Goal: Information Seeking & Learning: Learn about a topic

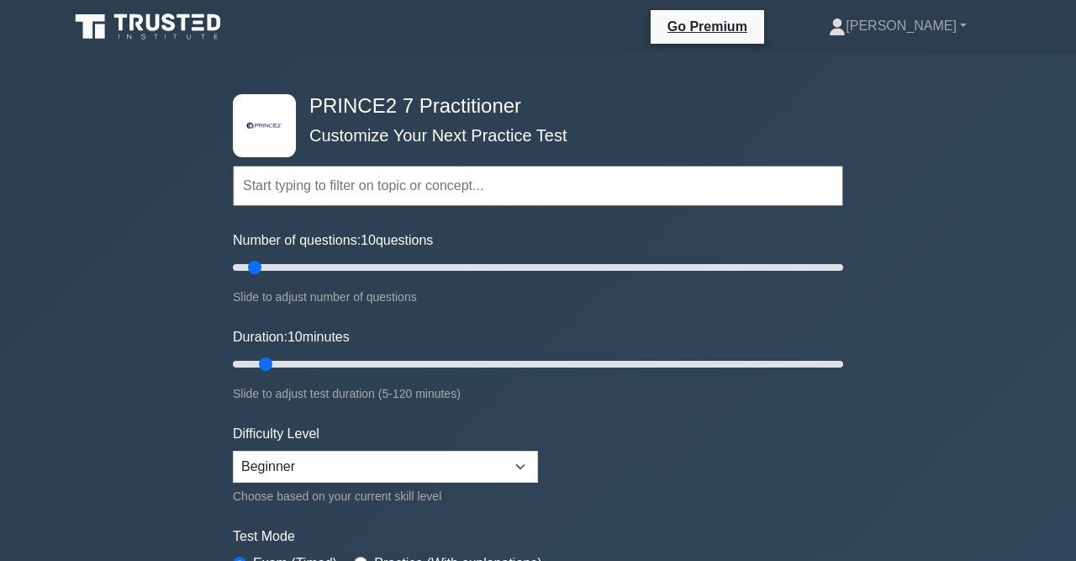
scroll to position [36, 0]
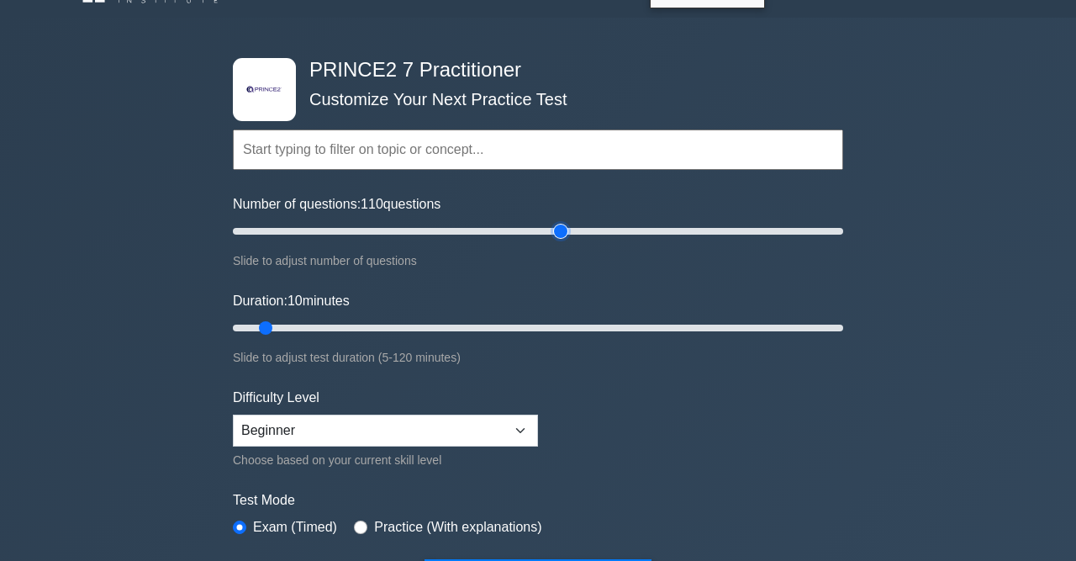
click at [557, 223] on input "Number of questions: 110 questions" at bounding box center [538, 231] width 610 height 20
drag, startPoint x: 557, startPoint y: 223, endPoint x: 444, endPoint y: 226, distance: 113.6
type input "70"
click at [444, 226] on input "Number of questions: 70 questions" at bounding box center [538, 231] width 610 height 20
click at [351, 334] on input "Duration: 10 minutes" at bounding box center [538, 328] width 610 height 20
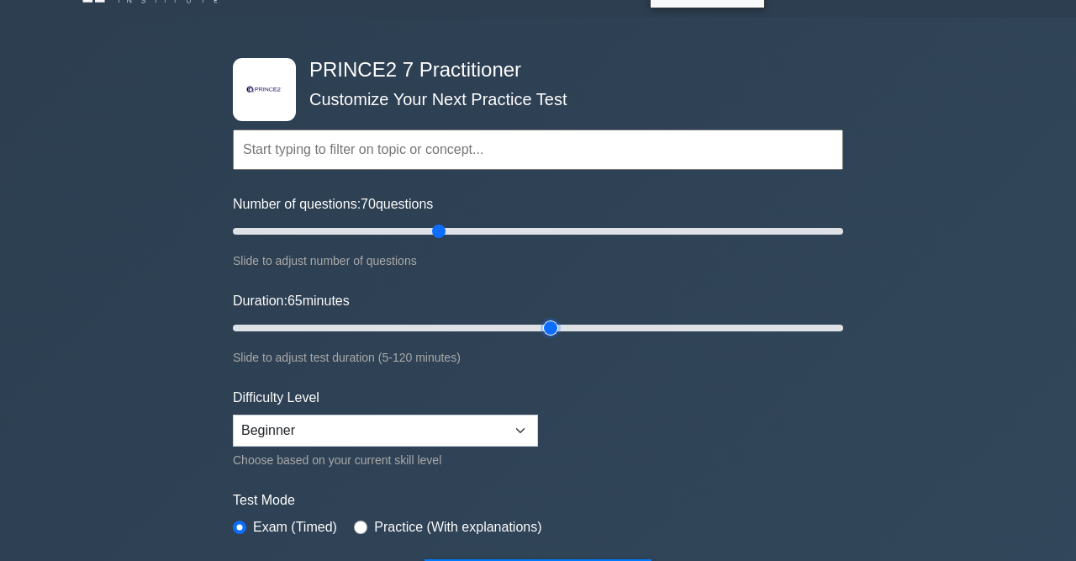
drag, startPoint x: 351, startPoint y: 334, endPoint x: 549, endPoint y: 319, distance: 199.0
type input "65"
click at [549, 319] on input "Duration: 65 minutes" at bounding box center [538, 328] width 610 height 20
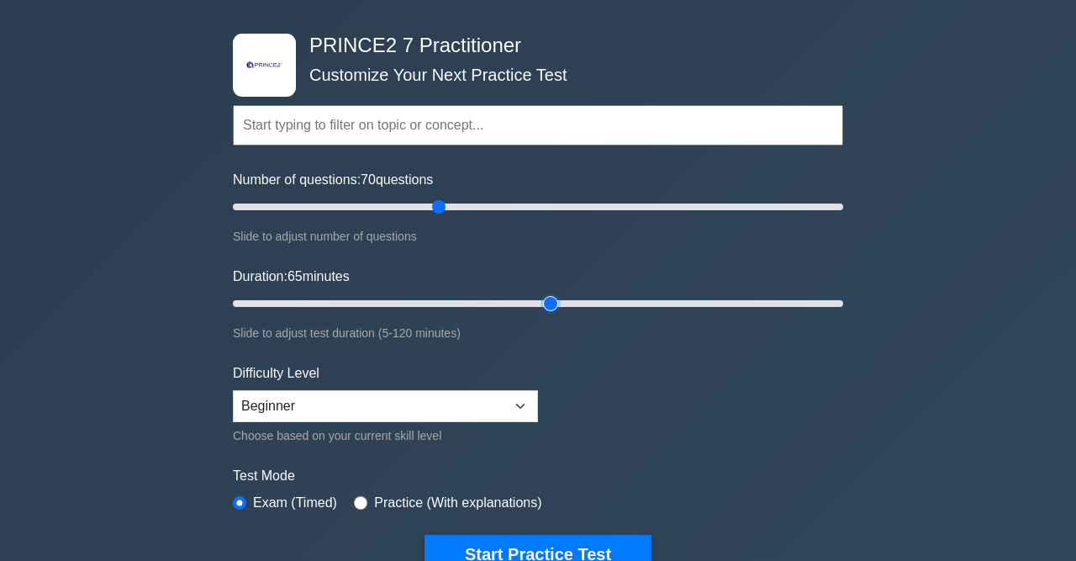
scroll to position [124, 0]
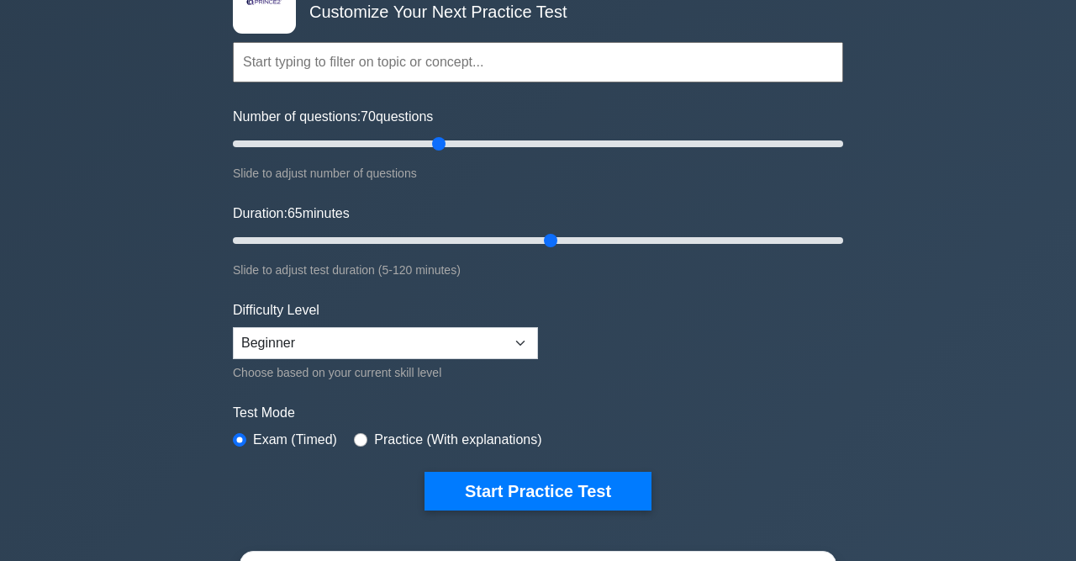
click at [388, 432] on label "Practice (With explanations)" at bounding box center [457, 440] width 167 height 20
click at [357, 441] on input "radio" at bounding box center [360, 439] width 13 height 13
radio input "true"
click at [233, 327] on select "Beginner Intermediate Expert" at bounding box center [385, 343] width 305 height 32
select select "expert"
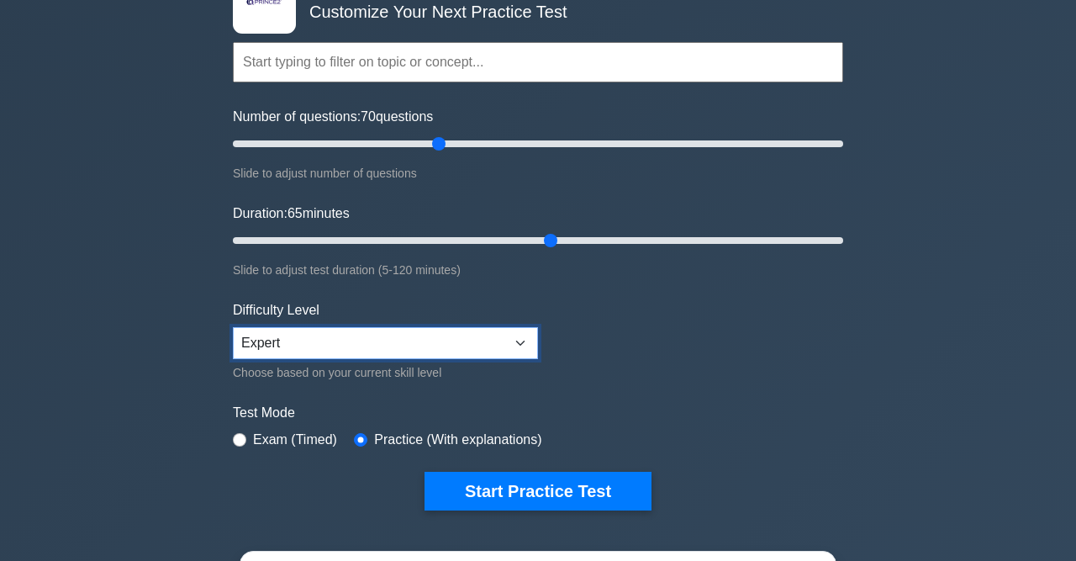
click option "Expert" at bounding box center [0, 0] width 0 height 0
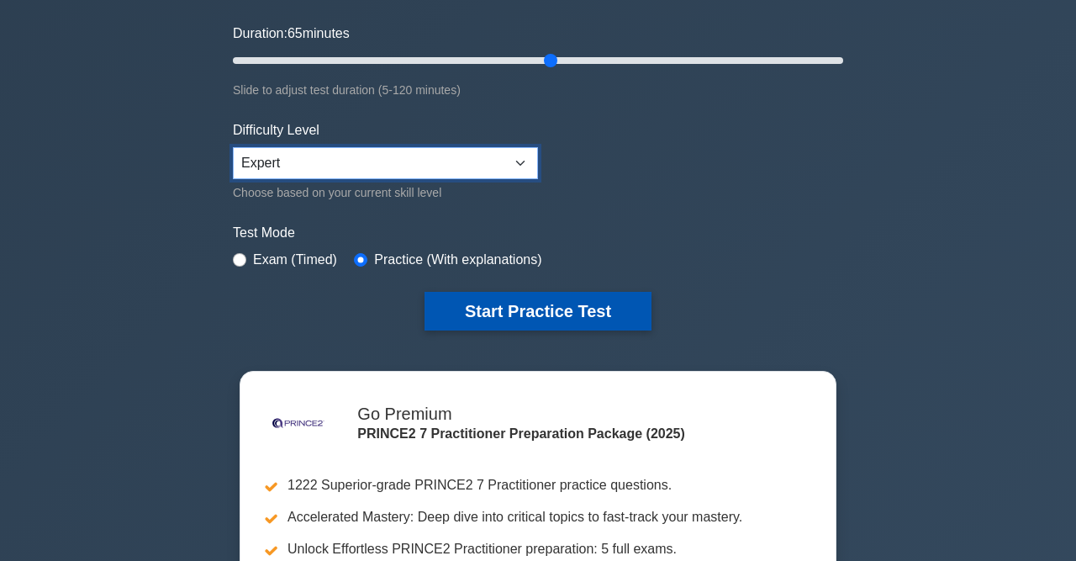
scroll to position [298, 0]
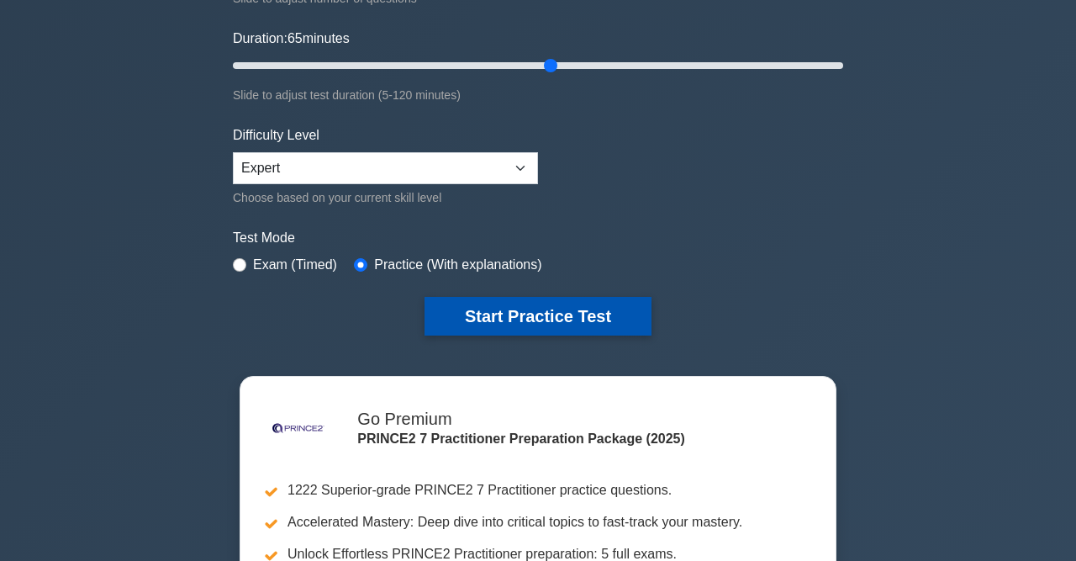
click at [526, 322] on button "Start Practice Test" at bounding box center [538, 316] width 227 height 39
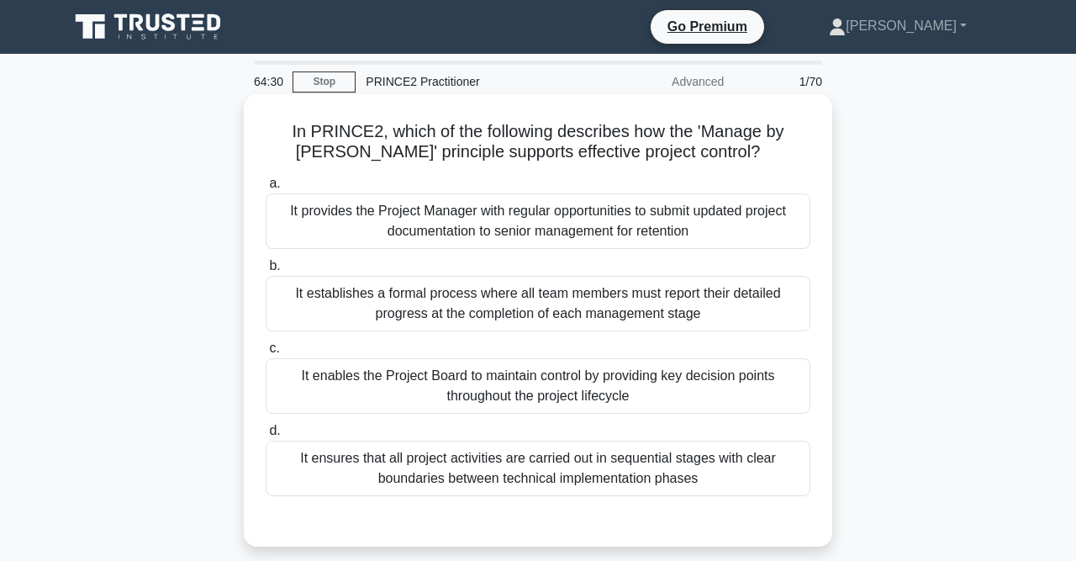
click at [699, 468] on div "It ensures that all project activities are carried out in sequential stages wit…" at bounding box center [538, 468] width 545 height 55
click at [266, 436] on input "d. It ensures that all project activities are carried out in sequential stages …" at bounding box center [266, 430] width 0 height 11
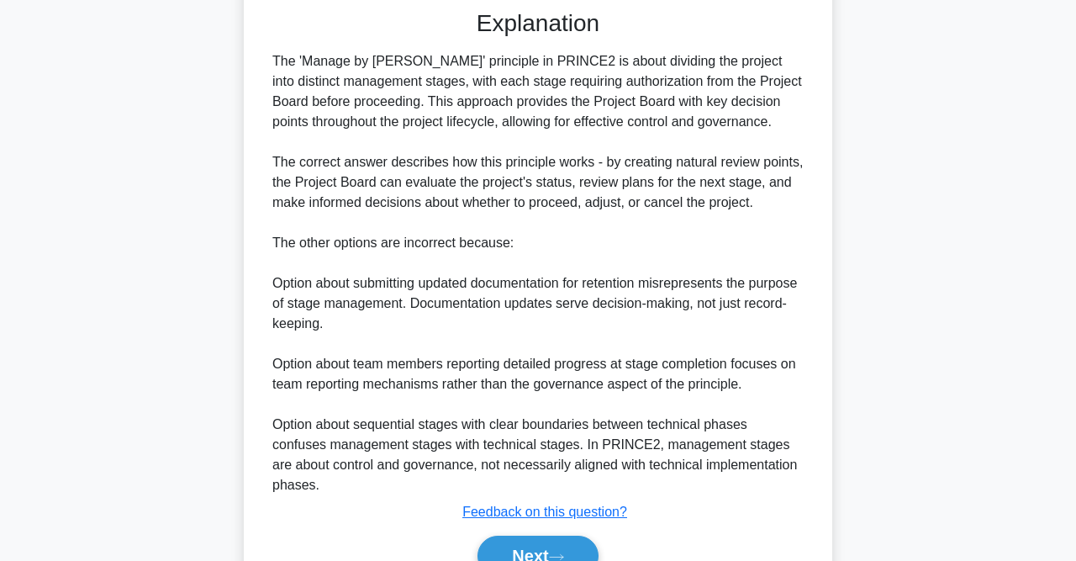
scroll to position [577, 0]
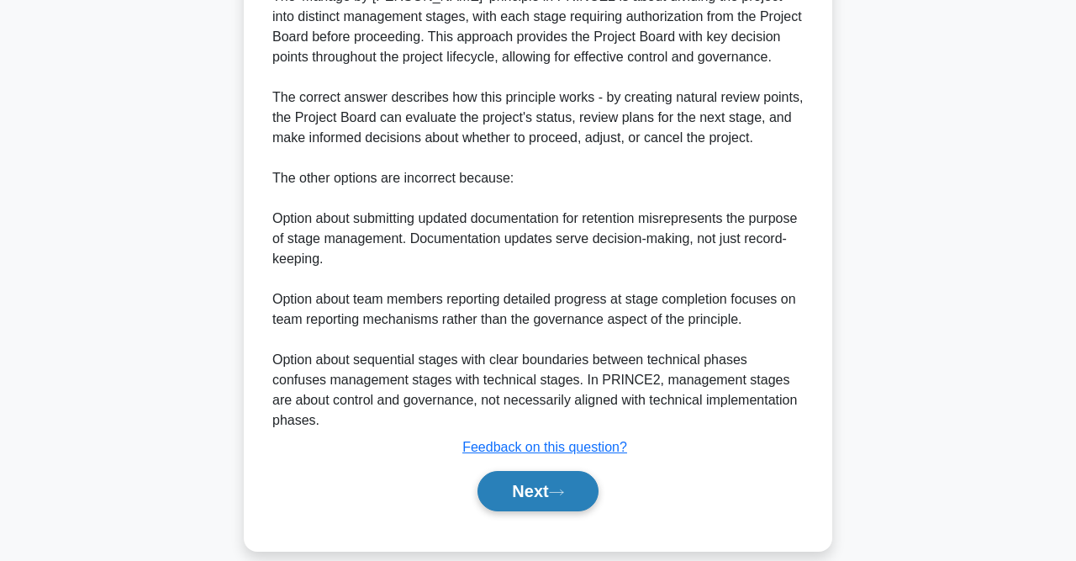
click at [493, 477] on button "Next" at bounding box center [538, 491] width 120 height 40
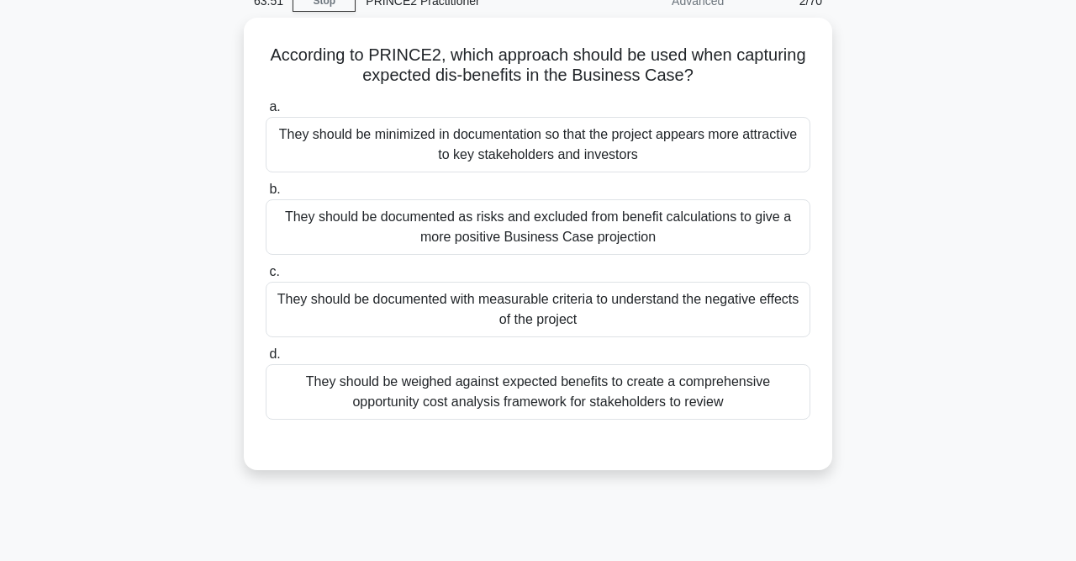
scroll to position [175, 0]
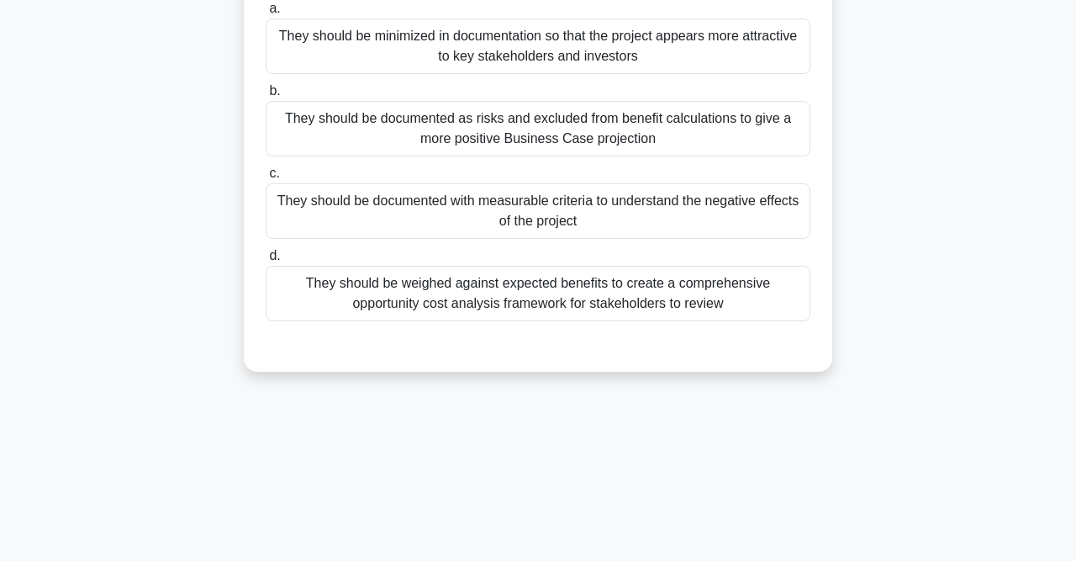
click at [571, 298] on div "They should be weighed against expected benefits to create a comprehensive oppo…" at bounding box center [538, 293] width 545 height 55
click at [266, 261] on input "d. They should be weighed against expected benefits to create a comprehensive o…" at bounding box center [266, 256] width 0 height 11
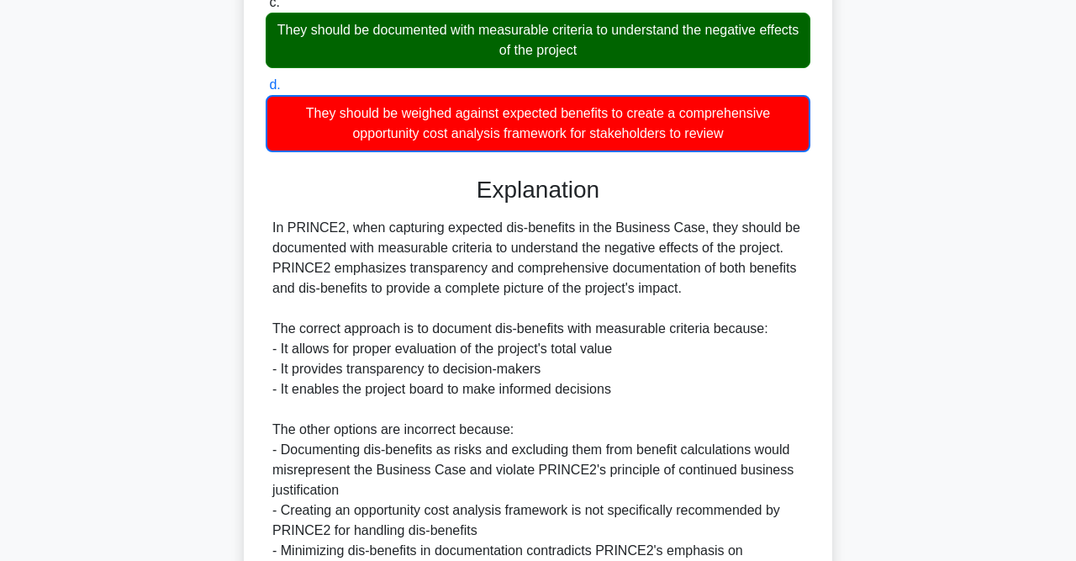
scroll to position [437, 0]
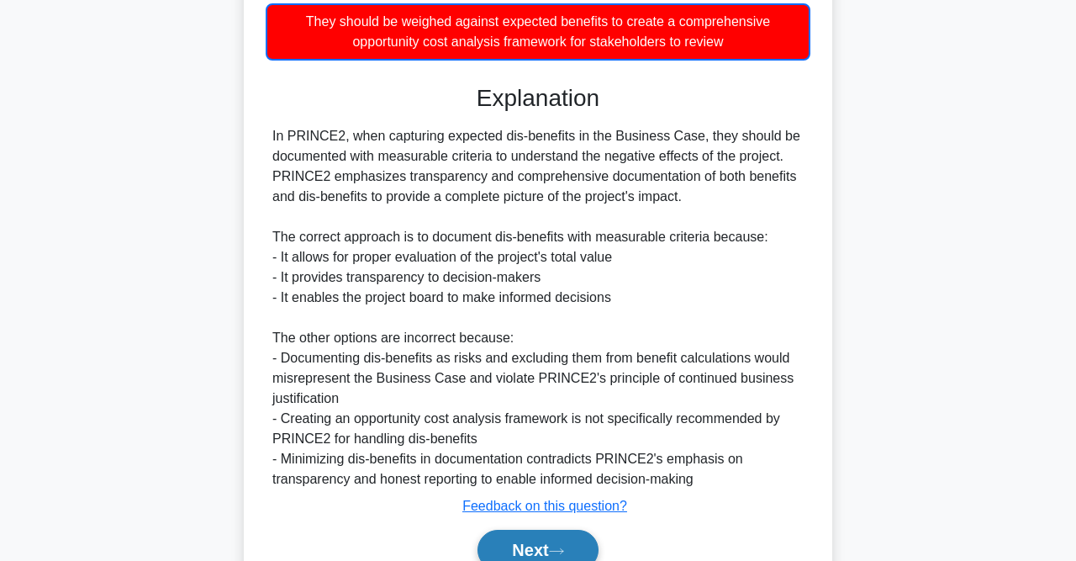
click at [531, 535] on button "Next" at bounding box center [538, 550] width 120 height 40
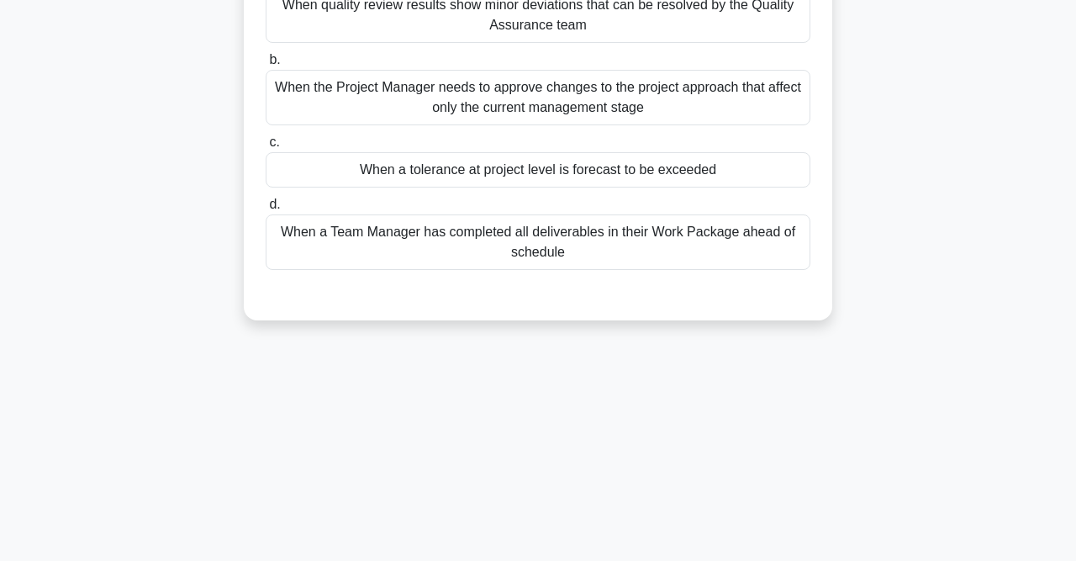
scroll to position [0, 0]
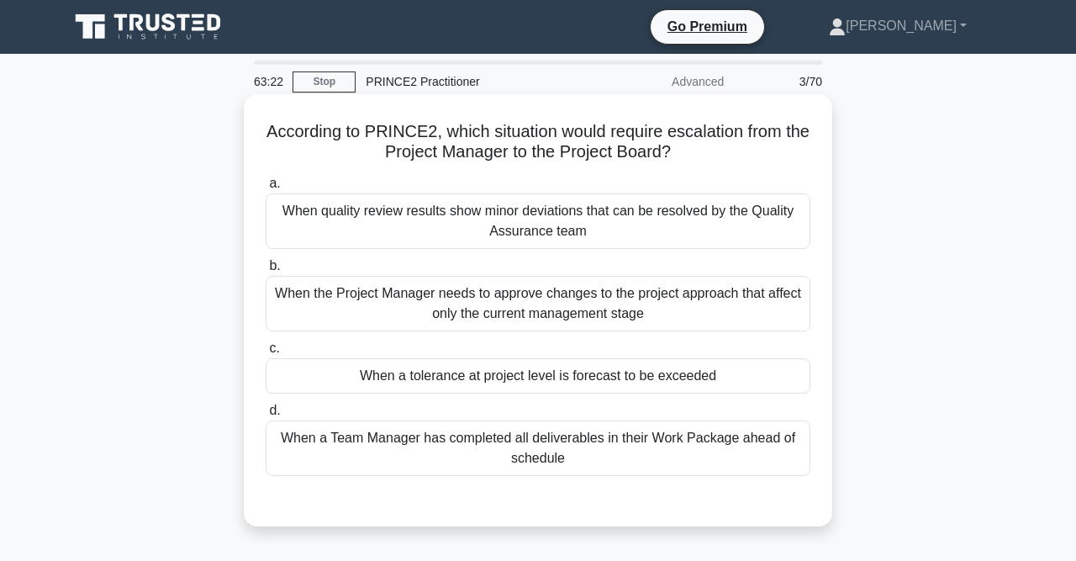
click at [589, 378] on div "When a tolerance at project level is forecast to be exceeded" at bounding box center [538, 375] width 545 height 35
click at [266, 354] on input "c. When a tolerance at project level is forecast to be exceeded" at bounding box center [266, 348] width 0 height 11
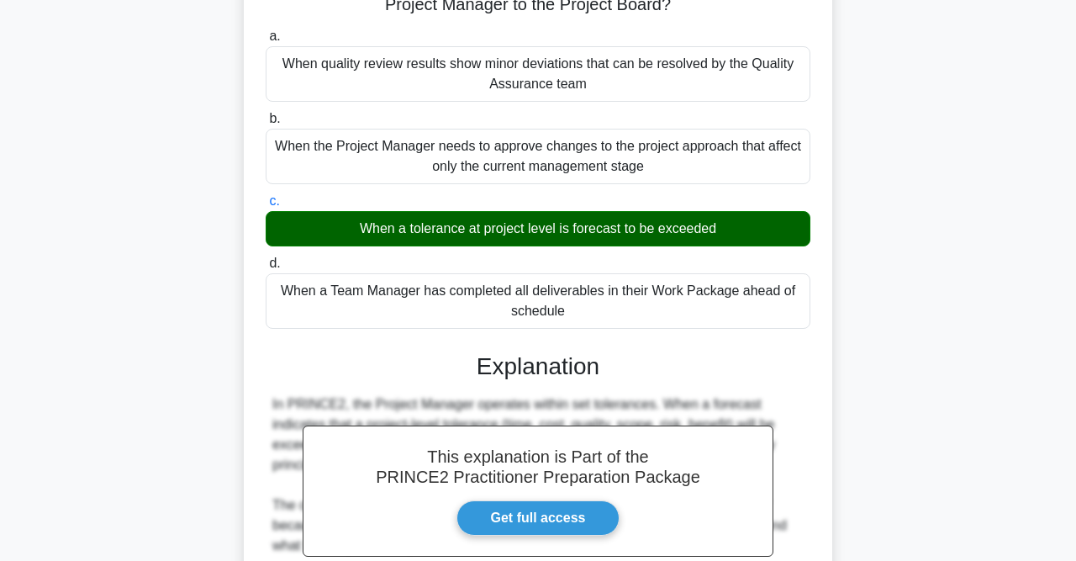
scroll to position [175, 0]
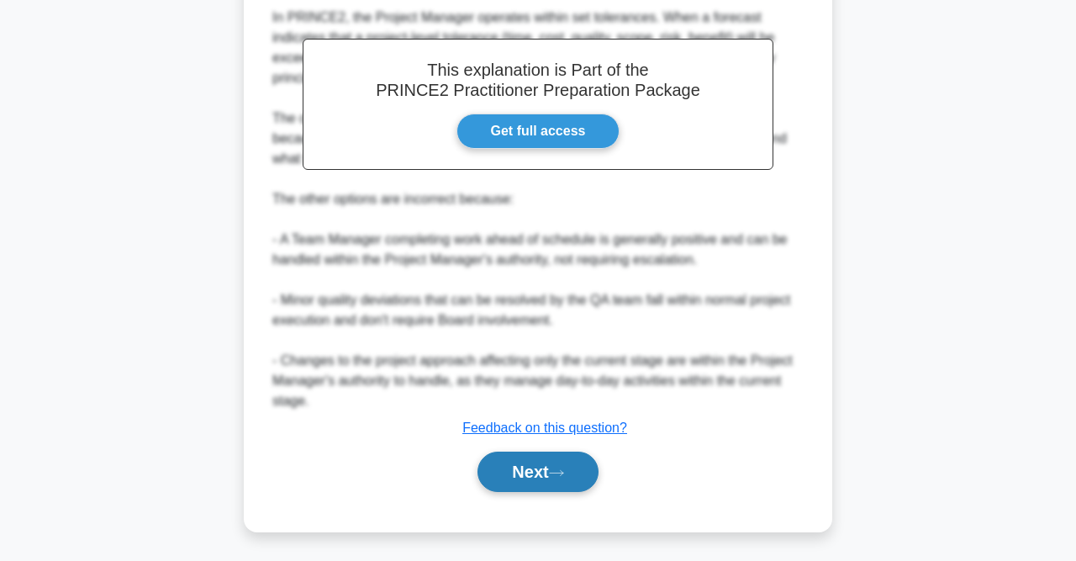
click at [579, 462] on button "Next" at bounding box center [538, 471] width 120 height 40
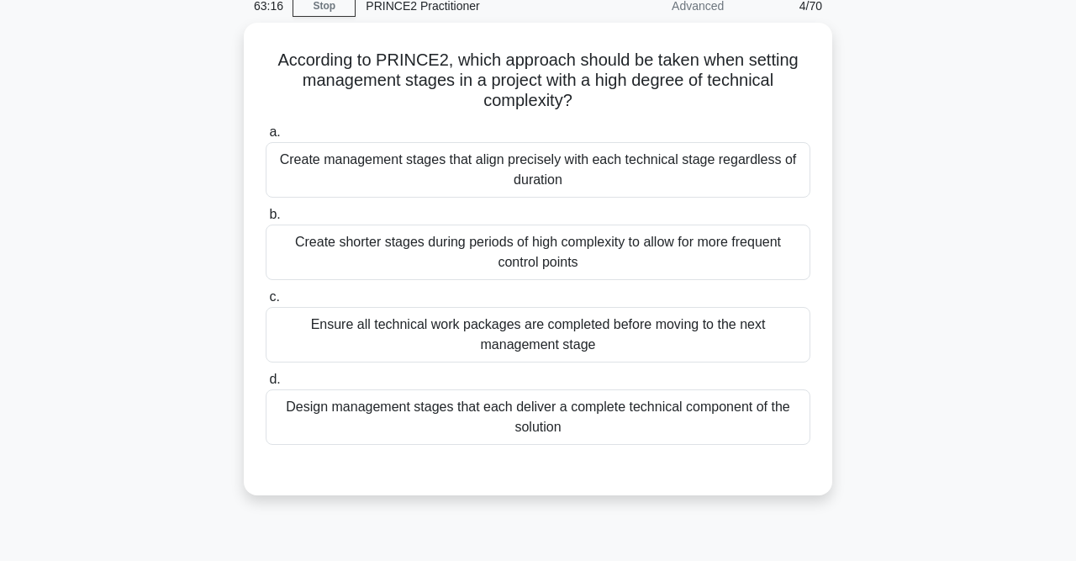
scroll to position [0, 0]
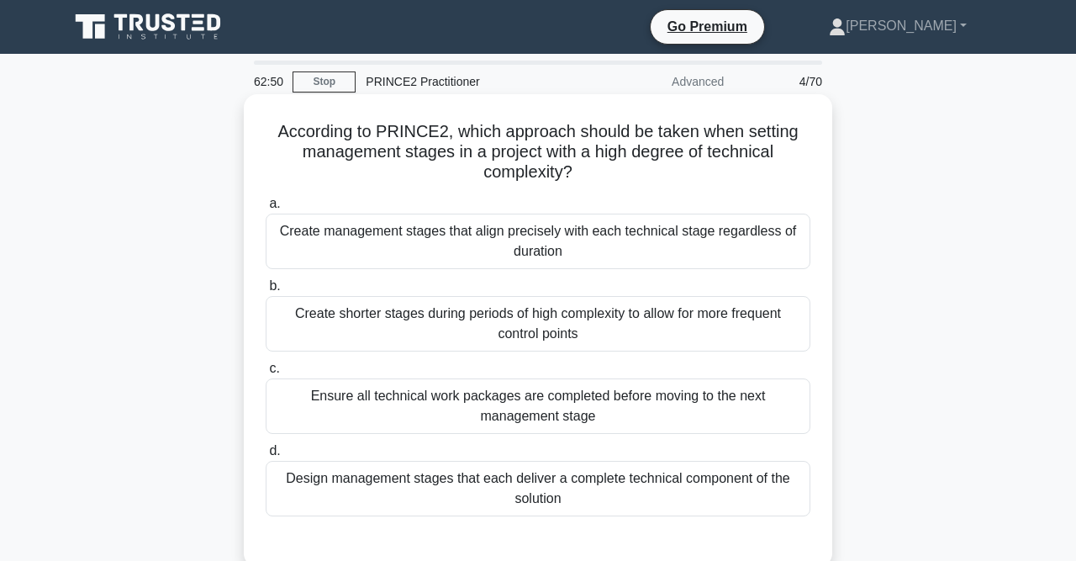
click at [564, 307] on div "Create shorter stages during periods of high complexity to allow for more frequ…" at bounding box center [538, 323] width 545 height 55
click at [266, 292] on input "b. Create shorter stages during periods of high complexity to allow for more fr…" at bounding box center [266, 286] width 0 height 11
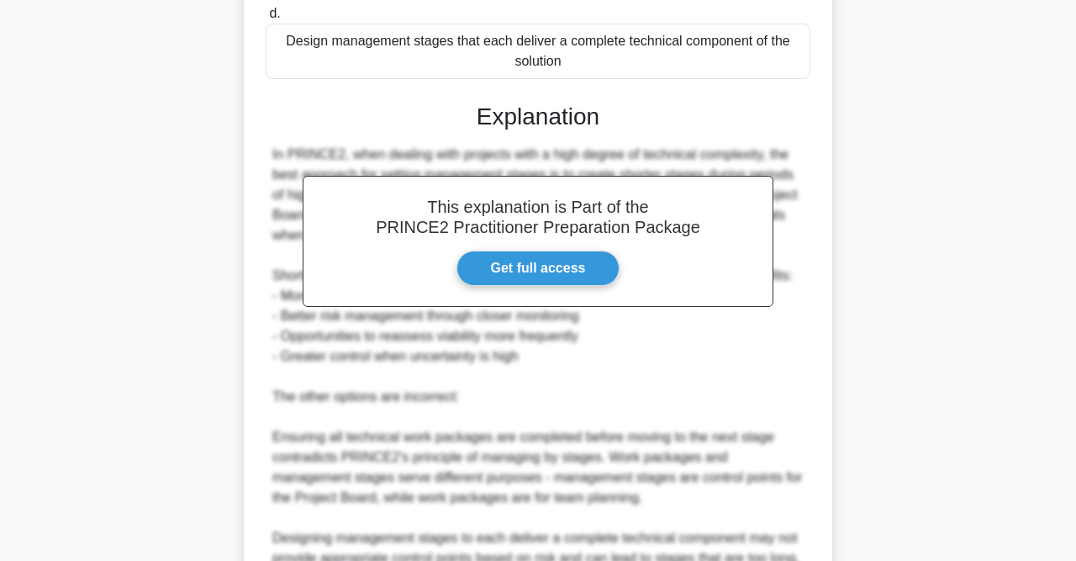
scroll to position [715, 0]
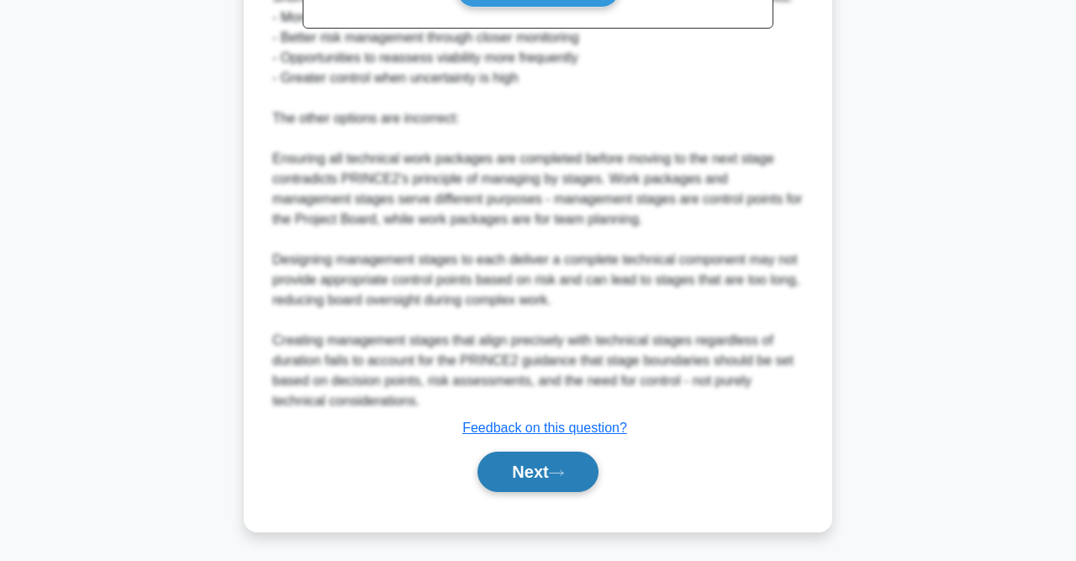
click at [536, 470] on button "Next" at bounding box center [538, 471] width 120 height 40
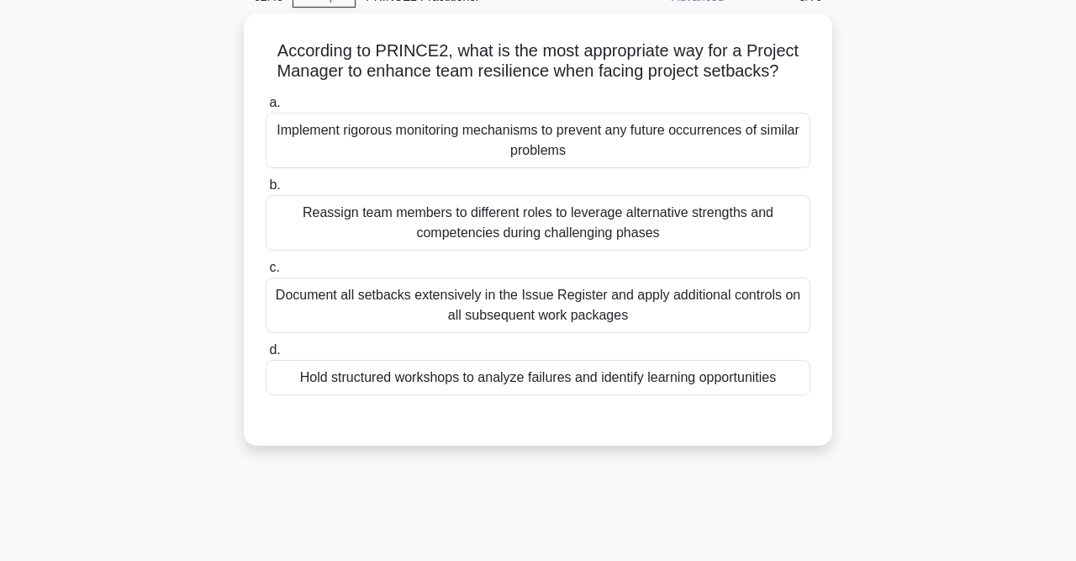
scroll to position [0, 0]
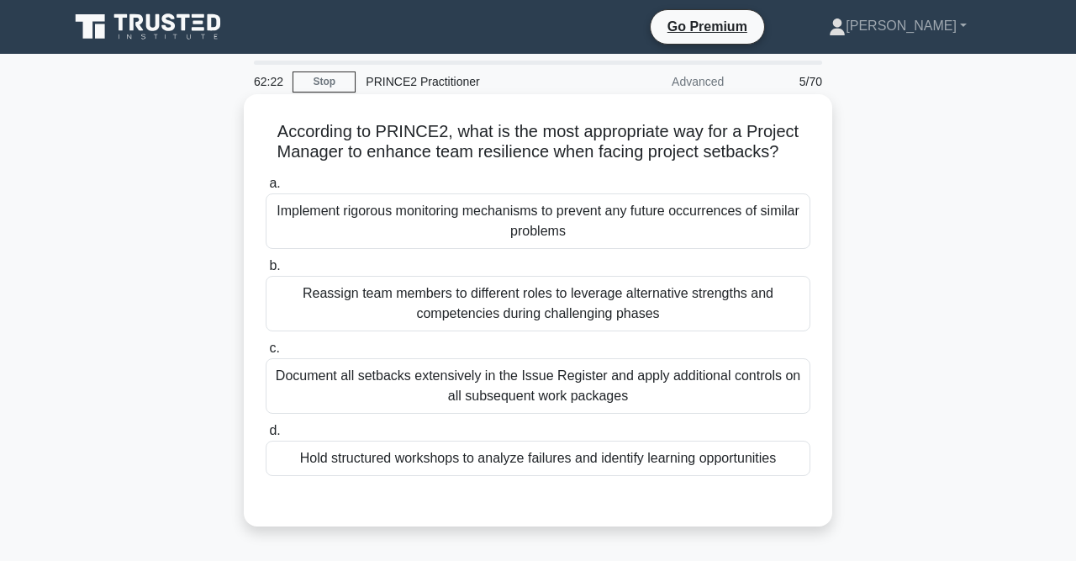
click at [771, 455] on div "Hold structured workshops to analyze failures and identify learning opportuniti…" at bounding box center [538, 458] width 545 height 35
click at [266, 436] on input "d. Hold structured workshops to analyze failures and identify learning opportun…" at bounding box center [266, 430] width 0 height 11
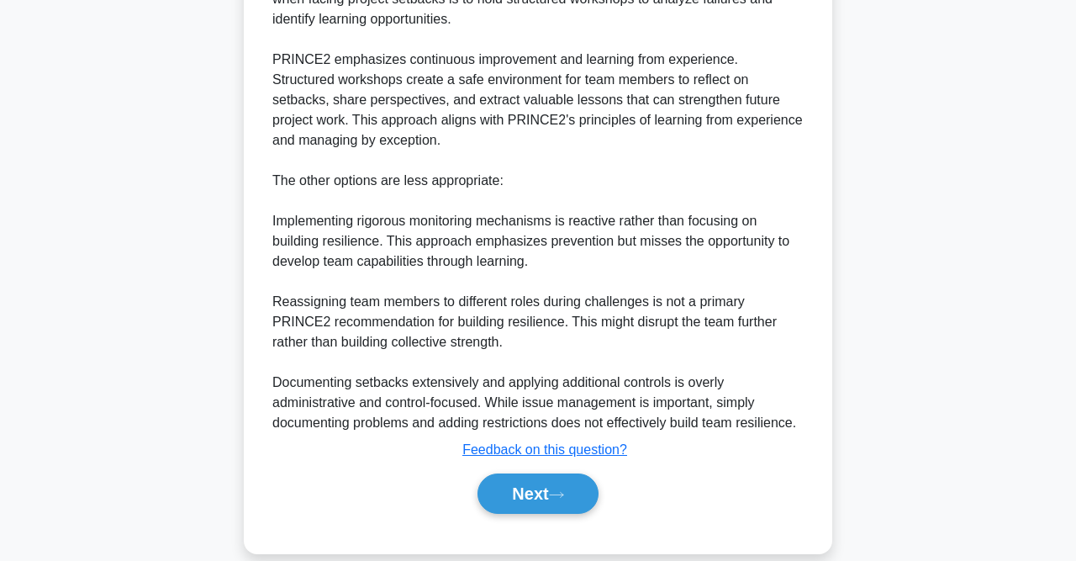
scroll to position [594, 0]
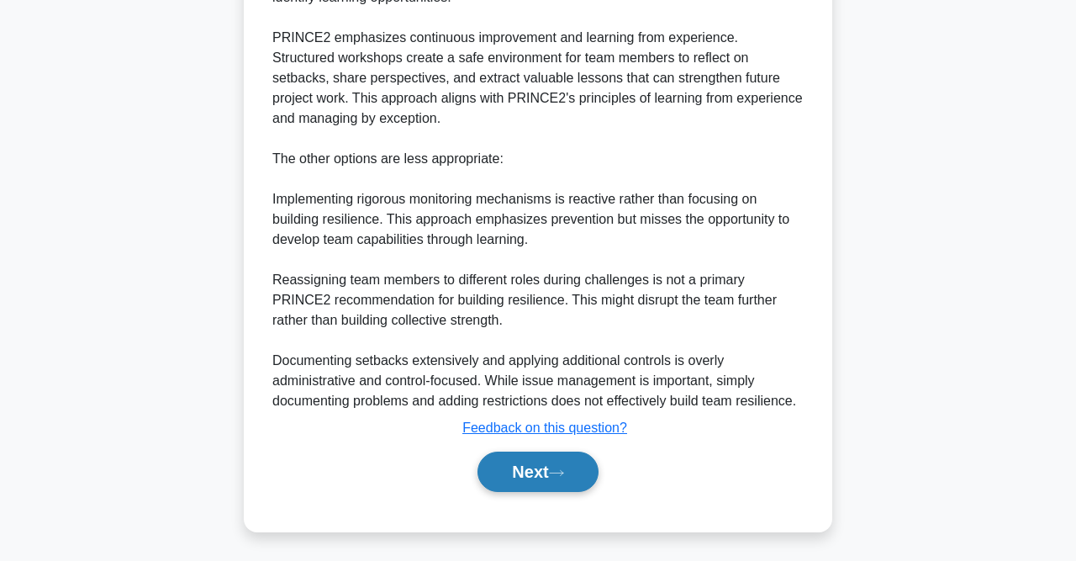
click at [529, 465] on button "Next" at bounding box center [538, 471] width 120 height 40
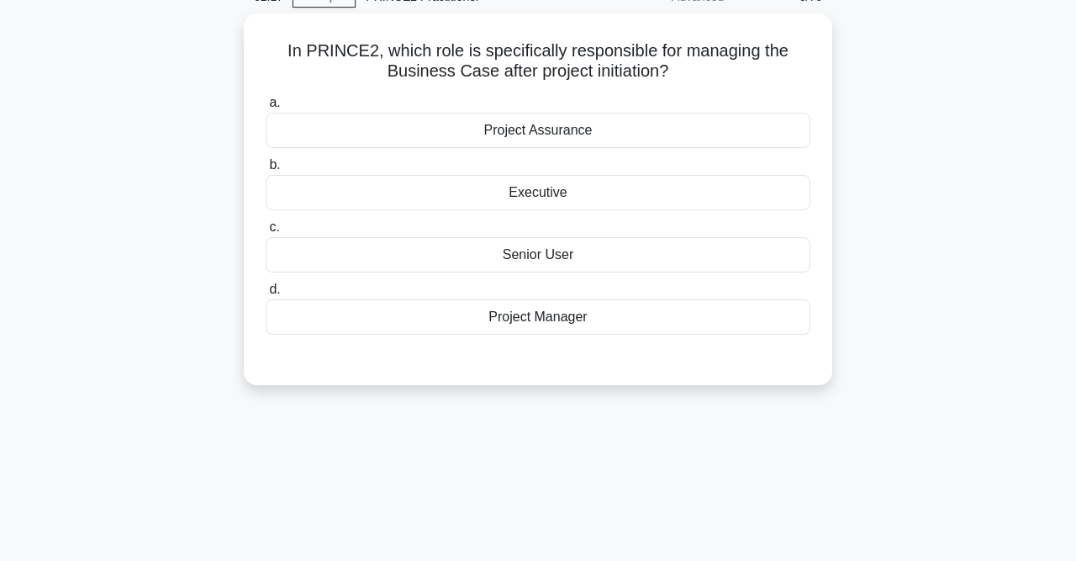
scroll to position [0, 0]
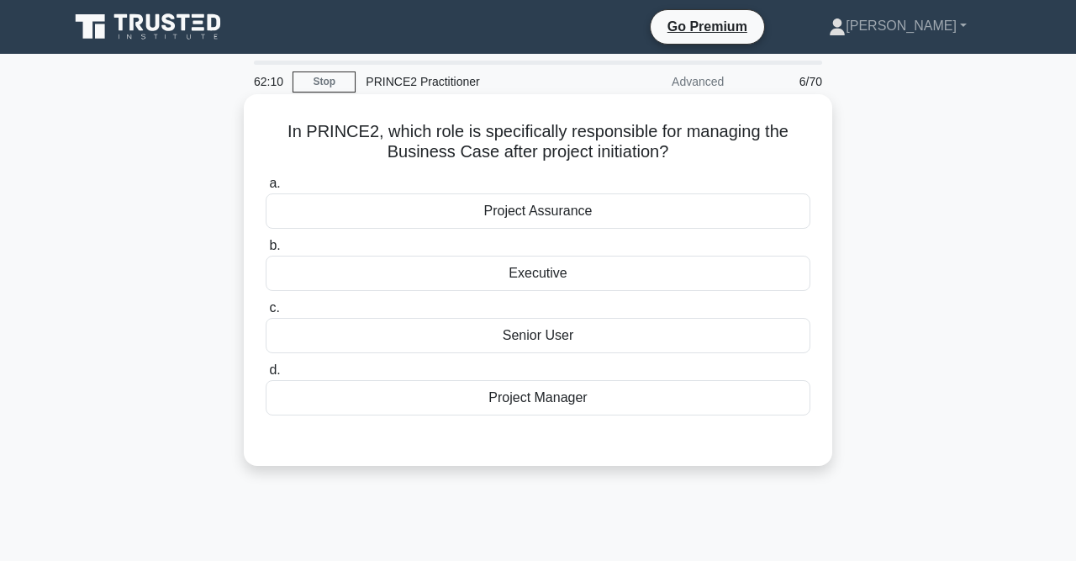
click at [648, 408] on div "Project Manager" at bounding box center [538, 397] width 545 height 35
click at [266, 376] on input "d. Project Manager" at bounding box center [266, 370] width 0 height 11
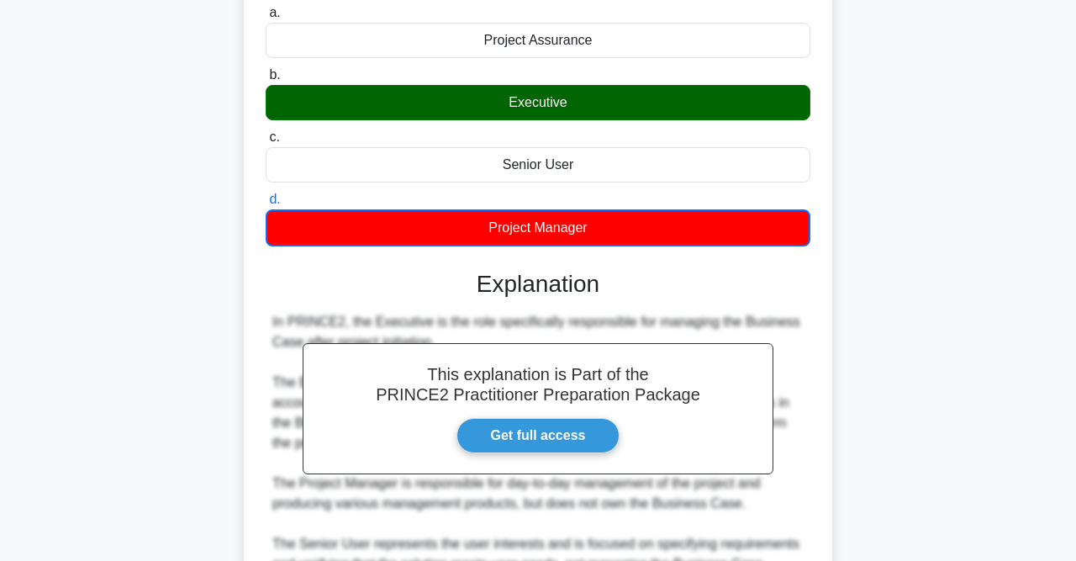
scroll to position [415, 0]
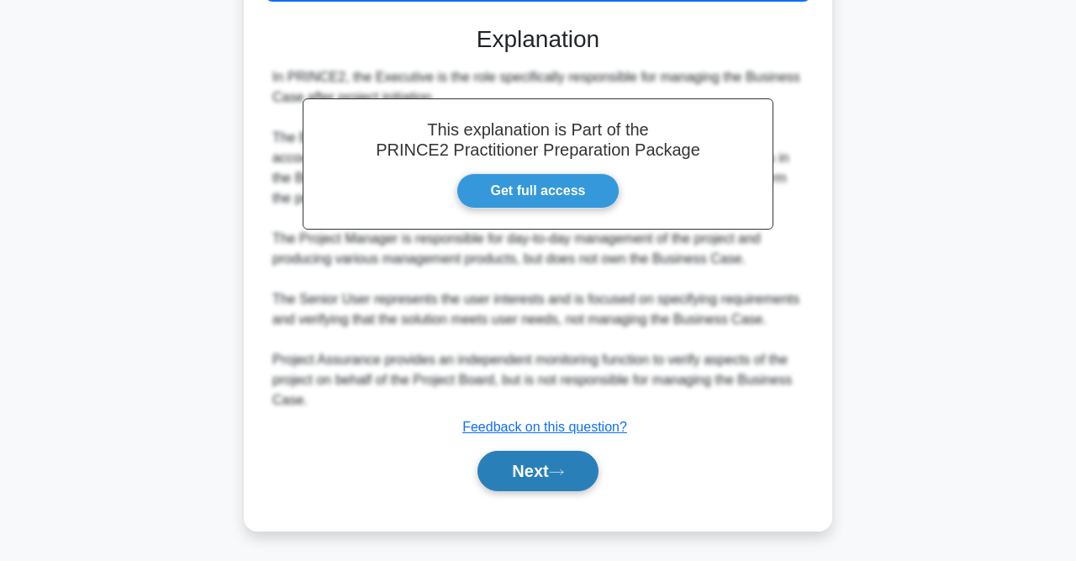
click at [551, 464] on button "Next" at bounding box center [538, 471] width 120 height 40
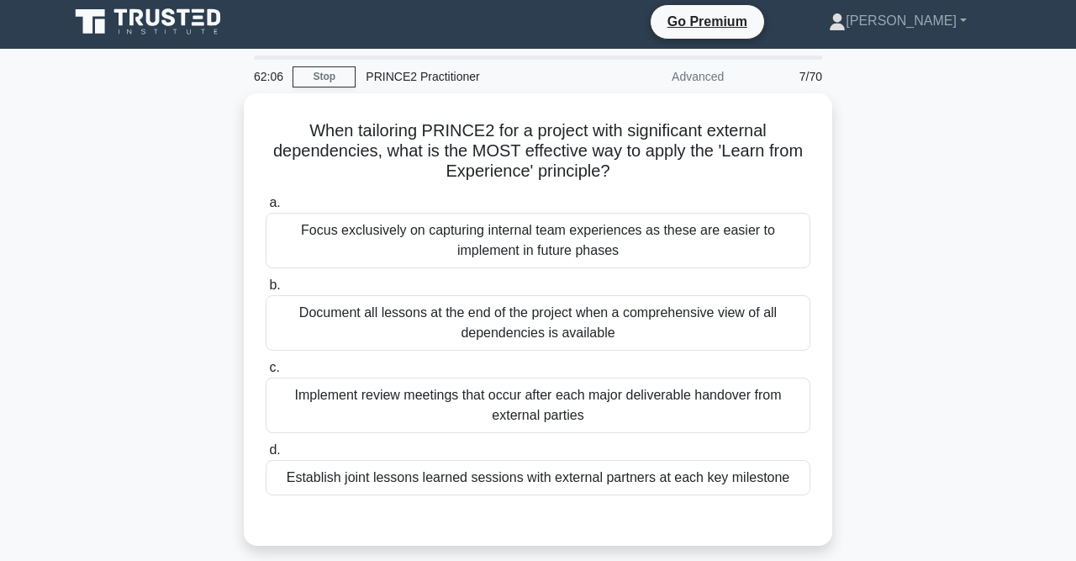
scroll to position [0, 0]
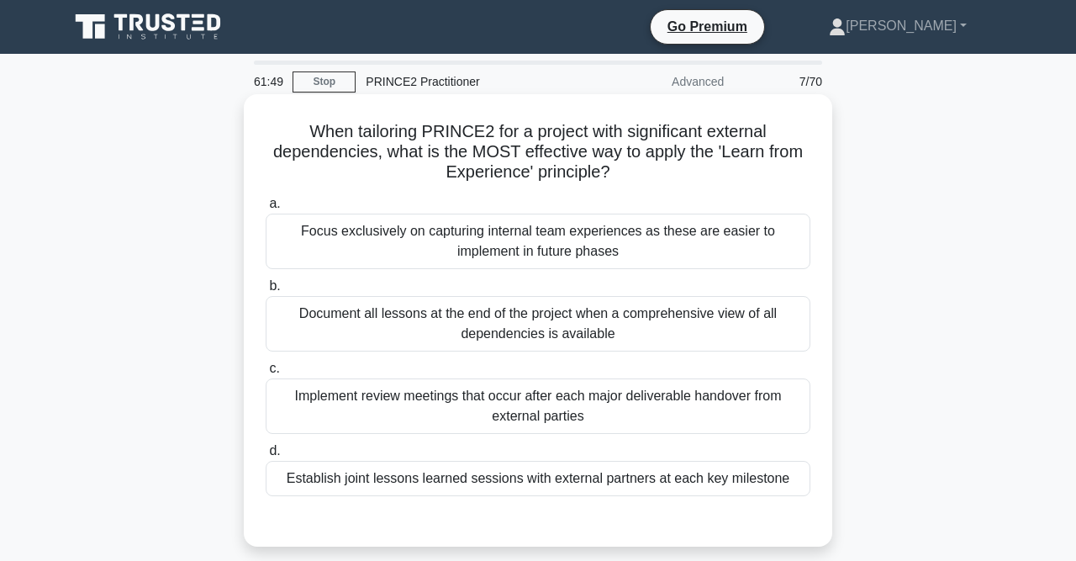
click at [494, 476] on div "Establish joint lessons learned sessions with external partners at each key mil…" at bounding box center [538, 478] width 545 height 35
click at [266, 457] on input "d. Establish joint lessons learned sessions with external partners at each key …" at bounding box center [266, 451] width 0 height 11
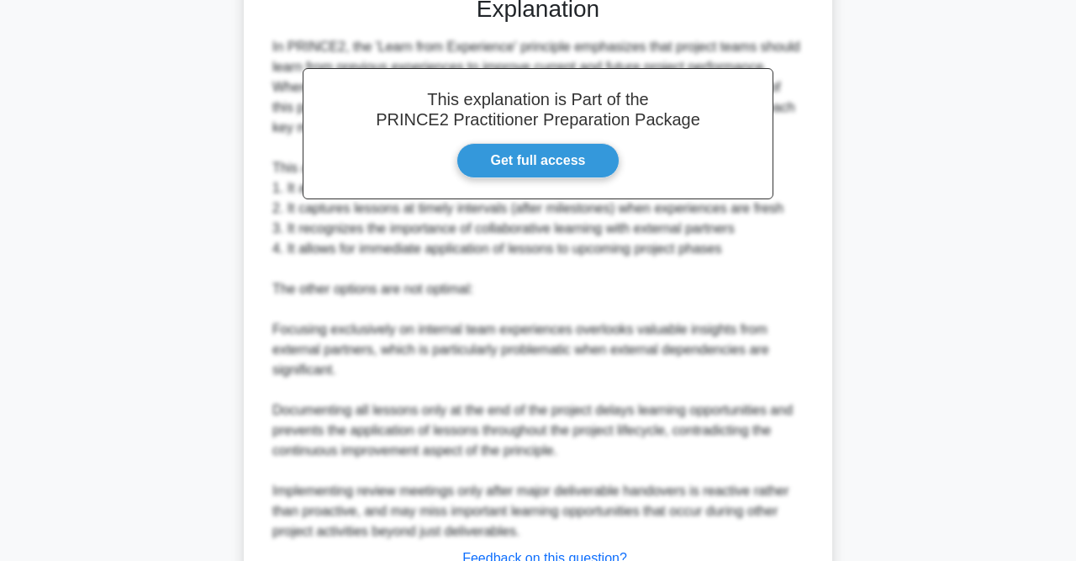
scroll to position [655, 0]
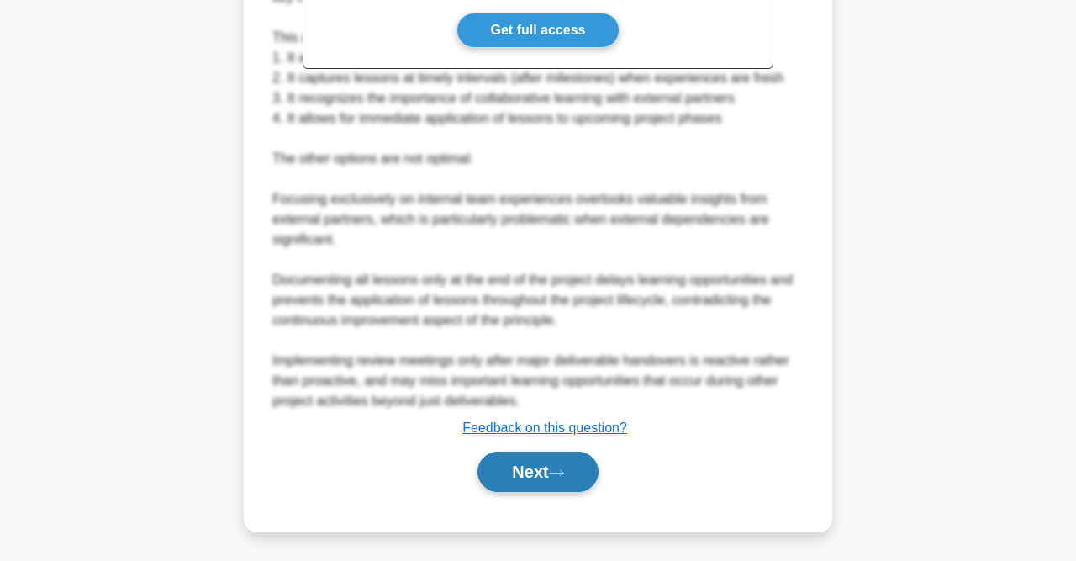
click at [529, 464] on button "Next" at bounding box center [538, 471] width 120 height 40
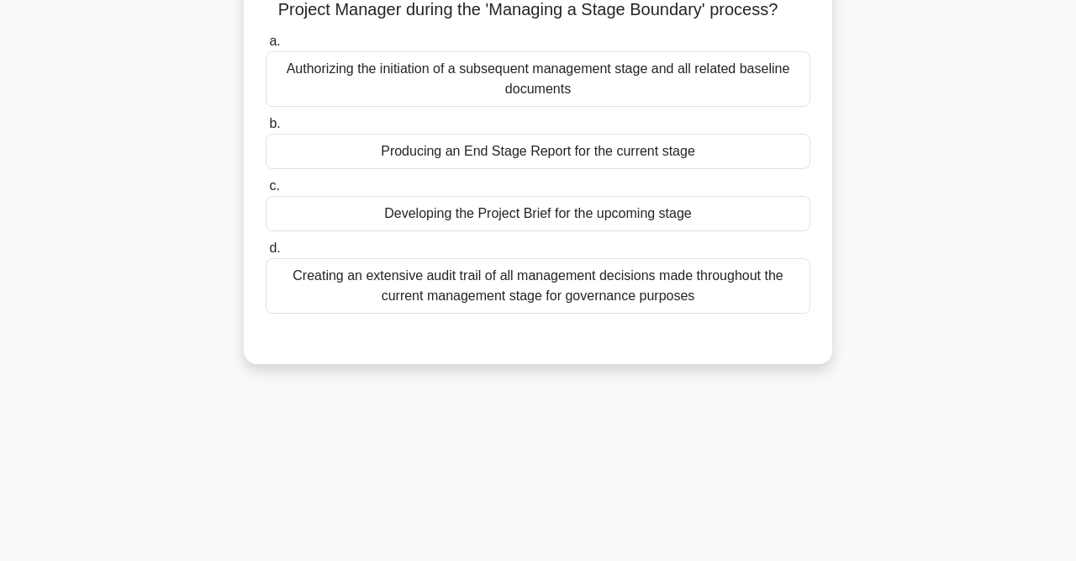
scroll to position [0, 0]
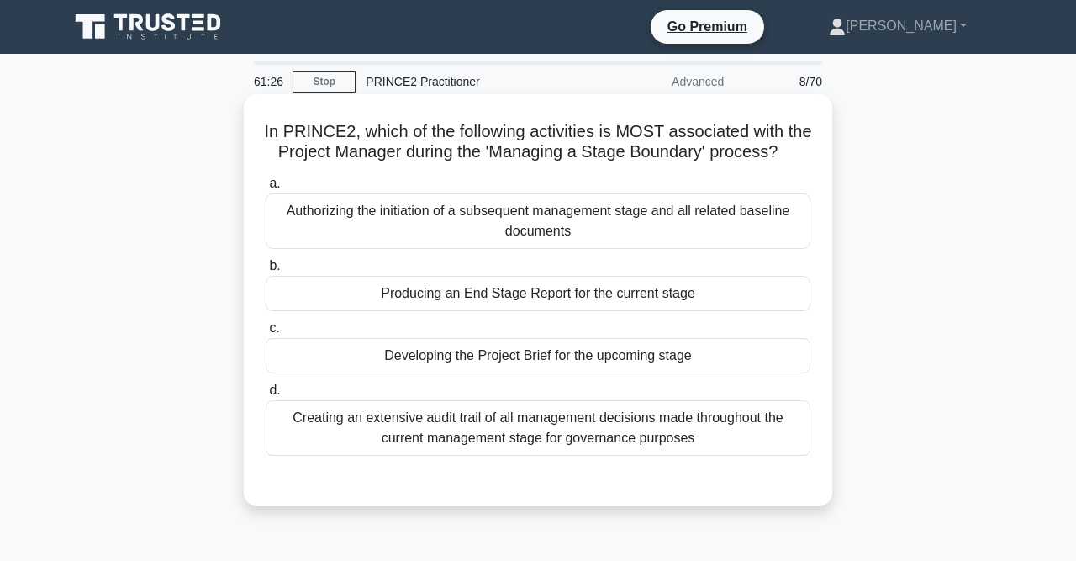
click at [483, 295] on div "Producing an End Stage Report for the current stage" at bounding box center [538, 293] width 545 height 35
click at [266, 272] on input "b. Producing an End Stage Report for the current stage" at bounding box center [266, 266] width 0 height 11
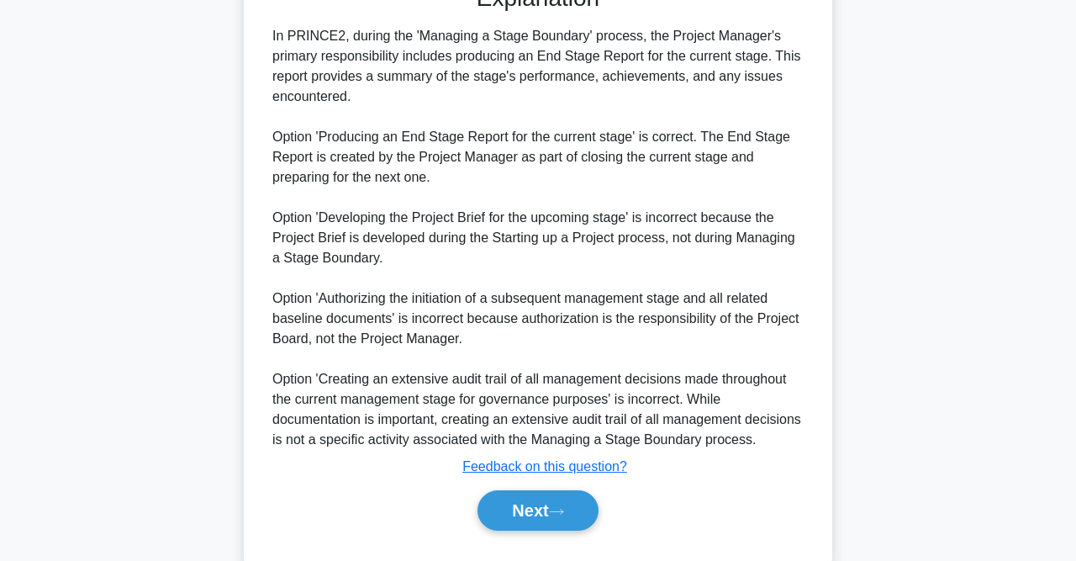
scroll to position [525, 0]
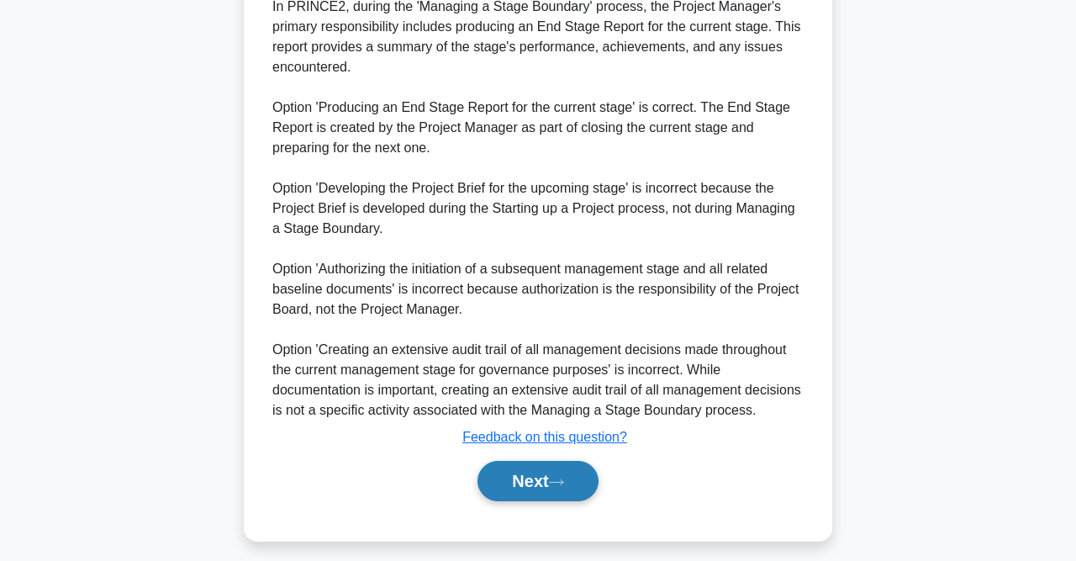
click at [557, 488] on button "Next" at bounding box center [538, 481] width 120 height 40
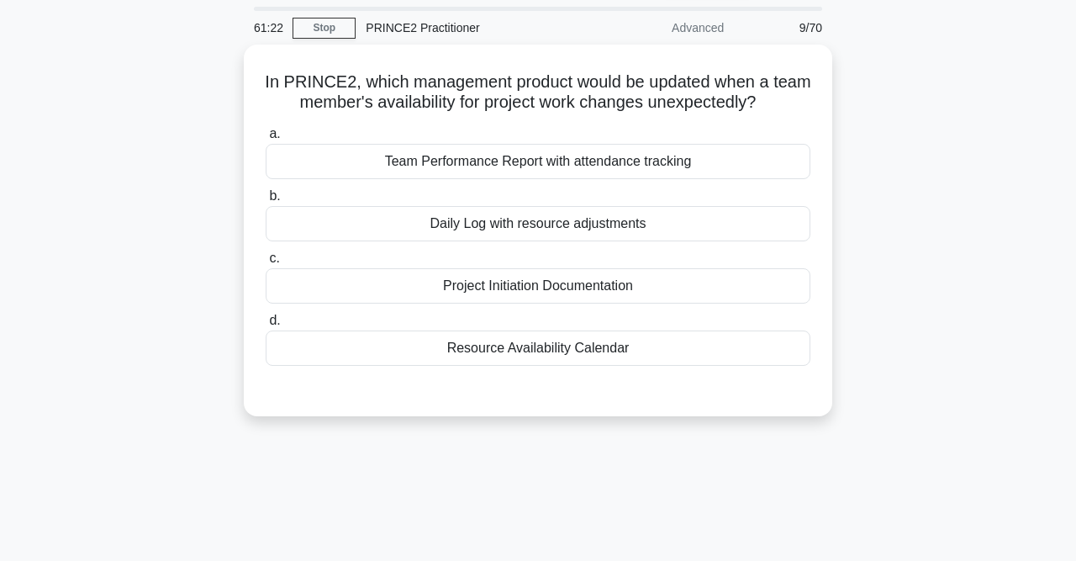
scroll to position [0, 0]
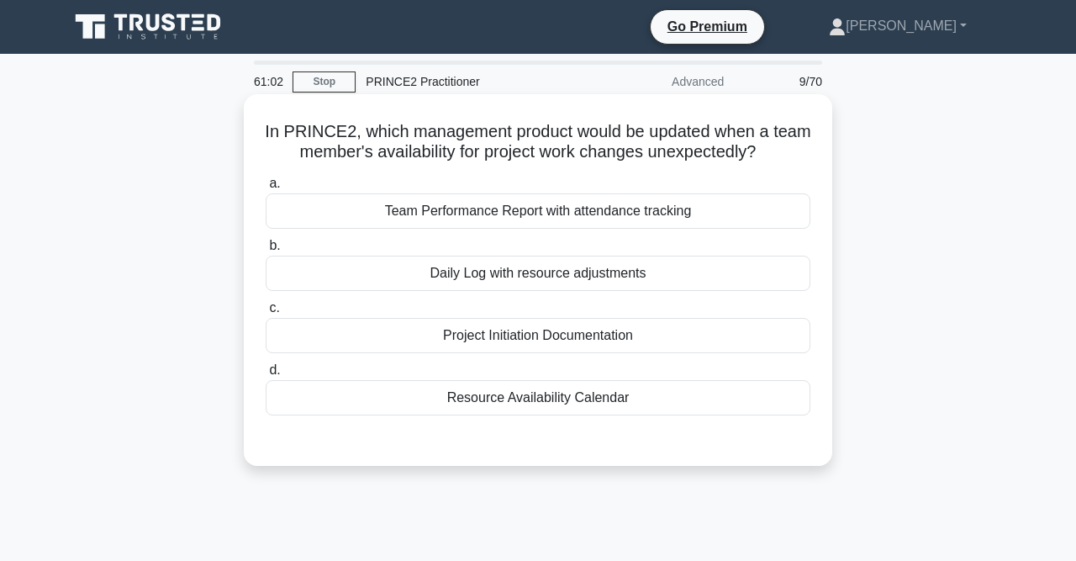
click at [592, 315] on label "c. Project Initiation Documentation" at bounding box center [538, 325] width 545 height 55
click at [266, 314] on input "c. Project Initiation Documentation" at bounding box center [266, 308] width 0 height 11
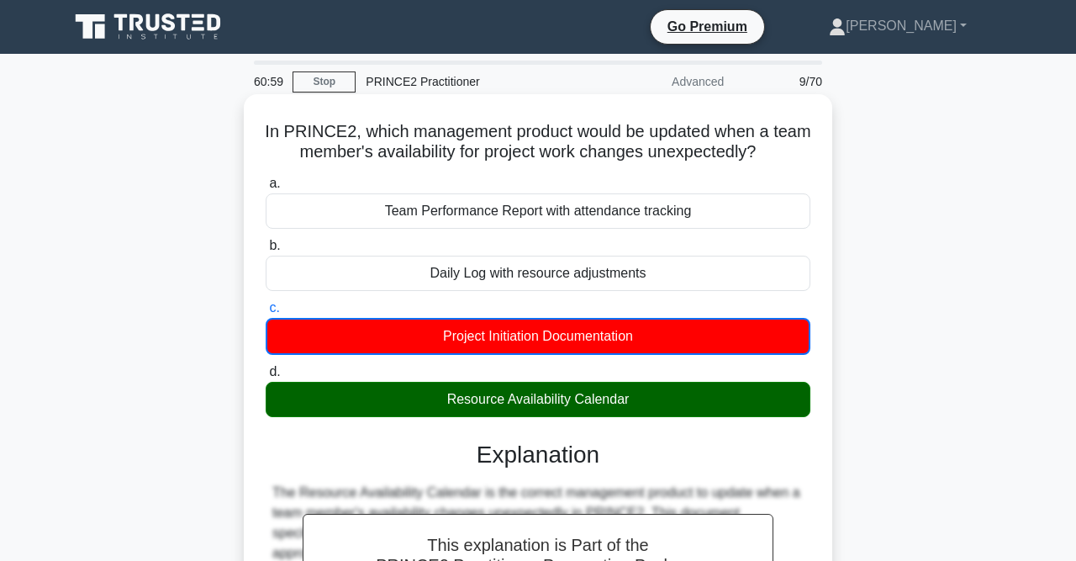
scroll to position [415, 0]
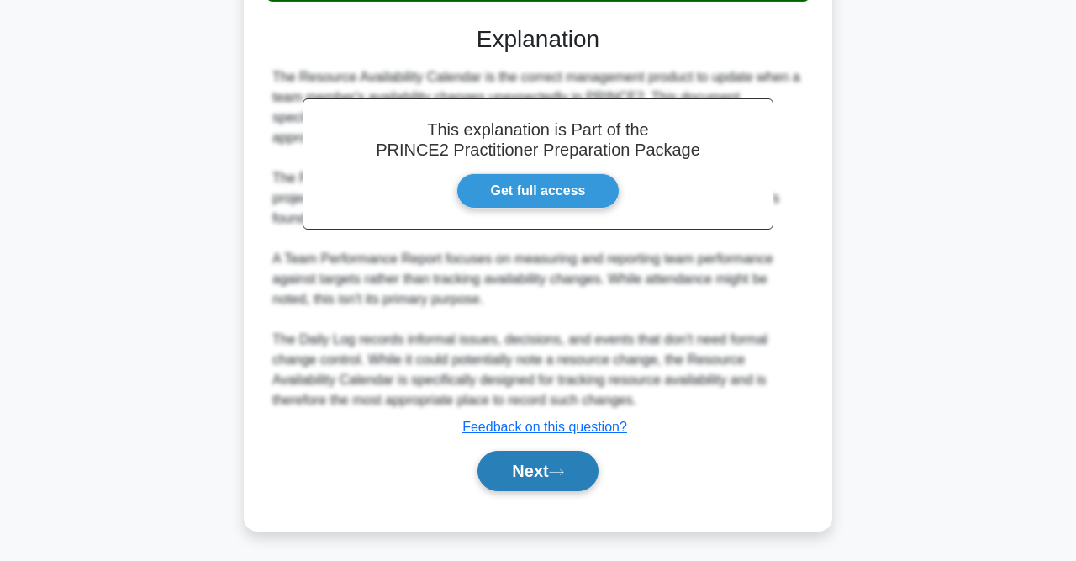
click at [513, 467] on button "Next" at bounding box center [538, 471] width 120 height 40
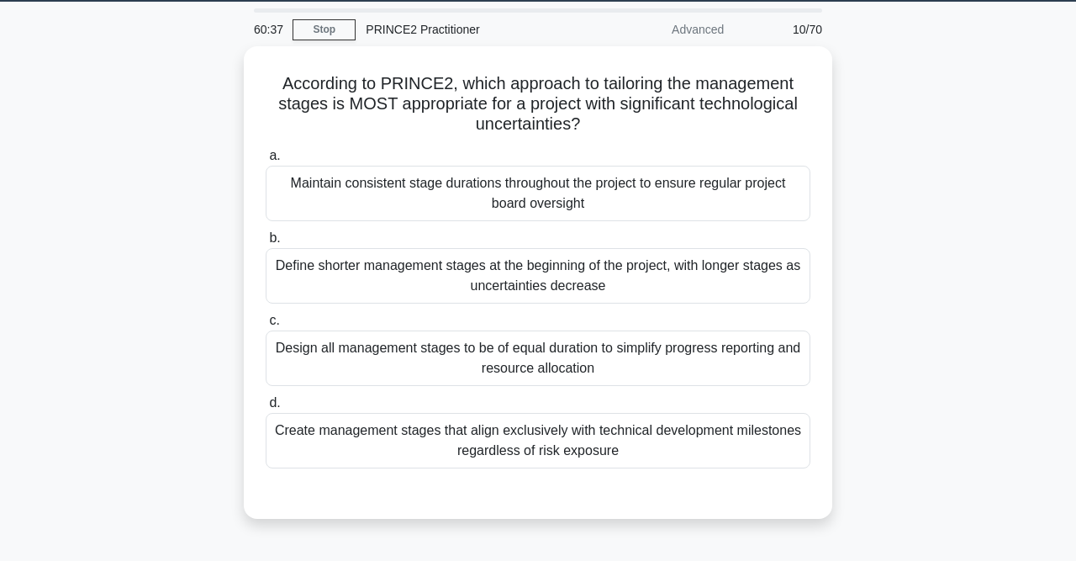
scroll to position [87, 0]
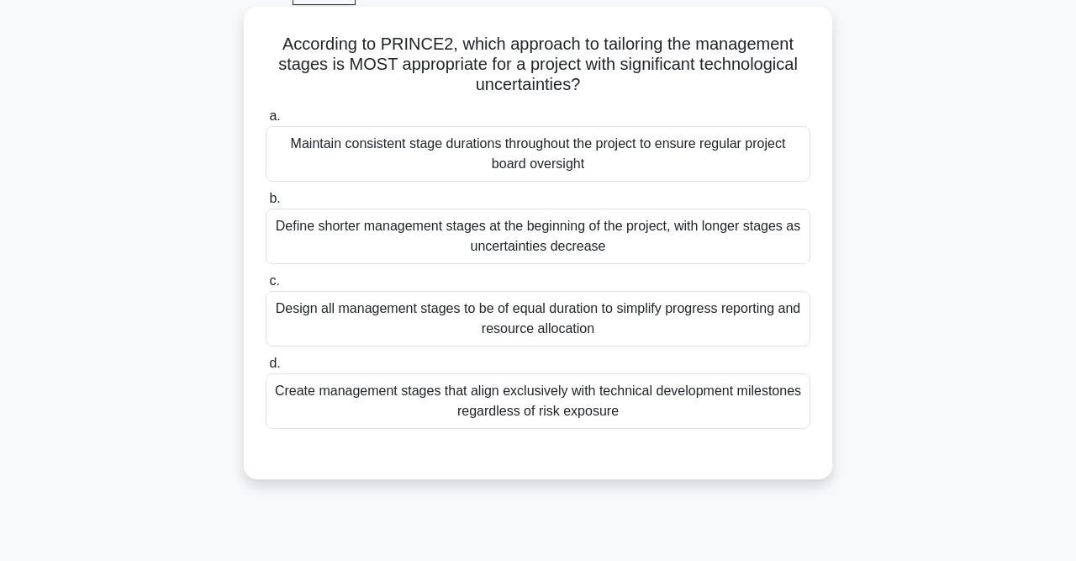
click at [721, 413] on div "Create management stages that align exclusively with technical development mile…" at bounding box center [538, 400] width 545 height 55
click at [266, 369] on input "d. Create management stages that align exclusively with technical development m…" at bounding box center [266, 363] width 0 height 11
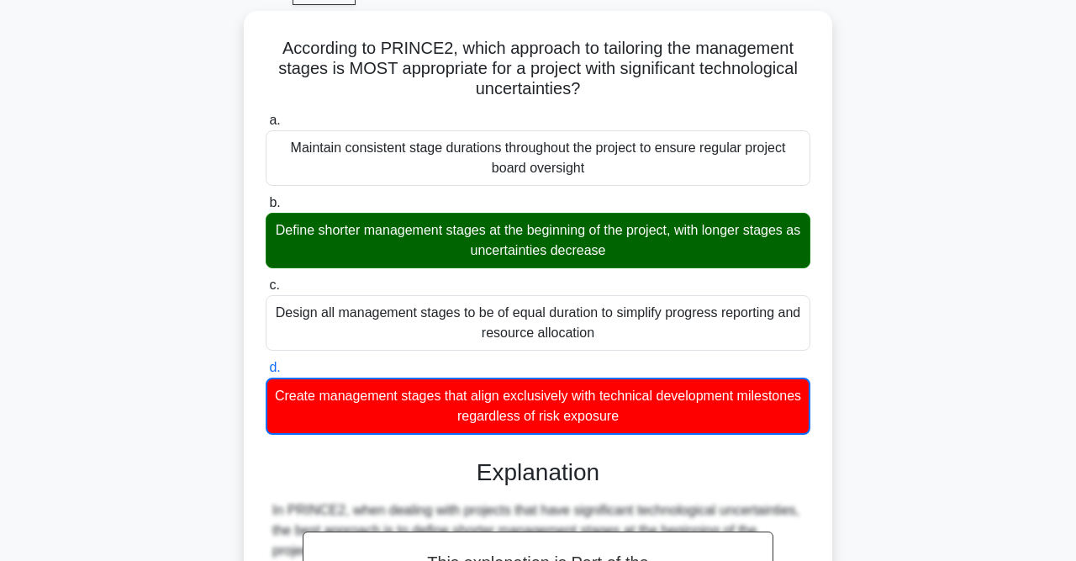
scroll to position [612, 0]
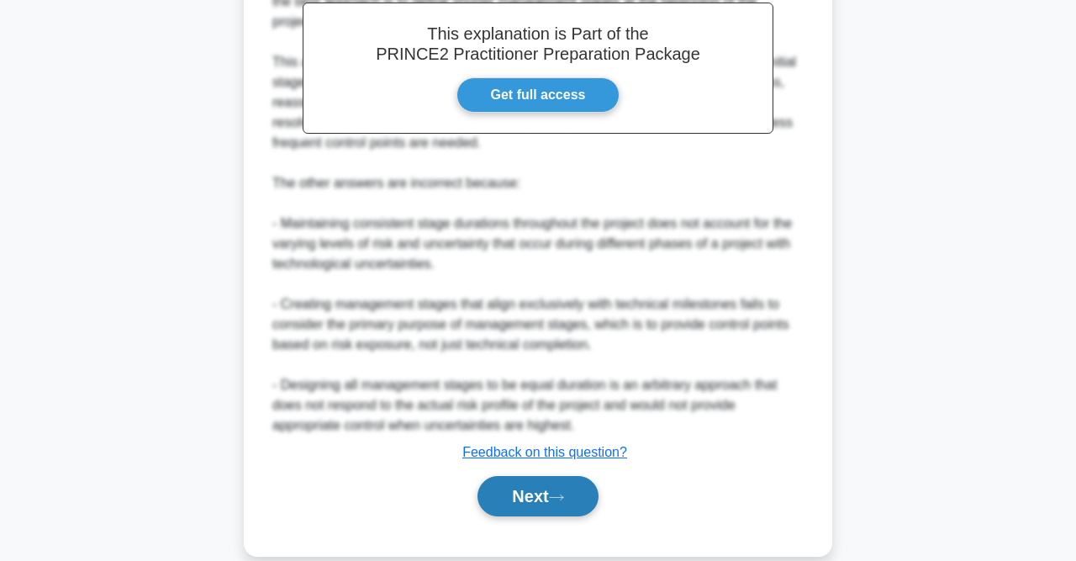
click at [537, 512] on button "Next" at bounding box center [538, 496] width 120 height 40
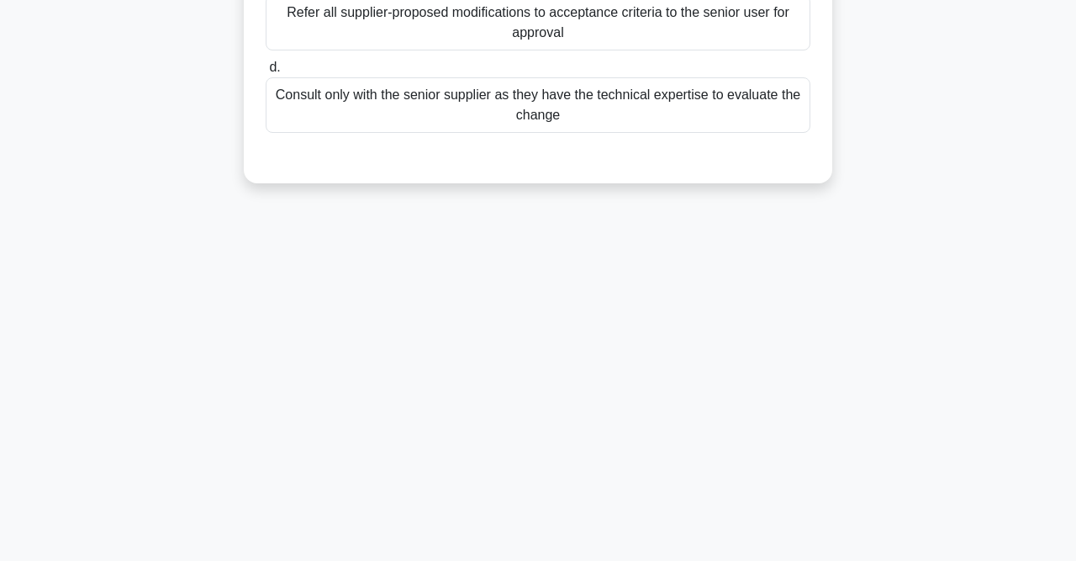
click at [539, 500] on div "60:31 Stop PRINCE2 Practitioner Advanced 11/70 According to PRINCE2, what is th…" at bounding box center [538, 133] width 958 height 841
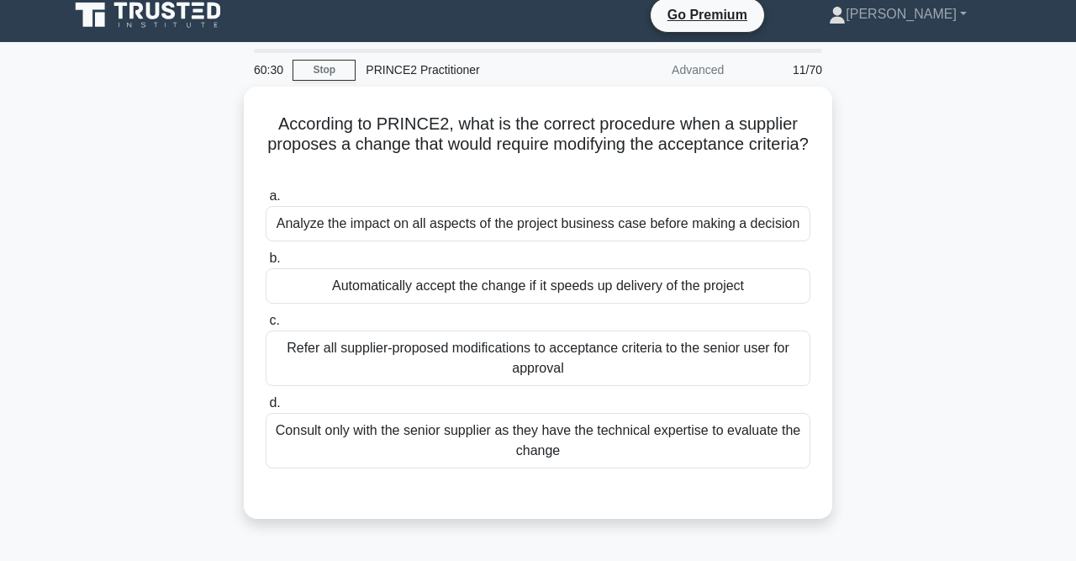
scroll to position [0, 0]
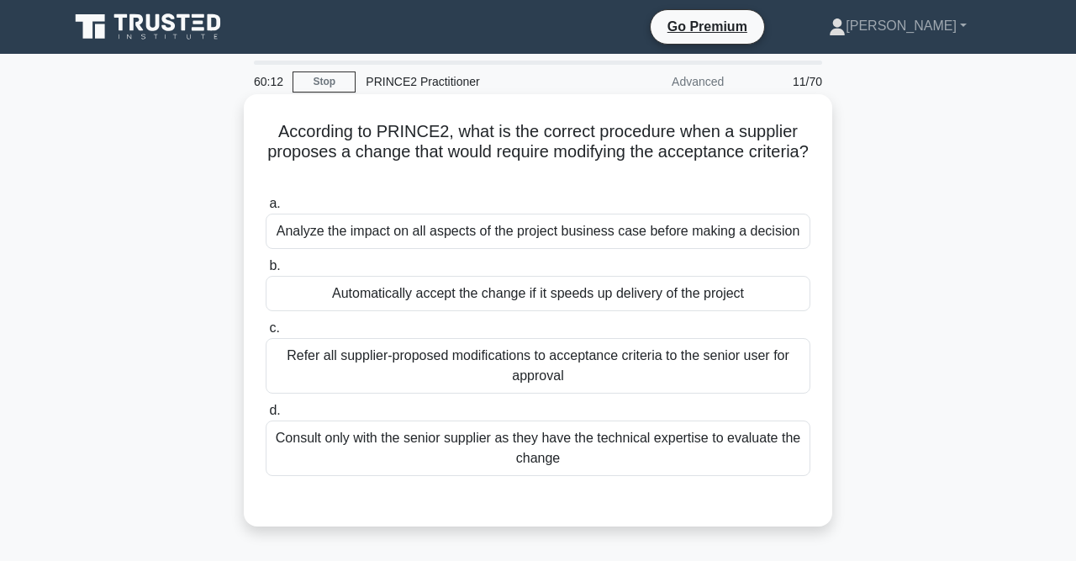
click at [653, 372] on div "Refer all supplier-proposed modifications to acceptance criteria to the senior …" at bounding box center [538, 365] width 545 height 55
click at [266, 334] on input "c. Refer all supplier-proposed modifications to acceptance criteria to the seni…" at bounding box center [266, 328] width 0 height 11
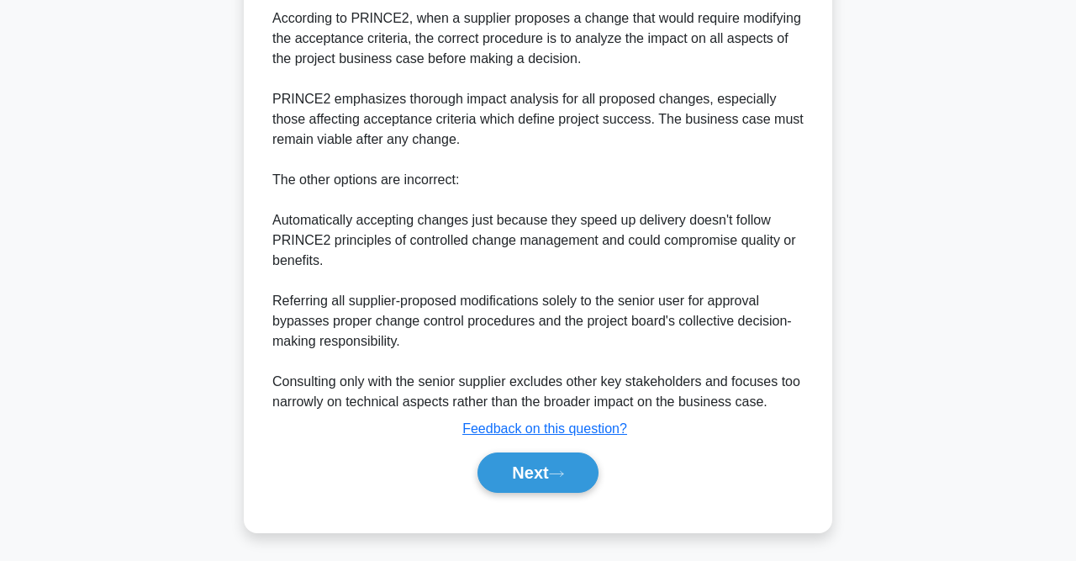
scroll to position [536, 0]
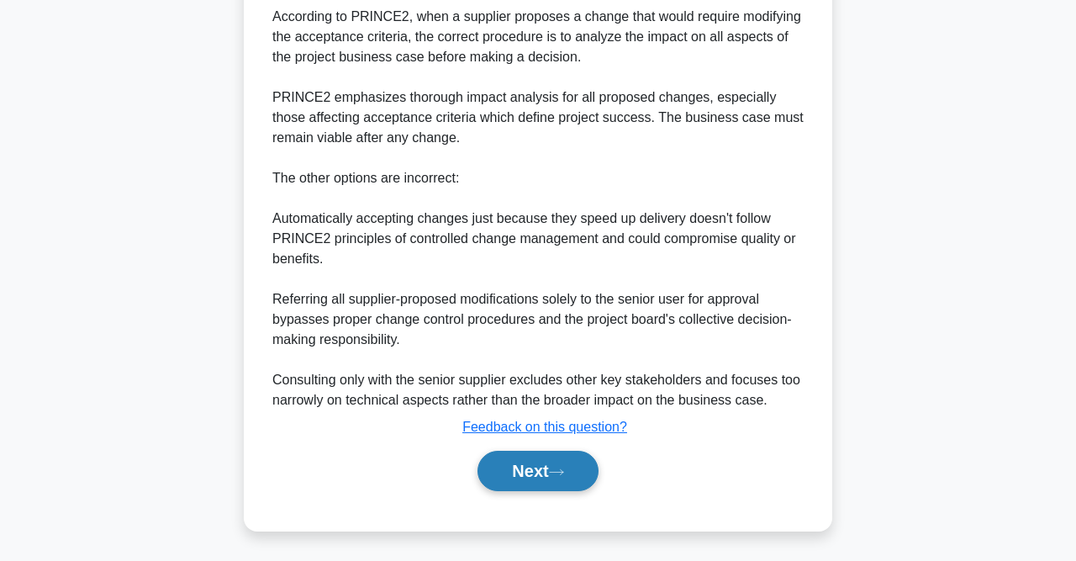
click at [532, 463] on button "Next" at bounding box center [538, 471] width 120 height 40
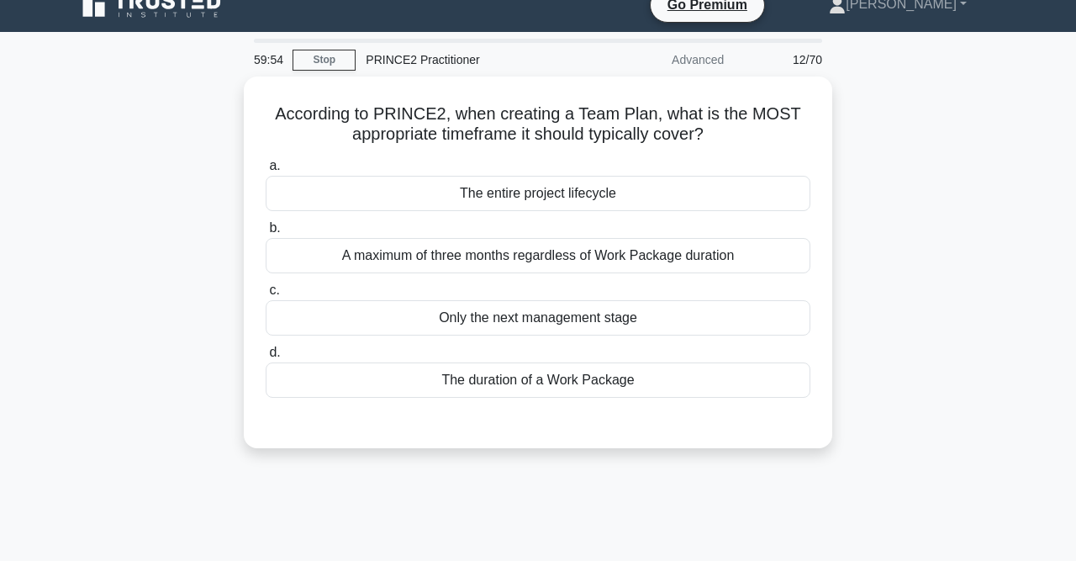
scroll to position [0, 0]
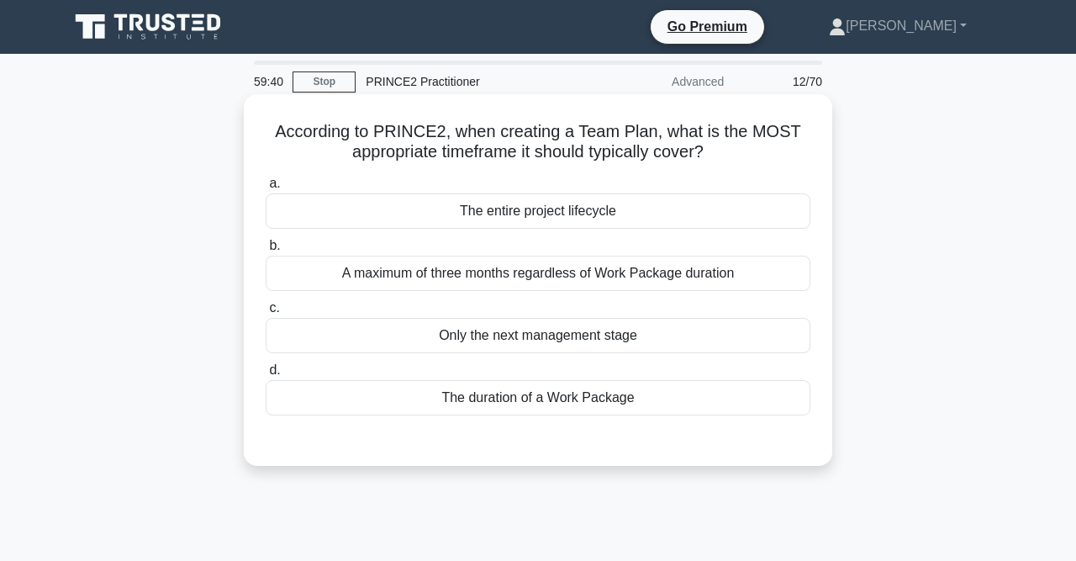
click at [625, 393] on div "The duration of a Work Package" at bounding box center [538, 397] width 545 height 35
click at [266, 376] on input "d. The duration of a Work Package" at bounding box center [266, 370] width 0 height 11
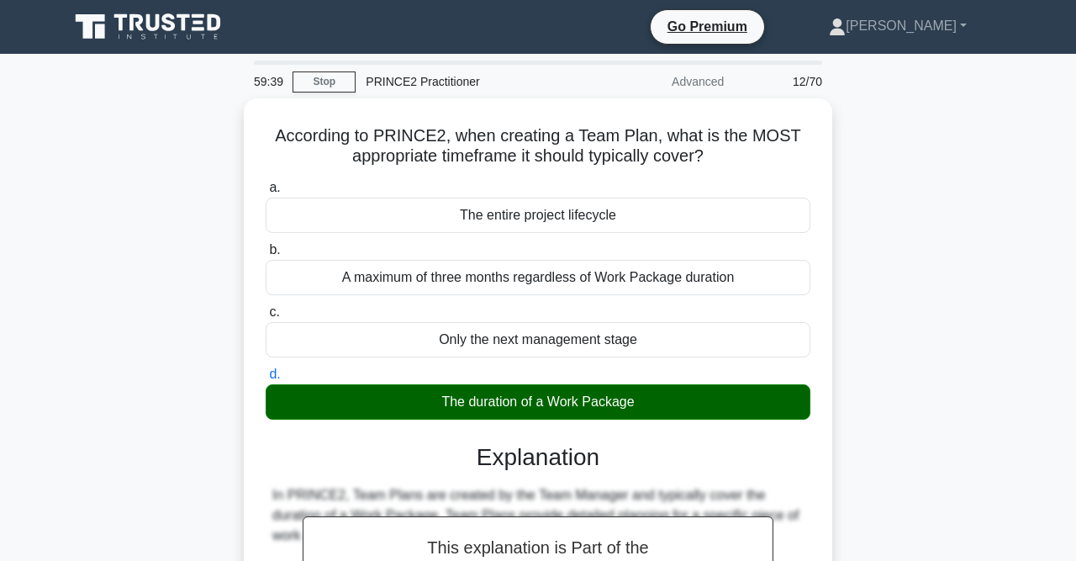
scroll to position [494, 0]
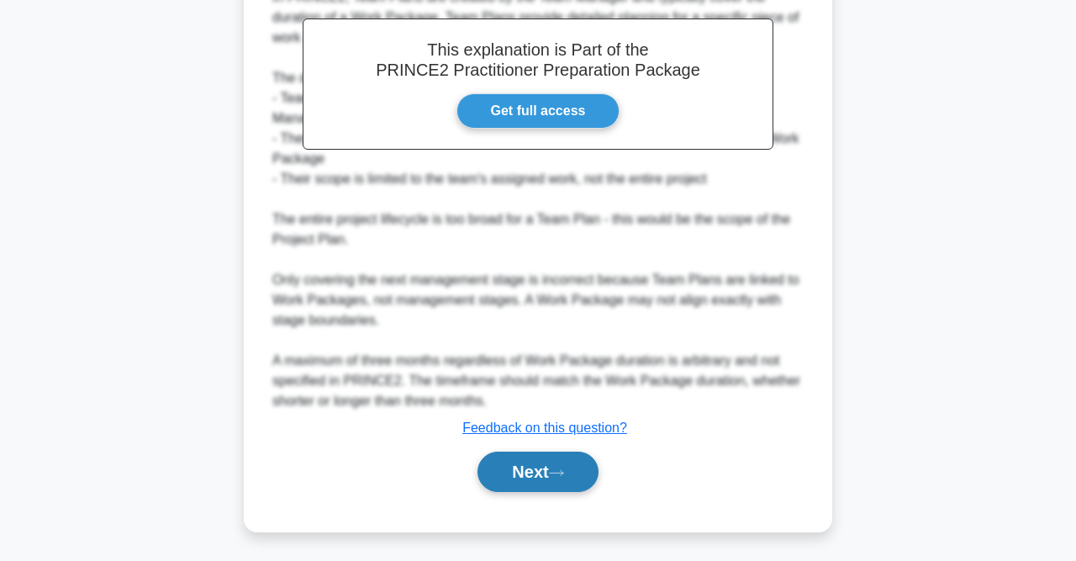
drag, startPoint x: 557, startPoint y: 472, endPoint x: 568, endPoint y: 467, distance: 12.0
click at [557, 472] on icon at bounding box center [556, 472] width 15 height 9
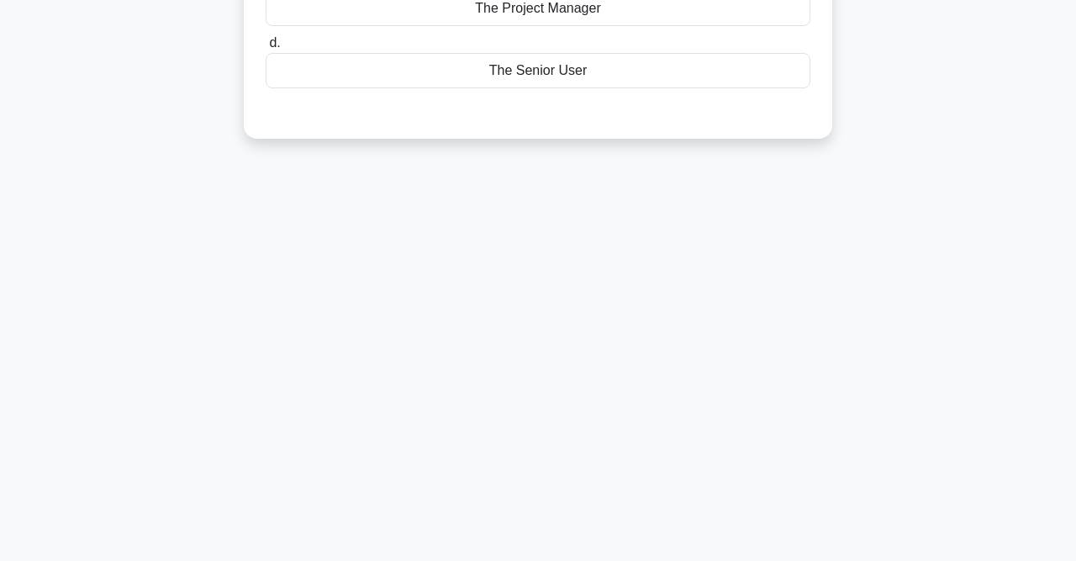
scroll to position [0, 0]
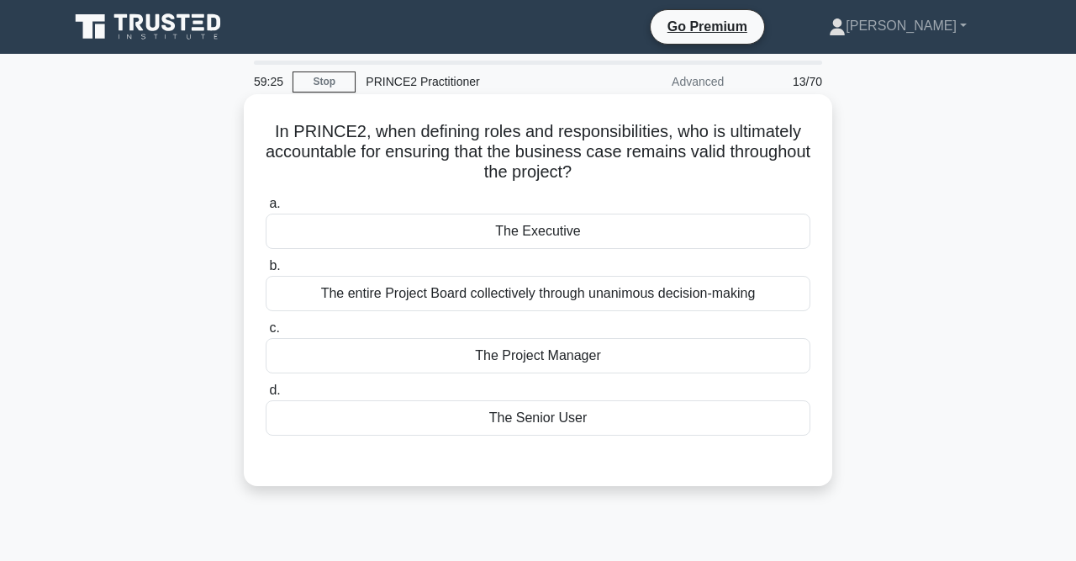
click at [583, 230] on div "The Executive" at bounding box center [538, 231] width 545 height 35
click at [266, 209] on input "a. The Executive" at bounding box center [266, 203] width 0 height 11
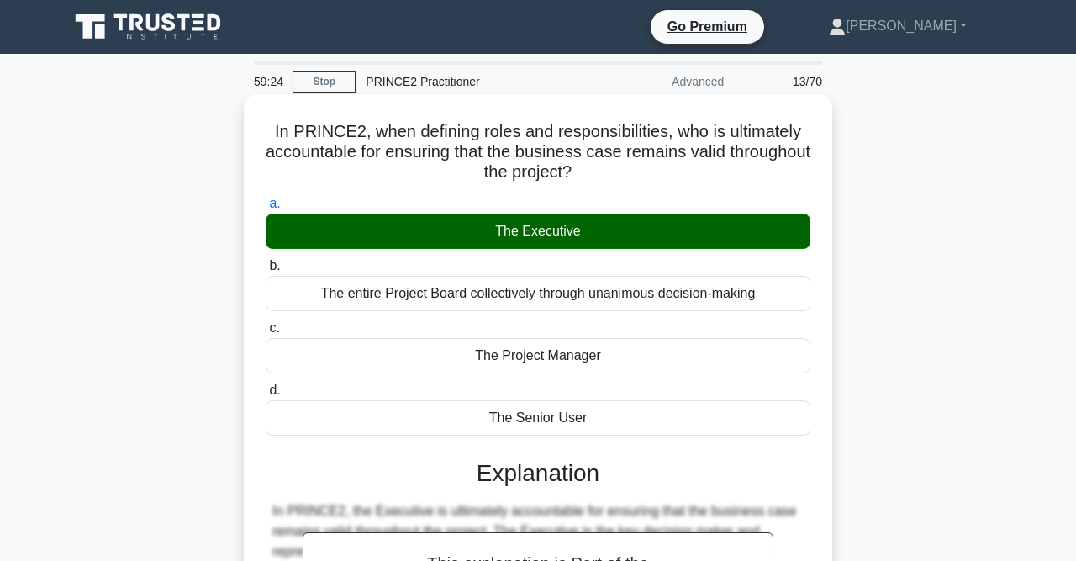
scroll to position [453, 0]
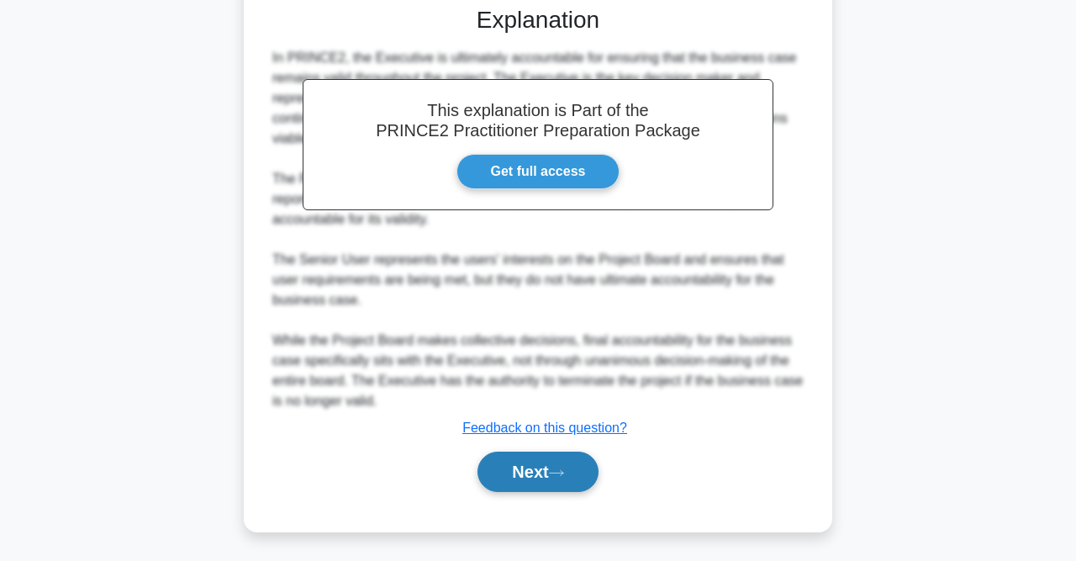
click at [516, 489] on button "Next" at bounding box center [538, 471] width 120 height 40
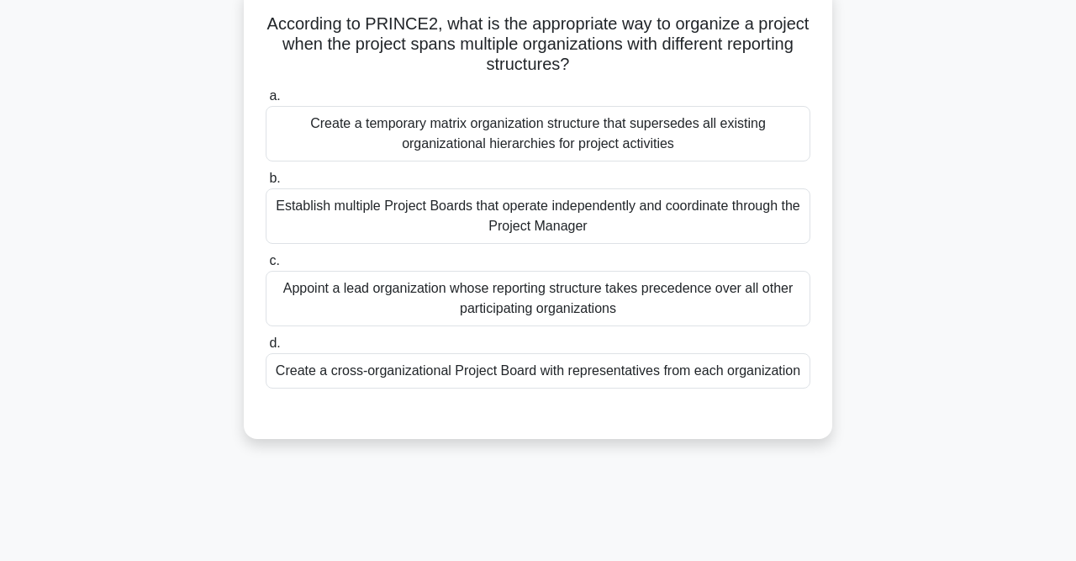
scroll to position [0, 0]
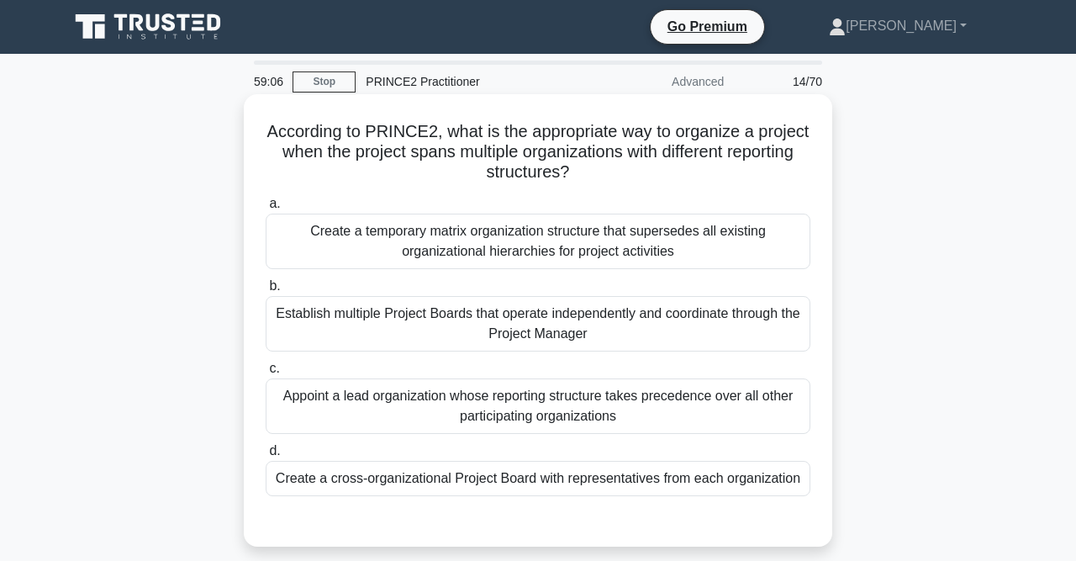
click at [507, 483] on div "Create a cross-organizational Project Board with representatives from each orga…" at bounding box center [538, 478] width 545 height 35
click at [266, 457] on input "d. Create a cross-organizational Project Board with representatives from each o…" at bounding box center [266, 451] width 0 height 11
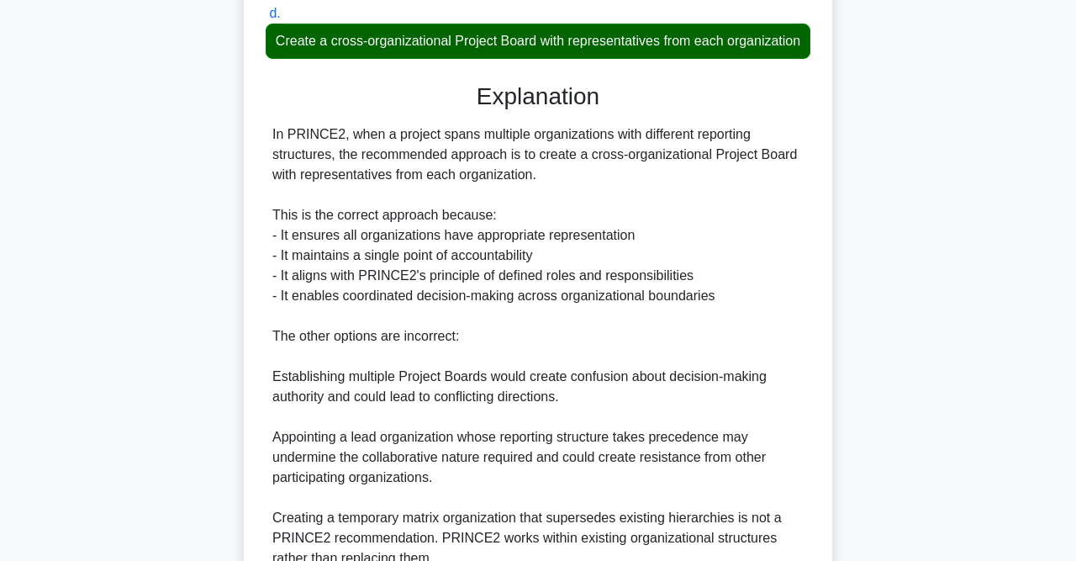
scroll to position [594, 0]
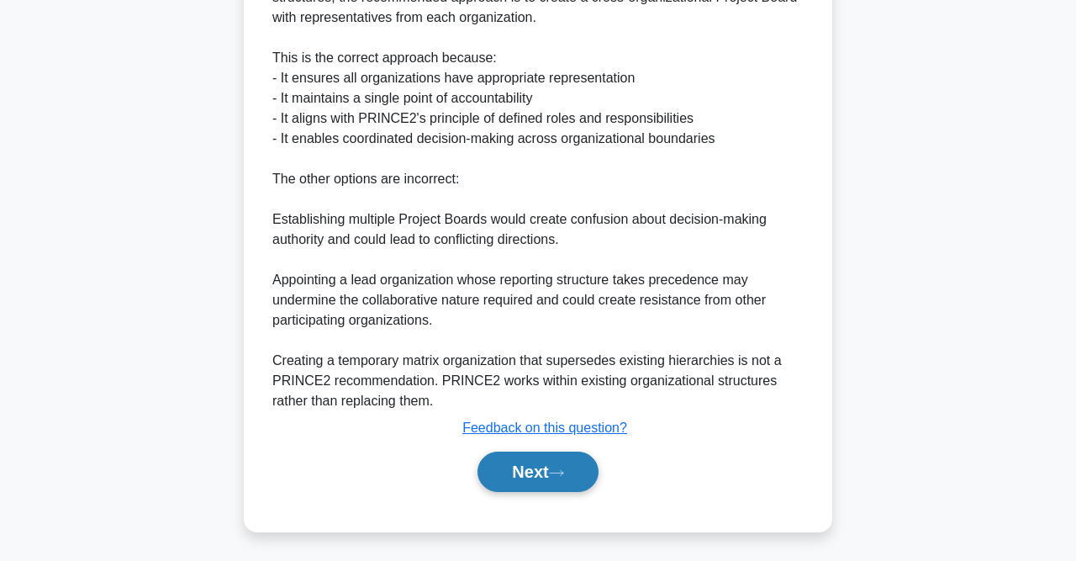
click at [559, 460] on button "Next" at bounding box center [538, 471] width 120 height 40
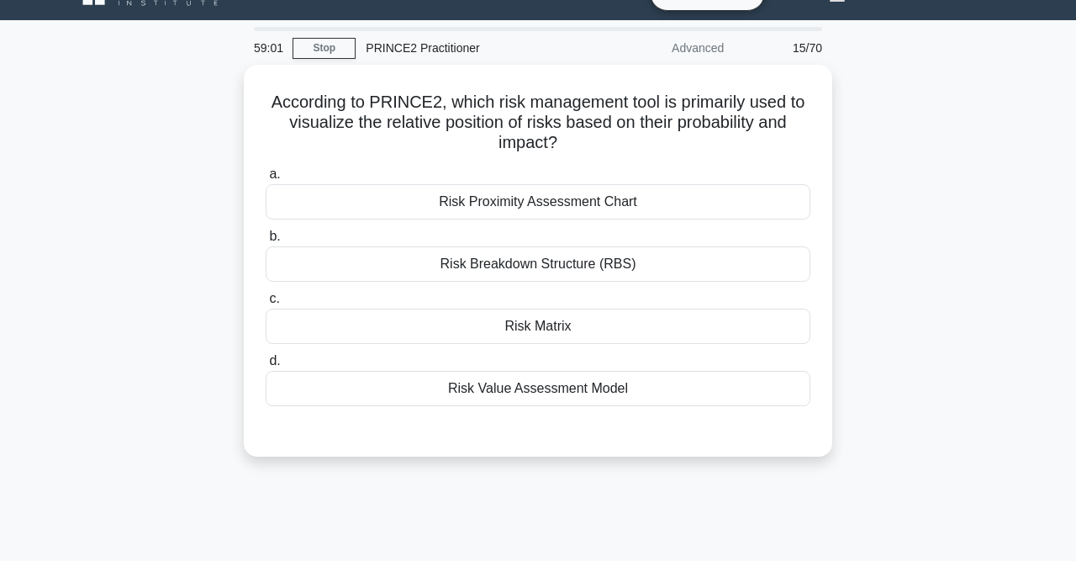
scroll to position [0, 0]
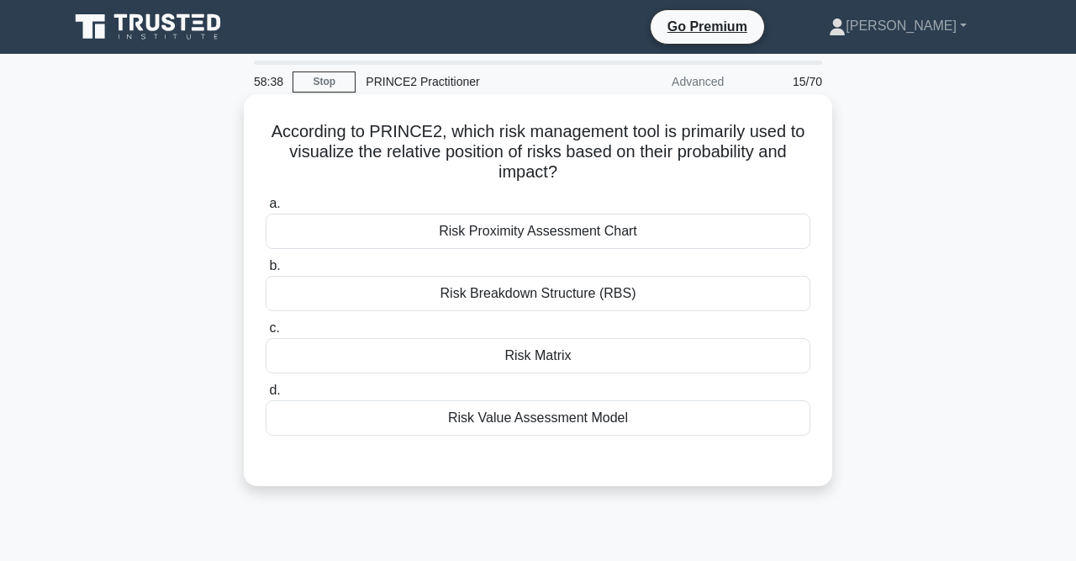
click at [557, 240] on div "Risk Proximity Assessment Chart" at bounding box center [538, 231] width 545 height 35
click at [266, 209] on input "a. Risk Proximity Assessment Chart" at bounding box center [266, 203] width 0 height 11
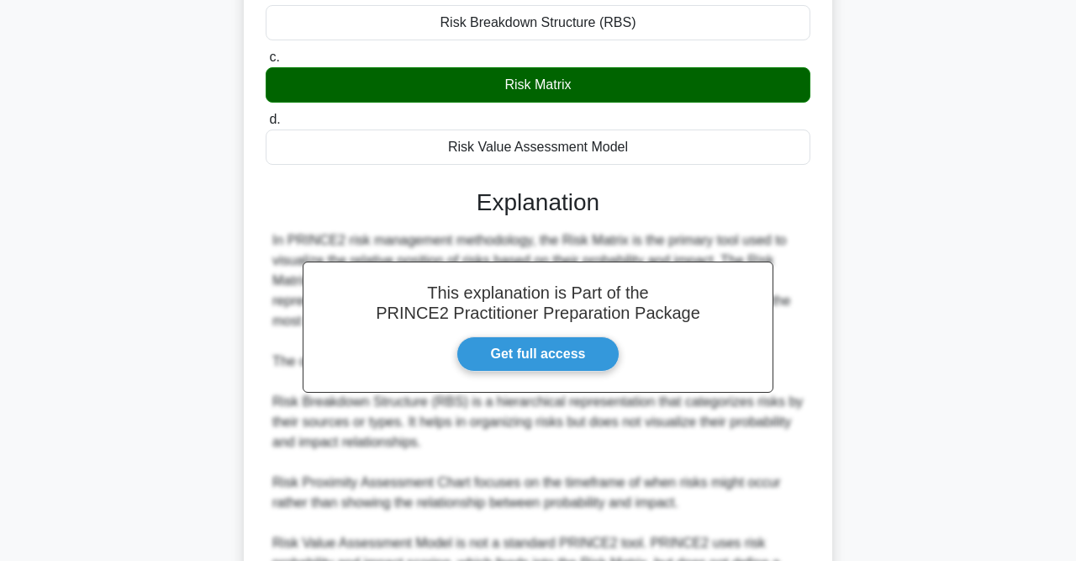
scroll to position [437, 0]
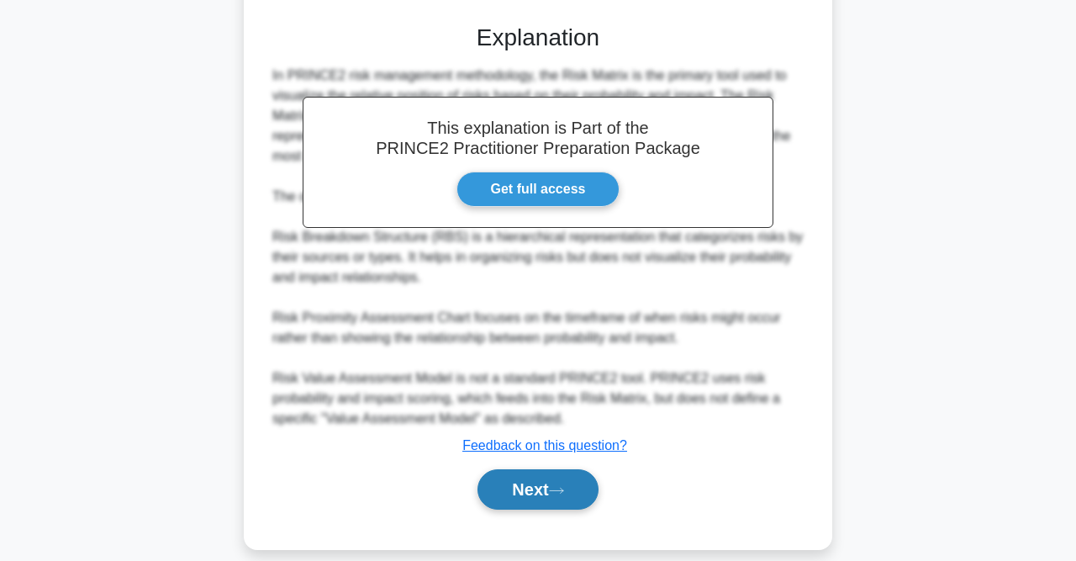
click at [541, 488] on button "Next" at bounding box center [538, 489] width 120 height 40
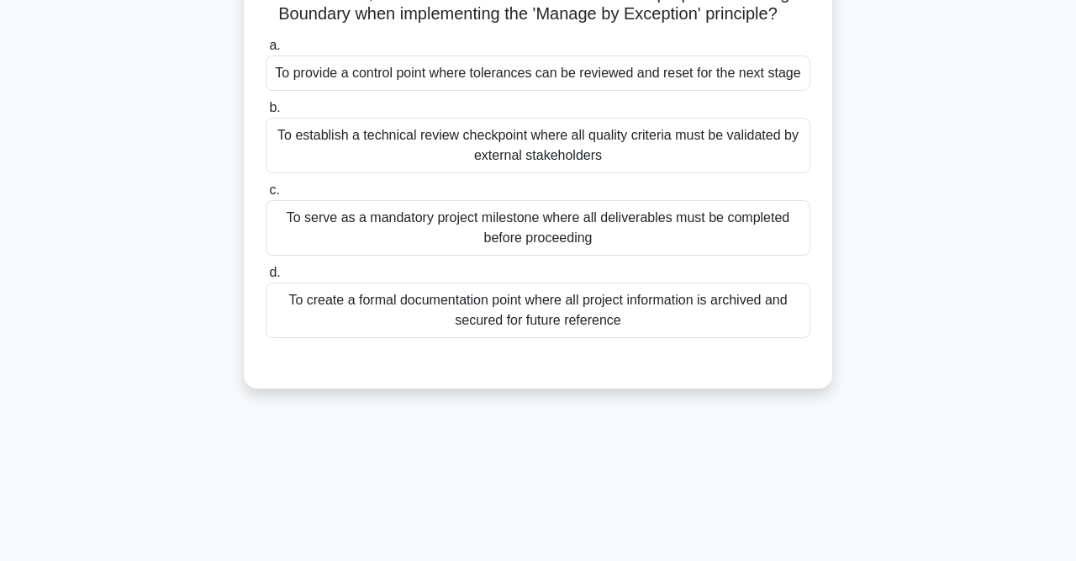
scroll to position [85, 0]
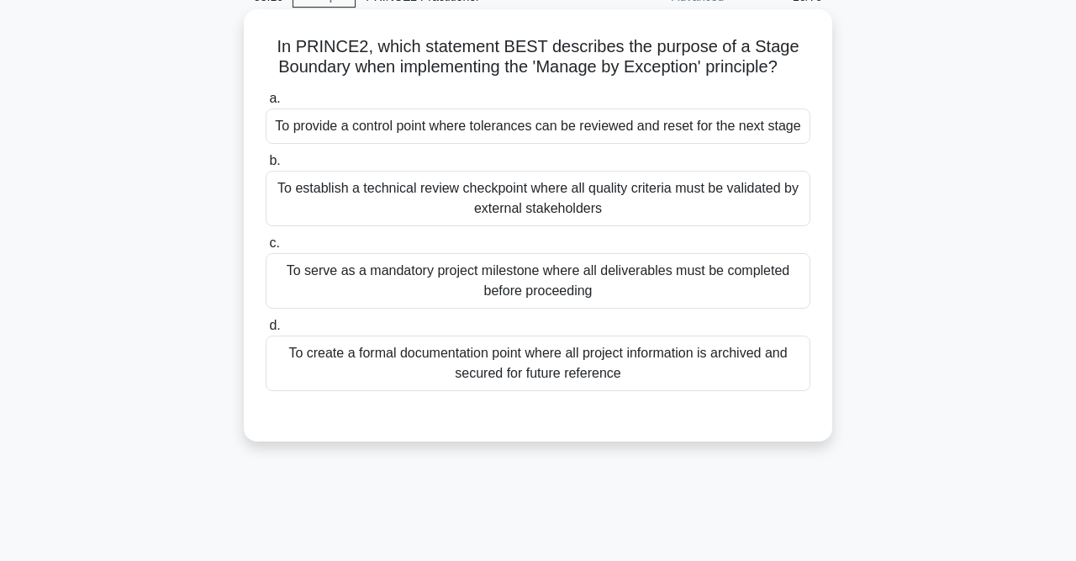
click at [482, 135] on div "To provide a control point where tolerances can be reviewed and reset for the n…" at bounding box center [538, 125] width 545 height 35
click at [266, 104] on input "a. To provide a control point where tolerances can be reviewed and reset for th…" at bounding box center [266, 98] width 0 height 11
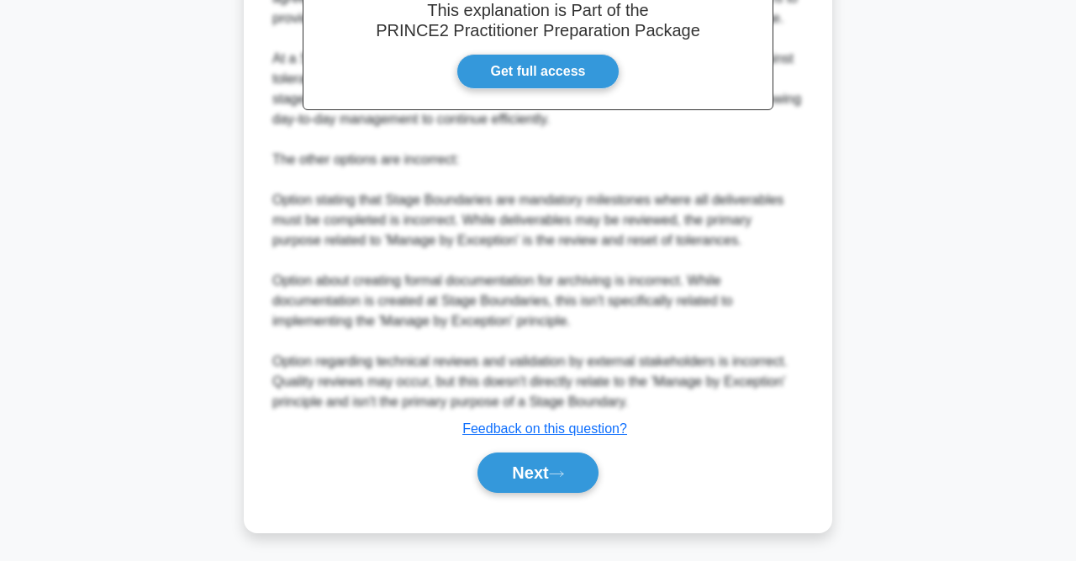
scroll to position [594, 0]
click at [574, 472] on button "Next" at bounding box center [538, 471] width 120 height 40
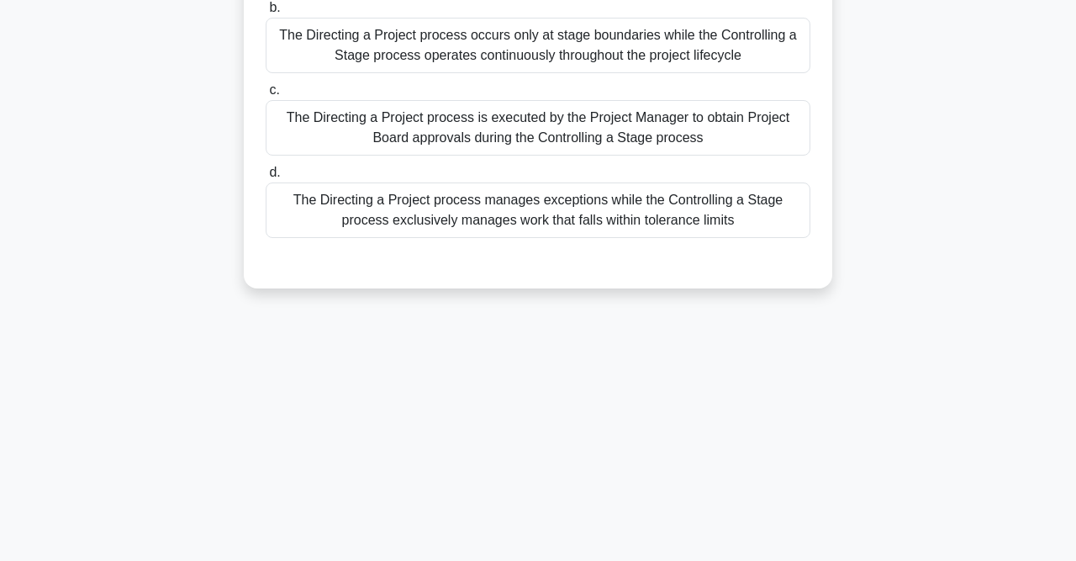
scroll to position [85, 0]
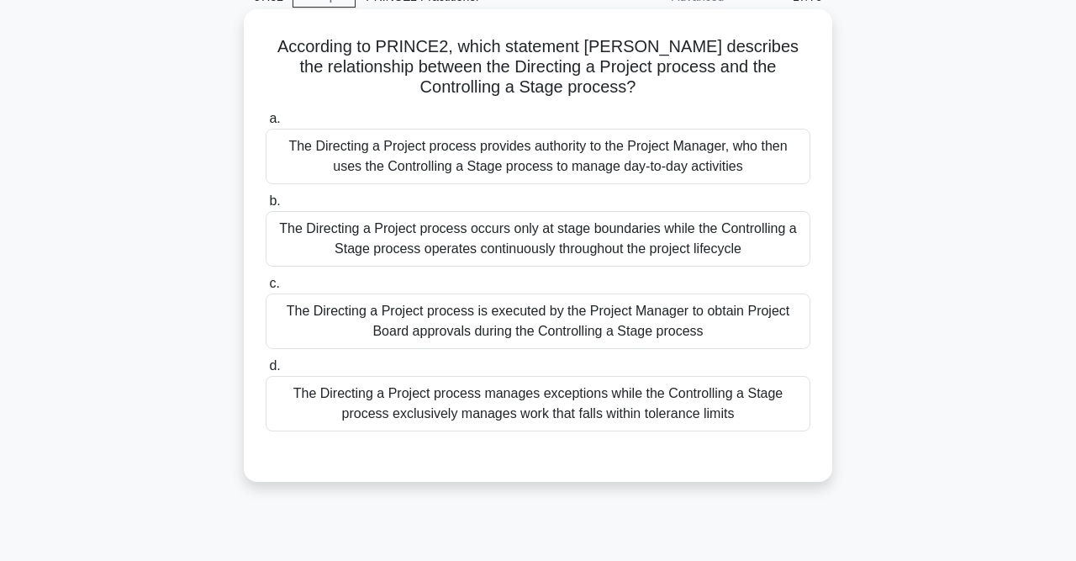
click at [682, 157] on div "The Directing a Project process provides authority to the Project Manager, who …" at bounding box center [538, 156] width 545 height 55
click at [266, 124] on input "a. The Directing a Project process provides authority to the Project Manager, w…" at bounding box center [266, 119] width 0 height 11
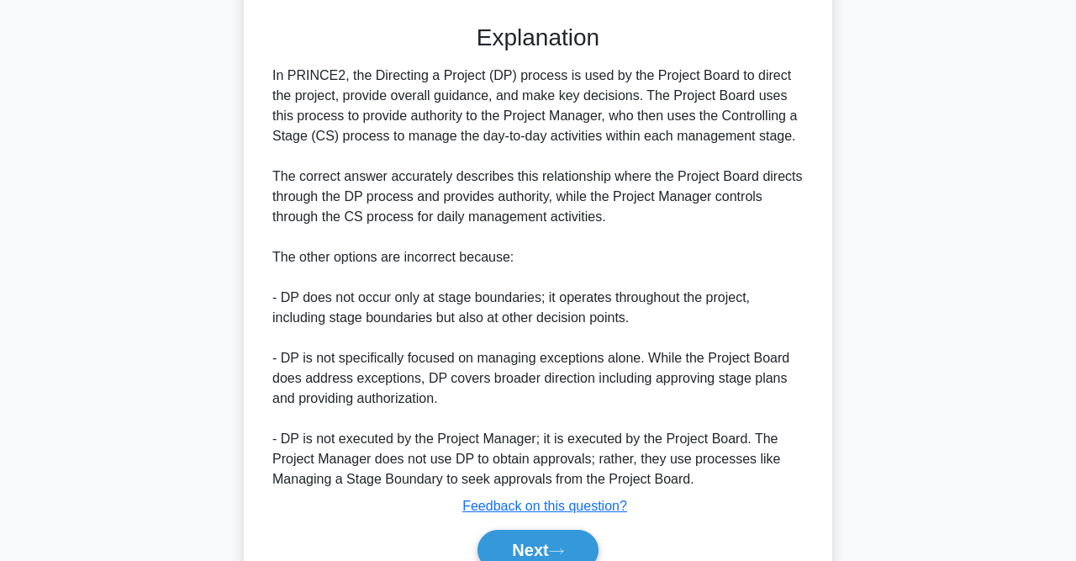
scroll to position [594, 0]
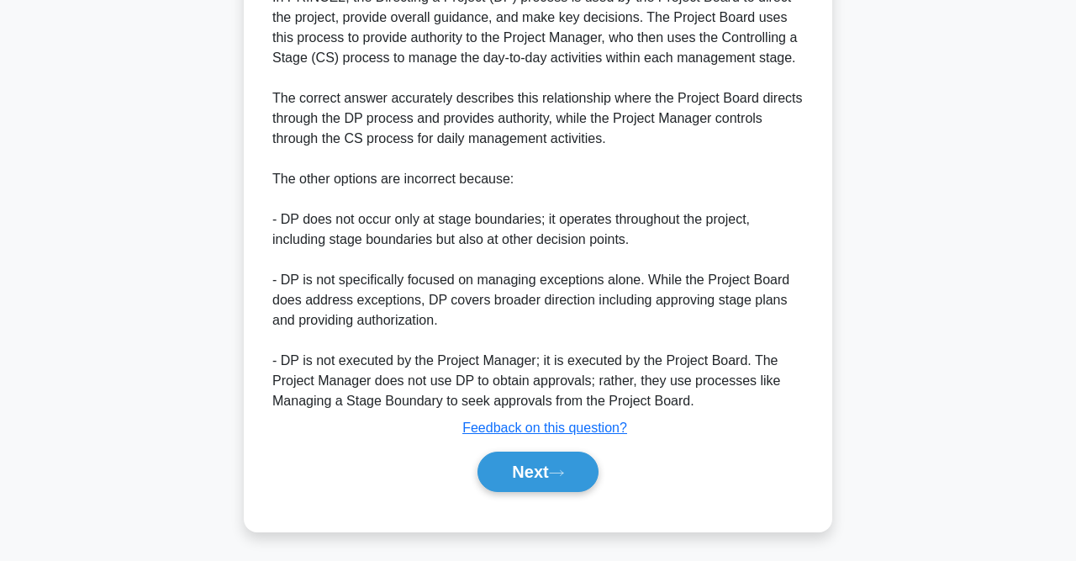
click at [532, 490] on div "Next" at bounding box center [538, 472] width 545 height 54
click at [537, 472] on button "Next" at bounding box center [538, 471] width 120 height 40
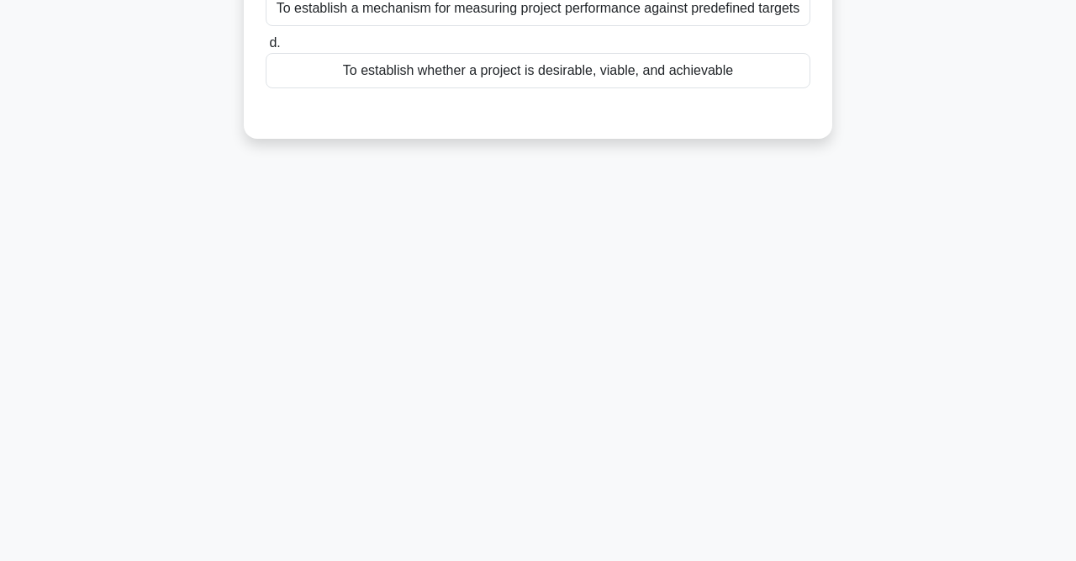
scroll to position [85, 0]
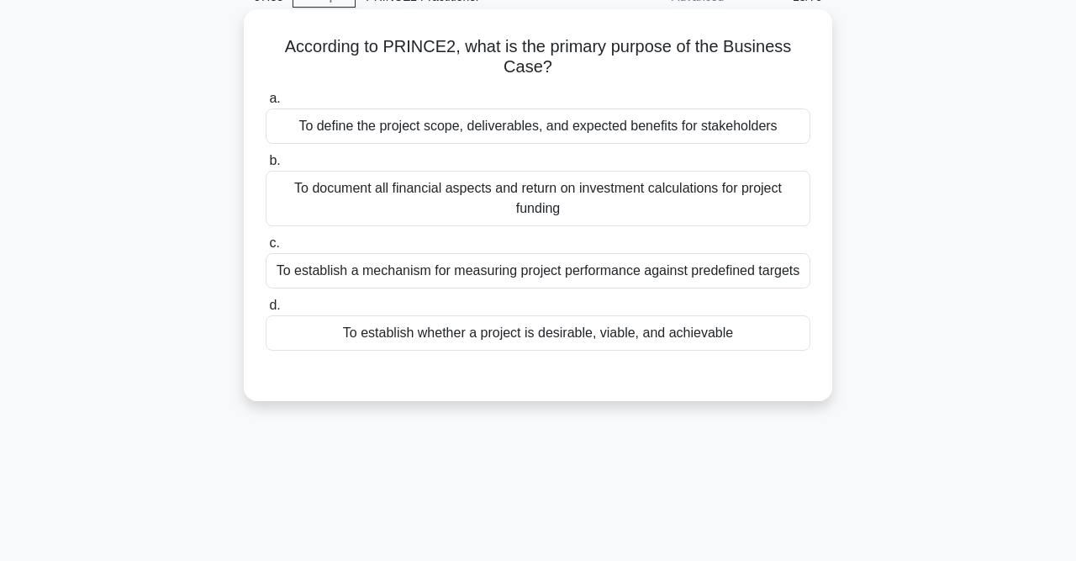
click at [454, 330] on div "To establish whether a project is desirable, viable, and achievable" at bounding box center [538, 332] width 545 height 35
click at [266, 311] on input "d. To establish whether a project is desirable, viable, and achievable" at bounding box center [266, 305] width 0 height 11
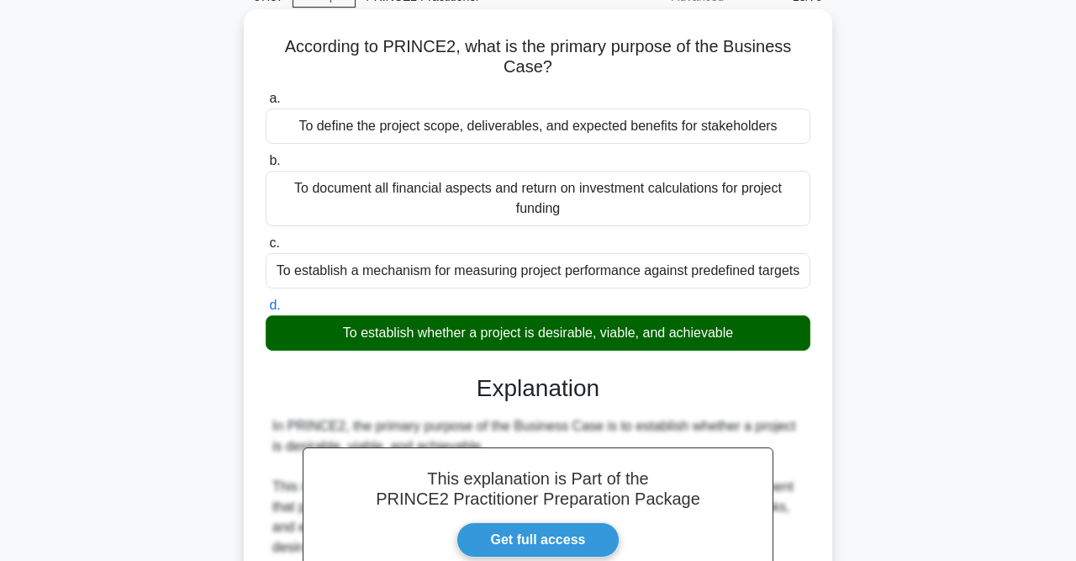
scroll to position [514, 0]
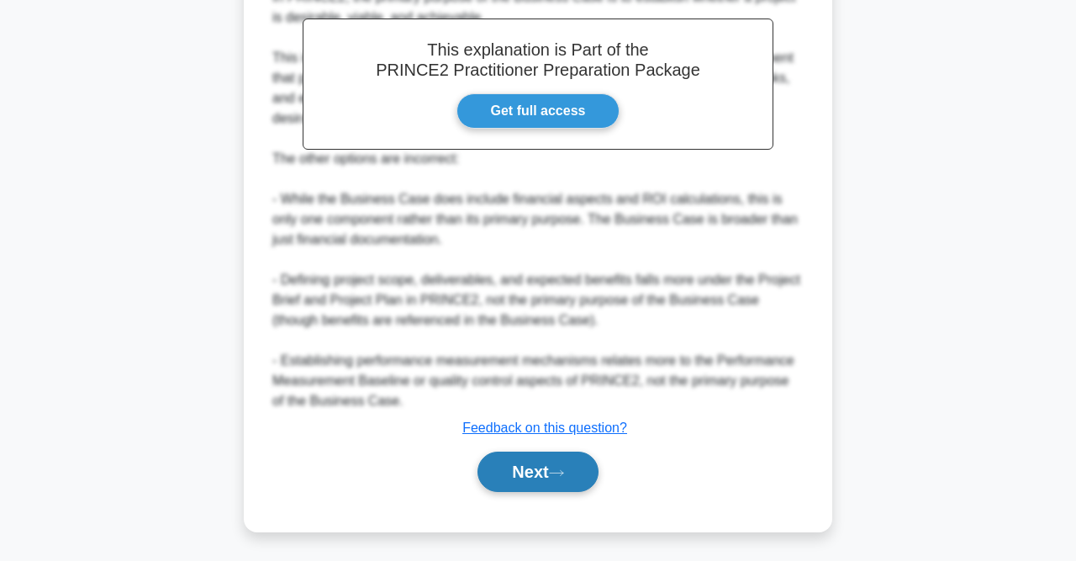
click at [573, 485] on button "Next" at bounding box center [538, 471] width 120 height 40
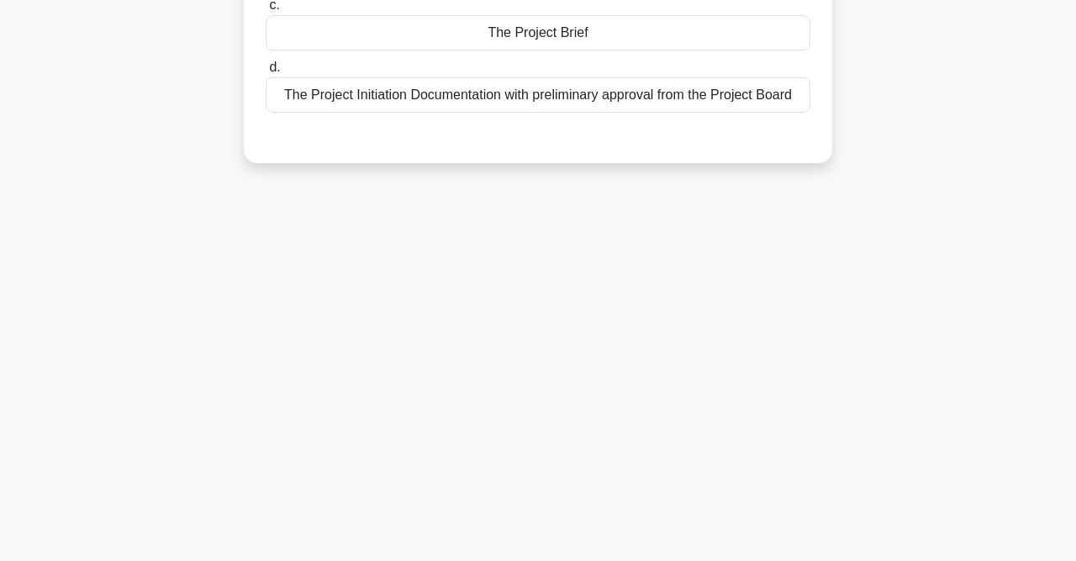
scroll to position [0, 0]
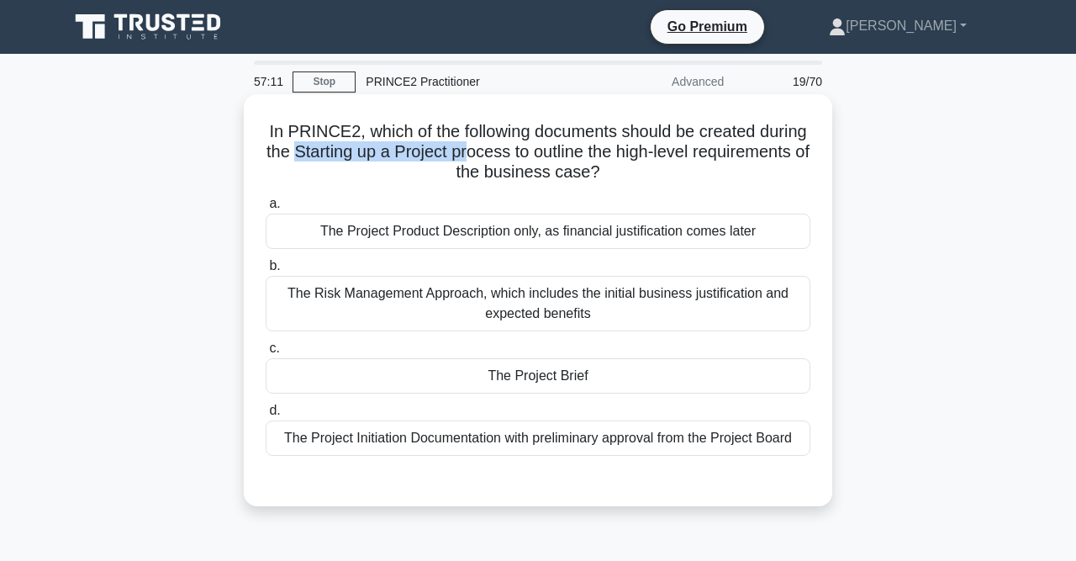
drag, startPoint x: 296, startPoint y: 148, endPoint x: 462, endPoint y: 150, distance: 166.5
click at [462, 150] on h5 "In PRINCE2, which of the following documents should be created during the Start…" at bounding box center [538, 152] width 548 height 62
click at [549, 374] on div "The Project Brief" at bounding box center [538, 375] width 545 height 35
click at [266, 354] on input "c. The Project Brief" at bounding box center [266, 348] width 0 height 11
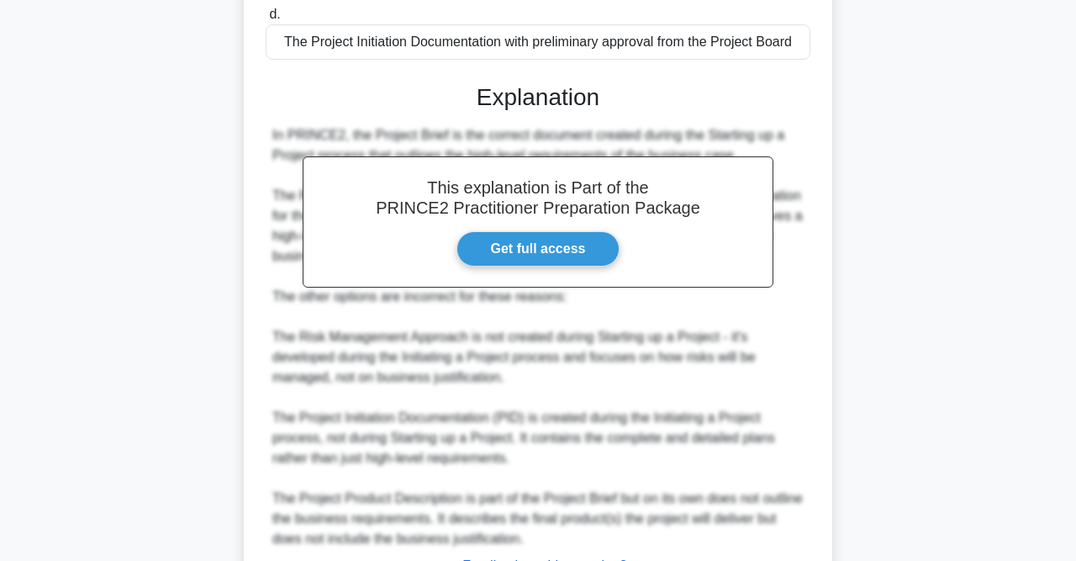
scroll to position [534, 0]
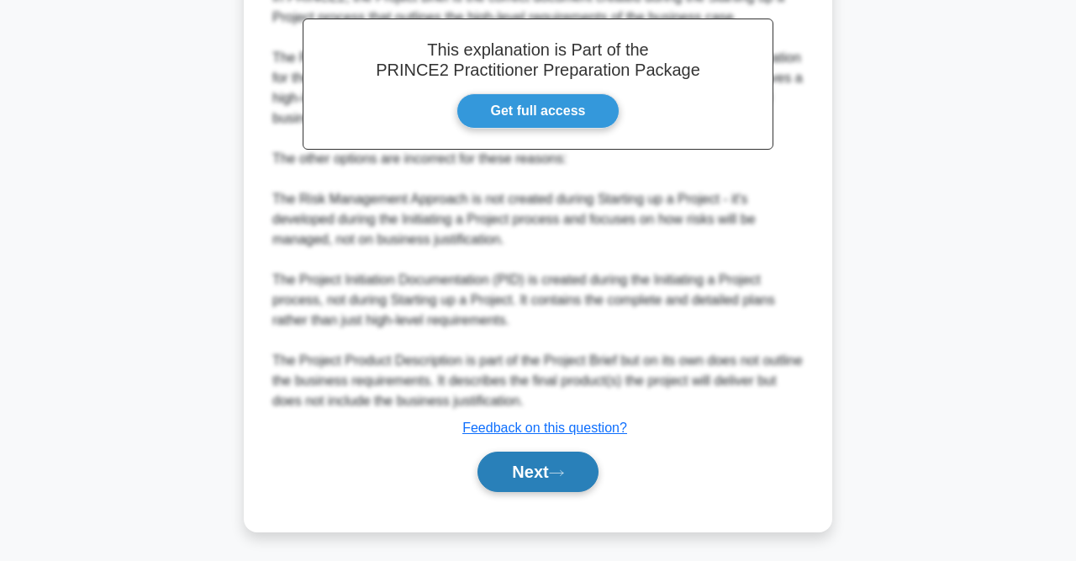
click at [555, 462] on button "Next" at bounding box center [538, 471] width 120 height 40
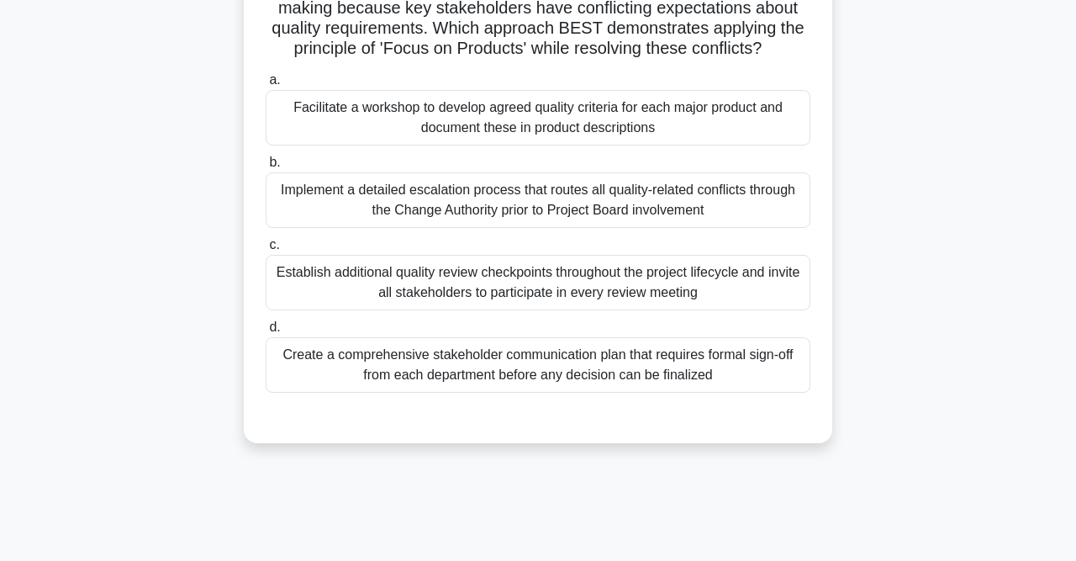
scroll to position [0, 0]
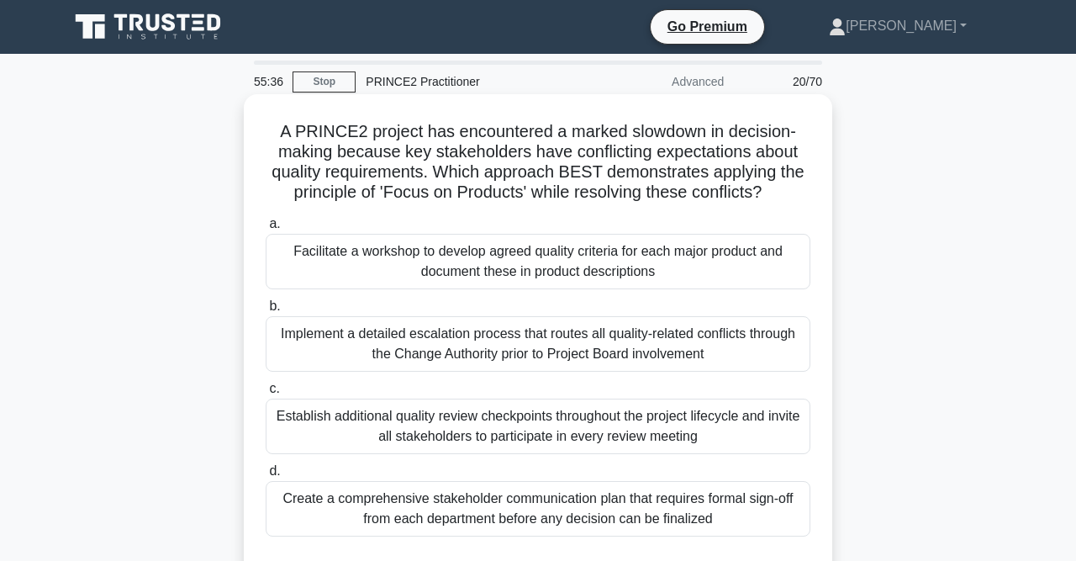
drag, startPoint x: 773, startPoint y: 186, endPoint x: 774, endPoint y: 195, distance: 9.4
click at [774, 195] on h5 "A PRINCE2 project has encountered a marked slowdown in decision-making because …" at bounding box center [538, 162] width 548 height 82
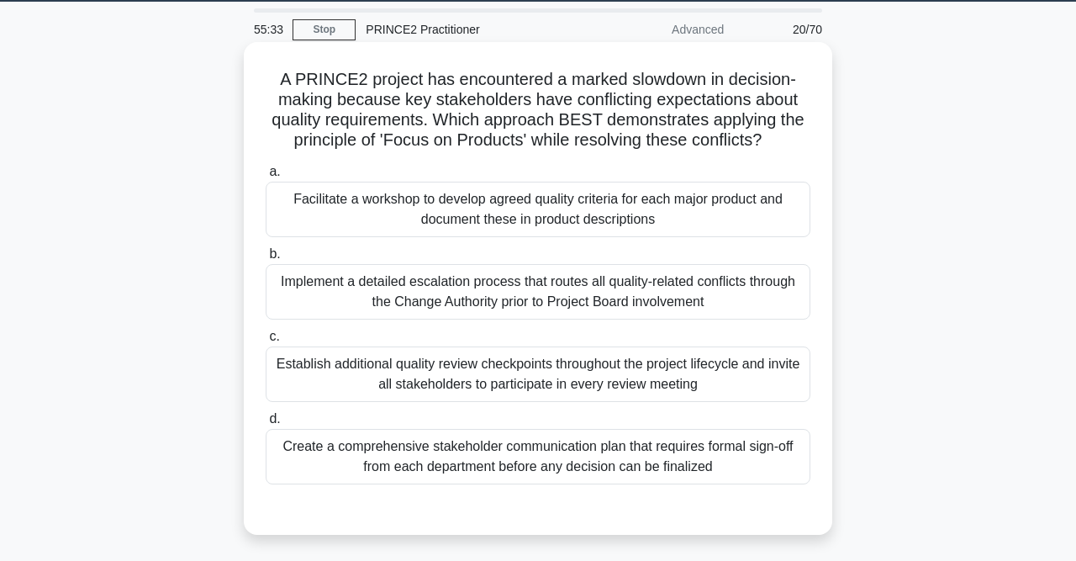
scroll to position [87, 0]
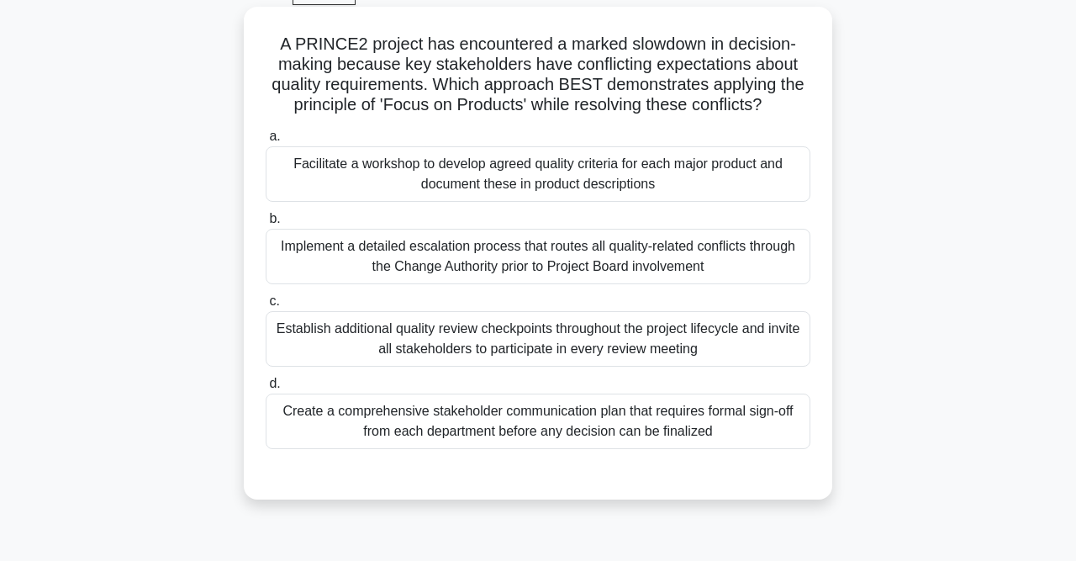
click at [578, 172] on div "Facilitate a workshop to develop agreed quality criteria for each major product…" at bounding box center [538, 173] width 545 height 55
click at [266, 142] on input "a. Facilitate a workshop to develop agreed quality criteria for each major prod…" at bounding box center [266, 136] width 0 height 11
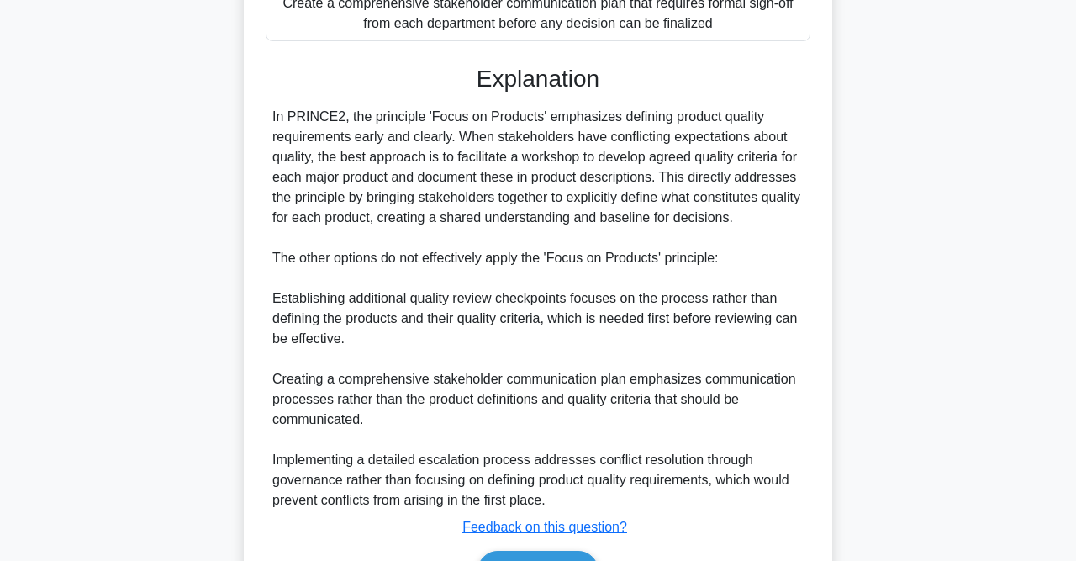
scroll to position [594, 0]
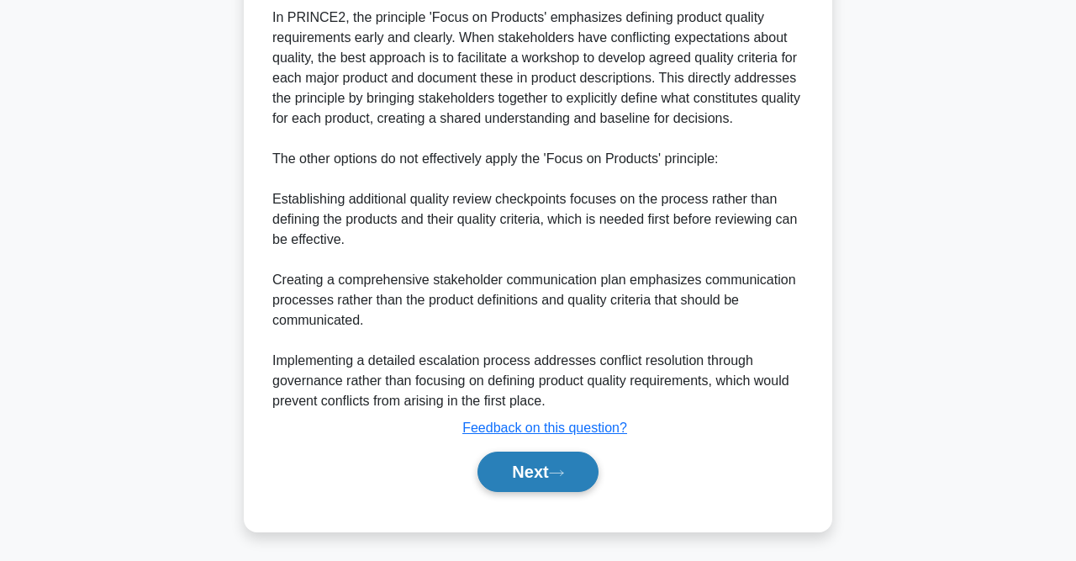
click at [562, 455] on button "Next" at bounding box center [538, 471] width 120 height 40
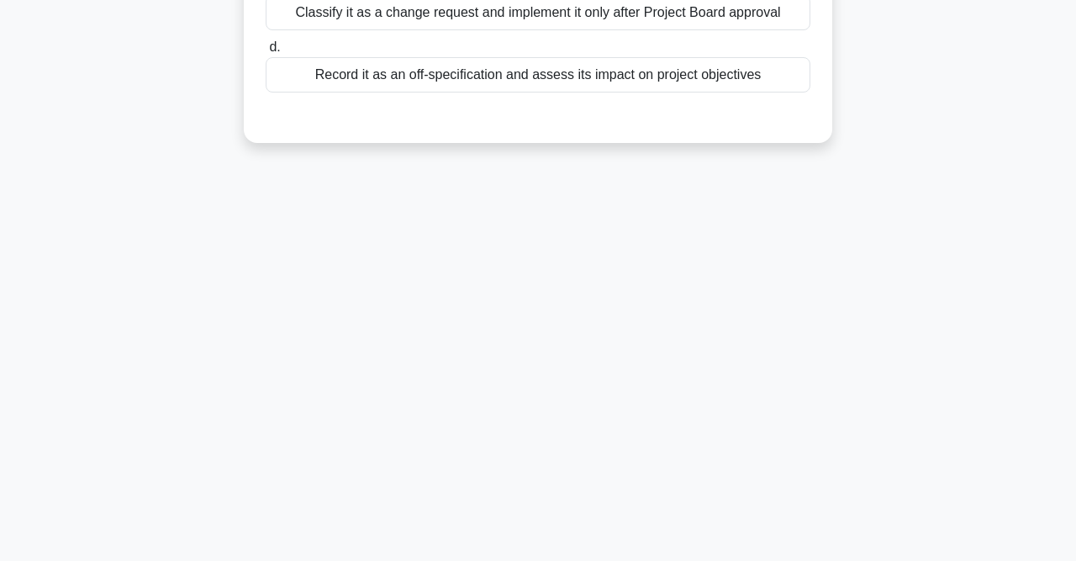
scroll to position [85, 0]
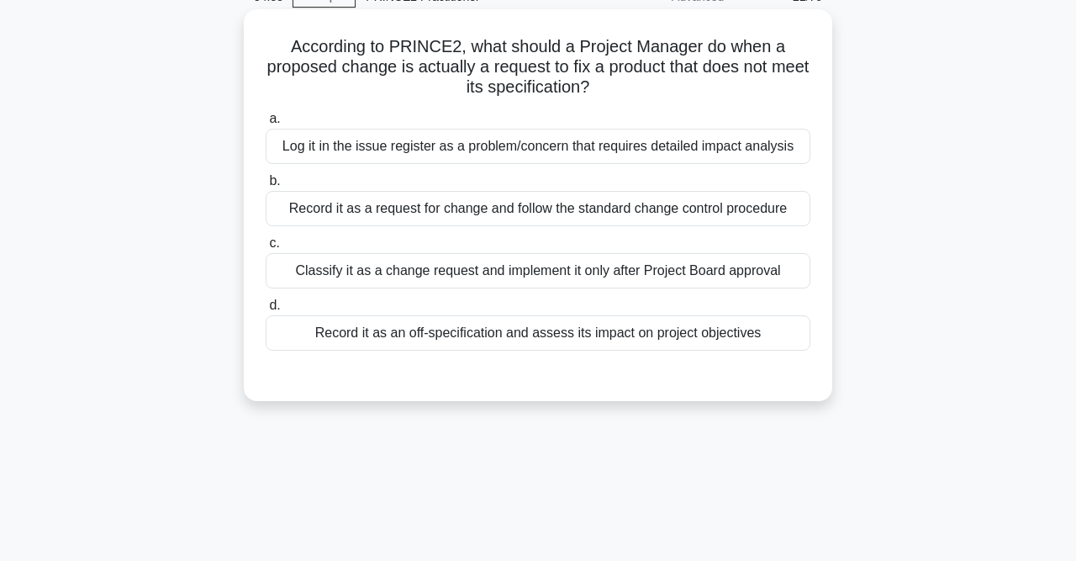
click at [655, 328] on div "Record it as an off-specification and assess its impact on project objectives" at bounding box center [538, 332] width 545 height 35
click at [266, 311] on input "d. Record it as an off-specification and assess its impact on project objectives" at bounding box center [266, 305] width 0 height 11
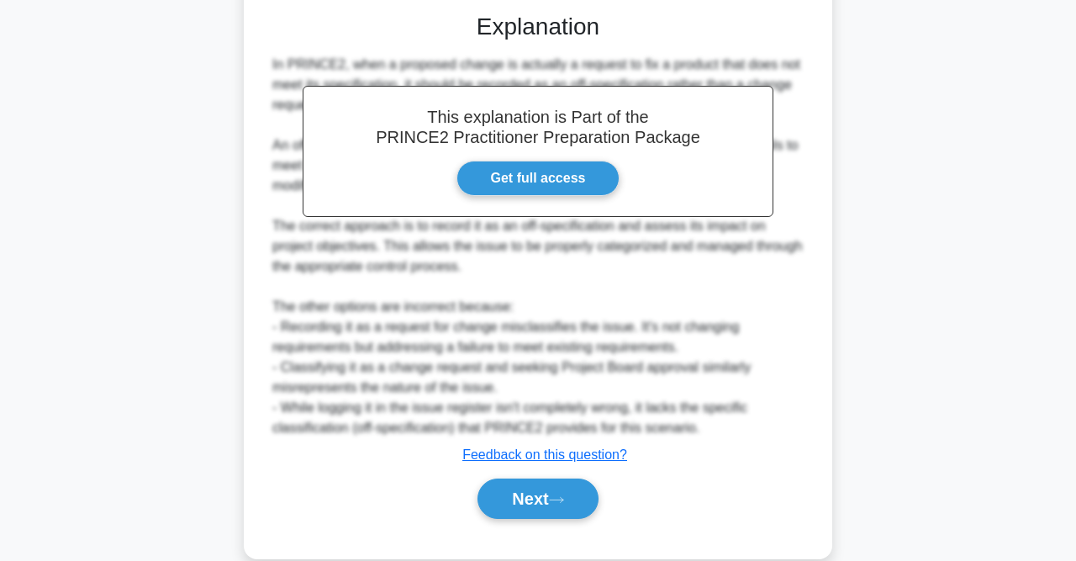
scroll to position [473, 0]
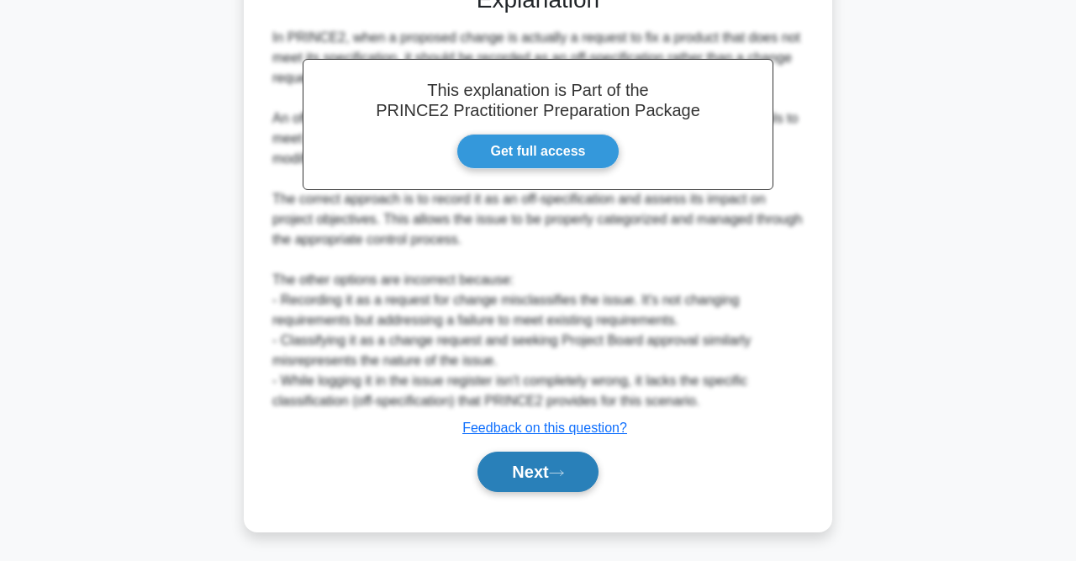
click at [523, 475] on button "Next" at bounding box center [538, 471] width 120 height 40
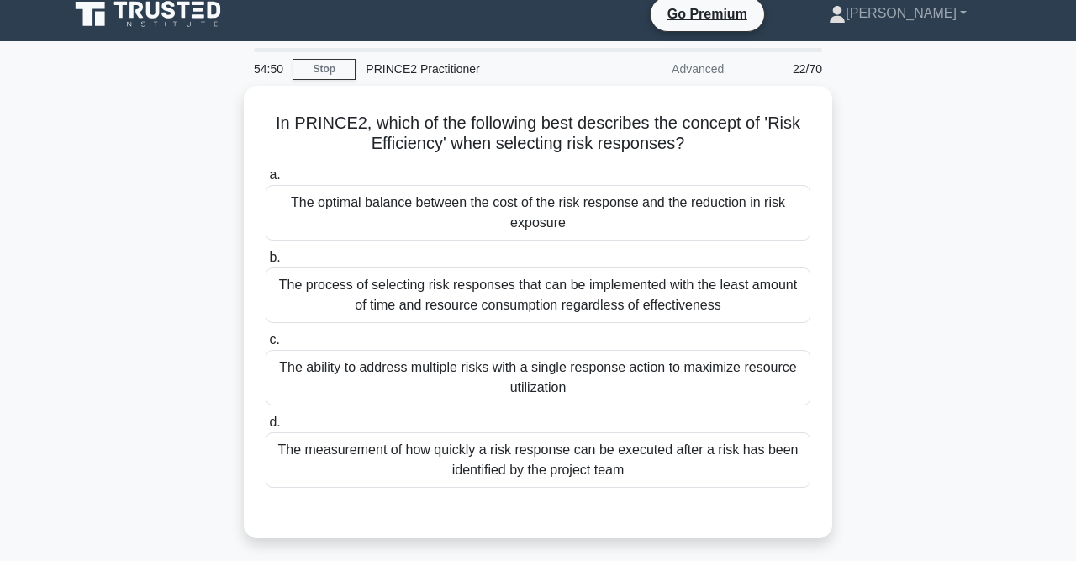
scroll to position [0, 0]
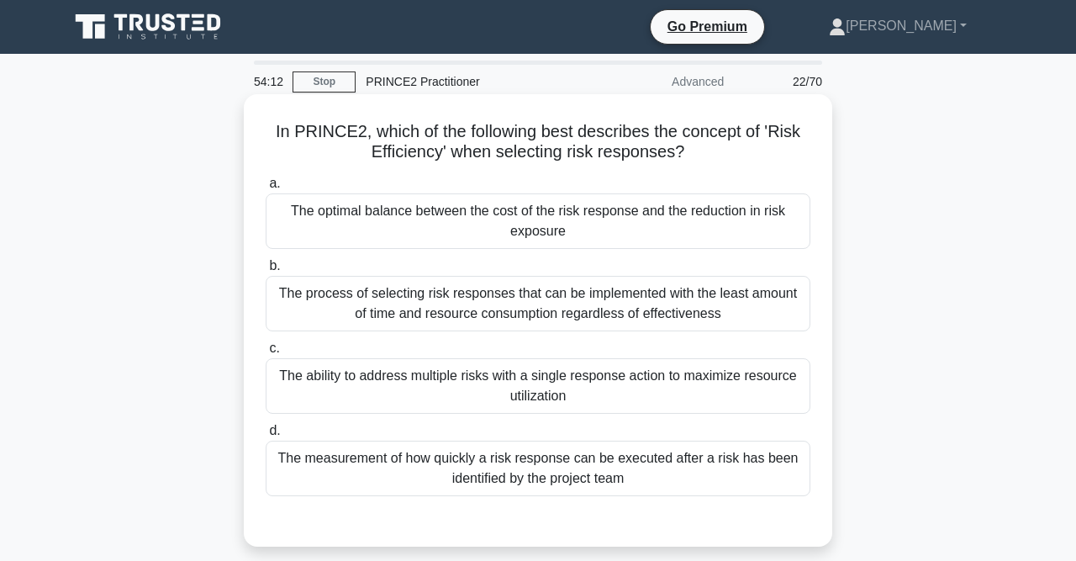
drag, startPoint x: 369, startPoint y: 156, endPoint x: 751, endPoint y: 167, distance: 381.9
click at [751, 167] on div "In PRINCE2, which of the following best describes the concept of 'Risk Efficien…" at bounding box center [538, 320] width 575 height 439
click at [515, 312] on div "The process of selecting risk responses that can be implemented with the least …" at bounding box center [538, 303] width 545 height 55
click at [266, 272] on input "b. The process of selecting risk responses that can be implemented with the lea…" at bounding box center [266, 266] width 0 height 11
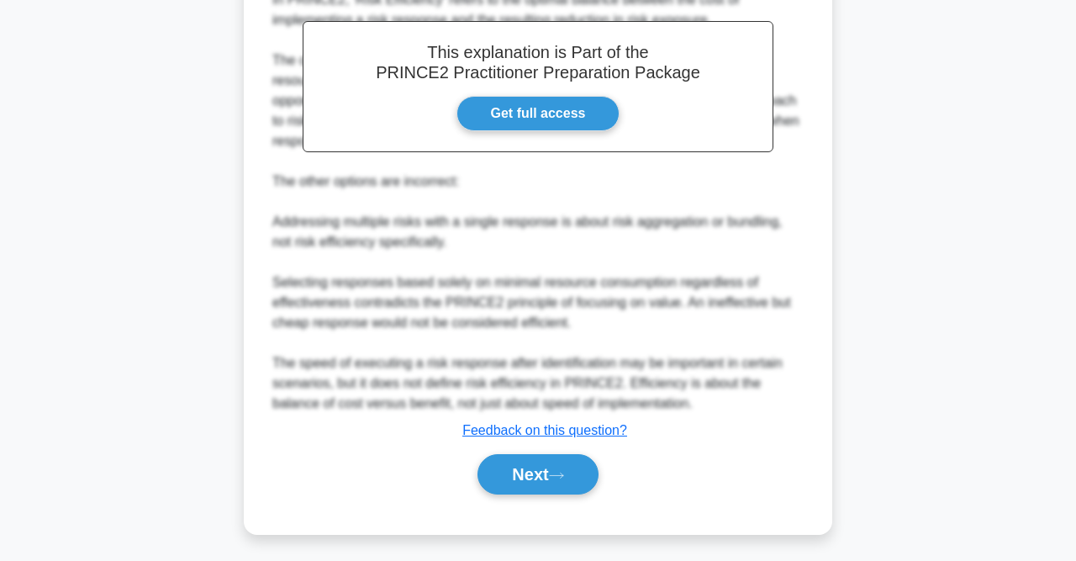
scroll to position [577, 0]
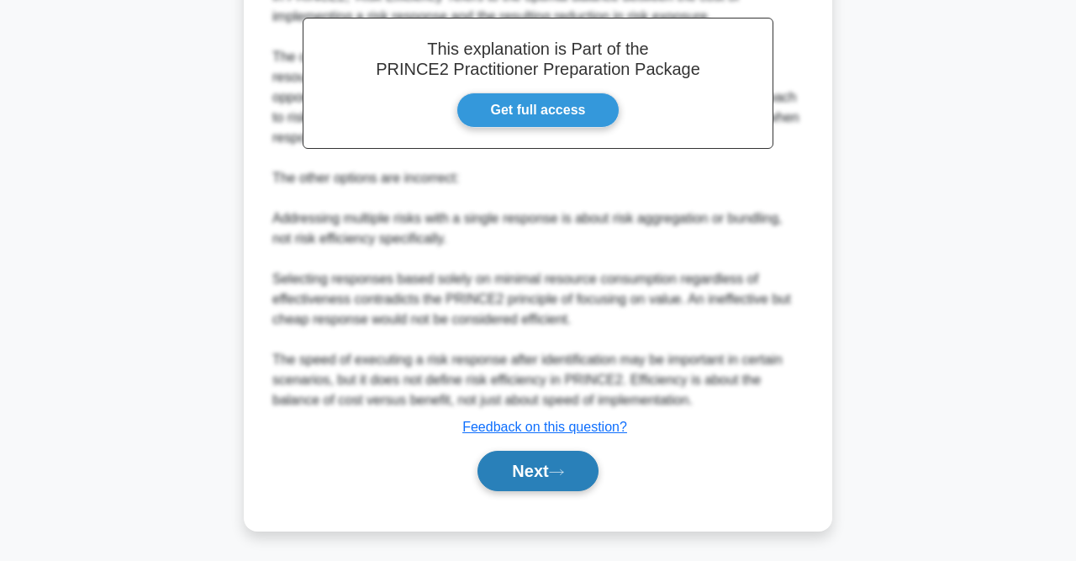
click at [548, 473] on button "Next" at bounding box center [538, 471] width 120 height 40
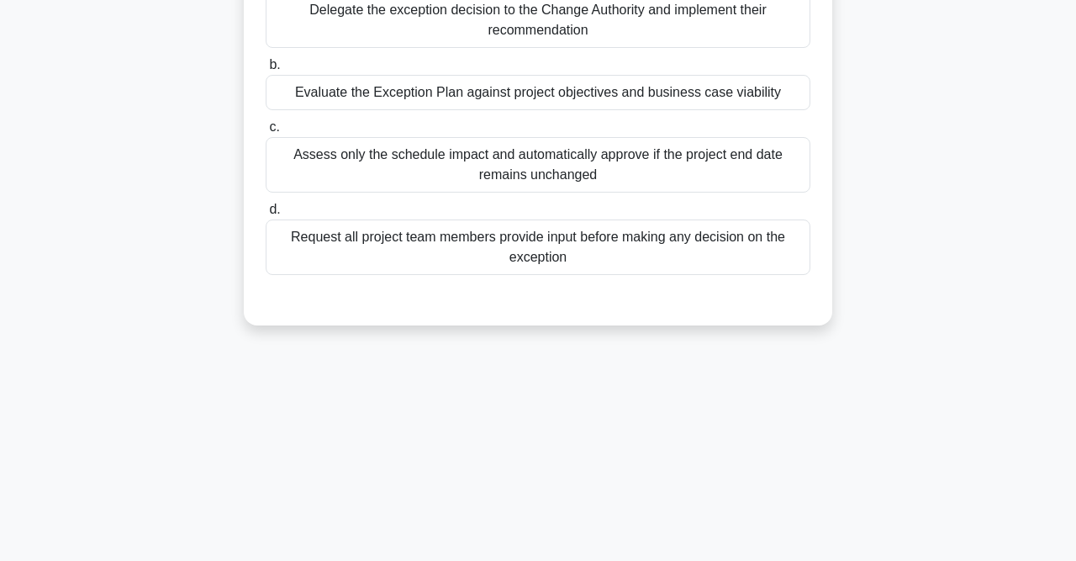
scroll to position [85, 0]
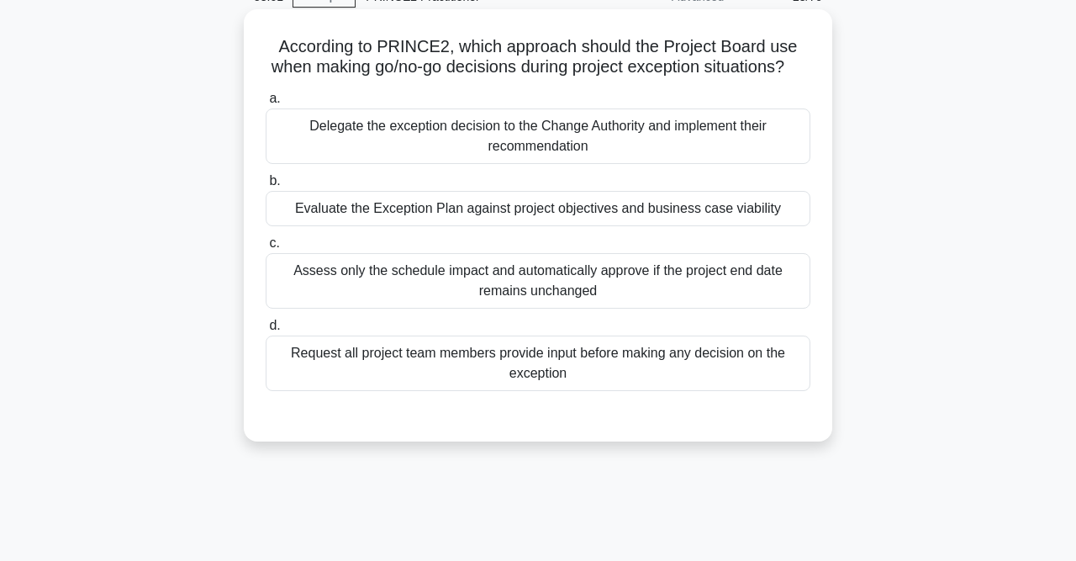
click at [399, 201] on div "Evaluate the Exception Plan against project objectives and business case viabil…" at bounding box center [538, 208] width 545 height 35
click at [266, 187] on input "b. Evaluate the Exception Plan against project objectives and business case via…" at bounding box center [266, 181] width 0 height 11
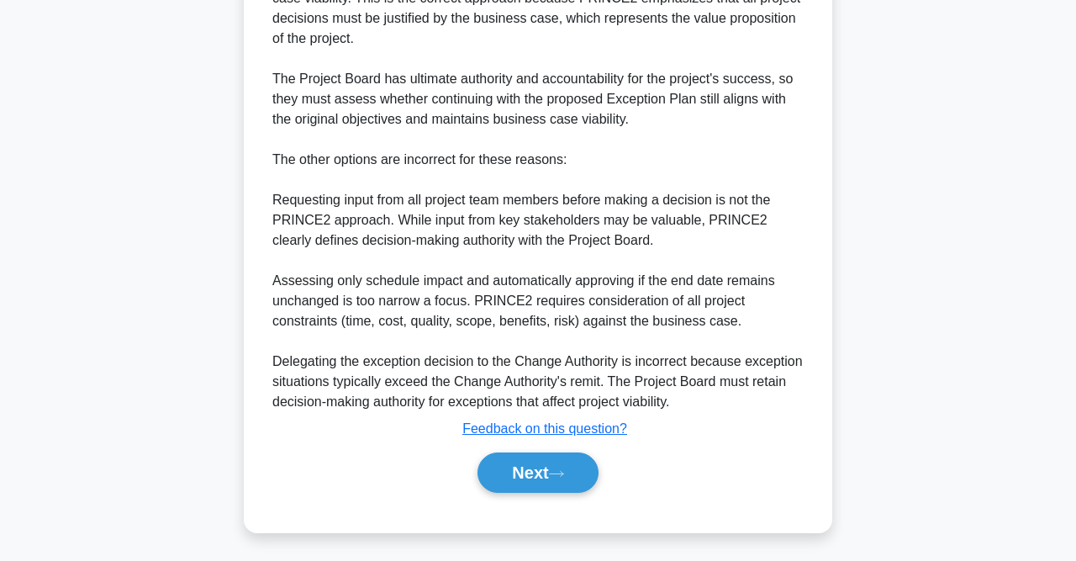
scroll to position [594, 0]
click at [554, 478] on button "Next" at bounding box center [538, 471] width 120 height 40
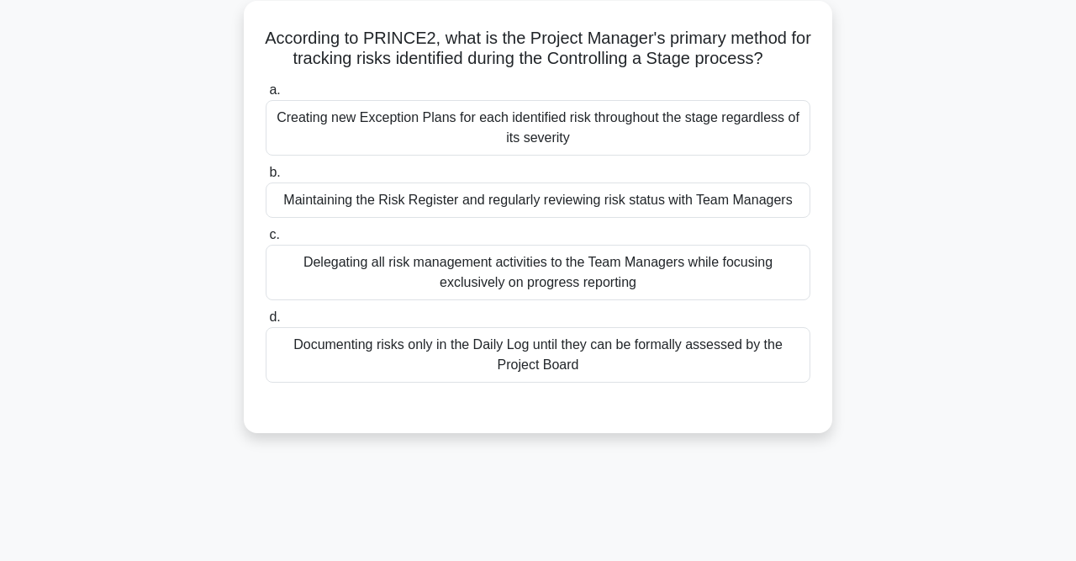
scroll to position [85, 0]
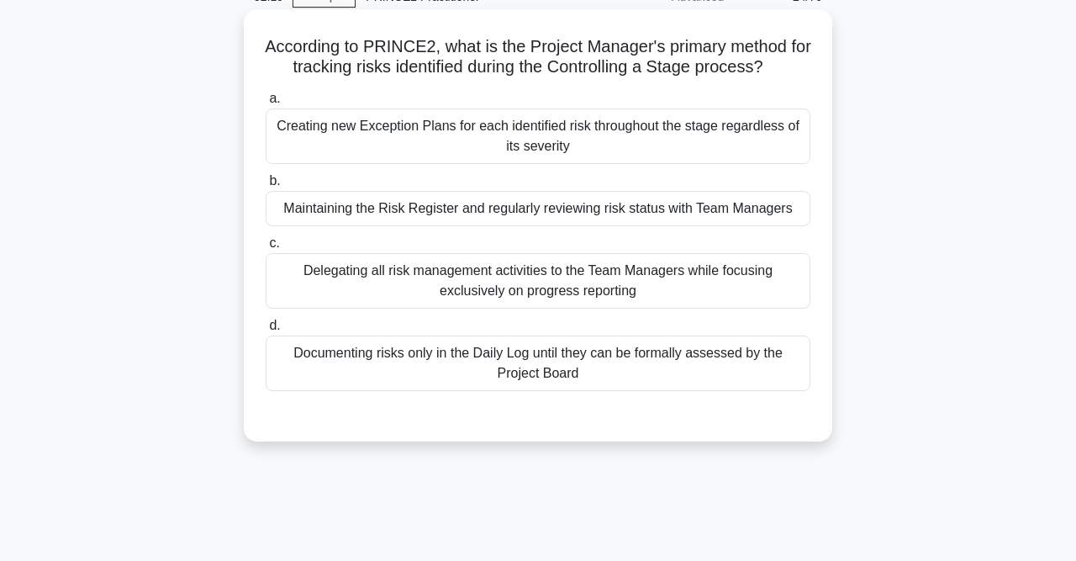
click at [618, 200] on div "Maintaining the Risk Register and regularly reviewing risk status with Team Man…" at bounding box center [538, 208] width 545 height 35
click at [266, 187] on input "b. Maintaining the Risk Register and regularly reviewing risk status with Team …" at bounding box center [266, 181] width 0 height 11
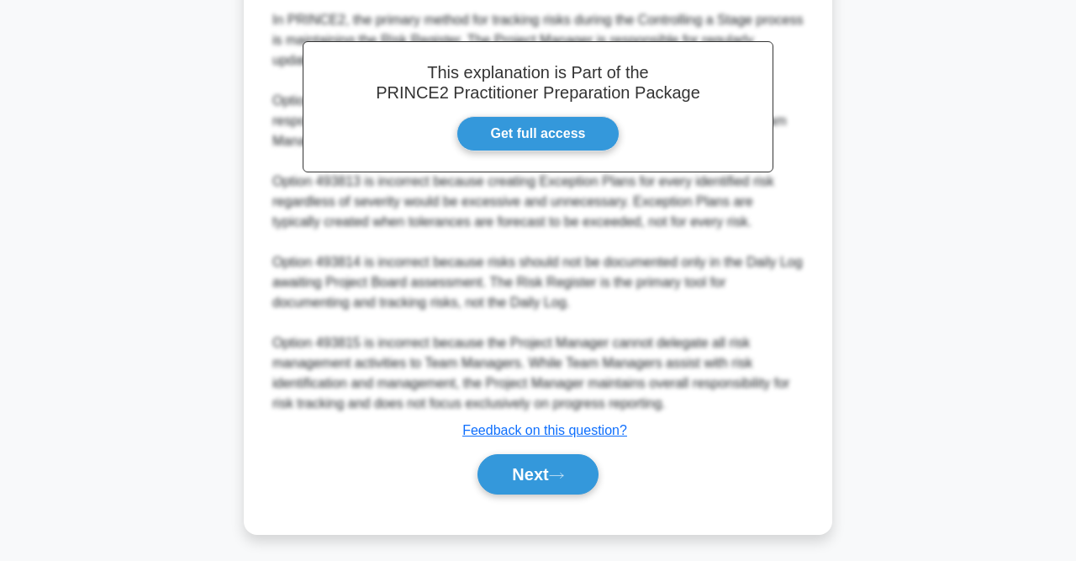
scroll to position [534, 0]
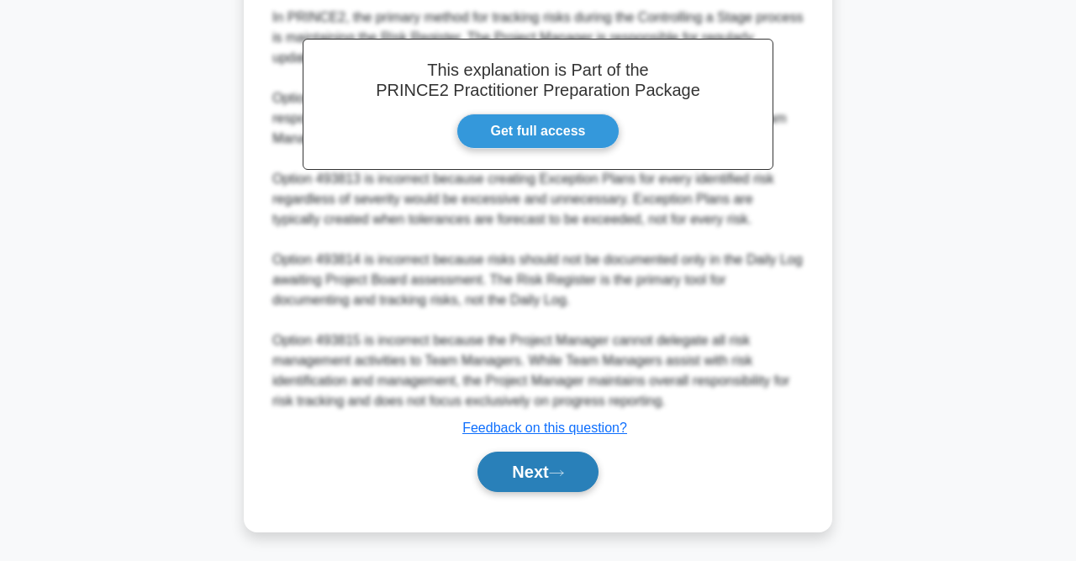
click at [538, 464] on button "Next" at bounding box center [538, 471] width 120 height 40
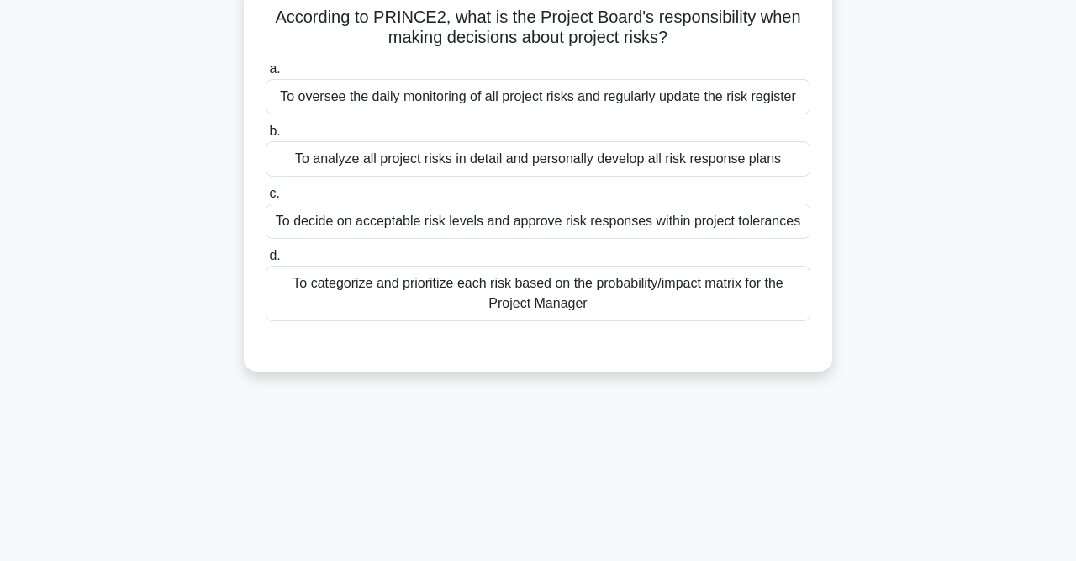
scroll to position [85, 0]
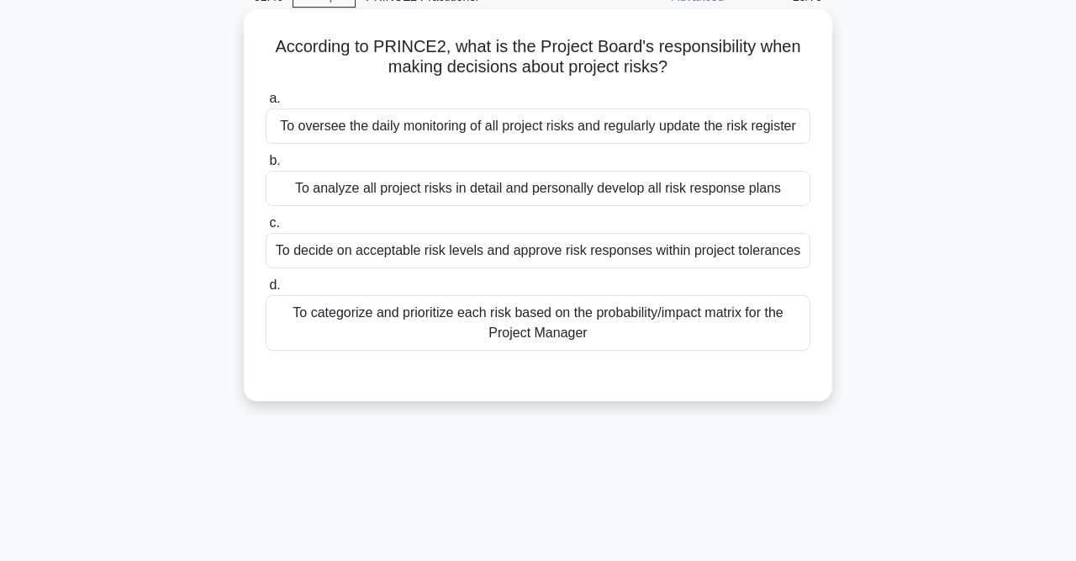
click at [453, 253] on div "To decide on acceptable risk levels and approve risk responses within project t…" at bounding box center [538, 250] width 545 height 35
click at [266, 229] on input "c. To decide on acceptable risk levels and approve risk responses within projec…" at bounding box center [266, 223] width 0 height 11
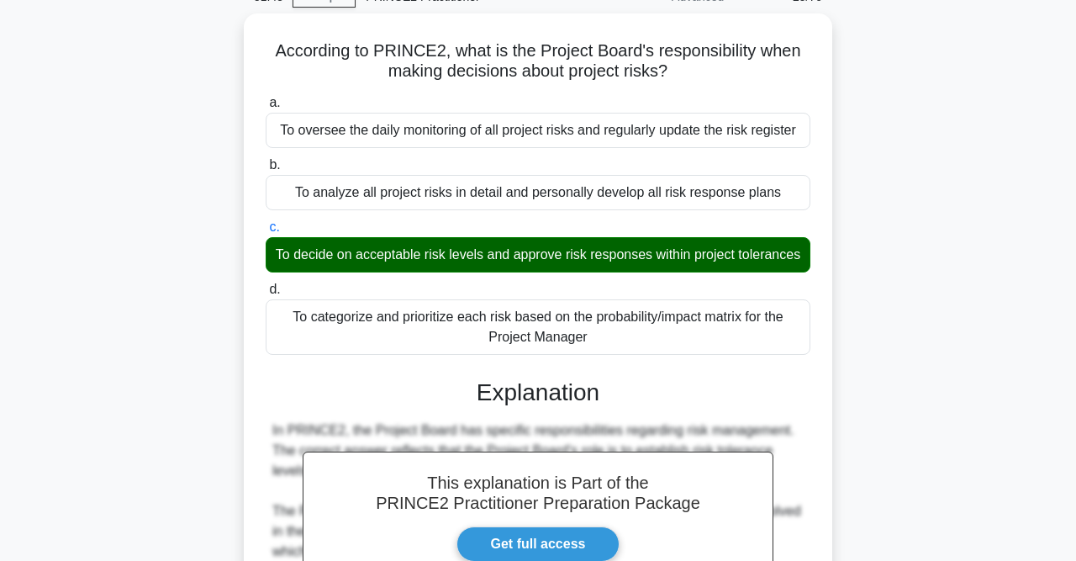
scroll to position [473, 0]
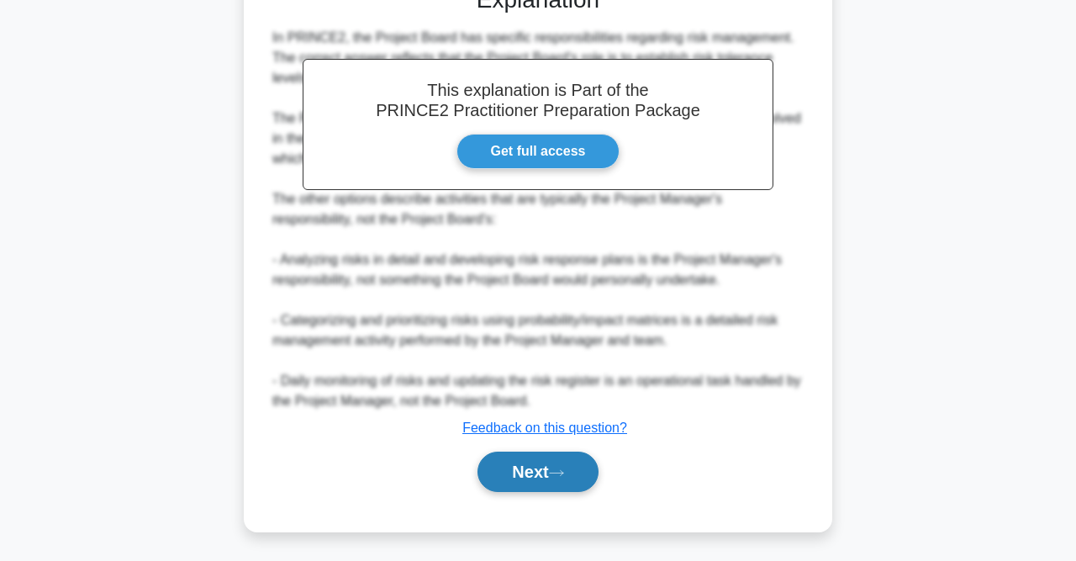
click at [544, 460] on button "Next" at bounding box center [538, 471] width 120 height 40
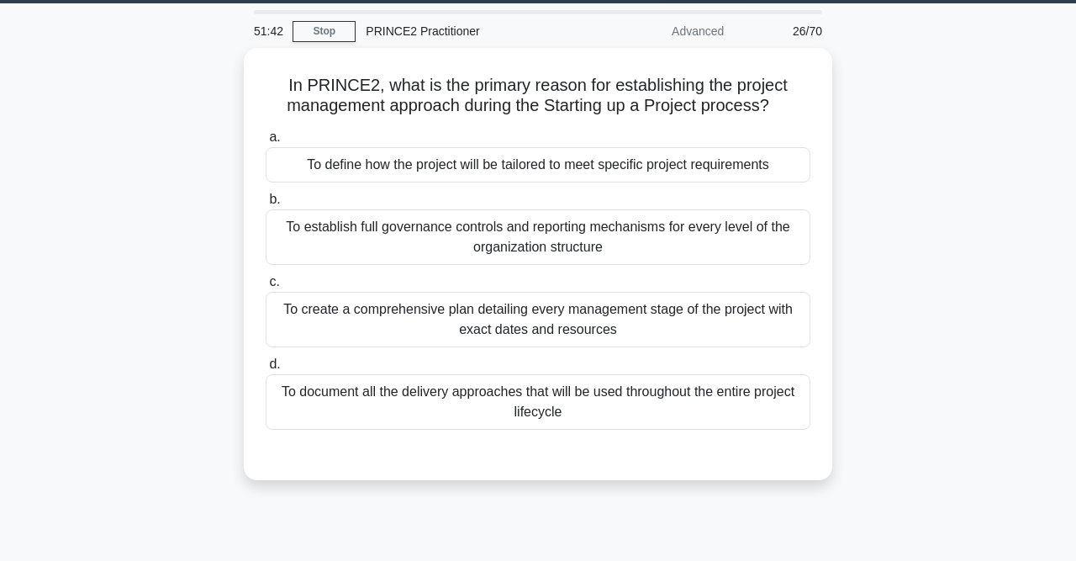
scroll to position [87, 0]
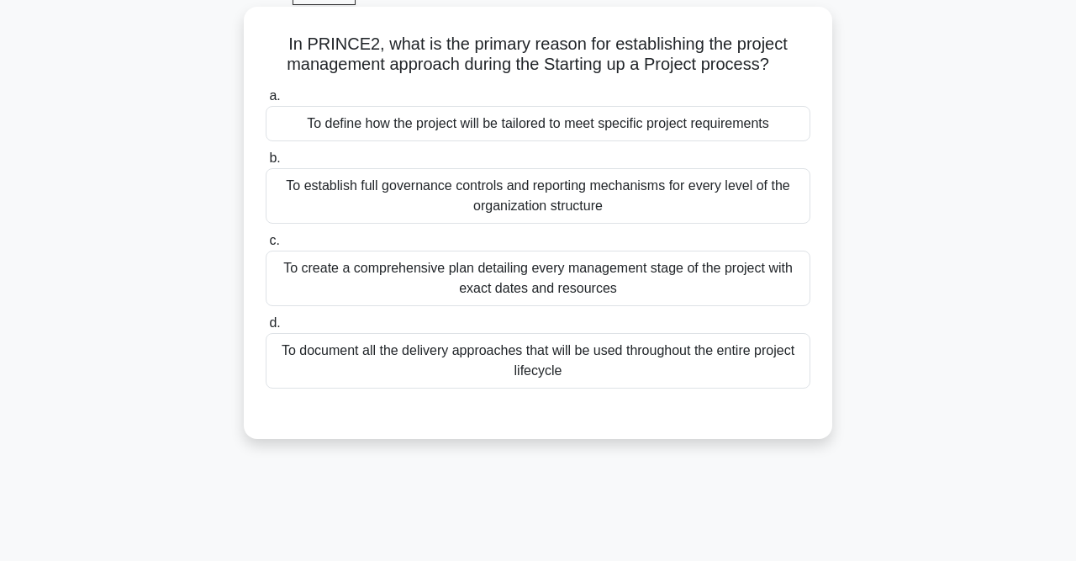
click at [626, 127] on div "To define how the project will be tailored to meet specific project requirements" at bounding box center [538, 123] width 545 height 35
click at [266, 102] on input "a. To define how the project will be tailored to meet specific project requirem…" at bounding box center [266, 96] width 0 height 11
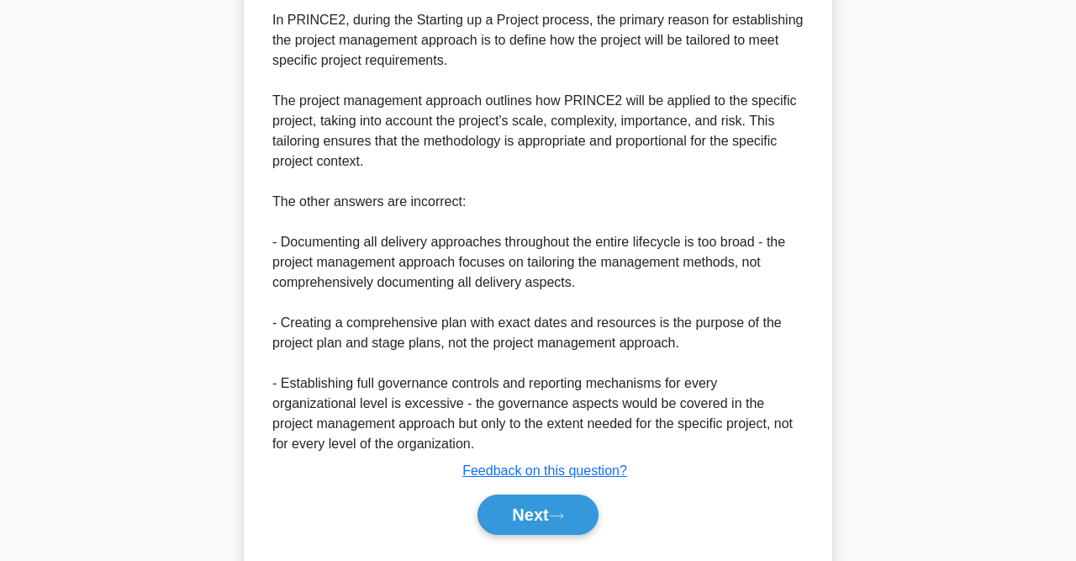
scroll to position [574, 0]
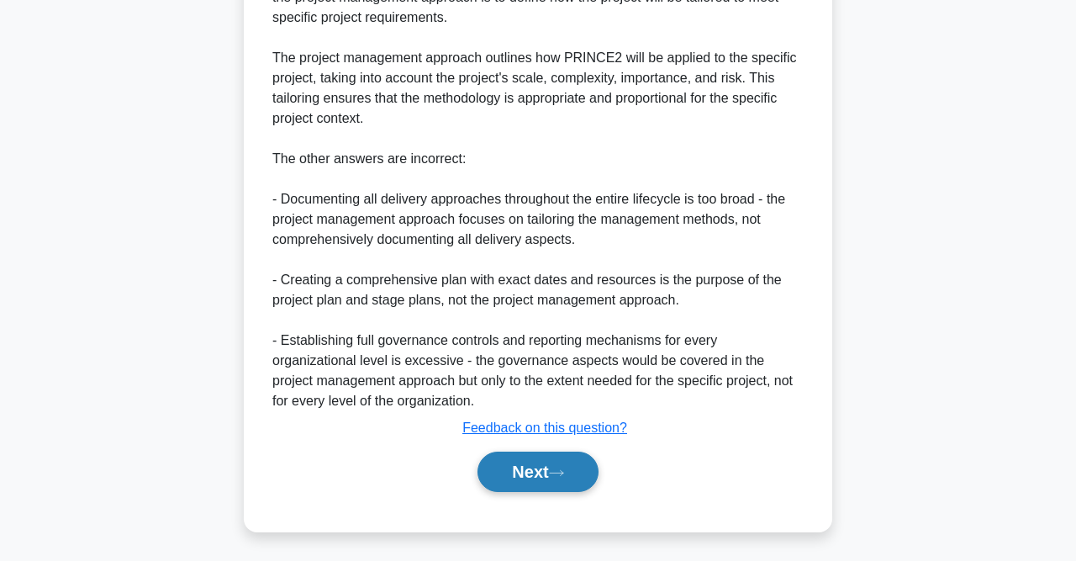
click at [541, 480] on button "Next" at bounding box center [538, 471] width 120 height 40
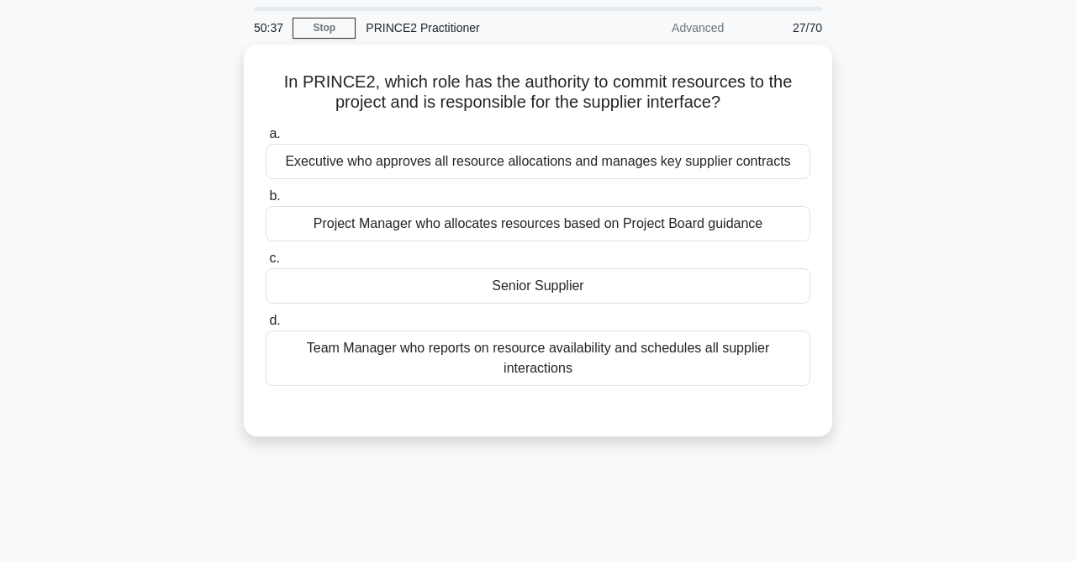
scroll to position [41, 0]
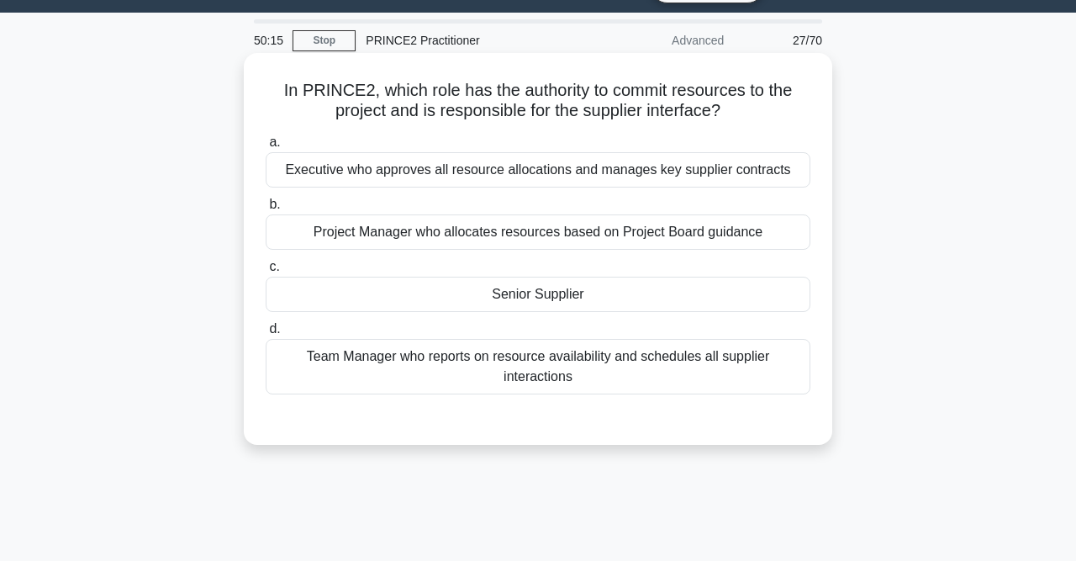
click at [630, 294] on div "Senior Supplier" at bounding box center [538, 294] width 545 height 35
click at [266, 272] on input "c. Senior Supplier" at bounding box center [266, 266] width 0 height 11
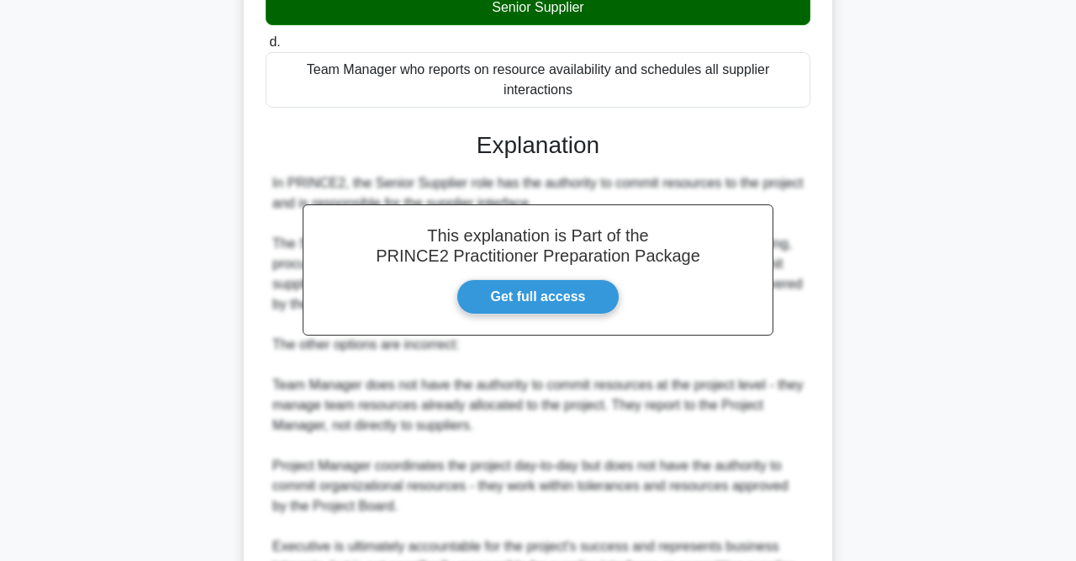
scroll to position [514, 0]
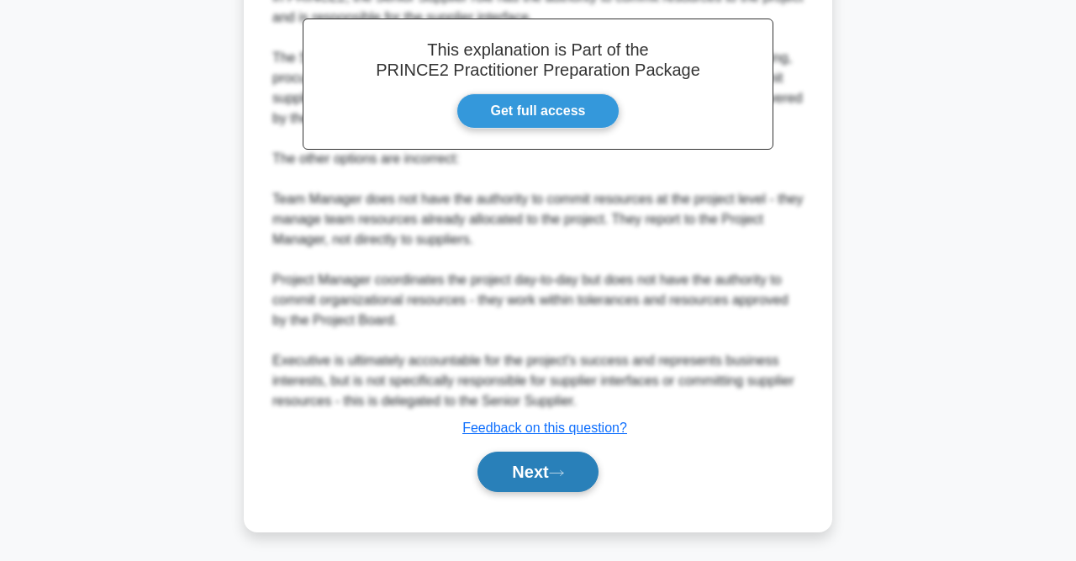
click at [556, 457] on button "Next" at bounding box center [538, 471] width 120 height 40
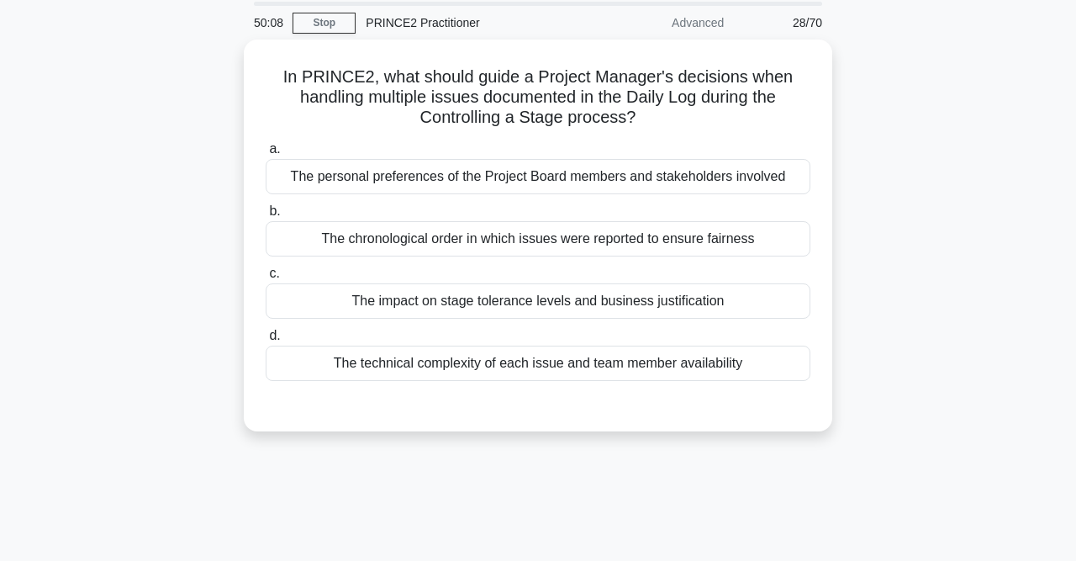
scroll to position [60, 0]
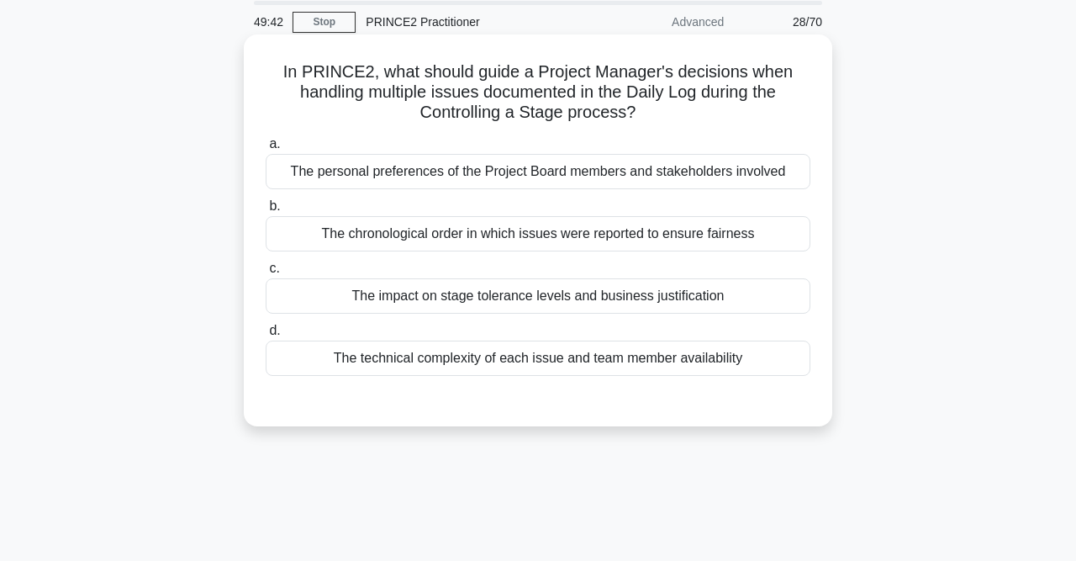
click at [717, 288] on div "The impact on stage tolerance levels and business justification" at bounding box center [538, 295] width 545 height 35
click at [266, 274] on input "c. The impact on stage tolerance levels and business justification" at bounding box center [266, 268] width 0 height 11
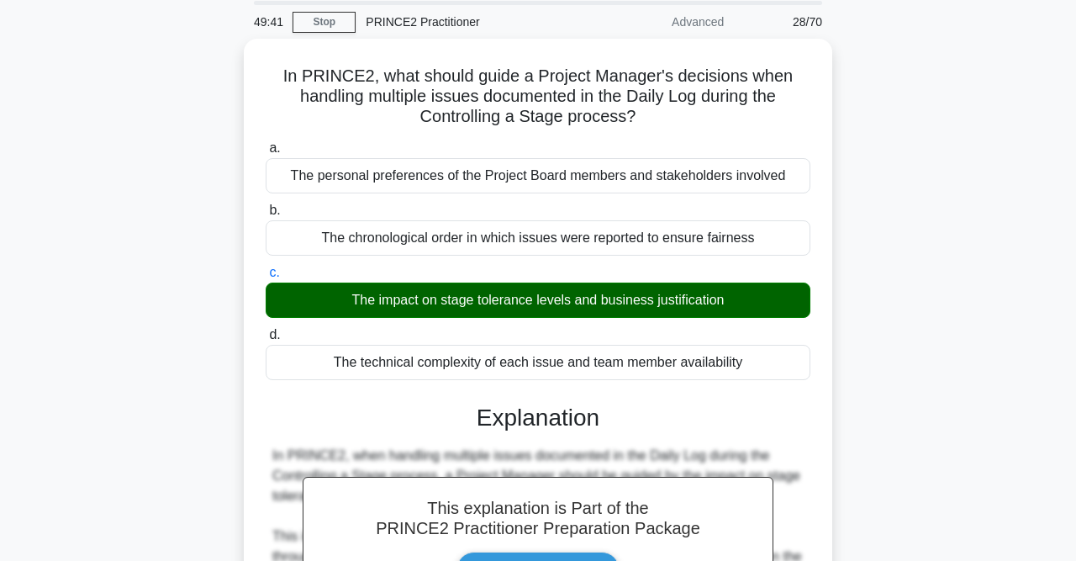
scroll to position [534, 0]
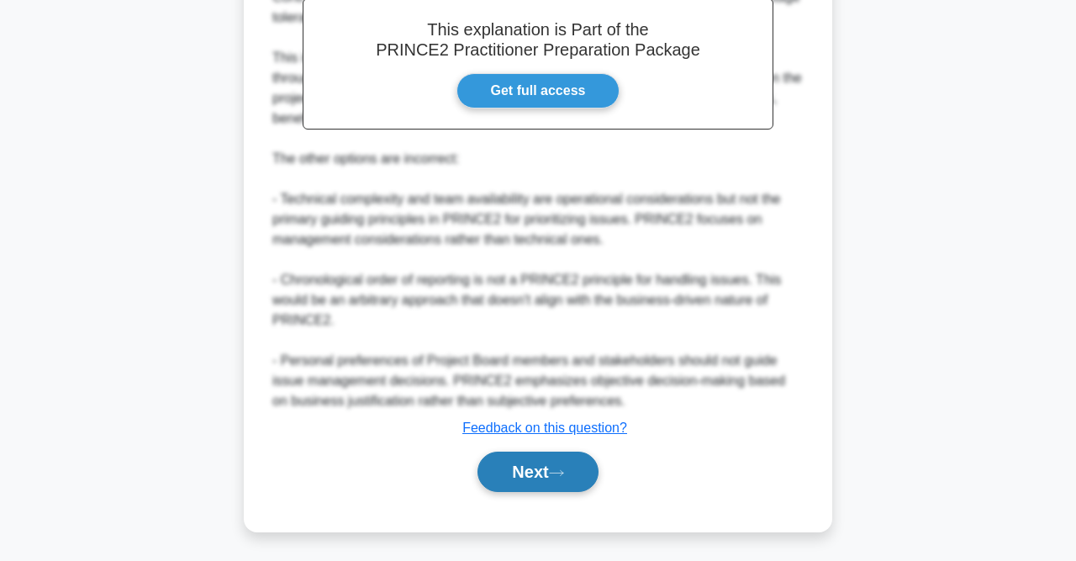
click at [558, 464] on button "Next" at bounding box center [538, 471] width 120 height 40
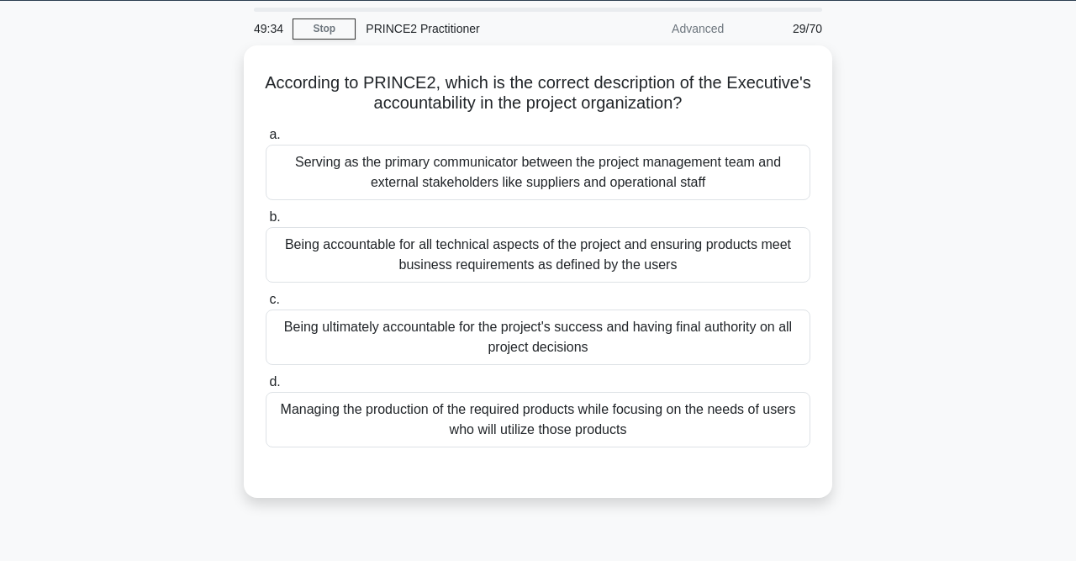
scroll to position [52, 0]
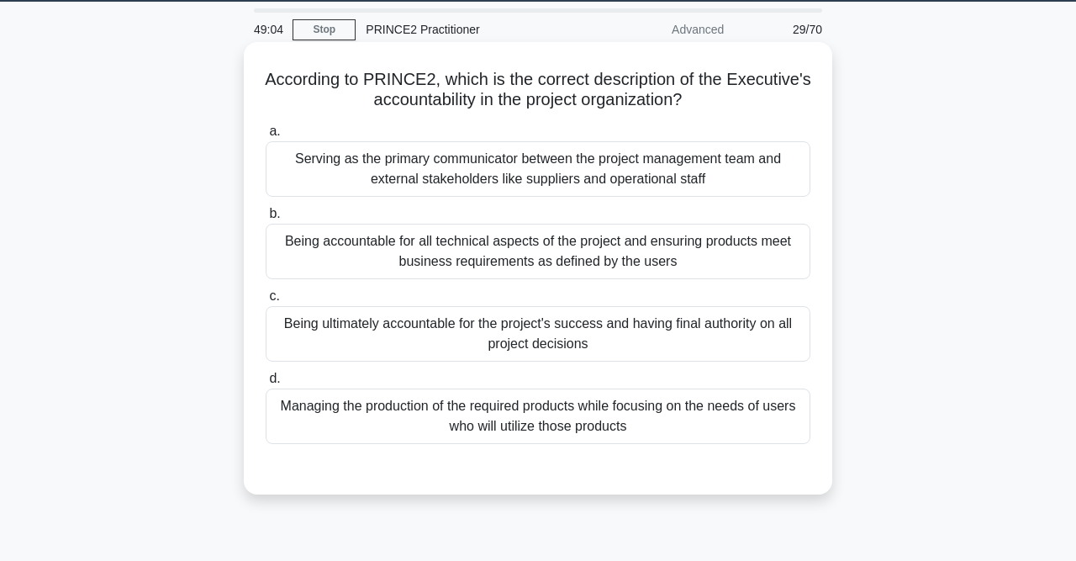
click at [615, 344] on div "Being ultimately accountable for the project's success and having final authori…" at bounding box center [538, 333] width 545 height 55
click at [266, 302] on input "c. Being ultimately accountable for the project's success and having final auth…" at bounding box center [266, 296] width 0 height 11
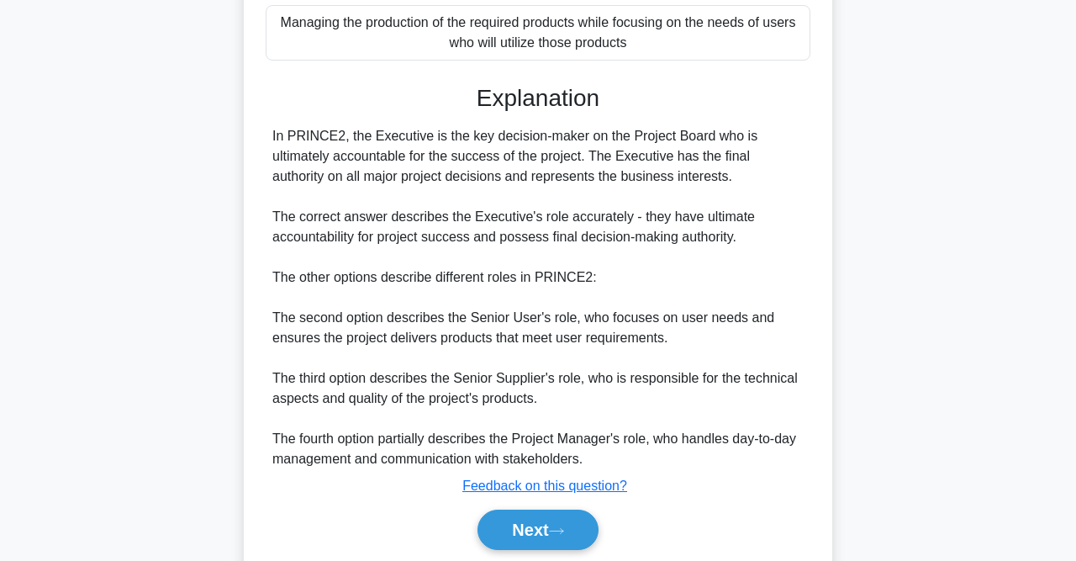
scroll to position [494, 0]
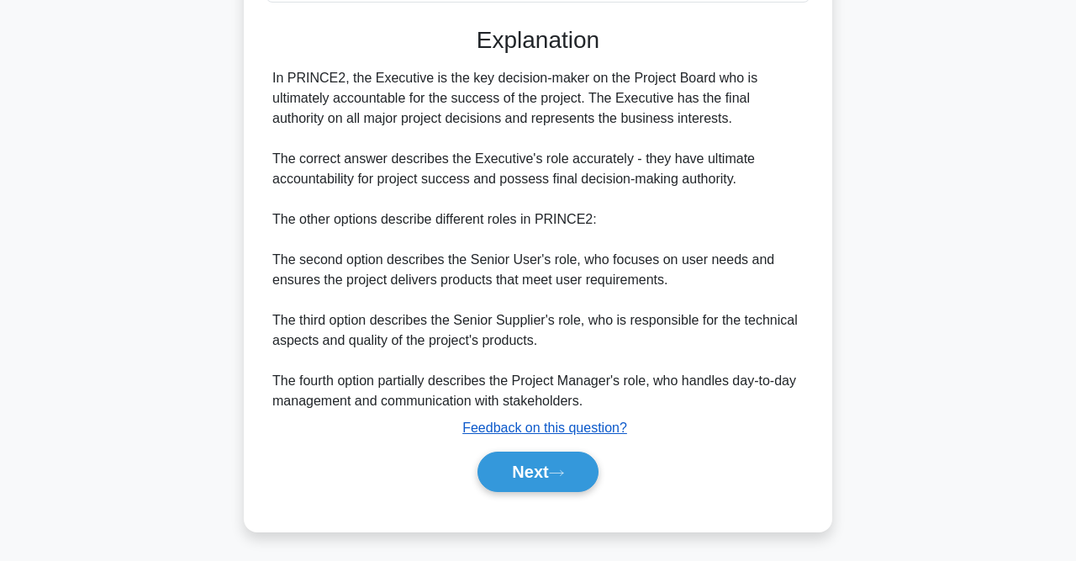
click at [571, 425] on u "Feedback on this question?" at bounding box center [544, 427] width 165 height 14
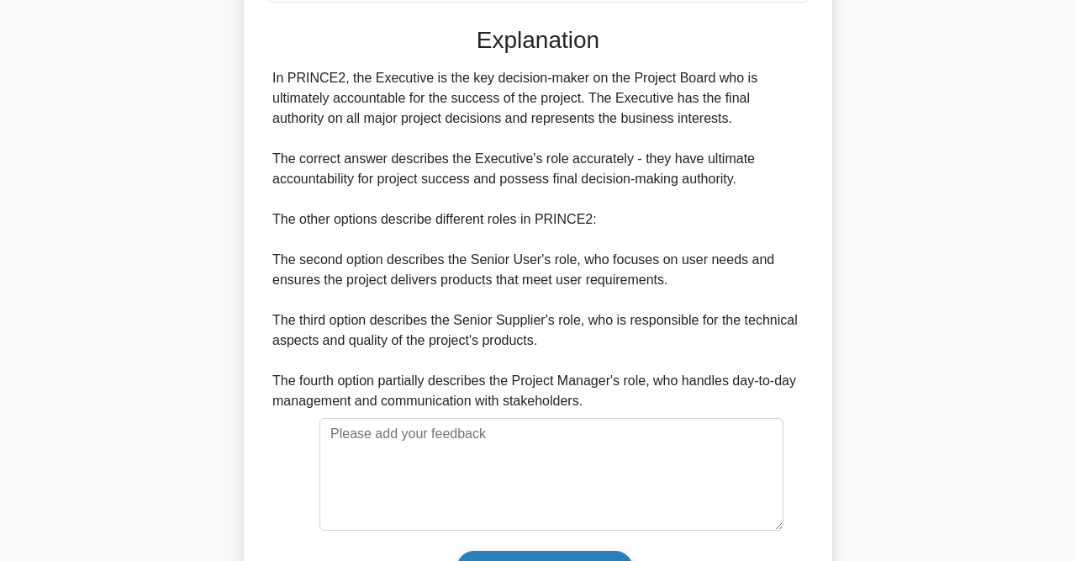
click at [583, 551] on input "Submit feedback" at bounding box center [545, 568] width 177 height 35
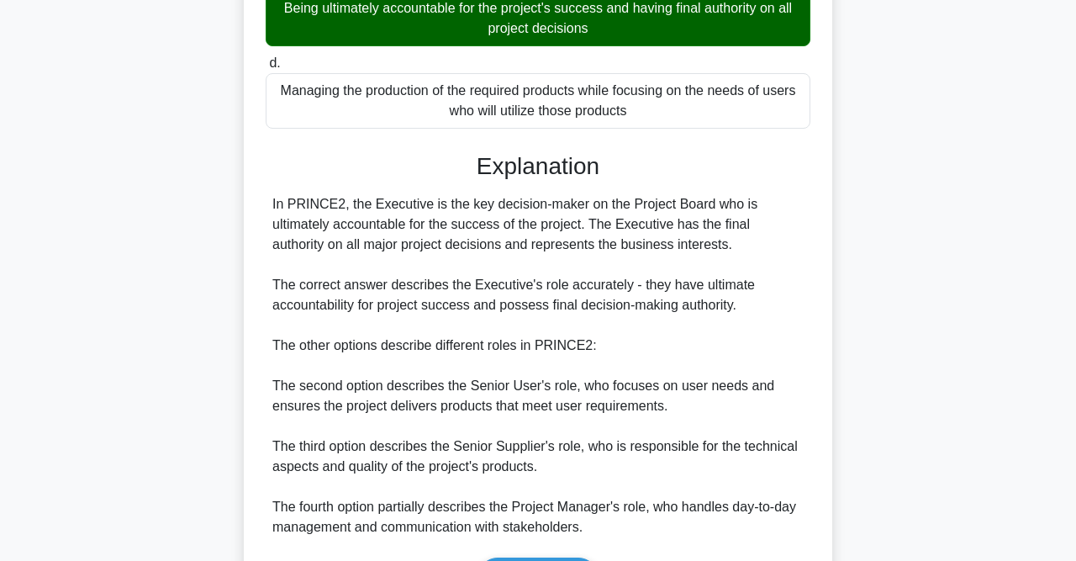
scroll to position [473, 0]
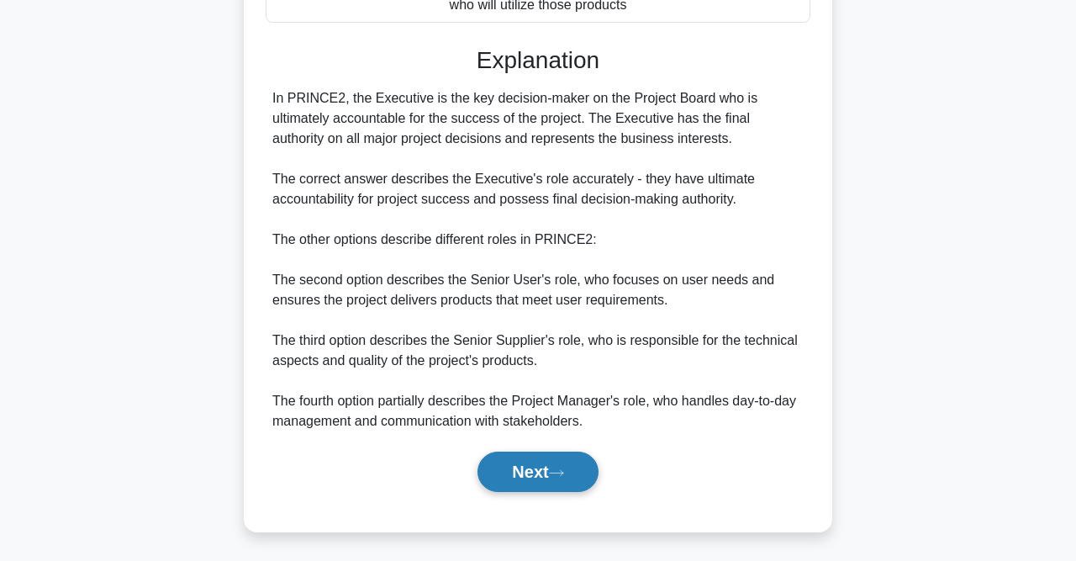
click at [541, 477] on button "Next" at bounding box center [538, 471] width 120 height 40
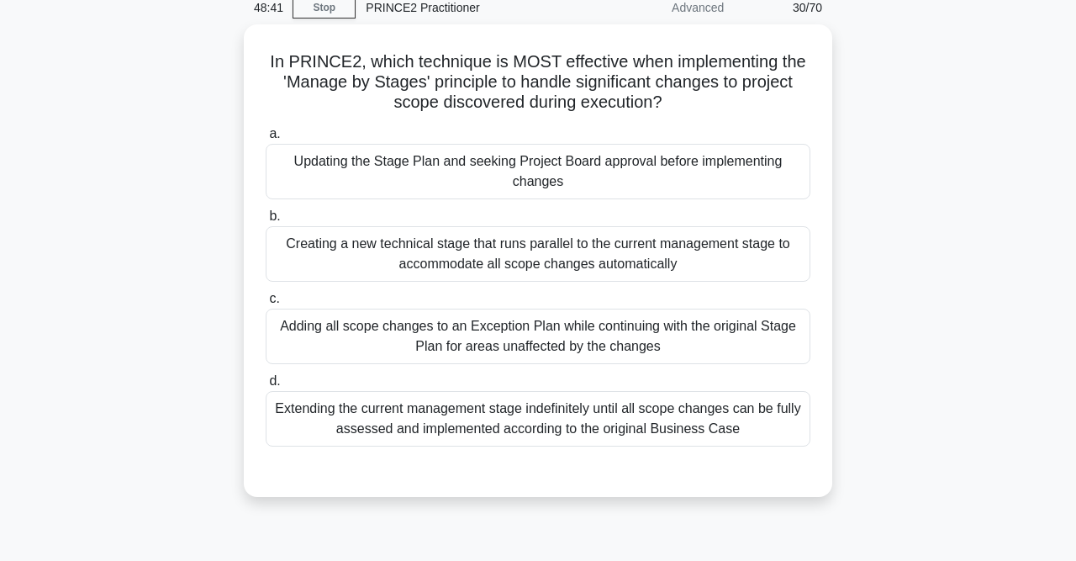
scroll to position [77, 0]
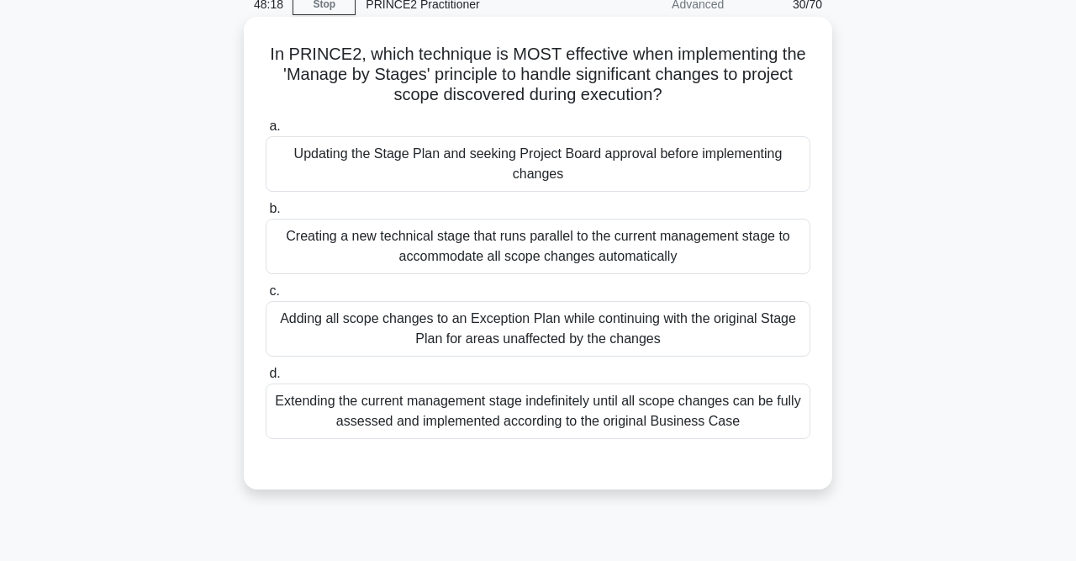
click at [675, 326] on div "Adding all scope changes to an Exception Plan while continuing with the origina…" at bounding box center [538, 328] width 545 height 55
click at [266, 297] on input "c. Adding all scope changes to an Exception Plan while continuing with the orig…" at bounding box center [266, 291] width 0 height 11
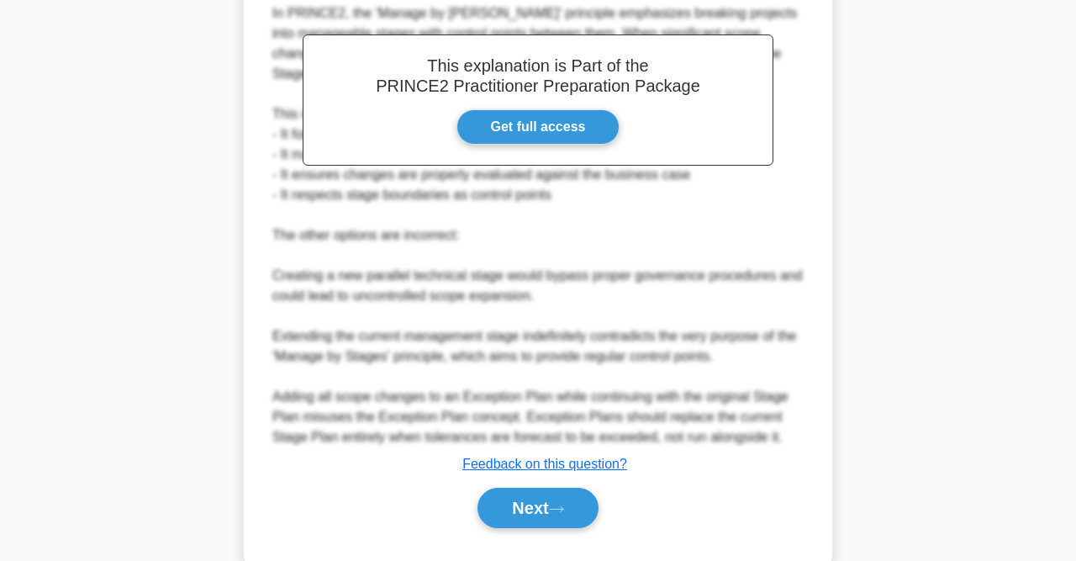
scroll to position [617, 0]
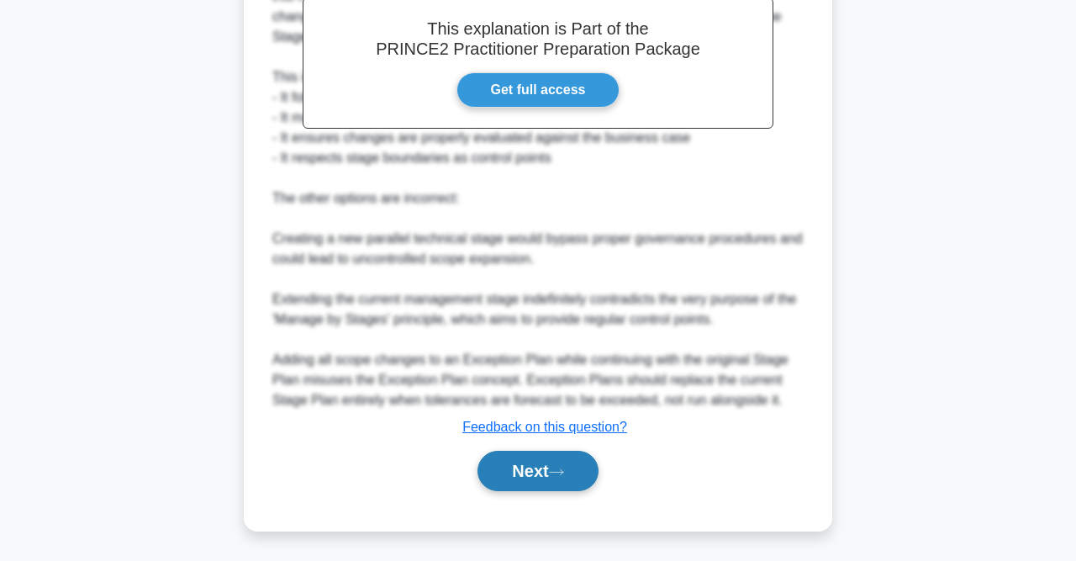
click at [571, 464] on button "Next" at bounding box center [538, 471] width 120 height 40
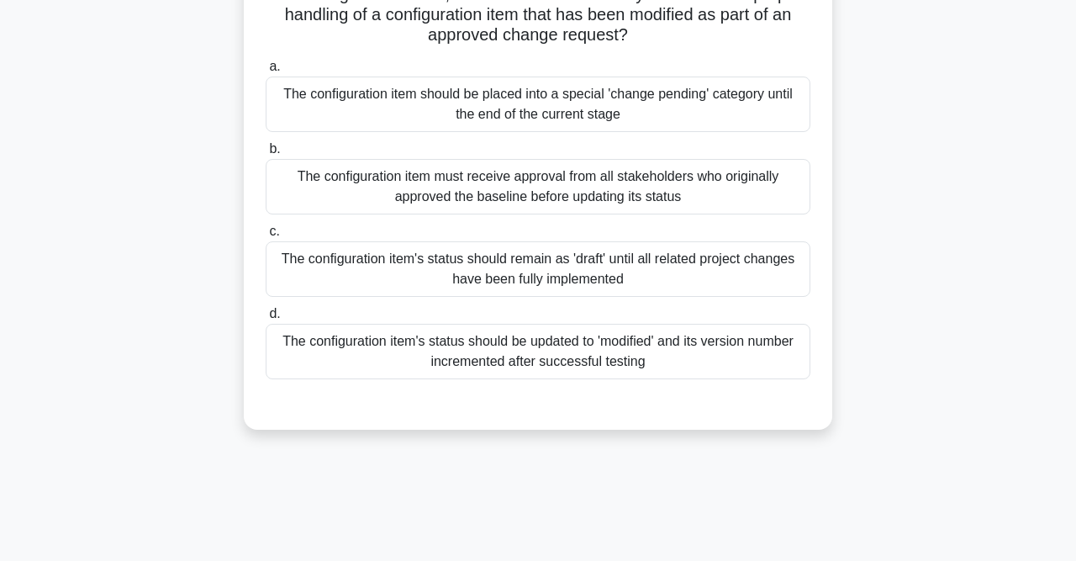
scroll to position [142, 0]
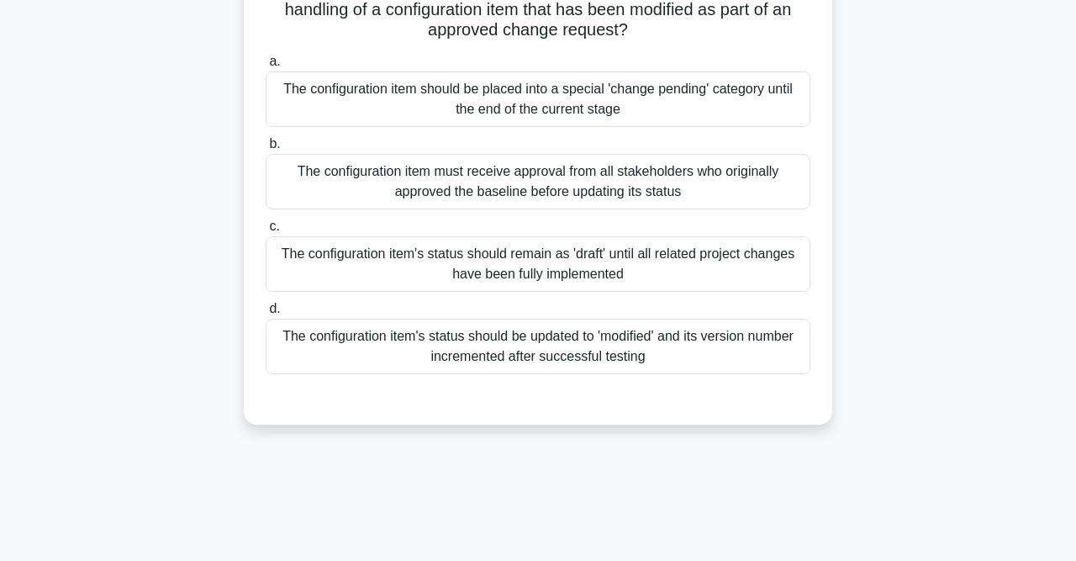
click at [674, 348] on div "The configuration item's status should be updated to 'modified' and its version…" at bounding box center [538, 346] width 545 height 55
click at [266, 314] on input "d. The configuration item's status should be updated to 'modified' and its vers…" at bounding box center [266, 309] width 0 height 11
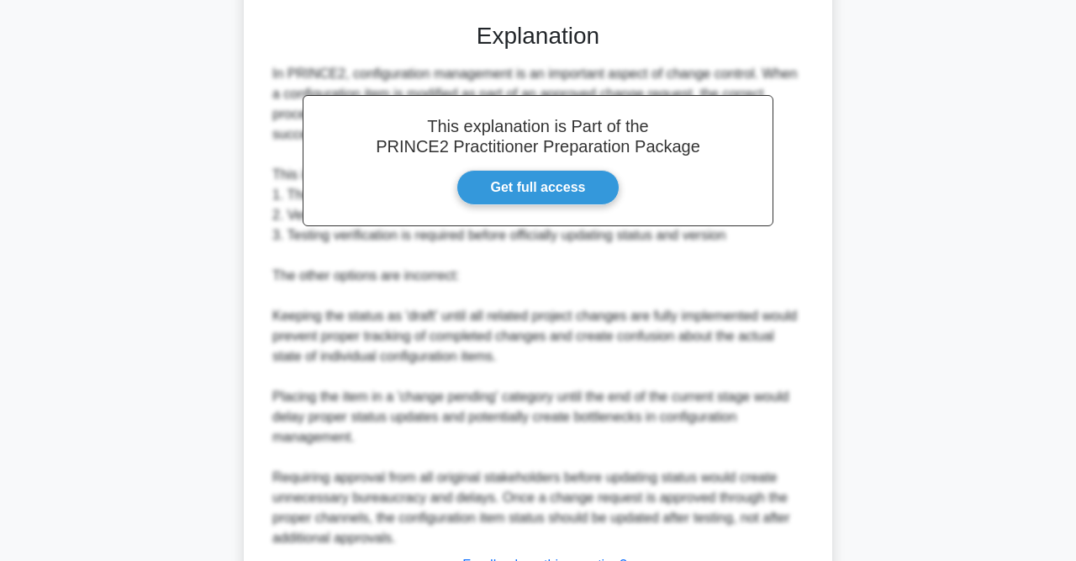
scroll to position [655, 0]
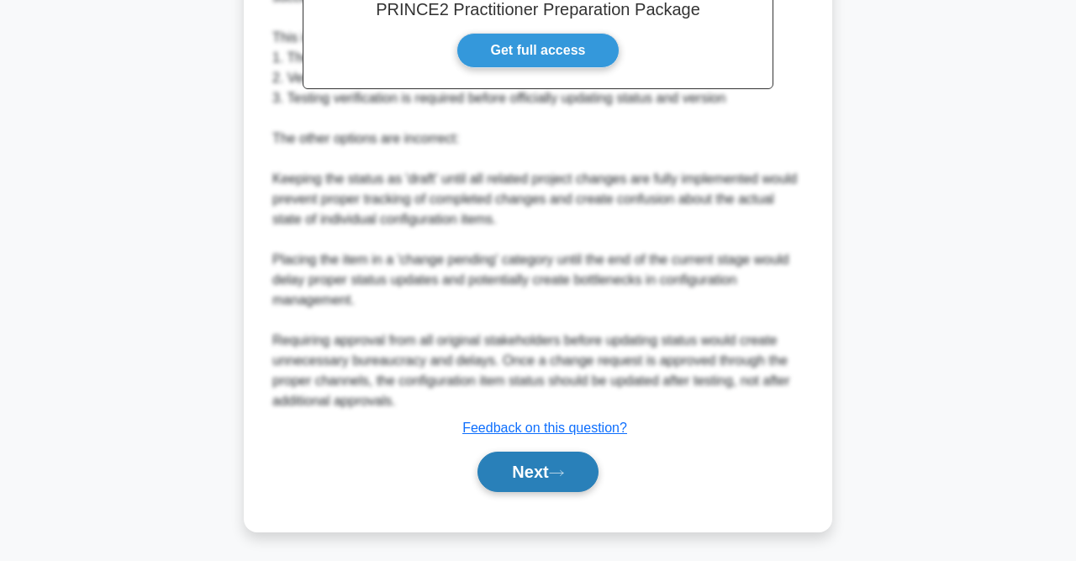
click at [525, 478] on button "Next" at bounding box center [538, 471] width 120 height 40
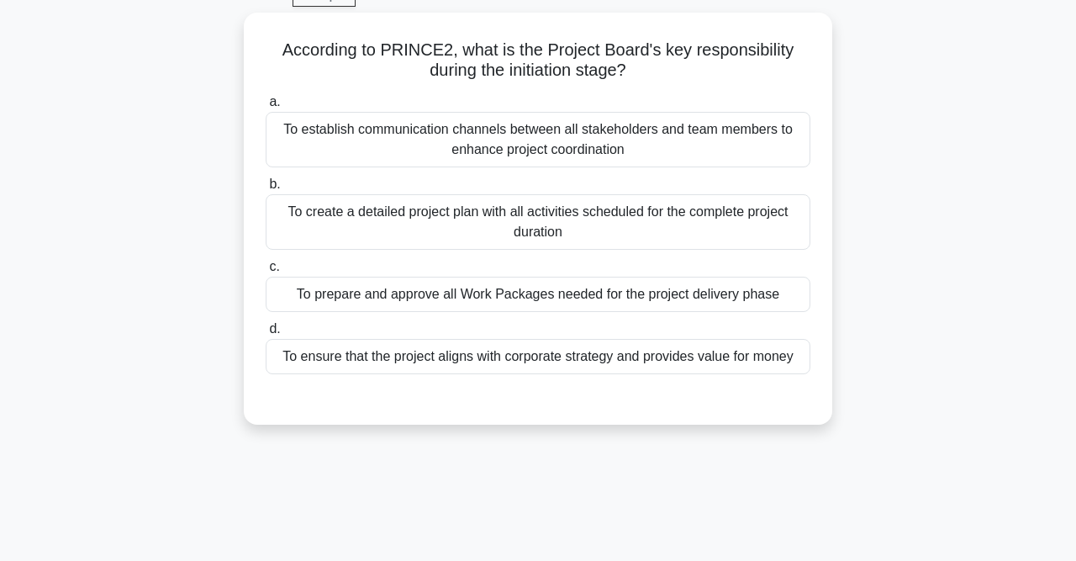
scroll to position [86, 0]
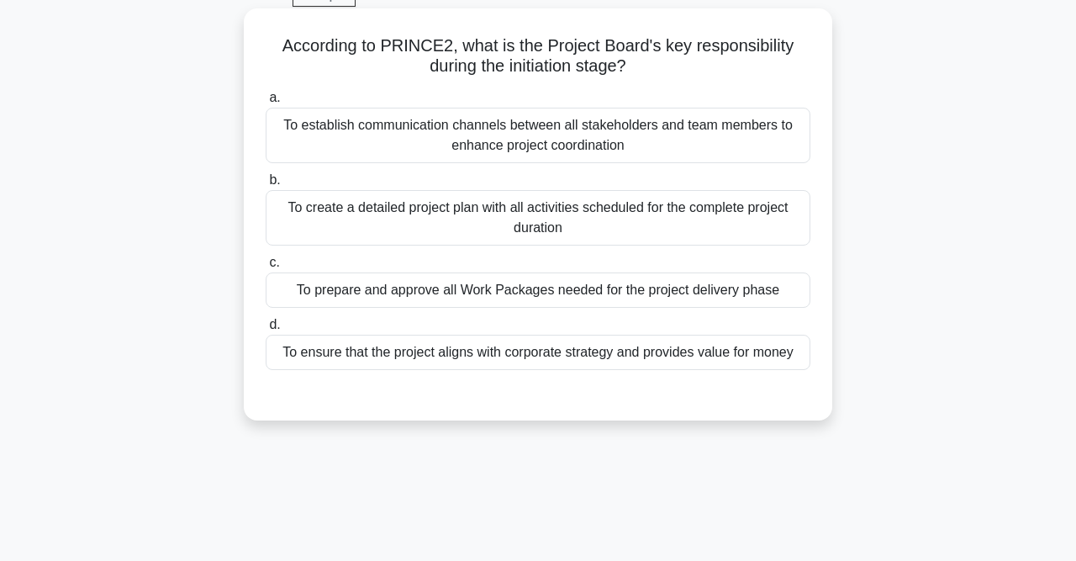
click at [657, 355] on div "To ensure that the project aligns with corporate strategy and provides value fo…" at bounding box center [538, 352] width 545 height 35
click at [266, 330] on input "d. To ensure that the project aligns with corporate strategy and provides value…" at bounding box center [266, 324] width 0 height 11
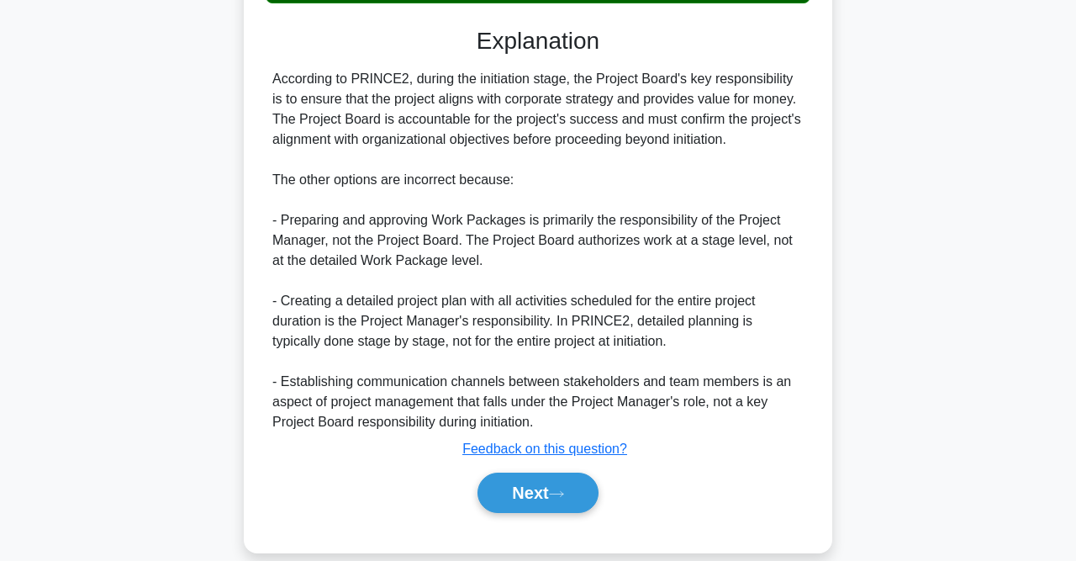
scroll to position [473, 0]
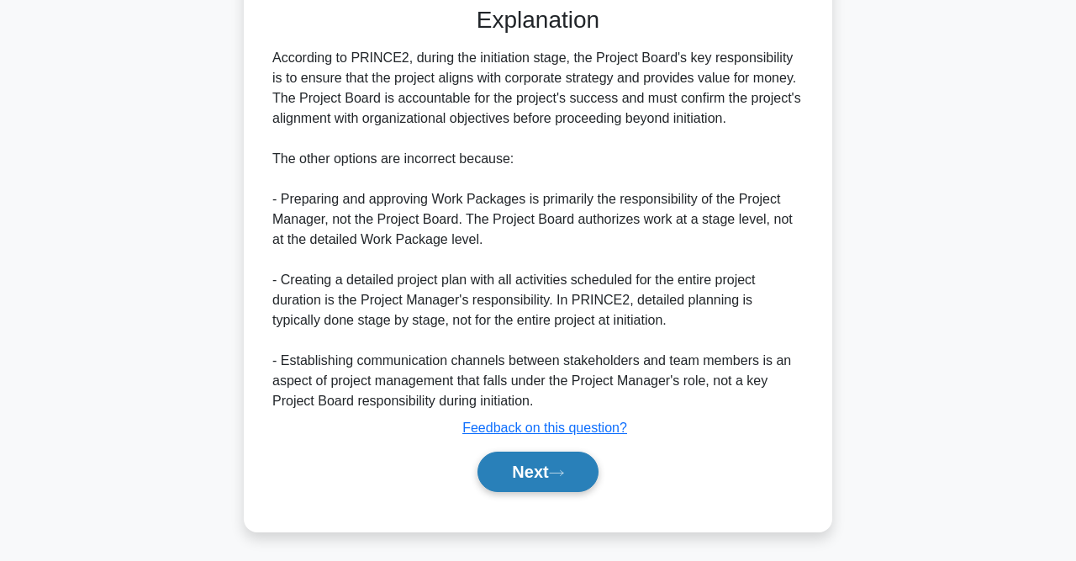
click at [574, 468] on button "Next" at bounding box center [538, 471] width 120 height 40
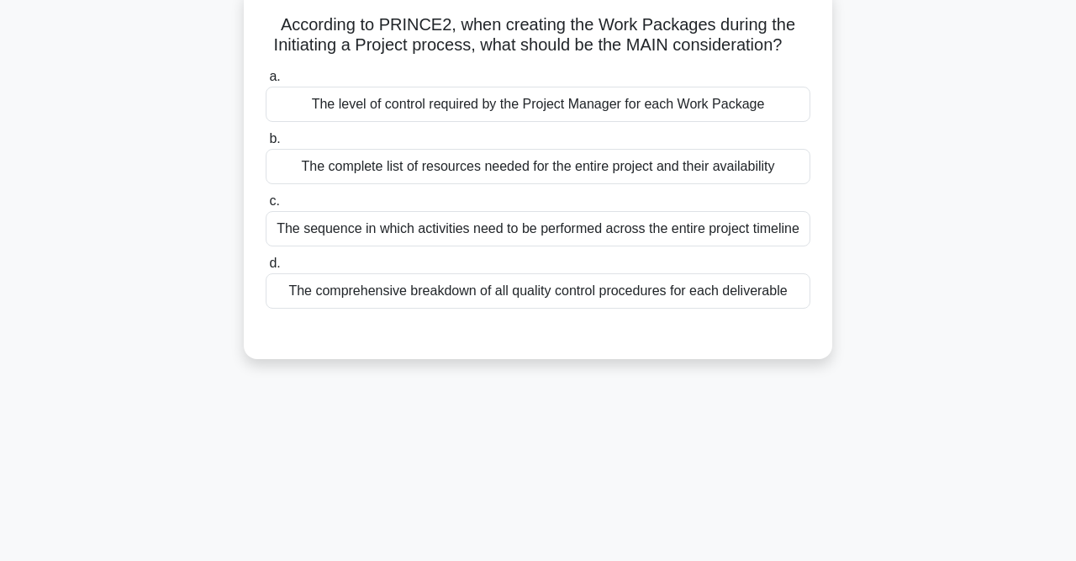
scroll to position [109, 0]
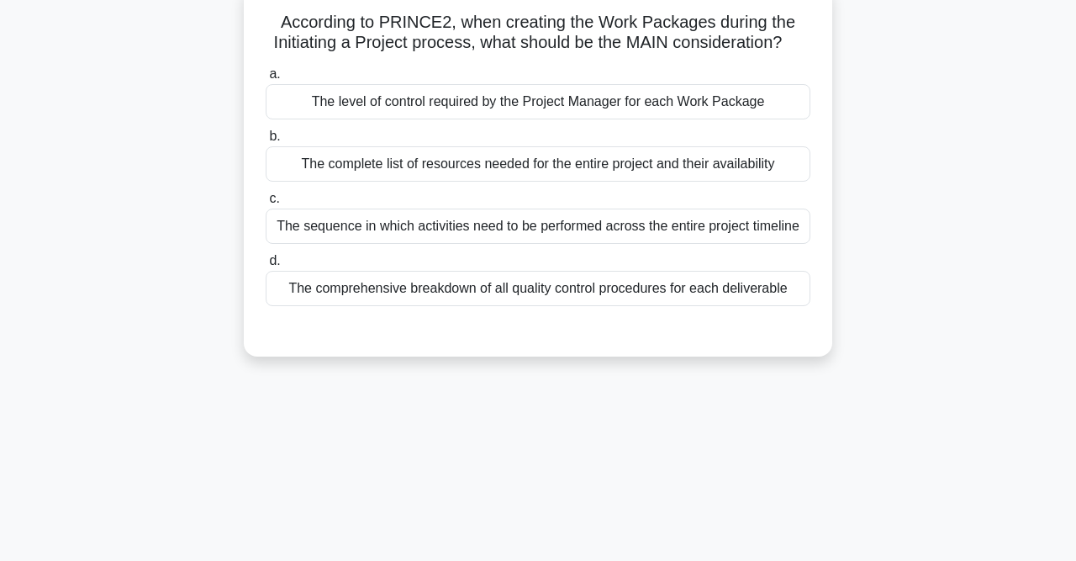
click at [547, 181] on div "The complete list of resources needed for the entire project and their availabi…" at bounding box center [538, 163] width 545 height 35
click at [266, 142] on input "b. The complete list of resources needed for the entire project and their avail…" at bounding box center [266, 136] width 0 height 11
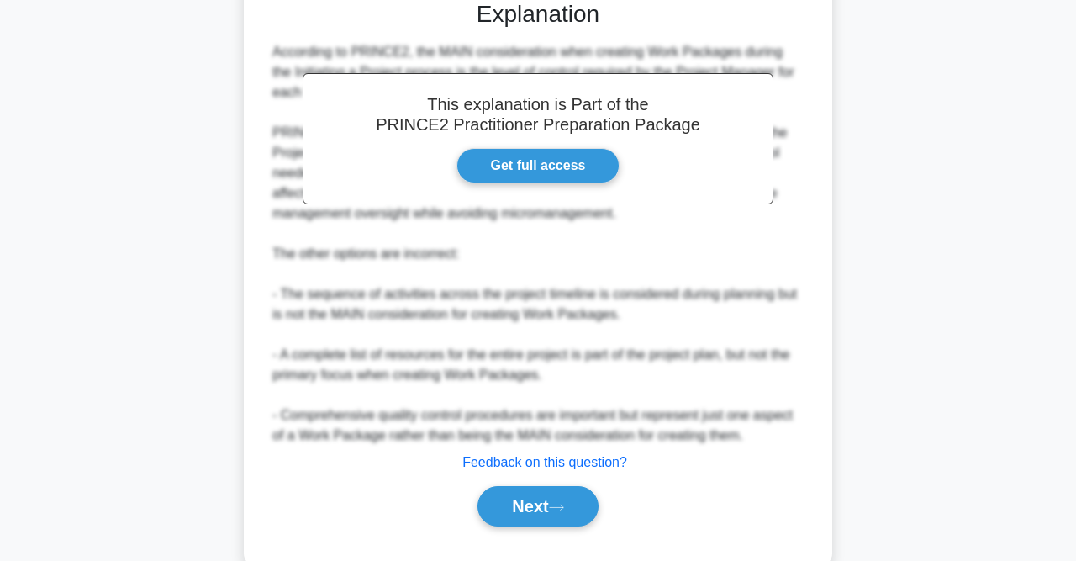
scroll to position [476, 0]
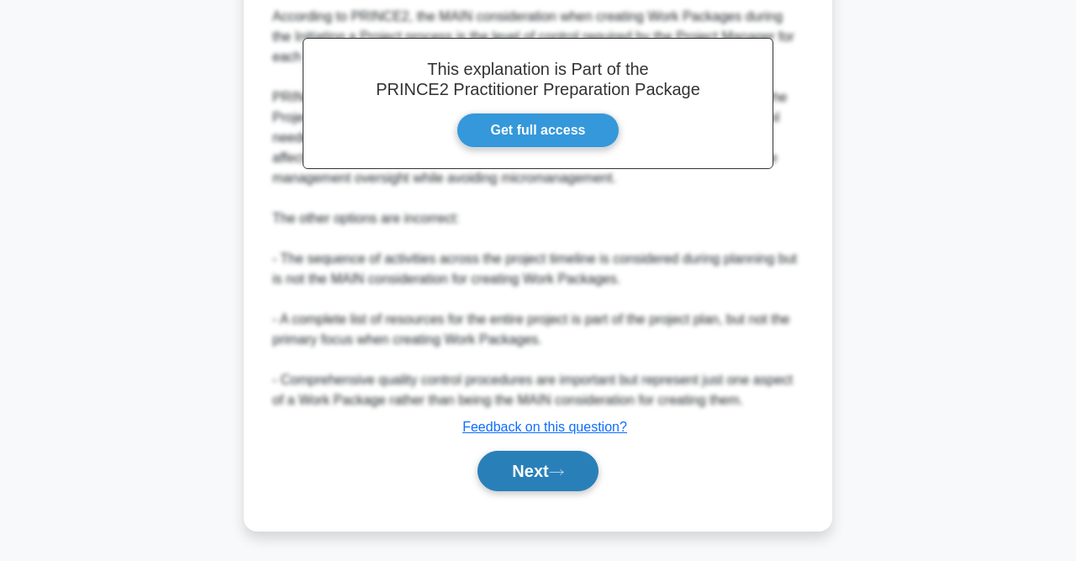
click at [536, 470] on button "Next" at bounding box center [538, 471] width 120 height 40
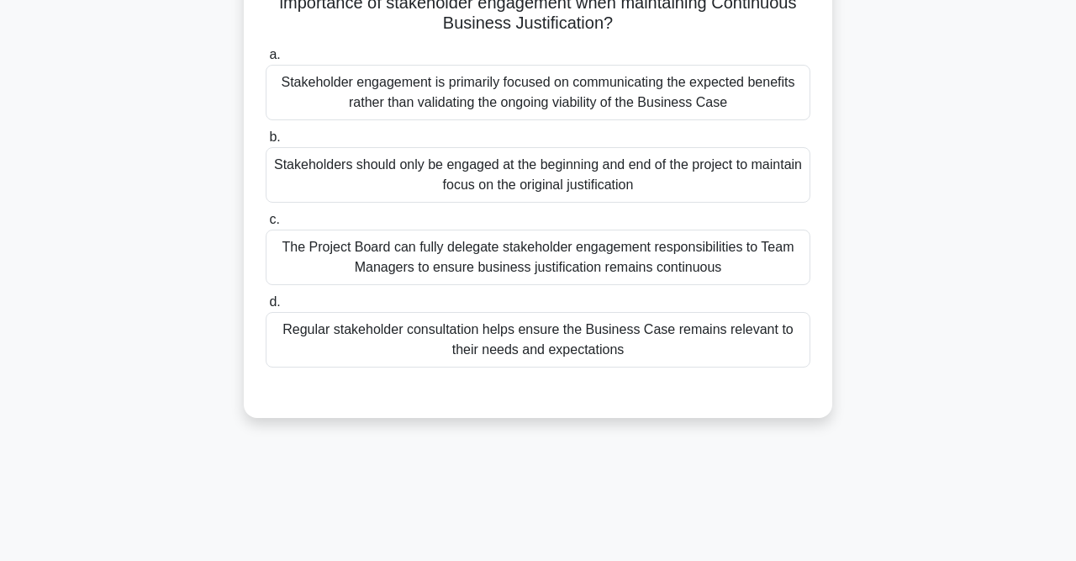
scroll to position [85, 0]
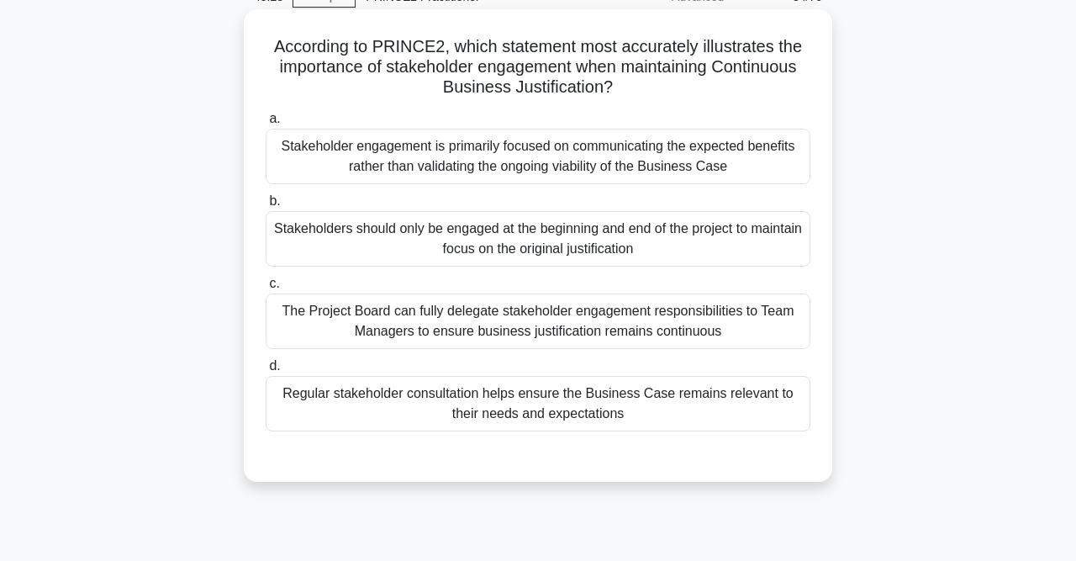
click at [694, 414] on div "Regular stakeholder consultation helps ensure the Business Case remains relevan…" at bounding box center [538, 403] width 545 height 55
click at [266, 372] on input "d. Regular stakeholder consultation helps ensure the Business Case remains rele…" at bounding box center [266, 366] width 0 height 11
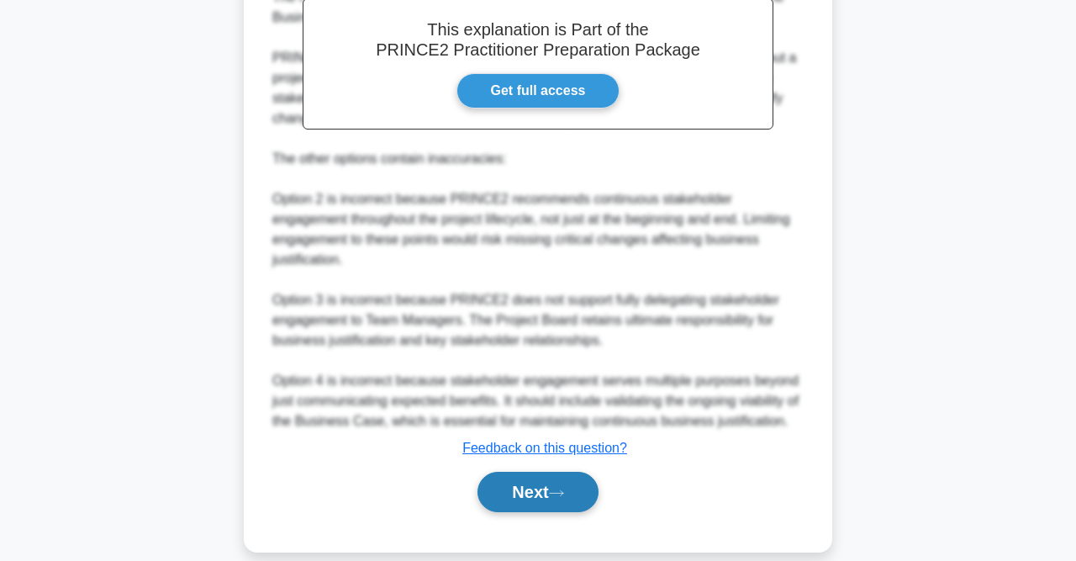
click at [572, 472] on button "Next" at bounding box center [538, 492] width 120 height 40
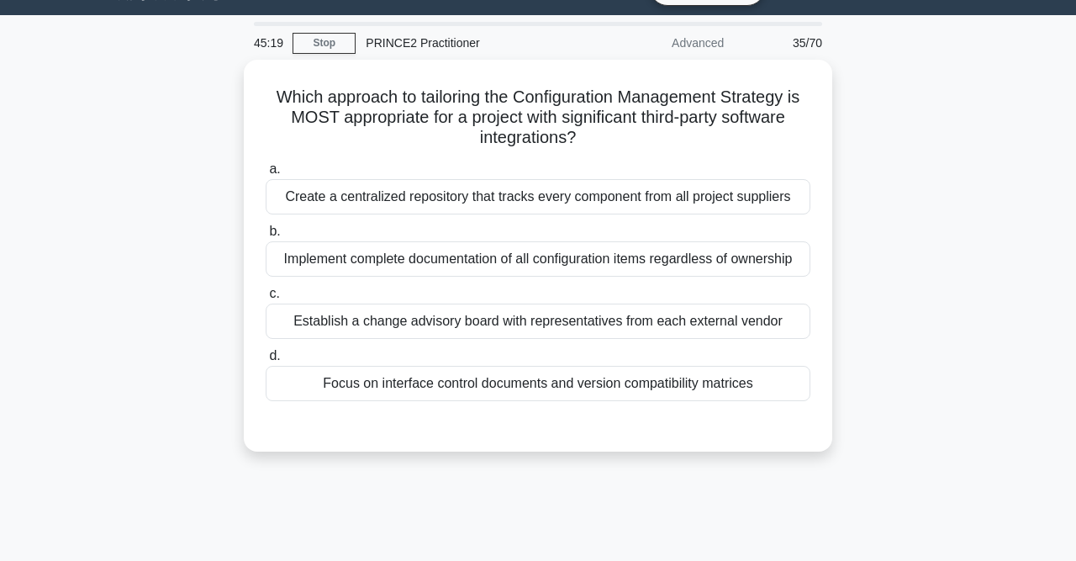
scroll to position [0, 0]
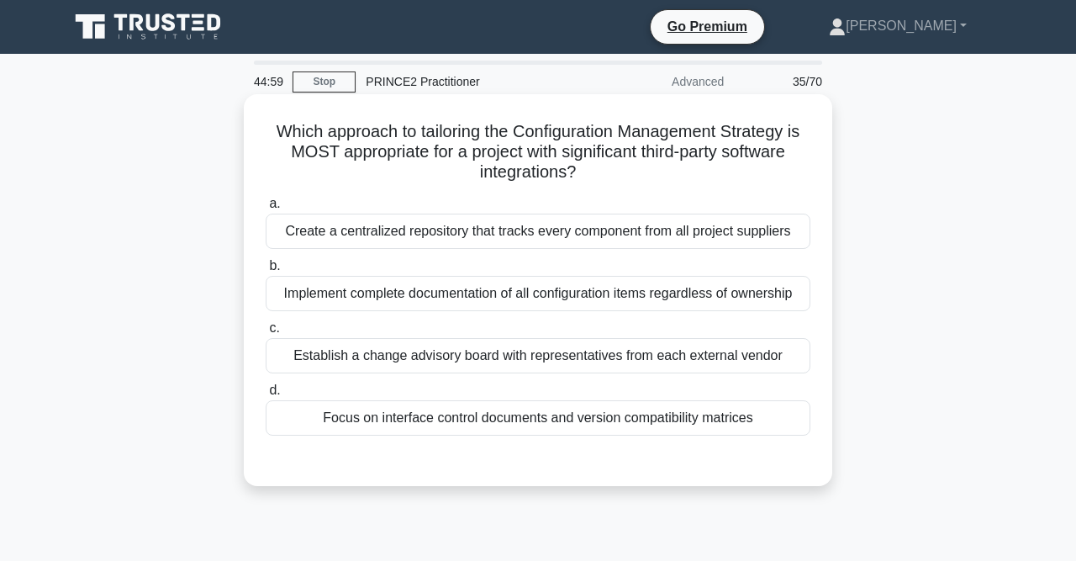
click at [613, 415] on div "Focus on interface control documents and version compatibility matrices" at bounding box center [538, 417] width 545 height 35
click at [266, 396] on input "d. Focus on interface control documents and version compatibility matrices" at bounding box center [266, 390] width 0 height 11
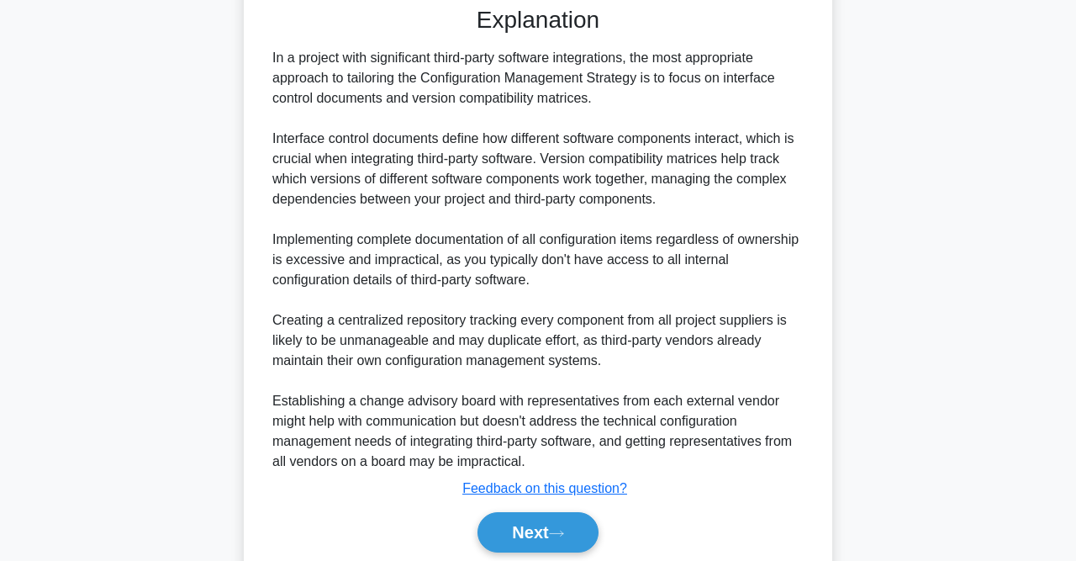
scroll to position [514, 0]
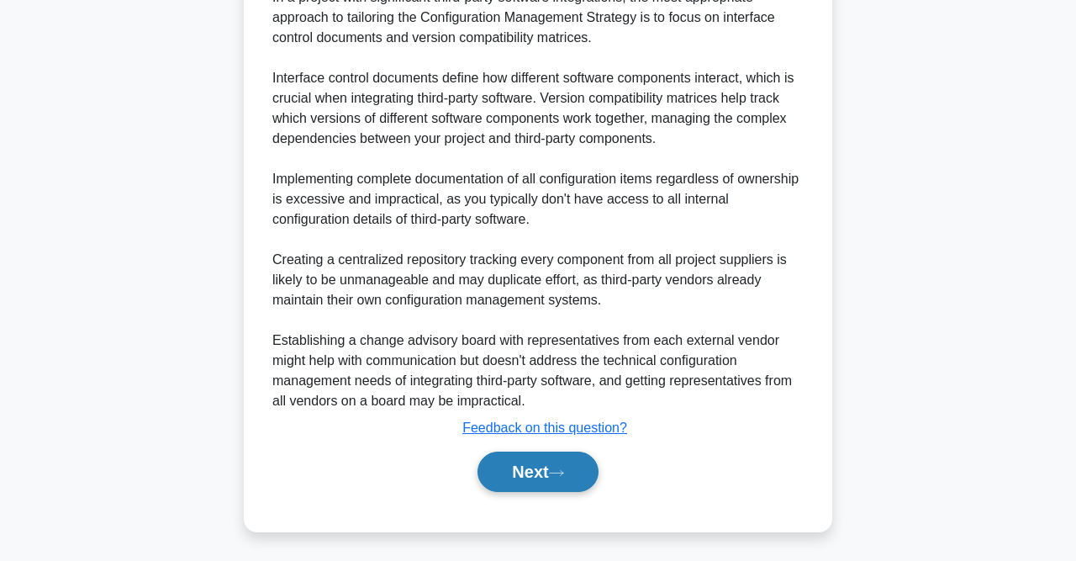
click at [583, 462] on button "Next" at bounding box center [538, 471] width 120 height 40
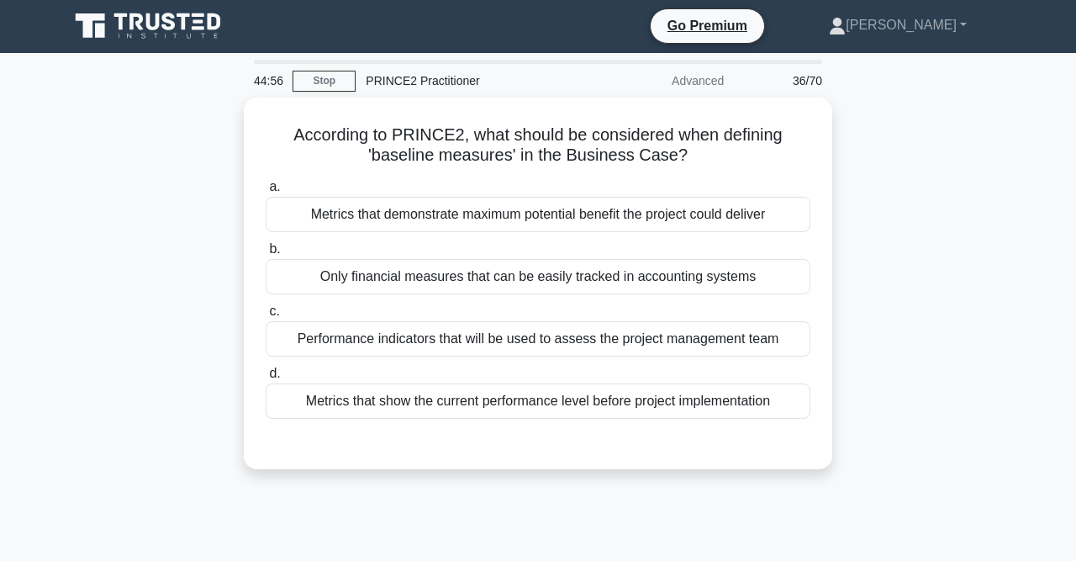
scroll to position [0, 0]
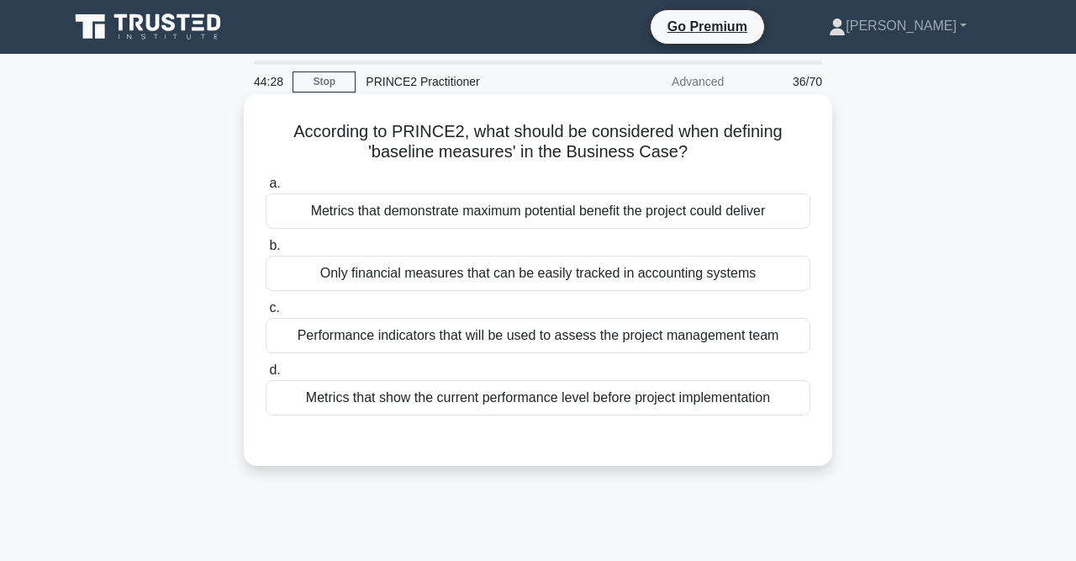
click at [430, 216] on div "Metrics that demonstrate maximum potential benefit the project could deliver" at bounding box center [538, 210] width 545 height 35
click at [266, 189] on input "a. Metrics that demonstrate maximum potential benefit the project could deliver" at bounding box center [266, 183] width 0 height 11
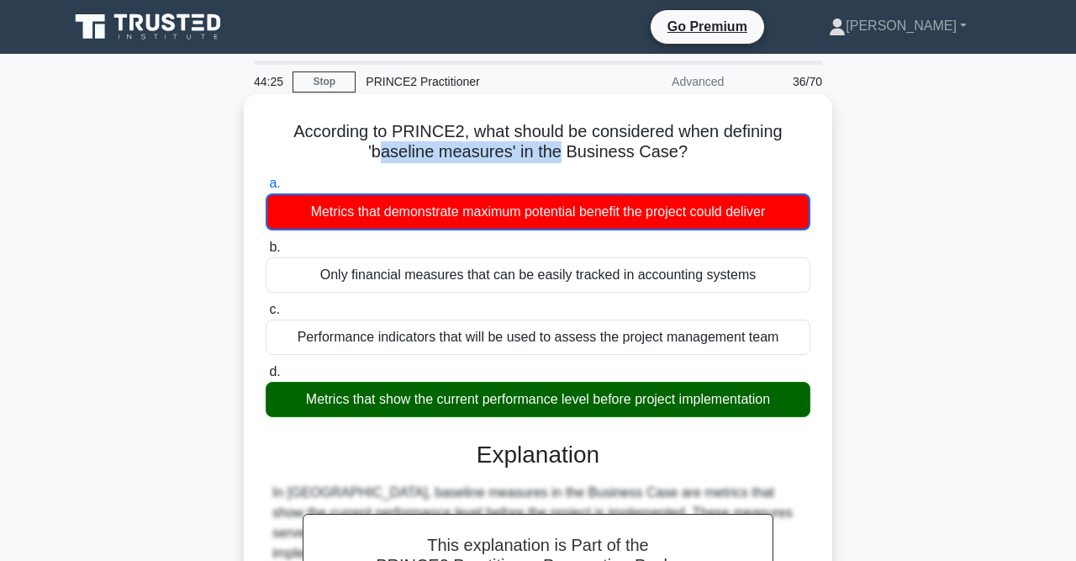
drag, startPoint x: 384, startPoint y: 150, endPoint x: 613, endPoint y: 144, distance: 228.8
click at [613, 144] on h5 "According to PRINCE2, what should be considered when defining 'baseline measure…" at bounding box center [538, 142] width 548 height 42
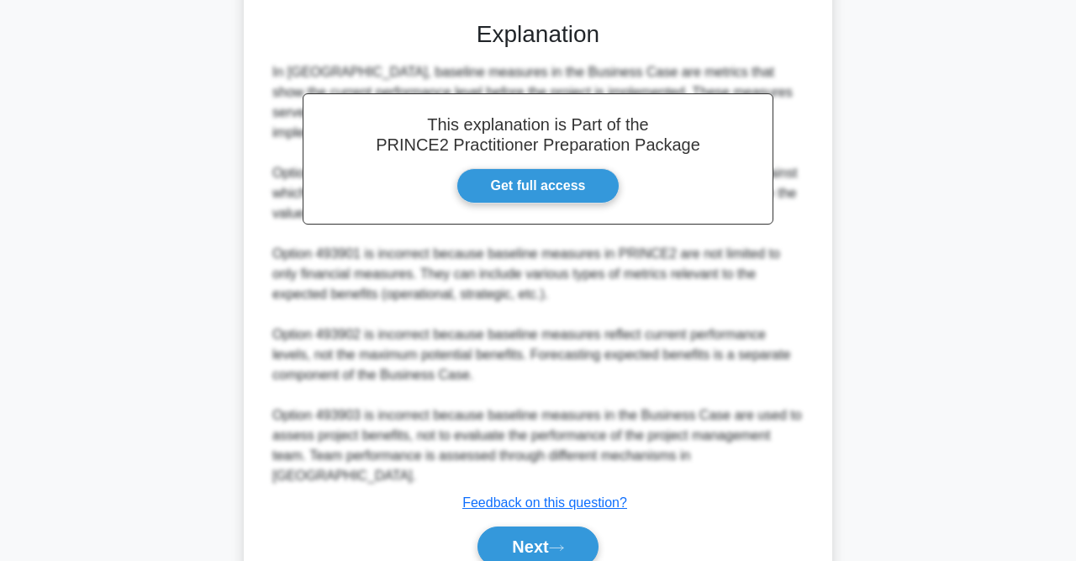
scroll to position [437, 0]
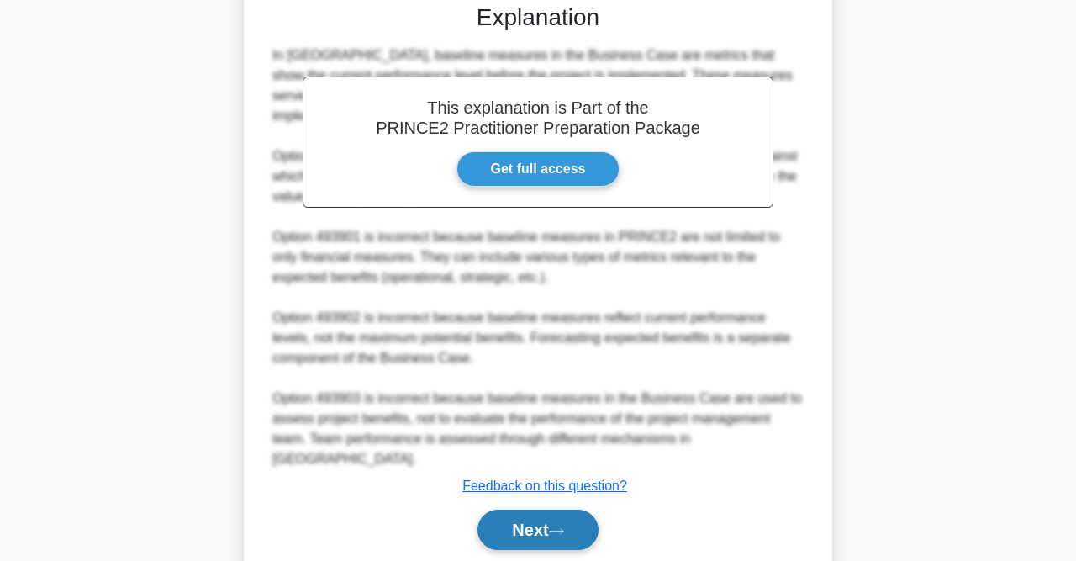
click at [515, 510] on button "Next" at bounding box center [538, 530] width 120 height 40
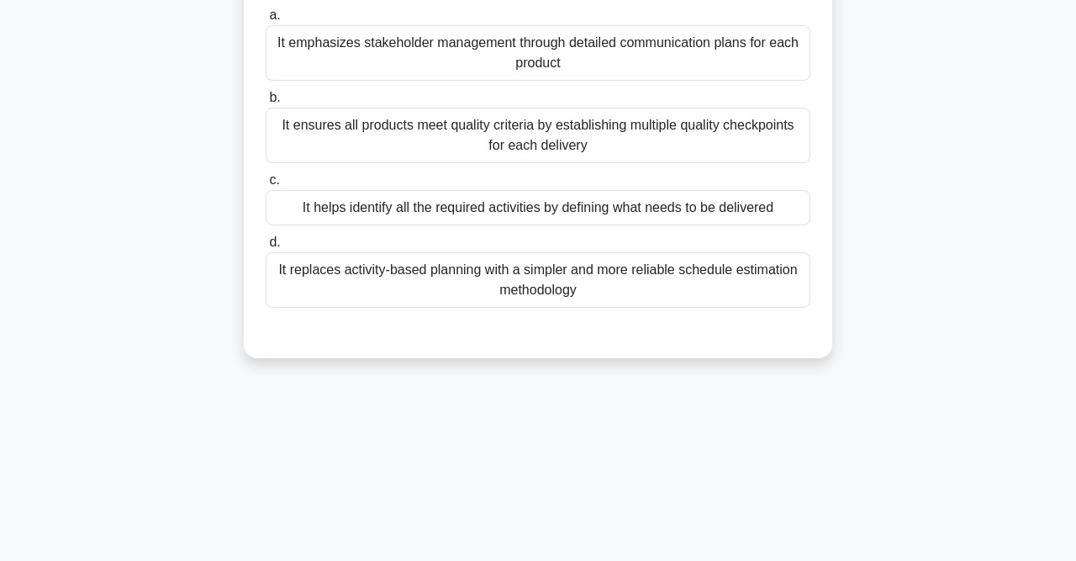
scroll to position [85, 0]
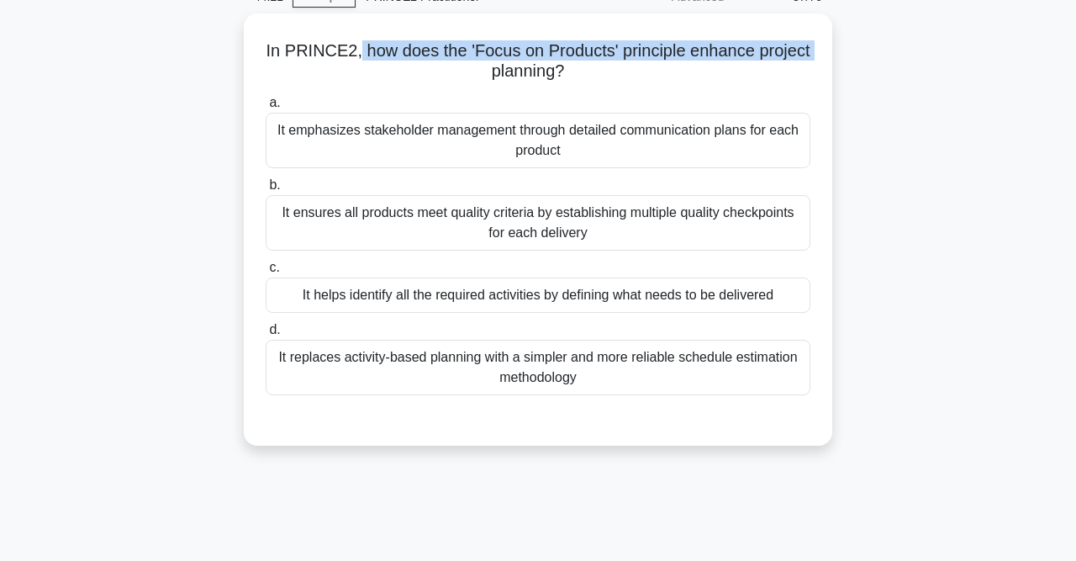
drag, startPoint x: 434, startPoint y: 53, endPoint x: 833, endPoint y: 51, distance: 399.4
click at [832, 51] on div "In PRINCE2, how does the 'Focus on Products' principle enhance project planning…" at bounding box center [538, 239] width 958 height 452
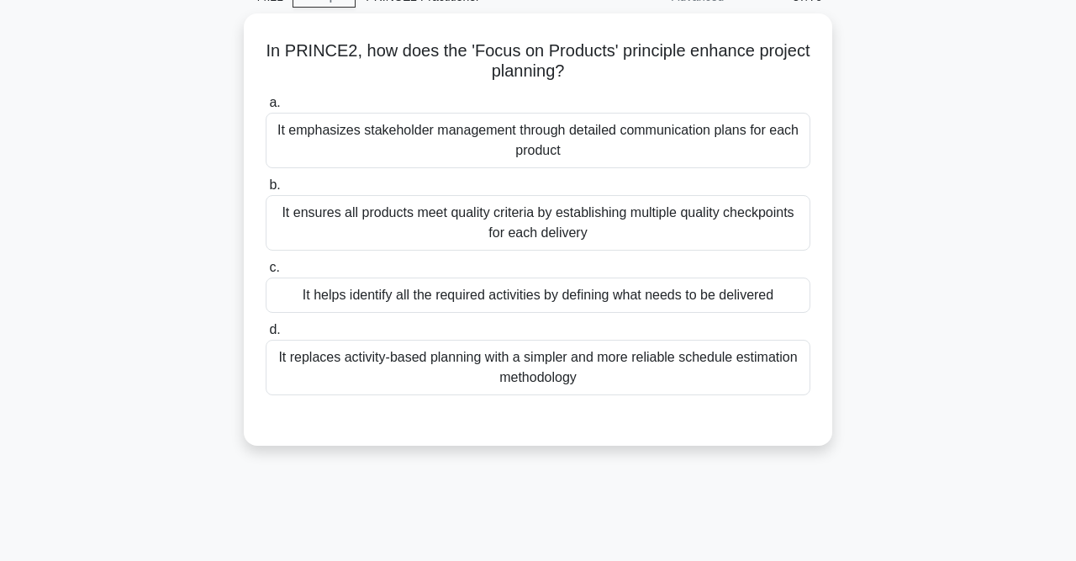
click at [895, 50] on div "In PRINCE2, how does the 'Focus on Products' principle enhance project planning…" at bounding box center [538, 239] width 958 height 452
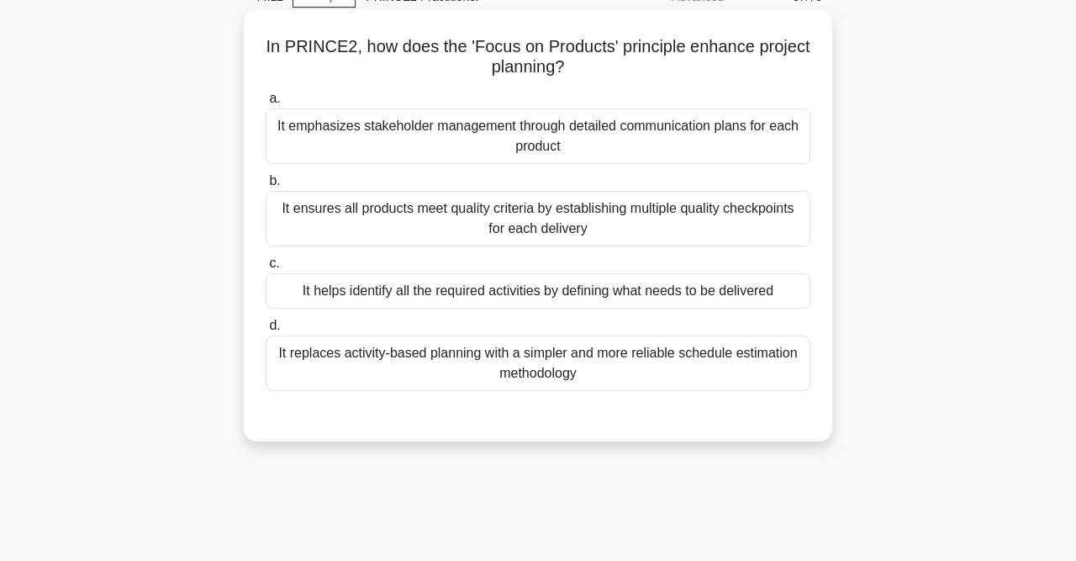
click at [434, 224] on div "It ensures all products meet quality criteria by establishing multiple quality …" at bounding box center [538, 218] width 545 height 55
click at [266, 187] on input "b. It ensures all products meet quality criteria by establishing multiple quali…" at bounding box center [266, 181] width 0 height 11
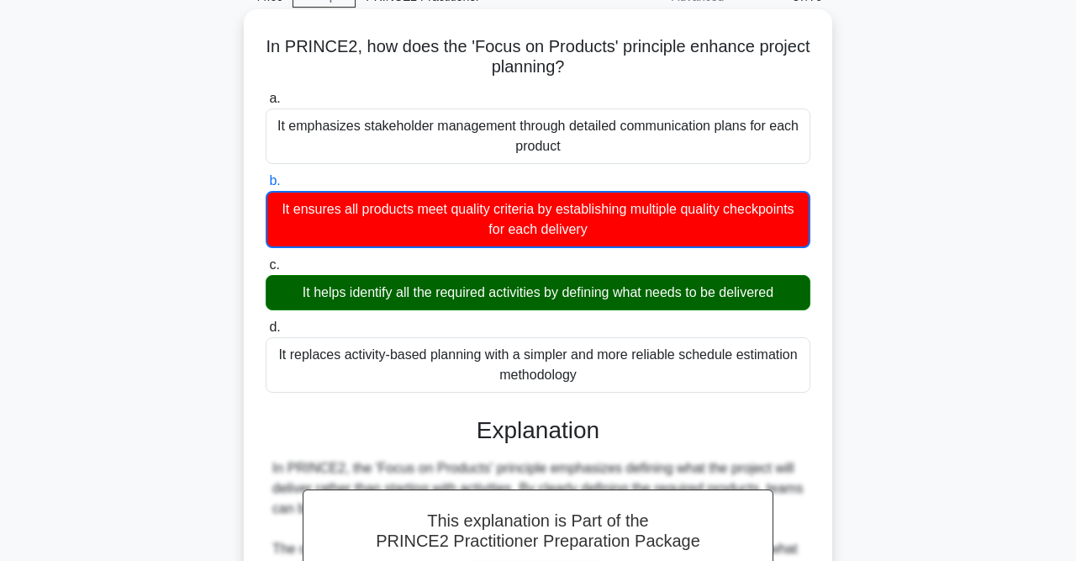
scroll to position [577, 0]
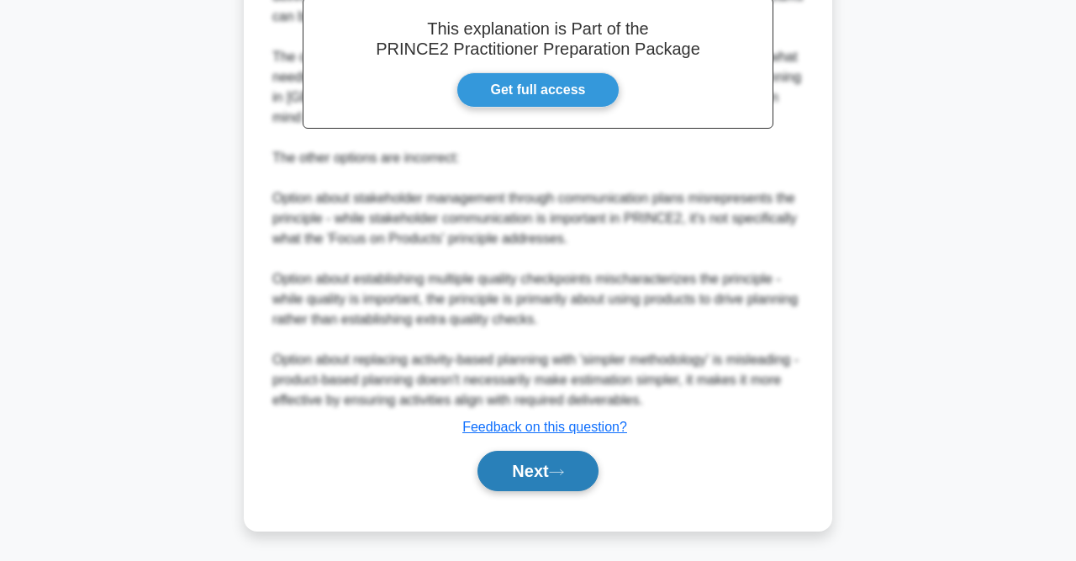
click at [538, 457] on button "Next" at bounding box center [538, 471] width 120 height 40
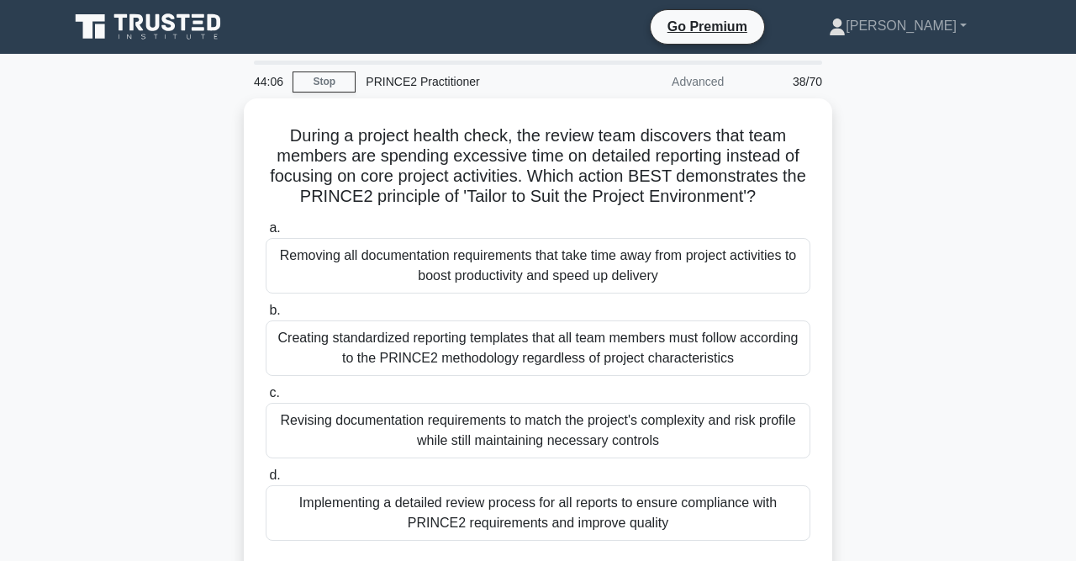
scroll to position [87, 0]
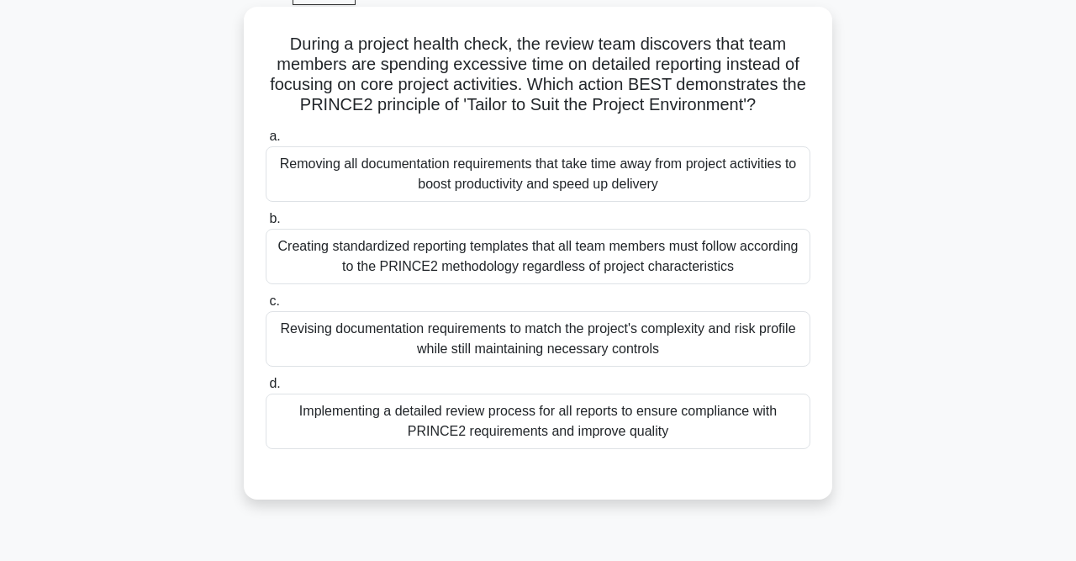
click at [592, 330] on div "Revising documentation requirements to match the project's complexity and risk …" at bounding box center [538, 338] width 545 height 55
click at [266, 307] on input "c. Revising documentation requirements to match the project's complexity and ri…" at bounding box center [266, 301] width 0 height 11
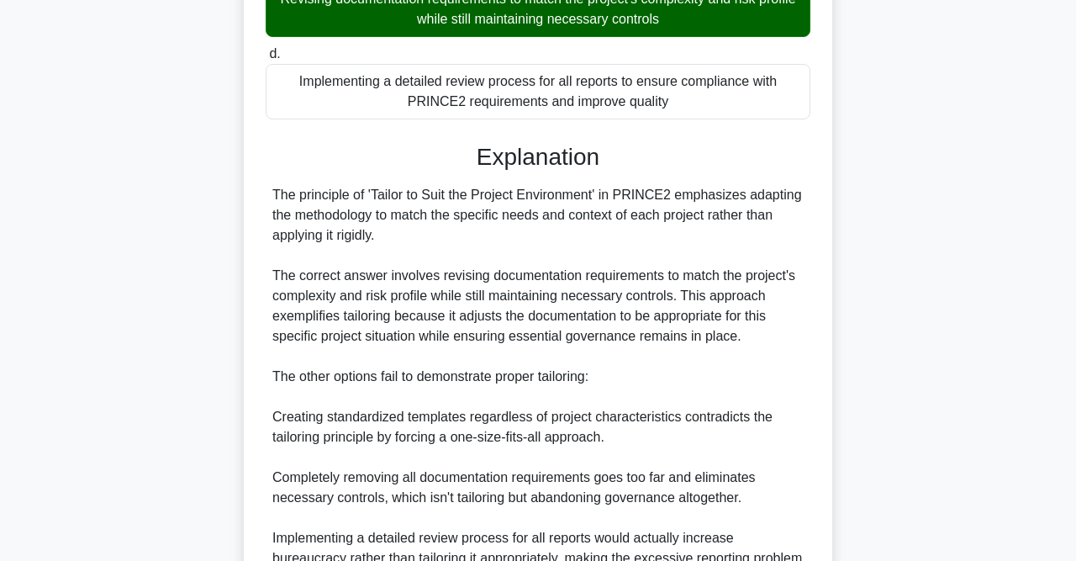
scroll to position [594, 0]
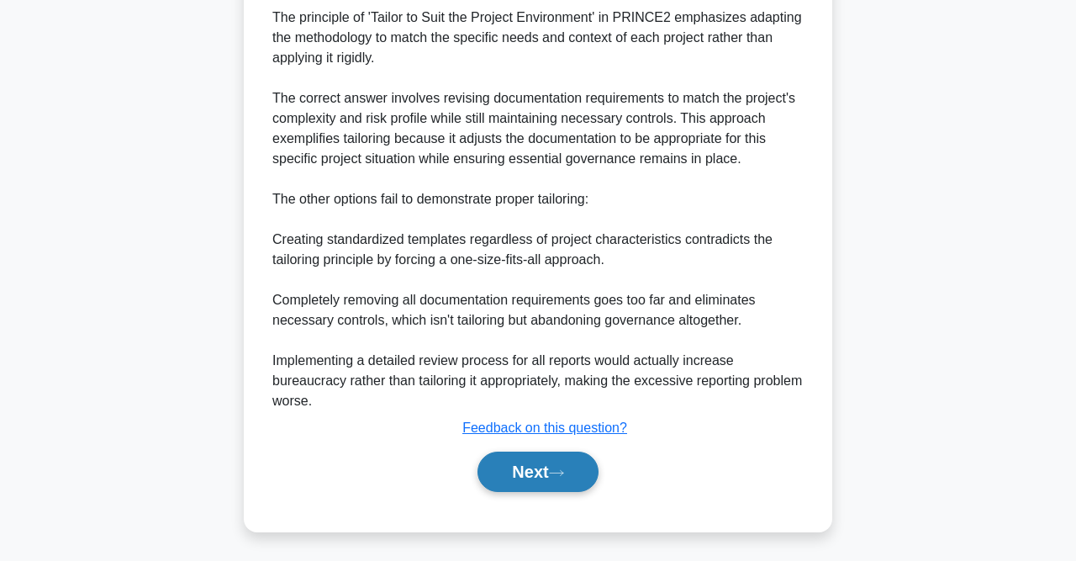
click at [573, 467] on button "Next" at bounding box center [538, 471] width 120 height 40
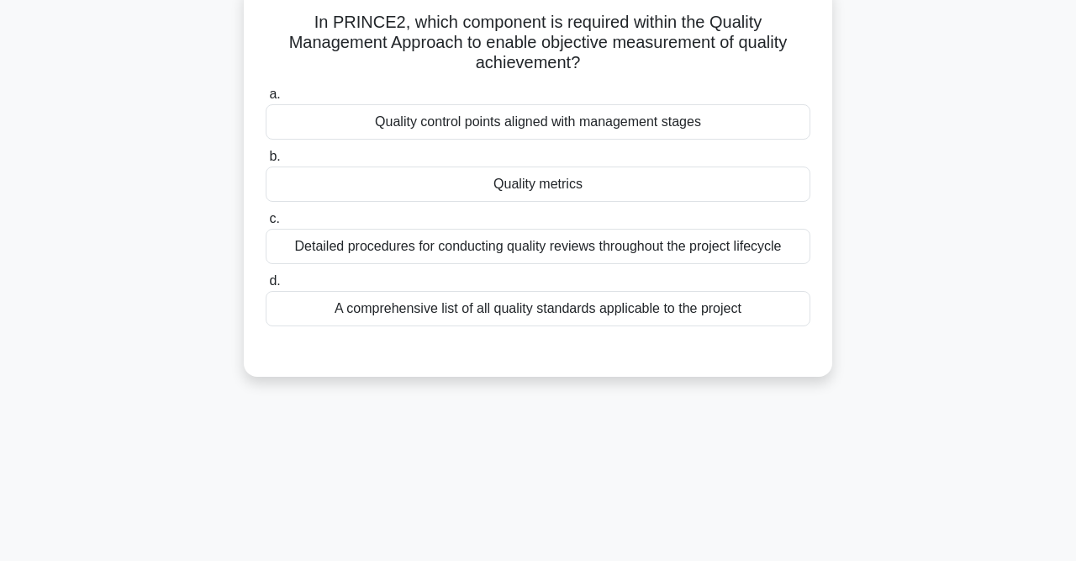
scroll to position [85, 0]
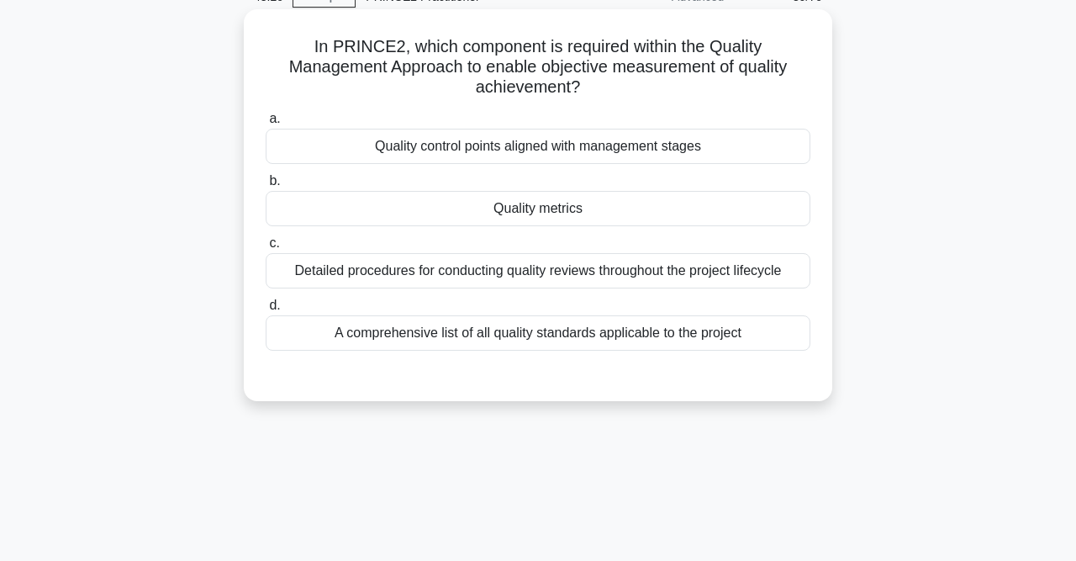
click at [490, 191] on div "Quality metrics" at bounding box center [538, 208] width 545 height 35
click at [266, 187] on input "b. Quality metrics" at bounding box center [266, 181] width 0 height 11
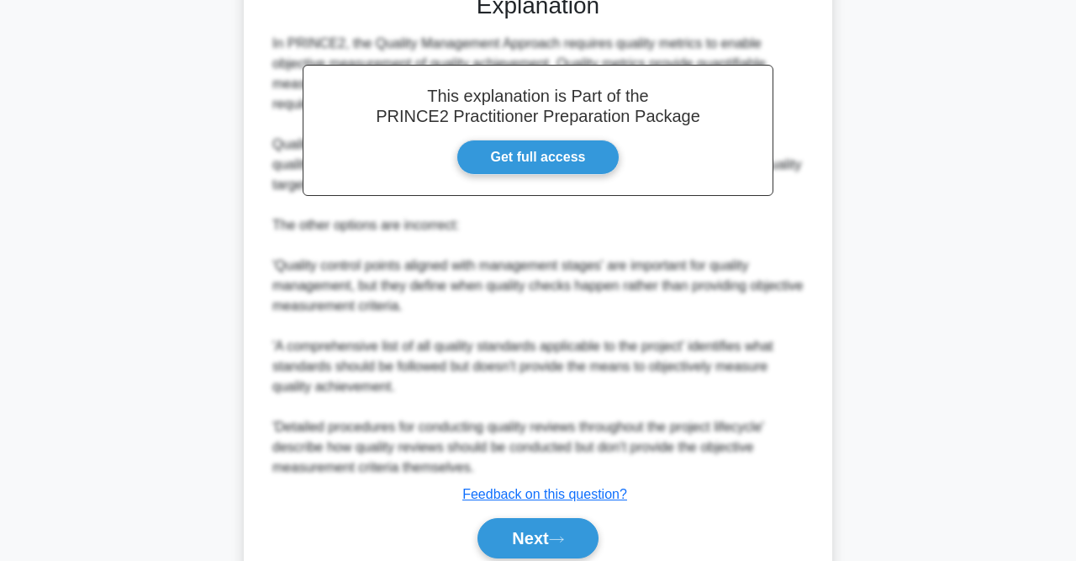
scroll to position [514, 0]
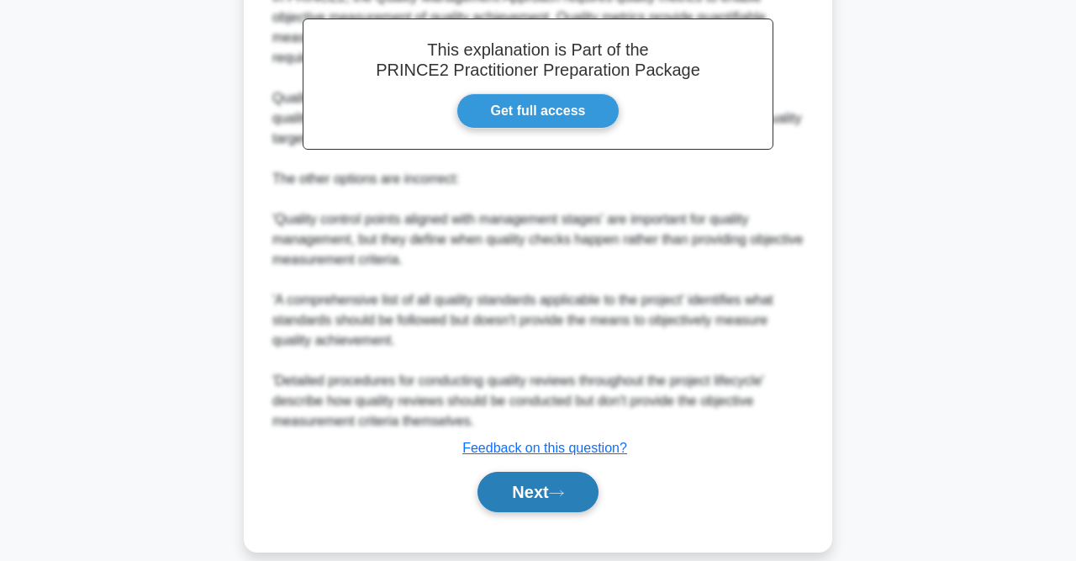
click at [557, 472] on button "Next" at bounding box center [538, 492] width 120 height 40
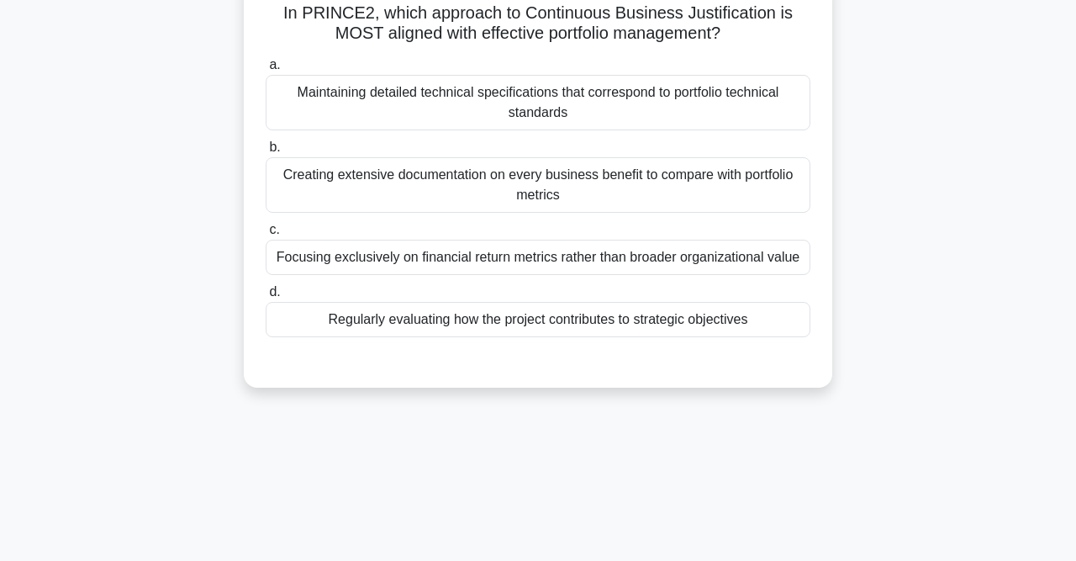
scroll to position [85, 0]
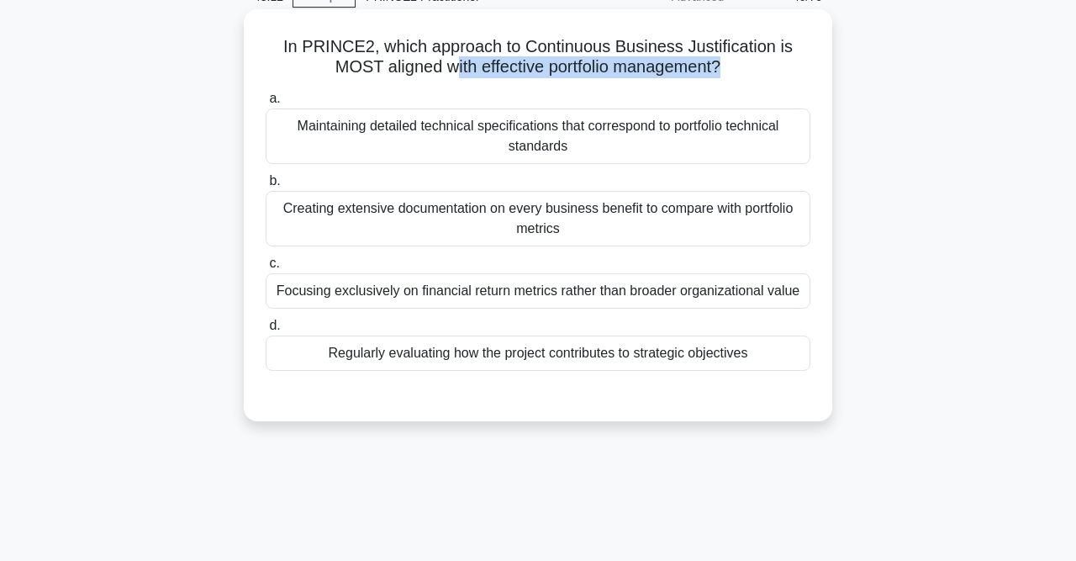
drag, startPoint x: 696, startPoint y: 66, endPoint x: 428, endPoint y: 68, distance: 268.2
click at [428, 68] on h5 "In PRINCE2, which approach to Continuous Business Justification is MOST aligned…" at bounding box center [538, 57] width 548 height 42
click at [515, 356] on div "Regularly evaluating how the project contributes to strategic objectives" at bounding box center [538, 352] width 545 height 35
click at [266, 331] on input "d. Regularly evaluating how the project contributes to strategic objectives" at bounding box center [266, 325] width 0 height 11
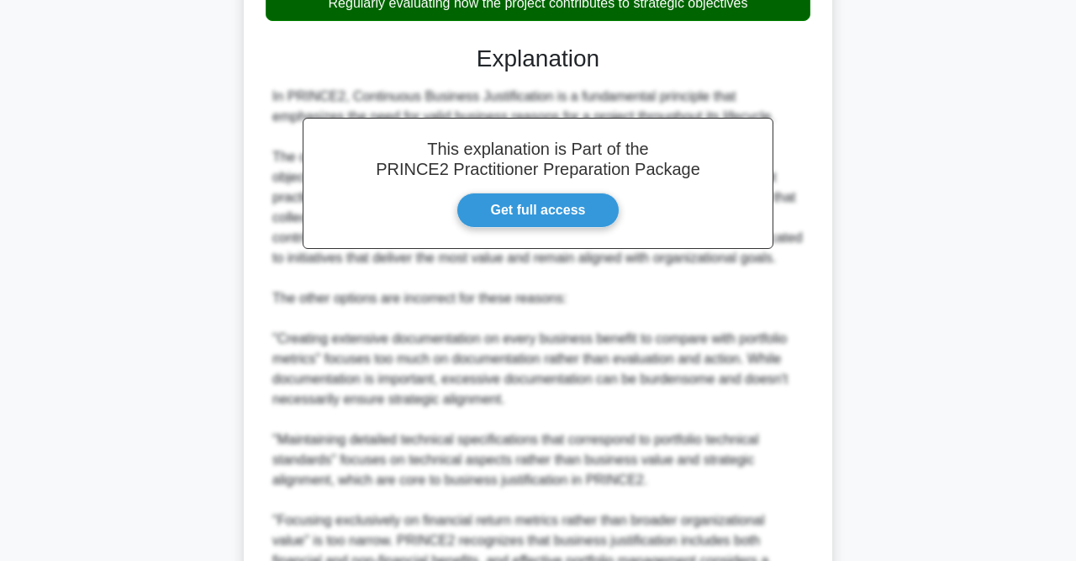
scroll to position [615, 0]
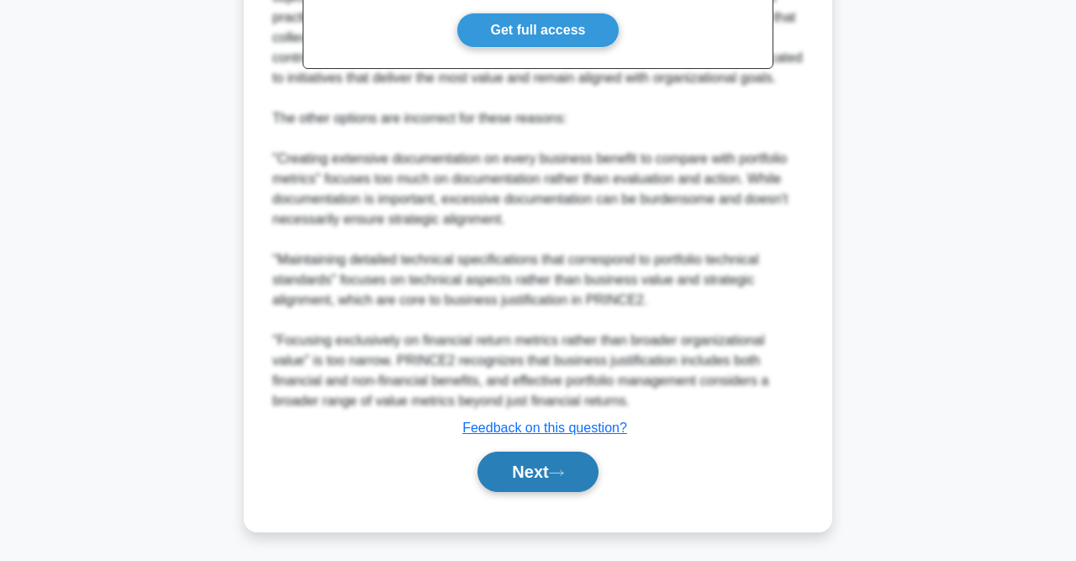
click at [564, 479] on button "Next" at bounding box center [538, 471] width 120 height 40
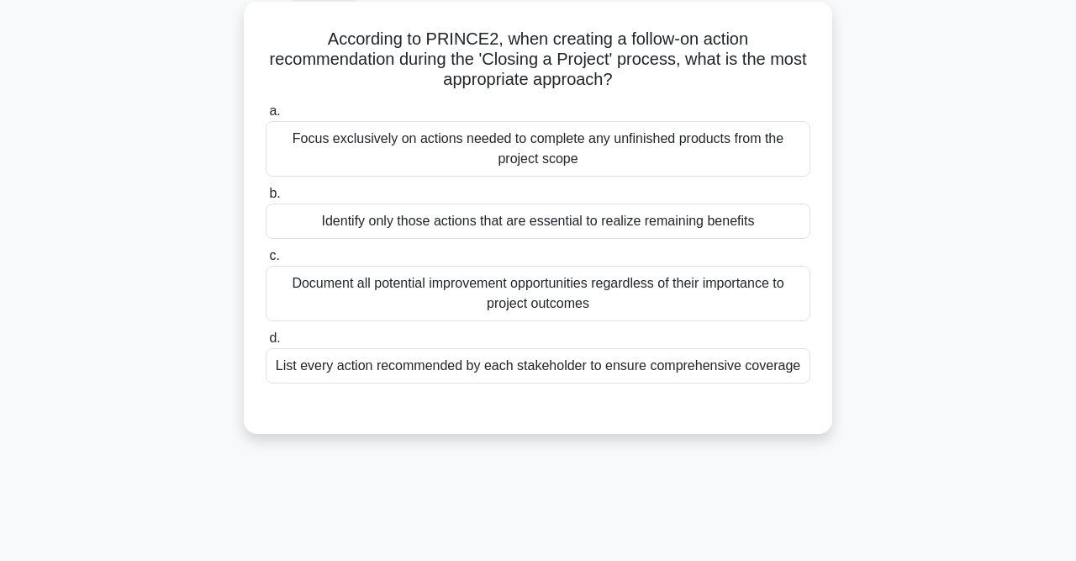
scroll to position [85, 0]
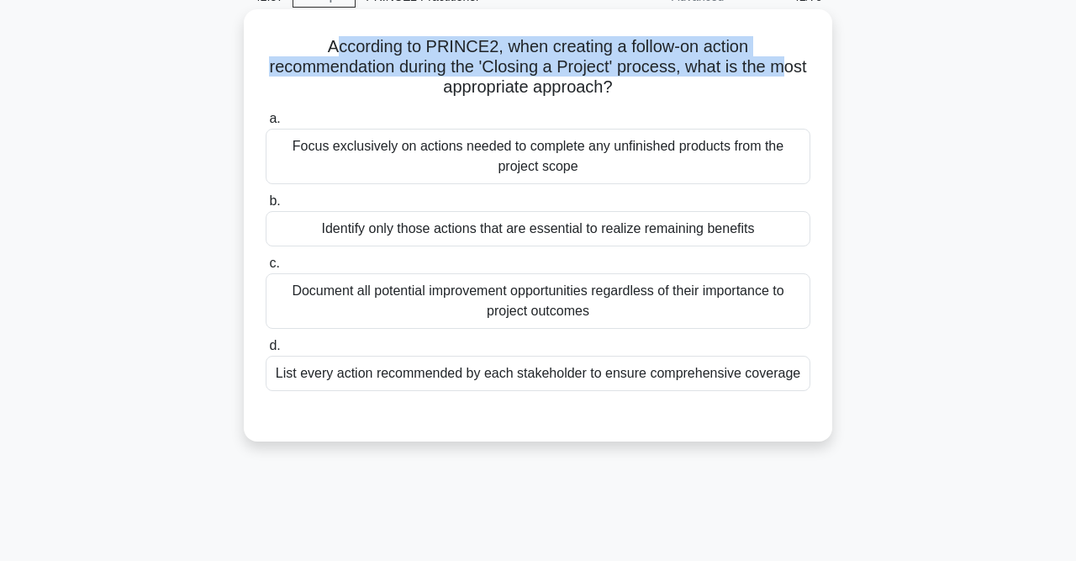
drag, startPoint x: 337, startPoint y: 43, endPoint x: 779, endPoint y: 57, distance: 441.6
click at [779, 57] on h5 "According to PRINCE2, when creating a follow-on action recommendation during th…" at bounding box center [538, 67] width 548 height 62
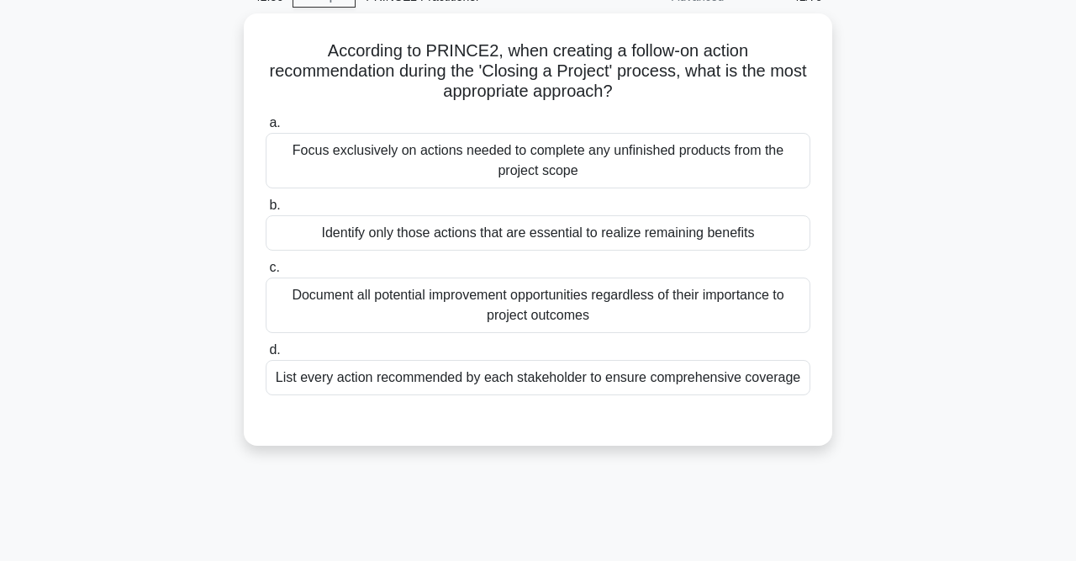
click at [845, 43] on div "According to PRINCE2, when creating a follow-on action recommendation during th…" at bounding box center [538, 239] width 958 height 452
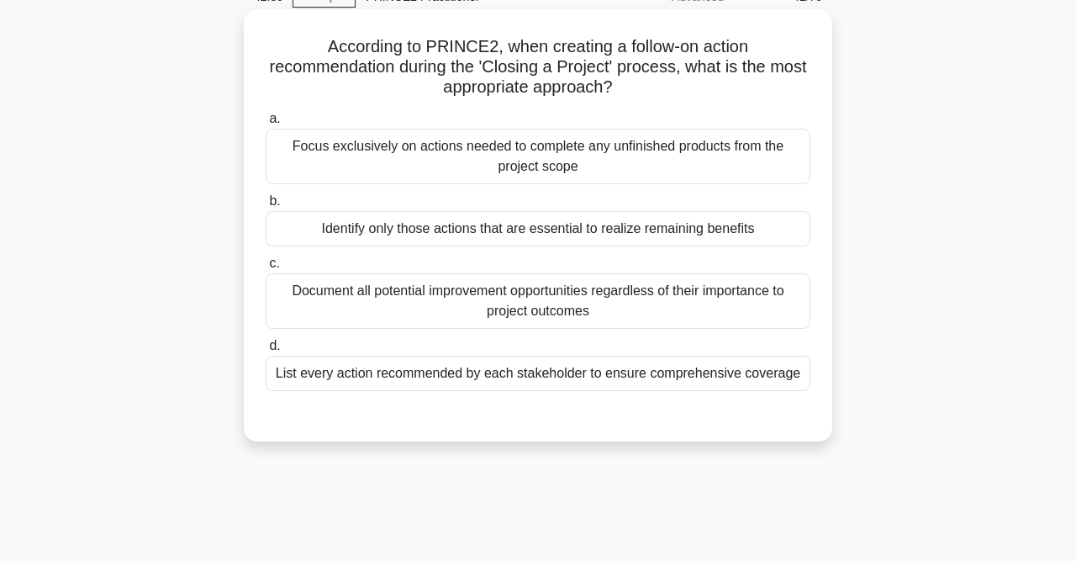
click at [562, 304] on div "Document all potential improvement opportunities regardless of their importance…" at bounding box center [538, 300] width 545 height 55
click at [266, 269] on input "c. Document all potential improvement opportunities regardless of their importa…" at bounding box center [266, 263] width 0 height 11
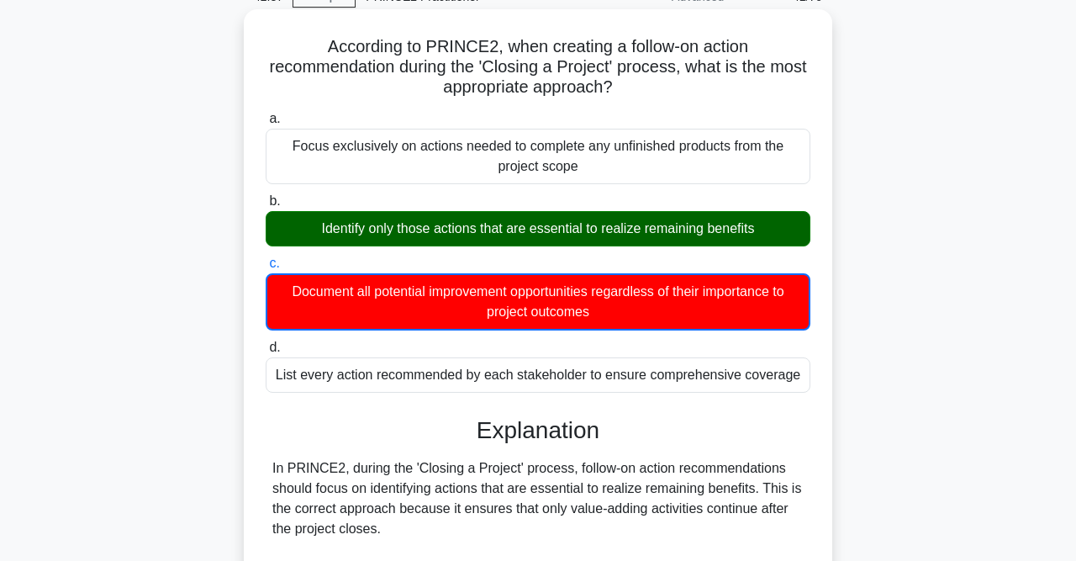
click at [356, 228] on div "Identify only those actions that are essential to realize remaining benefits" at bounding box center [538, 228] width 545 height 35
click at [326, 228] on div "Identify only those actions that are essential to realize remaining benefits" at bounding box center [538, 228] width 545 height 35
click at [266, 207] on input "b. Identify only those actions that are essential to realize remaining benefits" at bounding box center [266, 201] width 0 height 11
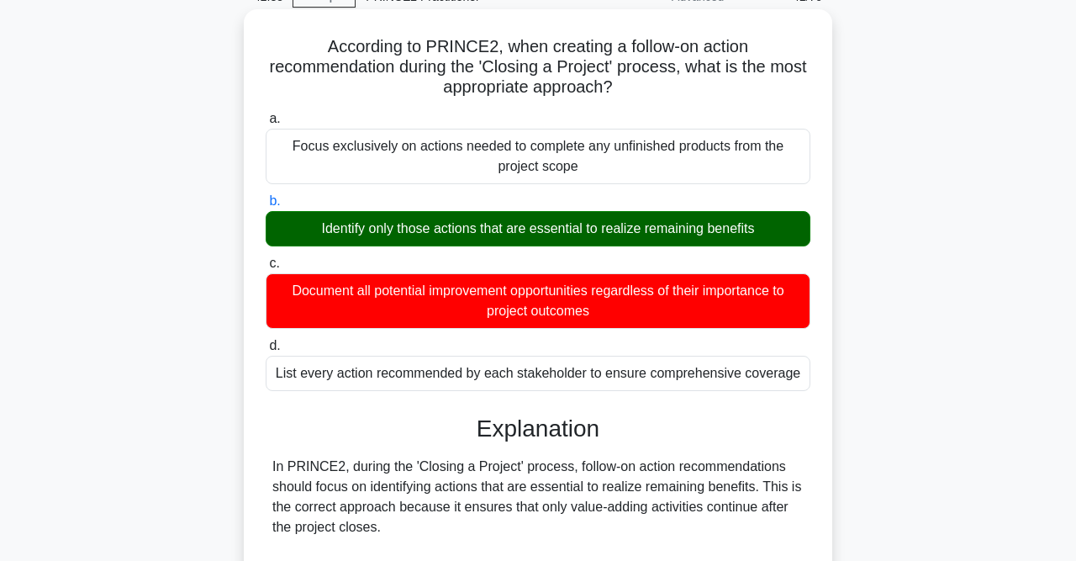
drag, startPoint x: 383, startPoint y: 228, endPoint x: 813, endPoint y: 230, distance: 429.6
click at [813, 230] on div "b. Identify only those actions that are essential to realize remaining benefits" at bounding box center [538, 218] width 565 height 55
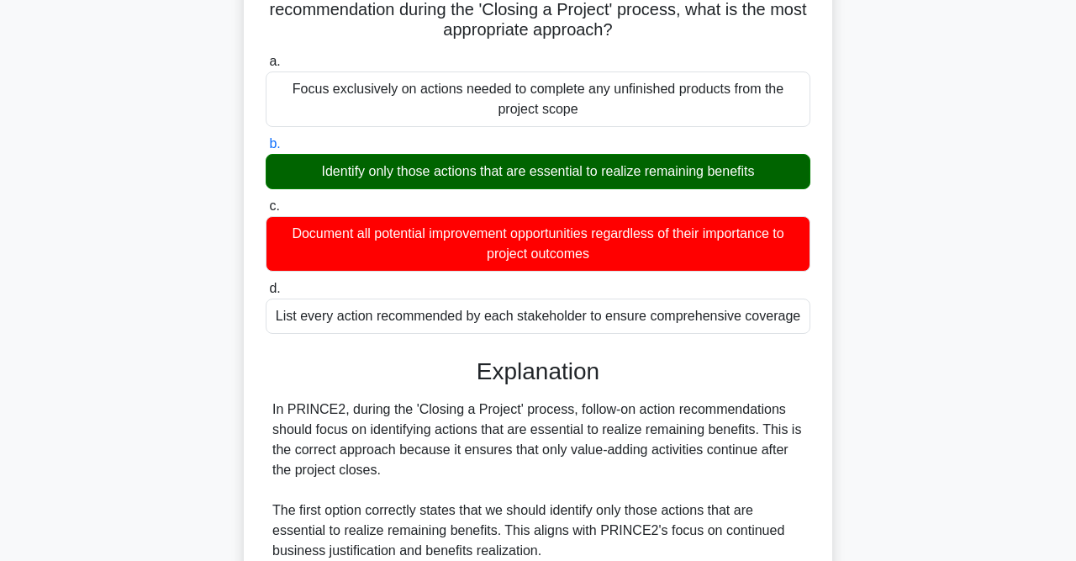
scroll to position [172, 0]
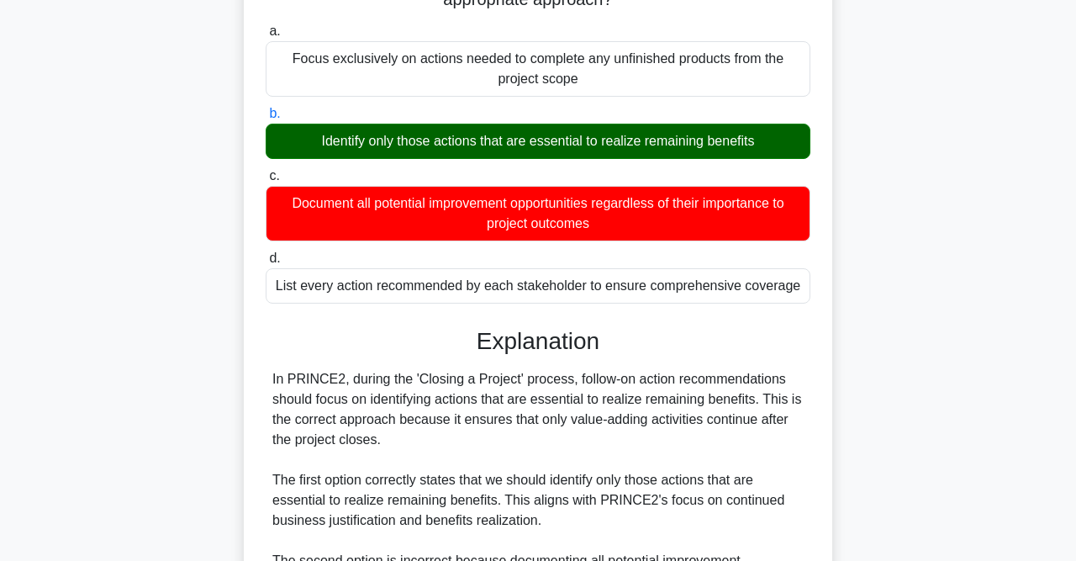
click at [741, 141] on div "Identify only those actions that are essential to realize remaining benefits" at bounding box center [538, 141] width 545 height 35
click at [266, 119] on input "b. Identify only those actions that are essential to realize remaining benefits" at bounding box center [266, 113] width 0 height 11
drag, startPoint x: 763, startPoint y: 141, endPoint x: 303, endPoint y: 147, distance: 460.8
click at [303, 147] on div "Identify only those actions that are essential to realize remaining benefits" at bounding box center [538, 141] width 545 height 35
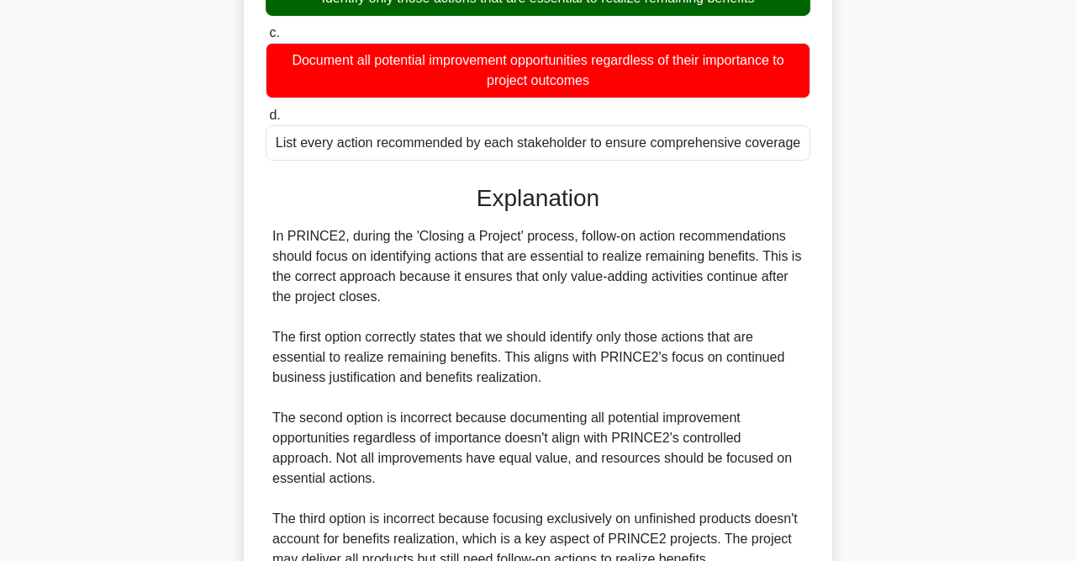
scroll to position [347, 0]
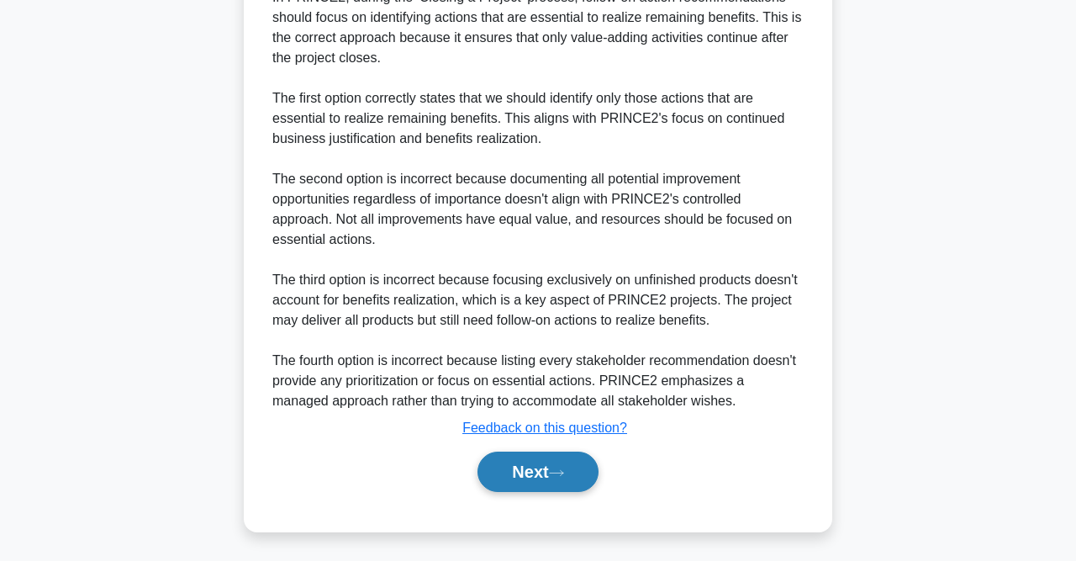
click at [541, 480] on button "Next" at bounding box center [538, 471] width 120 height 40
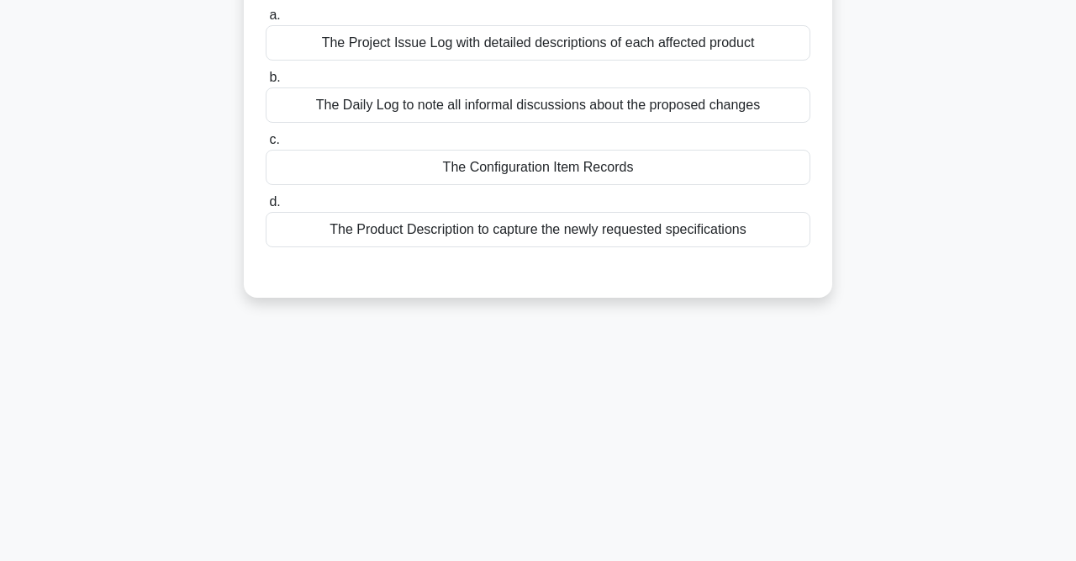
scroll to position [0, 0]
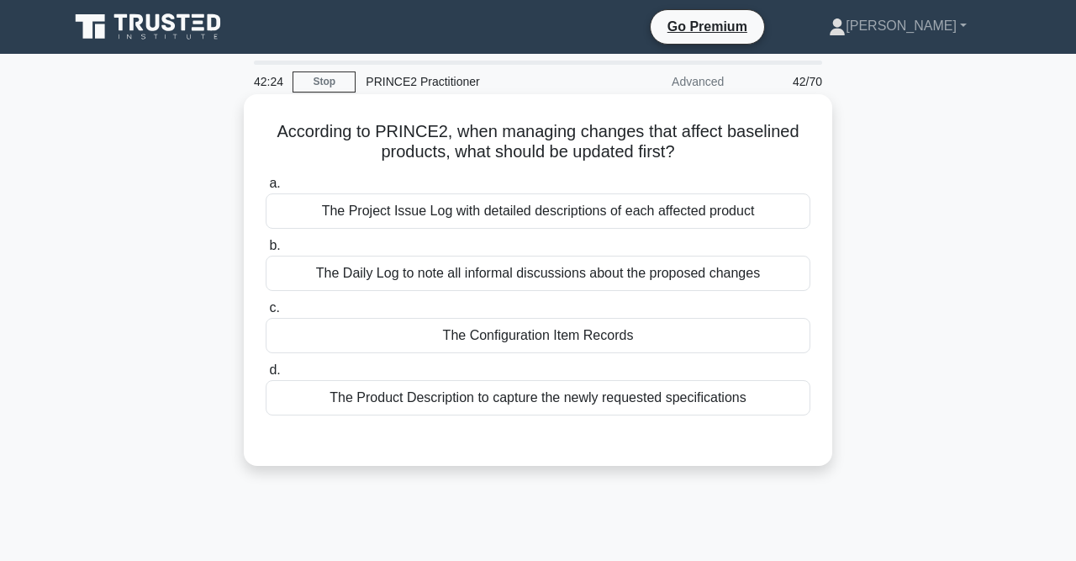
drag, startPoint x: 280, startPoint y: 135, endPoint x: 756, endPoint y: 153, distance: 476.2
click at [756, 153] on h5 "According to PRINCE2, when managing changes that affect baselined products, wha…" at bounding box center [538, 142] width 548 height 42
click at [657, 151] on h5 "According to PRINCE2, when managing changes that affect baselined products, wha…" at bounding box center [538, 142] width 548 height 42
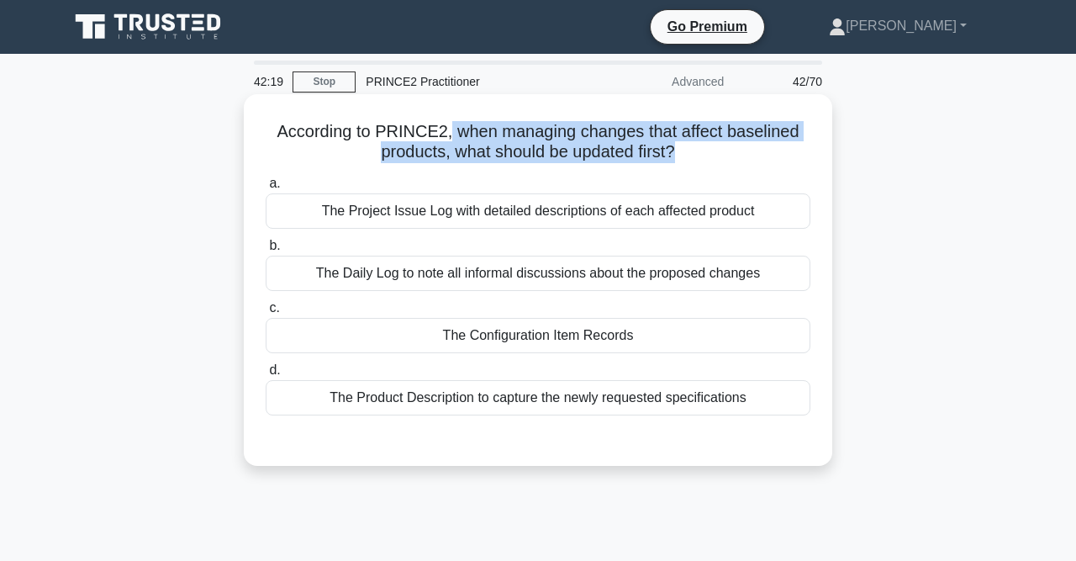
drag, startPoint x: 678, startPoint y: 153, endPoint x: 451, endPoint y: 132, distance: 228.8
click at [451, 132] on h5 "According to PRINCE2, when managing changes that affect baselined products, wha…" at bounding box center [538, 142] width 548 height 42
click at [424, 153] on h5 "According to PRINCE2, when managing changes that affect baselined products, wha…" at bounding box center [538, 142] width 548 height 42
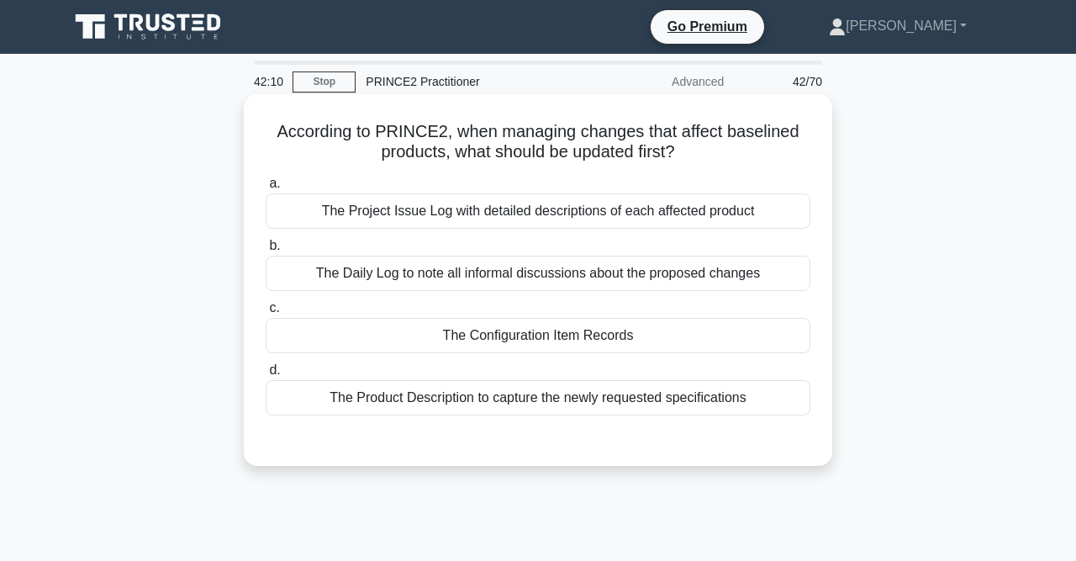
click at [563, 402] on div "The Product Description to capture the newly requested specifications" at bounding box center [538, 397] width 545 height 35
click at [266, 376] on input "d. The Product Description to capture the newly requested specifications" at bounding box center [266, 370] width 0 height 11
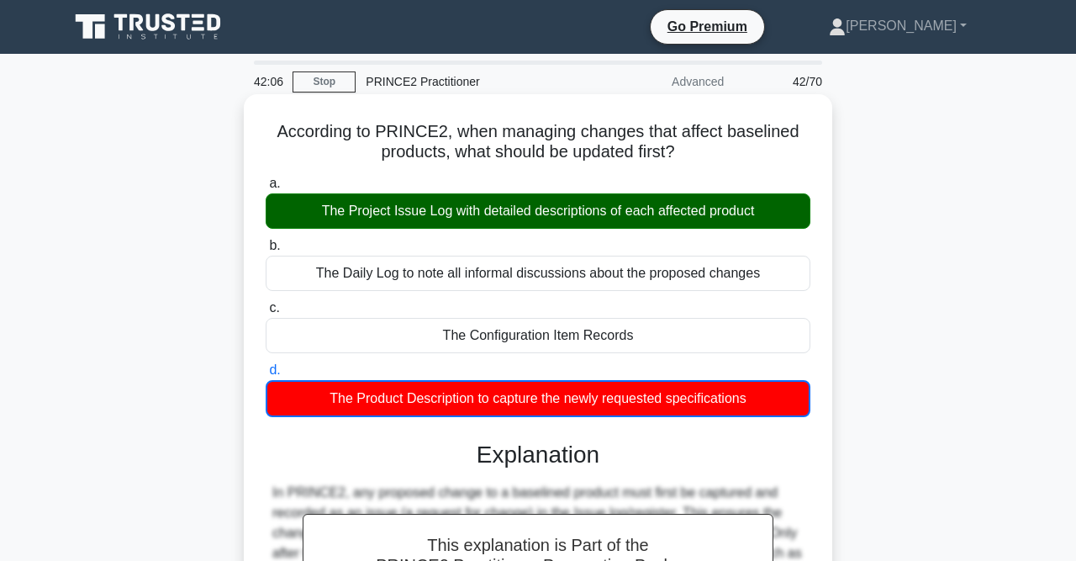
scroll to position [347, 0]
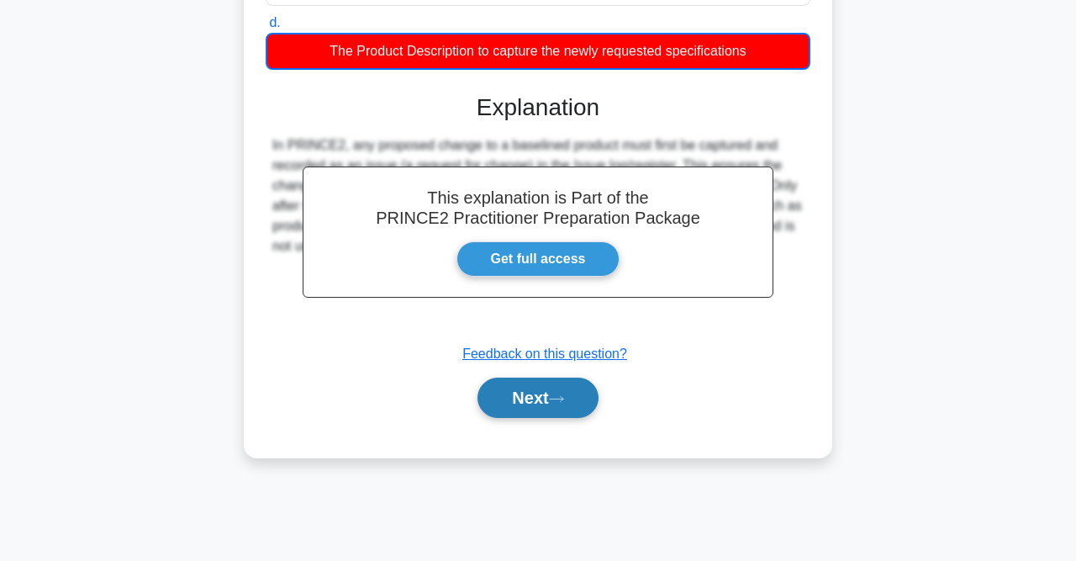
click at [561, 392] on button "Next" at bounding box center [538, 398] width 120 height 40
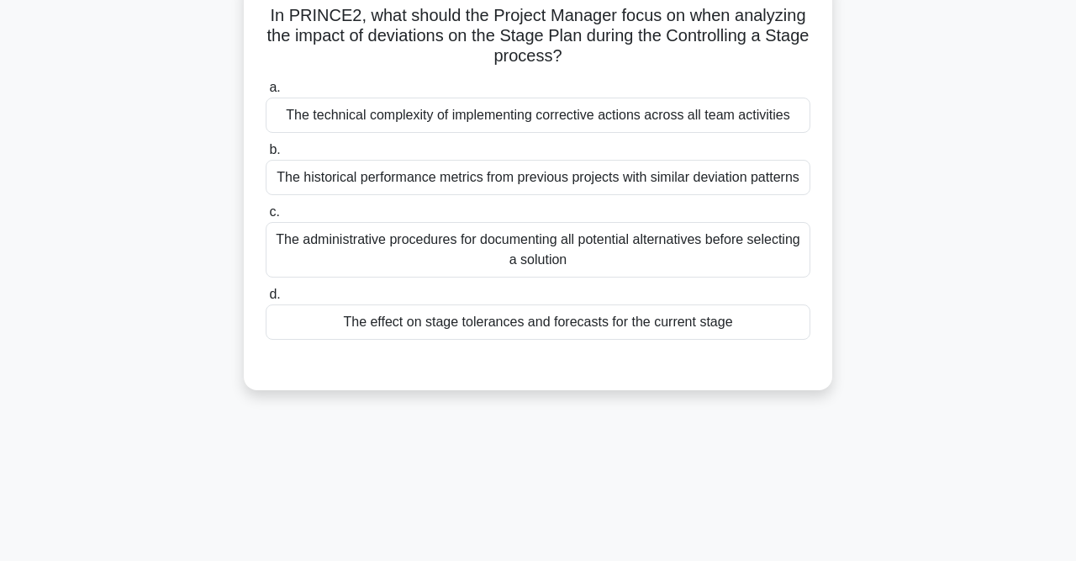
scroll to position [87, 0]
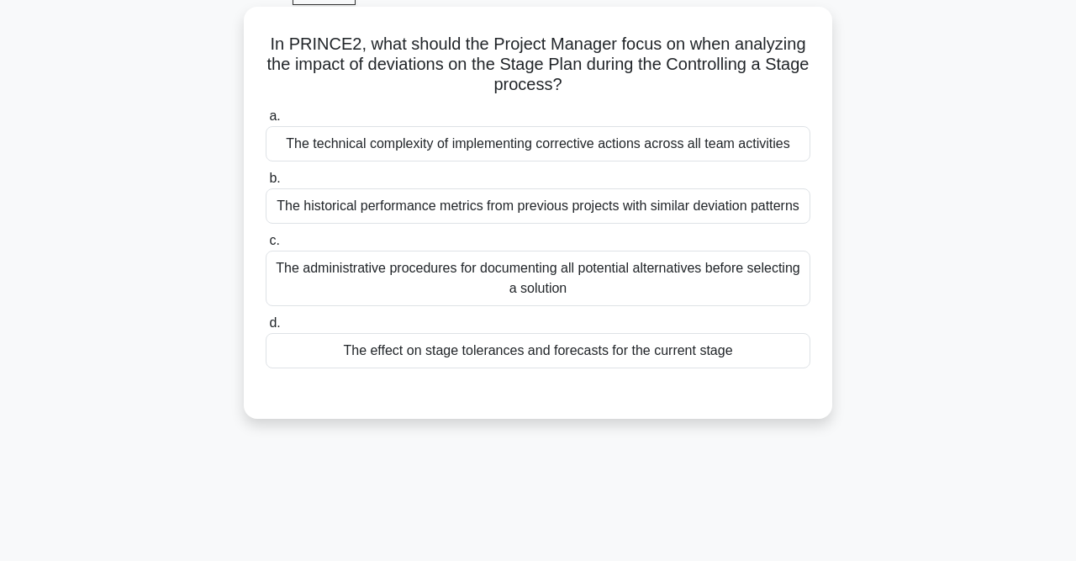
click at [572, 344] on div "The effect on stage tolerances and forecasts for the current stage" at bounding box center [538, 350] width 545 height 35
click at [266, 329] on input "d. The effect on stage tolerances and forecasts for the current stage" at bounding box center [266, 323] width 0 height 11
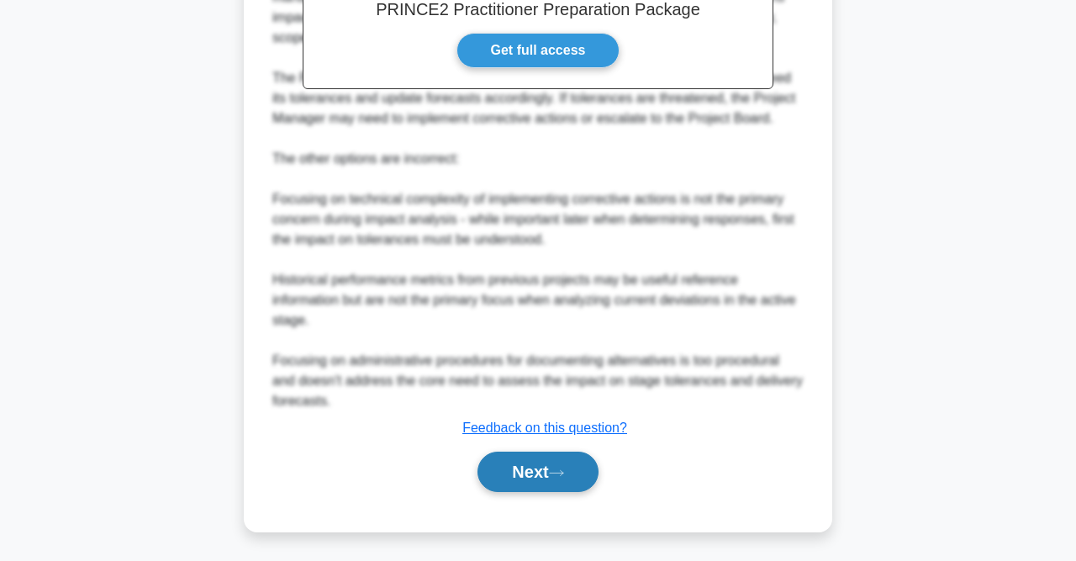
click at [578, 469] on button "Next" at bounding box center [538, 471] width 120 height 40
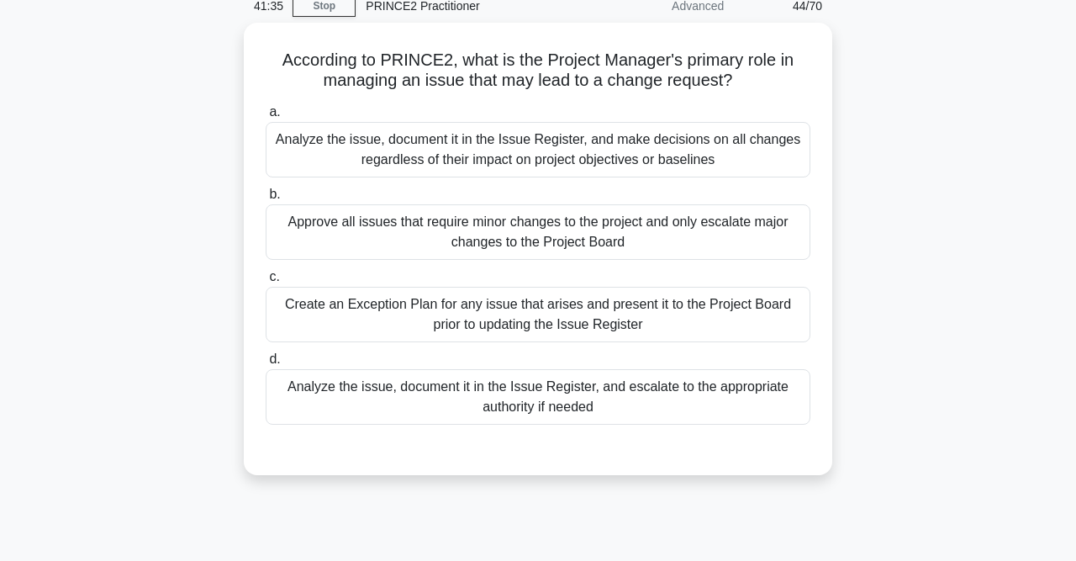
scroll to position [0, 0]
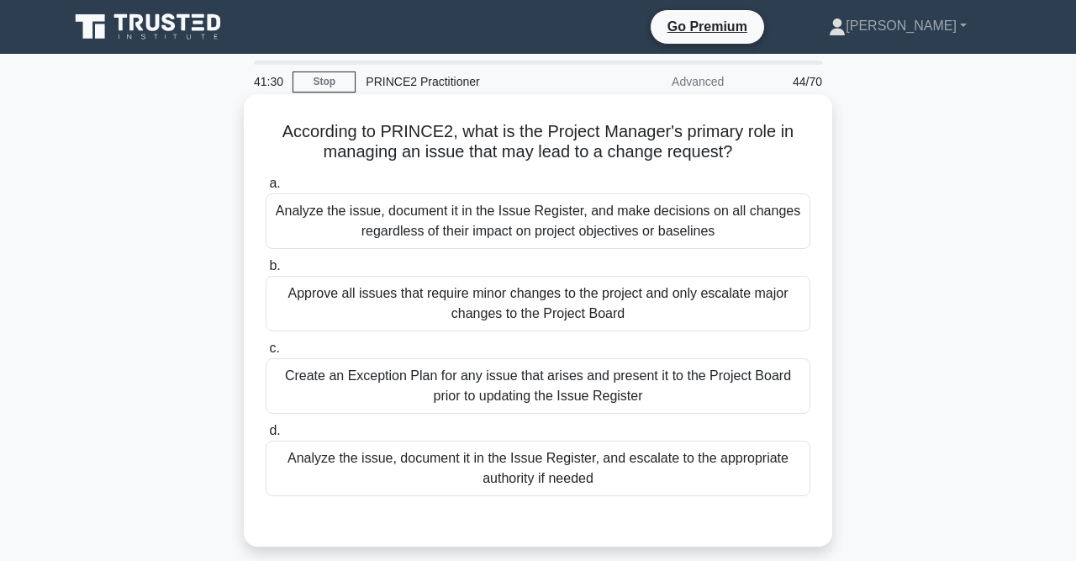
drag, startPoint x: 320, startPoint y: 155, endPoint x: 748, endPoint y: 151, distance: 428.0
click at [748, 151] on h5 "According to PRINCE2, what is the Project Manager's primary role in managing an…" at bounding box center [538, 142] width 548 height 42
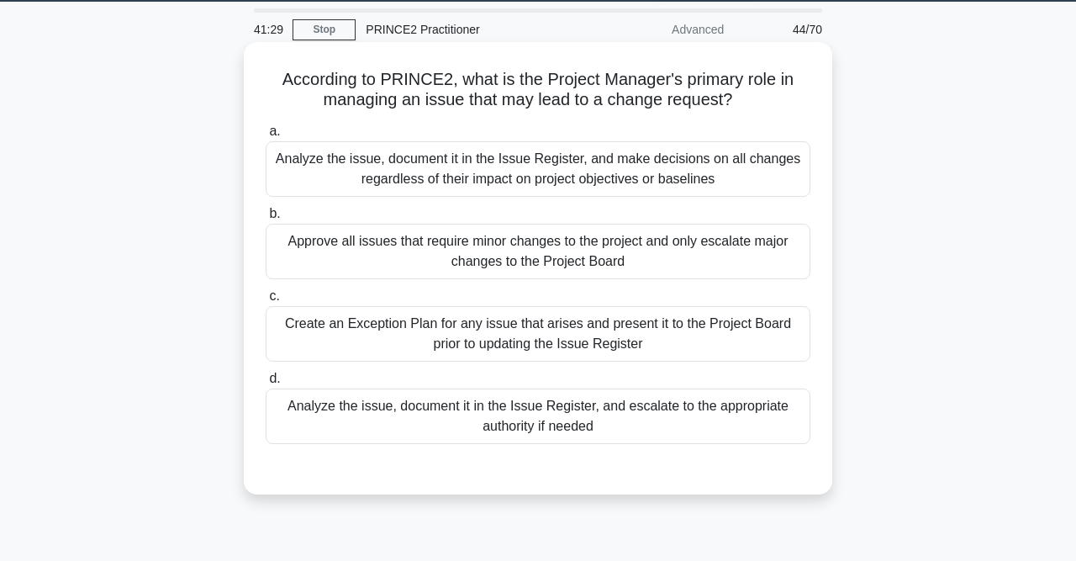
scroll to position [87, 0]
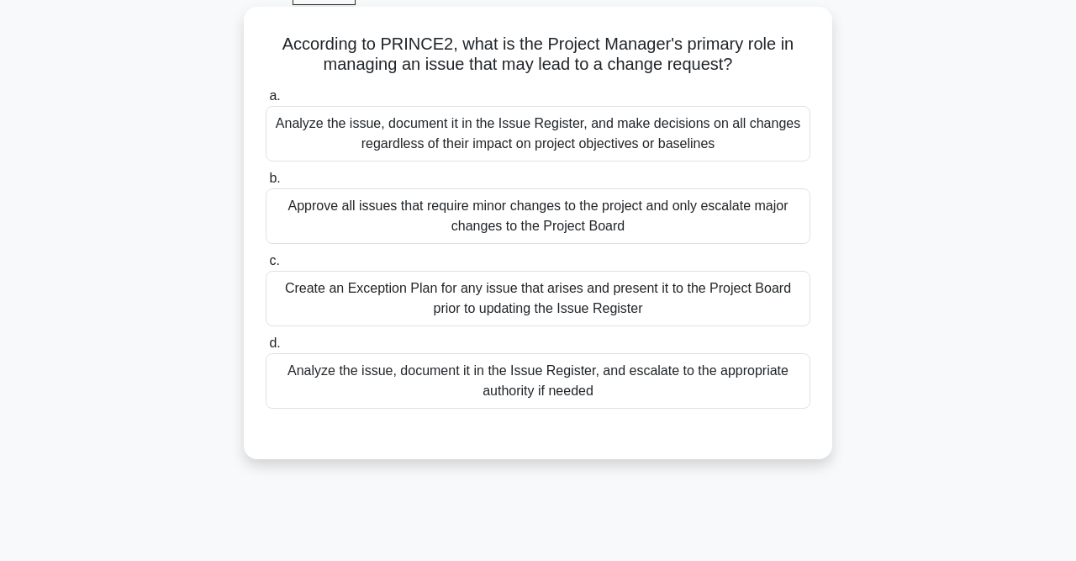
click at [418, 381] on div "Analyze the issue, document it in the Issue Register, and escalate to the appro…" at bounding box center [538, 380] width 545 height 55
click at [266, 349] on input "d. Analyze the issue, document it in the Issue Register, and escalate to the ap…" at bounding box center [266, 343] width 0 height 11
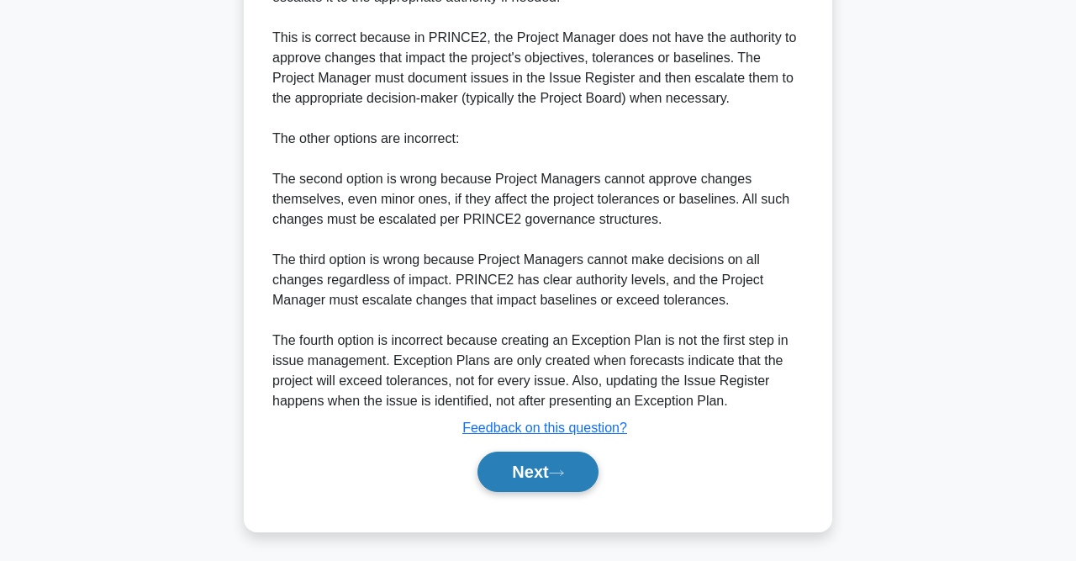
click at [514, 470] on button "Next" at bounding box center [538, 471] width 120 height 40
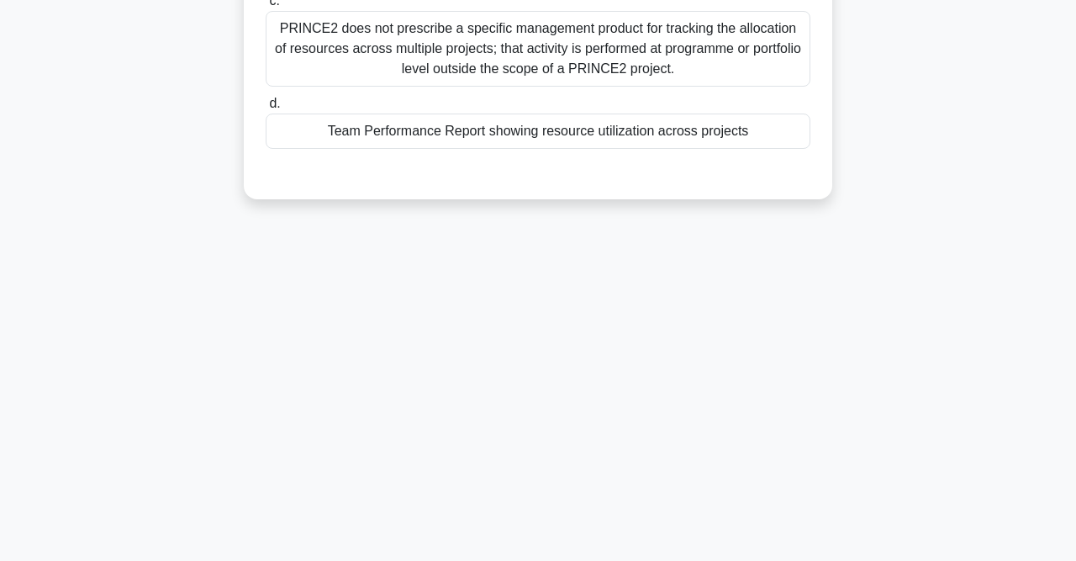
scroll to position [85, 0]
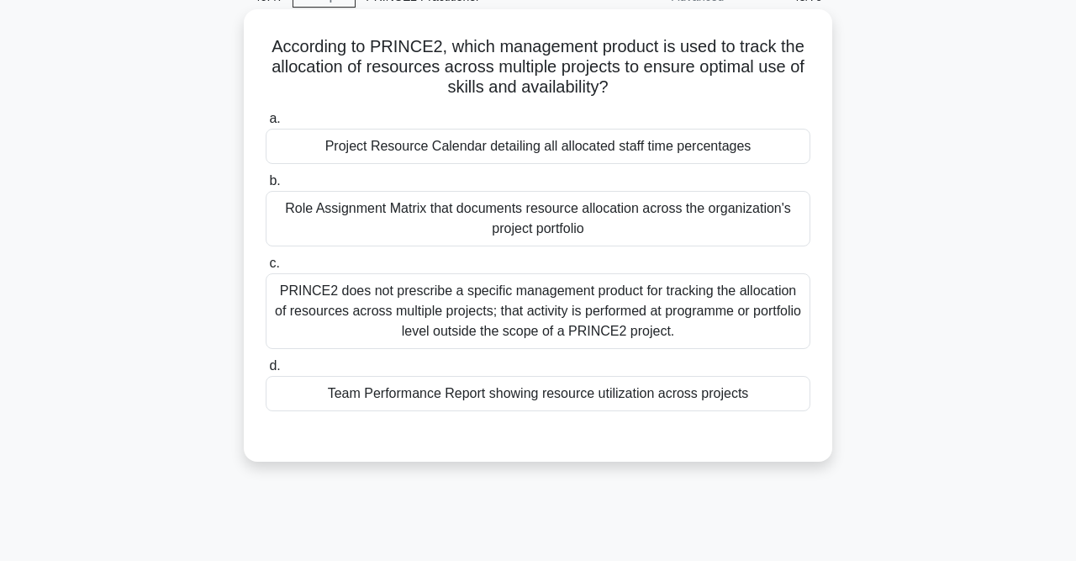
click at [478, 318] on div "PRINCE2 does not prescribe a specific management product for tracking the alloc…" at bounding box center [538, 311] width 545 height 76
click at [266, 269] on input "c. PRINCE2 does not prescribe a specific management product for tracking the al…" at bounding box center [266, 263] width 0 height 11
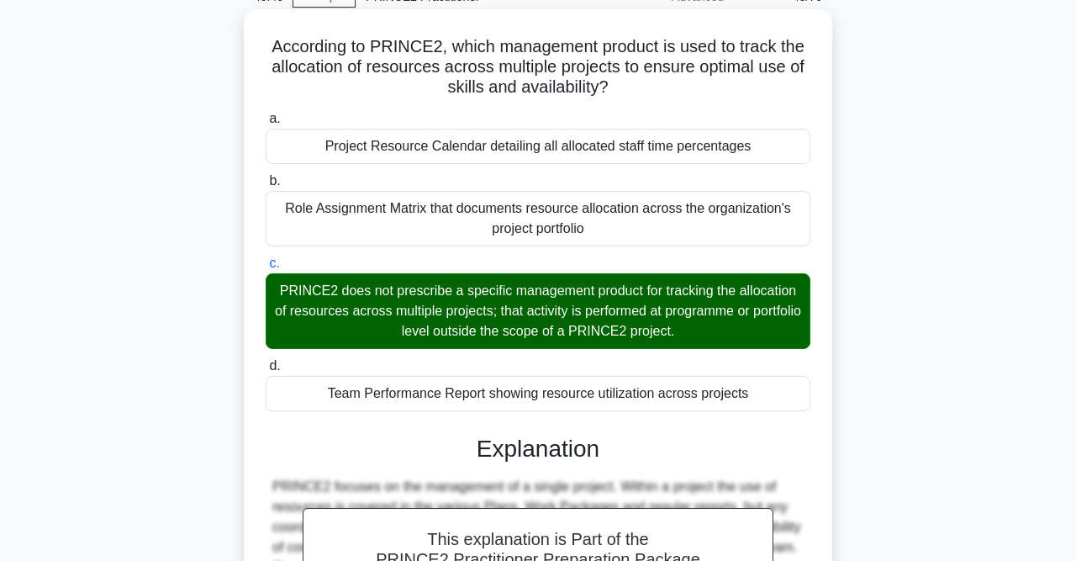
scroll to position [352, 0]
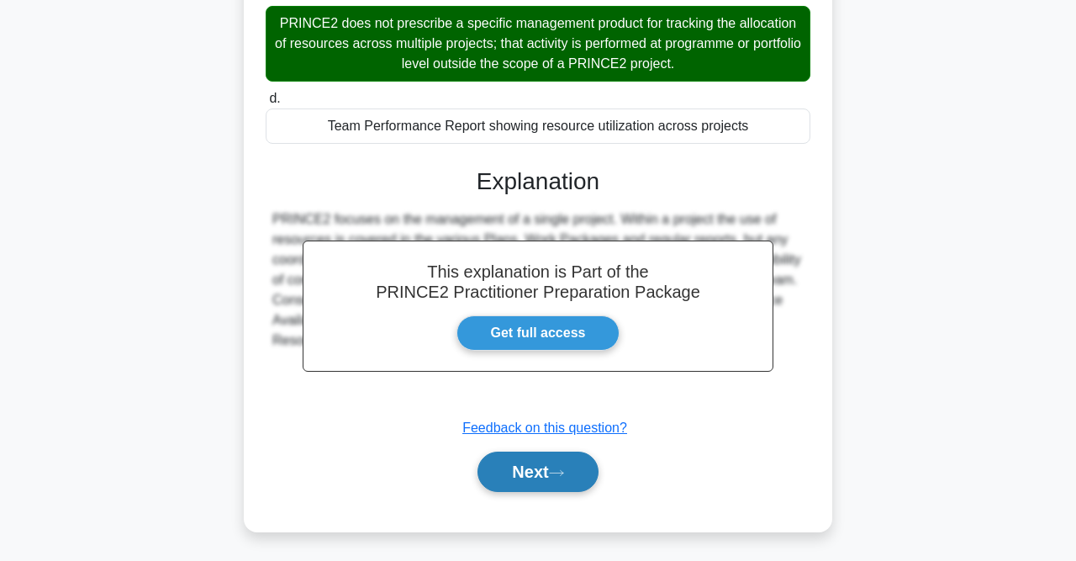
click at [541, 467] on button "Next" at bounding box center [538, 471] width 120 height 40
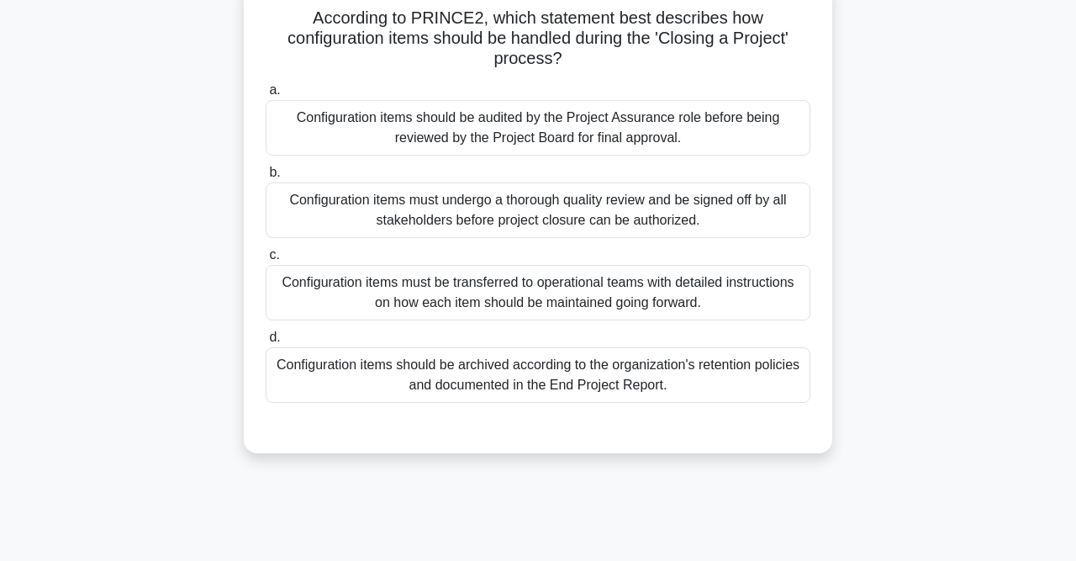
scroll to position [85, 0]
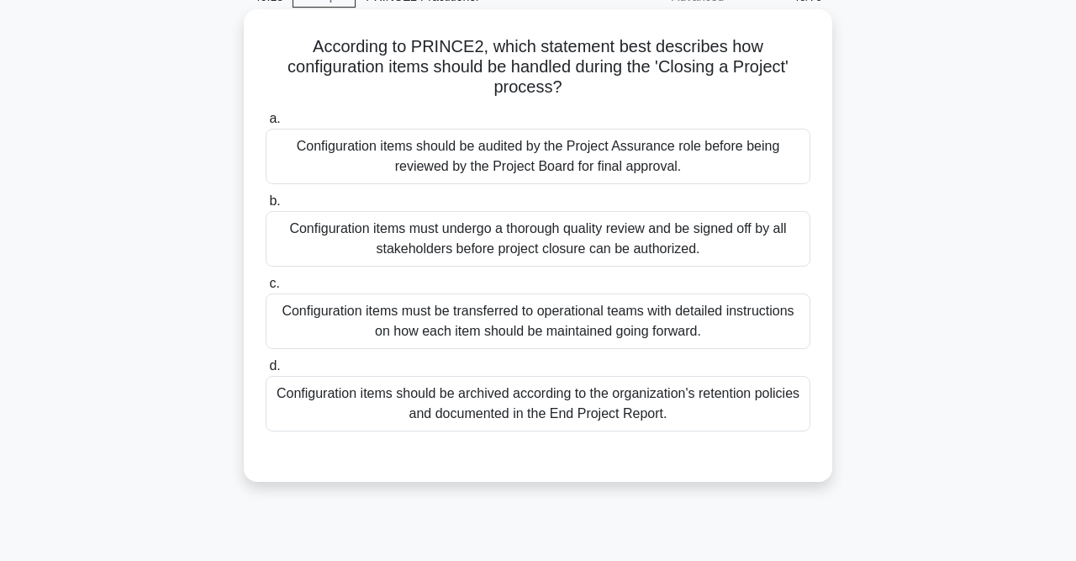
drag, startPoint x: 259, startPoint y: 51, endPoint x: 768, endPoint y: 65, distance: 508.8
click at [768, 65] on div "According to PRINCE2, which statement best describes how configuration items sh…" at bounding box center [538, 245] width 575 height 459
click at [298, 55] on h5 "According to PRINCE2, which statement best describes how configuration items sh…" at bounding box center [538, 67] width 548 height 62
drag, startPoint x: 438, startPoint y: 49, endPoint x: 783, endPoint y: 73, distance: 345.6
click at [783, 73] on h5 "According to PRINCE2, which statement best describes how configuration items sh…" at bounding box center [538, 67] width 548 height 62
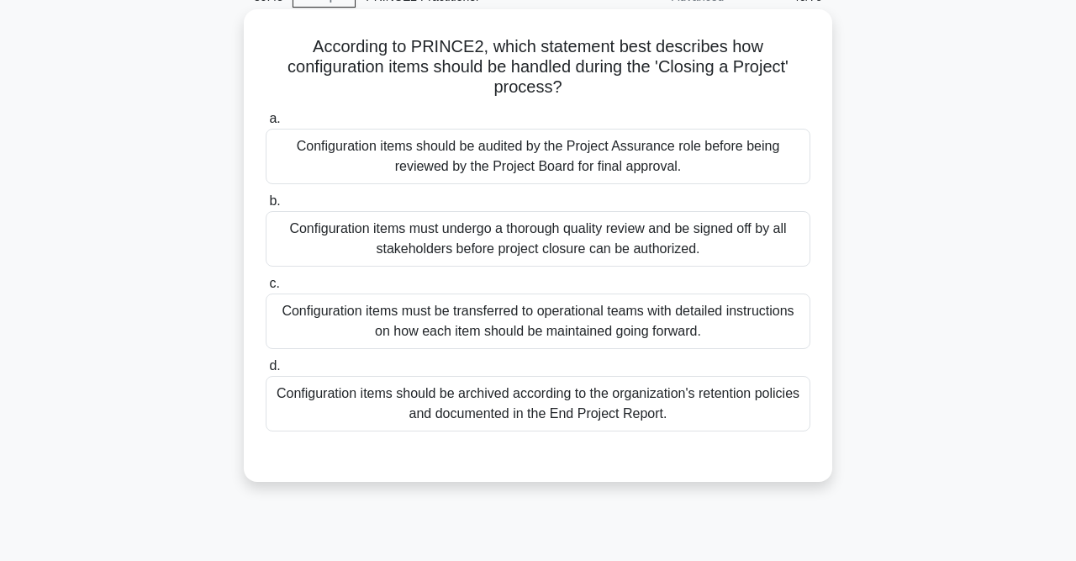
click at [649, 388] on div "Configuration items should be archived according to the organization's retentio…" at bounding box center [538, 403] width 545 height 55
click at [266, 372] on input "d. Configuration items should be archived according to the organization's reten…" at bounding box center [266, 366] width 0 height 11
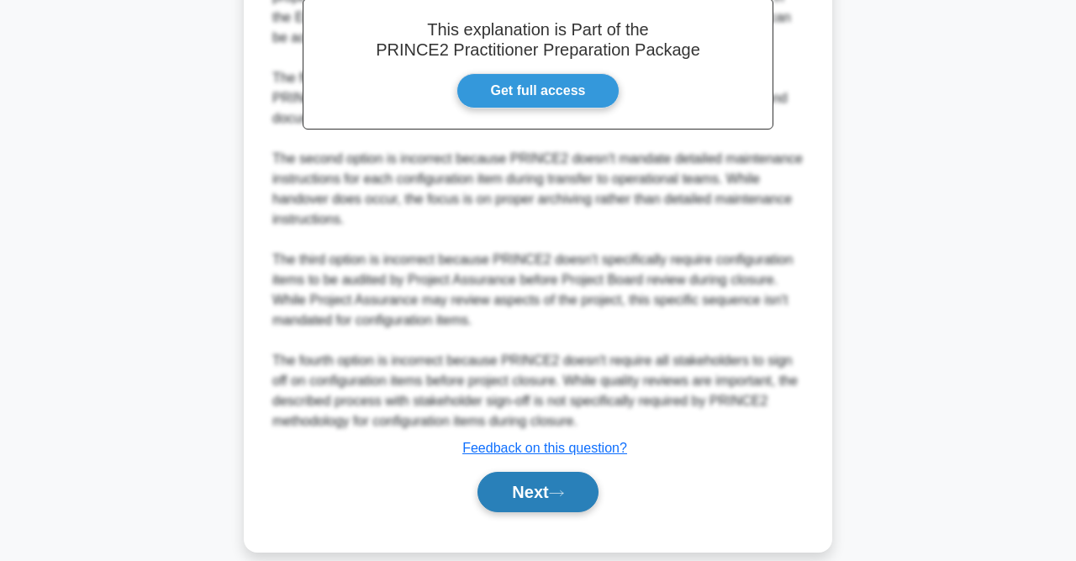
click at [536, 473] on button "Next" at bounding box center [538, 492] width 120 height 40
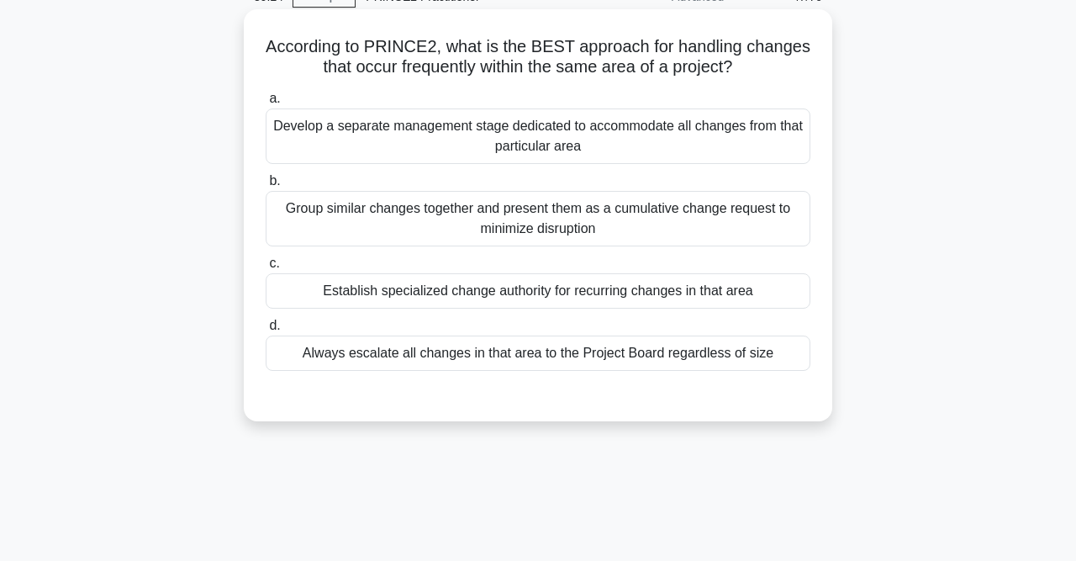
click at [465, 210] on div "Group similar changes together and present them as a cumulative change request …" at bounding box center [538, 218] width 545 height 55
click at [266, 187] on input "b. Group similar changes together and present them as a cumulative change reque…" at bounding box center [266, 181] width 0 height 11
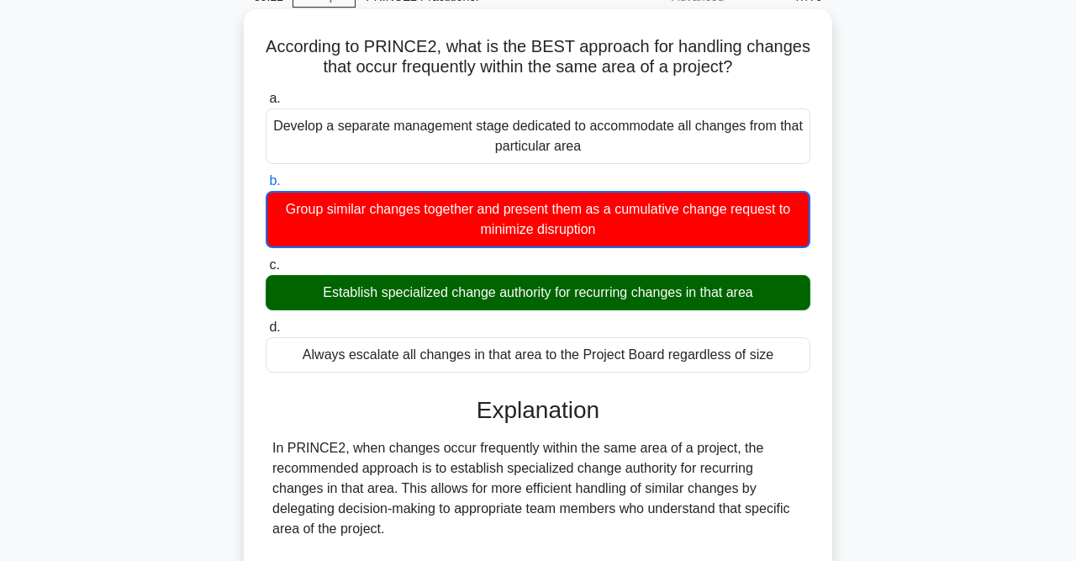
click at [527, 295] on div "Establish specialized change authority for recurring changes in that area" at bounding box center [538, 292] width 545 height 35
click at [266, 271] on input "c. Establish specialized change authority for recurring changes in that area" at bounding box center [266, 265] width 0 height 11
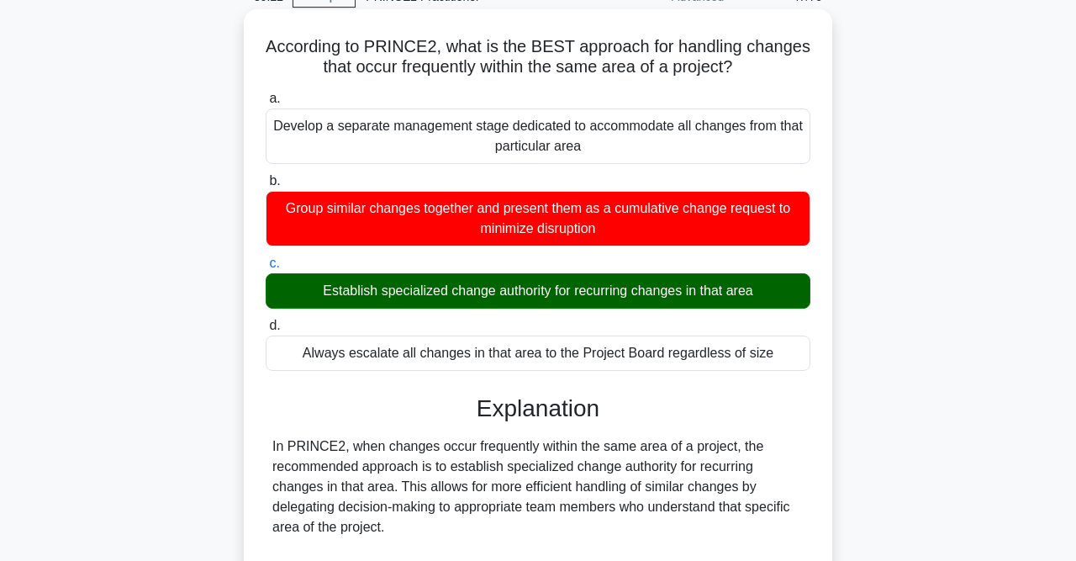
click at [527, 295] on div "Establish specialized change authority for recurring changes in that area" at bounding box center [538, 290] width 545 height 35
click at [266, 269] on input "c. Establish specialized change authority for recurring changes in that area" at bounding box center [266, 263] width 0 height 11
click at [527, 295] on div "Establish specialized change authority for recurring changes in that area" at bounding box center [538, 290] width 545 height 35
click at [266, 269] on input "c. Establish specialized change authority for recurring changes in that area" at bounding box center [266, 263] width 0 height 11
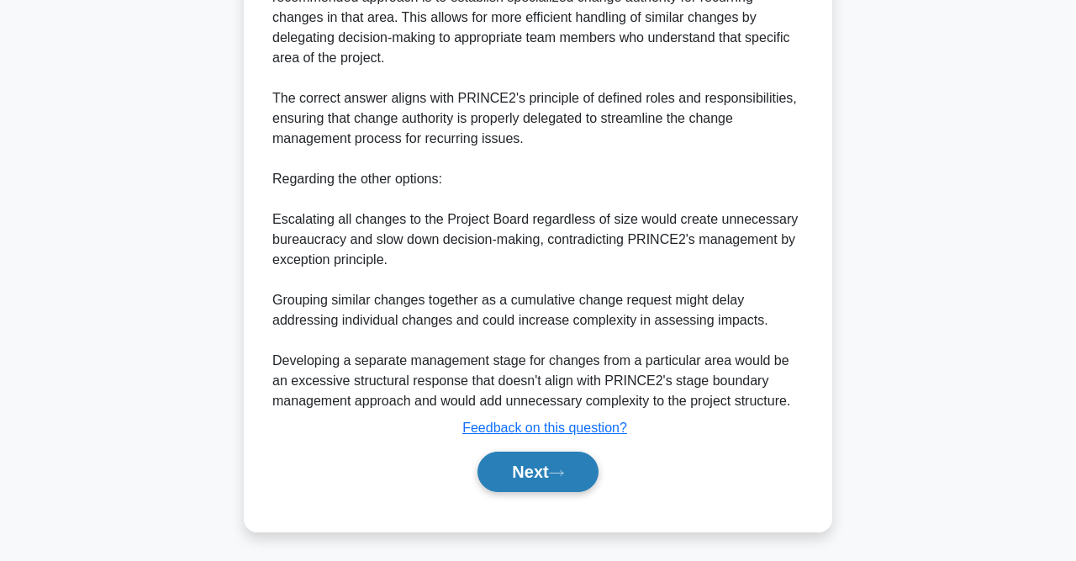
click at [535, 469] on button "Next" at bounding box center [538, 471] width 120 height 40
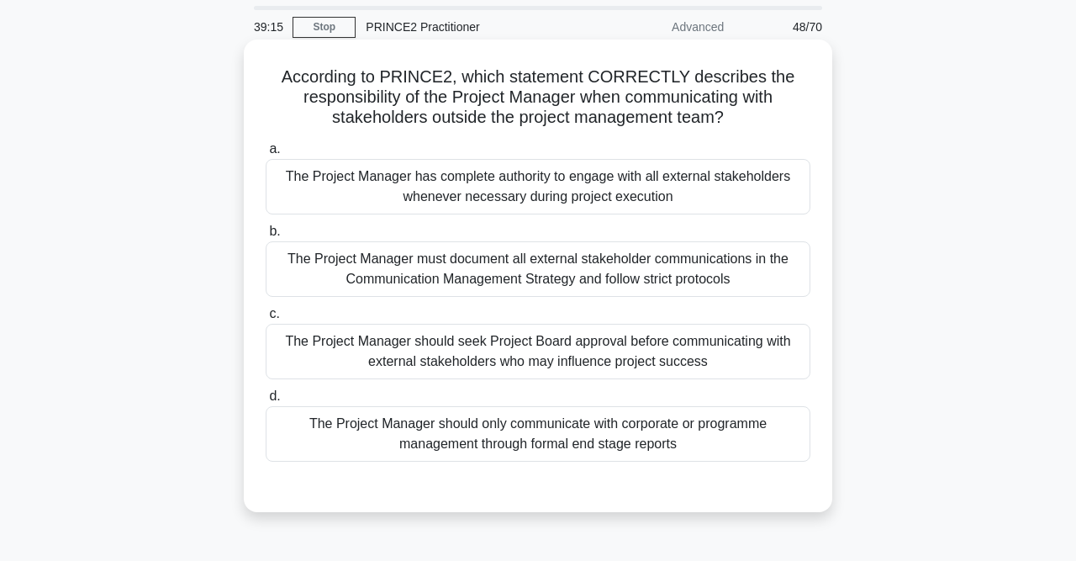
scroll to position [87, 0]
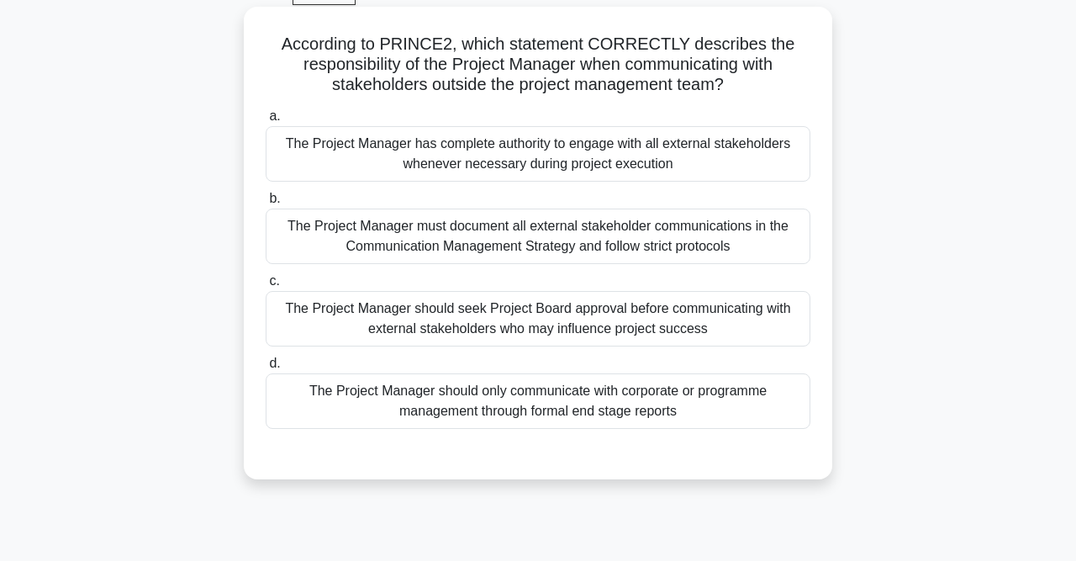
click at [684, 312] on div "The Project Manager should seek Project Board approval before communicating wit…" at bounding box center [538, 318] width 545 height 55
click at [266, 287] on input "c. The Project Manager should seek Project Board approval before communicating …" at bounding box center [266, 281] width 0 height 11
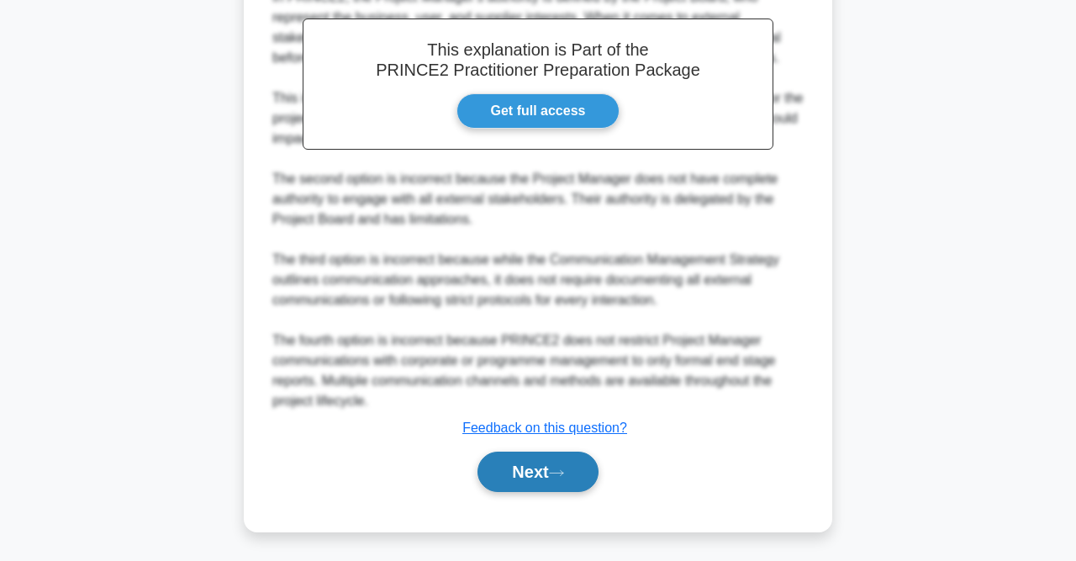
click at [555, 465] on button "Next" at bounding box center [538, 471] width 120 height 40
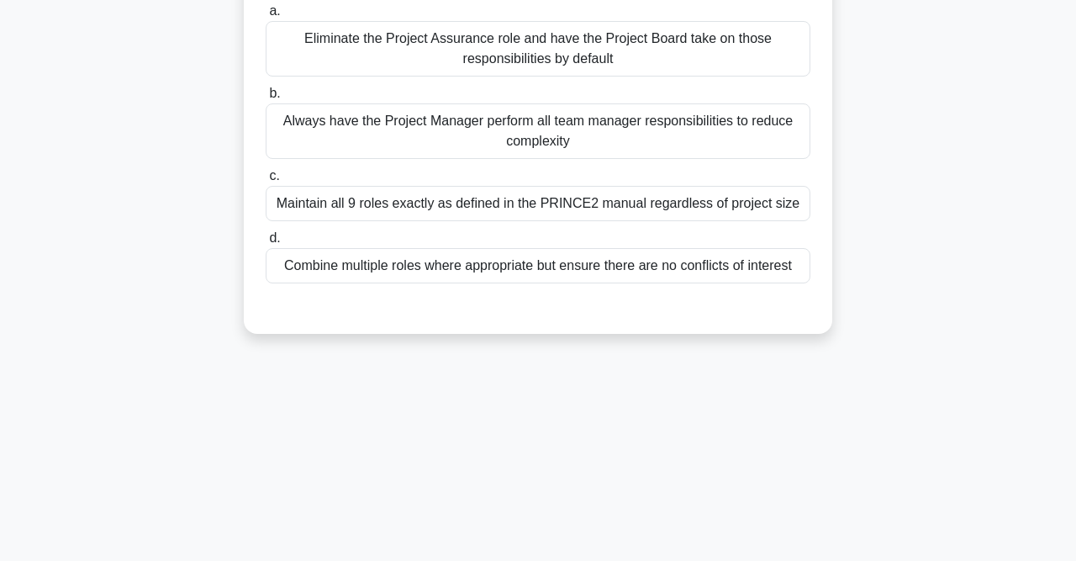
scroll to position [85, 0]
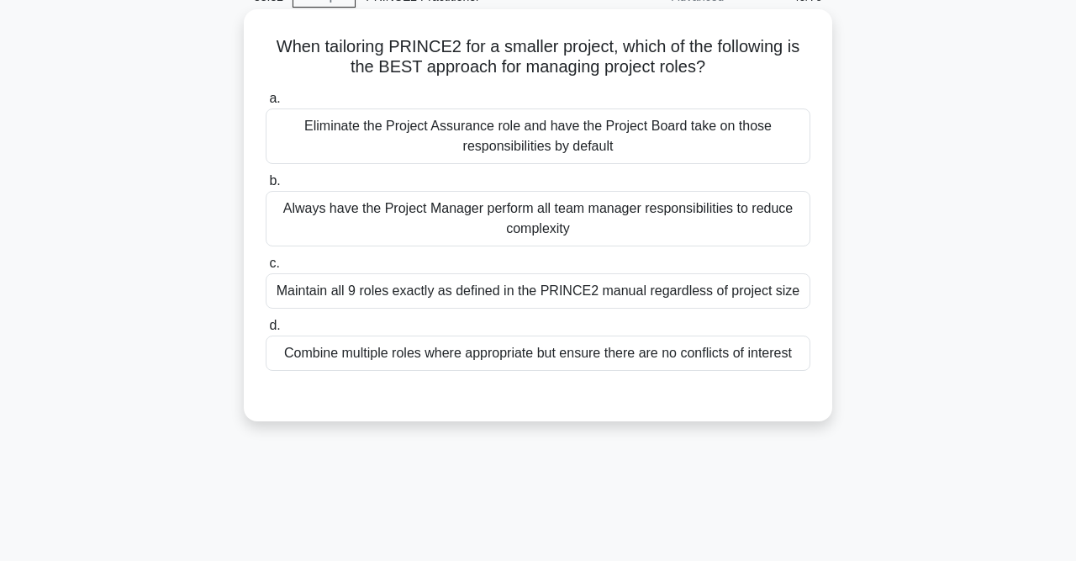
drag, startPoint x: 539, startPoint y: 69, endPoint x: 717, endPoint y: 67, distance: 178.3
click at [717, 67] on h5 "When tailoring PRINCE2 for a smaller project, which of the following is the BES…" at bounding box center [538, 57] width 548 height 42
click at [605, 360] on div "Combine multiple roles where appropriate but ensure there are no conflicts of i…" at bounding box center [538, 352] width 545 height 35
click at [266, 331] on input "d. Combine multiple roles where appropriate but ensure there are no conflicts o…" at bounding box center [266, 325] width 0 height 11
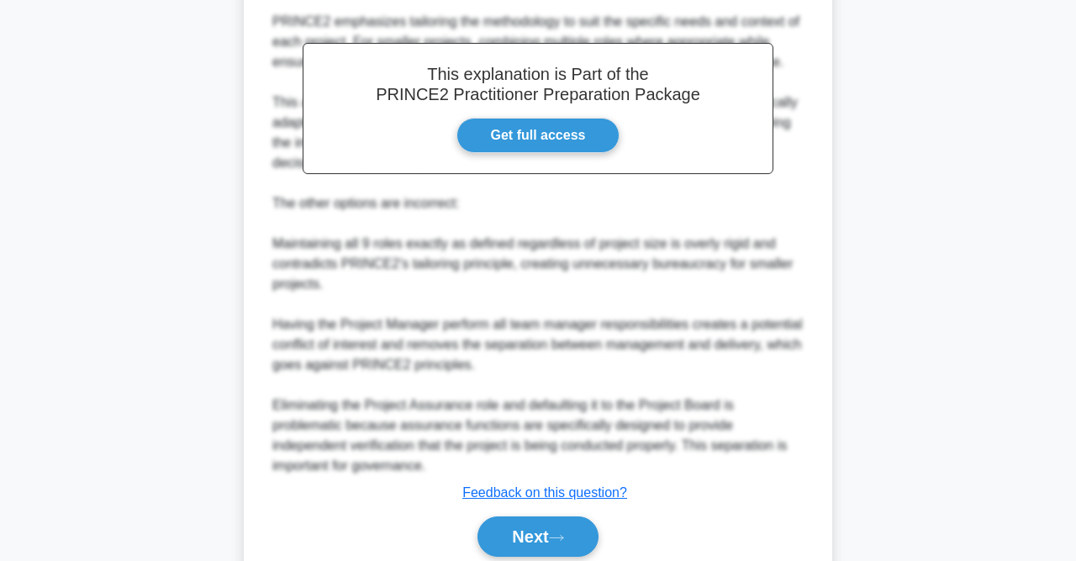
scroll to position [522, 0]
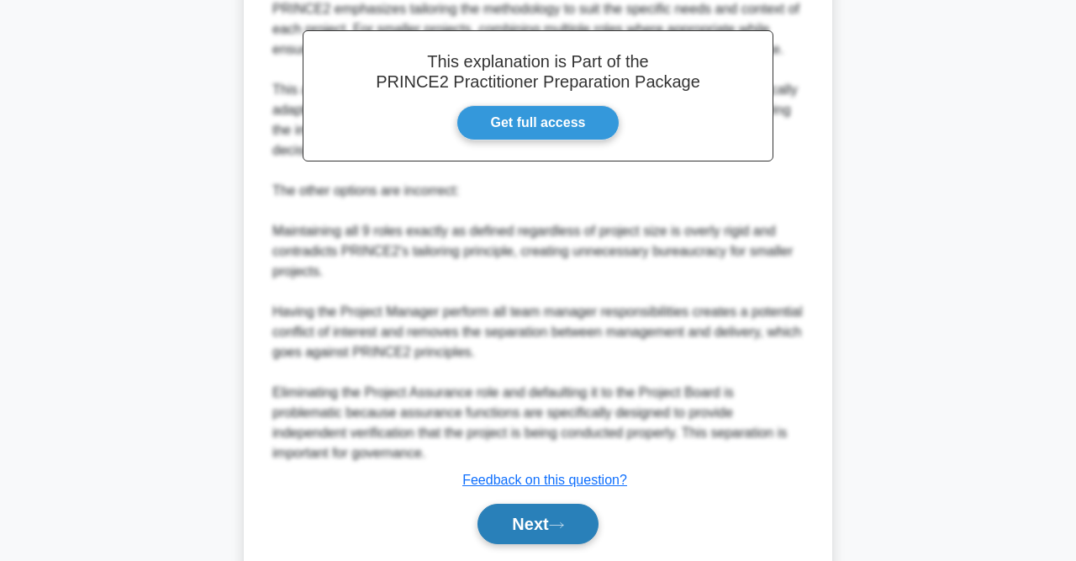
click at [534, 515] on button "Next" at bounding box center [538, 524] width 120 height 40
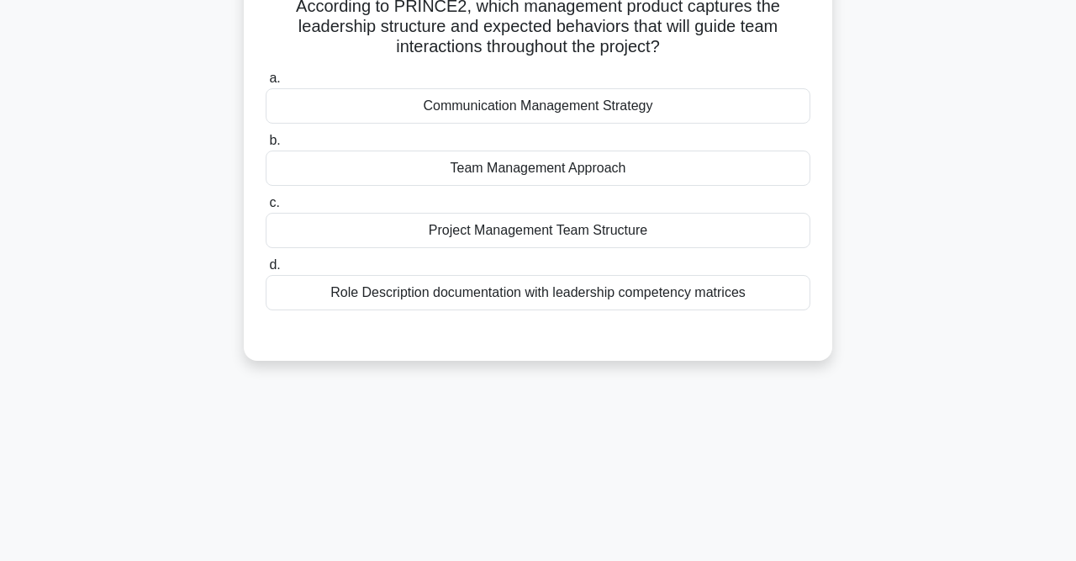
scroll to position [85, 0]
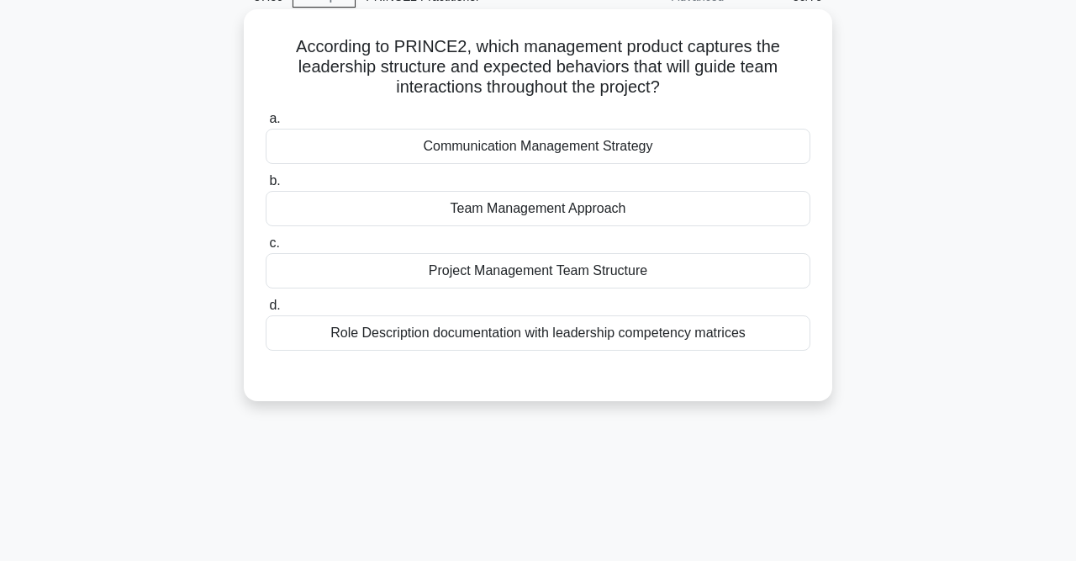
click at [589, 145] on div "Communication Management Strategy" at bounding box center [538, 146] width 545 height 35
click at [266, 124] on input "a. Communication Management Strategy" at bounding box center [266, 119] width 0 height 11
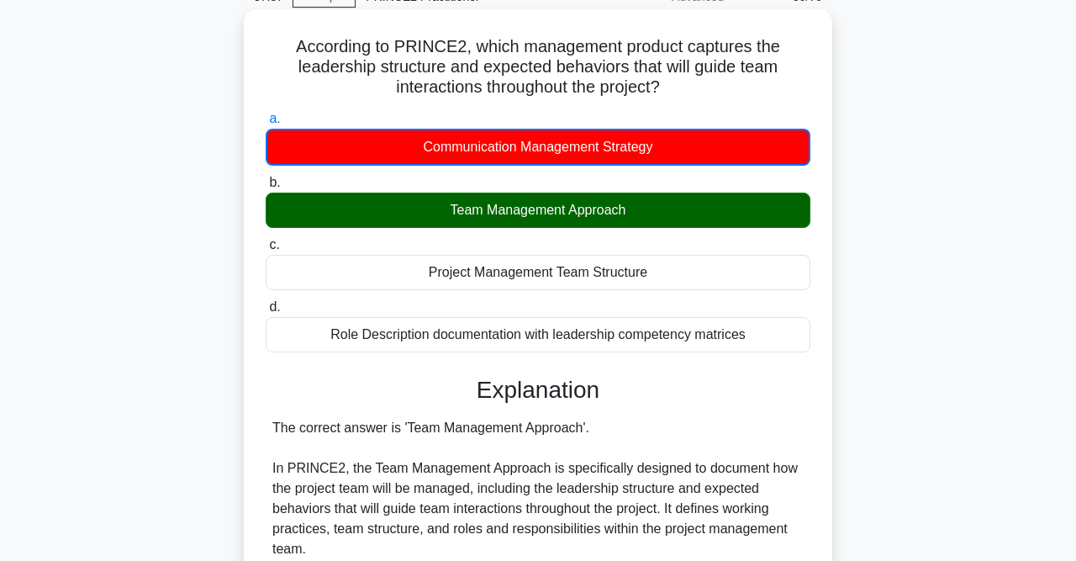
click at [626, 206] on div "Team Management Approach" at bounding box center [538, 210] width 545 height 35
click at [266, 188] on input "b. Team Management Approach" at bounding box center [266, 182] width 0 height 11
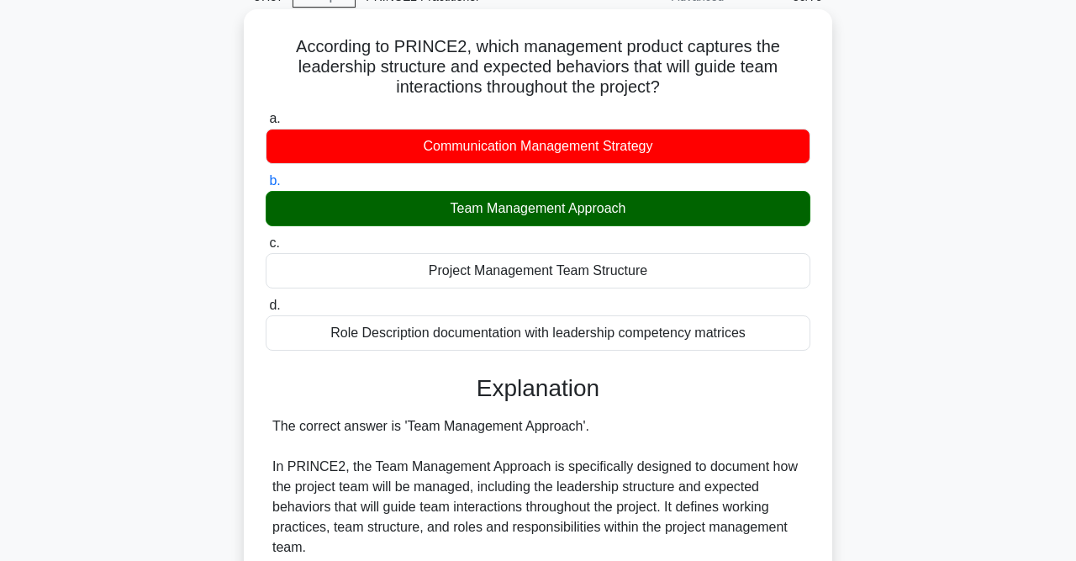
click at [626, 206] on div "Team Management Approach" at bounding box center [538, 208] width 545 height 35
click at [266, 187] on input "b. Team Management Approach" at bounding box center [266, 181] width 0 height 11
click at [626, 206] on div "Team Management Approach" at bounding box center [538, 208] width 545 height 35
click at [266, 187] on input "b. Team Management Approach" at bounding box center [266, 181] width 0 height 11
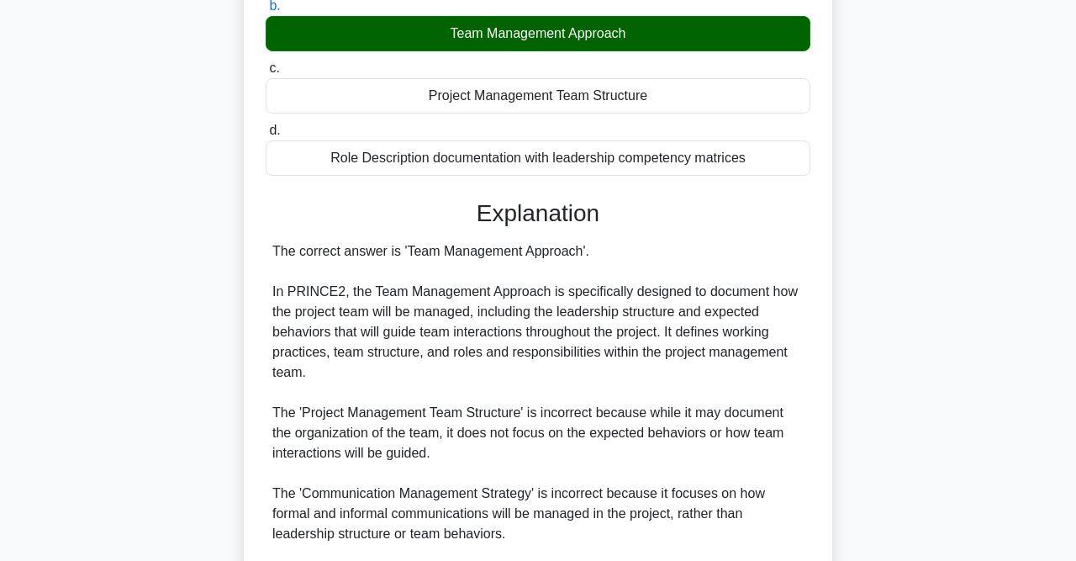
scroll to position [494, 0]
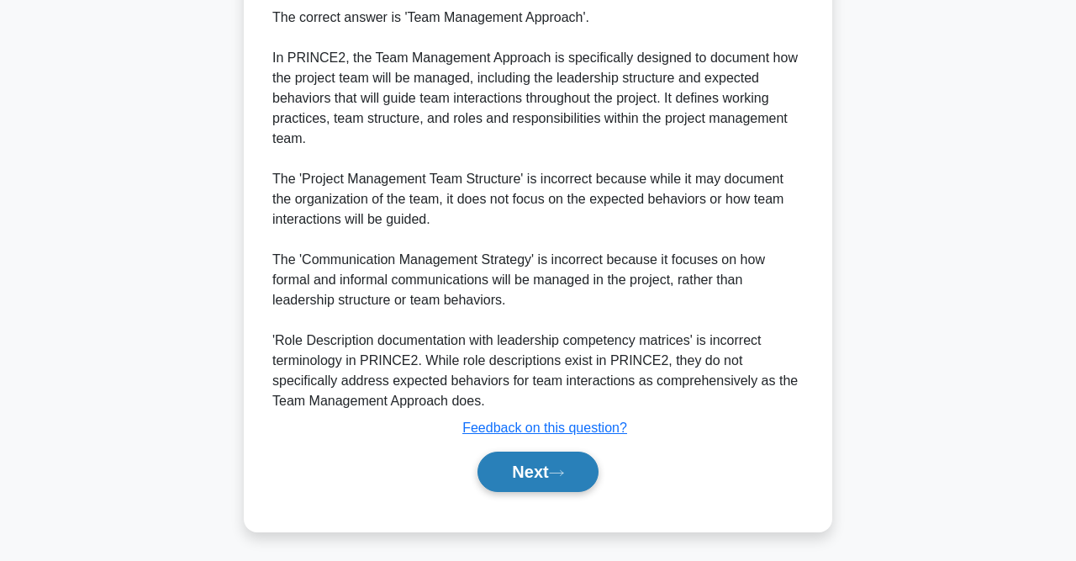
click at [478, 470] on button "Next" at bounding box center [538, 471] width 120 height 40
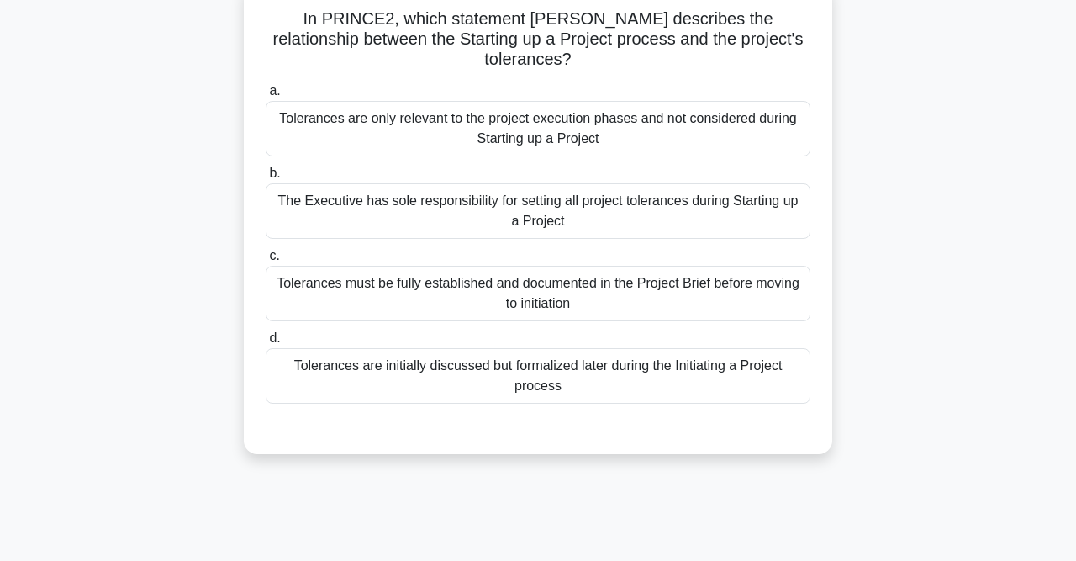
scroll to position [0, 0]
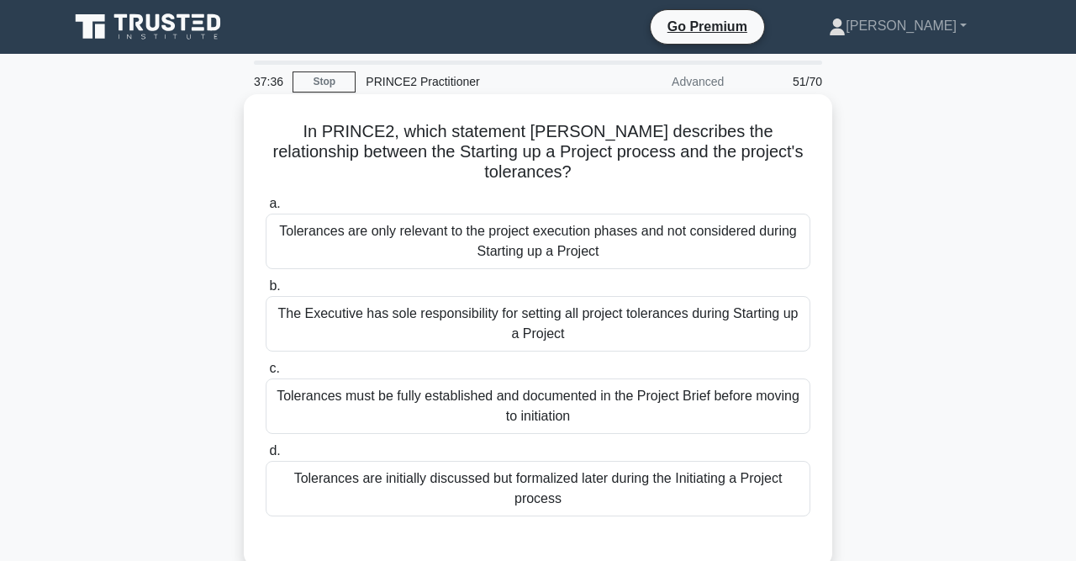
drag, startPoint x: 761, startPoint y: 152, endPoint x: 429, endPoint y: 159, distance: 332.2
click at [432, 159] on h5 "In PRINCE2, which statement BEST describes the relationship between the Startin…" at bounding box center [538, 152] width 548 height 62
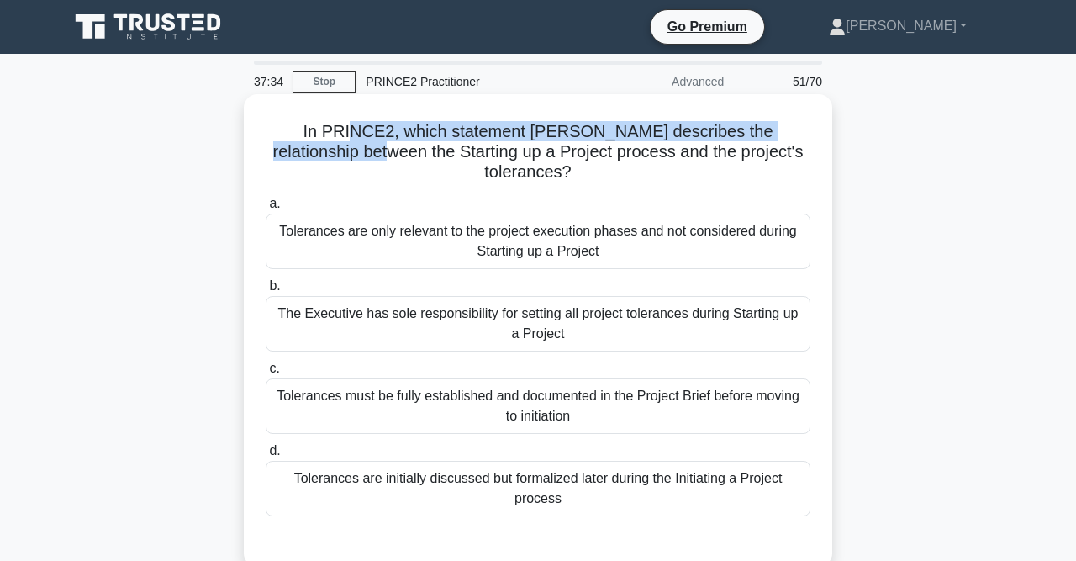
drag, startPoint x: 312, startPoint y: 130, endPoint x: 824, endPoint y: 138, distance: 512.1
click at [824, 138] on div "In PRINCE2, which statement BEST describes the relationship between the Startin…" at bounding box center [538, 330] width 575 height 459
click at [404, 134] on h5 "In PRINCE2, which statement BEST describes the relationship between the Startin…" at bounding box center [538, 152] width 548 height 62
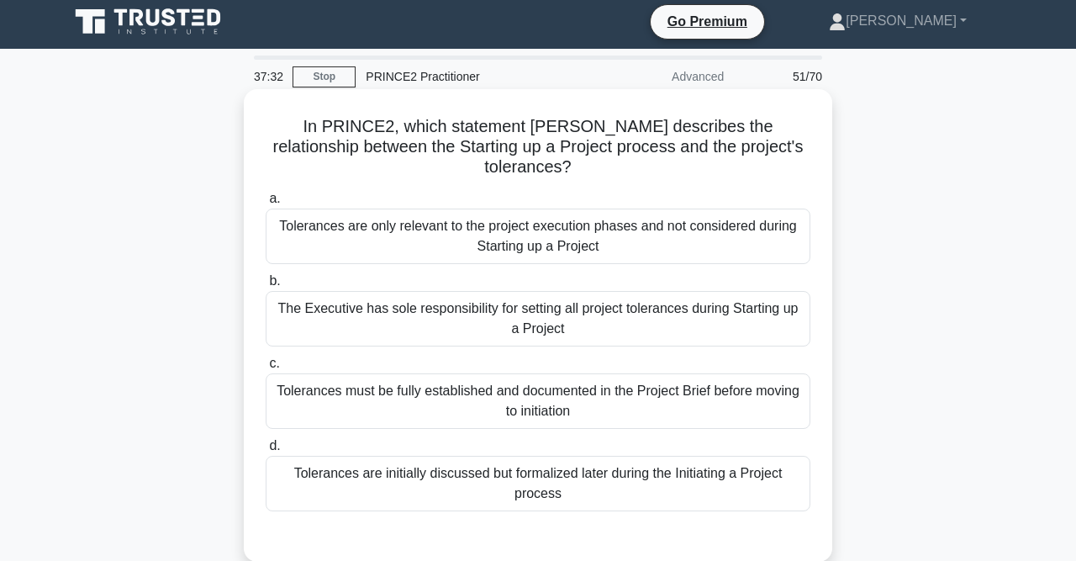
scroll to position [87, 0]
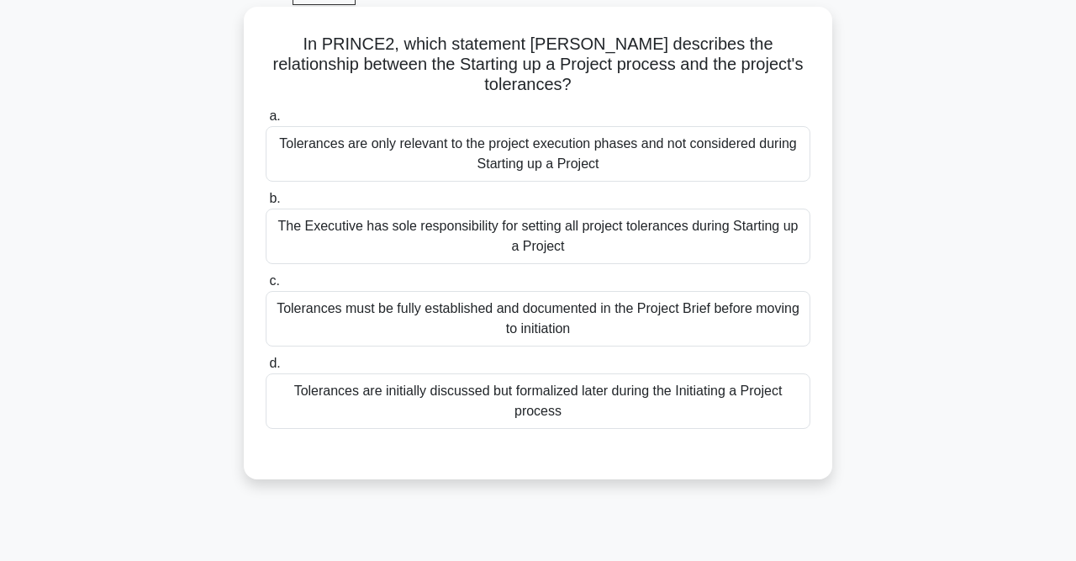
click at [517, 388] on div "Tolerances are initially discussed but formalized later during the Initiating a…" at bounding box center [538, 400] width 545 height 55
click at [266, 369] on input "d. Tolerances are initially discussed but formalized later during the Initiatin…" at bounding box center [266, 363] width 0 height 11
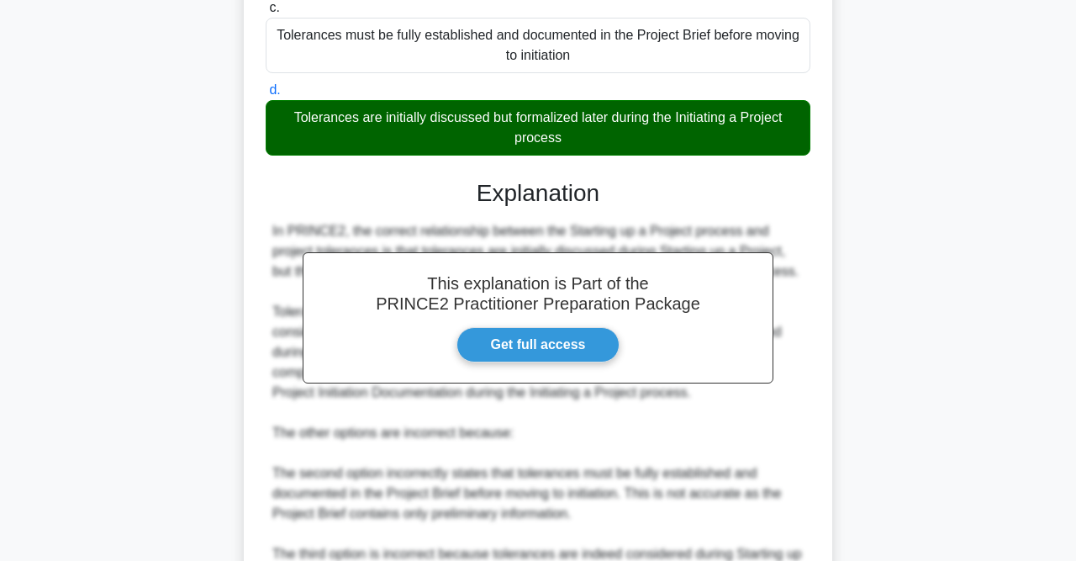
scroll to position [525, 0]
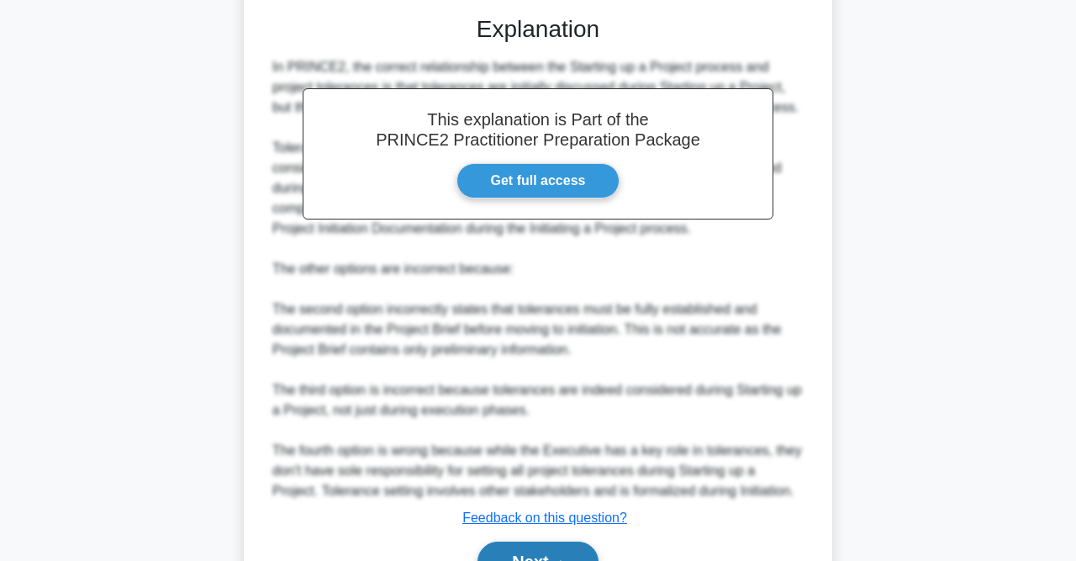
click at [527, 541] on button "Next" at bounding box center [538, 561] width 120 height 40
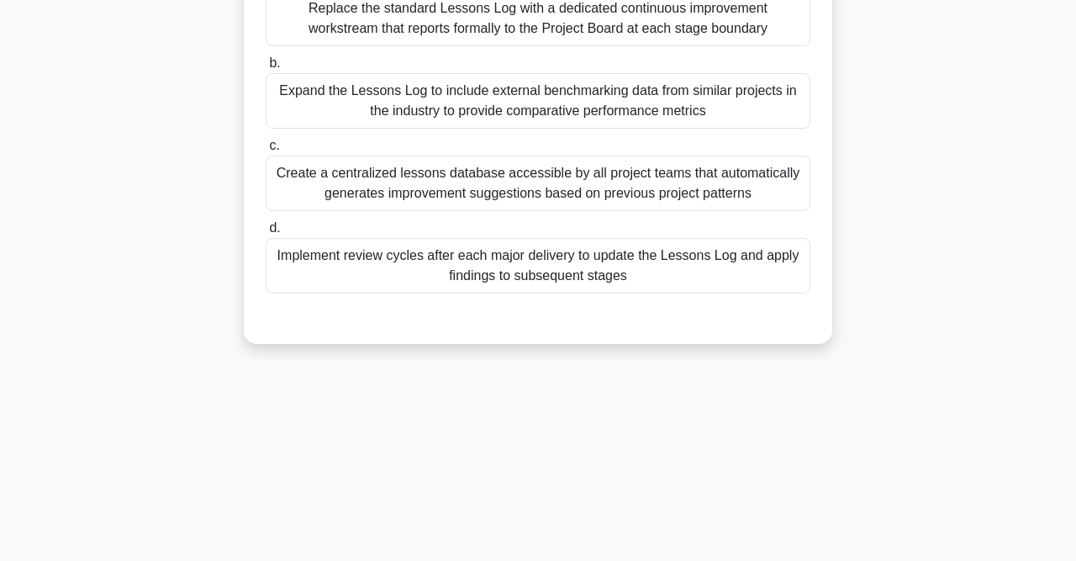
scroll to position [85, 0]
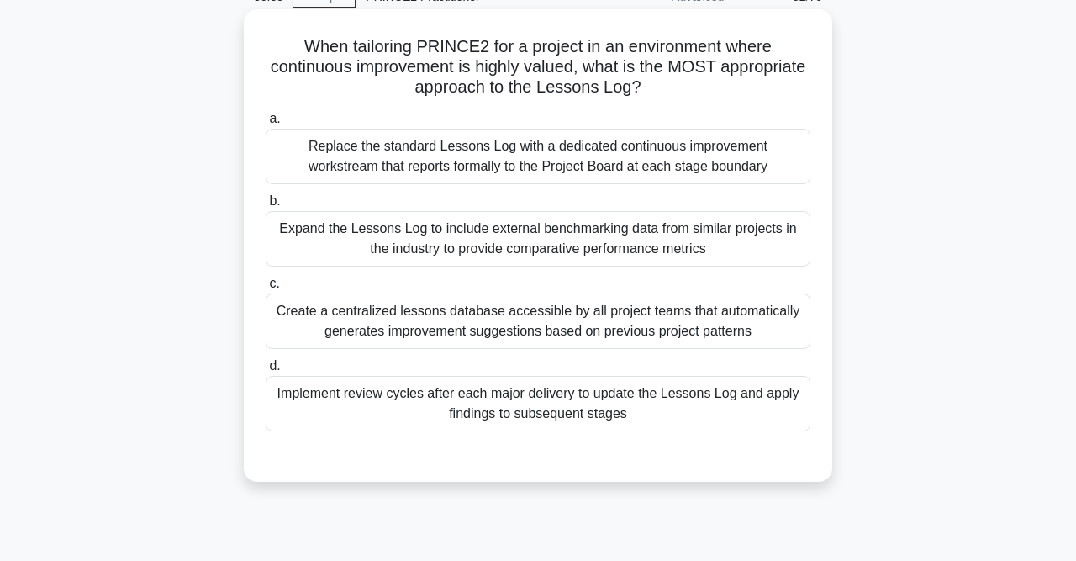
click at [574, 409] on div "Implement review cycles after each major delivery to update the Lessons Log and…" at bounding box center [538, 403] width 545 height 55
click at [266, 372] on input "d. Implement review cycles after each major delivery to update the Lessons Log …" at bounding box center [266, 366] width 0 height 11
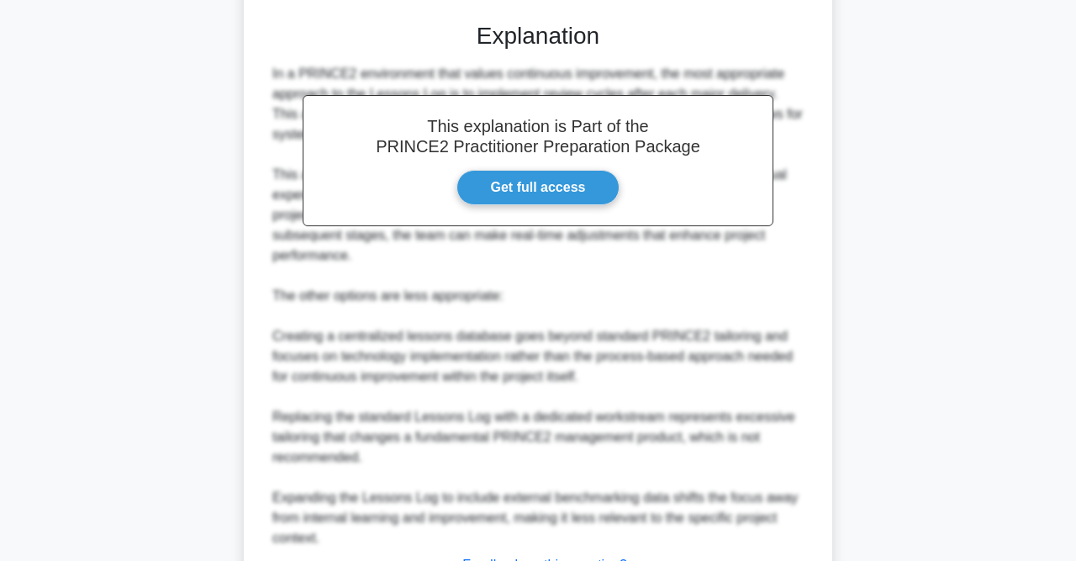
scroll to position [655, 0]
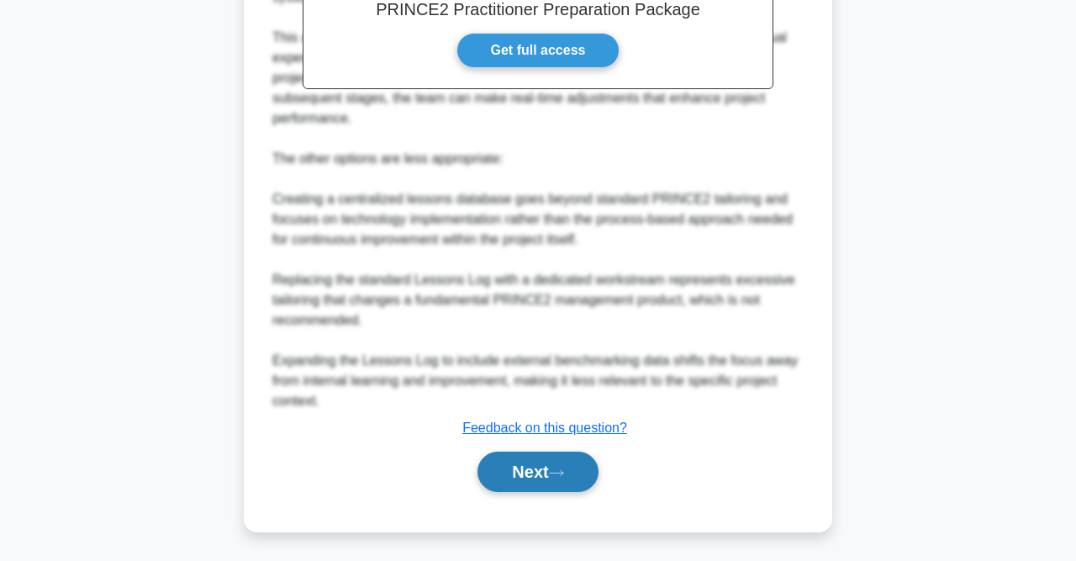
click at [584, 473] on button "Next" at bounding box center [538, 471] width 120 height 40
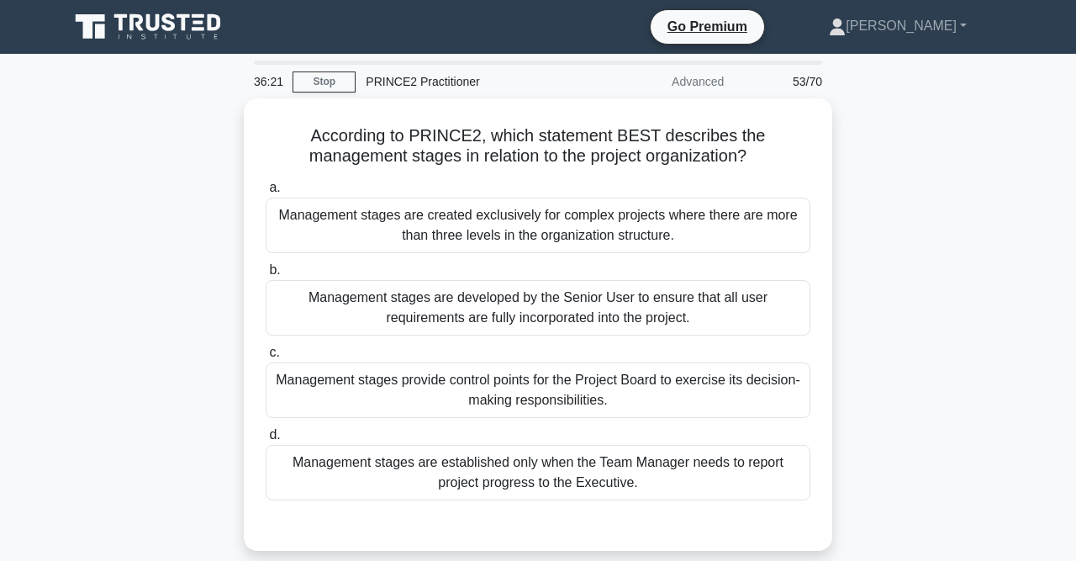
scroll to position [87, 0]
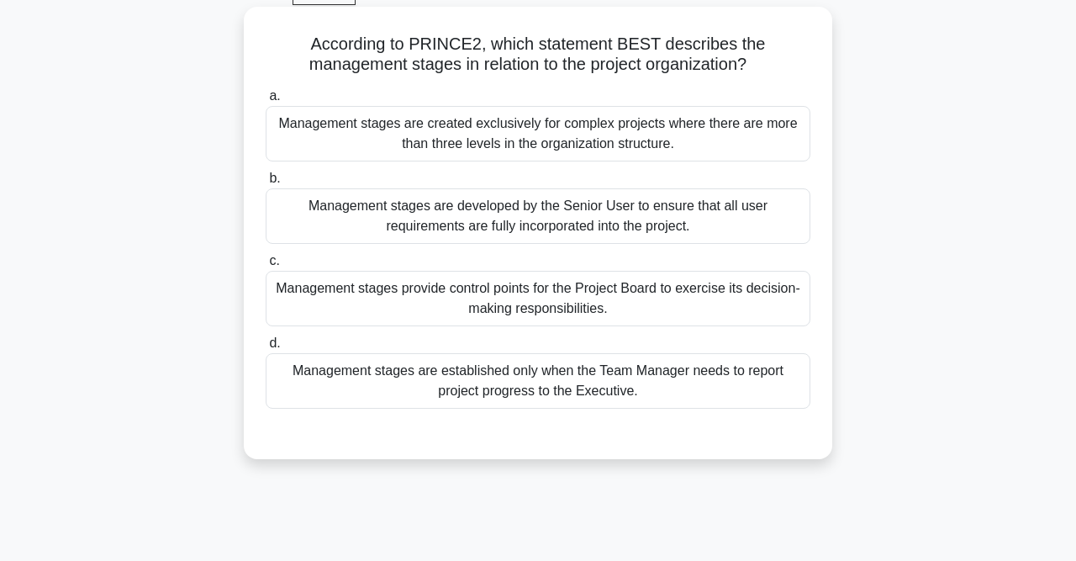
drag, startPoint x: 267, startPoint y: 39, endPoint x: 752, endPoint y: 67, distance: 486.0
click at [752, 67] on h5 "According to PRINCE2, which statement BEST describes the management stages in r…" at bounding box center [538, 55] width 548 height 42
click at [643, 46] on h5 "According to PRINCE2, which statement BEST describes the management stages in r…" at bounding box center [538, 55] width 548 height 42
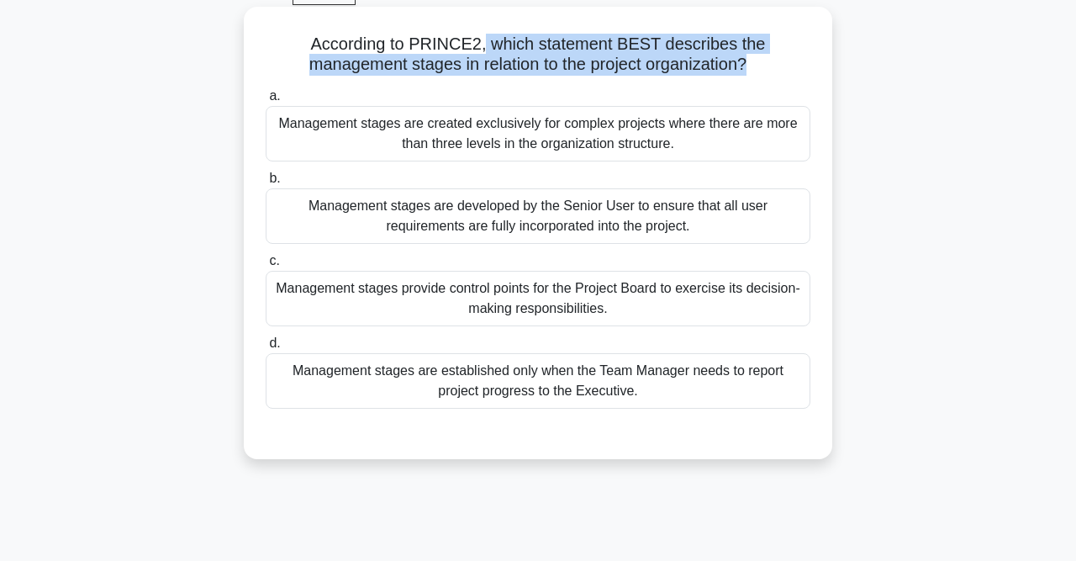
drag, startPoint x: 715, startPoint y: 64, endPoint x: 436, endPoint y: 45, distance: 280.6
click at [436, 45] on h5 "According to PRINCE2, which statement BEST describes the management stages in r…" at bounding box center [538, 55] width 548 height 42
click at [747, 63] on icon ".spinner_0XTQ{transform-origin:center;animation:spinner_y6GP .75s linear infini…" at bounding box center [757, 65] width 20 height 20
click at [678, 59] on h5 "According to PRINCE2, which statement BEST describes the management stages in r…" at bounding box center [538, 55] width 548 height 42
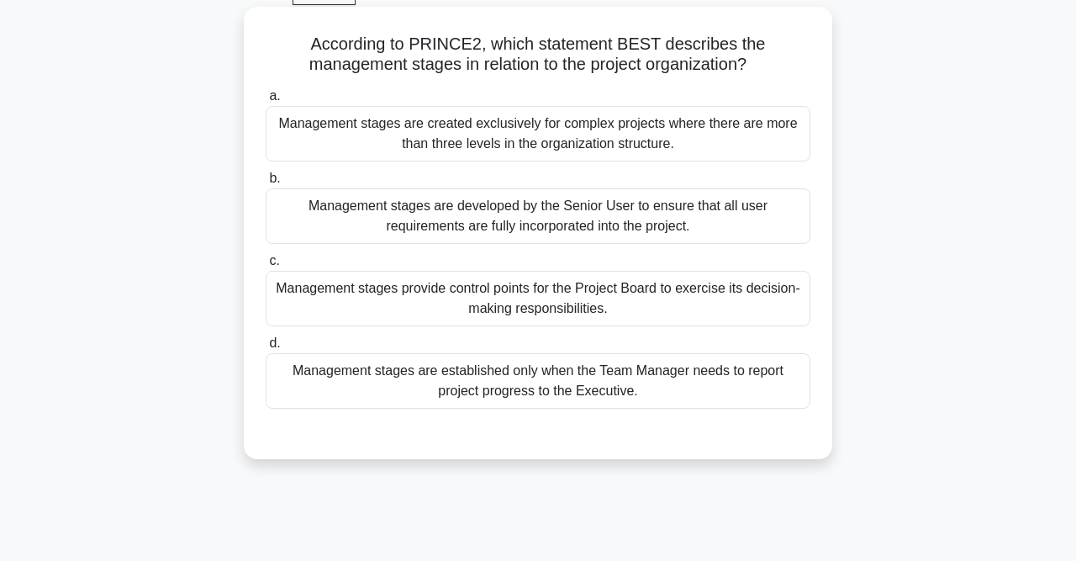
drag, startPoint x: 356, startPoint y: 66, endPoint x: 708, endPoint y: 65, distance: 351.4
click at [708, 65] on h5 "According to PRINCE2, which statement BEST describes the management stages in r…" at bounding box center [538, 55] width 548 height 42
click at [522, 51] on h5 "According to PRINCE2, which statement BEST describes the management stages in r…" at bounding box center [538, 55] width 548 height 42
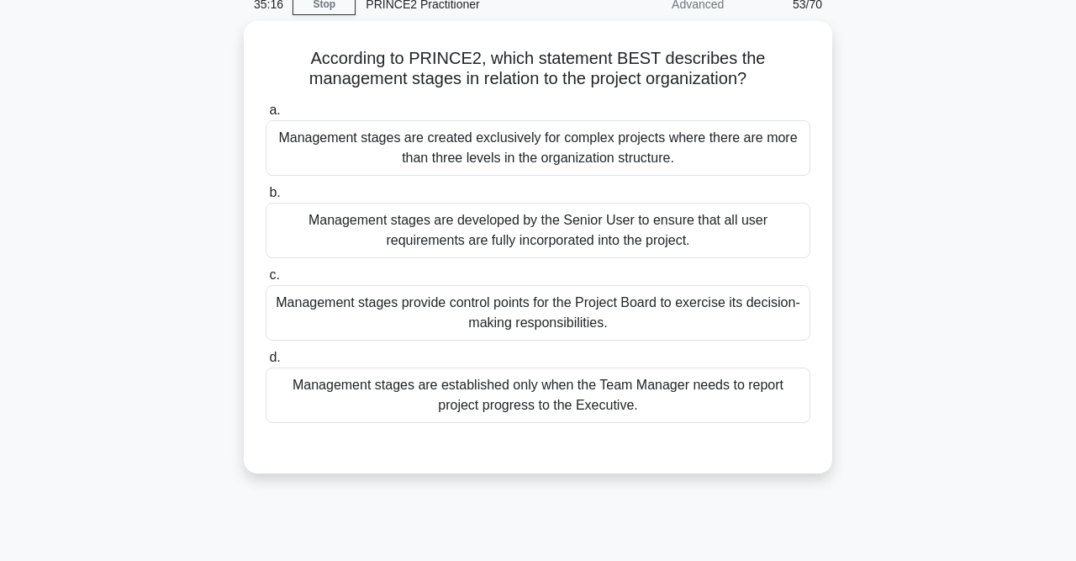
scroll to position [77, 0]
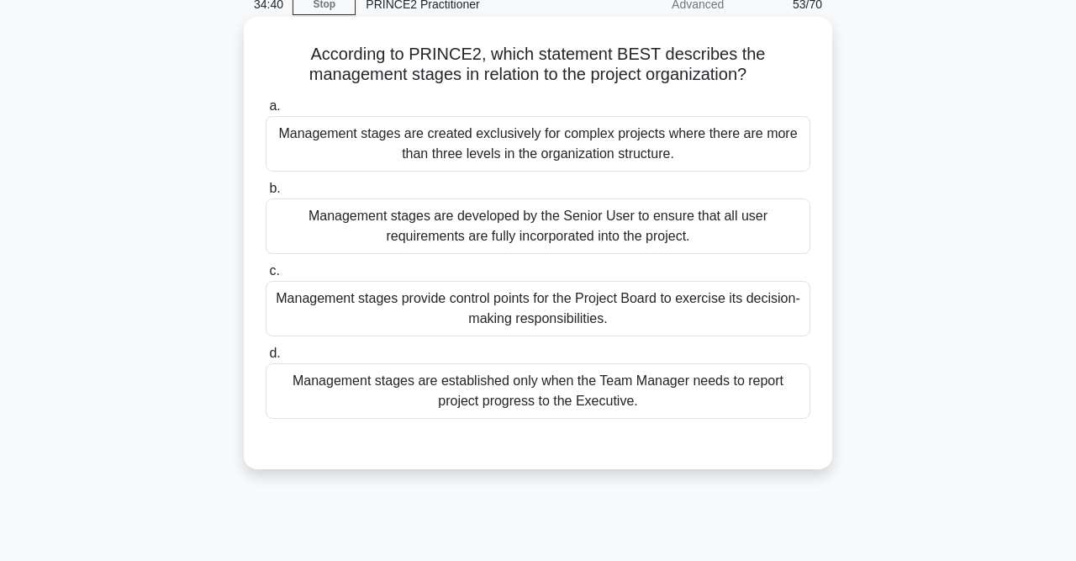
click at [562, 309] on div "Management stages provide control points for the Project Board to exercise its …" at bounding box center [538, 308] width 545 height 55
click at [266, 277] on input "c. Management stages provide control points for the Project Board to exercise i…" at bounding box center [266, 271] width 0 height 11
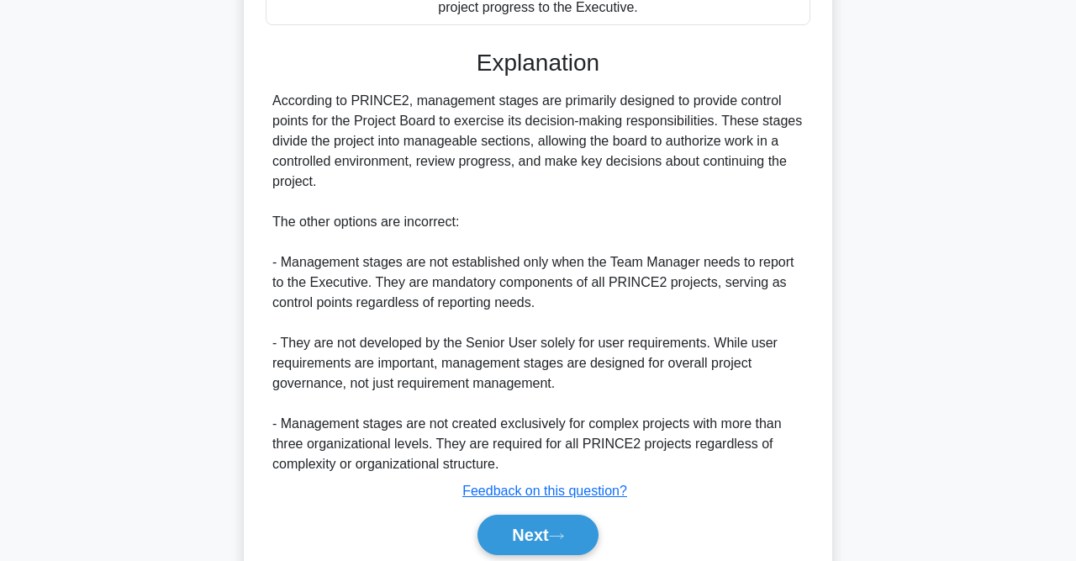
scroll to position [534, 0]
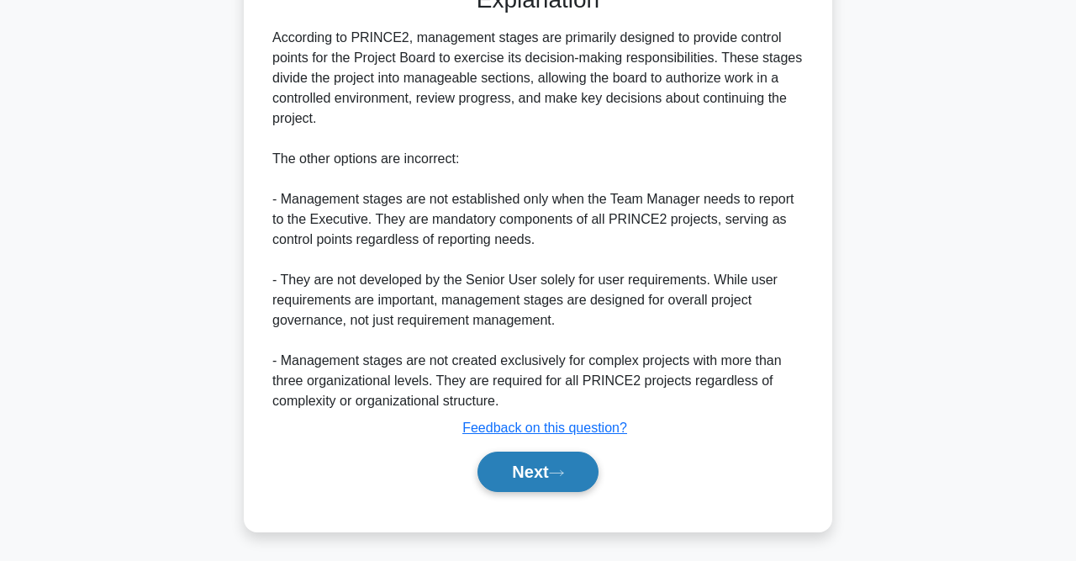
click at [541, 476] on button "Next" at bounding box center [538, 471] width 120 height 40
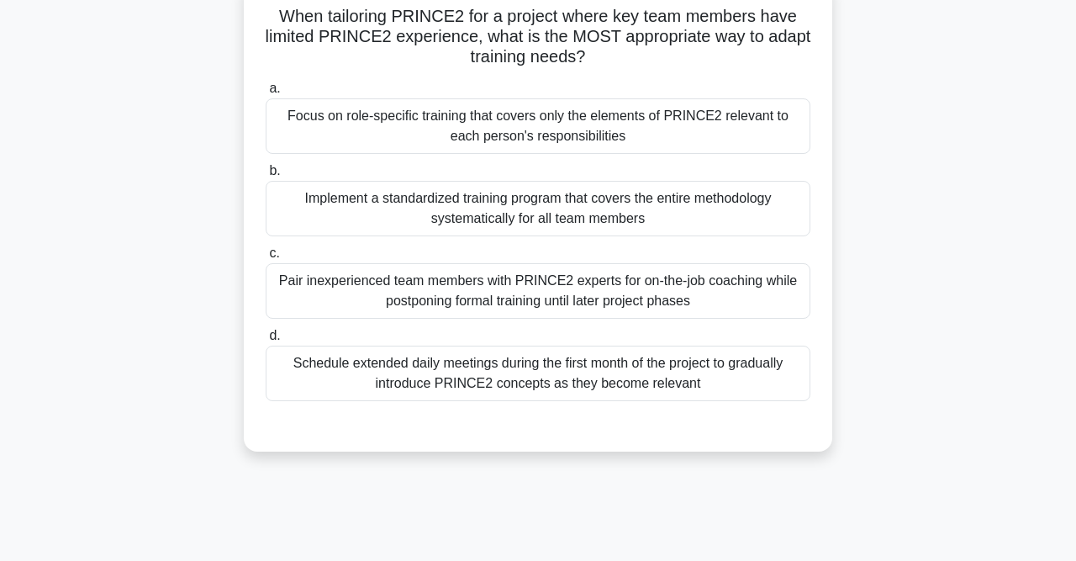
scroll to position [115, 0]
click at [487, 147] on div "Focus on role-specific training that covers only the elements of PRINCE2 releva…" at bounding box center [538, 125] width 545 height 55
click at [266, 94] on input "a. Focus on role-specific training that covers only the elements of PRINCE2 rel…" at bounding box center [266, 88] width 0 height 11
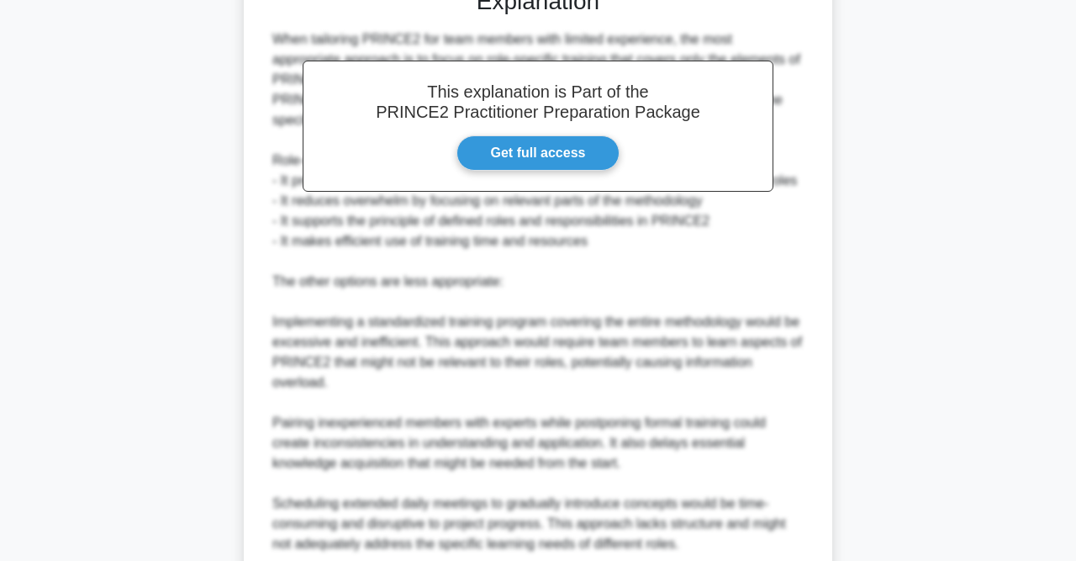
scroll to position [695, 0]
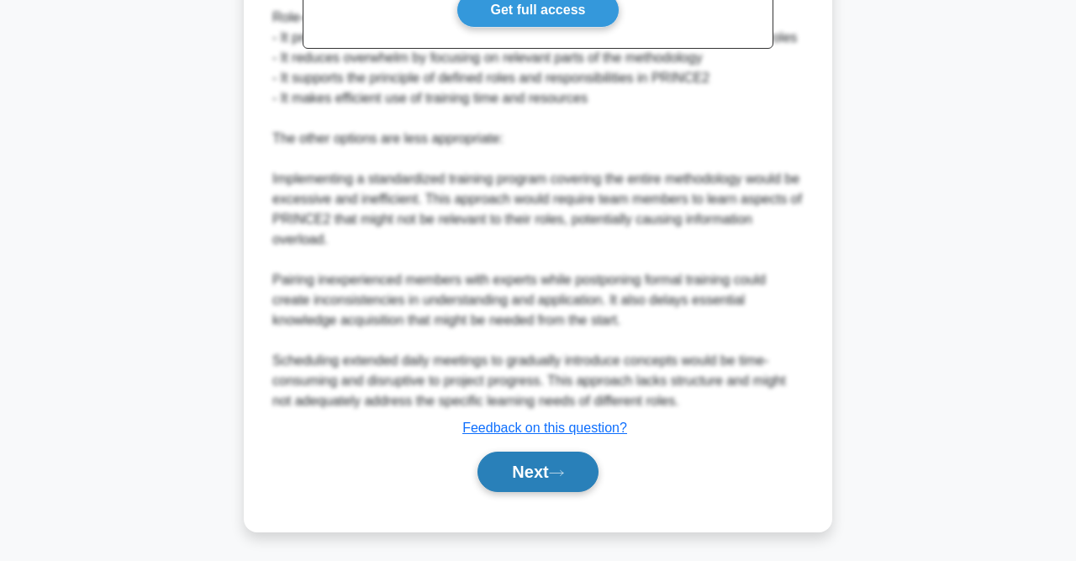
click at [568, 457] on button "Next" at bounding box center [538, 471] width 120 height 40
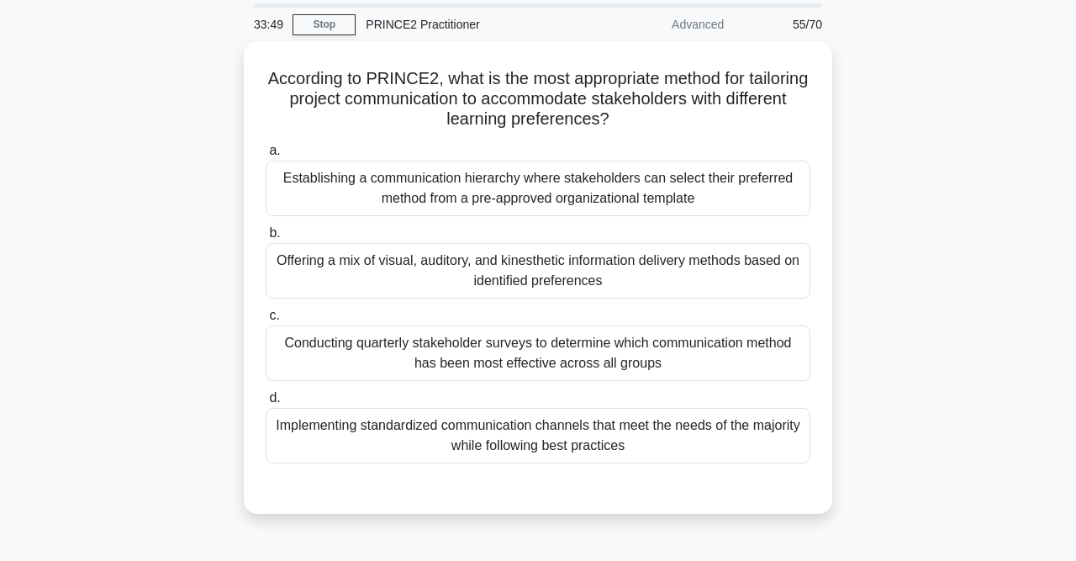
scroll to position [87, 0]
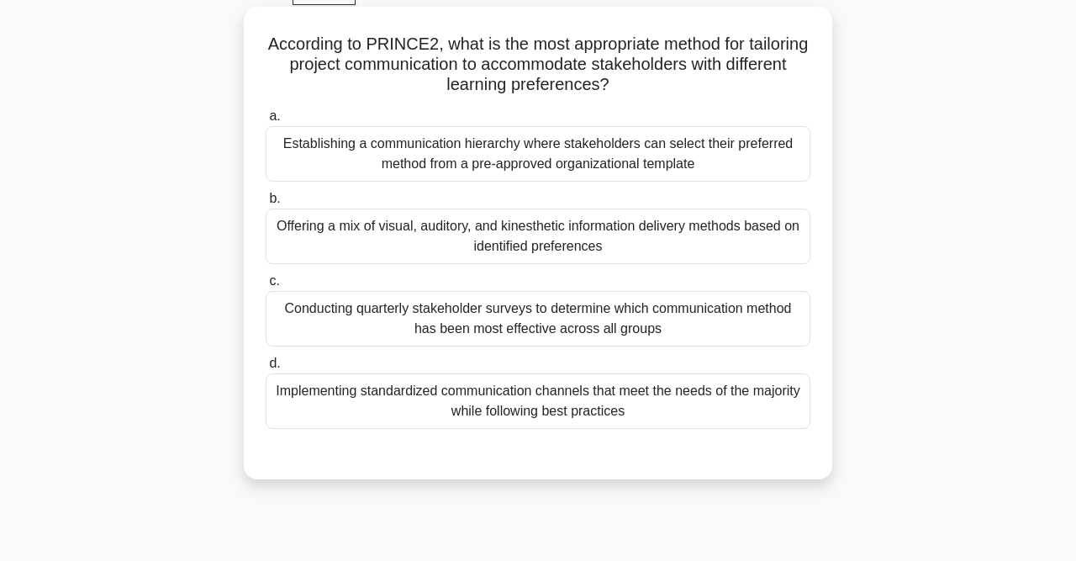
click at [652, 404] on div "Implementing standardized communication channels that meet the needs of the maj…" at bounding box center [538, 400] width 545 height 55
click at [266, 369] on input "d. Implementing standardized communication channels that meet the needs of the …" at bounding box center [266, 363] width 0 height 11
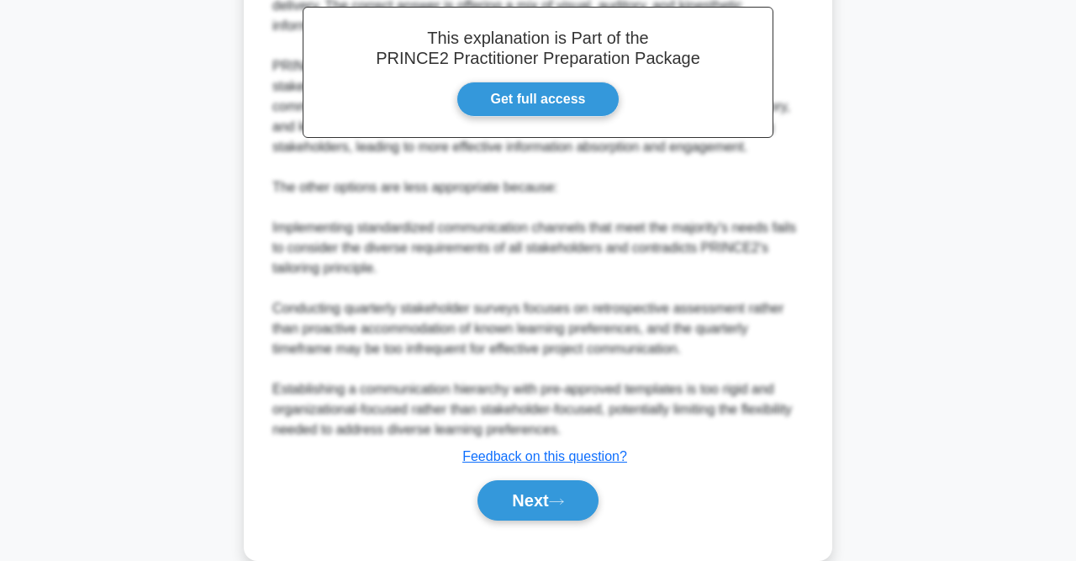
scroll to position [637, 0]
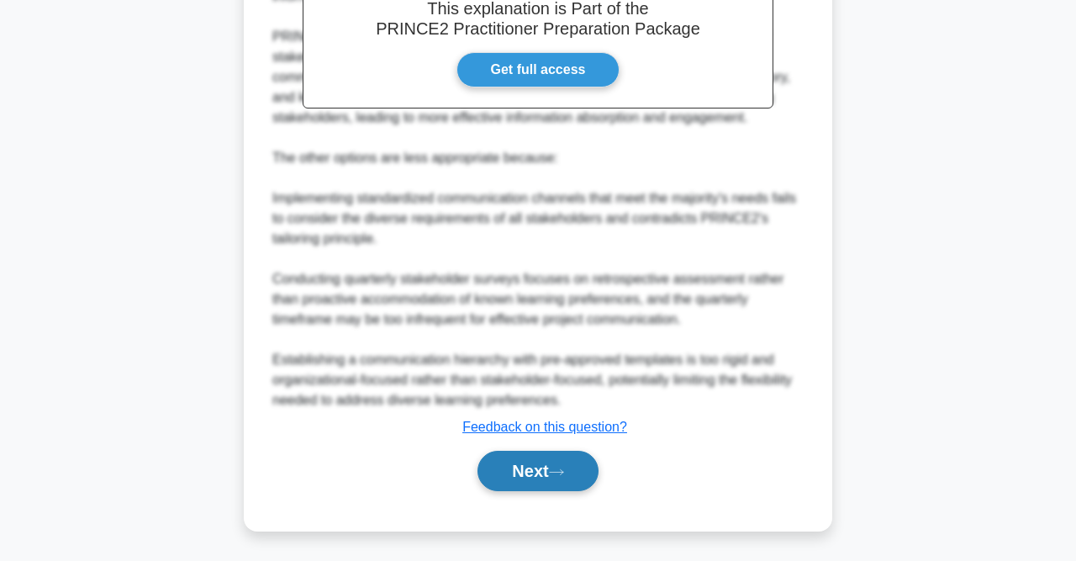
click at [531, 478] on button "Next" at bounding box center [538, 471] width 120 height 40
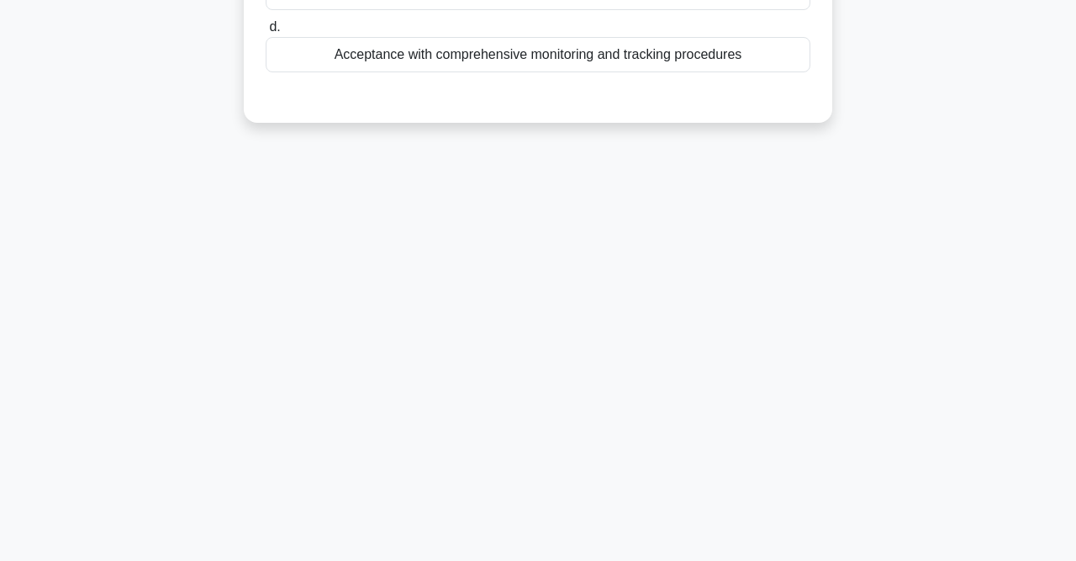
scroll to position [0, 0]
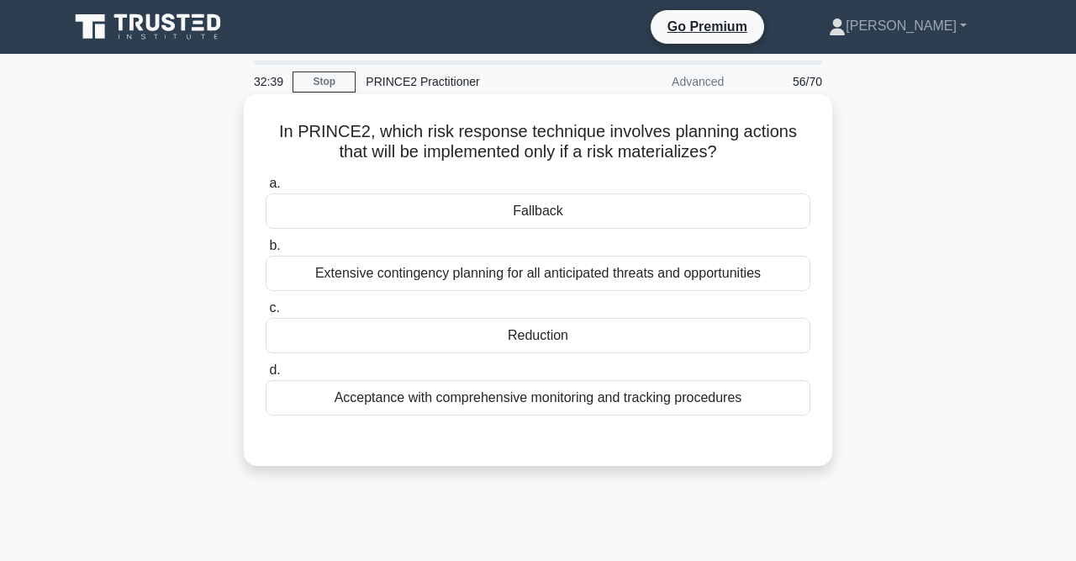
click at [525, 207] on div "Fallback" at bounding box center [538, 210] width 545 height 35
click at [266, 189] on input "a. Fallback" at bounding box center [266, 183] width 0 height 11
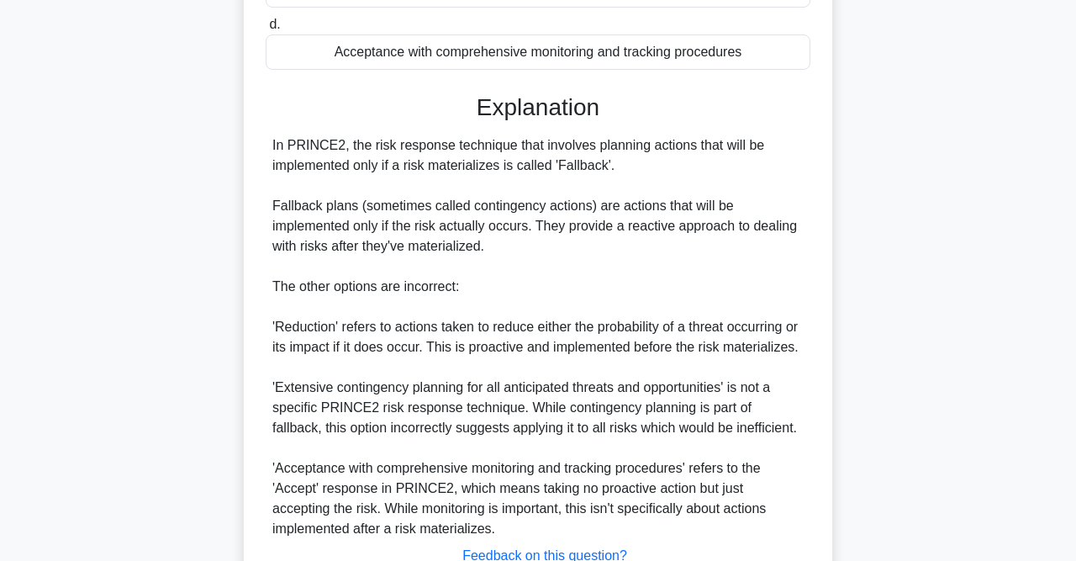
scroll to position [473, 0]
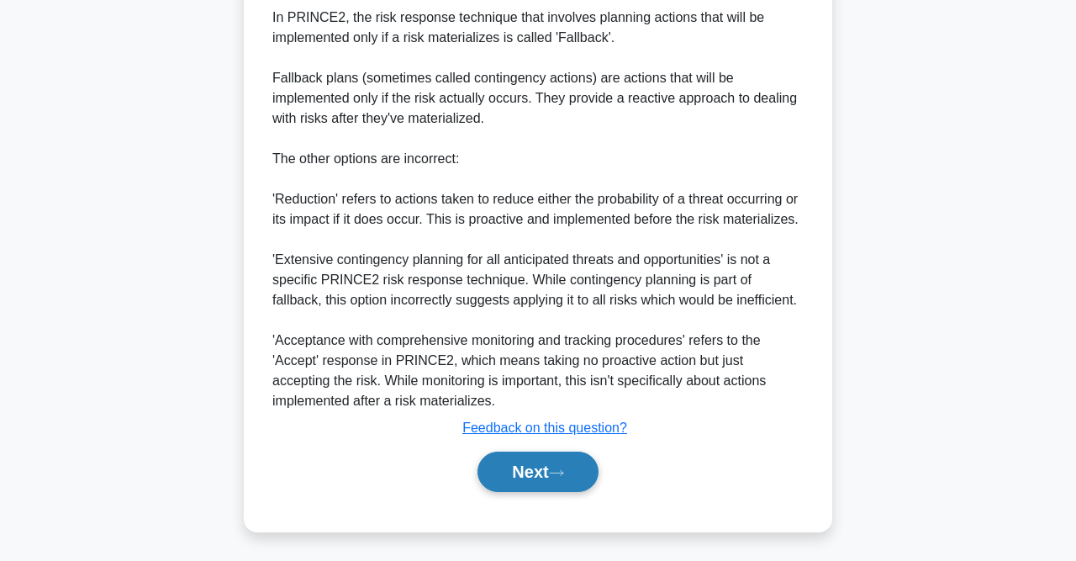
click at [546, 489] on button "Next" at bounding box center [538, 471] width 120 height 40
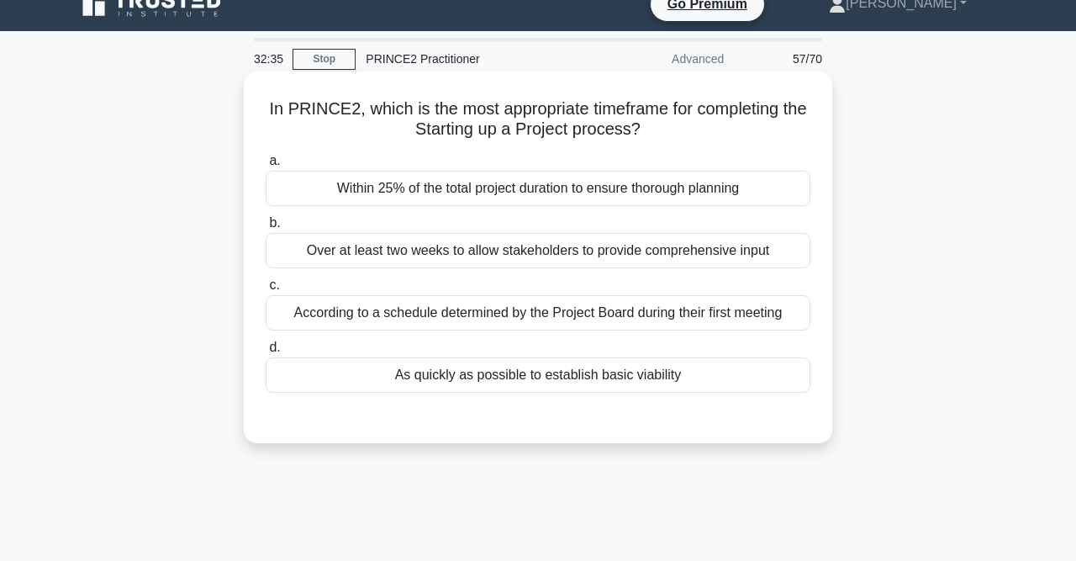
scroll to position [0, 0]
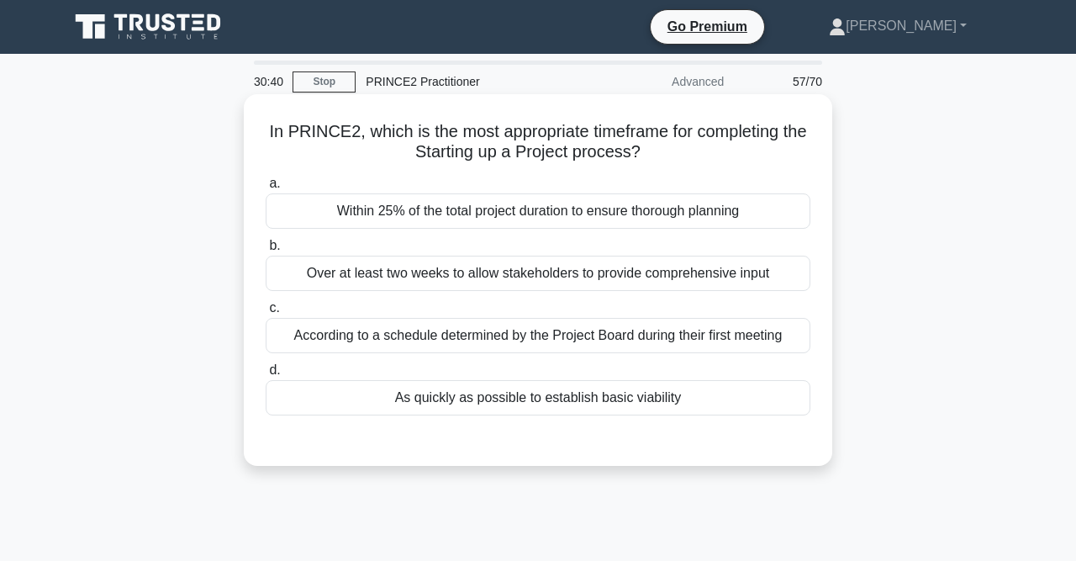
click at [633, 322] on div "According to a schedule determined by the Project Board during their first meet…" at bounding box center [538, 335] width 545 height 35
click at [266, 314] on input "c. According to a schedule determined by the Project Board during their first m…" at bounding box center [266, 308] width 0 height 11
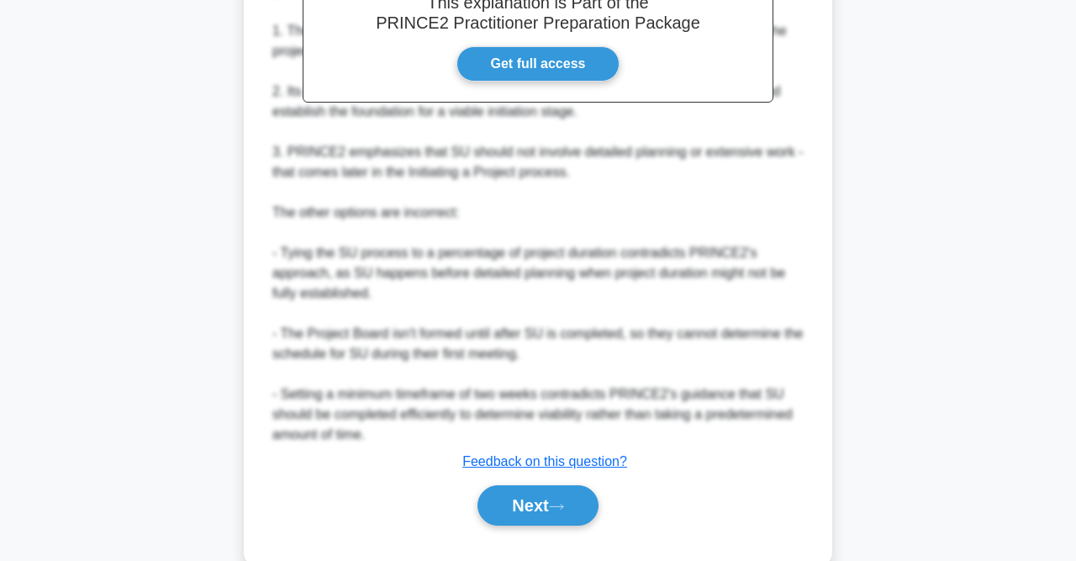
scroll to position [577, 0]
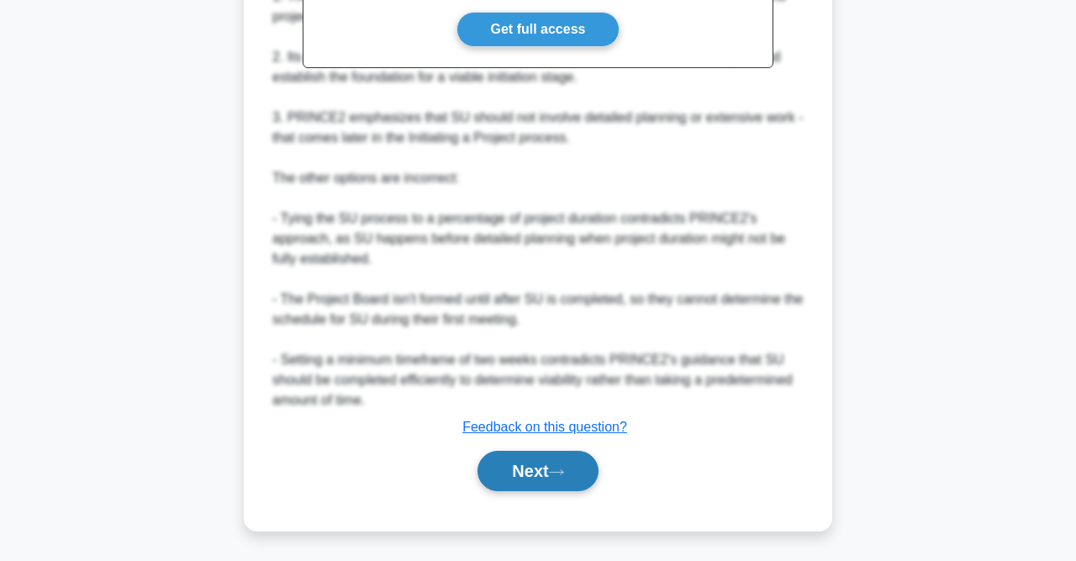
click at [541, 472] on button "Next" at bounding box center [538, 471] width 120 height 40
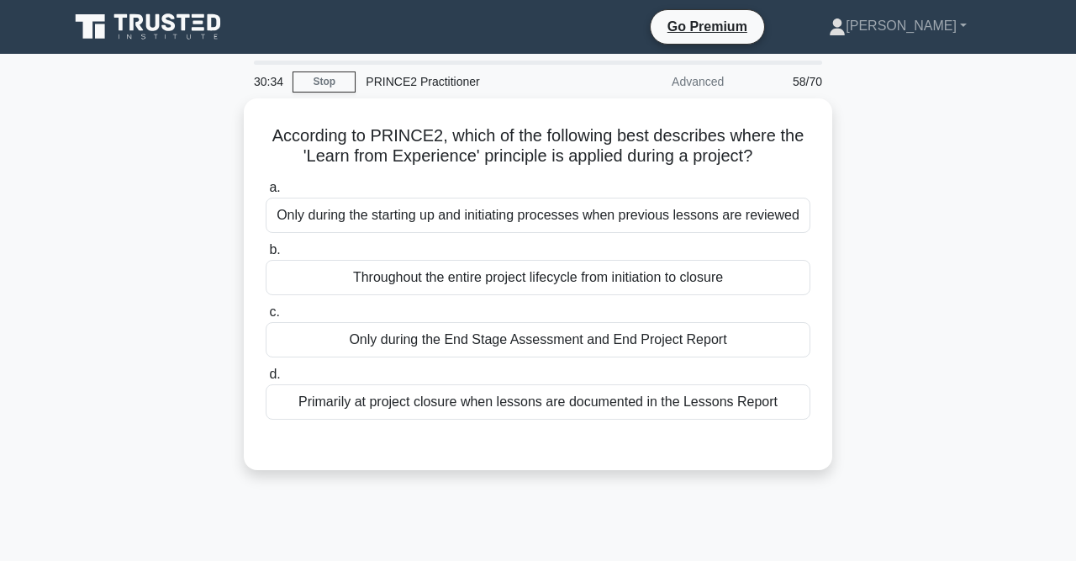
scroll to position [57, 0]
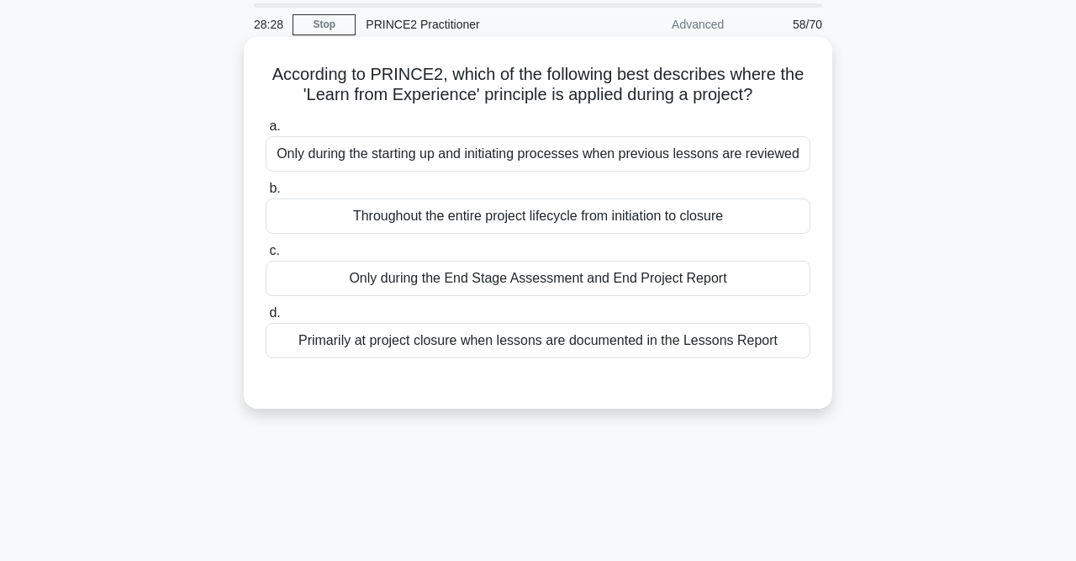
click at [593, 196] on label "b. Throughout the entire project lifecycle from initiation to closure" at bounding box center [538, 205] width 545 height 55
click at [266, 194] on input "b. Throughout the entire project lifecycle from initiation to closure" at bounding box center [266, 188] width 0 height 11
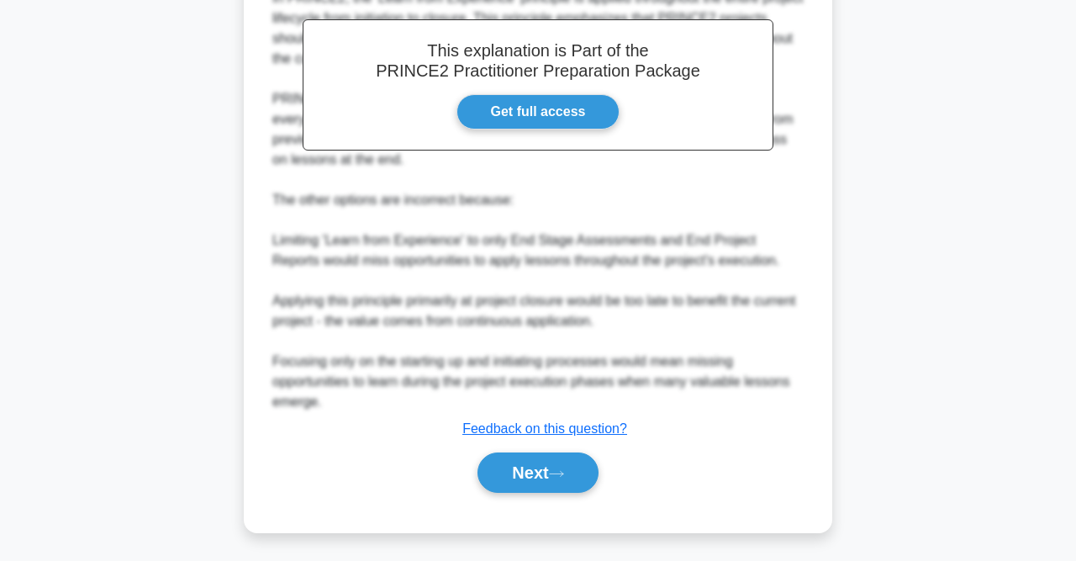
scroll to position [494, 0]
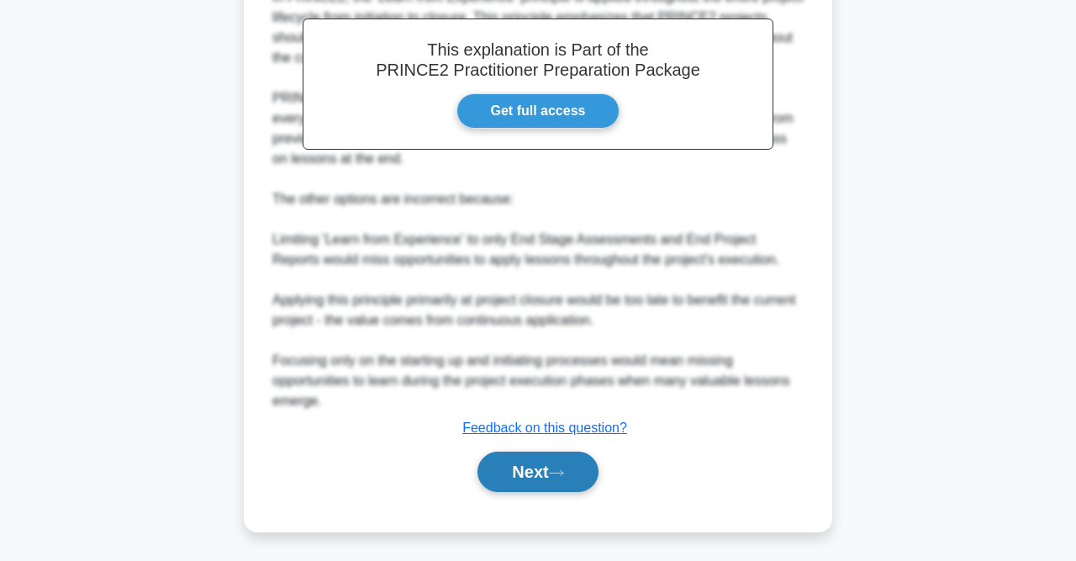
click at [531, 462] on button "Next" at bounding box center [538, 471] width 120 height 40
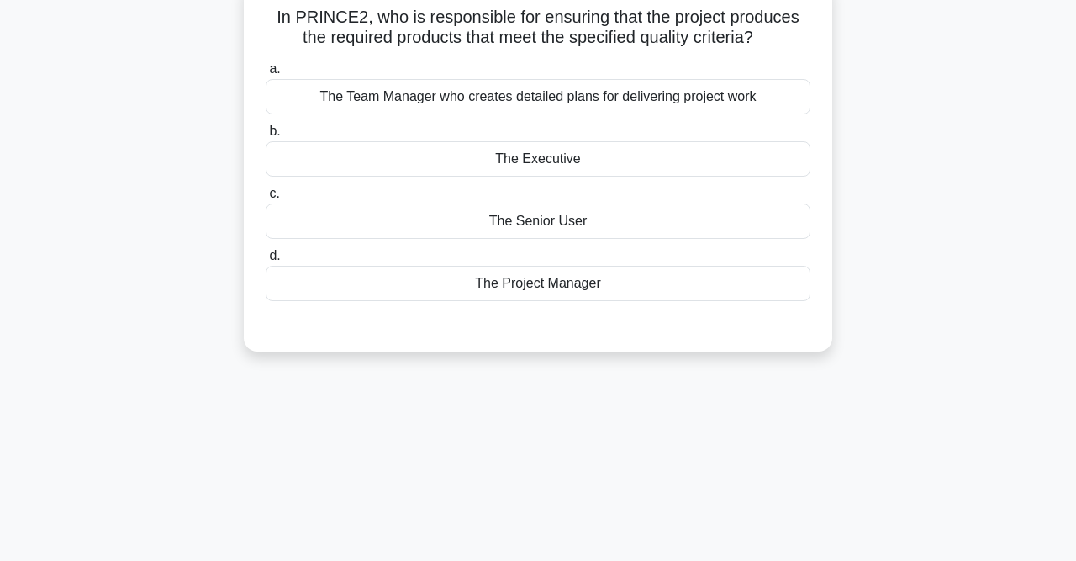
scroll to position [85, 0]
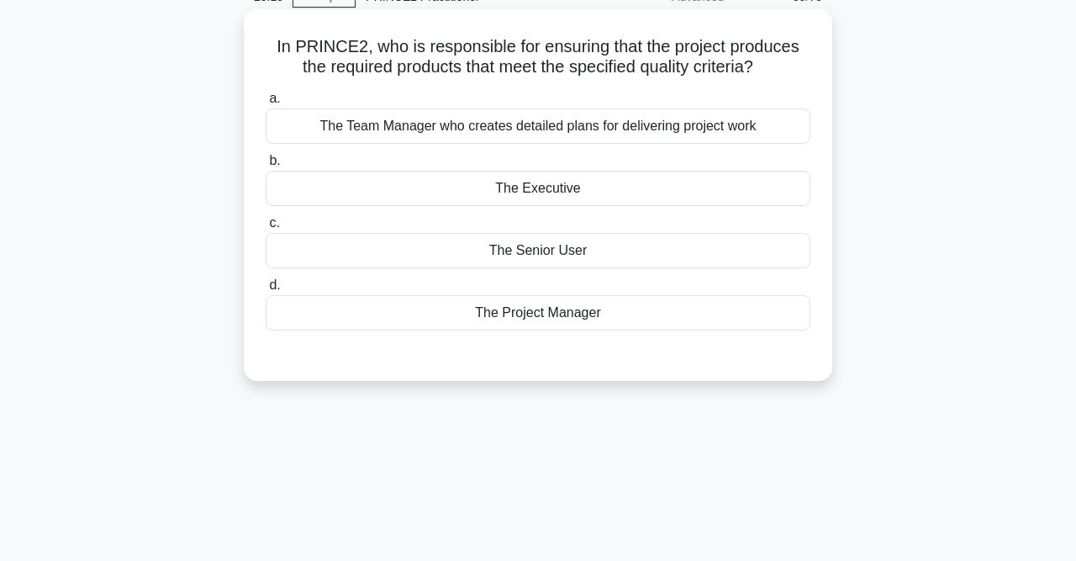
click at [605, 246] on div "The Senior User" at bounding box center [538, 250] width 545 height 35
click at [266, 229] on input "c. The Senior User" at bounding box center [266, 223] width 0 height 11
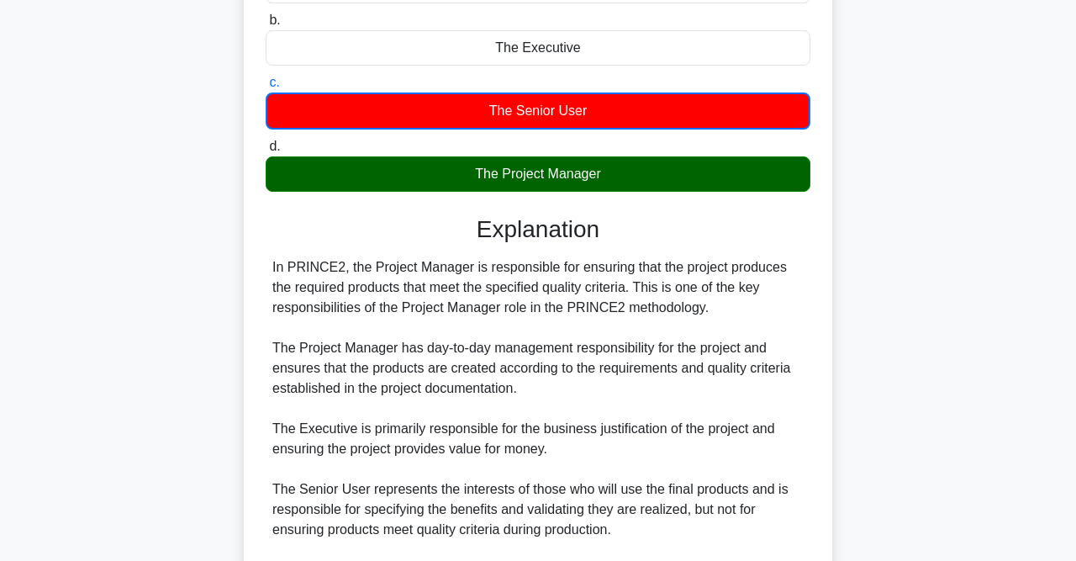
scroll to position [260, 0]
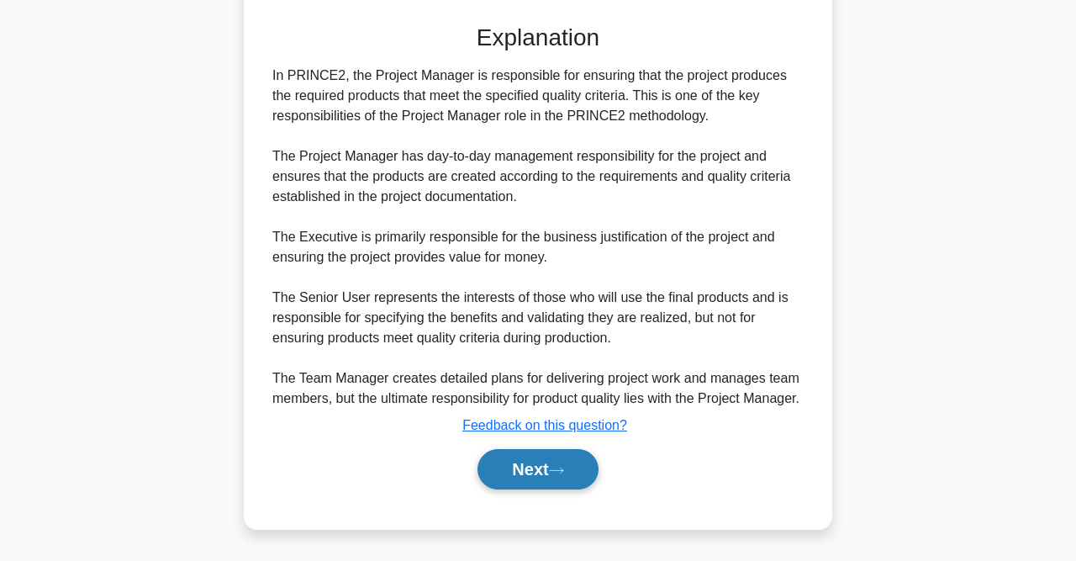
click at [563, 473] on icon at bounding box center [556, 470] width 15 height 9
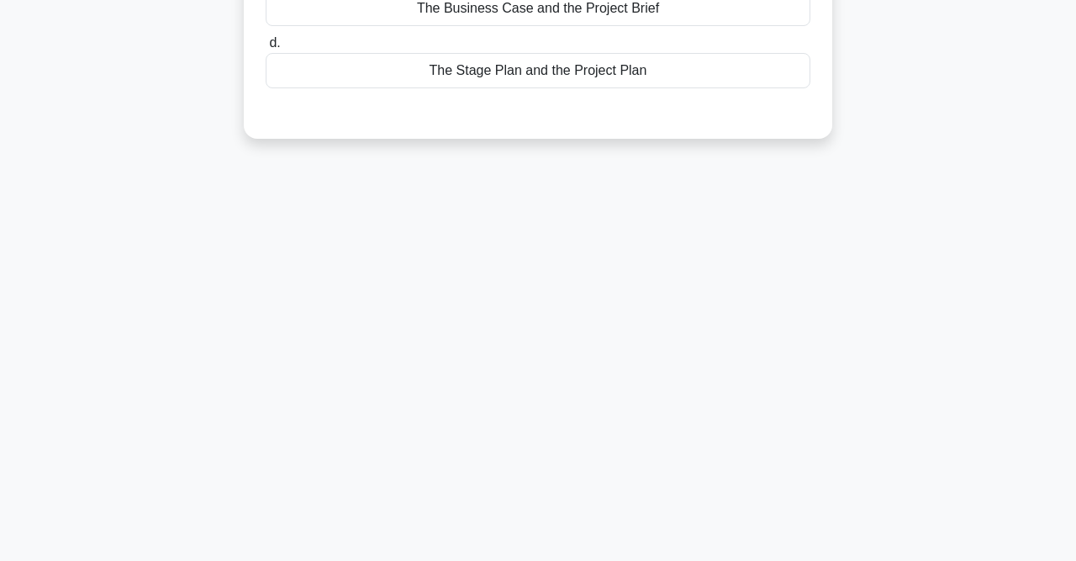
scroll to position [0, 0]
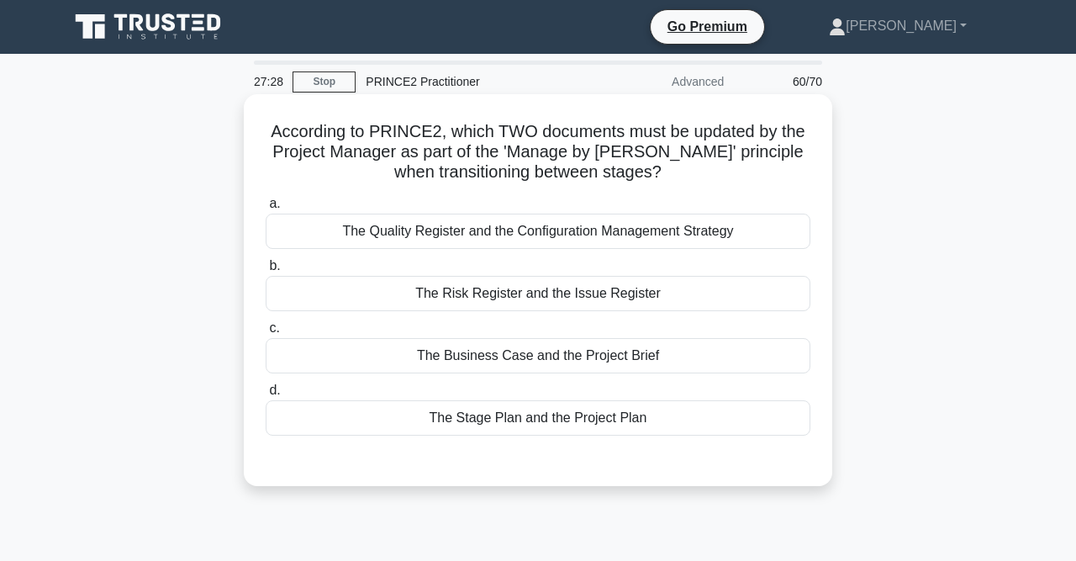
click at [470, 420] on div "The Stage Plan and the Project Plan" at bounding box center [538, 417] width 545 height 35
click at [266, 396] on input "d. The Stage Plan and the Project Plan" at bounding box center [266, 390] width 0 height 11
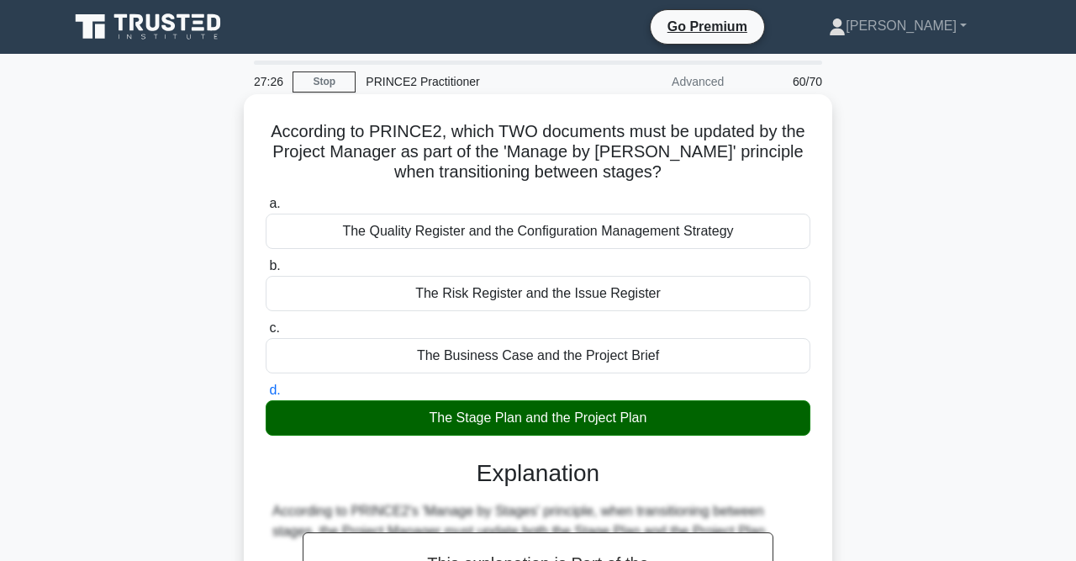
scroll to position [494, 0]
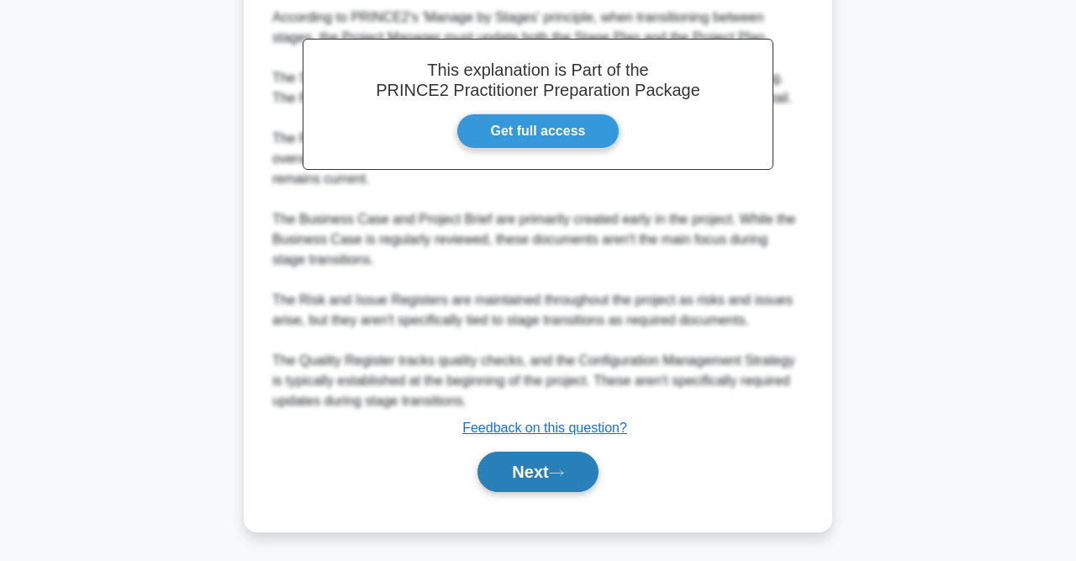
click at [587, 481] on button "Next" at bounding box center [538, 471] width 120 height 40
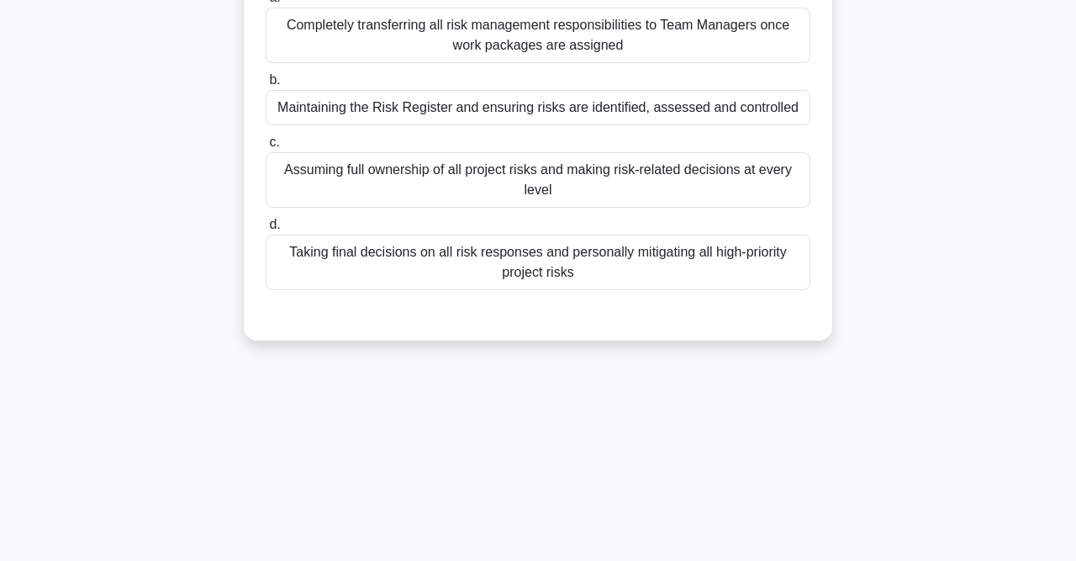
scroll to position [85, 0]
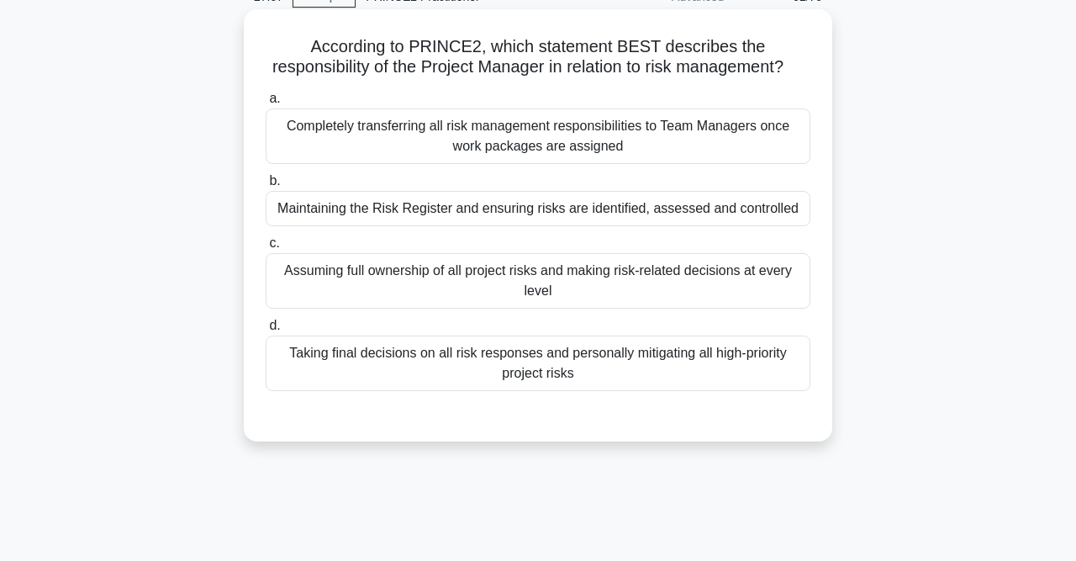
click at [721, 213] on div "Maintaining the Risk Register and ensuring risks are identified, assessed and c…" at bounding box center [538, 208] width 545 height 35
click at [266, 187] on input "b. Maintaining the Risk Register and ensuring risks are identified, assessed an…" at bounding box center [266, 181] width 0 height 11
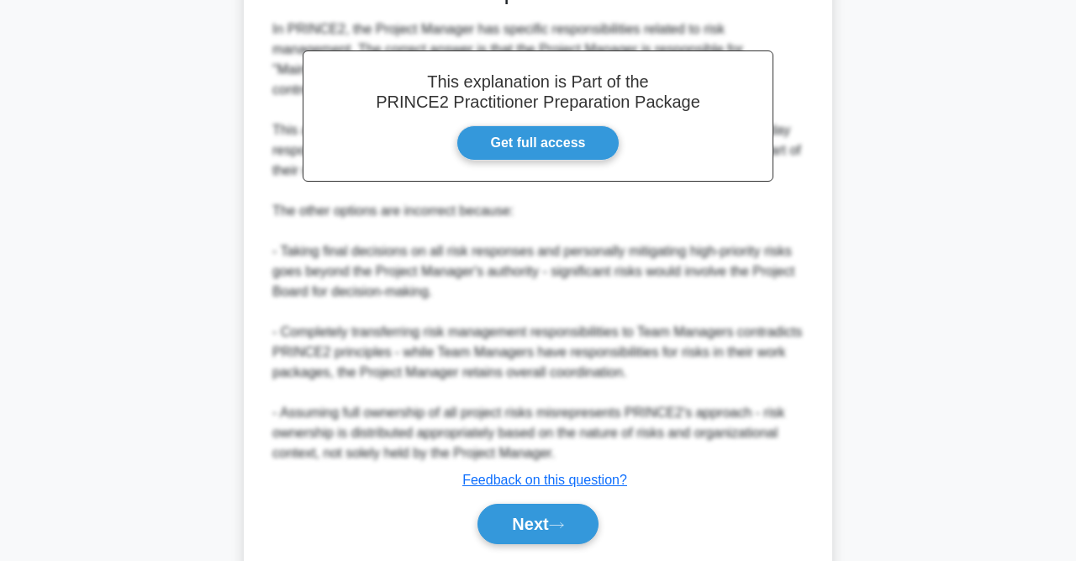
scroll to position [554, 0]
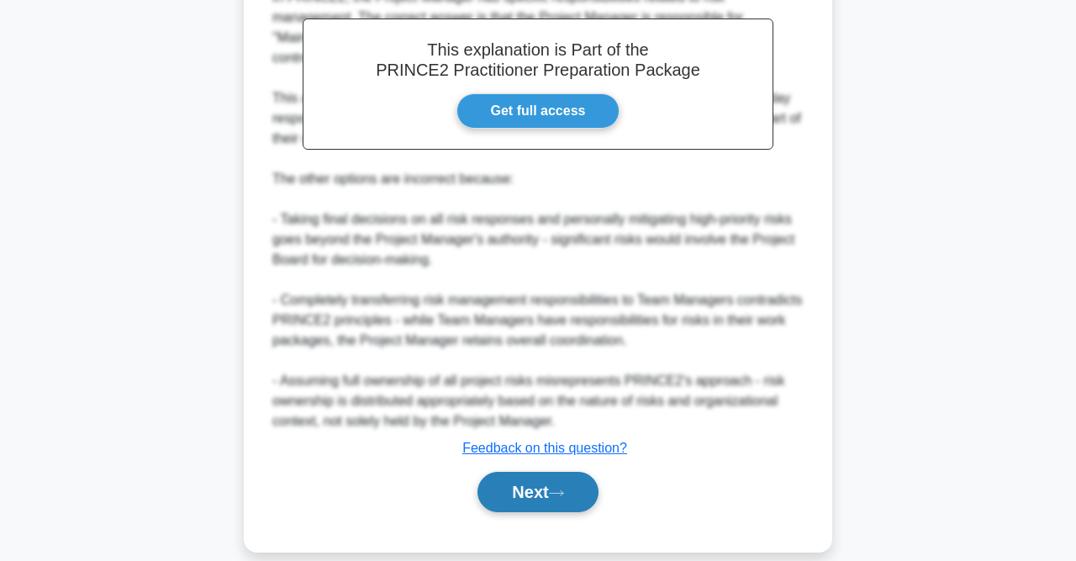
click at [524, 488] on button "Next" at bounding box center [538, 492] width 120 height 40
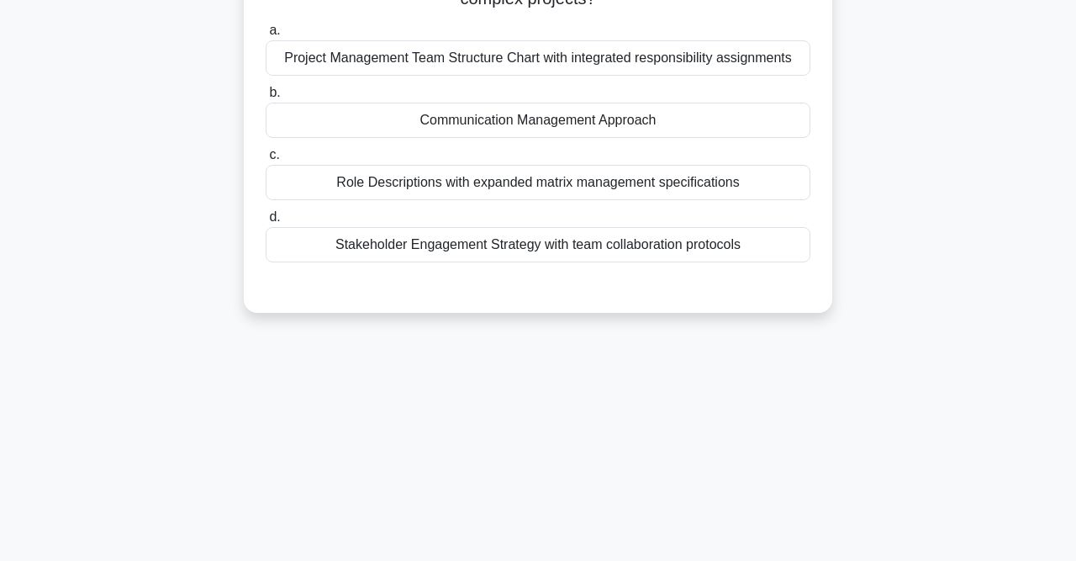
scroll to position [0, 0]
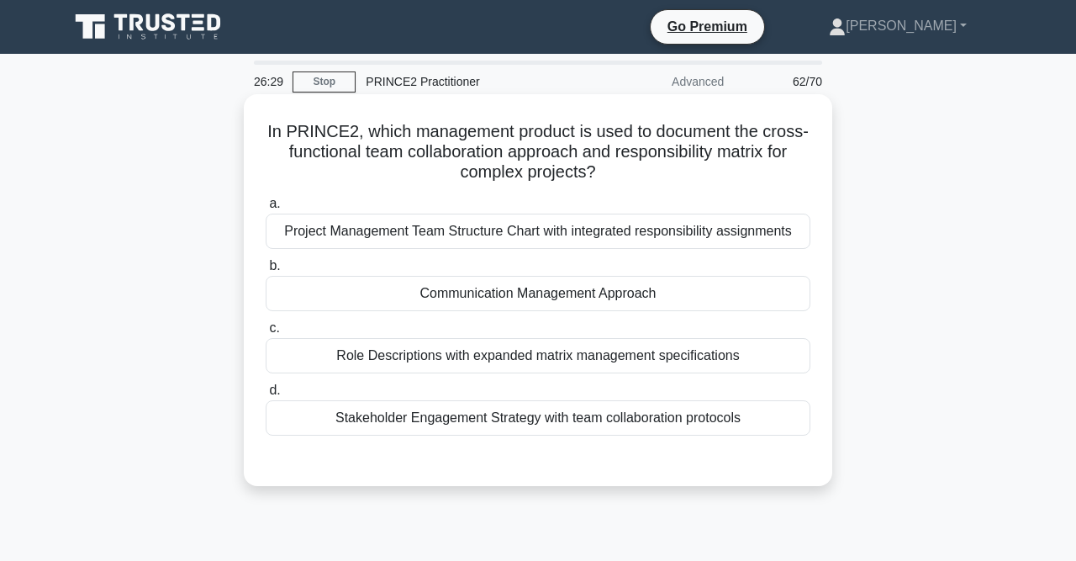
click at [552, 304] on div "Communication Management Approach" at bounding box center [538, 293] width 545 height 35
click at [266, 272] on input "b. Communication Management Approach" at bounding box center [266, 266] width 0 height 11
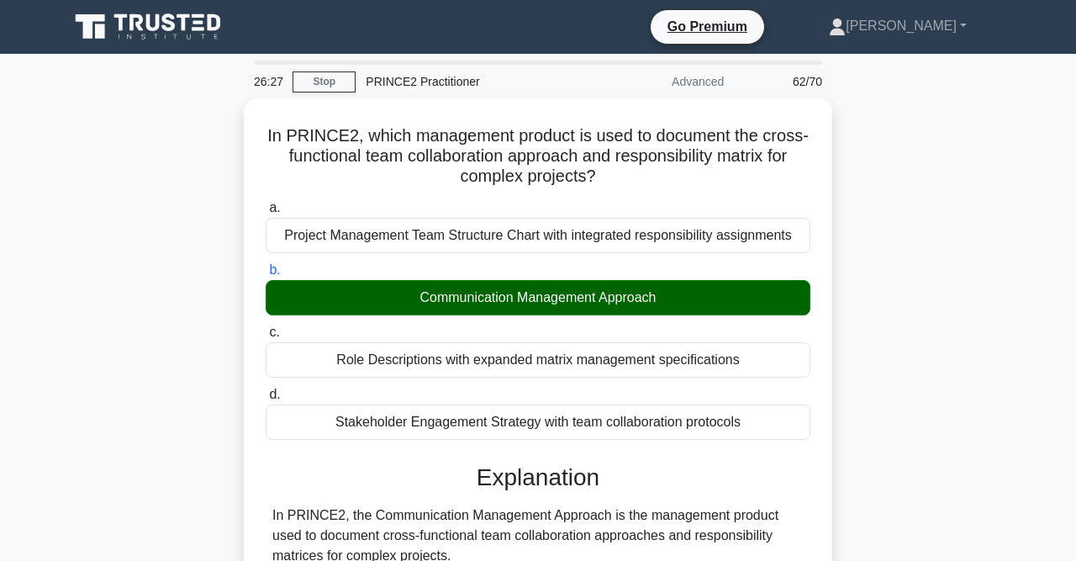
scroll to position [525, 0]
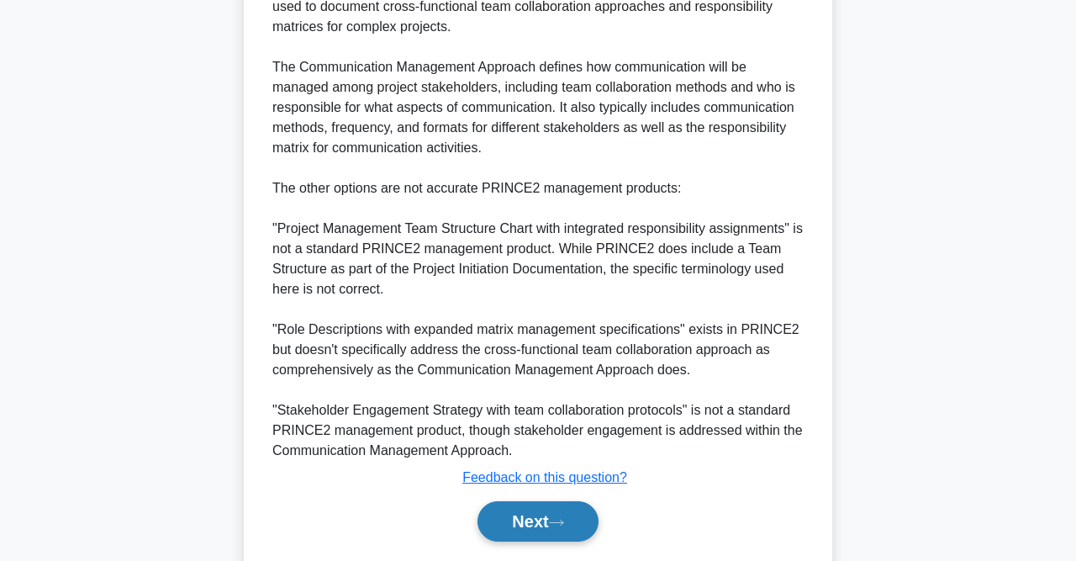
click at [561, 515] on button "Next" at bounding box center [538, 521] width 120 height 40
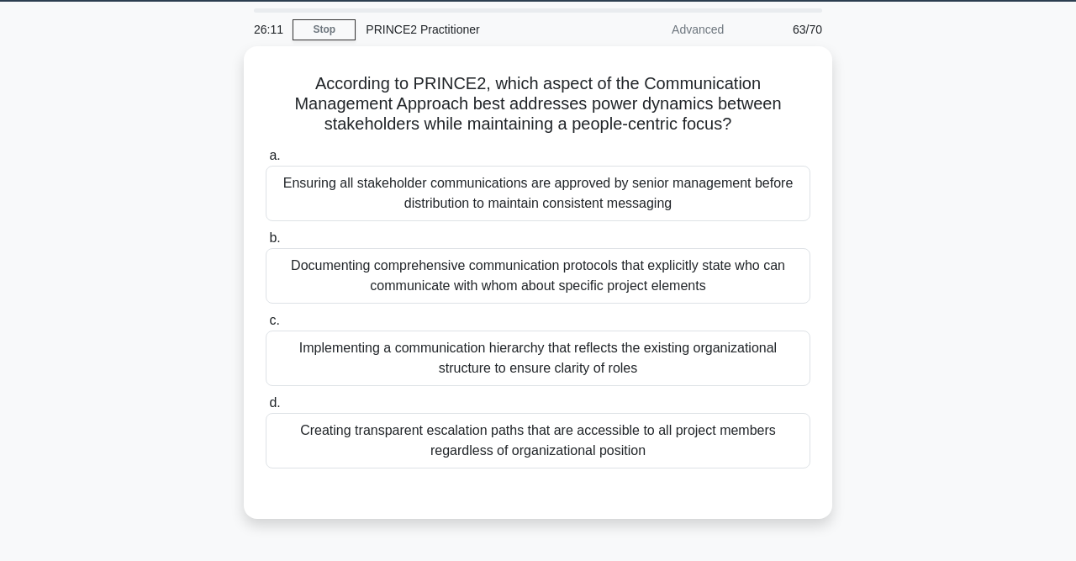
scroll to position [87, 0]
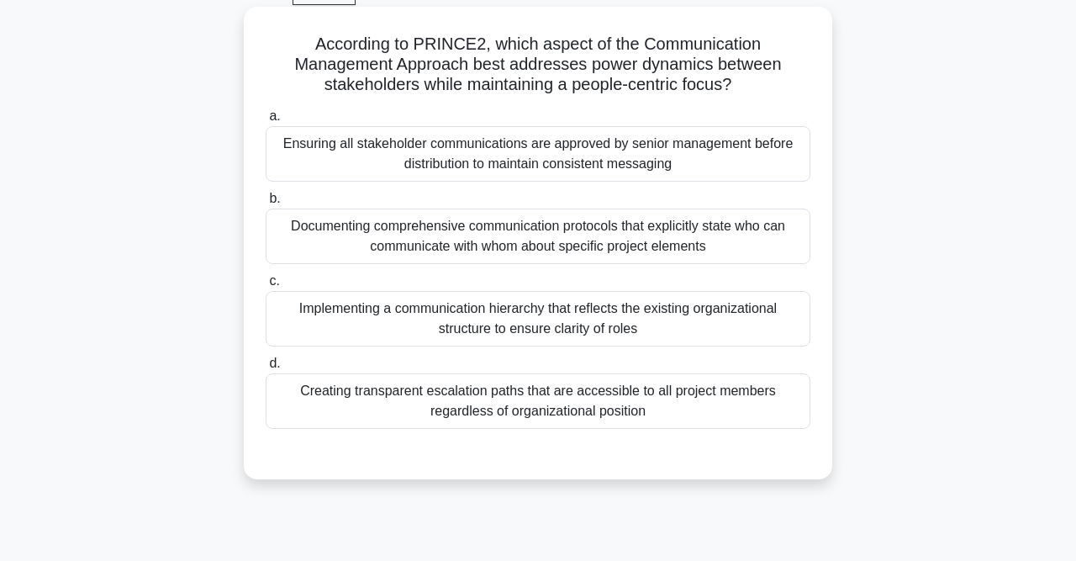
click at [631, 327] on div "Implementing a communication hierarchy that reflects the existing organizationa…" at bounding box center [538, 318] width 545 height 55
click at [266, 287] on input "c. Implementing a communication hierarchy that reflects the existing organizati…" at bounding box center [266, 281] width 0 height 11
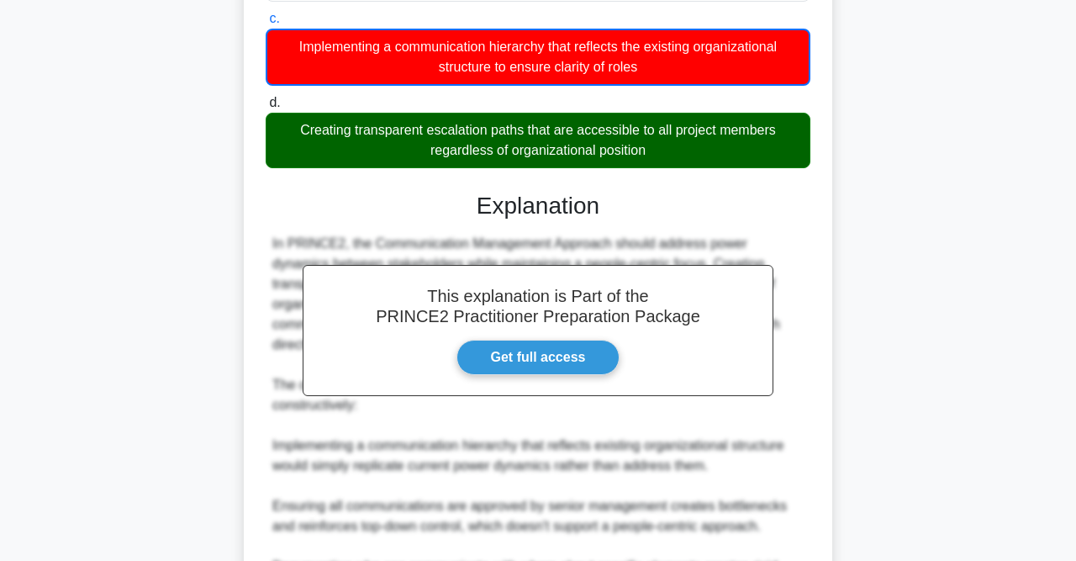
scroll to position [557, 0]
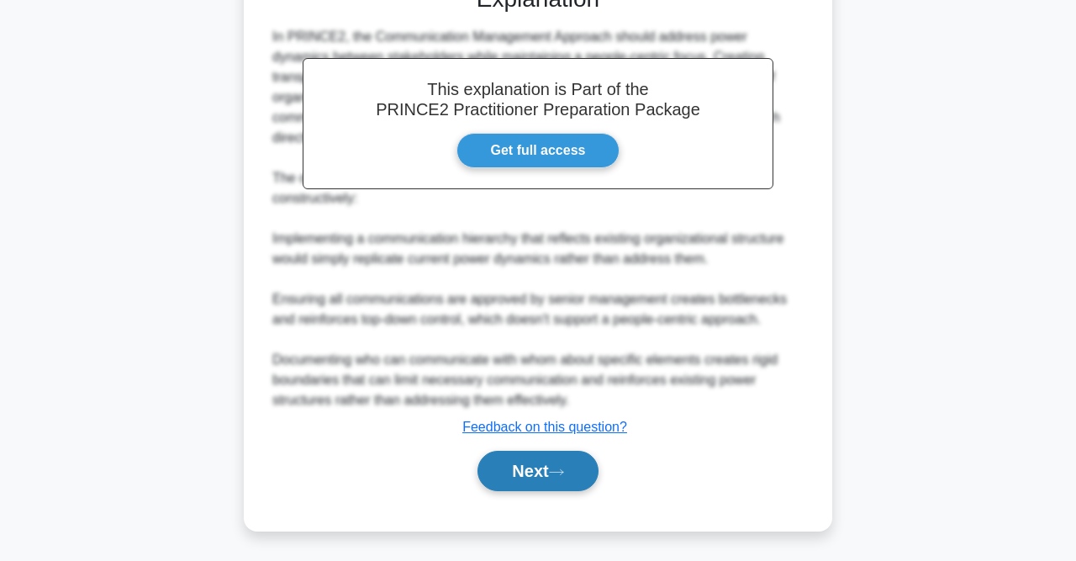
click at [578, 480] on button "Next" at bounding box center [538, 471] width 120 height 40
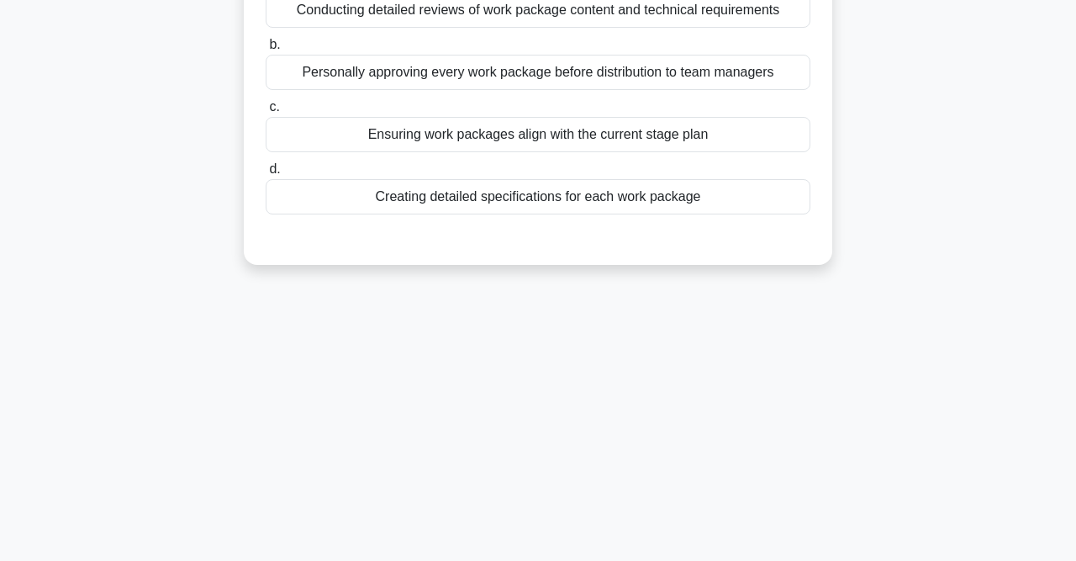
scroll to position [85, 0]
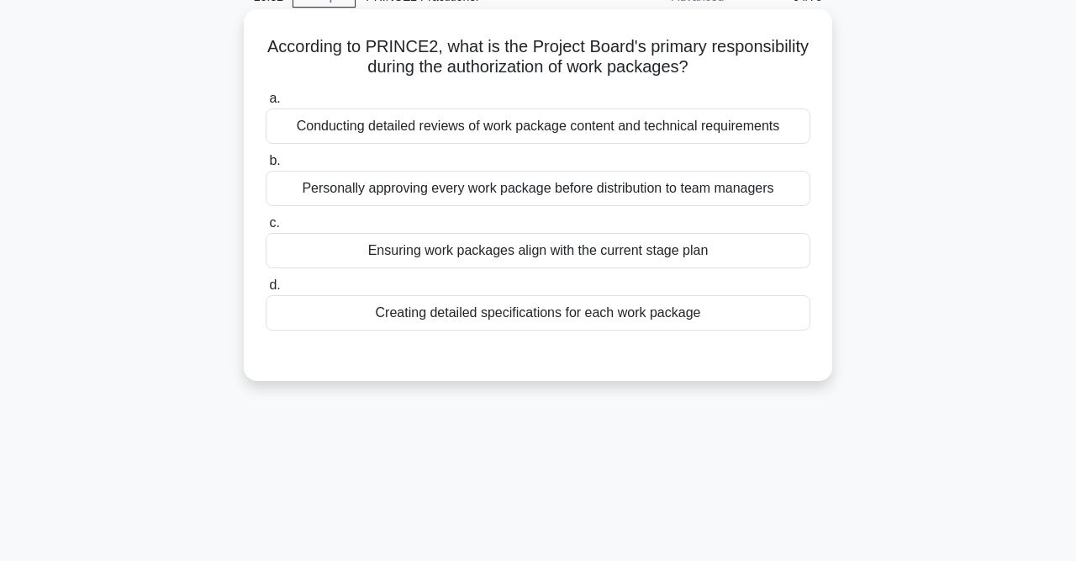
click at [516, 261] on div "Ensuring work packages align with the current stage plan" at bounding box center [538, 250] width 545 height 35
click at [266, 229] on input "c. Ensuring work packages align with the current stage plan" at bounding box center [266, 223] width 0 height 11
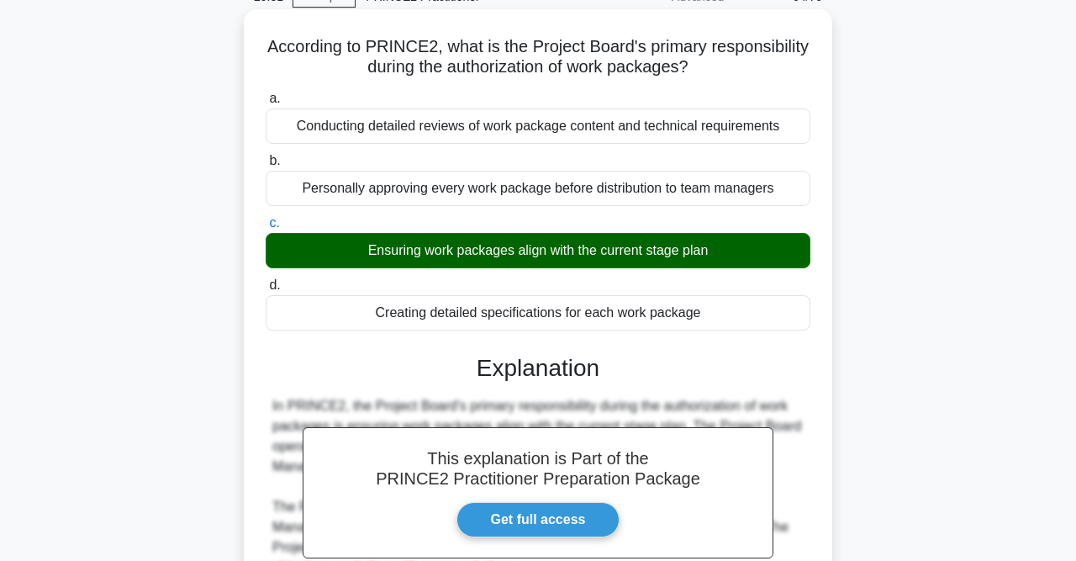
scroll to position [433, 0]
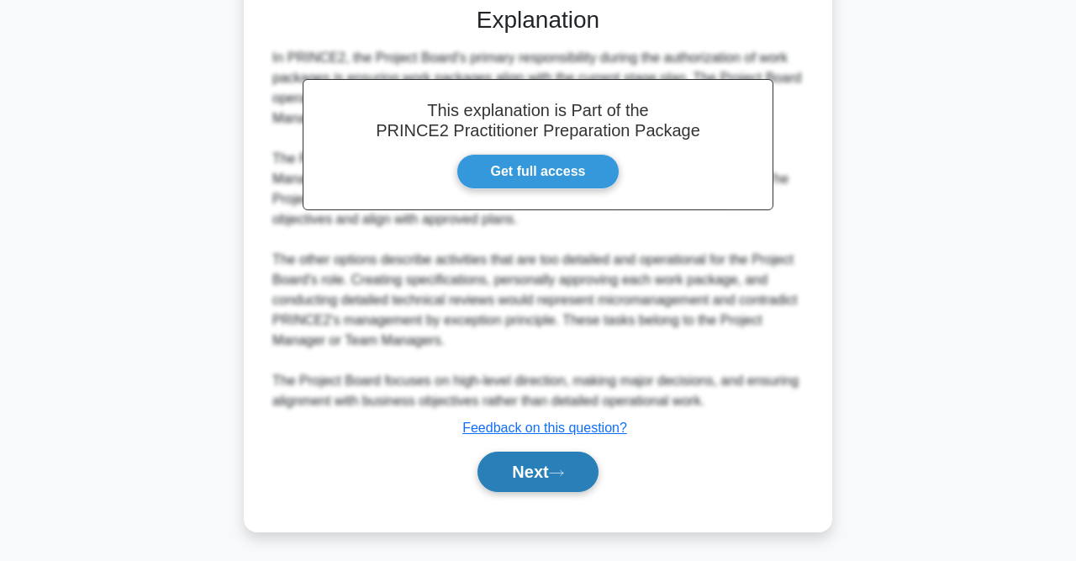
click at [539, 473] on button "Next" at bounding box center [538, 471] width 120 height 40
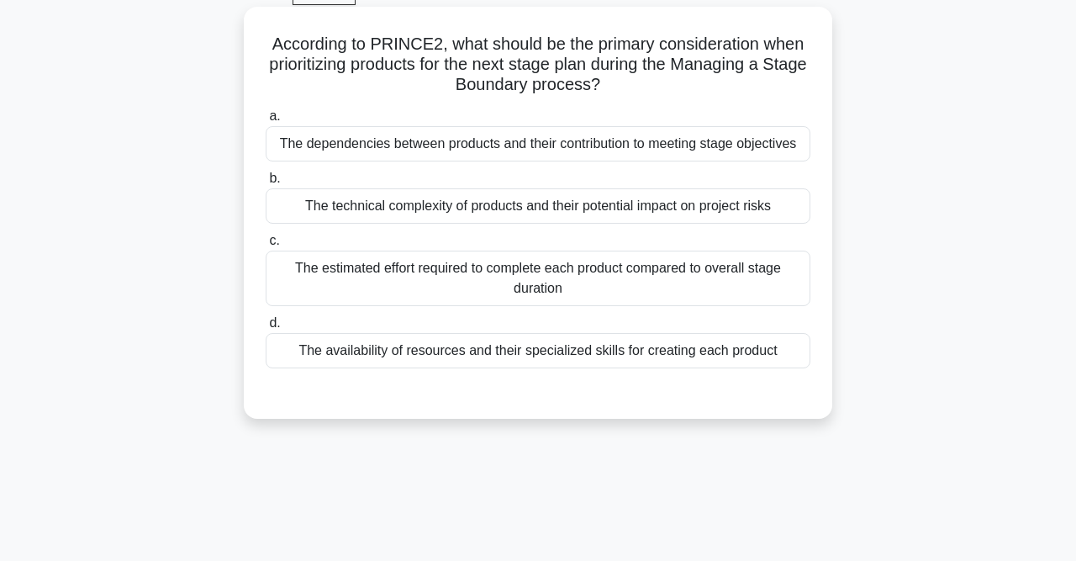
scroll to position [85, 0]
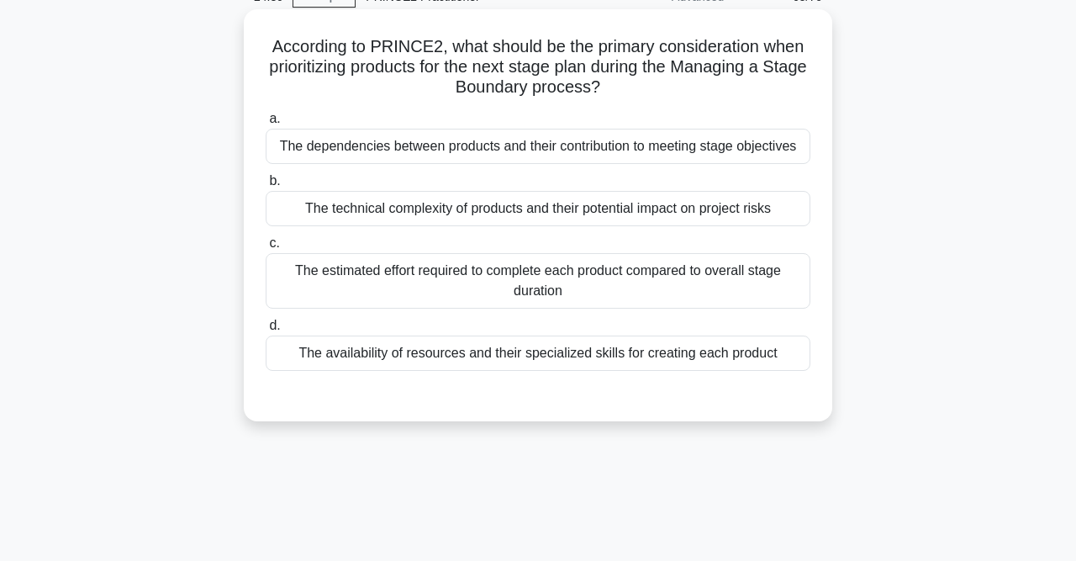
click at [757, 279] on div "The estimated effort required to complete each product compared to overall stag…" at bounding box center [538, 280] width 545 height 55
click at [266, 249] on input "c. The estimated effort required to complete each product compared to overall s…" at bounding box center [266, 243] width 0 height 11
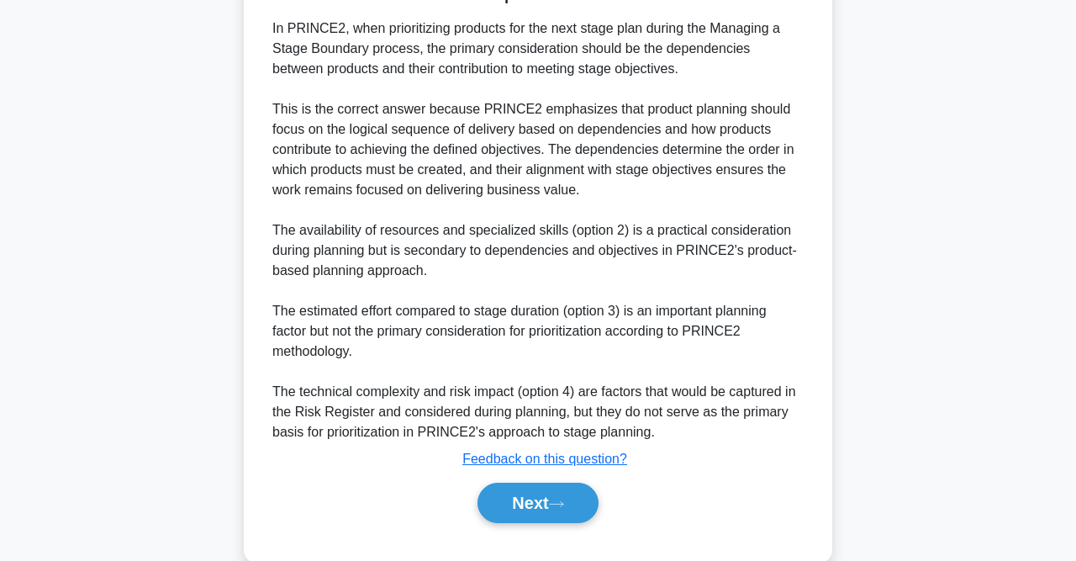
scroll to position [522, 0]
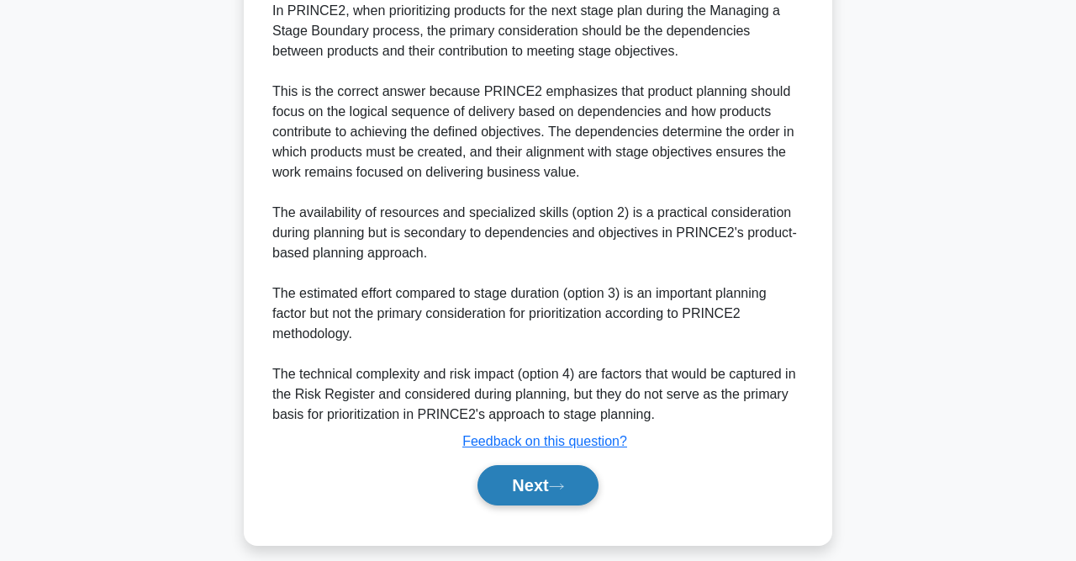
click at [542, 483] on button "Next" at bounding box center [538, 485] width 120 height 40
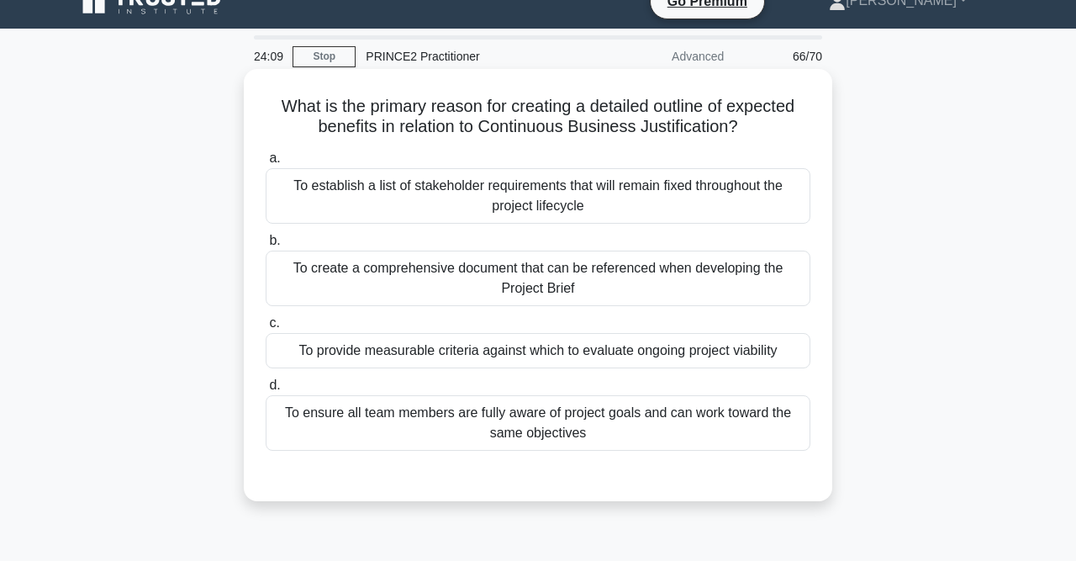
scroll to position [0, 0]
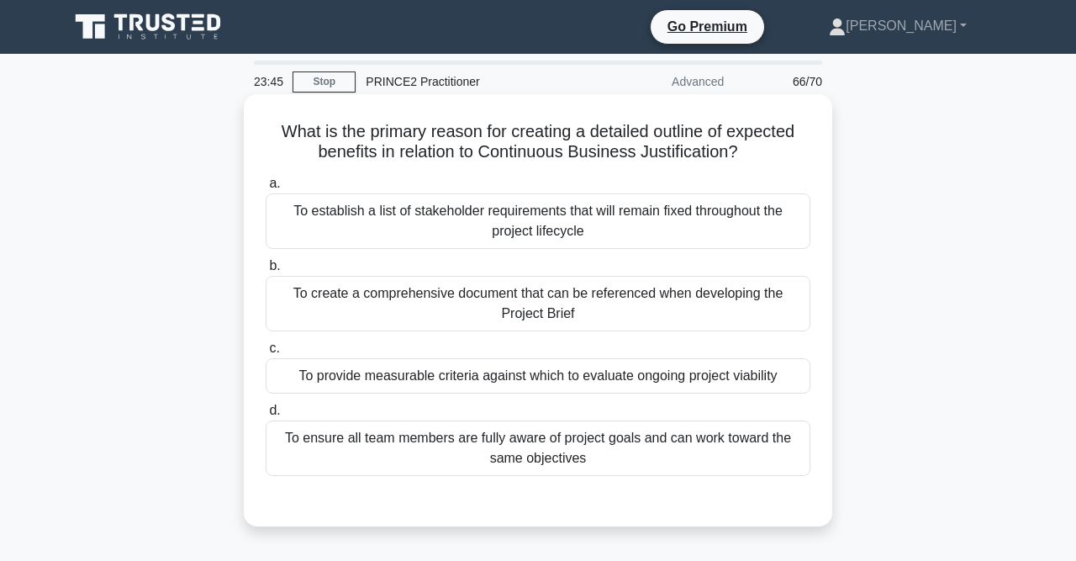
click at [458, 374] on div "To provide measurable criteria against which to evaluate ongoing project viabil…" at bounding box center [538, 375] width 545 height 35
click at [266, 354] on input "c. To provide measurable criteria against which to evaluate ongoing project via…" at bounding box center [266, 348] width 0 height 11
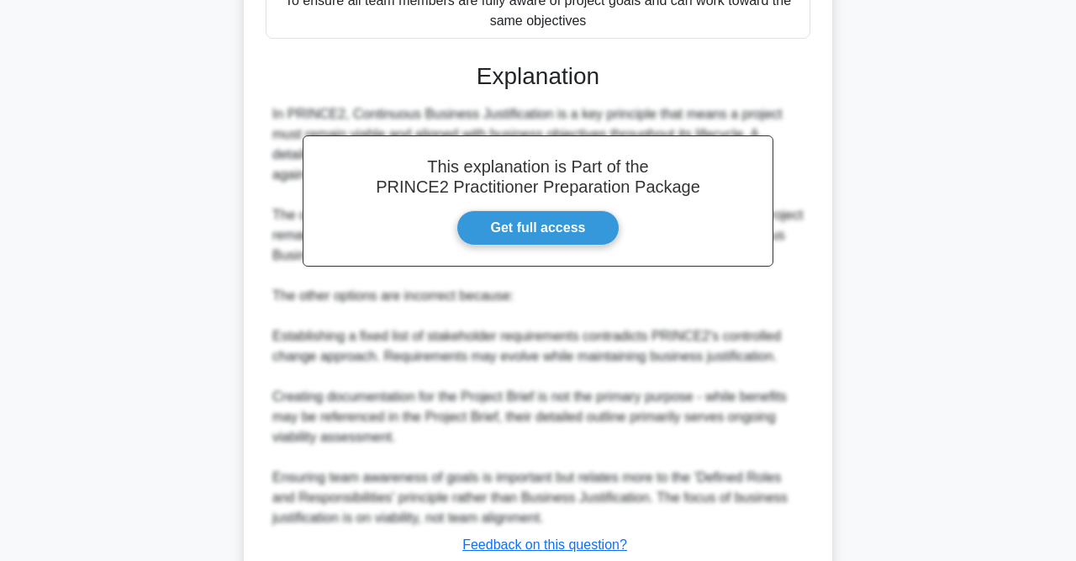
scroll to position [554, 0]
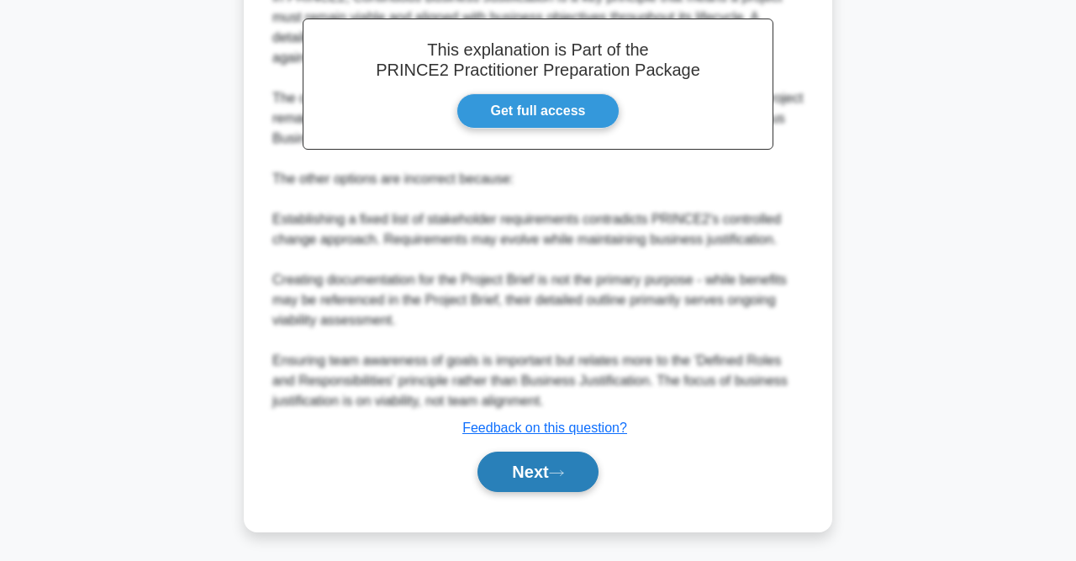
click at [525, 461] on button "Next" at bounding box center [538, 471] width 120 height 40
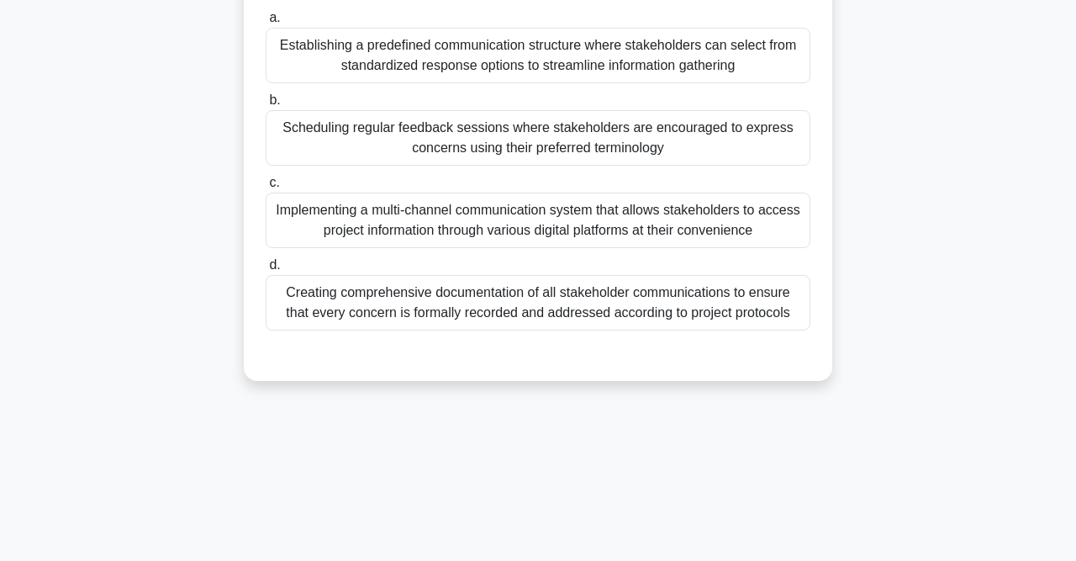
scroll to position [85, 0]
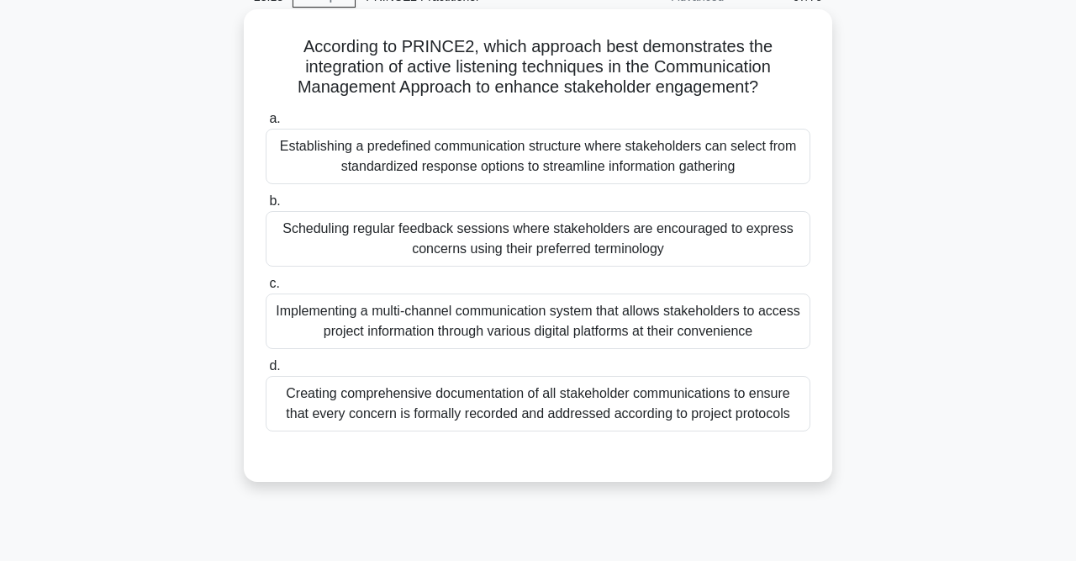
click at [524, 409] on div "Creating comprehensive documentation of all stakeholder communications to ensur…" at bounding box center [538, 403] width 545 height 55
click at [266, 372] on input "d. Creating comprehensive documentation of all stakeholder communications to en…" at bounding box center [266, 366] width 0 height 11
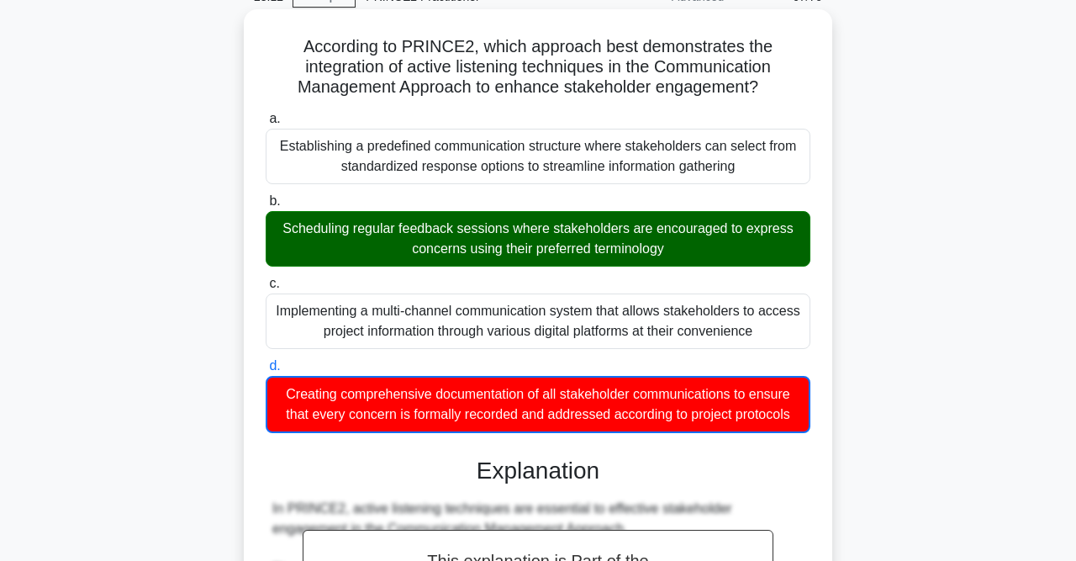
click at [339, 216] on div "Scheduling regular feedback sessions where stakeholders are encouraged to expre…" at bounding box center [538, 238] width 545 height 55
click at [266, 207] on input "b. Scheduling regular feedback sessions where stakeholders are encouraged to ex…" at bounding box center [266, 201] width 0 height 11
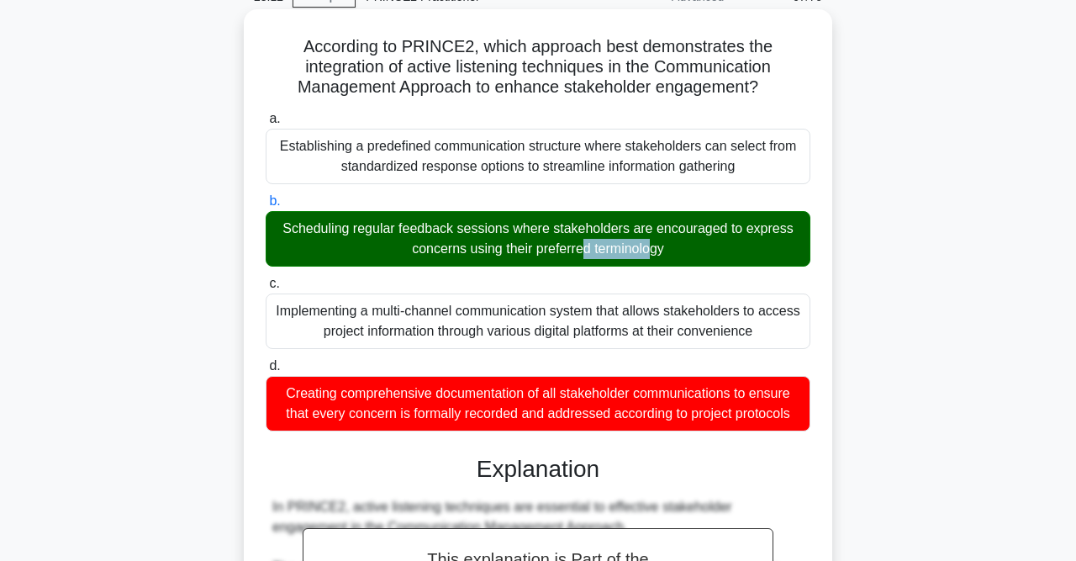
click at [339, 216] on div "Scheduling regular feedback sessions where stakeholders are encouraged to expre…" at bounding box center [538, 238] width 545 height 55
click at [266, 207] on input "b. Scheduling regular feedback sessions where stakeholders are encouraged to ex…" at bounding box center [266, 201] width 0 height 11
click at [339, 216] on div "Scheduling regular feedback sessions where stakeholders are encouraged to expre…" at bounding box center [538, 238] width 545 height 55
click at [266, 207] on input "b. Scheduling regular feedback sessions where stakeholders are encouraged to ex…" at bounding box center [266, 201] width 0 height 11
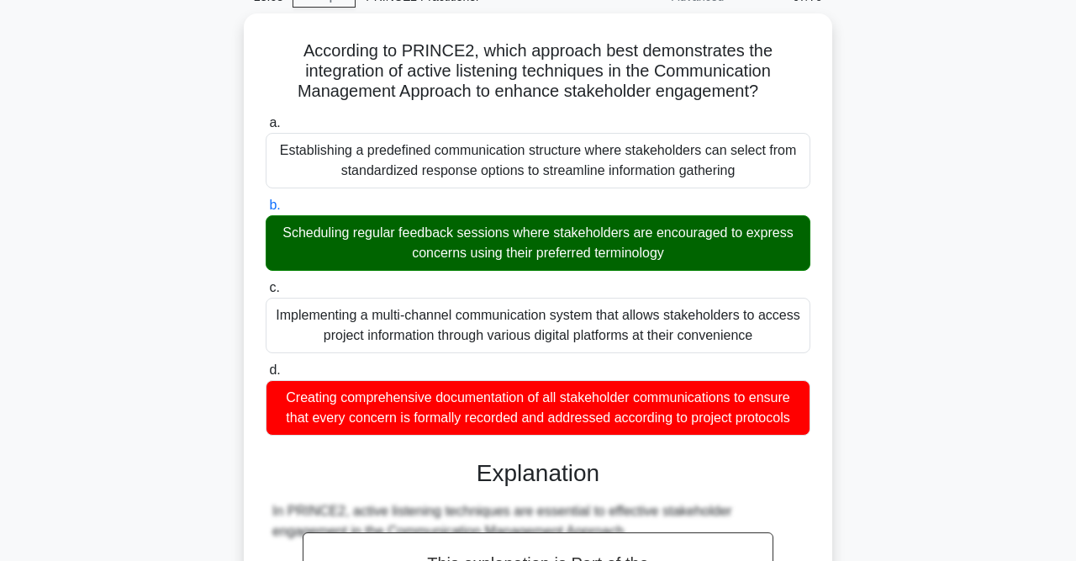
scroll to position [610, 0]
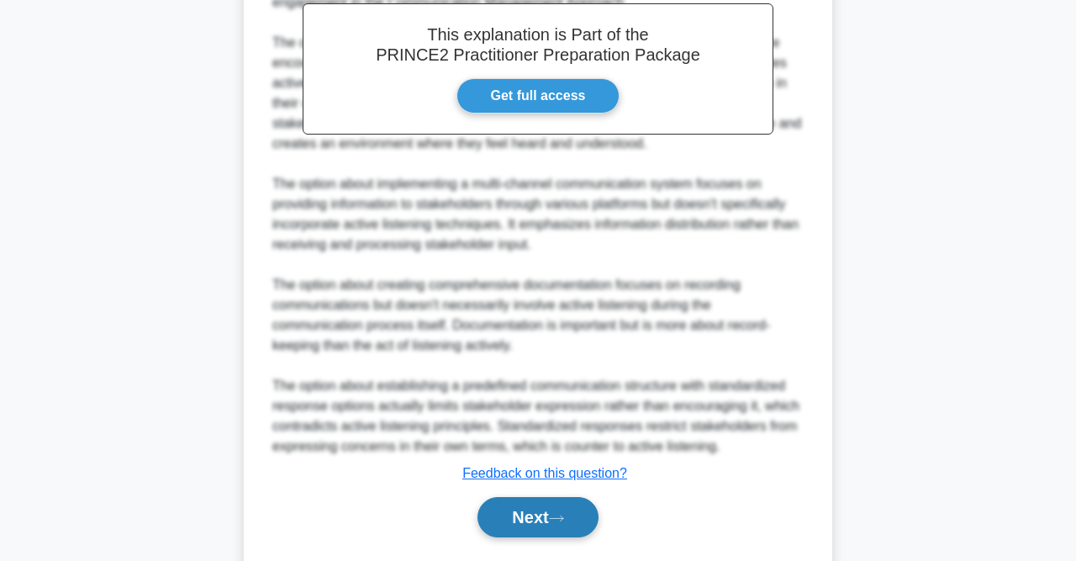
click at [487, 513] on button "Next" at bounding box center [538, 517] width 120 height 40
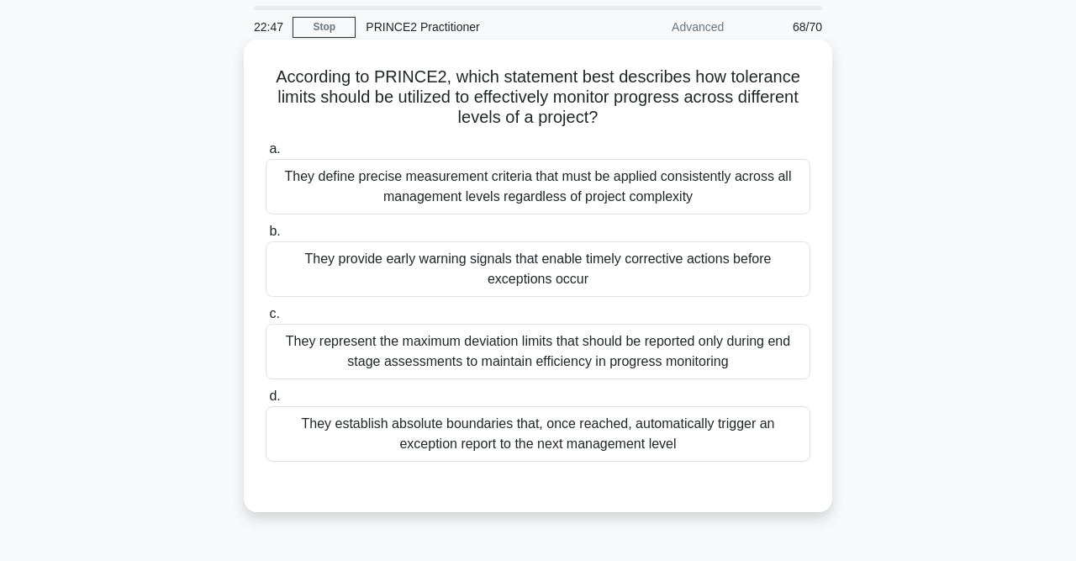
scroll to position [87, 0]
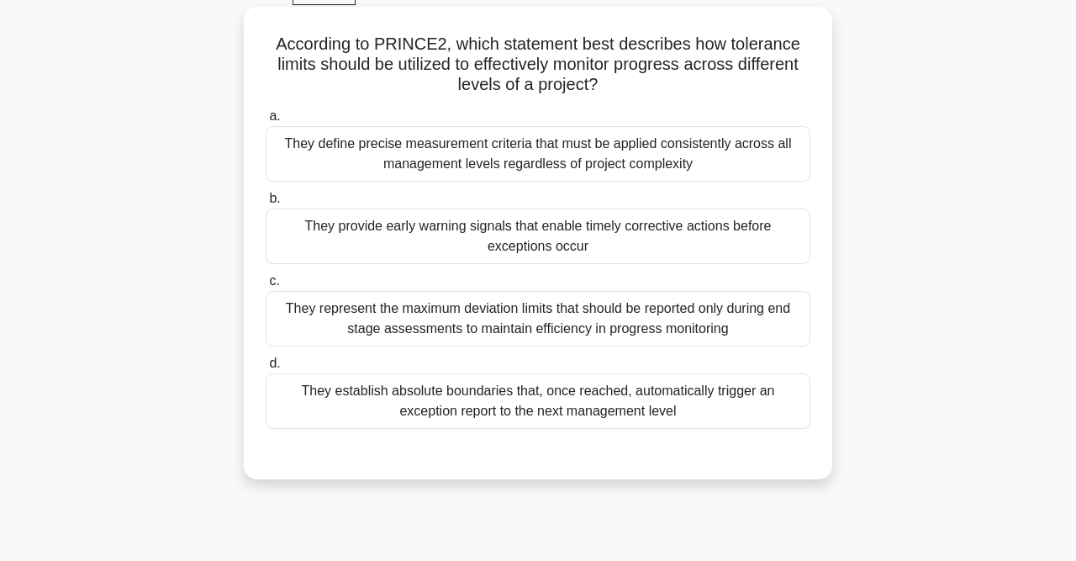
click at [435, 235] on div "They provide early warning signals that enable timely corrective actions before…" at bounding box center [538, 236] width 545 height 55
click at [266, 204] on input "b. They provide early warning signals that enable timely corrective actions bef…" at bounding box center [266, 198] width 0 height 11
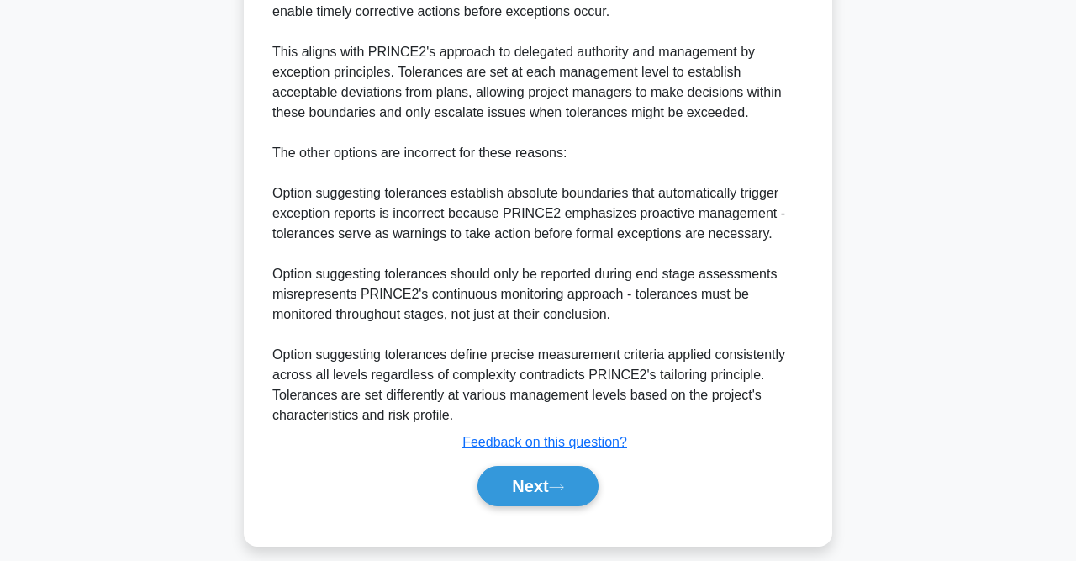
scroll to position [635, 0]
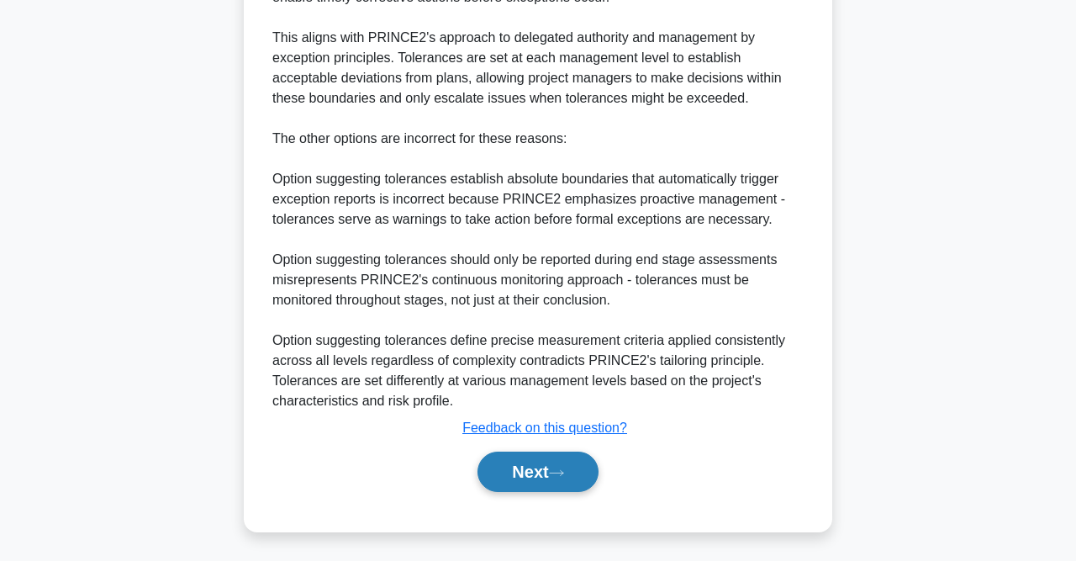
click at [517, 481] on button "Next" at bounding box center [538, 471] width 120 height 40
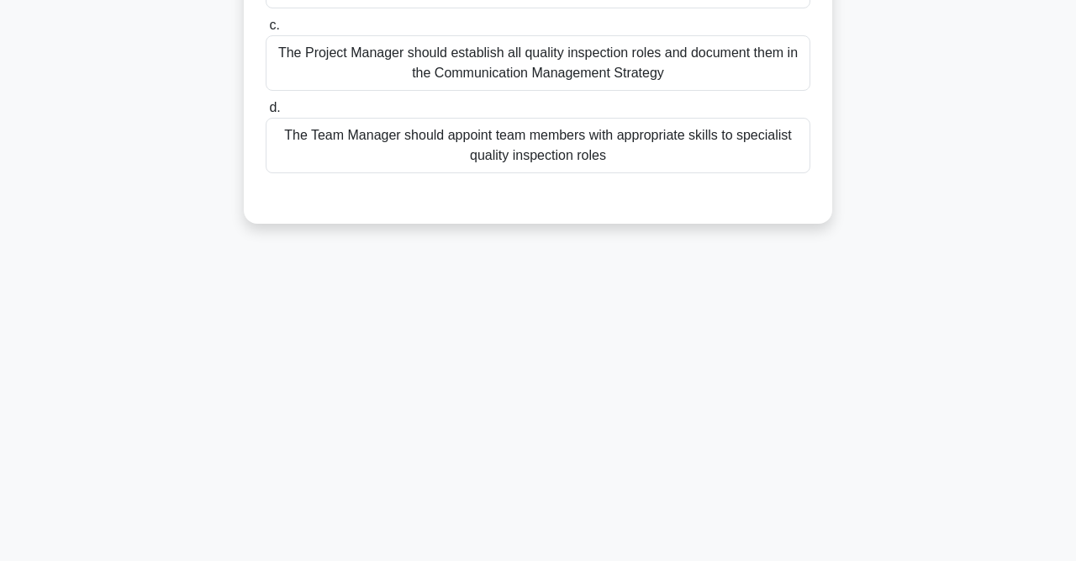
scroll to position [85, 0]
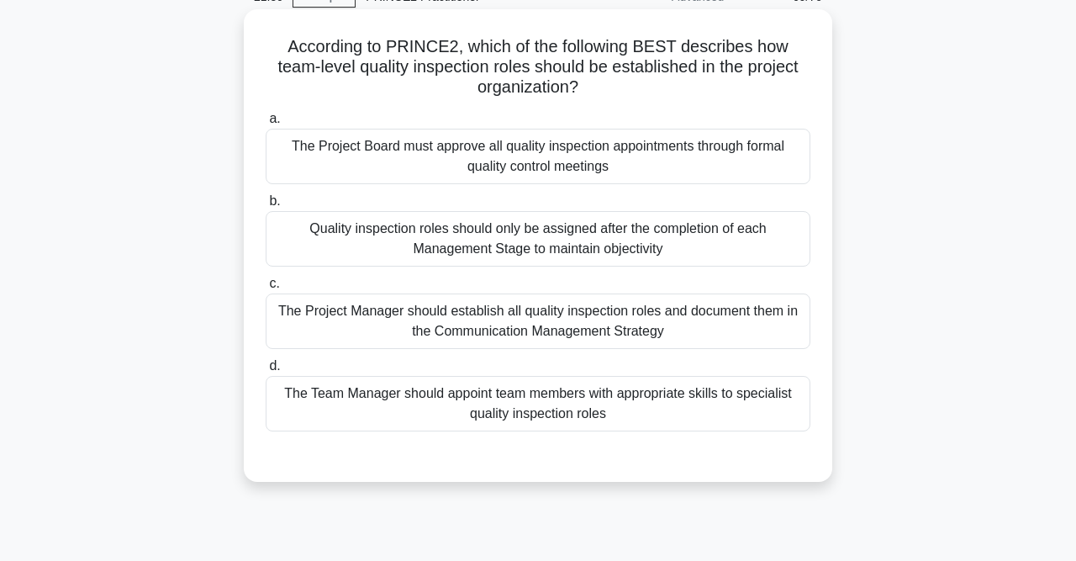
click at [726, 325] on div "The Project Manager should establish all quality inspection roles and document …" at bounding box center [538, 320] width 545 height 55
click at [266, 289] on input "c. The Project Manager should establish all quality inspection roles and docume…" at bounding box center [266, 283] width 0 height 11
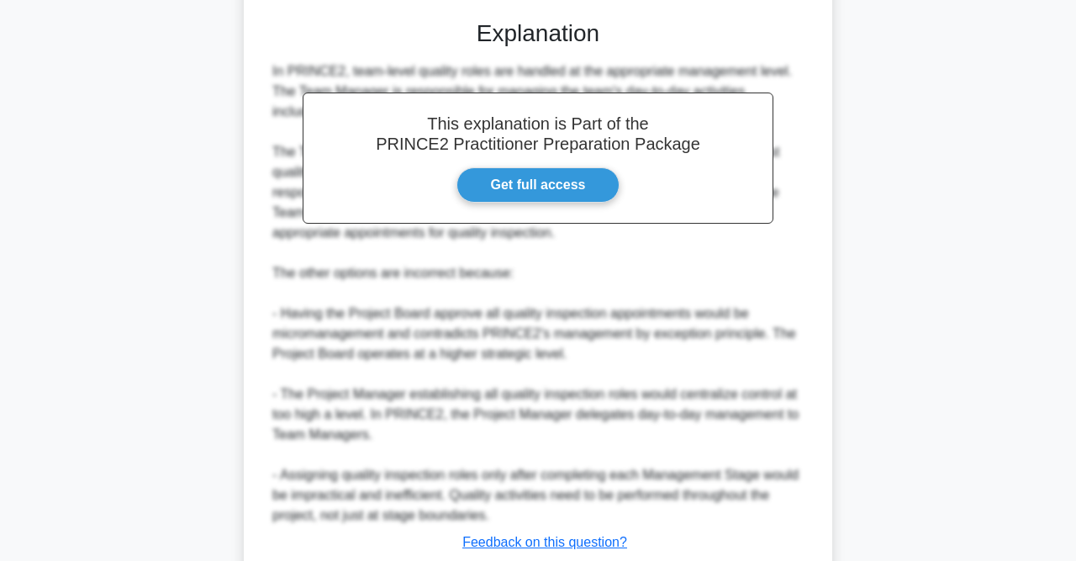
scroll to position [637, 0]
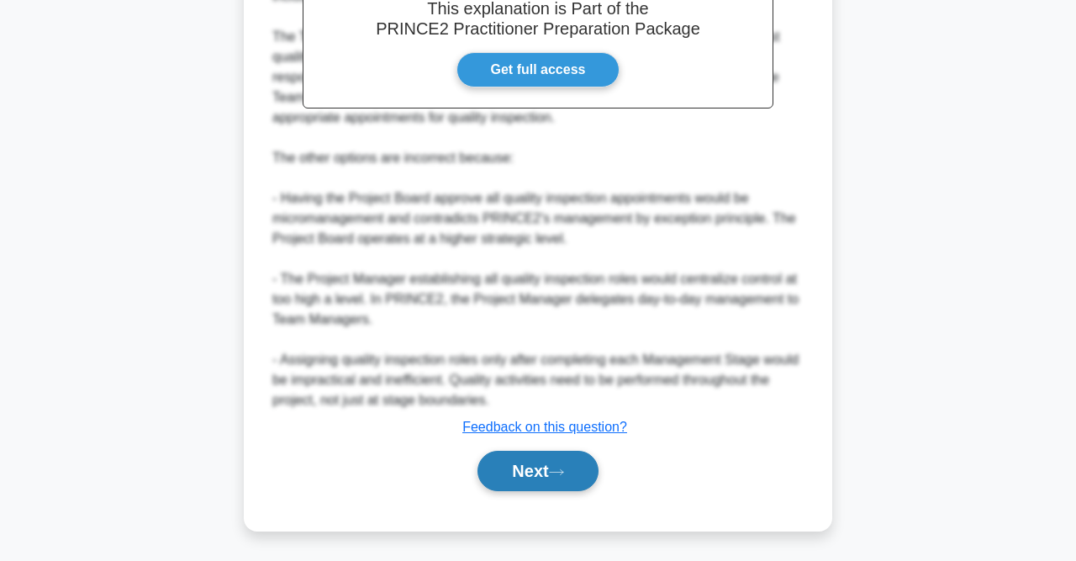
click at [564, 469] on icon at bounding box center [556, 471] width 15 height 9
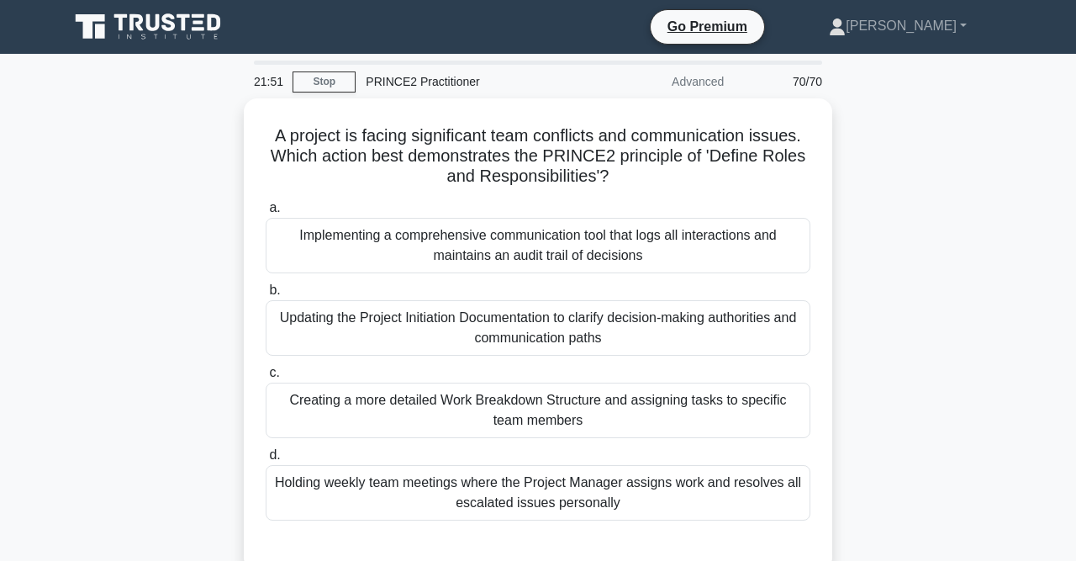
scroll to position [87, 0]
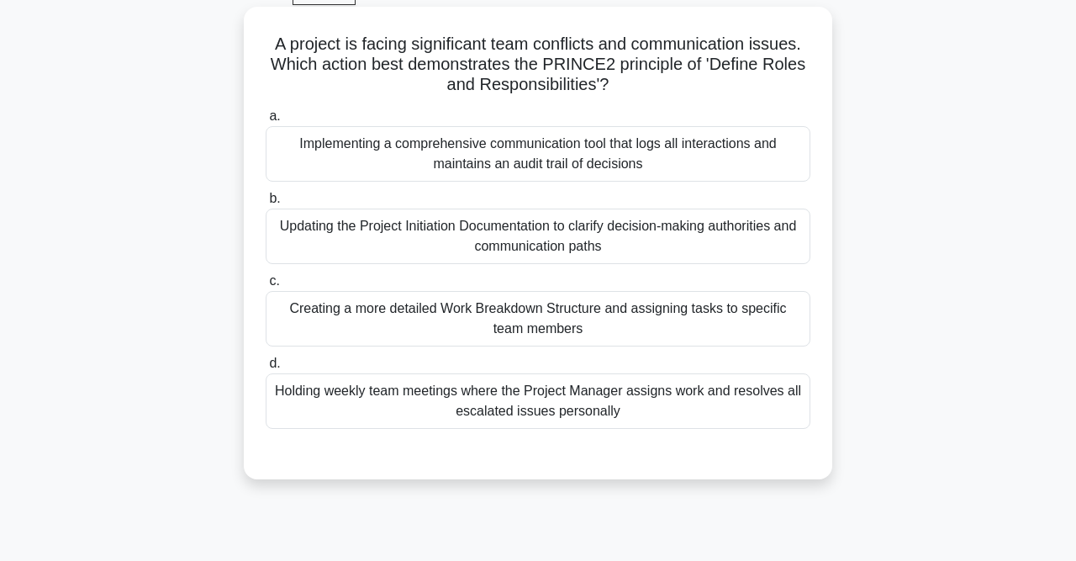
click at [617, 161] on div "Implementing a comprehensive communication tool that logs all interactions and …" at bounding box center [538, 153] width 545 height 55
click at [266, 122] on input "a. Implementing a comprehensive communication tool that logs all interactions a…" at bounding box center [266, 116] width 0 height 11
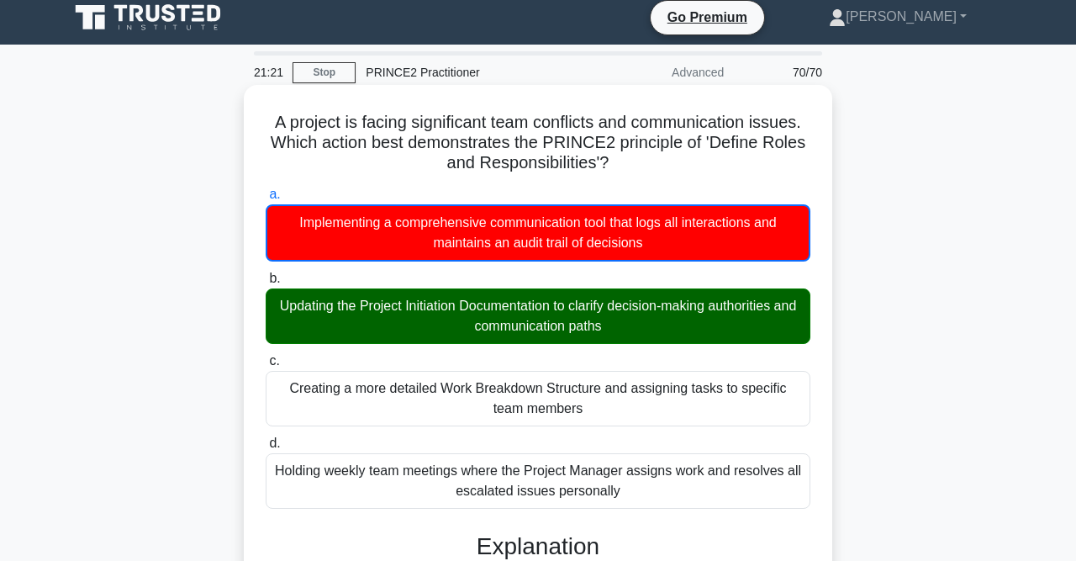
scroll to position [0, 0]
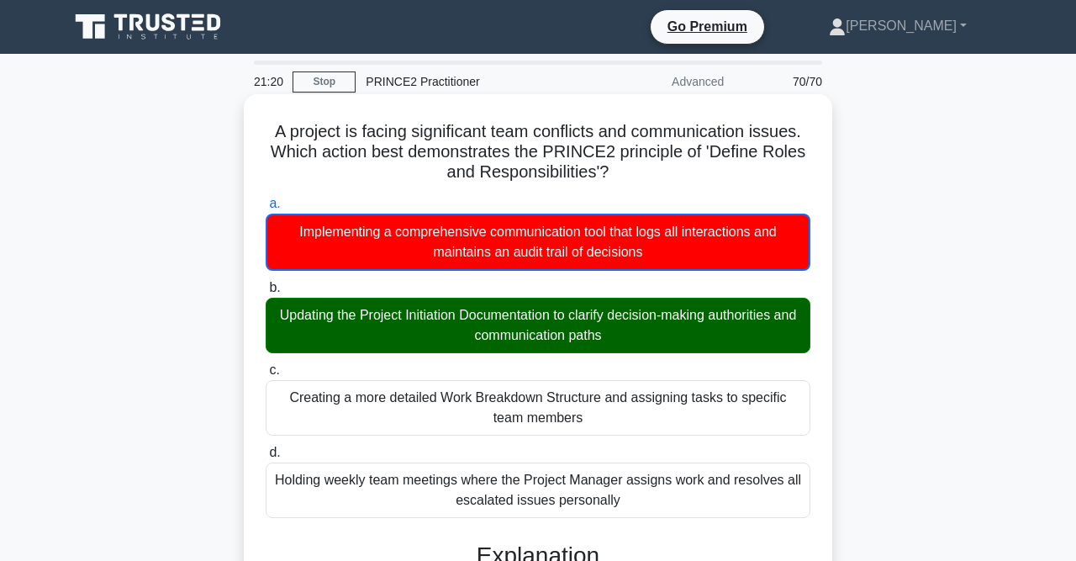
click at [398, 324] on div "Updating the Project Initiation Documentation to clarify decision-making author…" at bounding box center [538, 325] width 545 height 55
click at [266, 293] on input "b. Updating the Project Initiation Documentation to clarify decision-making aut…" at bounding box center [266, 287] width 0 height 11
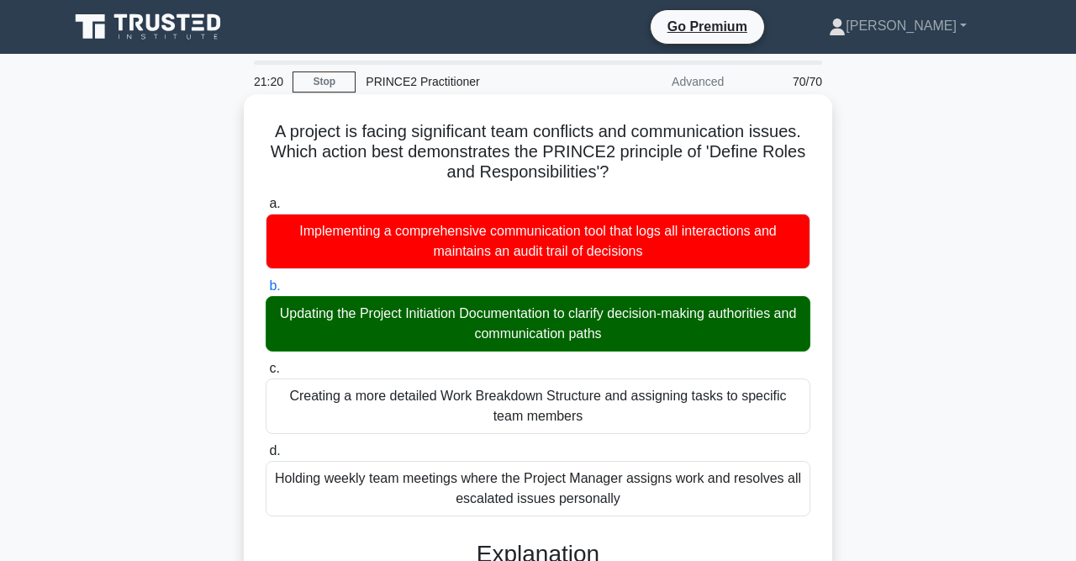
click at [399, 324] on div "Updating the Project Initiation Documentation to clarify decision-making author…" at bounding box center [538, 323] width 545 height 55
click at [266, 292] on input "b. Updating the Project Initiation Documentation to clarify decision-making aut…" at bounding box center [266, 286] width 0 height 11
click at [399, 324] on div "Updating the Project Initiation Documentation to clarify decision-making author…" at bounding box center [538, 323] width 545 height 55
click at [266, 292] on input "b. Updating the Project Initiation Documentation to clarify decision-making aut…" at bounding box center [266, 286] width 0 height 11
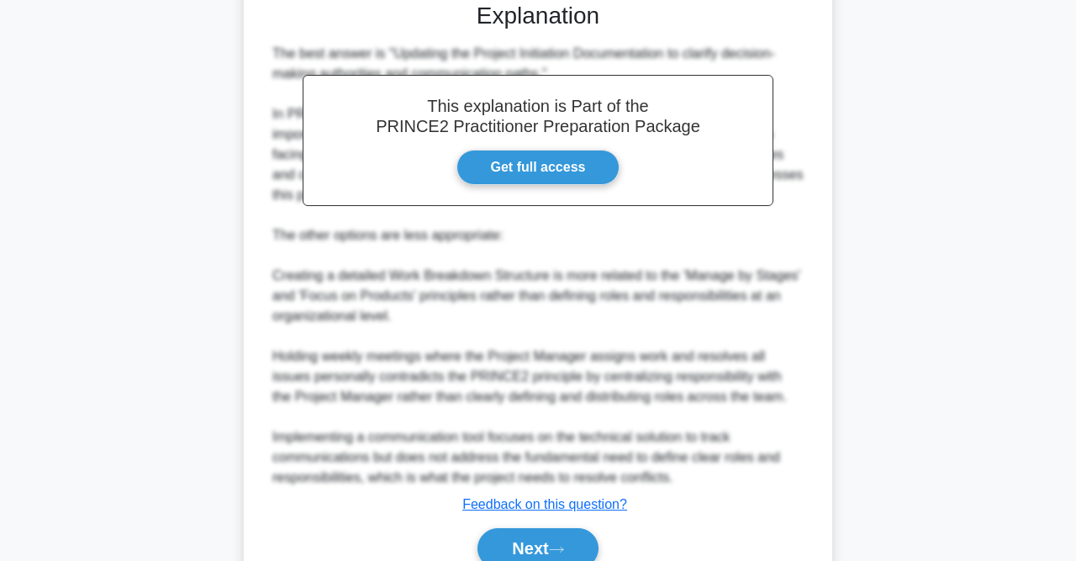
scroll to position [612, 0]
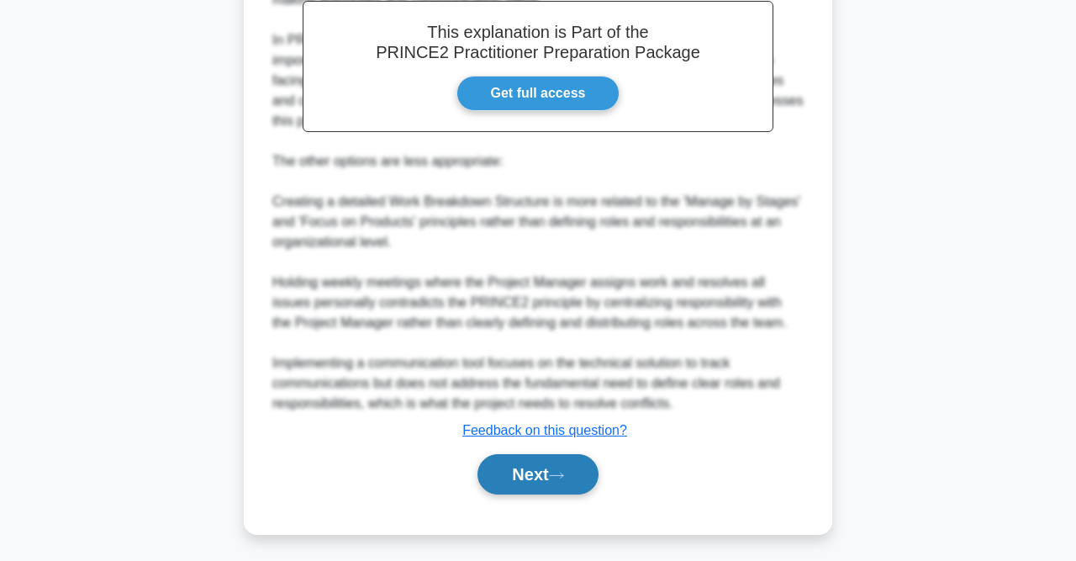
click at [498, 483] on button "Next" at bounding box center [538, 474] width 120 height 40
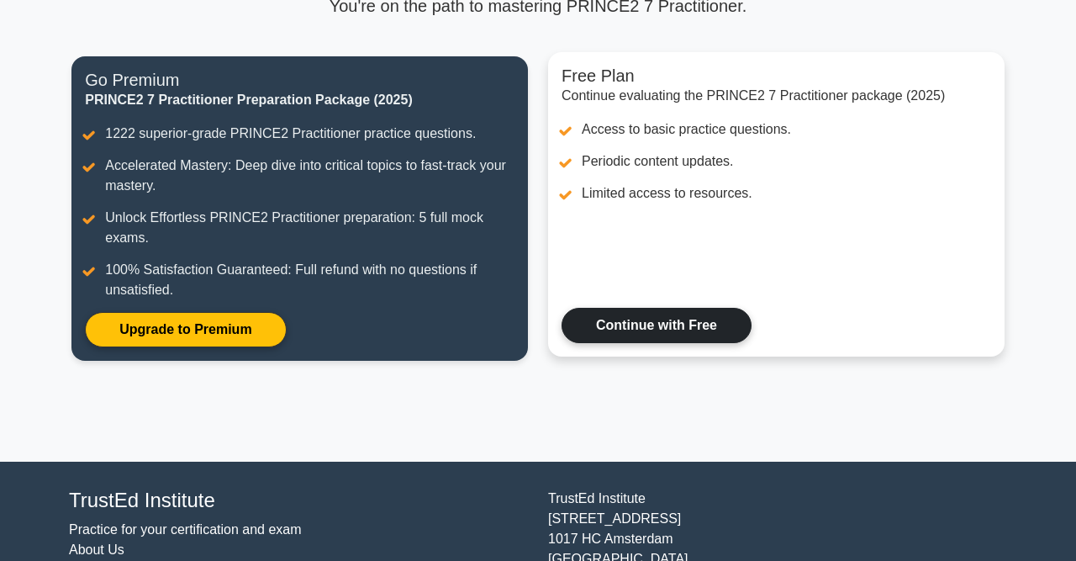
scroll to position [175, 0]
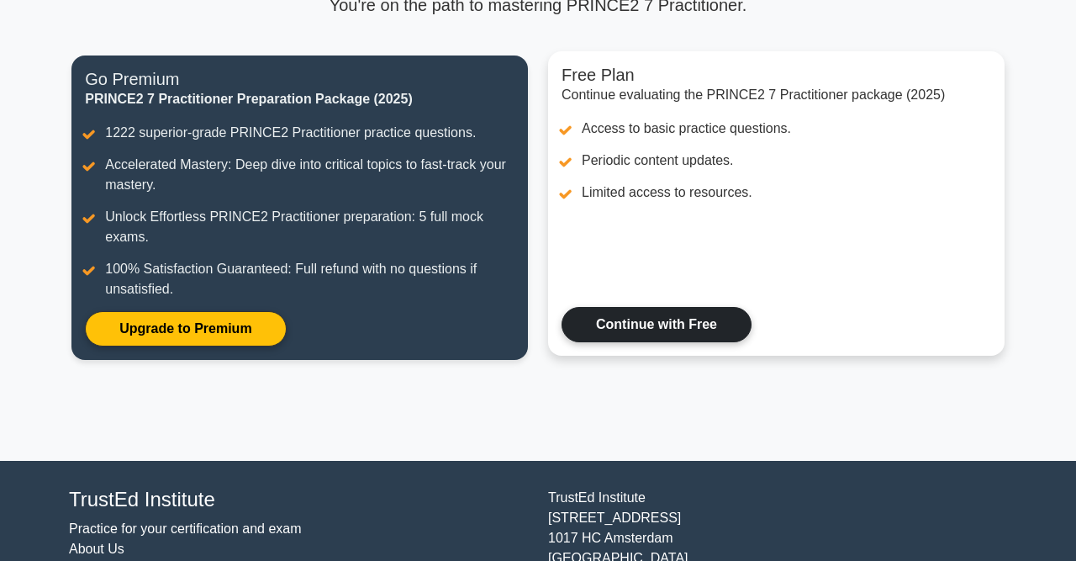
click at [702, 322] on link "Continue with Free" at bounding box center [657, 324] width 190 height 35
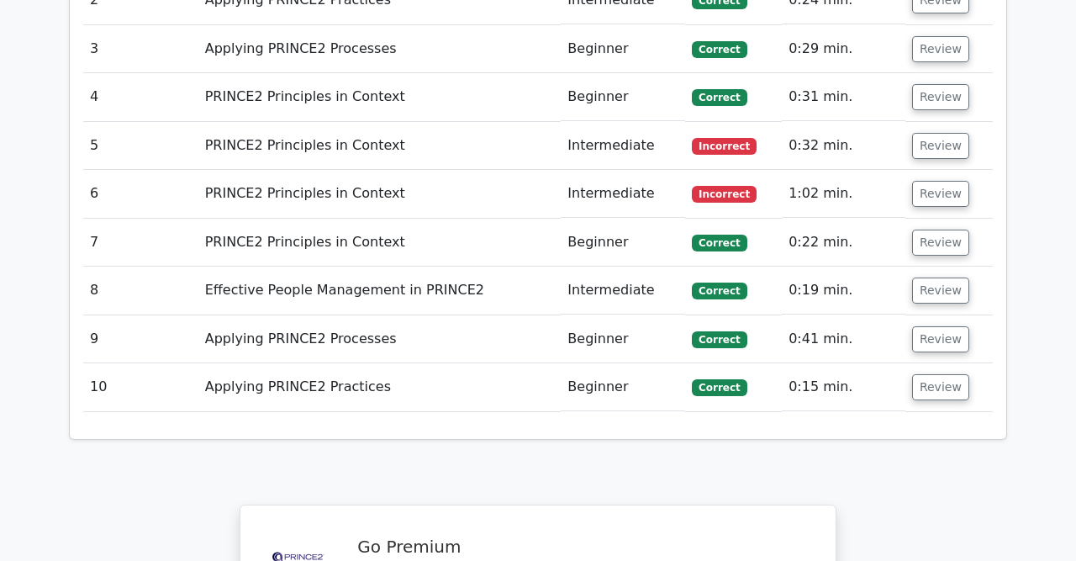
scroll to position [2798, 0]
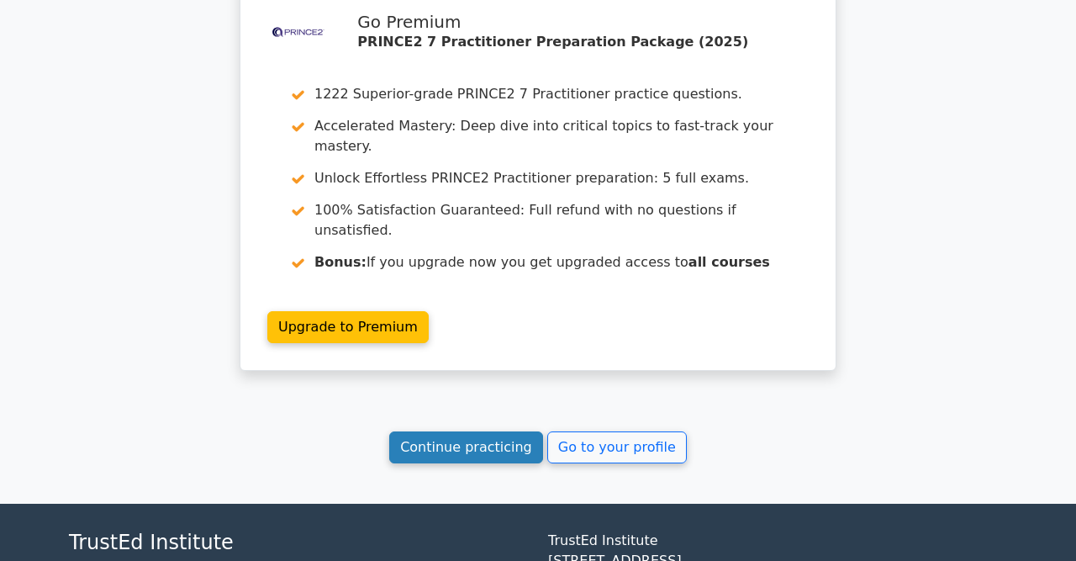
click at [504, 431] on link "Continue practicing" at bounding box center [466, 447] width 154 height 32
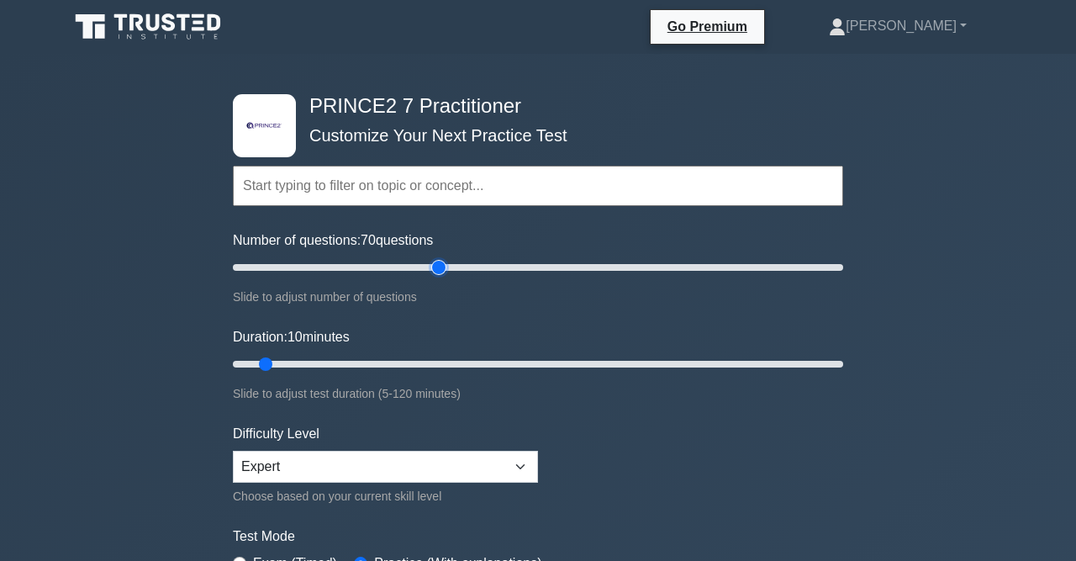
drag, startPoint x: 259, startPoint y: 266, endPoint x: 436, endPoint y: 265, distance: 177.4
type input "70"
click at [436, 265] on input "Number of questions: 70 questions" at bounding box center [538, 267] width 610 height 20
drag, startPoint x: 267, startPoint y: 365, endPoint x: 458, endPoint y: 356, distance: 191.9
type input "45"
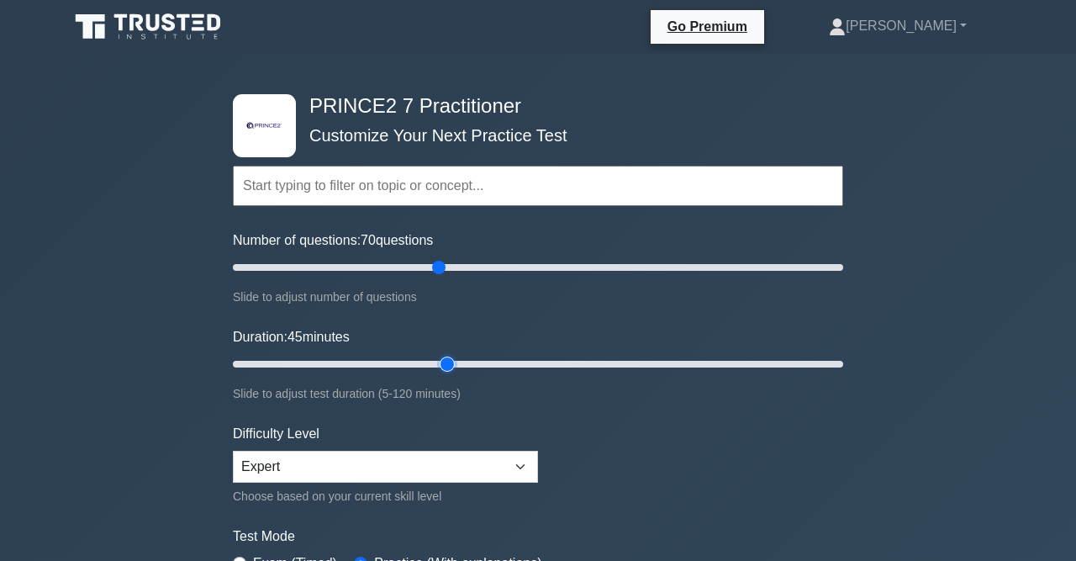
click at [458, 356] on input "Duration: 45 minutes" at bounding box center [538, 364] width 610 height 20
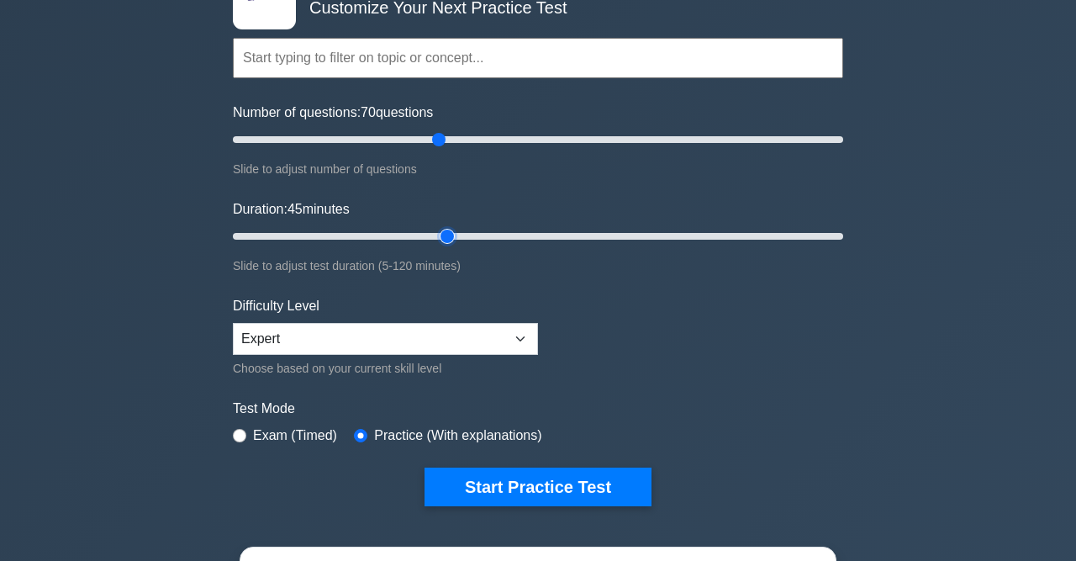
scroll to position [175, 0]
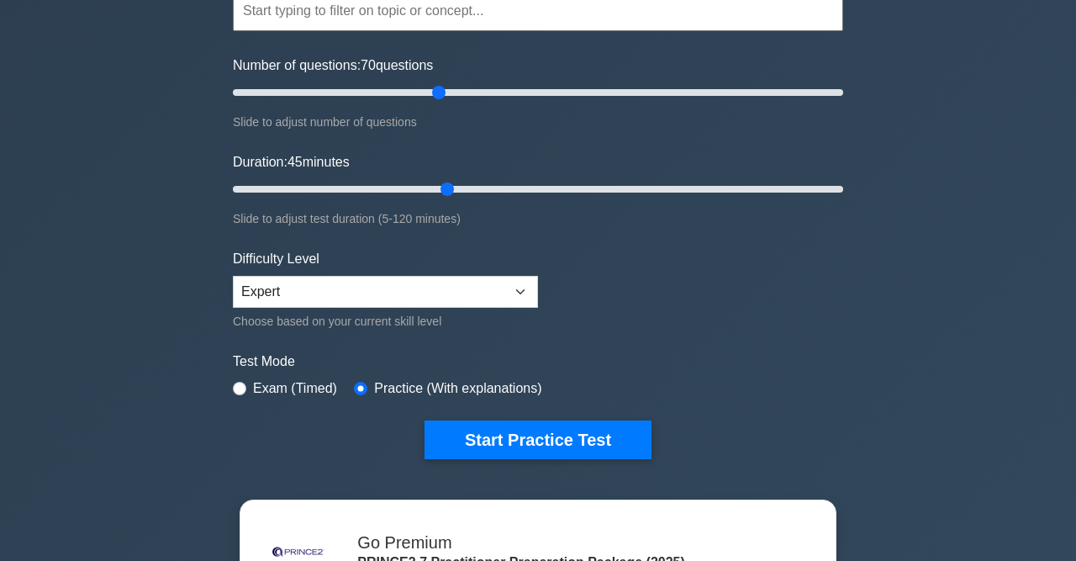
click at [293, 387] on label "Exam (Timed)" at bounding box center [295, 388] width 84 height 20
click at [258, 388] on label "Exam (Timed)" at bounding box center [295, 388] width 84 height 20
click at [229, 388] on div ".st0{fill-rule:evenodd;clip-rule:evenodd;fill:#000041;} .st1{fill-rule:evenodd;…" at bounding box center [538, 189] width 631 height 620
click at [231, 388] on div ".st0{fill-rule:evenodd;clip-rule:evenodd;fill:#000041;} .st1{fill-rule:evenodd;…" at bounding box center [538, 189] width 631 height 620
click at [241, 387] on input "radio" at bounding box center [239, 388] width 13 height 13
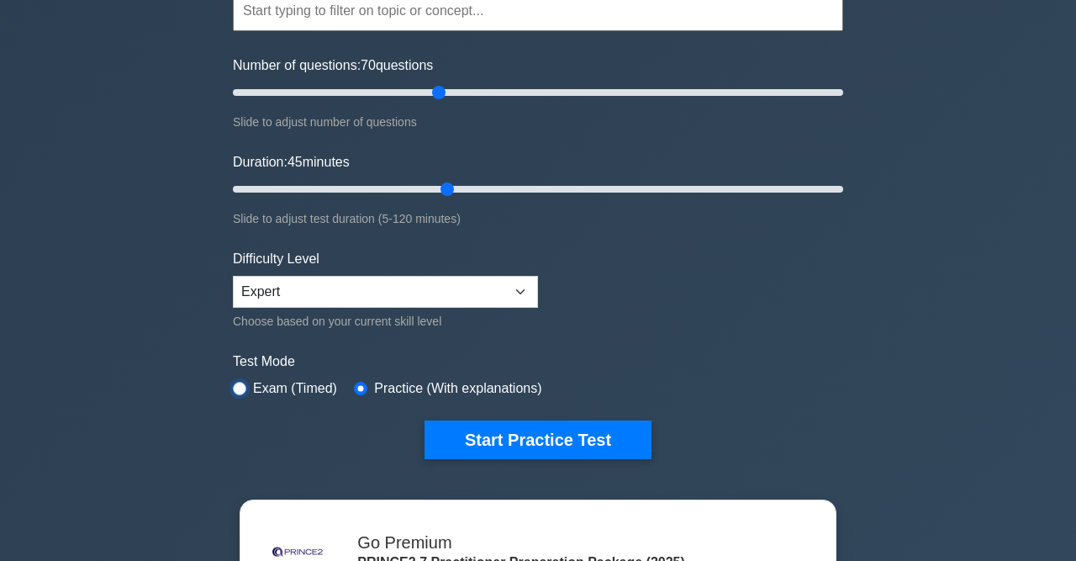
radio input "true"
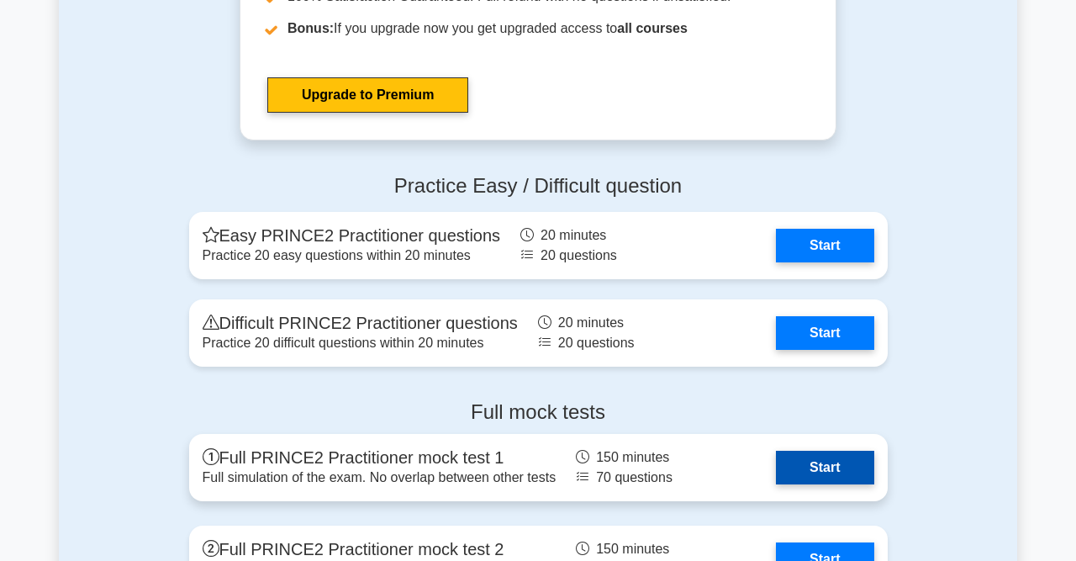
scroll to position [2011, 0]
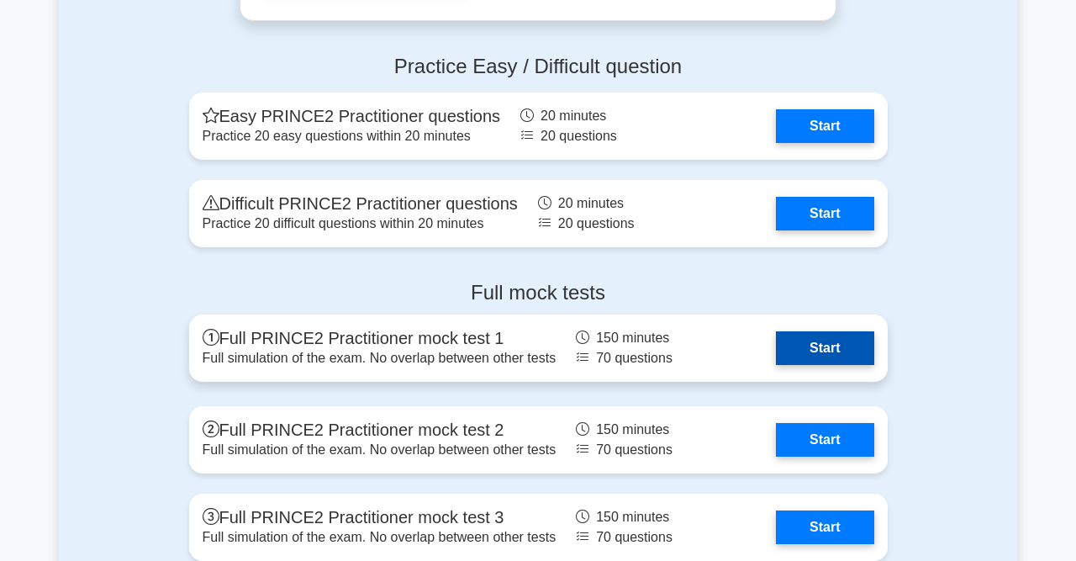
click at [820, 340] on link "Start" at bounding box center [825, 348] width 98 height 34
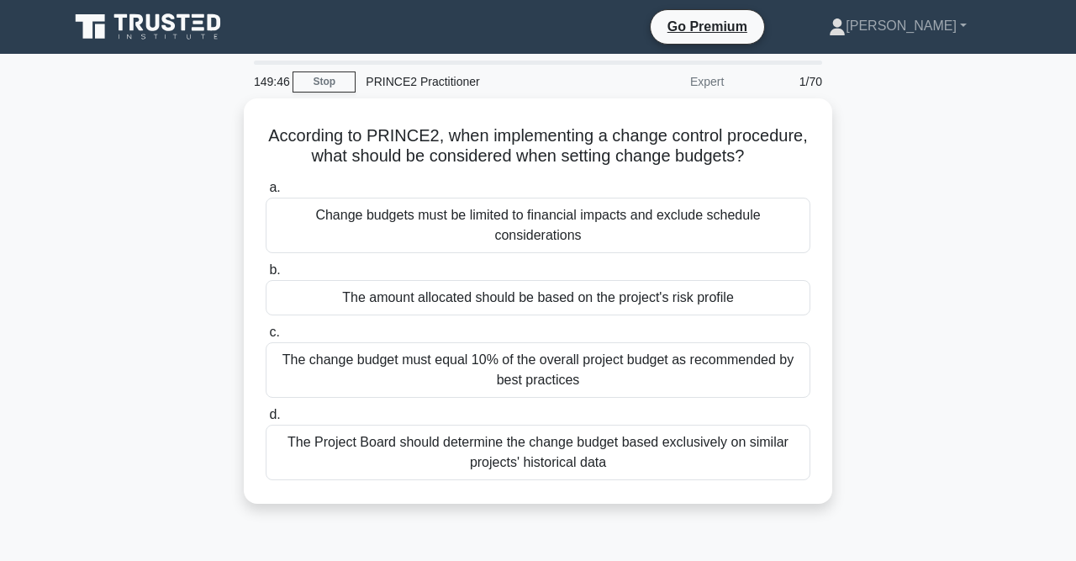
click at [1025, 95] on main "149:46 Stop PRINCE2 Practitioner Expert 1/70 According to PRINCE2, when impleme…" at bounding box center [538, 481] width 1076 height 854
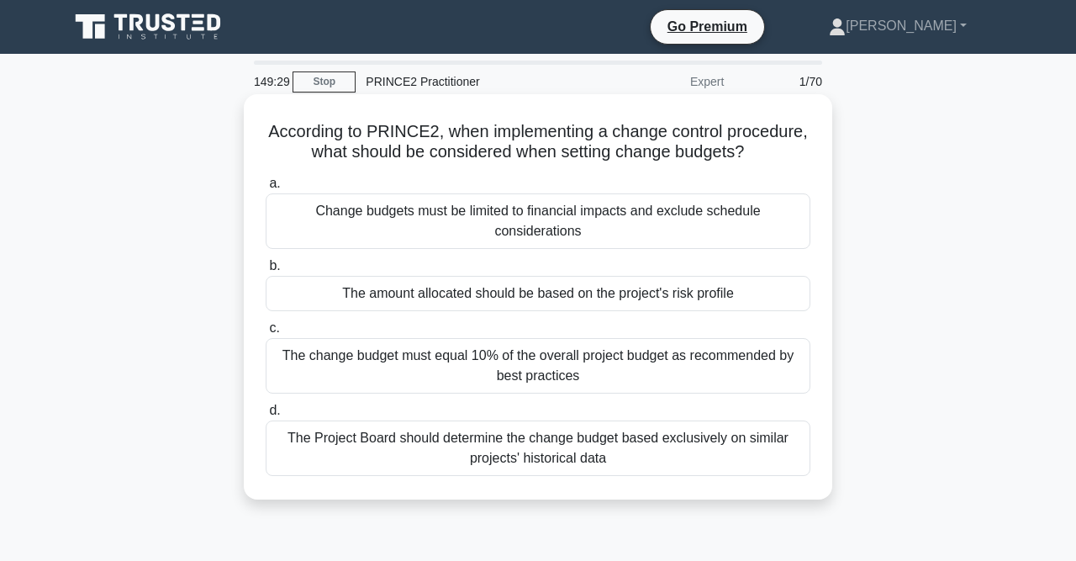
click at [615, 454] on div "The Project Board should determine the change budget based exclusively on simil…" at bounding box center [538, 447] width 545 height 55
click at [266, 416] on input "d. The Project Board should determine the change budget based exclusively on si…" at bounding box center [266, 410] width 0 height 11
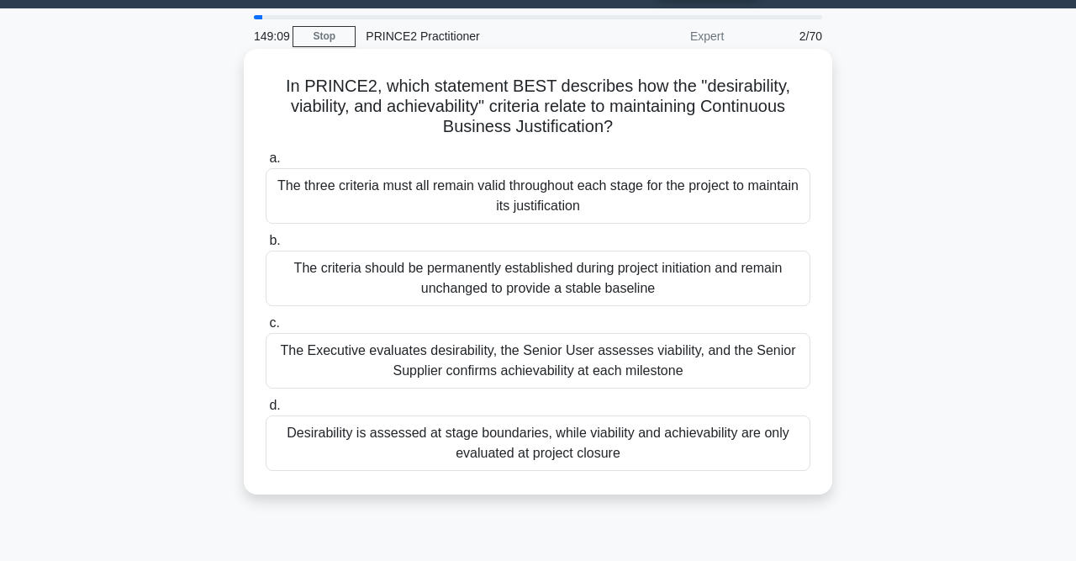
scroll to position [87, 0]
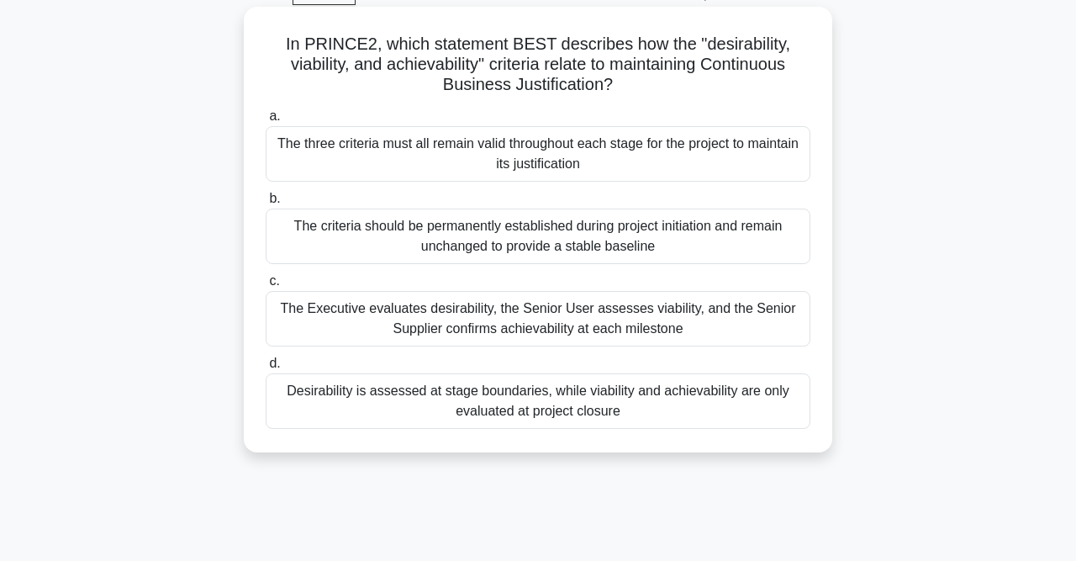
click at [528, 145] on div "The three criteria must all remain valid throughout each stage for the project …" at bounding box center [538, 153] width 545 height 55
click at [266, 122] on input "a. The three criteria must all remain valid throughout each stage for the proje…" at bounding box center [266, 116] width 0 height 11
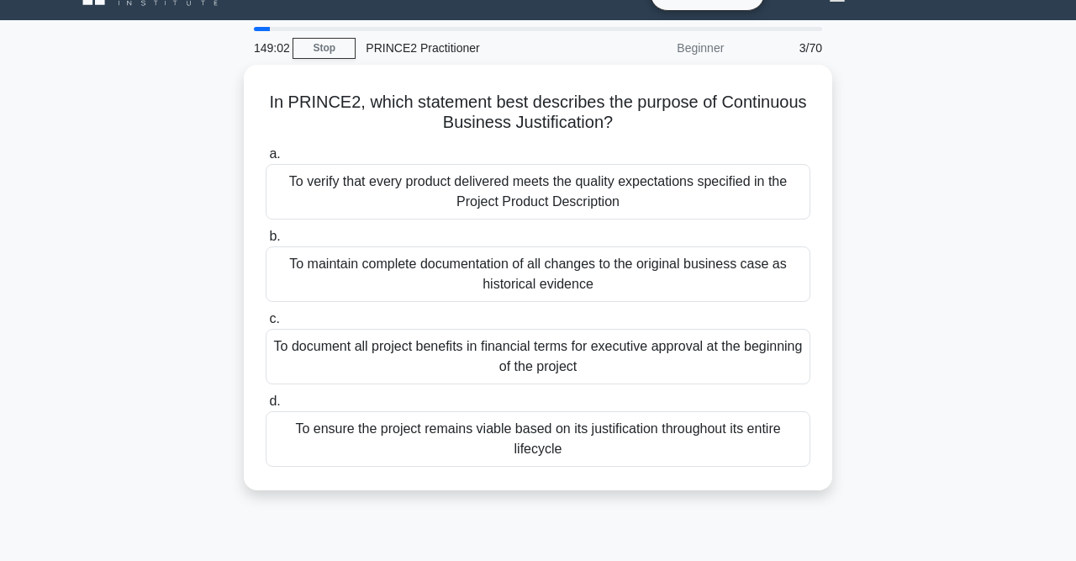
scroll to position [0, 0]
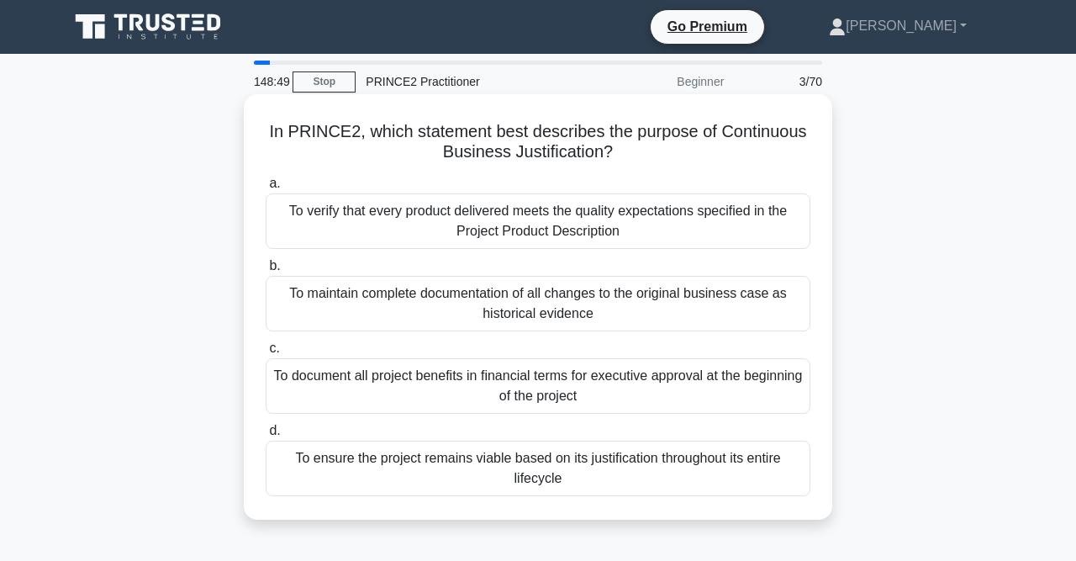
click at [650, 467] on div "To ensure the project remains viable based on its justification throughout its …" at bounding box center [538, 468] width 545 height 55
click at [266, 436] on input "d. To ensure the project remains viable based on its justification throughout i…" at bounding box center [266, 430] width 0 height 11
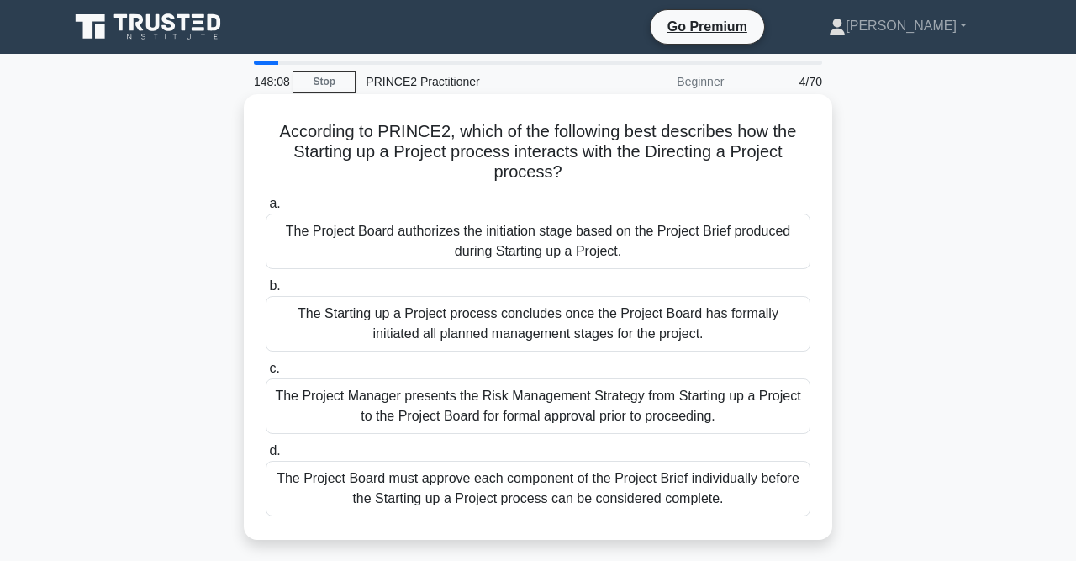
click at [694, 238] on div "The Project Board authorizes the initiation stage based on the Project Brief pr…" at bounding box center [538, 241] width 545 height 55
click at [266, 209] on input "a. The Project Board authorizes the initiation stage based on the Project Brief…" at bounding box center [266, 203] width 0 height 11
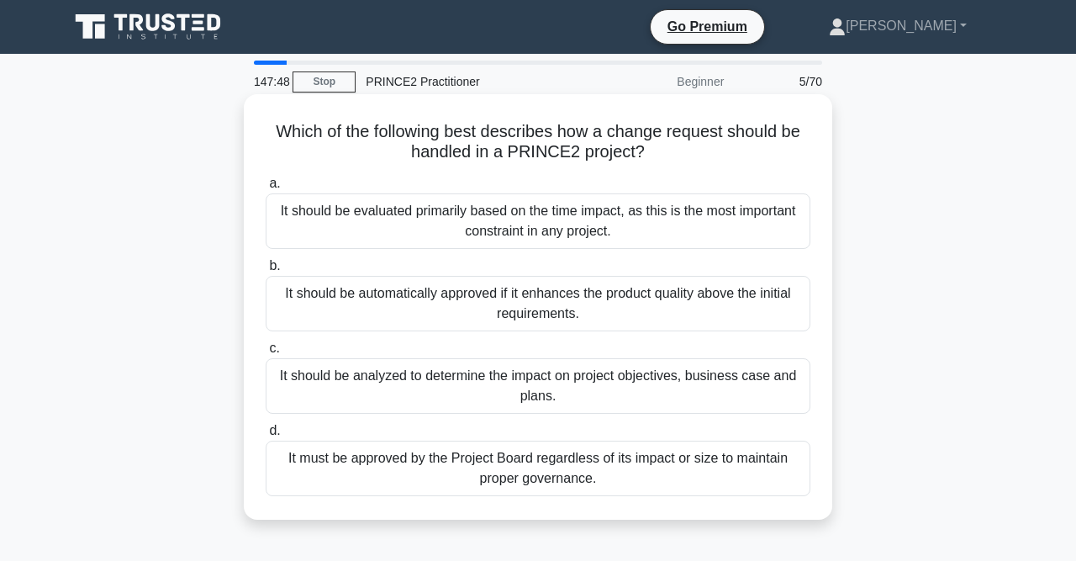
click at [593, 394] on div "It should be analyzed to determine the impact on project objectives, business c…" at bounding box center [538, 385] width 545 height 55
click at [266, 354] on input "c. It should be analyzed to determine the impact on project objectives, busines…" at bounding box center [266, 348] width 0 height 11
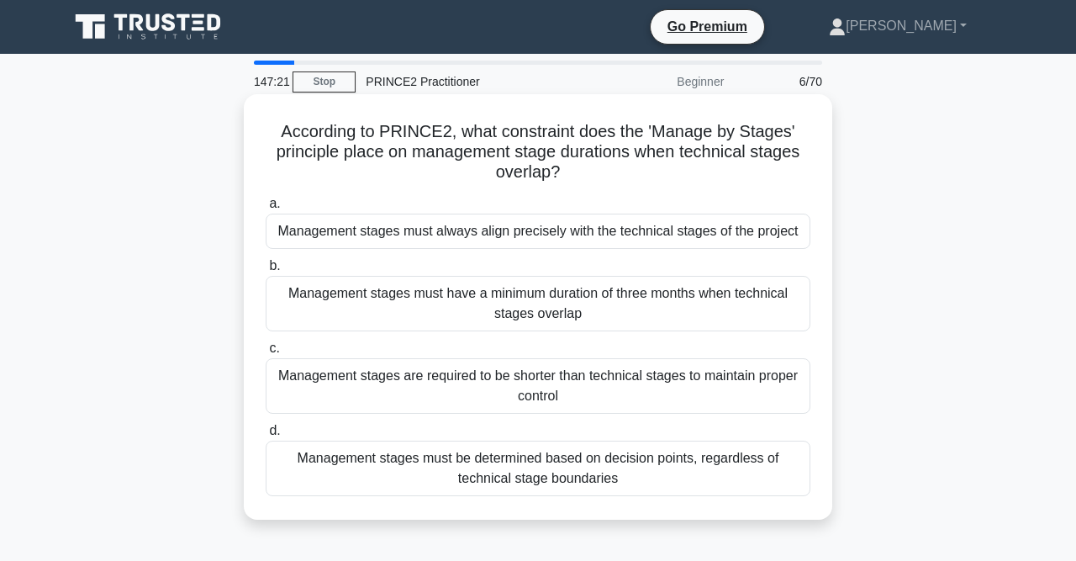
click at [525, 379] on div "Management stages are required to be shorter than technical stages to maintain …" at bounding box center [538, 385] width 545 height 55
click at [266, 354] on input "c. Management stages are required to be shorter than technical stages to mainta…" at bounding box center [266, 348] width 0 height 11
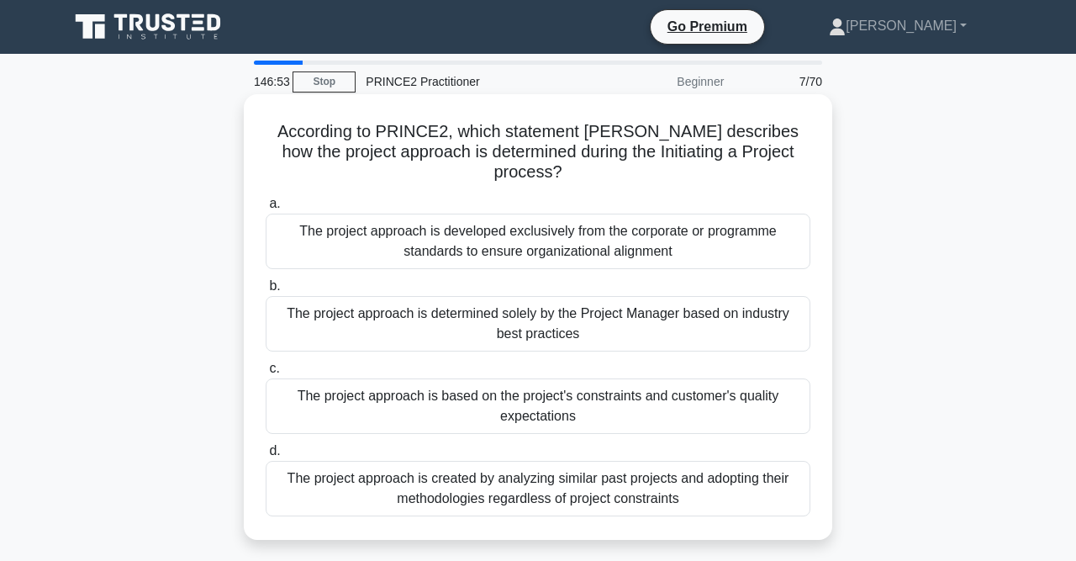
click at [630, 393] on div "The project approach is based on the project's constraints and customer's quali…" at bounding box center [538, 405] width 545 height 55
click at [266, 374] on input "c. The project approach is based on the project's constraints and customer's qu…" at bounding box center [266, 368] width 0 height 11
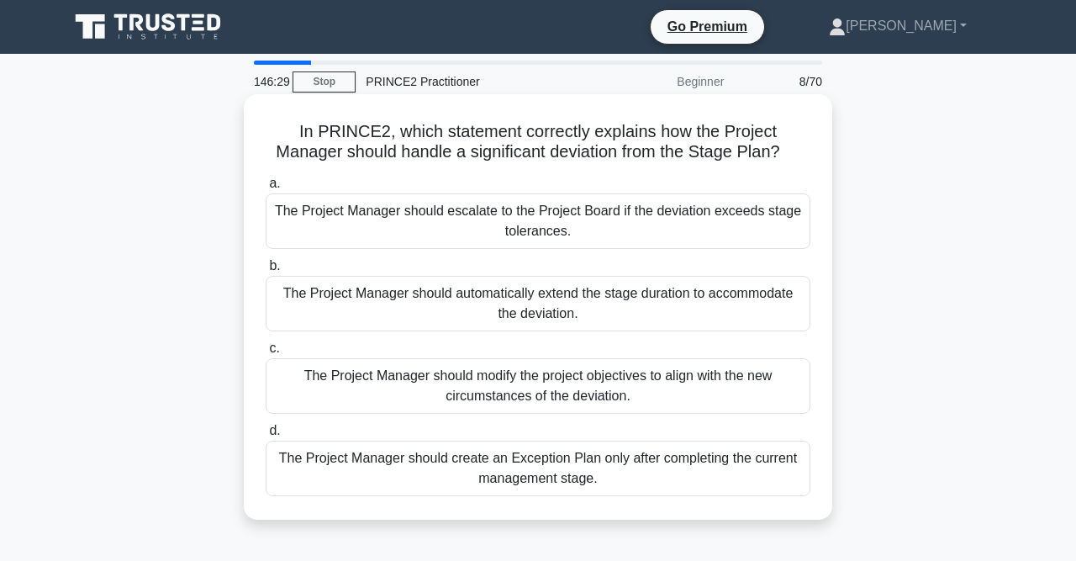
click at [615, 214] on div "The Project Manager should escalate to the Project Board if the deviation excee…" at bounding box center [538, 220] width 545 height 55
click at [266, 189] on input "a. The Project Manager should escalate to the Project Board if the deviation ex…" at bounding box center [266, 183] width 0 height 11
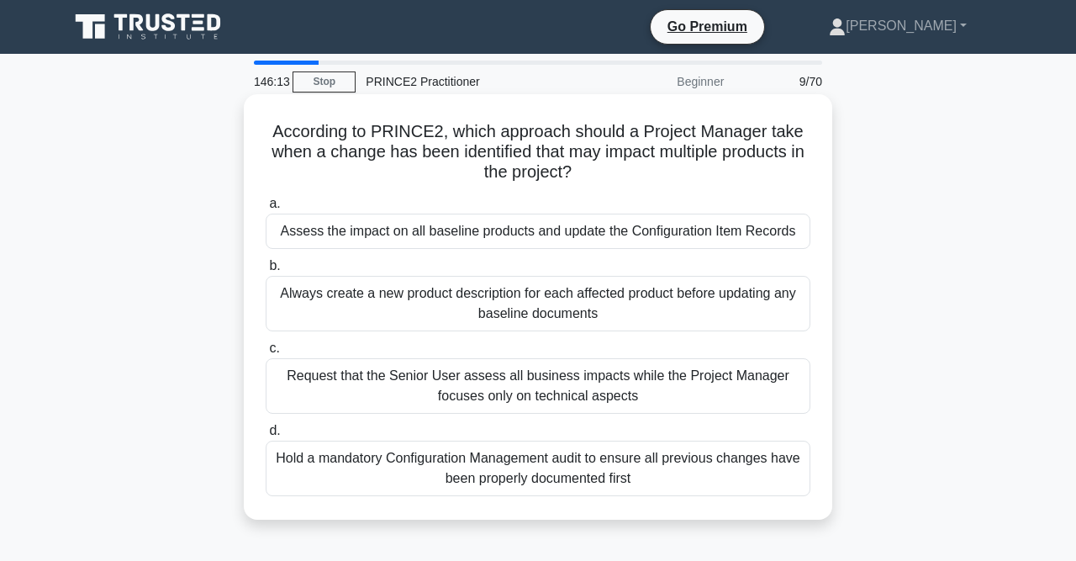
click at [618, 235] on div "Assess the impact on all baseline products and update the Configuration Item Re…" at bounding box center [538, 231] width 545 height 35
click at [266, 209] on input "a. Assess the impact on all baseline products and update the Configuration Item…" at bounding box center [266, 203] width 0 height 11
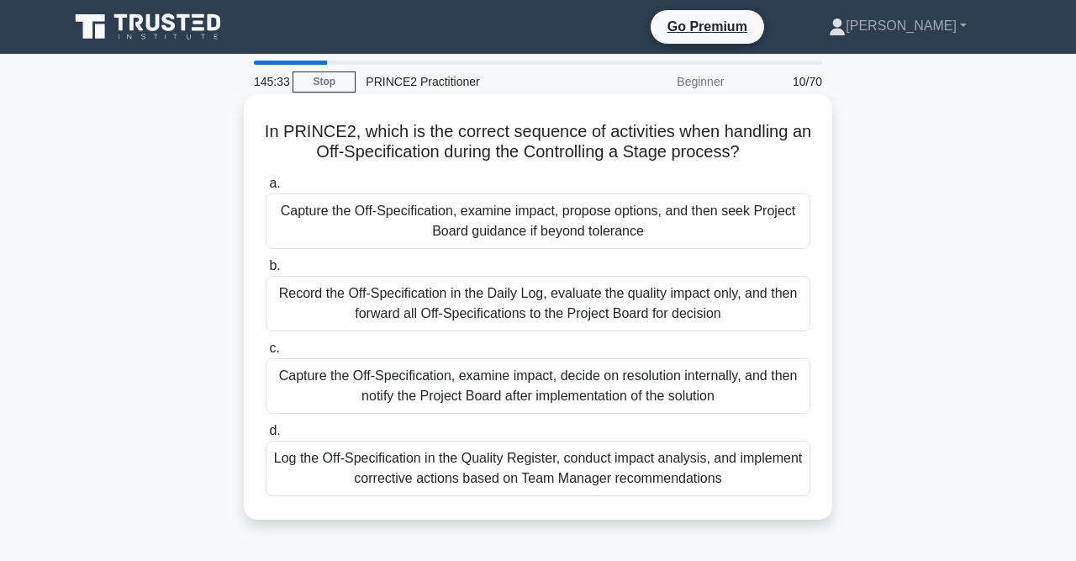
click at [399, 220] on div "Capture the Off-Specification, examine impact, propose options, and then seek P…" at bounding box center [538, 220] width 545 height 55
click at [266, 189] on input "a. Capture the Off-Specification, examine impact, propose options, and then see…" at bounding box center [266, 183] width 0 height 11
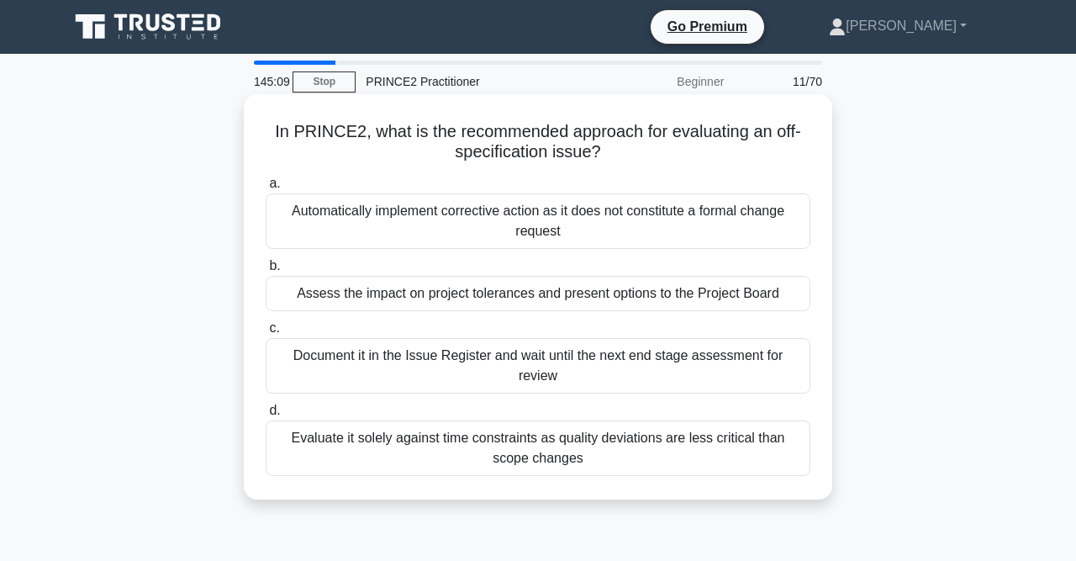
click at [404, 302] on div "Assess the impact on project tolerances and present options to the Project Board" at bounding box center [538, 293] width 545 height 35
click at [266, 272] on input "b. Assess the impact on project tolerances and present options to the Project B…" at bounding box center [266, 266] width 0 height 11
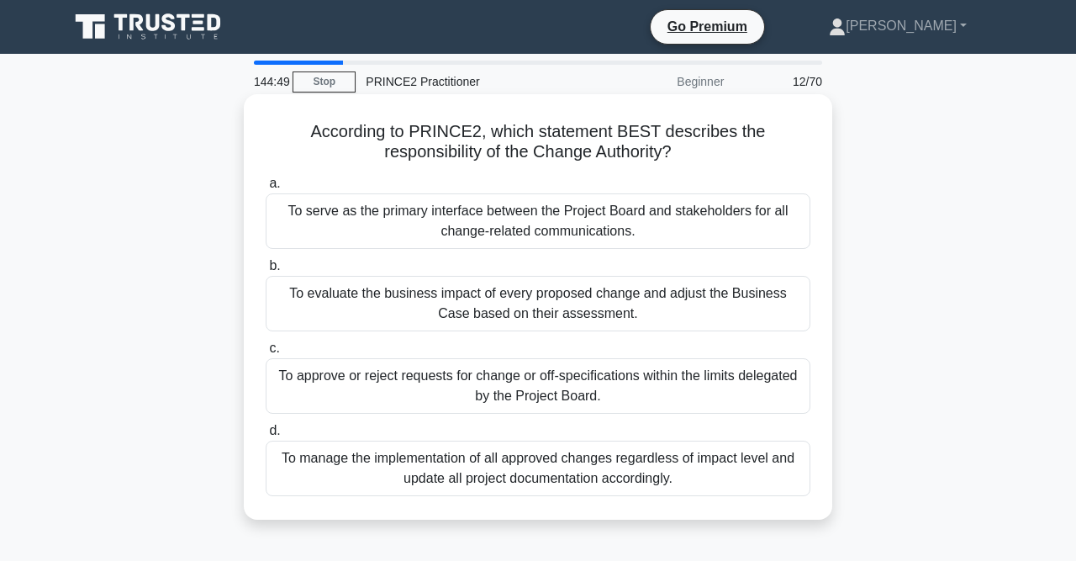
click at [686, 391] on div "To approve or reject requests for change or off-specifications within the limit…" at bounding box center [538, 385] width 545 height 55
click at [266, 354] on input "c. To approve or reject requests for change or off-specifications within the li…" at bounding box center [266, 348] width 0 height 11
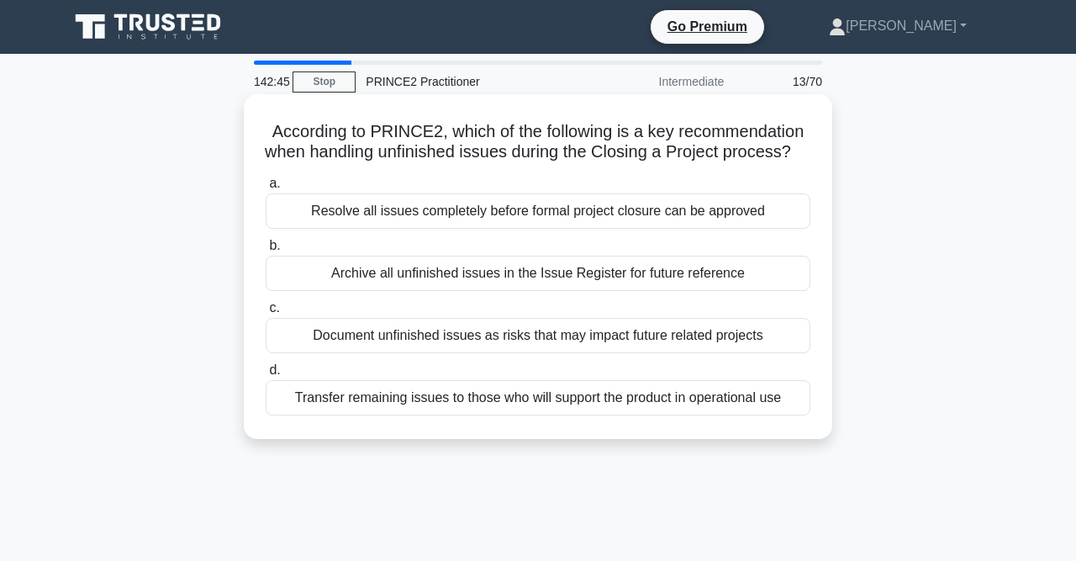
drag, startPoint x: 272, startPoint y: 127, endPoint x: 789, endPoint y: 154, distance: 518.6
click at [789, 154] on h5 "According to PRINCE2, which of the following is a key recommendation when handl…" at bounding box center [538, 142] width 548 height 42
copy h5 "According to PRINCE2, which of the following is a key recommendation when handl…"
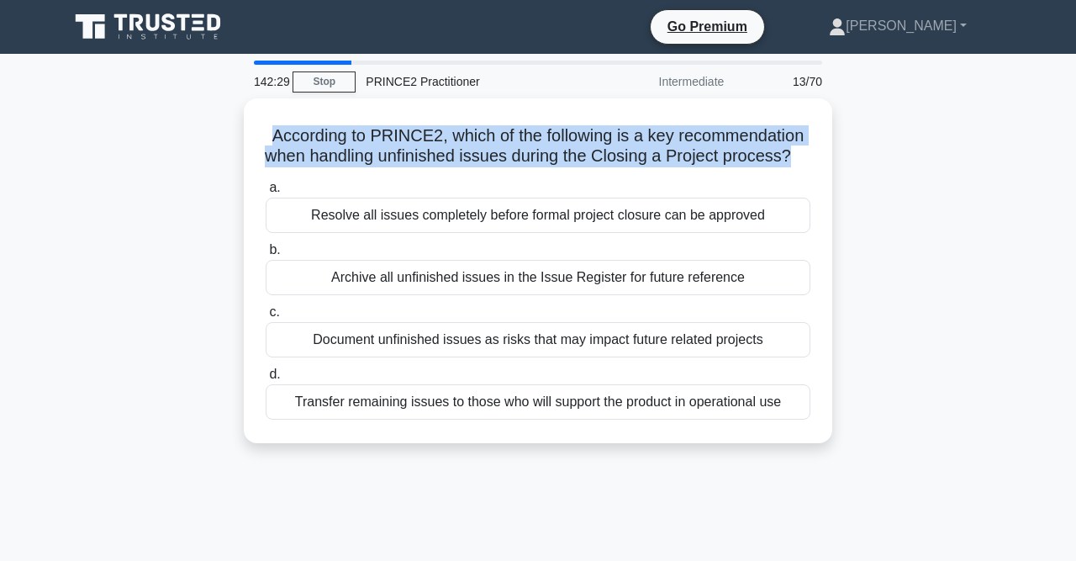
drag, startPoint x: 838, startPoint y: 462, endPoint x: 235, endPoint y: 117, distance: 694.4
click at [235, 117] on div "According to PRINCE2, which of the following is a key recommendation when handl…" at bounding box center [538, 280] width 958 height 365
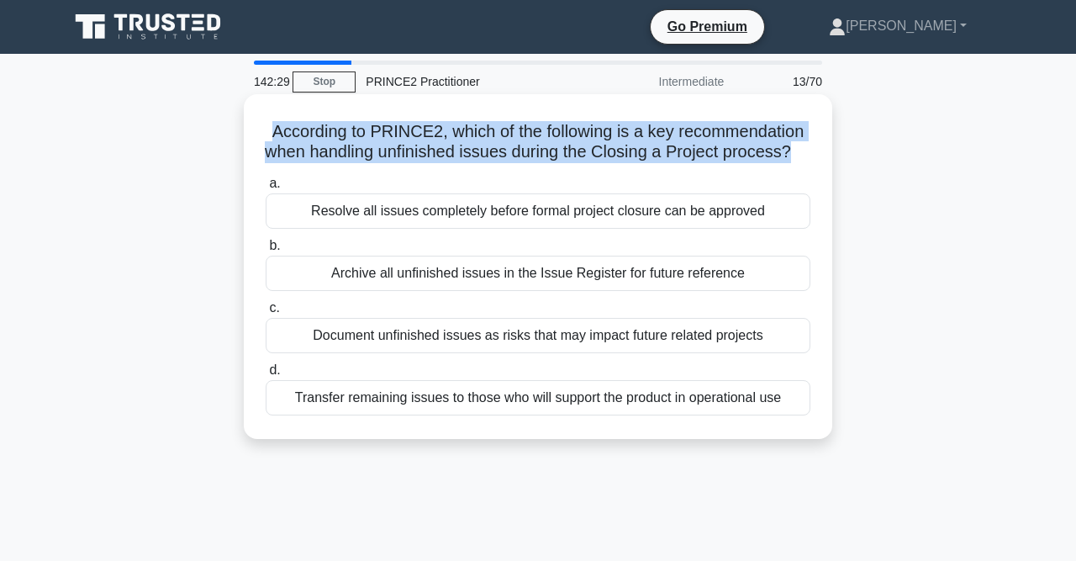
copy h5 "According to PRINCE2, which of the following is a key recommendation when handl…"
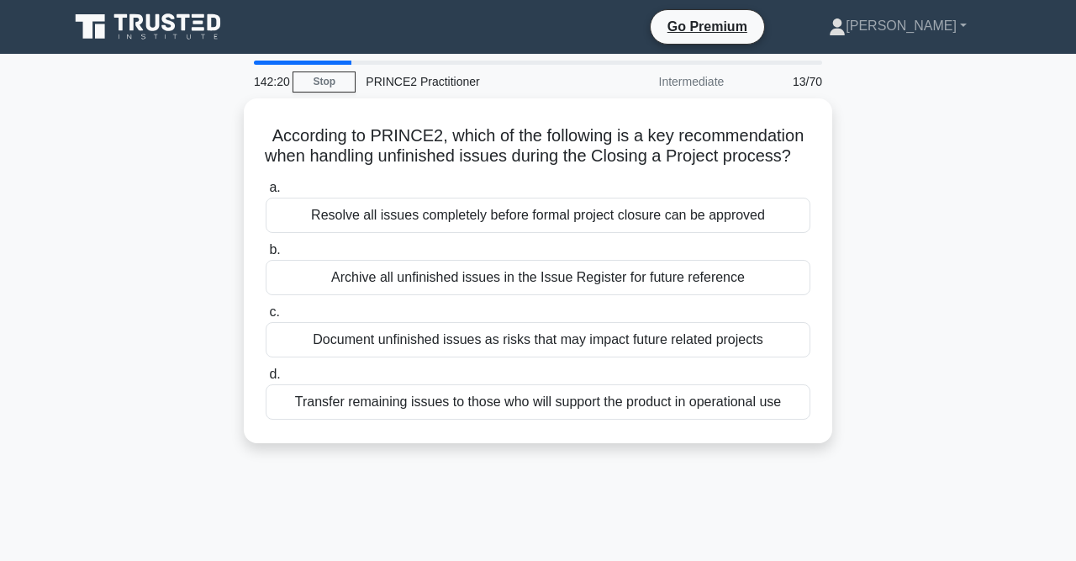
click at [982, 296] on div "According to PRINCE2, which of the following is a key recommendation when handl…" at bounding box center [538, 280] width 958 height 365
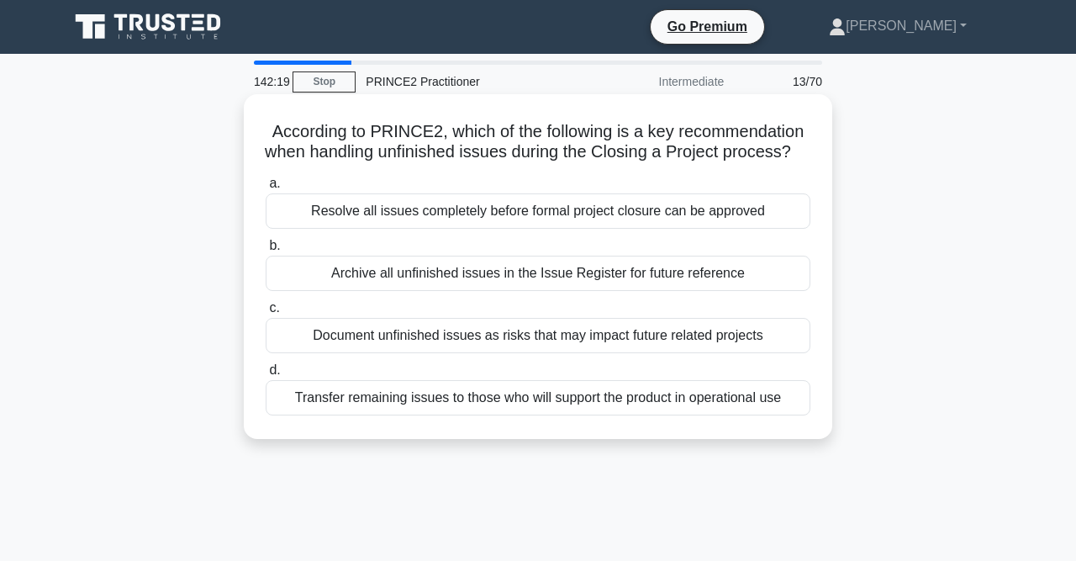
click at [659, 393] on div "Transfer remaining issues to those who will support the product in operational …" at bounding box center [538, 397] width 545 height 35
click at [266, 376] on input "d. Transfer remaining issues to those who will support the product in operation…" at bounding box center [266, 370] width 0 height 11
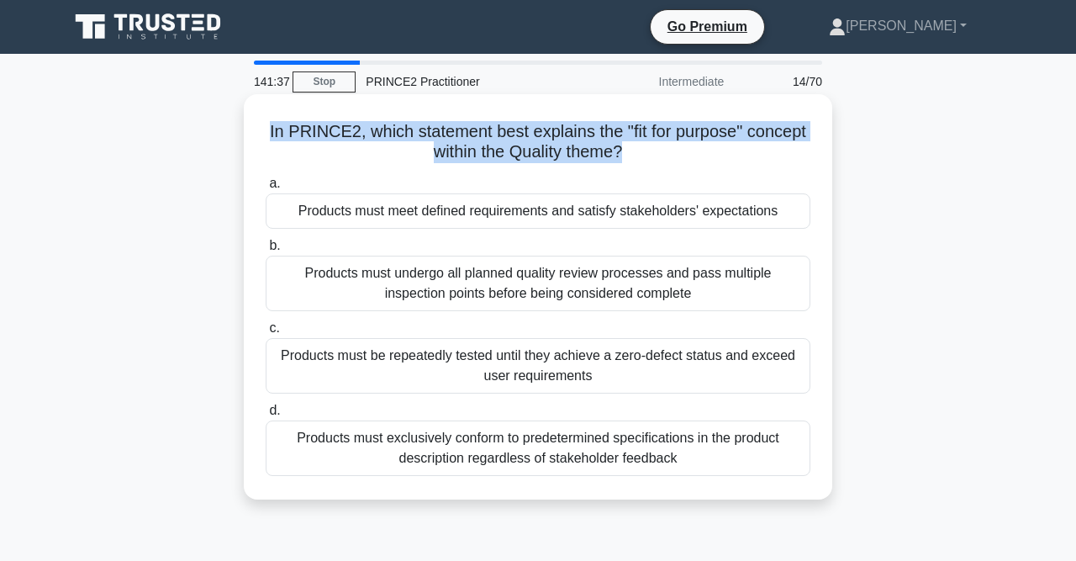
drag, startPoint x: 633, startPoint y: 149, endPoint x: 265, endPoint y: 137, distance: 368.4
click at [265, 137] on h5 "In PRINCE2, which statement best explains the "fit for purpose" concept within …" at bounding box center [538, 142] width 548 height 42
click at [579, 145] on h5 "In PRINCE2, which statement best explains the "fit for purpose" concept within …" at bounding box center [538, 142] width 548 height 42
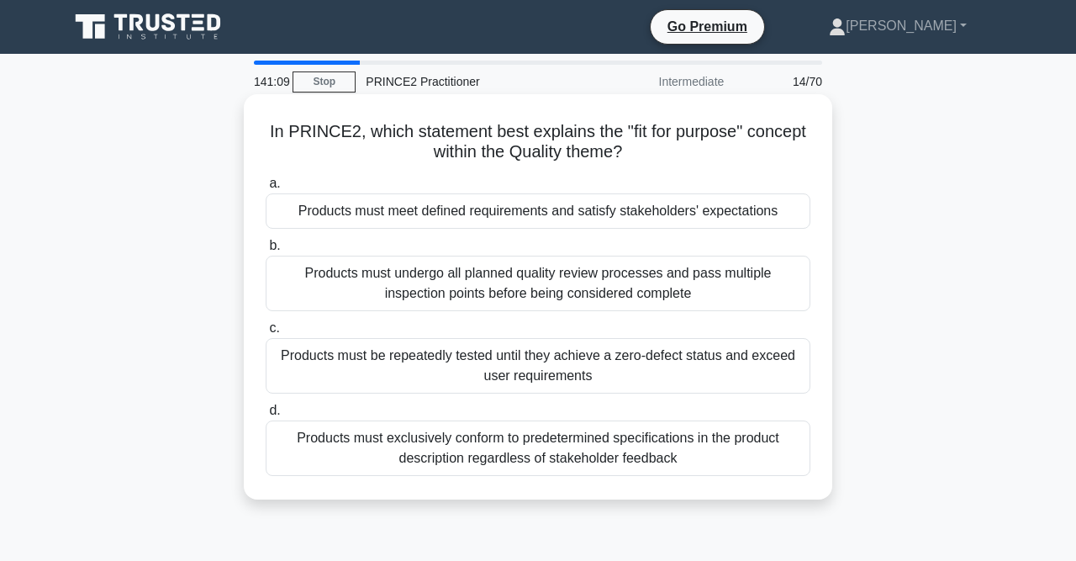
click at [563, 212] on div "Products must meet defined requirements and satisfy stakeholders' expectations" at bounding box center [538, 210] width 545 height 35
click at [266, 189] on input "a. Products must meet defined requirements and satisfy stakeholders' expectatio…" at bounding box center [266, 183] width 0 height 11
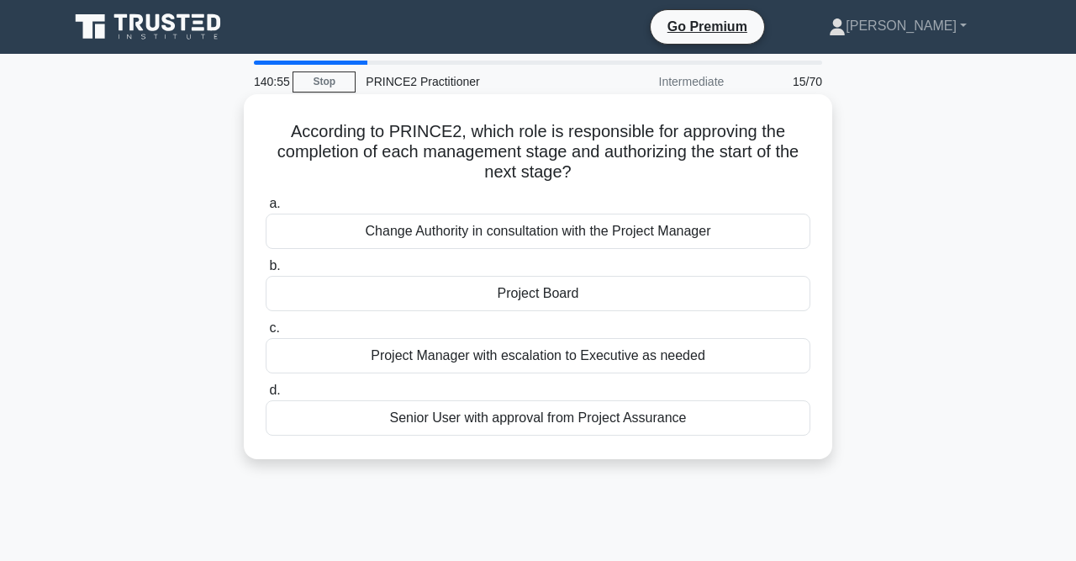
click at [515, 291] on div "Project Board" at bounding box center [538, 293] width 545 height 35
click at [266, 272] on input "b. Project Board" at bounding box center [266, 266] width 0 height 11
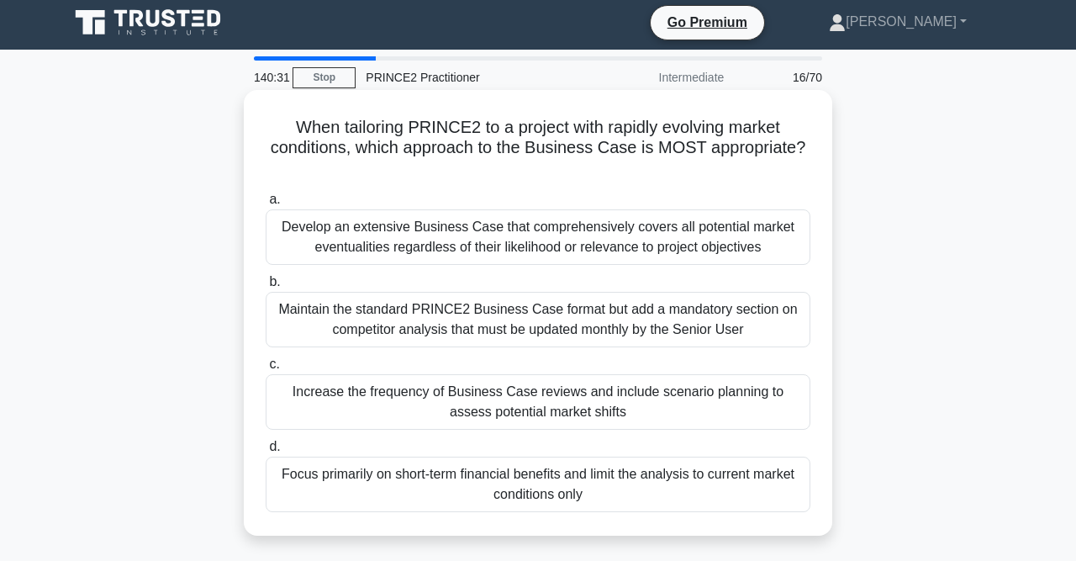
scroll to position [87, 0]
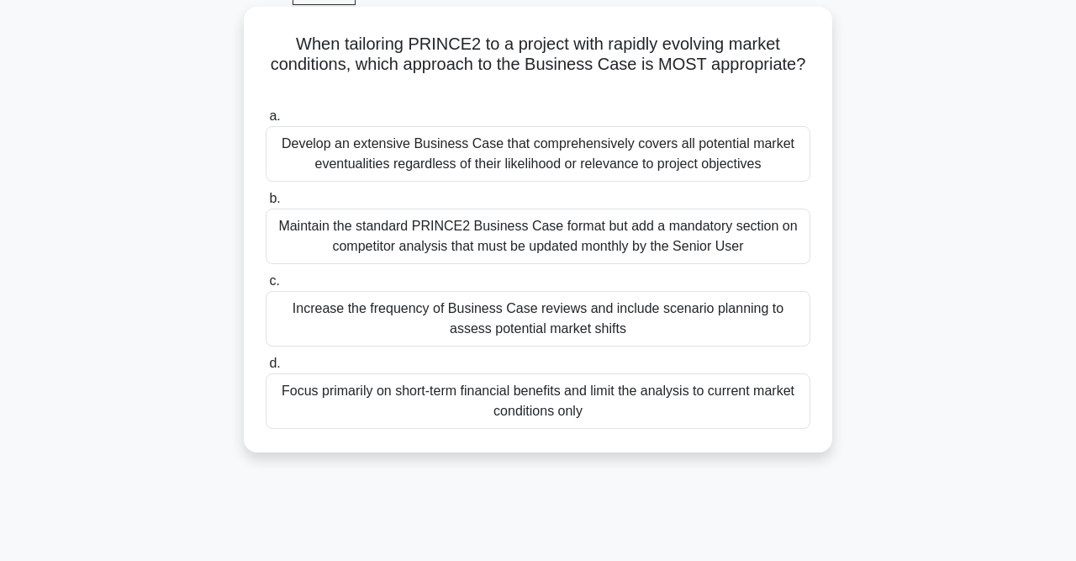
click at [599, 319] on div "Increase the frequency of Business Case reviews and include scenario planning t…" at bounding box center [538, 318] width 545 height 55
click at [266, 287] on input "c. Increase the frequency of Business Case reviews and include scenario plannin…" at bounding box center [266, 281] width 0 height 11
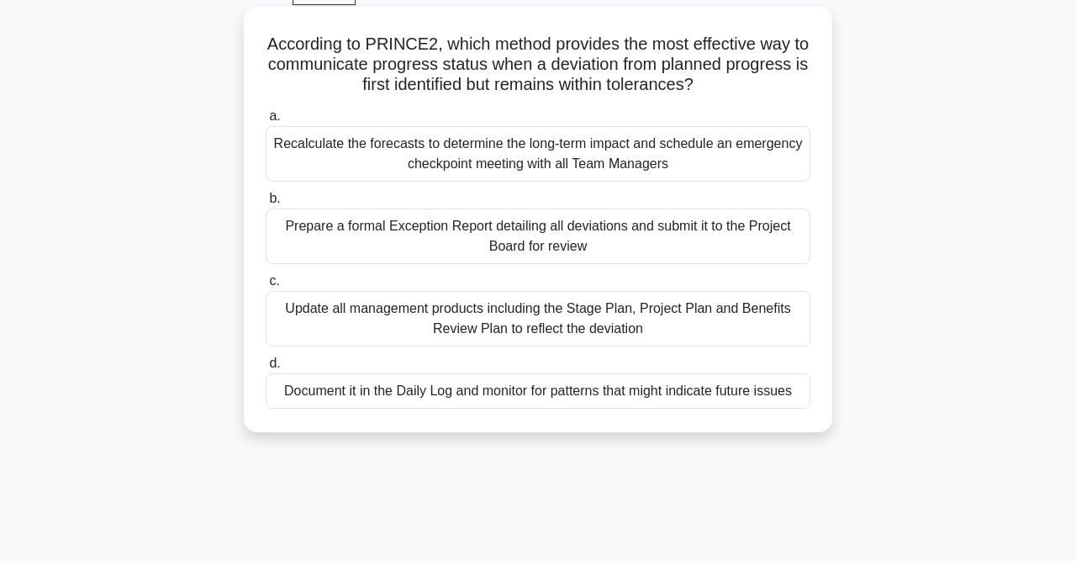
click at [673, 341] on div "Update all management products including the Stage Plan, Project Plan and Benef…" at bounding box center [538, 318] width 545 height 55
click at [266, 287] on input "c. Update all management products including the Stage Plan, Project Plan and Be…" at bounding box center [266, 281] width 0 height 11
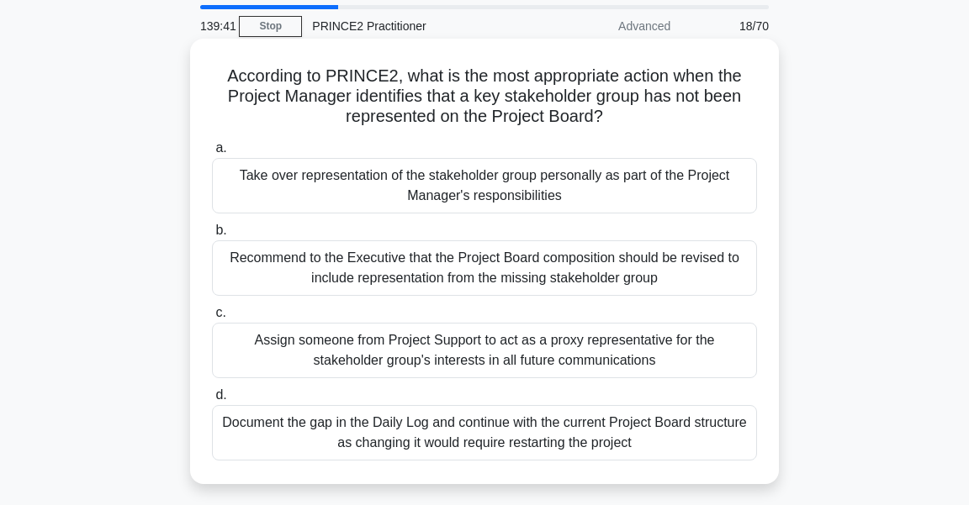
scroll to position [91, 0]
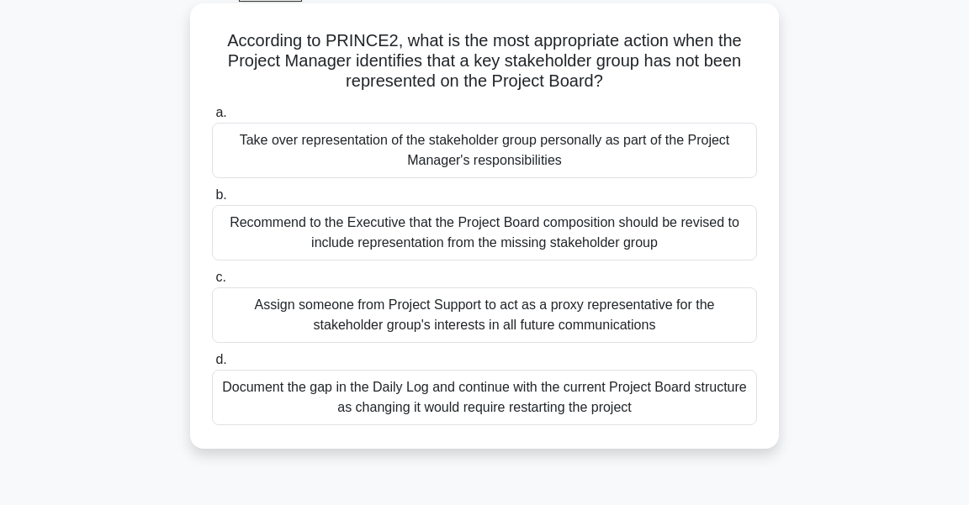
click at [468, 235] on div "Recommend to the Executive that the Project Board composition should be revised…" at bounding box center [484, 232] width 545 height 55
click at [212, 201] on input "b. Recommend to the Executive that the Project Board composition should be revi…" at bounding box center [212, 195] width 0 height 11
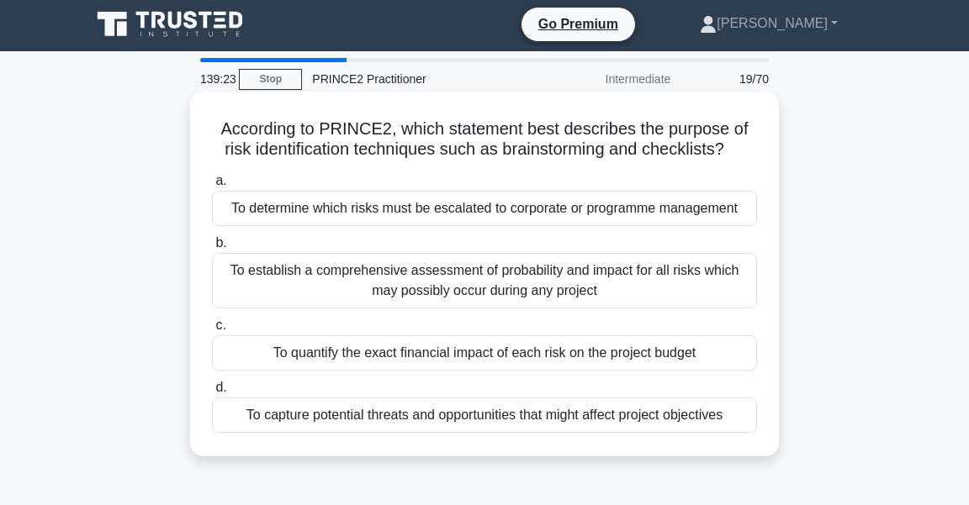
scroll to position [0, 0]
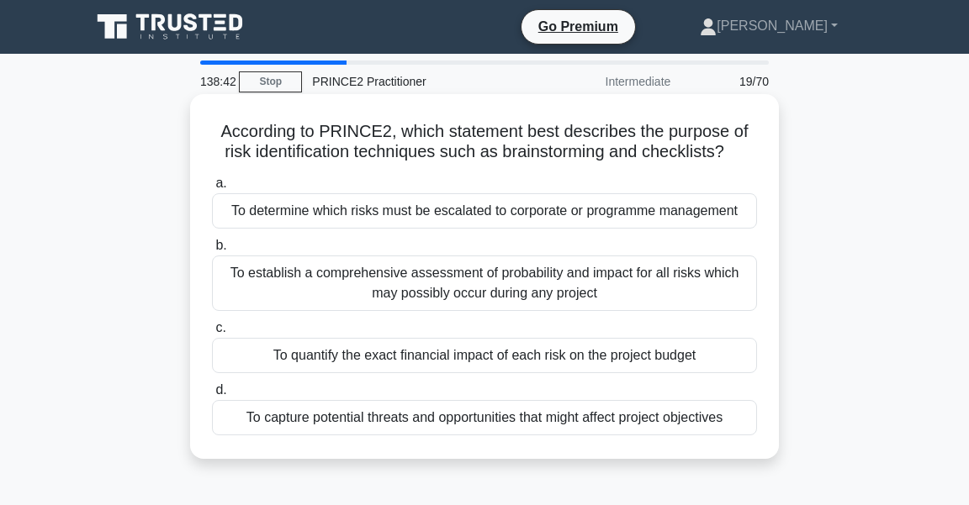
drag, startPoint x: 226, startPoint y: 129, endPoint x: 777, endPoint y: 426, distance: 626.0
click at [777, 426] on div "According to PRINCE2, which statement best describes the purpose of risk identi…" at bounding box center [484, 276] width 589 height 365
copy div "a. To determine which risks must be escalated to corporate or programme managem…"
click at [351, 399] on label "d. To capture potential threats and opportunities that might affect project obj…" at bounding box center [484, 407] width 545 height 55
click at [212, 396] on input "d. To capture potential threats and opportunities that might affect project obj…" at bounding box center [212, 390] width 0 height 11
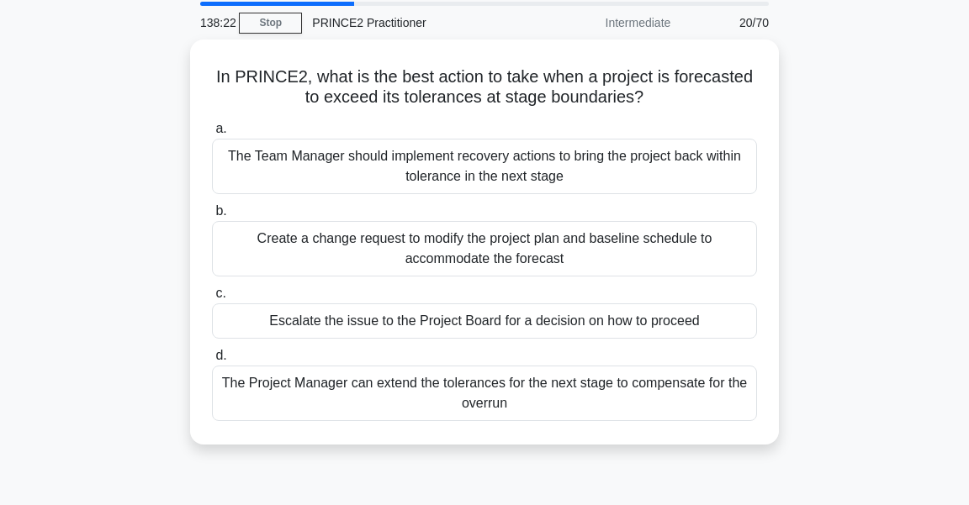
scroll to position [91, 0]
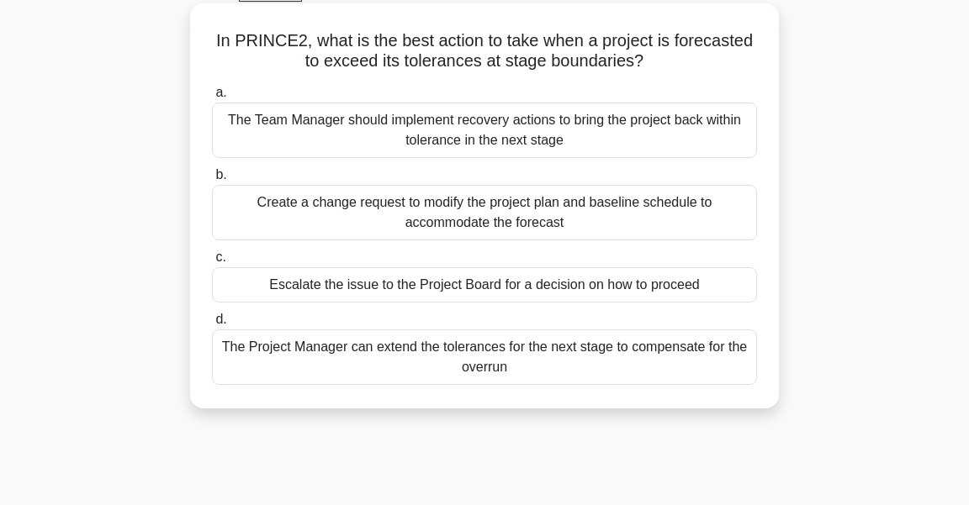
click at [594, 285] on div "Escalate the issue to the Project Board for a decision on how to proceed" at bounding box center [484, 284] width 545 height 35
click at [212, 263] on input "c. Escalate the issue to the Project Board for a decision on how to proceed" at bounding box center [212, 257] width 0 height 11
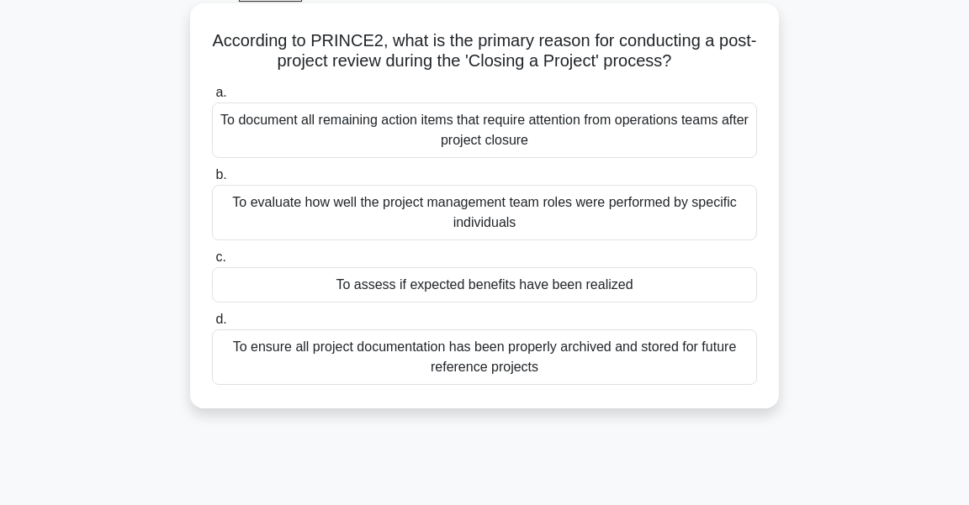
click at [627, 291] on div "To assess if expected benefits have been realized" at bounding box center [484, 284] width 545 height 35
click at [212, 263] on input "c. To assess if expected benefits have been realized" at bounding box center [212, 257] width 0 height 11
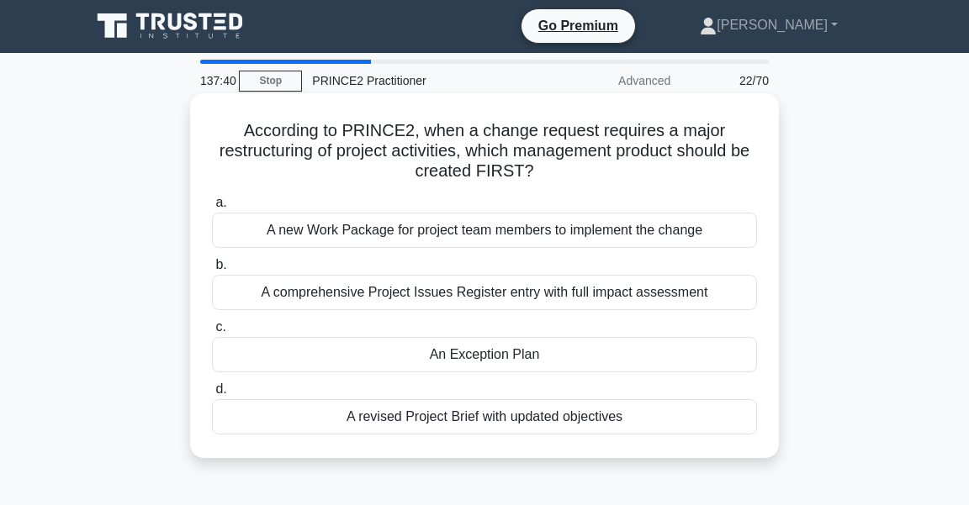
scroll to position [0, 0]
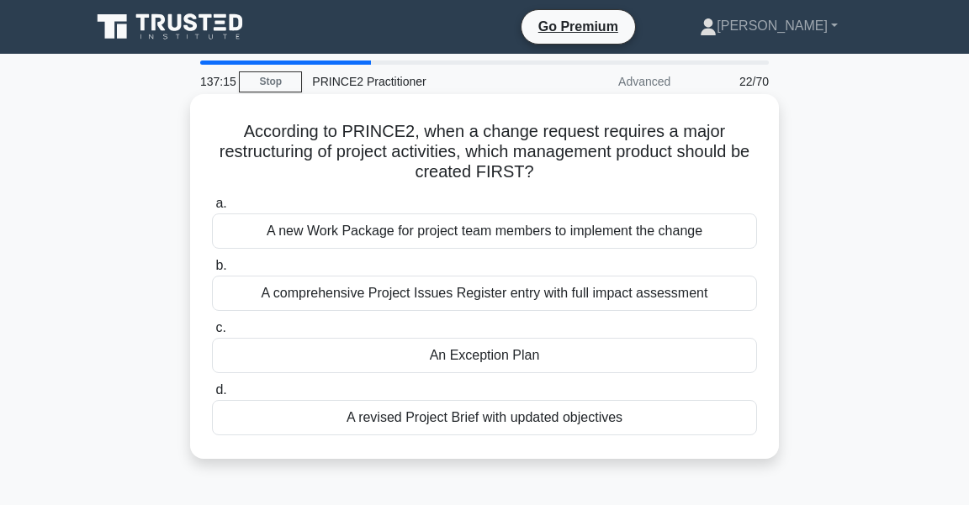
drag, startPoint x: 252, startPoint y: 128, endPoint x: 740, endPoint y: 436, distance: 576.6
click at [740, 436] on div "According to PRINCE2, when a change request requires a major restructuring of p…" at bounding box center [484, 276] width 575 height 351
copy div "a. A new Work Package for project team members to implement the change b. A com…"
click at [508, 348] on div "An Exception Plan" at bounding box center [484, 355] width 545 height 35
click at [212, 334] on input "c. An Exception Plan" at bounding box center [212, 328] width 0 height 11
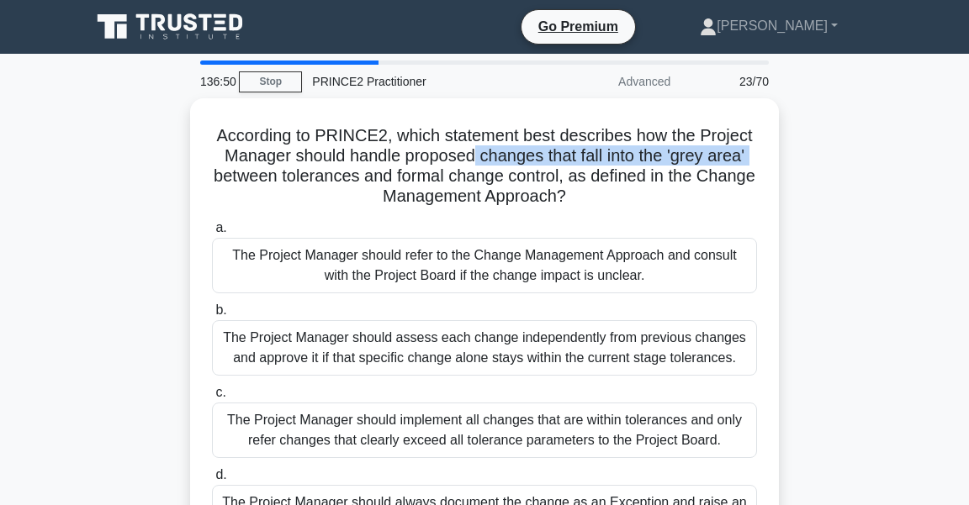
drag, startPoint x: 475, startPoint y: 155, endPoint x: 804, endPoint y: 161, distance: 328.8
click at [804, 161] on div "According to PRINCE2, which statement best describes how the Project Manager sh…" at bounding box center [484, 341] width 807 height 486
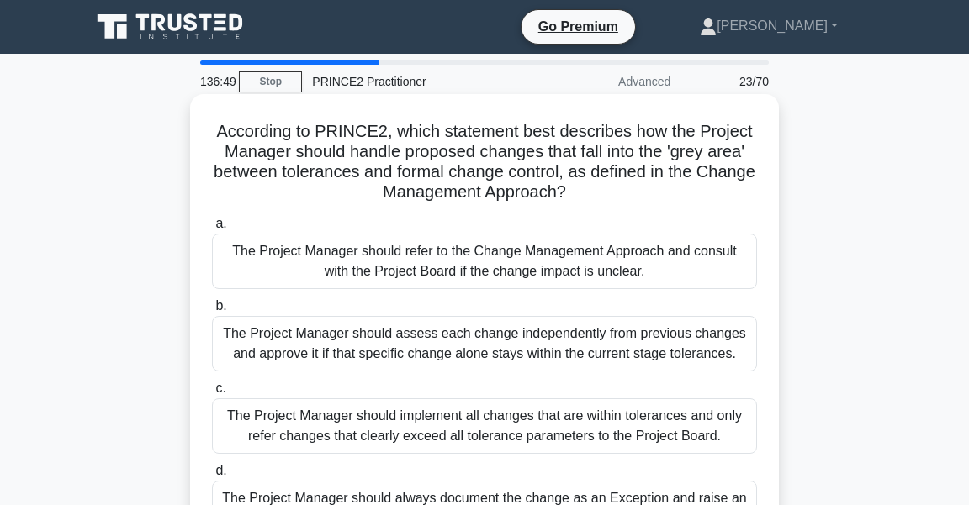
click at [337, 178] on h5 "According to PRINCE2, which statement best describes how the Project Manager sh…" at bounding box center [484, 162] width 548 height 82
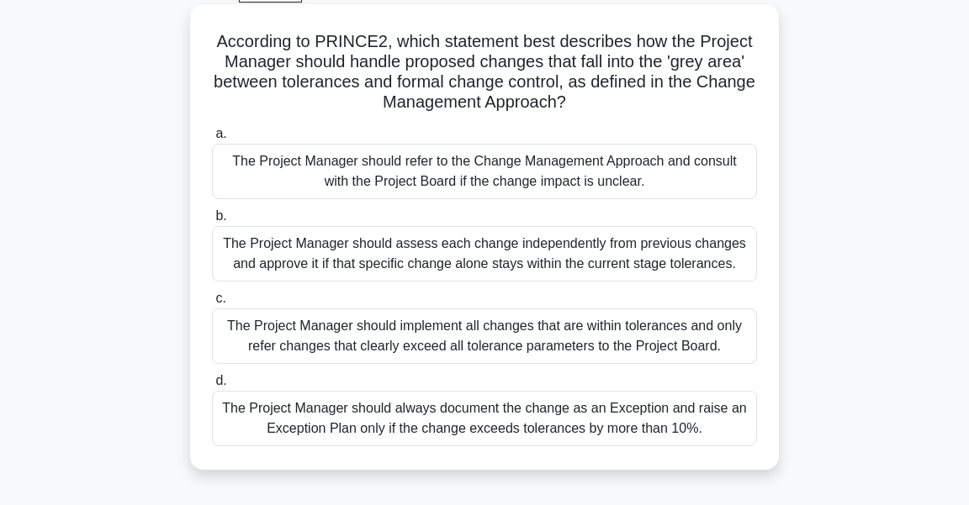
scroll to position [91, 0]
click at [400, 175] on div "The Project Manager should refer to the Change Management Approach and consult …" at bounding box center [484, 170] width 545 height 55
click at [212, 139] on input "a. The Project Manager should refer to the Change Management Approach and consu…" at bounding box center [212, 133] width 0 height 11
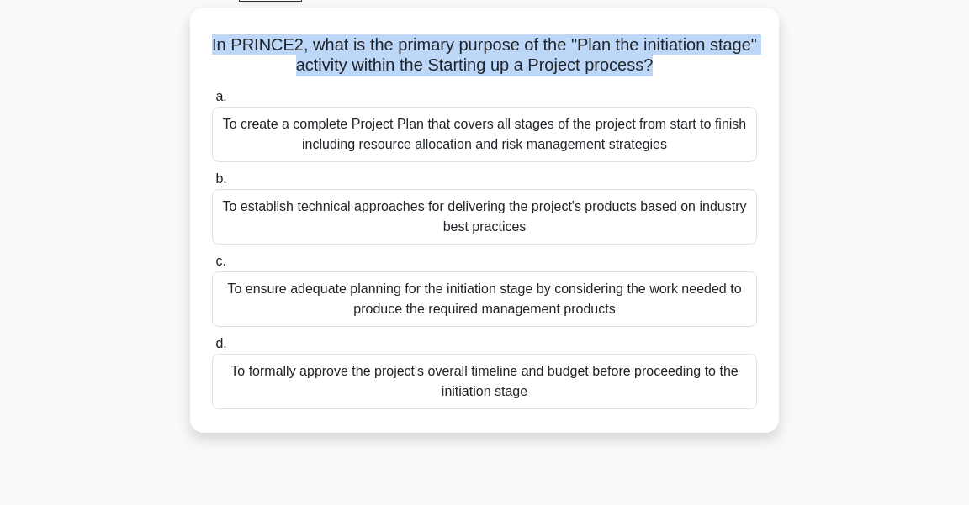
drag, startPoint x: 587, startPoint y: 413, endPoint x: 169, endPoint y: 42, distance: 558.6
click at [169, 42] on div "In PRINCE2, what is the primary purpose of the "Plan the initiation stage" acti…" at bounding box center [484, 231] width 807 height 446
copy h5 "In PRINCE2, what is the primary purpose of the "Plan the initiation stage" acti…"
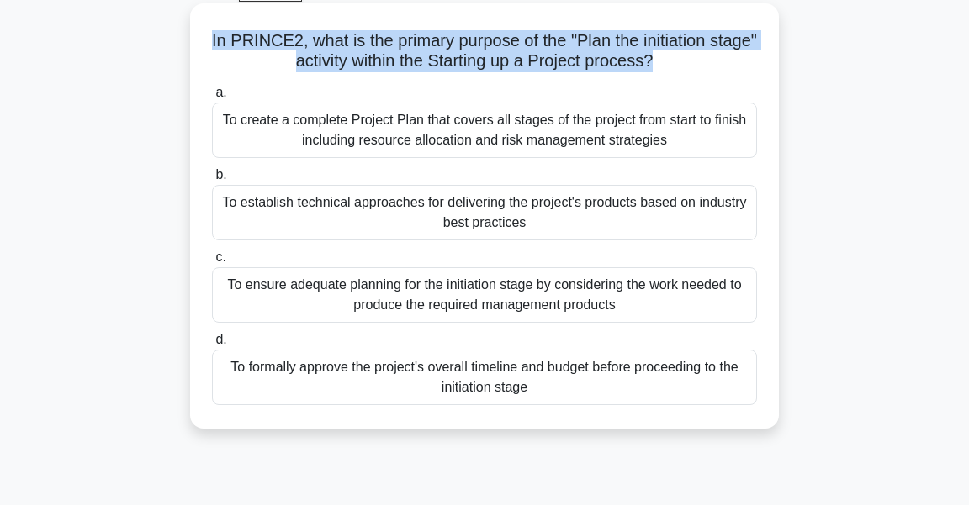
click at [356, 286] on div "To ensure adequate planning for the initiation stage by considering the work ne…" at bounding box center [484, 294] width 545 height 55
click at [212, 263] on input "c. To ensure adequate planning for the initiation stage by considering the work…" at bounding box center [212, 257] width 0 height 11
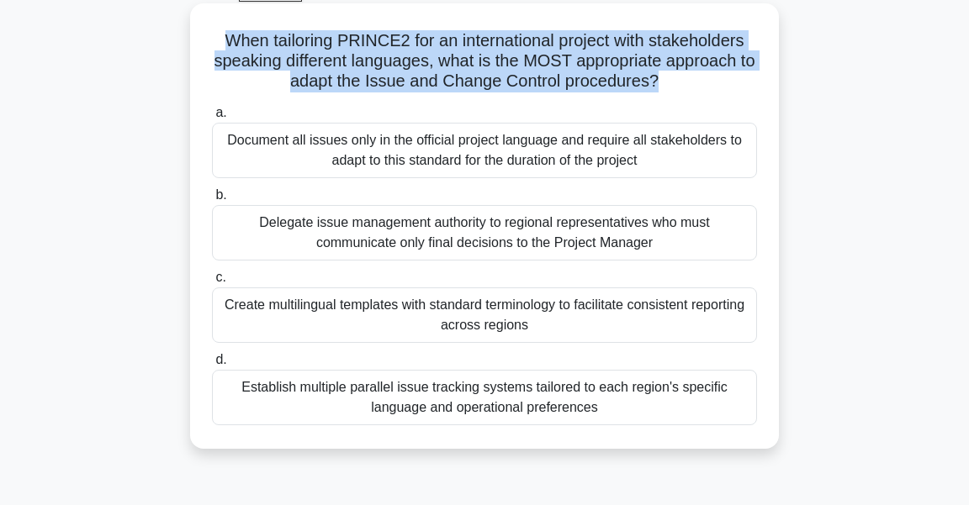
drag, startPoint x: 689, startPoint y: 446, endPoint x: 202, endPoint y: 35, distance: 637.2
click at [202, 35] on div "When tailoring PRINCE2 for an international project with stakeholders speaking …" at bounding box center [484, 226] width 589 height 446
copy h5 "When tailoring PRINCE2 for an international project with stakeholders speaking …"
click at [308, 306] on div "Create multilingual templates with standard terminology to facilitate consisten…" at bounding box center [484, 315] width 545 height 55
click at [212, 283] on input "c. Create multilingual templates with standard terminology to facilitate consis…" at bounding box center [212, 277] width 0 height 11
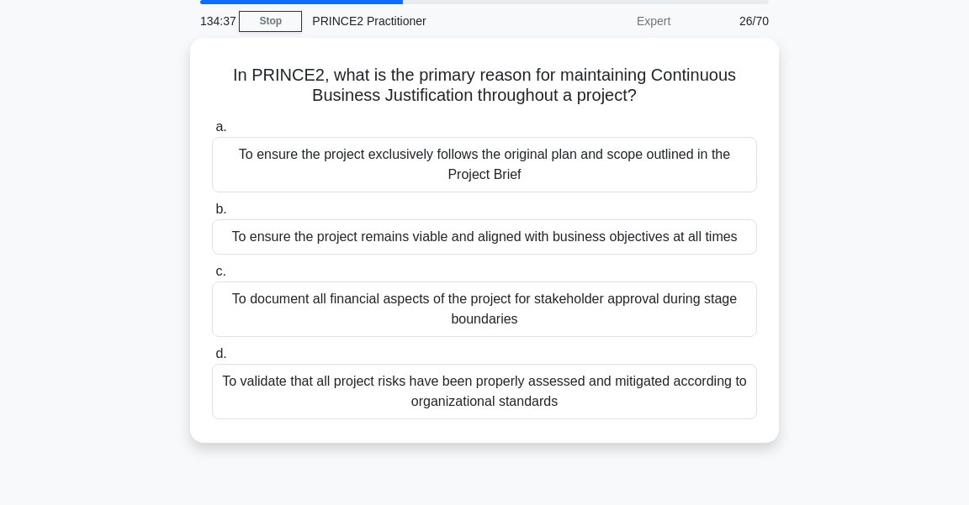
scroll to position [182, 0]
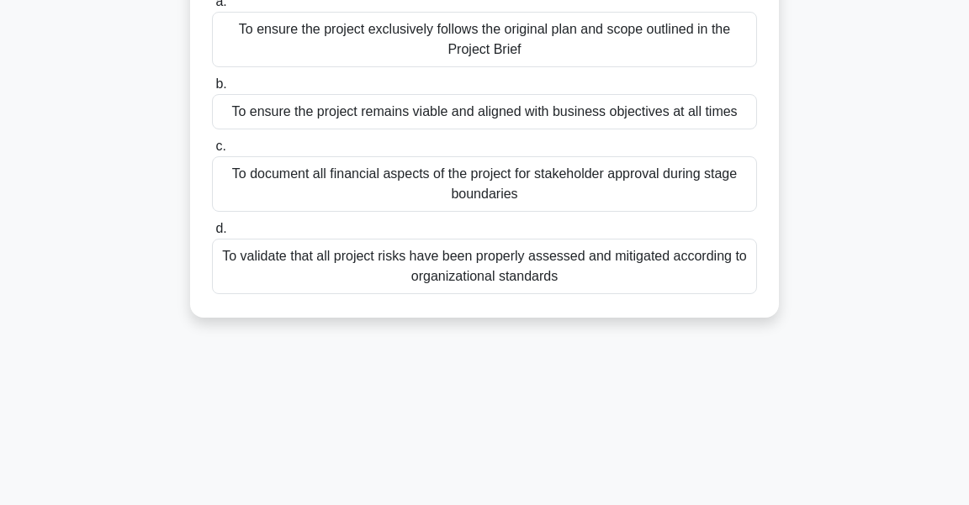
click at [394, 105] on div "To ensure the project remains viable and aligned with business objectives at al…" at bounding box center [484, 111] width 545 height 35
click at [212, 90] on input "b. To ensure the project remains viable and aligned with business objectives at…" at bounding box center [212, 84] width 0 height 11
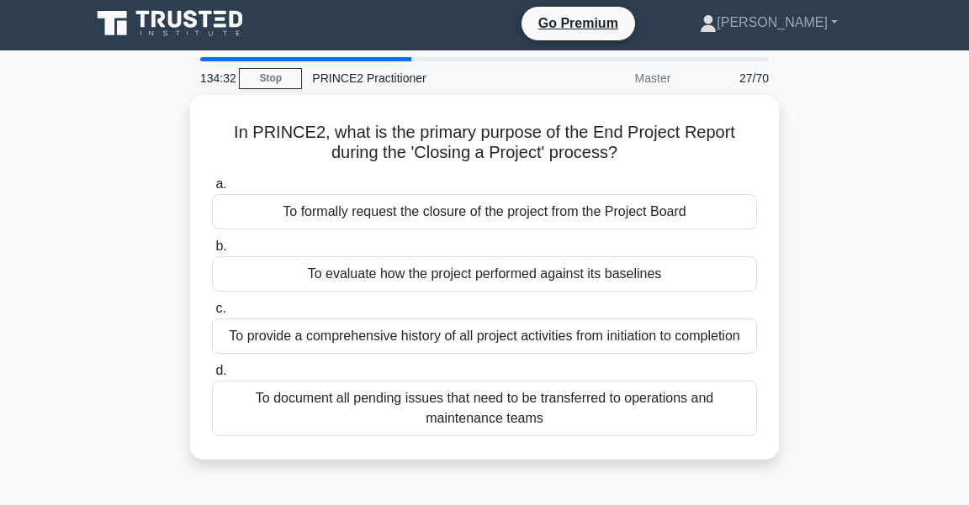
scroll to position [0, 0]
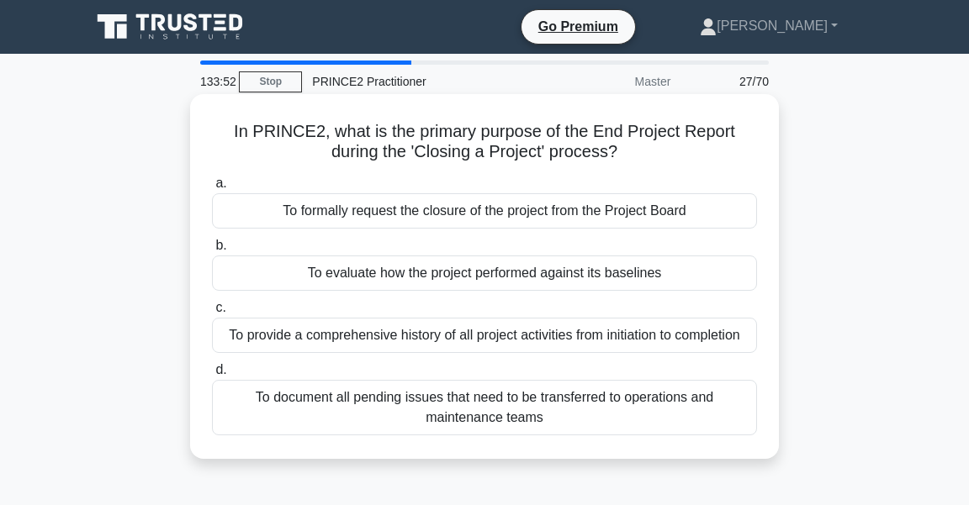
drag, startPoint x: 207, startPoint y: 125, endPoint x: 627, endPoint y: 447, distance: 529.5
click at [627, 447] on div "In PRINCE2, what is the primary purpose of the End Project Report during the 'C…" at bounding box center [484, 276] width 575 height 351
copy div "a. To formally request the closure of the project from the Project Board b. To …"
click at [423, 273] on div "To evaluate how the project performed against its baselines" at bounding box center [484, 273] width 545 height 35
click at [212, 251] on input "b. To evaluate how the project performed against its baselines" at bounding box center [212, 245] width 0 height 11
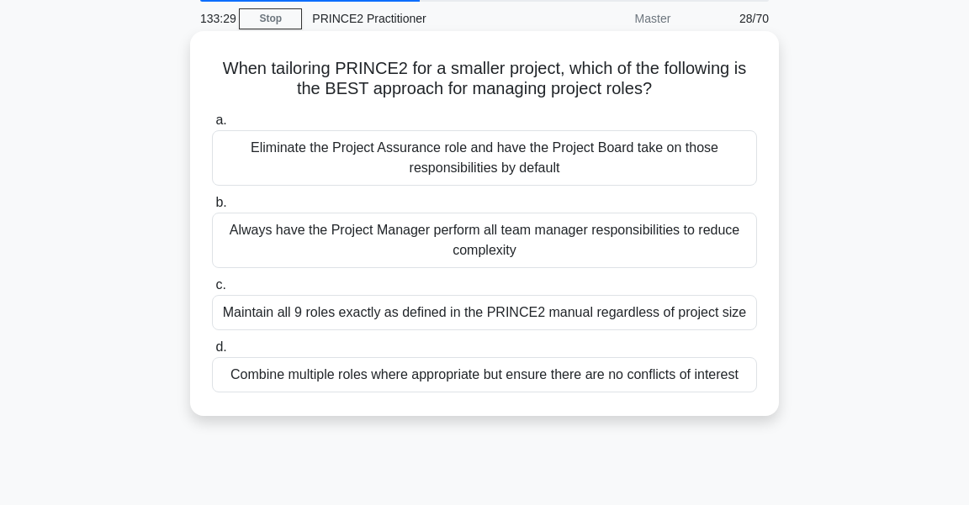
scroll to position [91, 0]
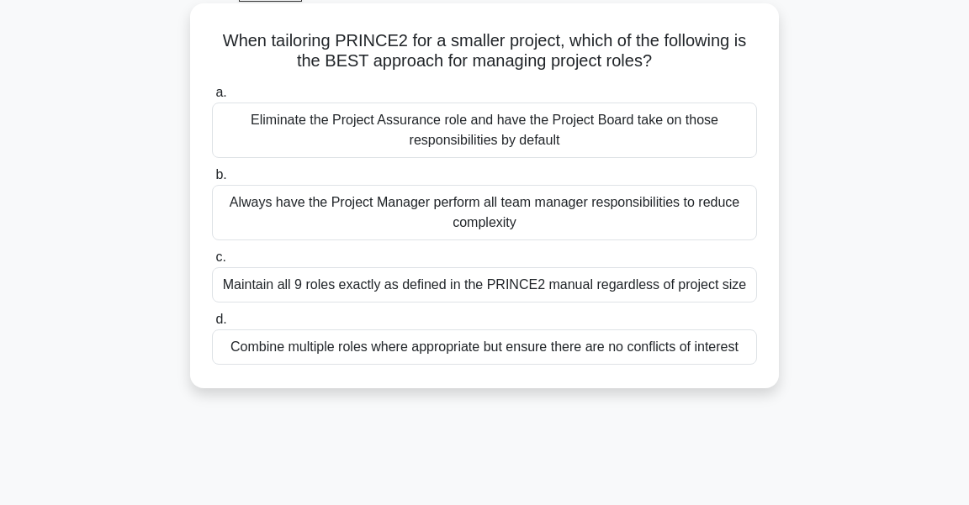
click at [451, 342] on div "Combine multiple roles where appropriate but ensure there are no conflicts of i…" at bounding box center [484, 347] width 545 height 35
click at [212, 325] on input "d. Combine multiple roles where appropriate but ensure there are no conflicts o…" at bounding box center [212, 319] width 0 height 11
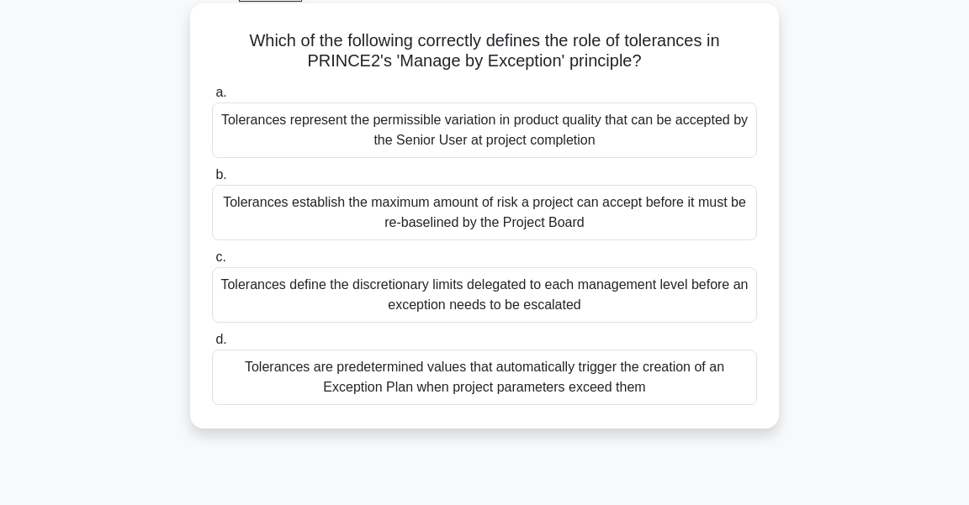
click at [513, 304] on div "Tolerances define the discretionary limits delegated to each management level b…" at bounding box center [484, 294] width 545 height 55
click at [212, 263] on input "c. Tolerances define the discretionary limits delegated to each management leve…" at bounding box center [212, 257] width 0 height 11
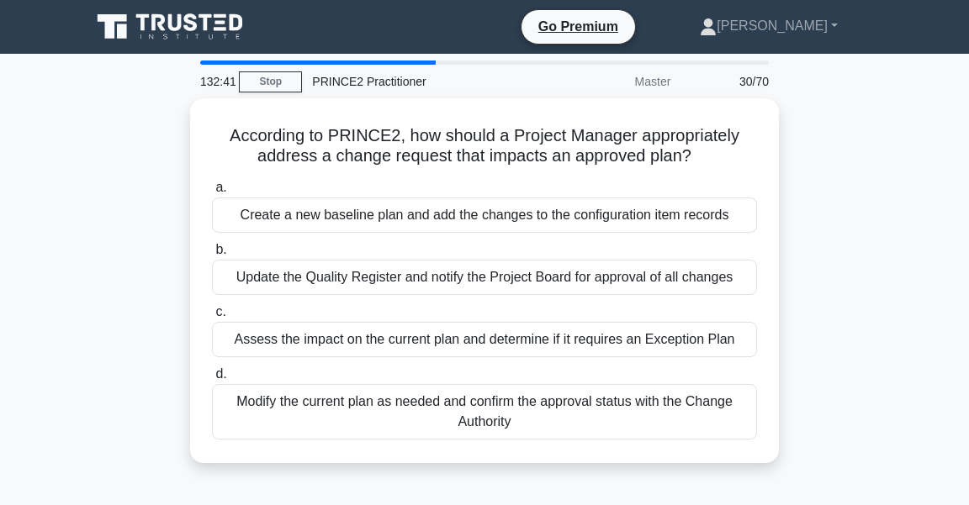
scroll to position [0, 0]
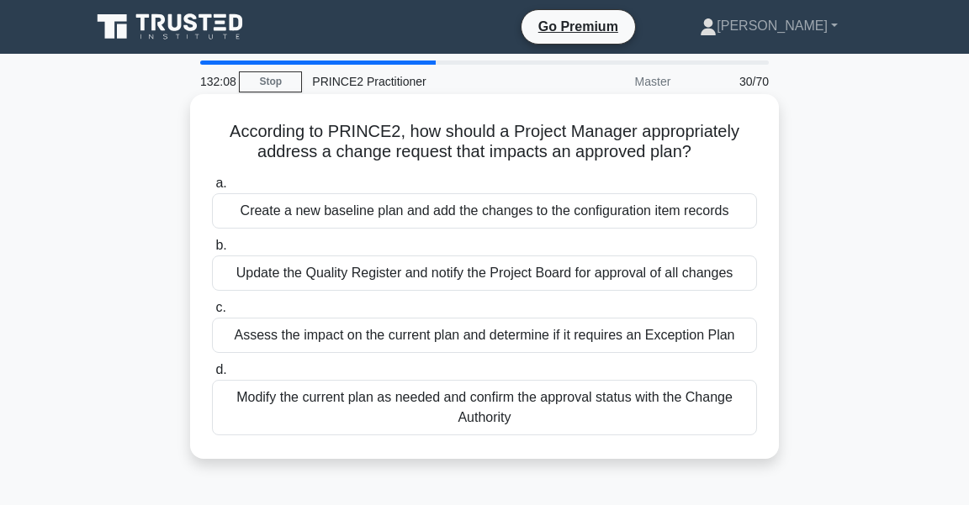
click at [626, 344] on div "Assess the impact on the current plan and determine if it requires an Exception…" at bounding box center [484, 335] width 545 height 35
click at [212, 314] on input "c. Assess the impact on the current plan and determine if it requires an Except…" at bounding box center [212, 308] width 0 height 11
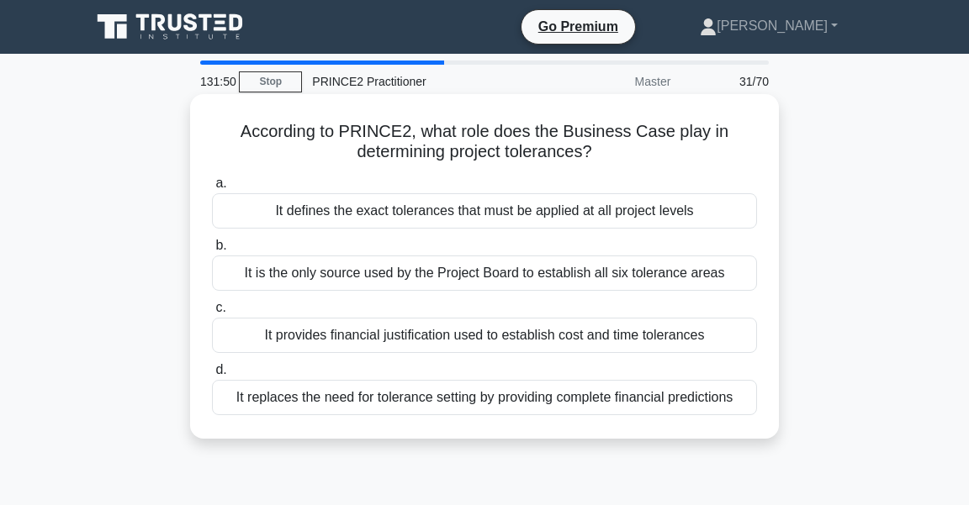
click at [601, 331] on div "It provides financial justification used to establish cost and time tolerances" at bounding box center [484, 335] width 545 height 35
click at [212, 314] on input "c. It provides financial justification used to establish cost and time toleranc…" at bounding box center [212, 308] width 0 height 11
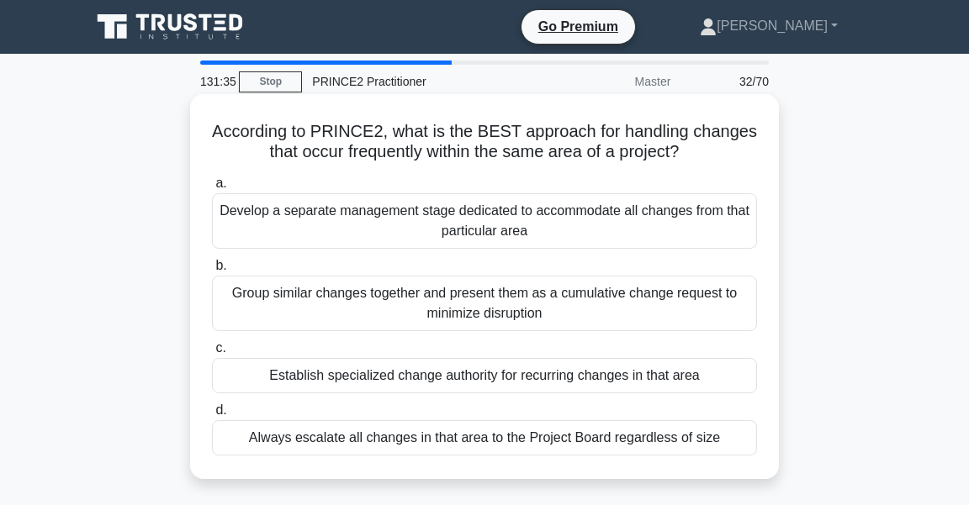
click at [607, 382] on div "Establish specialized change authority for recurring changes in that area" at bounding box center [484, 375] width 545 height 35
click at [212, 354] on input "c. Establish specialized change authority for recurring changes in that area" at bounding box center [212, 348] width 0 height 11
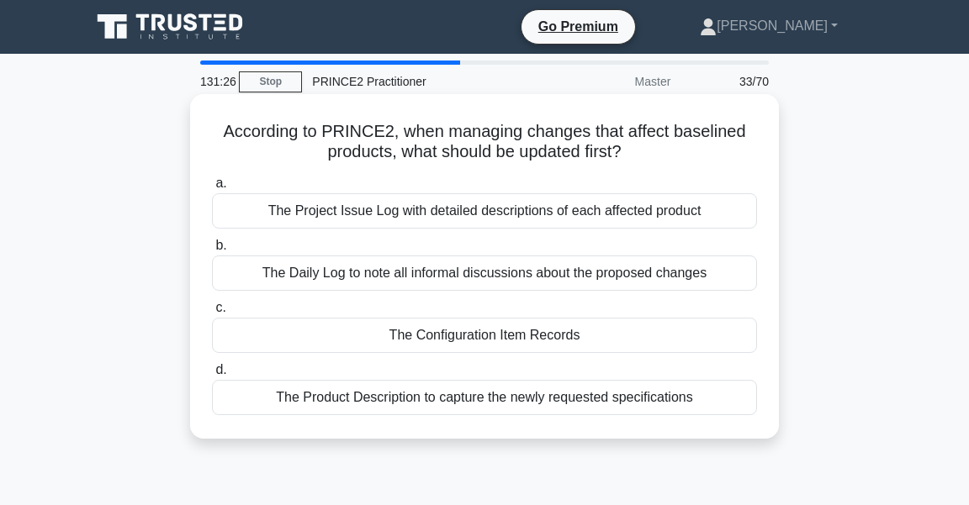
drag, startPoint x: 226, startPoint y: 137, endPoint x: 645, endPoint y: 155, distance: 419.1
click at [645, 155] on h5 "According to PRINCE2, when managing changes that affect baselined products, wha…" at bounding box center [484, 142] width 548 height 42
click at [405, 159] on h5 "According to PRINCE2, when managing changes that affect baselined products, wha…" at bounding box center [484, 142] width 548 height 42
click at [354, 217] on div "The Project Issue Log with detailed descriptions of each affected product" at bounding box center [484, 210] width 545 height 35
click at [212, 189] on input "a. The Project Issue Log with detailed descriptions of each affected product" at bounding box center [212, 183] width 0 height 11
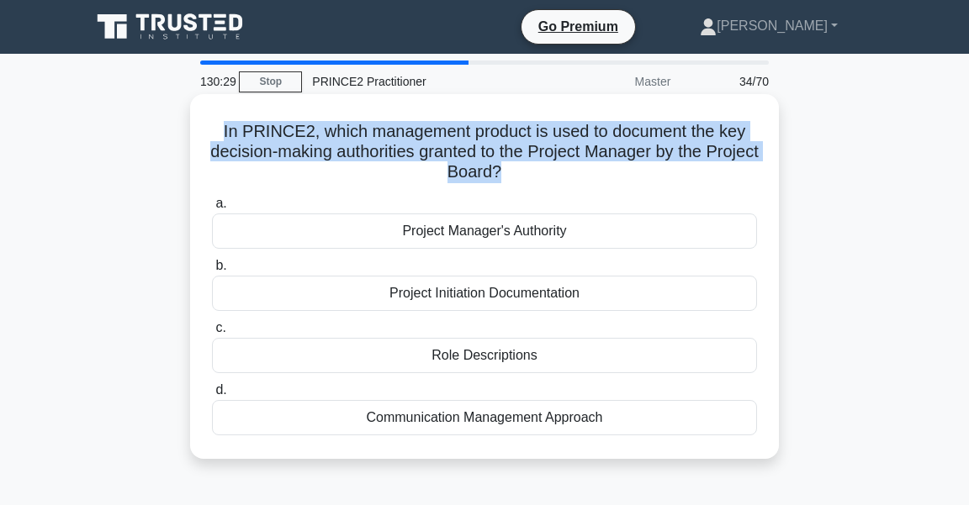
drag, startPoint x: 647, startPoint y: 453, endPoint x: 195, endPoint y: 132, distance: 554.8
click at [195, 132] on div "In PRINCE2, which management product is used to document the key decision-makin…" at bounding box center [484, 276] width 589 height 365
copy h5 "In PRINCE2, which management product is used to document the key decision-makin…"
click at [451, 294] on div "Project Initiation Documentation" at bounding box center [484, 293] width 545 height 35
click at [212, 272] on input "b. Project Initiation Documentation" at bounding box center [212, 266] width 0 height 11
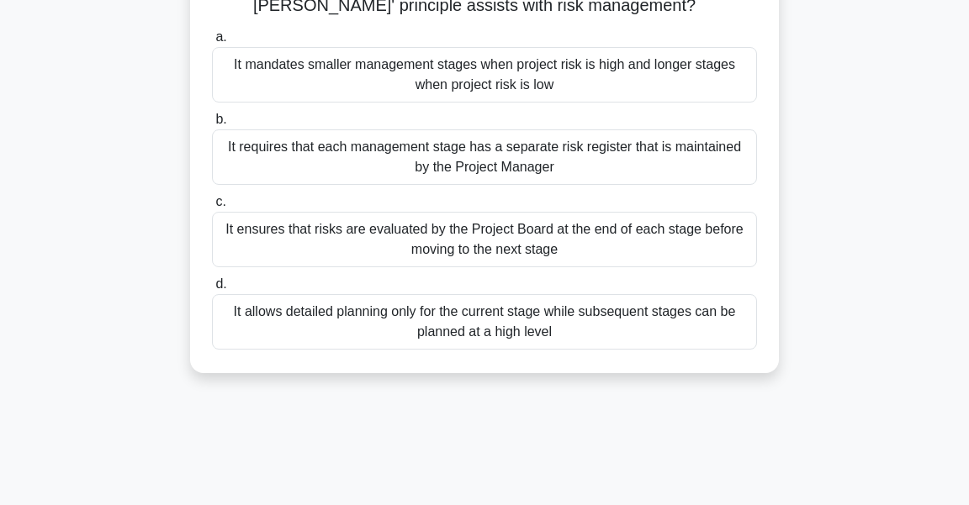
scroll to position [182, 0]
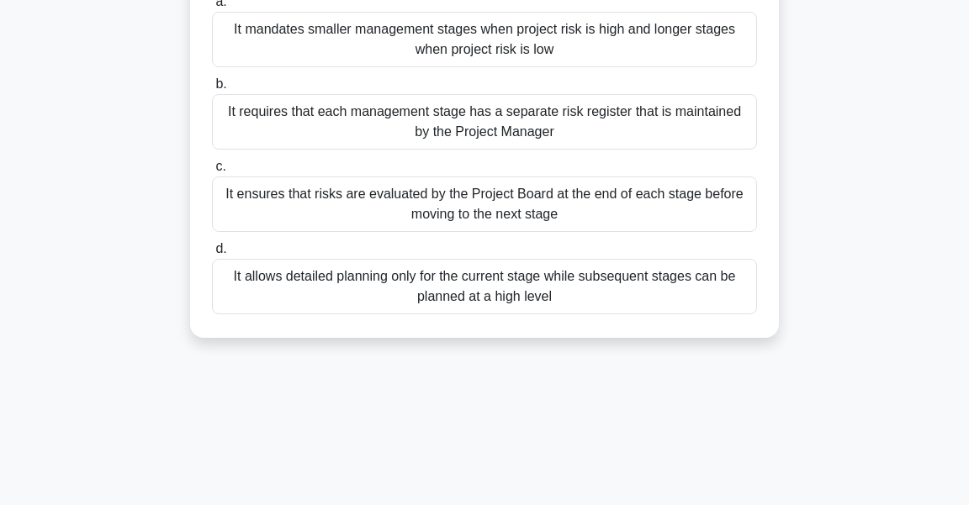
click at [536, 210] on div "It ensures that risks are evaluated by the Project Board at the end of each sta…" at bounding box center [484, 204] width 545 height 55
click at [212, 172] on input "c. It ensures that risks are evaluated by the Project Board at the end of each …" at bounding box center [212, 166] width 0 height 11
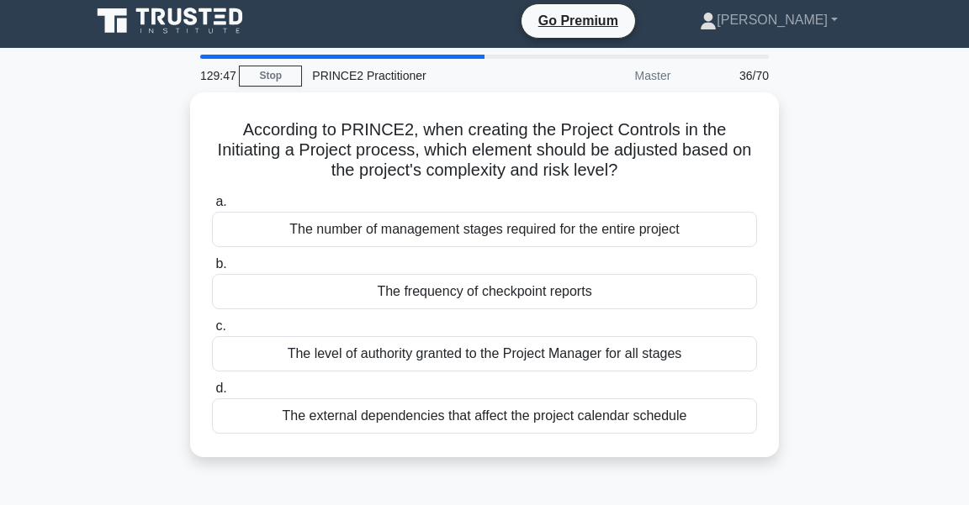
scroll to position [0, 0]
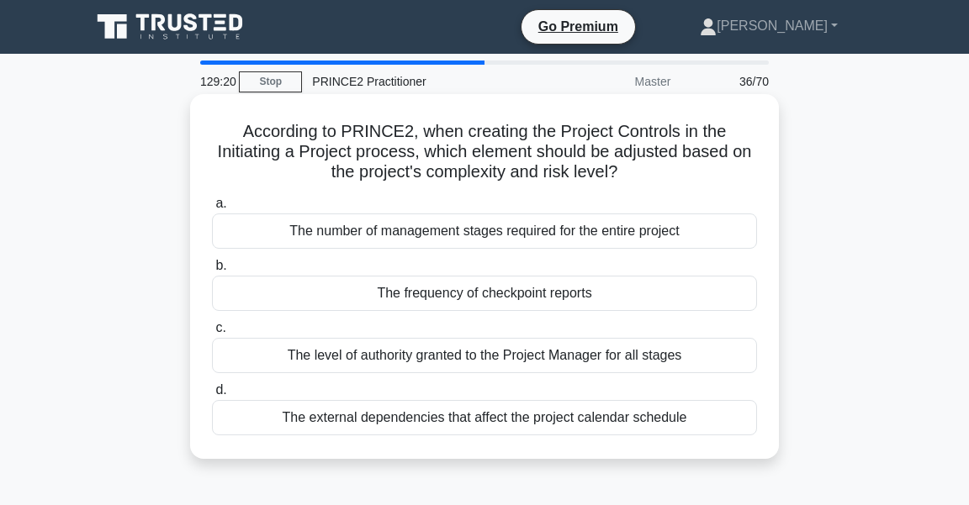
click at [507, 234] on div "The number of management stages required for the entire project" at bounding box center [484, 231] width 545 height 35
click at [212, 209] on input "a. The number of management stages required for the entire project" at bounding box center [212, 203] width 0 height 11
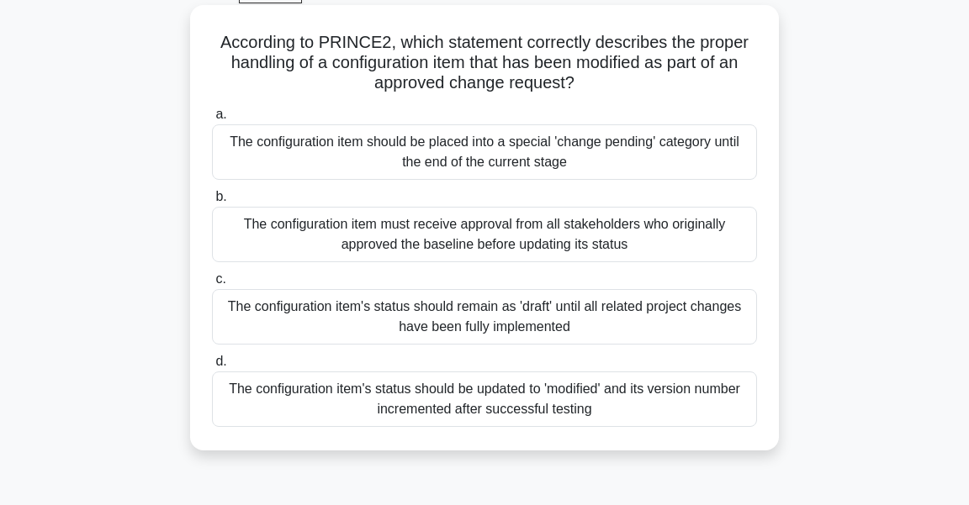
scroll to position [90, 0]
click at [594, 400] on div "The configuration item's status should be updated to 'modified' and its version…" at bounding box center [484, 398] width 545 height 55
click at [212, 367] on input "d. The configuration item's status should be updated to 'modified' and its vers…" at bounding box center [212, 361] width 0 height 11
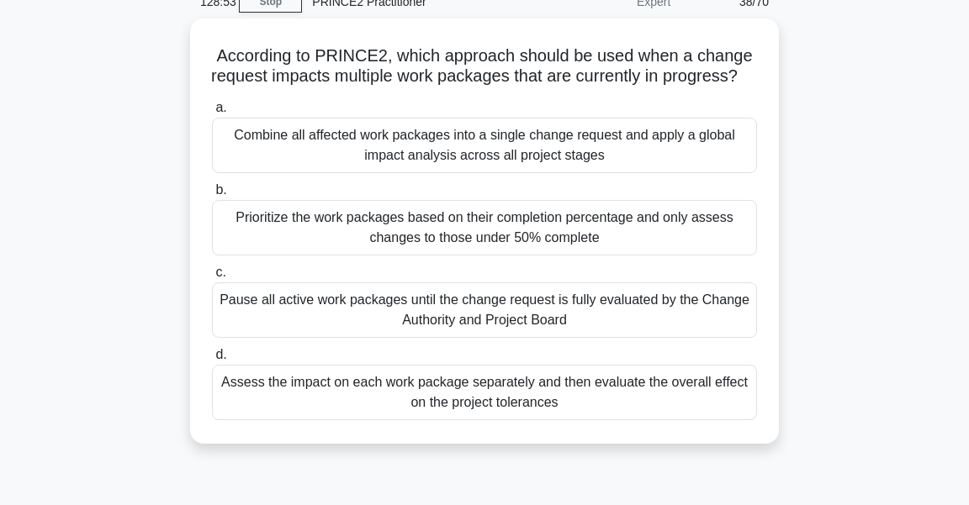
scroll to position [81, 0]
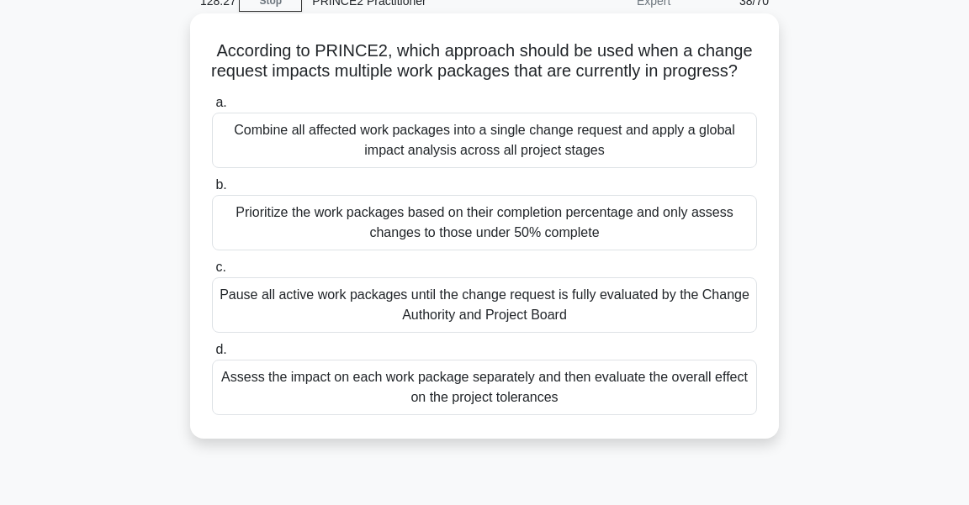
click at [646, 415] on div "Assess the impact on each work package separately and then evaluate the overall…" at bounding box center [484, 387] width 545 height 55
click at [212, 356] on input "d. Assess the impact on each work package separately and then evaluate the over…" at bounding box center [212, 350] width 0 height 11
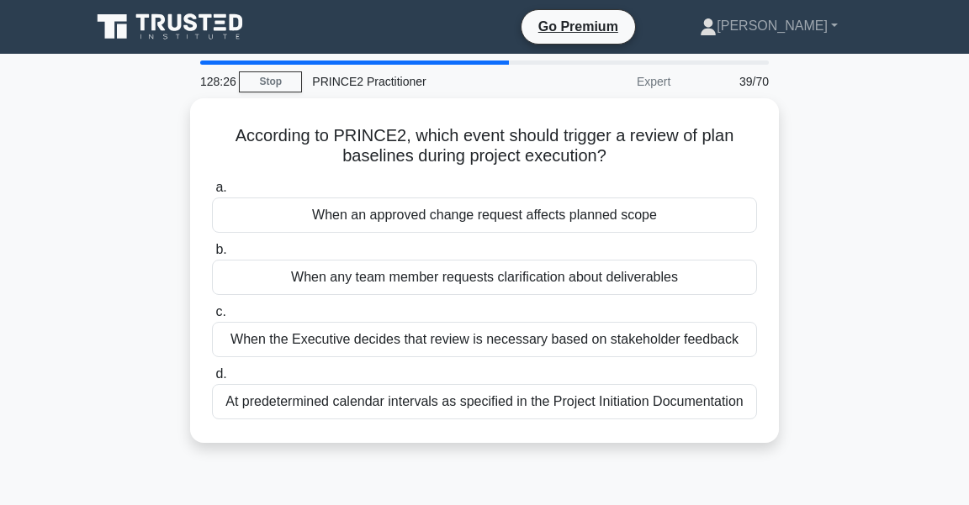
scroll to position [0, 0]
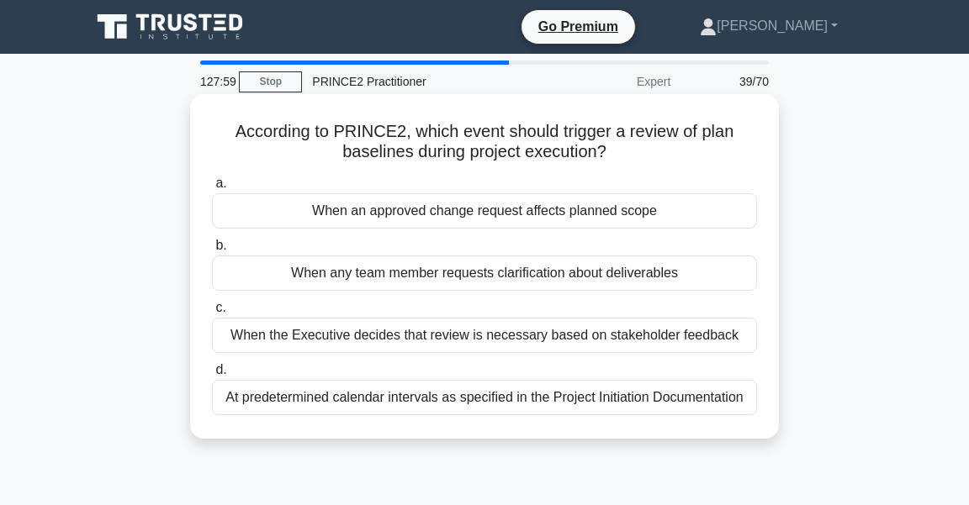
click at [532, 213] on div "When an approved change request affects planned scope" at bounding box center [484, 210] width 545 height 35
click at [212, 189] on input "a. When an approved change request affects planned scope" at bounding box center [212, 183] width 0 height 11
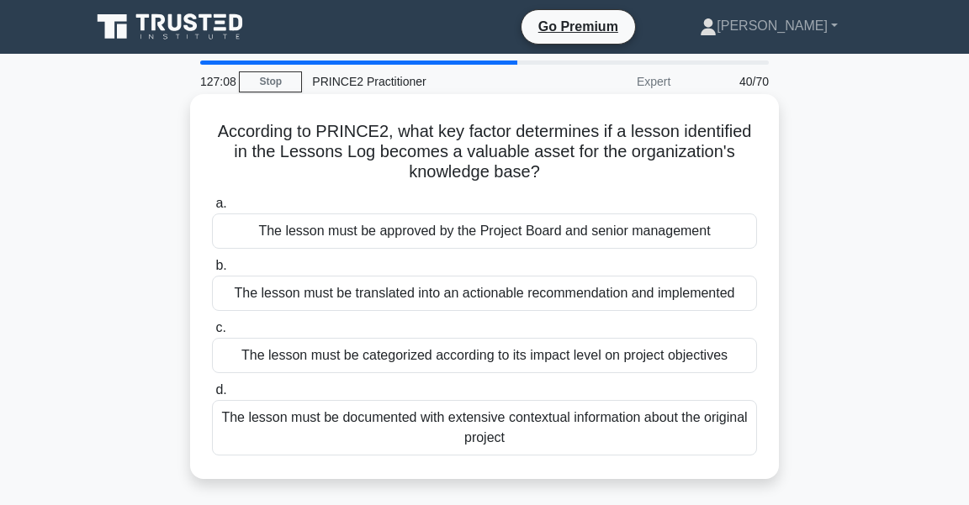
click at [479, 296] on div "The lesson must be translated into an actionable recommendation and implemented" at bounding box center [484, 293] width 545 height 35
click at [212, 272] on input "b. The lesson must be translated into an actionable recommendation and implemen…" at bounding box center [212, 266] width 0 height 11
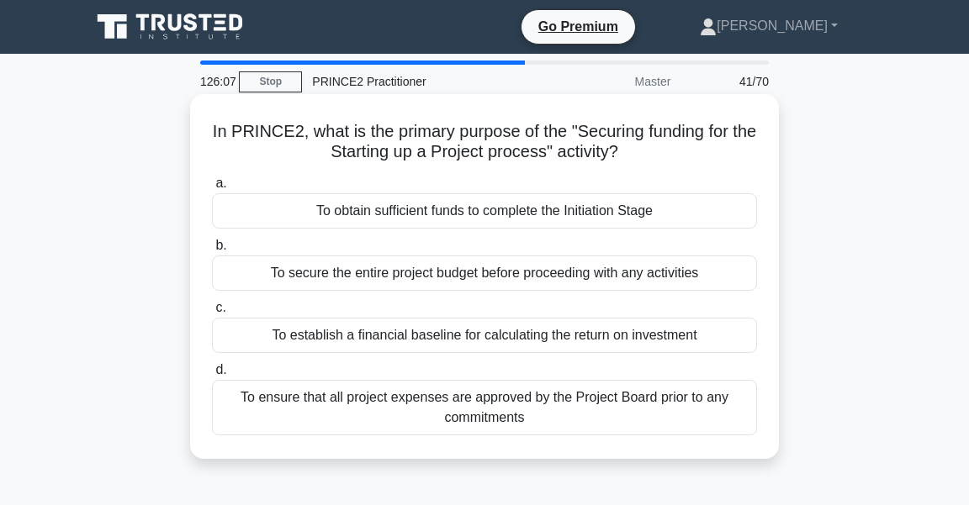
drag, startPoint x: 213, startPoint y: 135, endPoint x: 748, endPoint y: 457, distance: 625.4
click at [748, 457] on div "In PRINCE2, what is the primary purpose of the "Securing funding for the Starti…" at bounding box center [484, 276] width 589 height 365
copy div "a. To obtain sufficient funds to complete the Initiation Stage b. To secure the…"
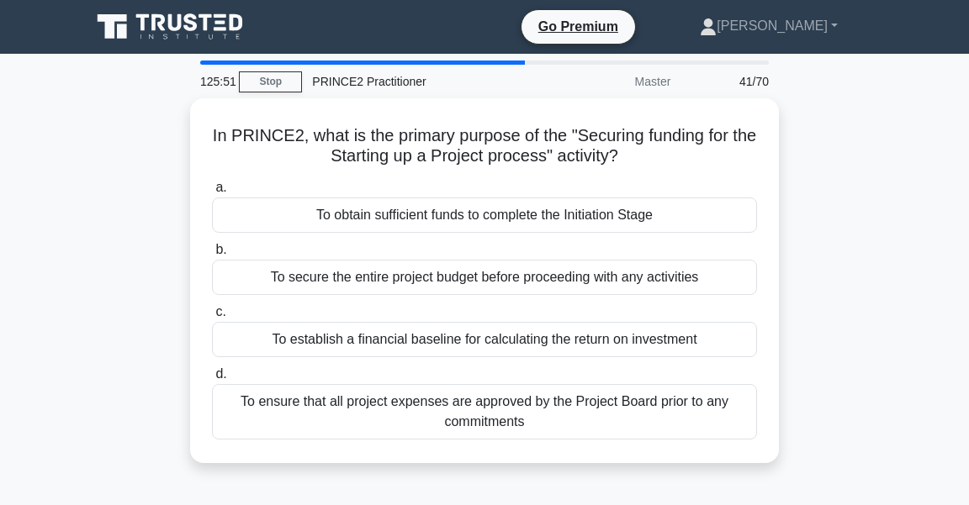
click at [950, 185] on main "125:51 Stop PRINCE2 Practitioner Master 41/70 In PRINCE2, what is the primary p…" at bounding box center [484, 481] width 969 height 854
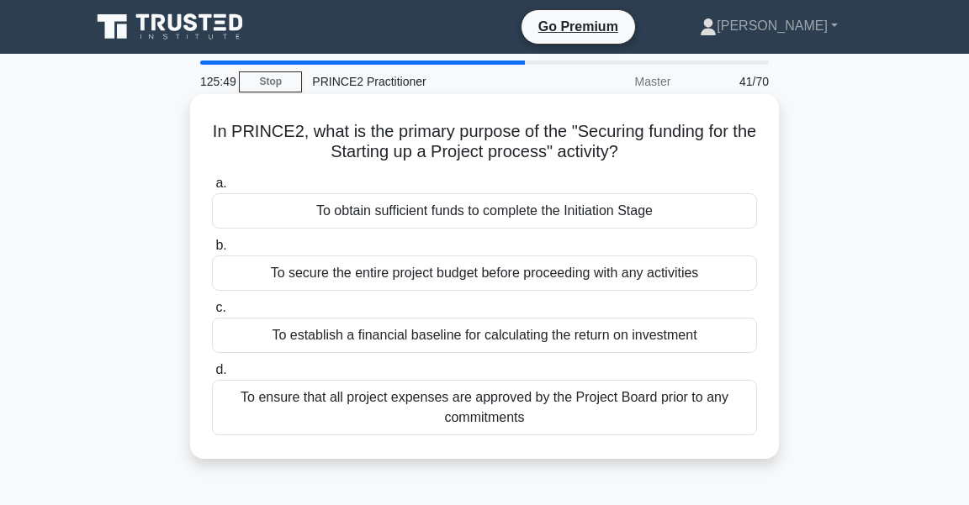
click at [402, 214] on div "To obtain sufficient funds to complete the Initiation Stage" at bounding box center [484, 210] width 545 height 35
click at [212, 189] on input "a. To obtain sufficient funds to complete the Initiation Stage" at bounding box center [212, 183] width 0 height 11
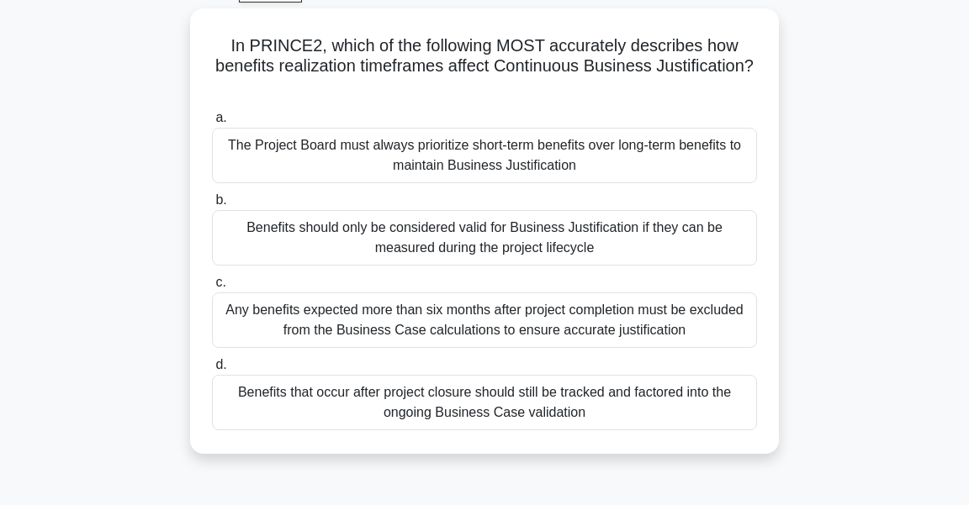
scroll to position [91, 0]
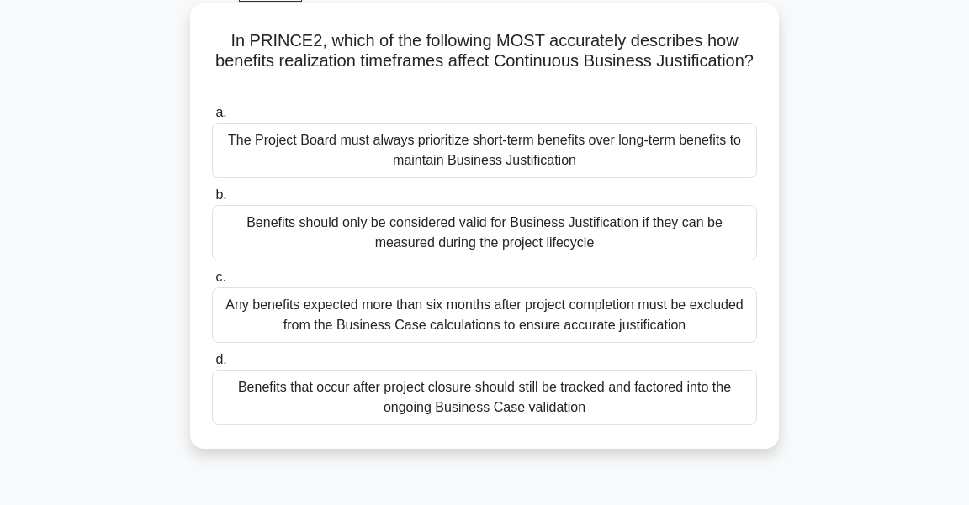
click at [618, 404] on div "Benefits that occur after project closure should still be tracked and factored …" at bounding box center [484, 397] width 545 height 55
click at [212, 366] on input "d. Benefits that occur after project closure should still be tracked and factor…" at bounding box center [212, 360] width 0 height 11
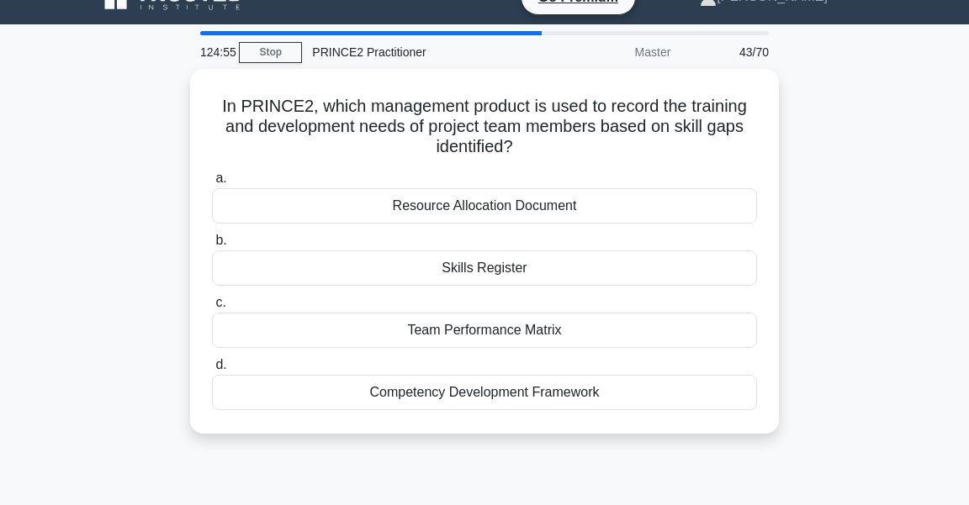
scroll to position [0, 0]
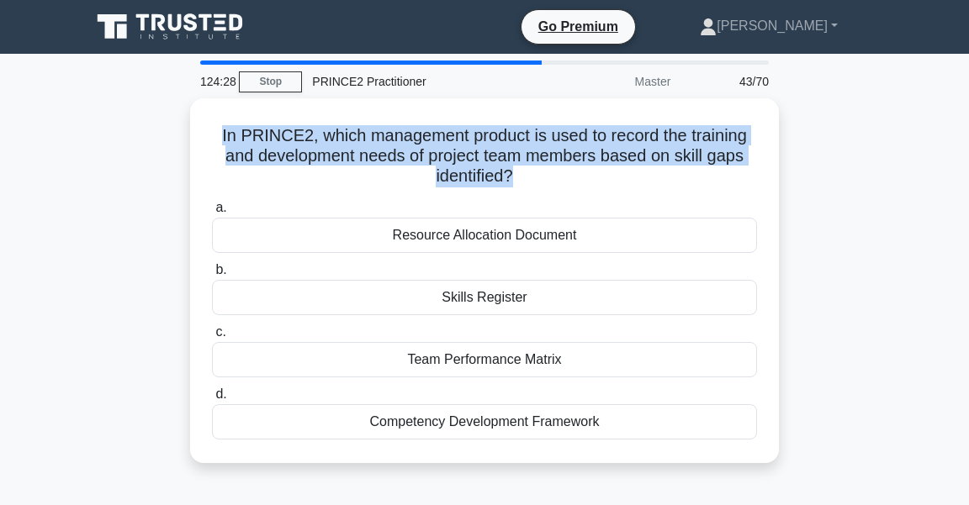
drag, startPoint x: 758, startPoint y: 446, endPoint x: 182, endPoint y: 125, distance: 658.3
click at [182, 125] on div "In PRINCE2, which management product is used to record the training and develop…" at bounding box center [484, 290] width 807 height 385
copy h5 "In PRINCE2, which management product is used to record the training and develop…"
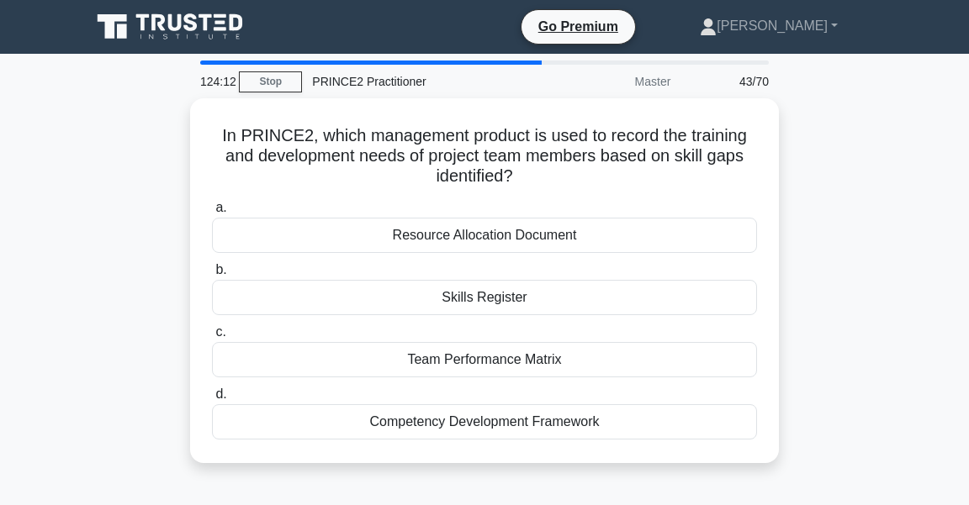
click at [864, 279] on div "In PRINCE2, which management product is used to record the training and develop…" at bounding box center [484, 290] width 807 height 385
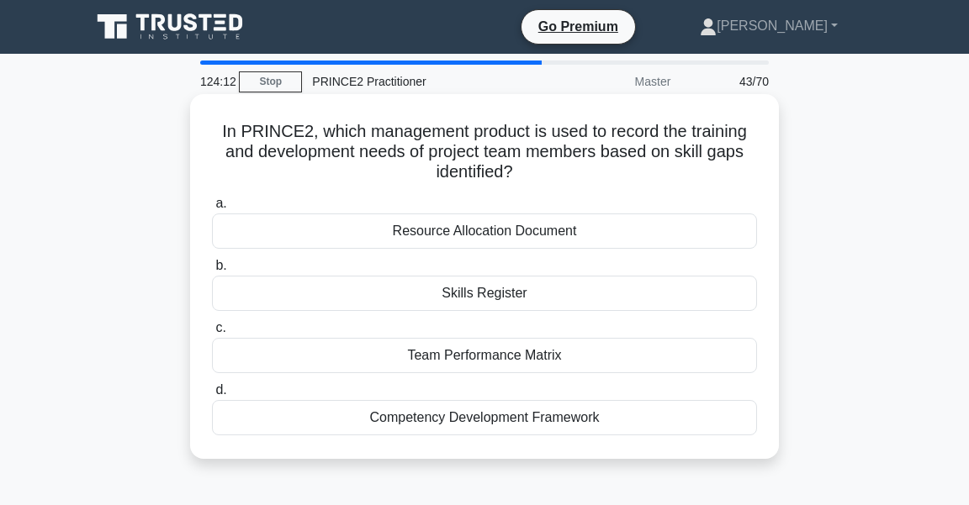
click at [496, 284] on div "Skills Register" at bounding box center [484, 293] width 545 height 35
click at [212, 272] on input "b. Skills Register" at bounding box center [212, 266] width 0 height 11
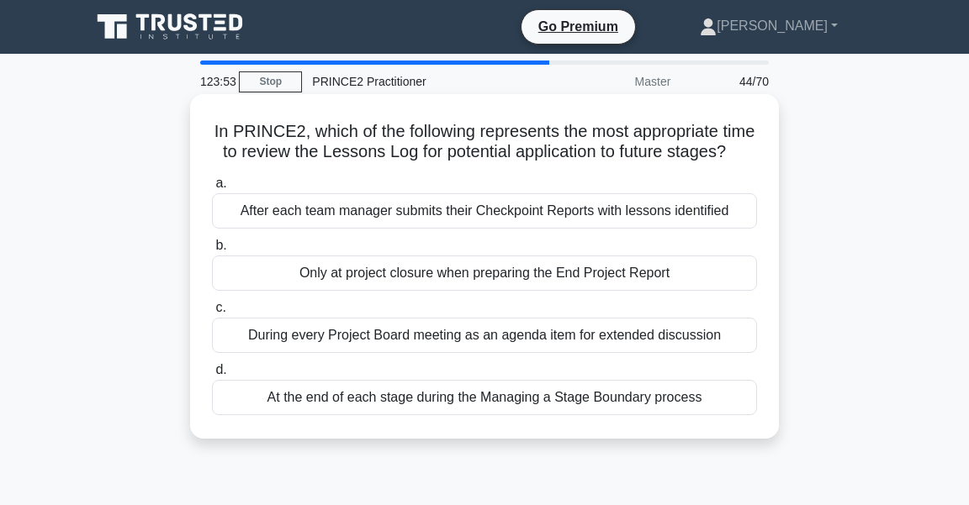
click at [552, 403] on div "At the end of each stage during the Managing a Stage Boundary process" at bounding box center [484, 397] width 545 height 35
click at [212, 376] on input "d. At the end of each stage during the Managing a Stage Boundary process" at bounding box center [212, 370] width 0 height 11
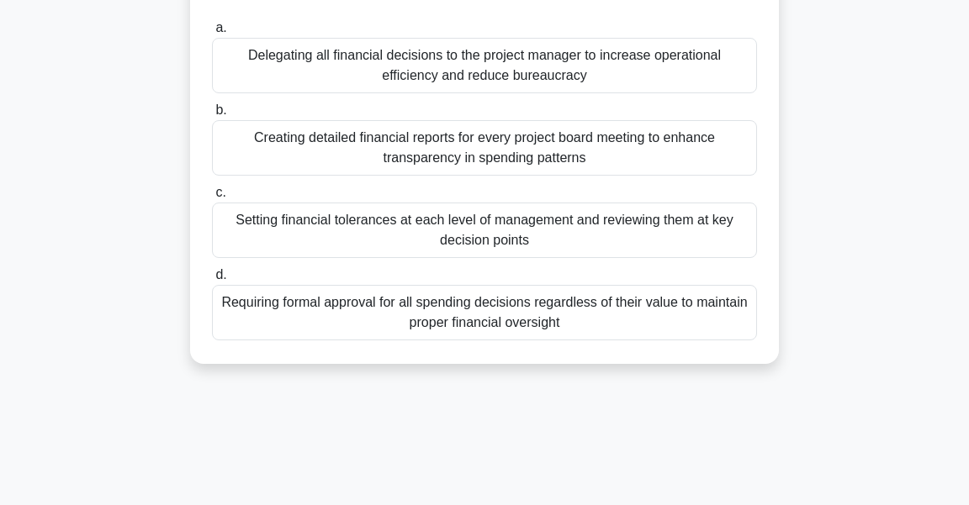
scroll to position [182, 0]
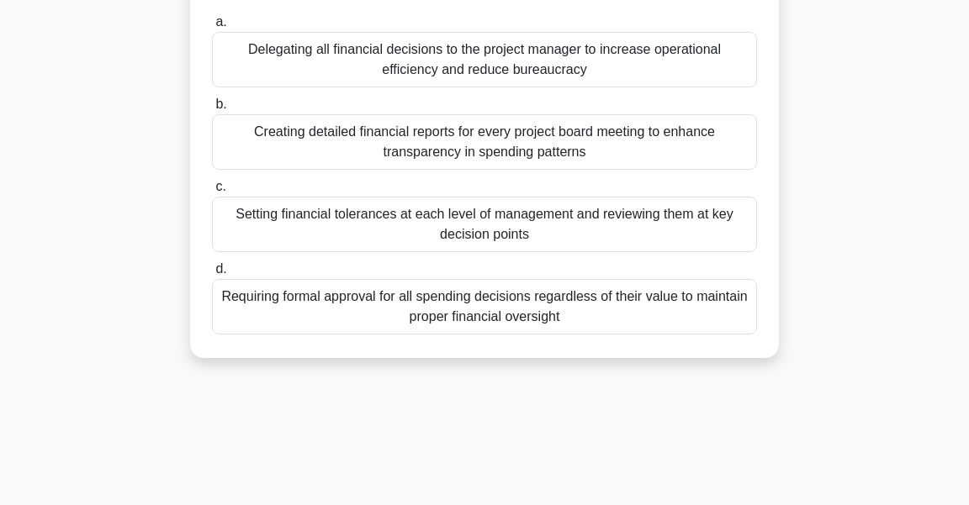
click at [490, 221] on div "Setting financial tolerances at each level of management and reviewing them at …" at bounding box center [484, 224] width 545 height 55
click at [212, 193] on input "c. Setting financial tolerances at each level of management and reviewing them …" at bounding box center [212, 187] width 0 height 11
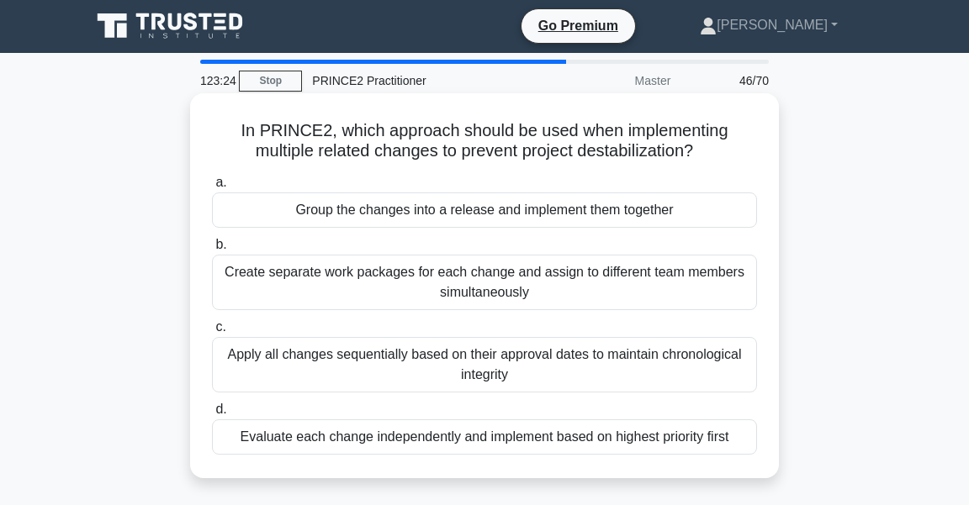
scroll to position [0, 0]
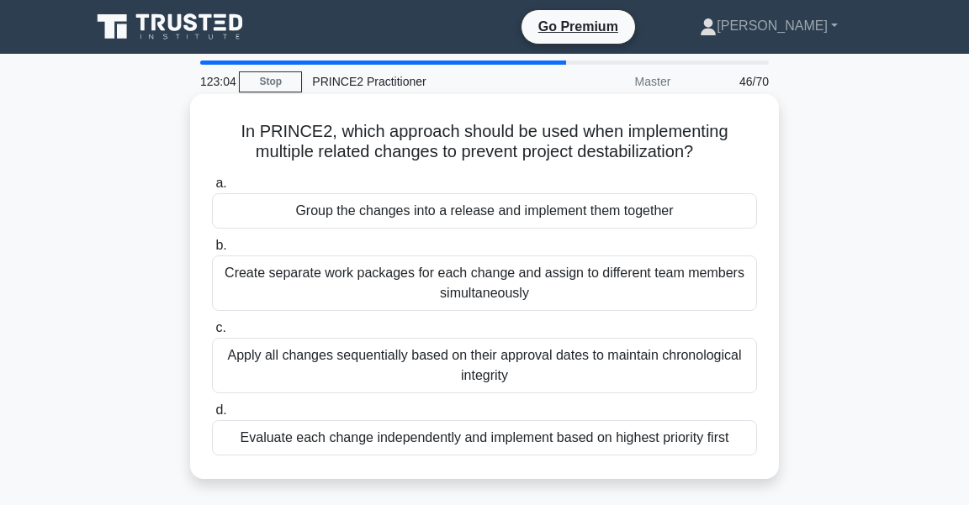
click at [624, 441] on div "Evaluate each change independently and implement based on highest priority first" at bounding box center [484, 437] width 545 height 35
click at [212, 416] on input "d. Evaluate each change independently and implement based on highest priority f…" at bounding box center [212, 410] width 0 height 11
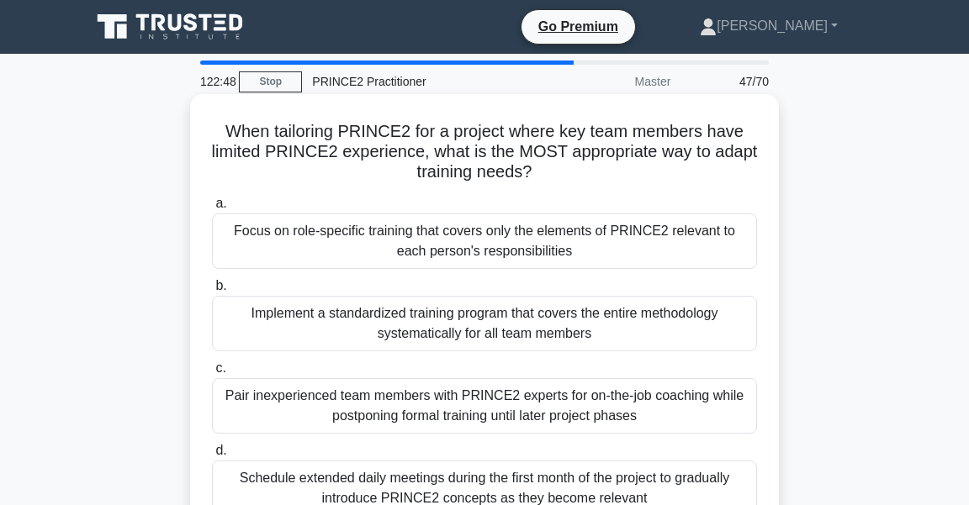
click at [663, 243] on div "Focus on role-specific training that covers only the elements of PRINCE2 releva…" at bounding box center [484, 241] width 545 height 55
click at [212, 209] on input "a. Focus on role-specific training that covers only the elements of PRINCE2 rel…" at bounding box center [212, 203] width 0 height 11
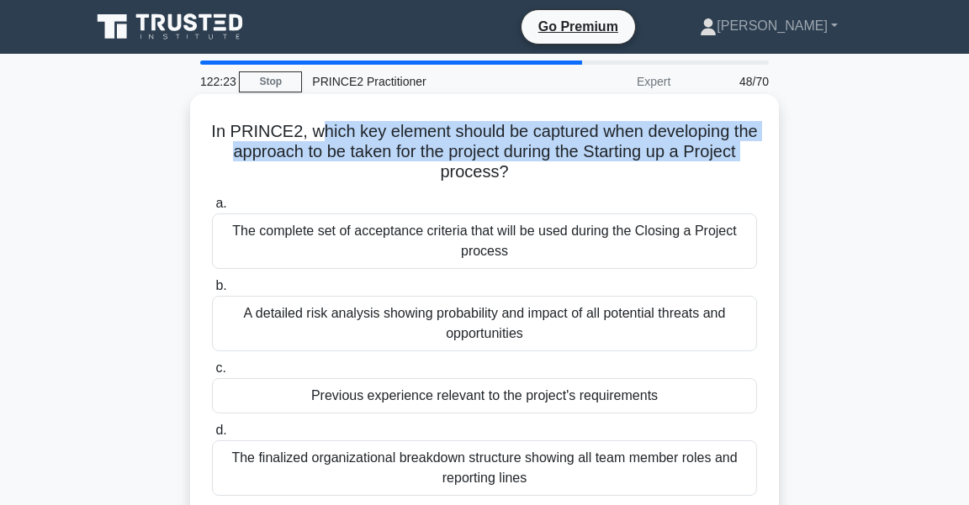
drag, startPoint x: 316, startPoint y: 137, endPoint x: 764, endPoint y: 152, distance: 448.4
click at [764, 152] on div "In PRINCE2, which key element should be captured when developing the approach t…" at bounding box center [484, 307] width 575 height 412
click at [349, 143] on h5 "In PRINCE2, which key element should be captured when developing the approach t…" at bounding box center [484, 152] width 548 height 62
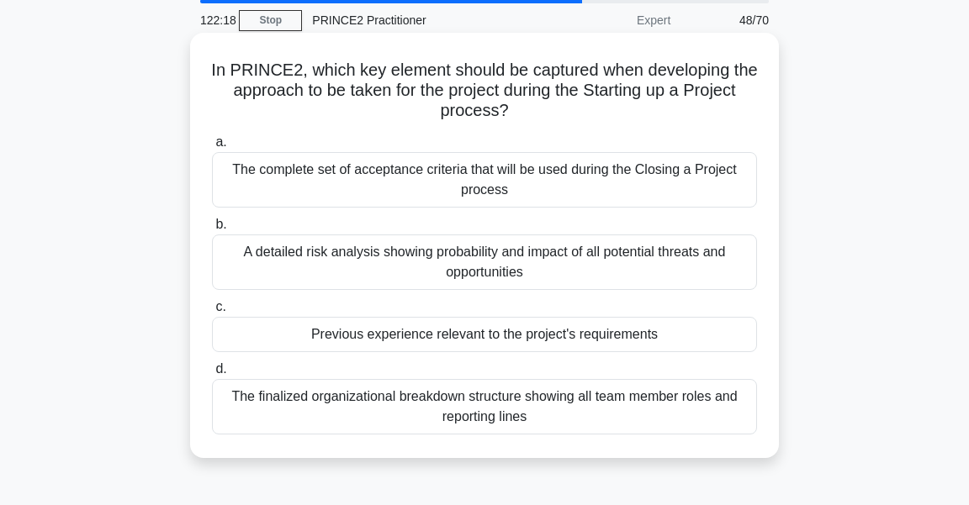
scroll to position [91, 0]
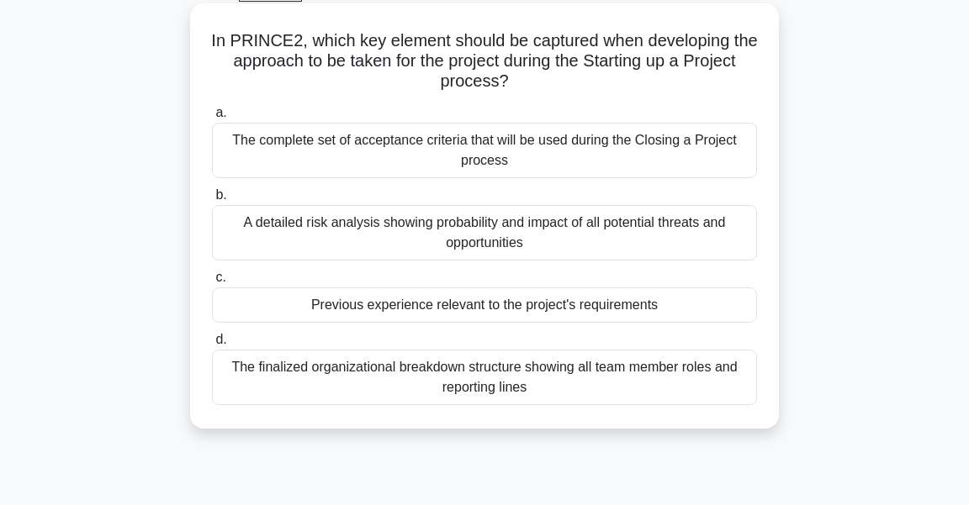
click at [491, 301] on div "Previous experience relevant to the project's requirements" at bounding box center [484, 305] width 545 height 35
click at [212, 283] on input "c. Previous experience relevant to the project's requirements" at bounding box center [212, 277] width 0 height 11
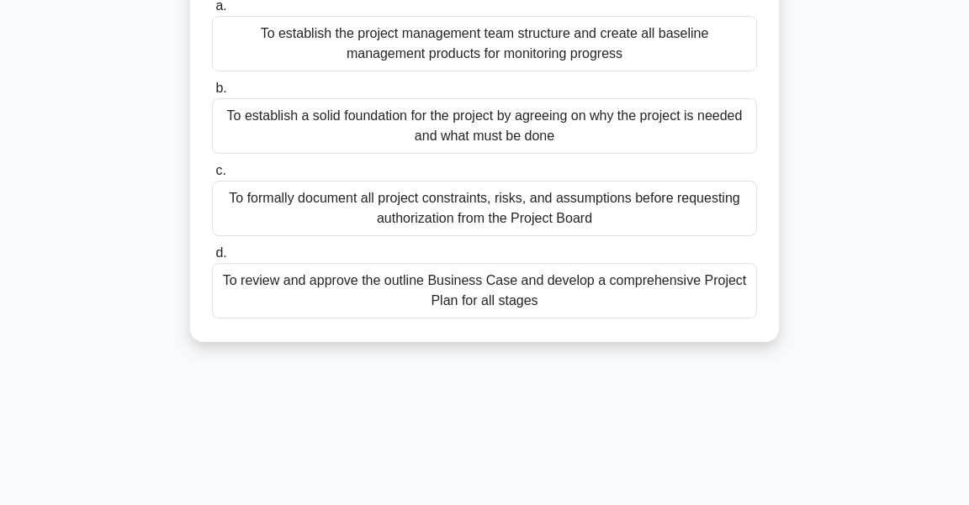
scroll to position [0, 0]
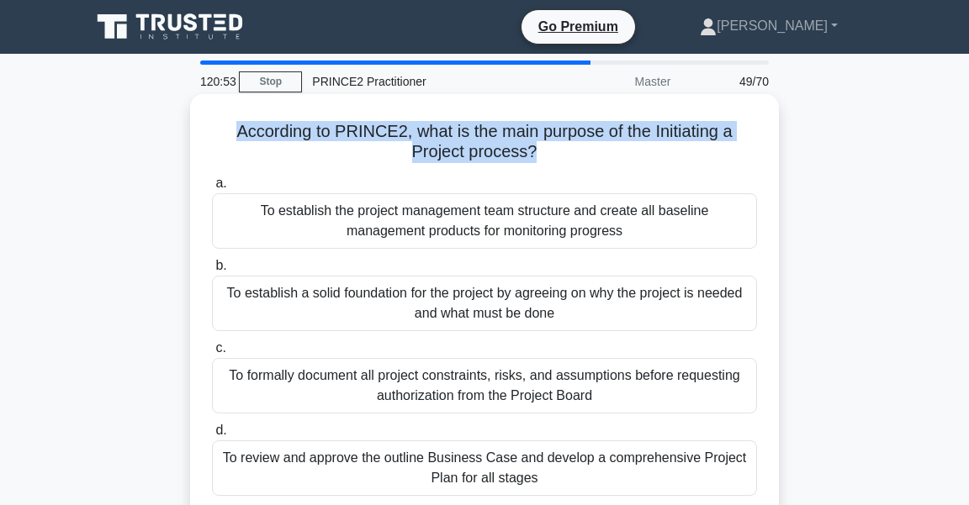
drag, startPoint x: 615, startPoint y: 230, endPoint x: 206, endPoint y: 108, distance: 427.0
click at [206, 108] on div "According to PRINCE2, what is the main purpose of the Initiating a Project proc…" at bounding box center [484, 307] width 575 height 412
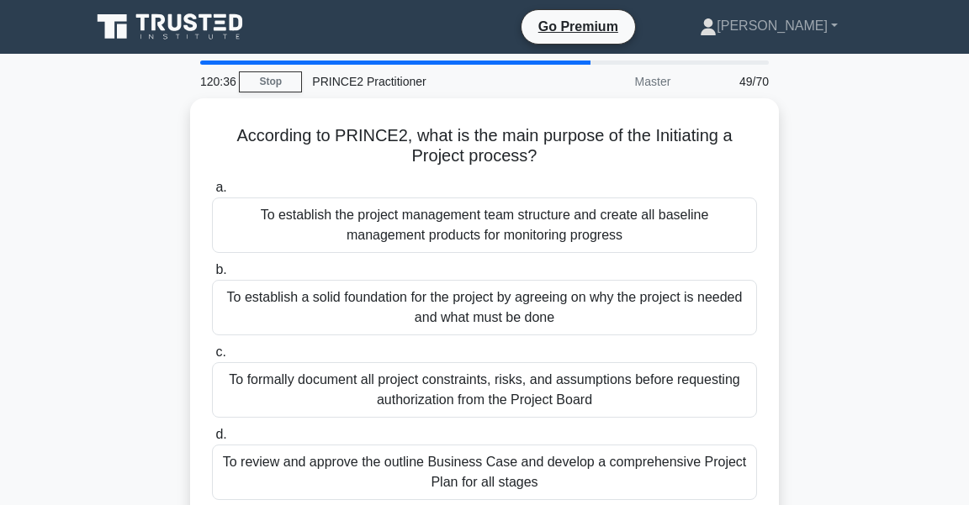
click at [889, 251] on main "120:36 Stop PRINCE2 Practitioner Master 49/70 According to PRINCE2, what is the…" at bounding box center [484, 481] width 969 height 854
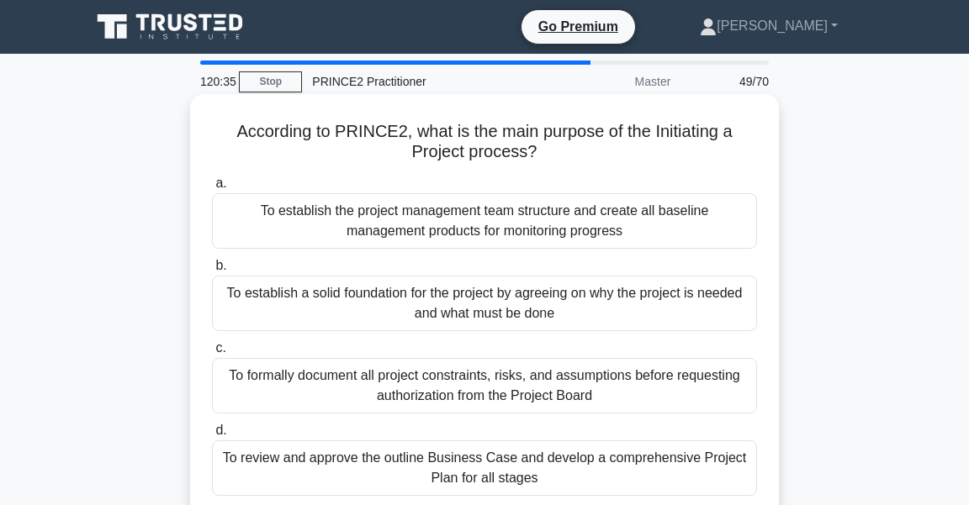
click at [407, 296] on div "To establish a solid foundation for the project by agreeing on why the project …" at bounding box center [484, 303] width 545 height 55
click at [212, 272] on input "b. To establish a solid foundation for the project by agreeing on why the proje…" at bounding box center [212, 266] width 0 height 11
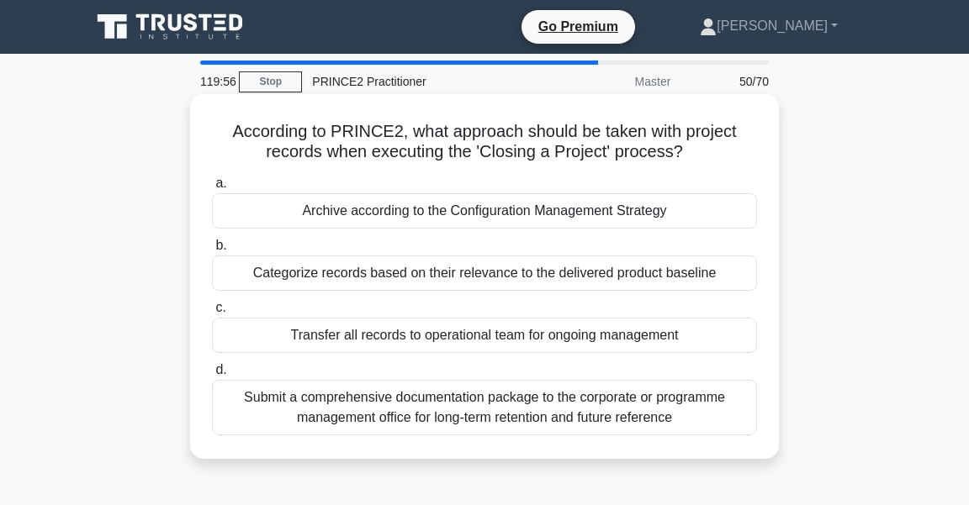
click at [503, 214] on div "Archive according to the Configuration Management Strategy" at bounding box center [484, 210] width 545 height 35
click at [212, 189] on input "a. Archive according to the Configuration Management Strategy" at bounding box center [212, 183] width 0 height 11
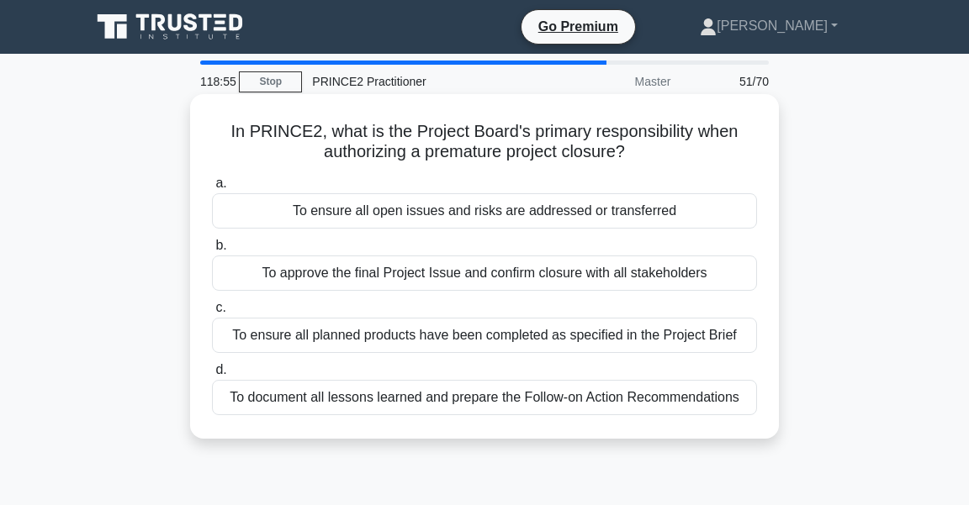
click at [622, 206] on div "To ensure all open issues and risks are addressed or transferred" at bounding box center [484, 210] width 545 height 35
click at [212, 189] on input "a. To ensure all open issues and risks are addressed or transferred" at bounding box center [212, 183] width 0 height 11
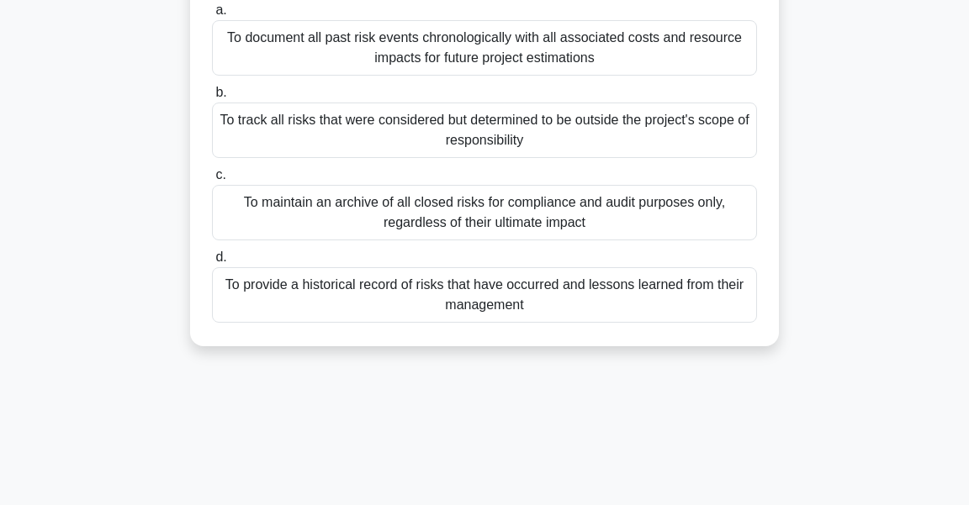
scroll to position [182, 0]
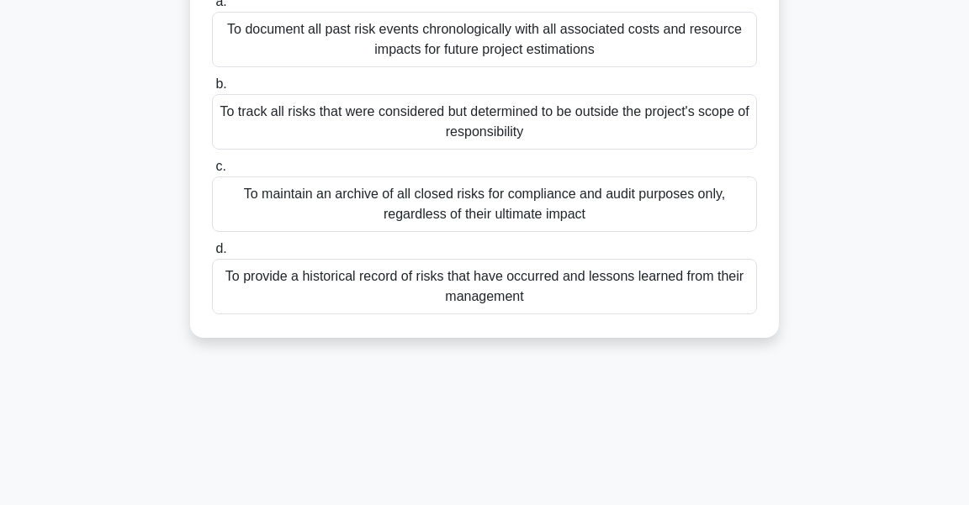
click at [674, 284] on div "To provide a historical record of risks that have occurred and lessons learned …" at bounding box center [484, 286] width 545 height 55
click at [212, 255] on input "d. To provide a historical record of risks that have occurred and lessons learn…" at bounding box center [212, 249] width 0 height 11
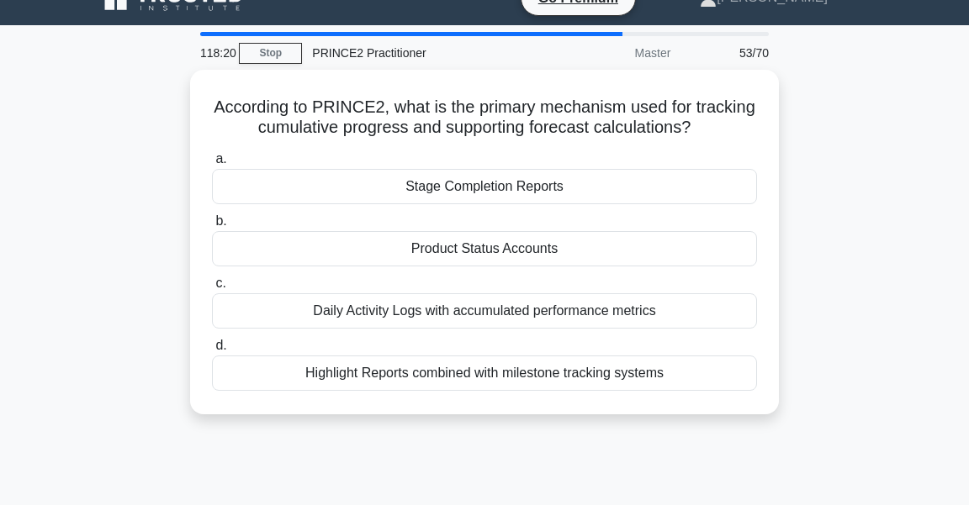
scroll to position [0, 0]
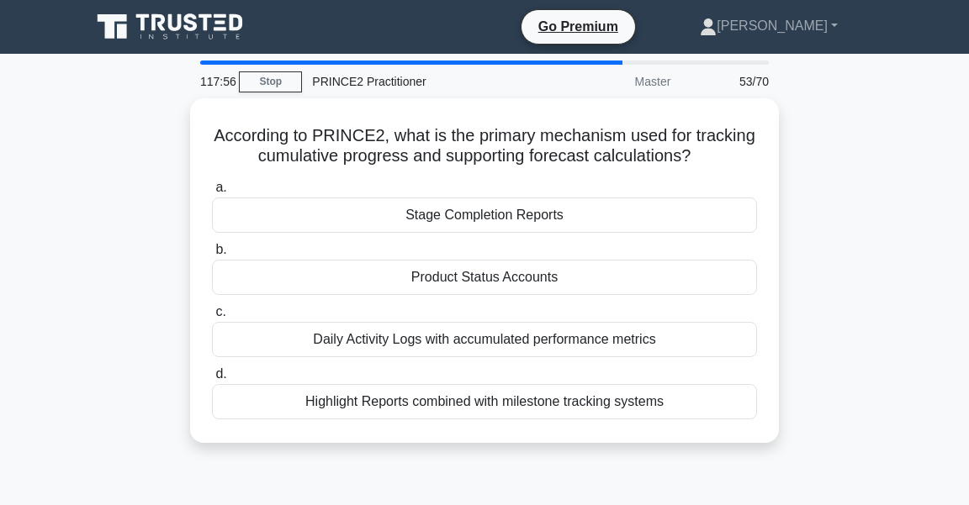
drag, startPoint x: 218, startPoint y: 128, endPoint x: 779, endPoint y: 413, distance: 629.1
click at [779, 413] on div "According to PRINCE2, what is the primary mechanism used for tracking cumulativ…" at bounding box center [484, 280] width 807 height 365
click at [839, 259] on div "According to PRINCE2, what is the primary mechanism used for tracking cumulativ…" at bounding box center [484, 280] width 807 height 365
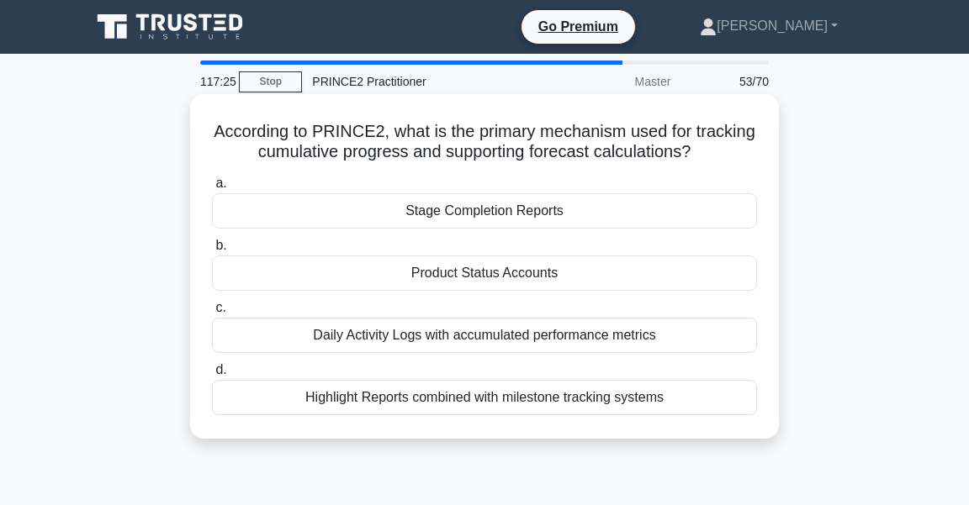
click at [493, 274] on div "Product Status Accounts" at bounding box center [484, 273] width 545 height 35
click at [212, 251] on input "b. Product Status Accounts" at bounding box center [212, 245] width 0 height 11
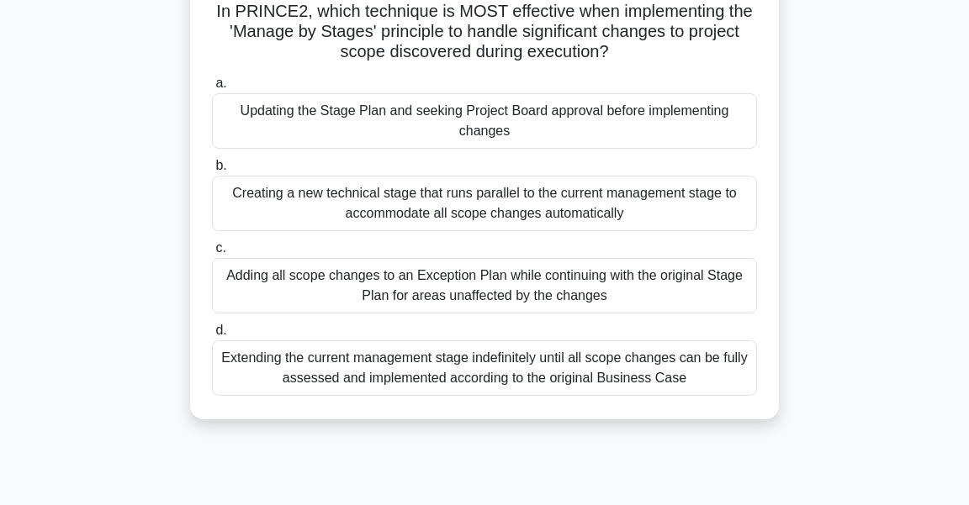
scroll to position [91, 0]
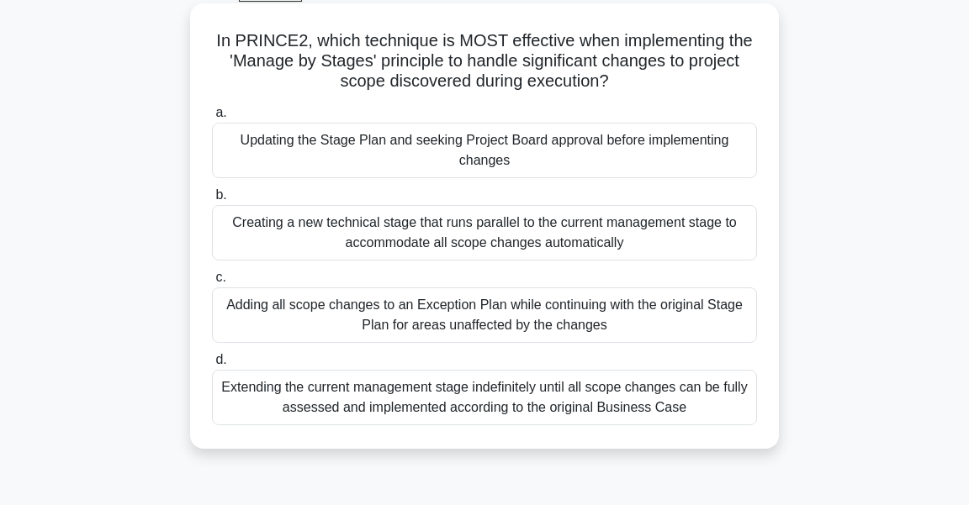
click at [540, 149] on div "Updating the Stage Plan and seeking Project Board approval before implementing …" at bounding box center [484, 150] width 545 height 55
click at [212, 119] on input "a. Updating the Stage Plan and seeking Project Board approval before implementi…" at bounding box center [212, 113] width 0 height 11
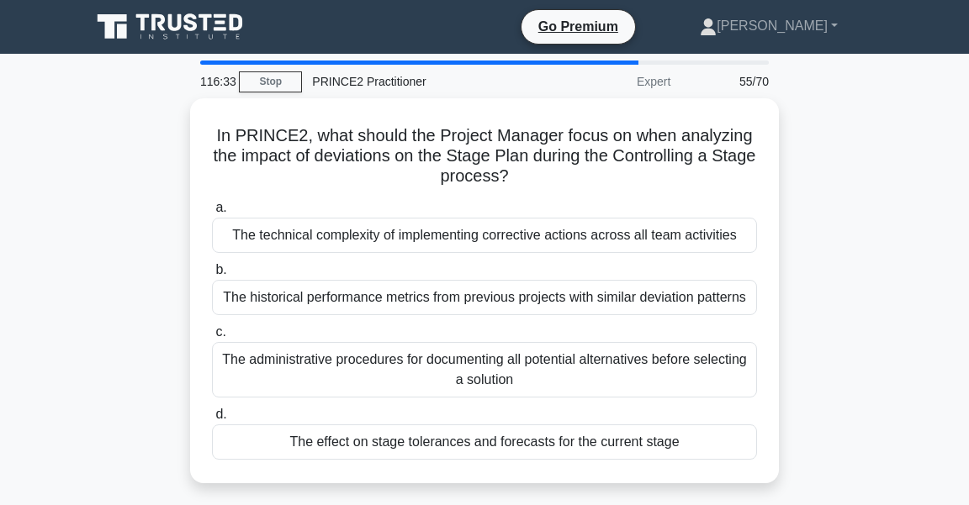
scroll to position [0, 0]
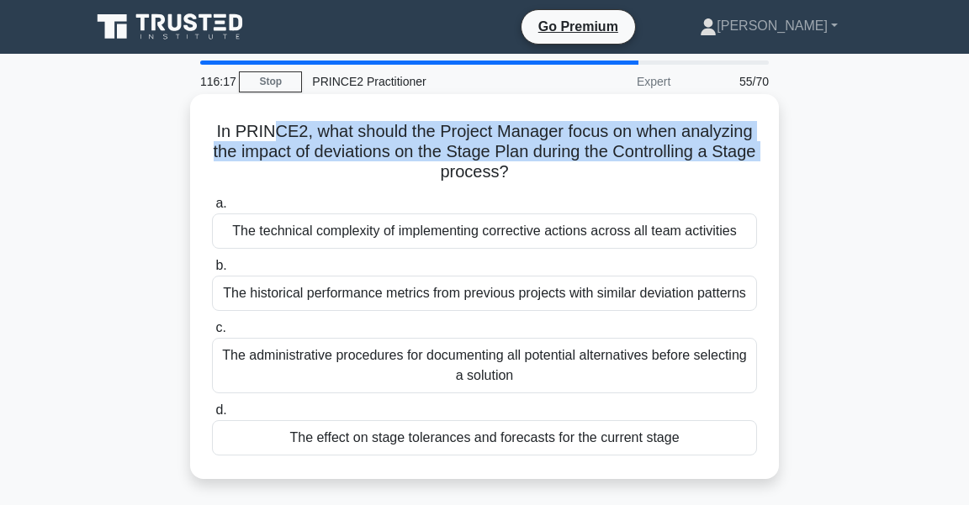
drag, startPoint x: 277, startPoint y: 132, endPoint x: 765, endPoint y: 147, distance: 487.9
click at [765, 147] on div "In PRINCE2, what should the Project Manager focus on when analyzing the impact …" at bounding box center [484, 287] width 575 height 372
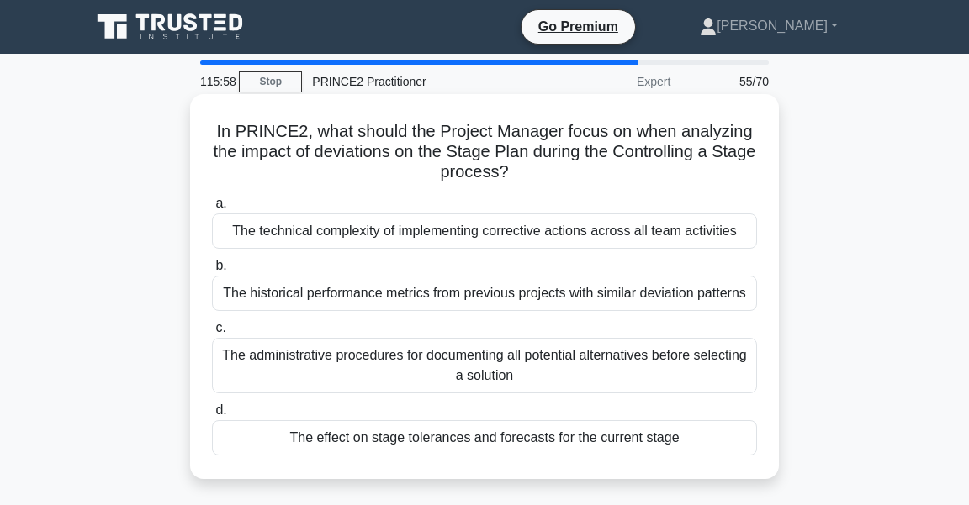
click at [645, 439] on div "The effect on stage tolerances and forecasts for the current stage" at bounding box center [484, 437] width 545 height 35
click at [212, 416] on input "d. The effect on stage tolerances and forecasts for the current stage" at bounding box center [212, 410] width 0 height 11
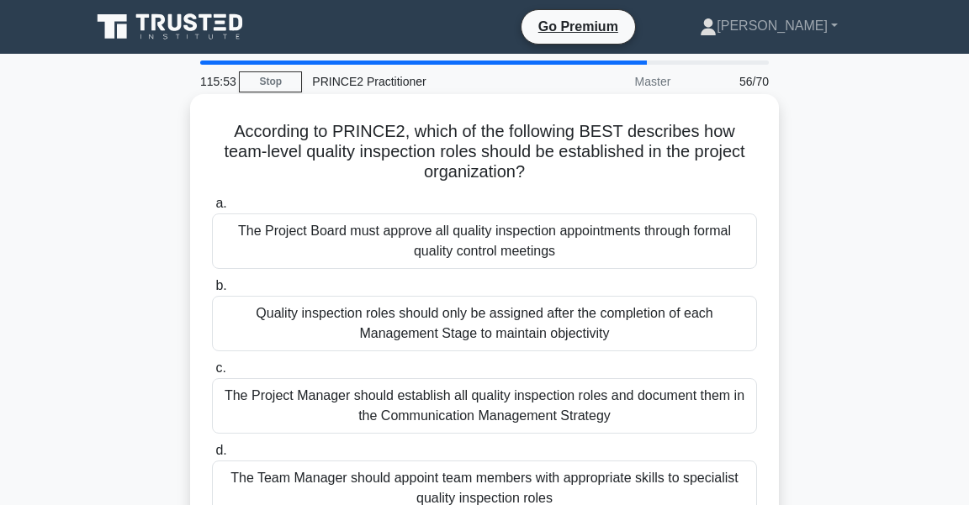
drag, startPoint x: 211, startPoint y: 125, endPoint x: 653, endPoint y: 170, distance: 444.5
click at [653, 170] on h5 "According to PRINCE2, which of the following BEST describes how team-level qual…" at bounding box center [484, 152] width 548 height 62
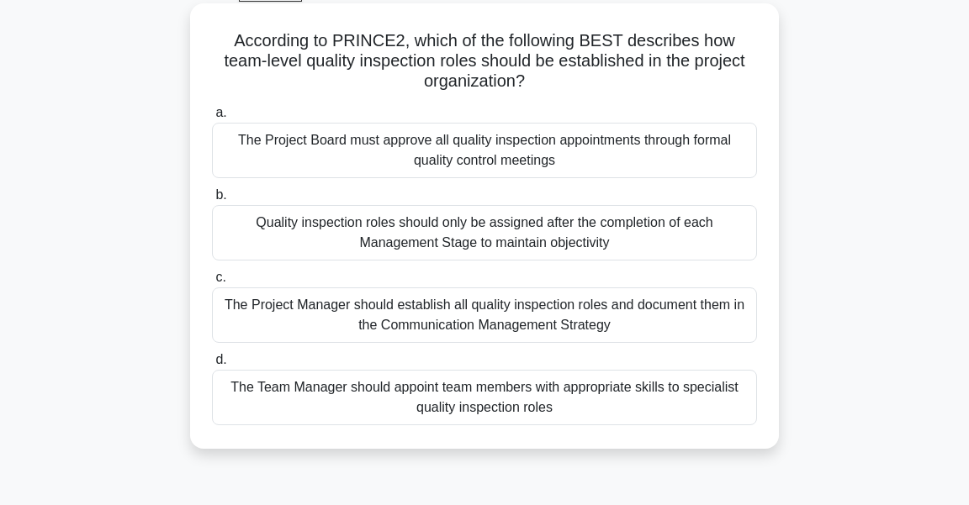
click at [720, 398] on div "The Team Manager should appoint team members with appropriate skills to special…" at bounding box center [484, 397] width 545 height 55
click at [212, 366] on input "d. The Team Manager should appoint team members with appropriate skills to spec…" at bounding box center [212, 360] width 0 height 11
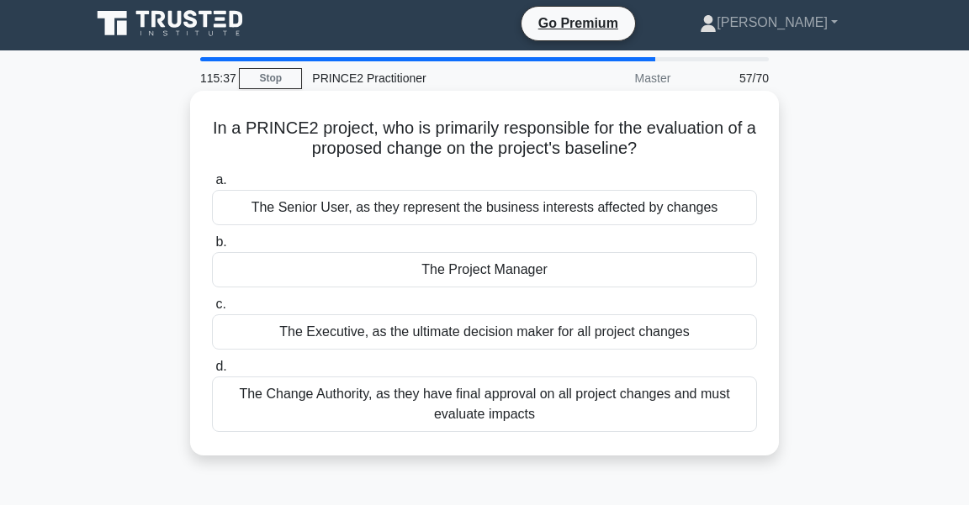
scroll to position [0, 0]
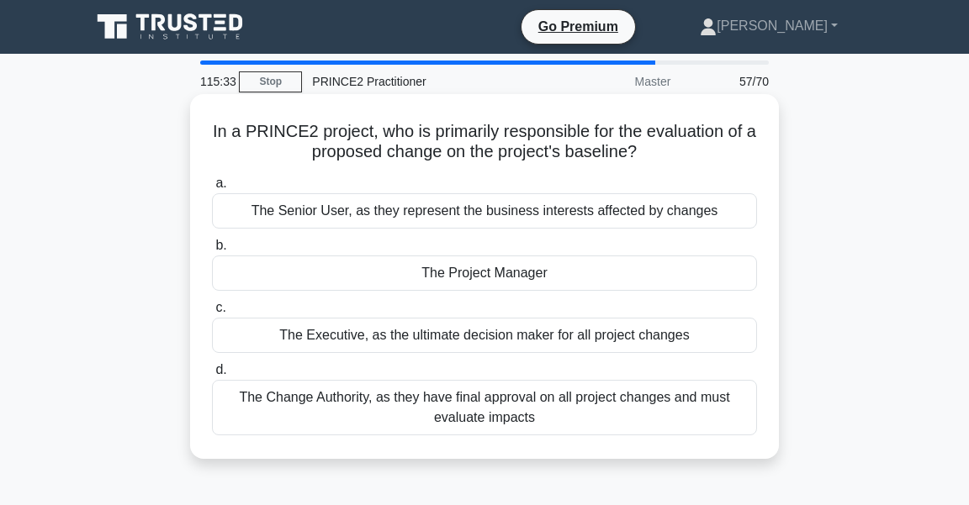
drag, startPoint x: 214, startPoint y: 127, endPoint x: 776, endPoint y: 149, distance: 562.9
click at [776, 149] on div "In a PRINCE2 project, who is primarily responsible for the evaluation of a prop…" at bounding box center [484, 276] width 589 height 365
click at [595, 139] on h5 "In a PRINCE2 project, who is primarily responsible for the evaluation of a prop…" at bounding box center [484, 142] width 548 height 42
drag, startPoint x: 209, startPoint y: 130, endPoint x: 758, endPoint y: 439, distance: 629.8
click at [758, 439] on div "In a PRINCE2 project, who is primarily responsible for the evaluation of a prop…" at bounding box center [484, 276] width 575 height 351
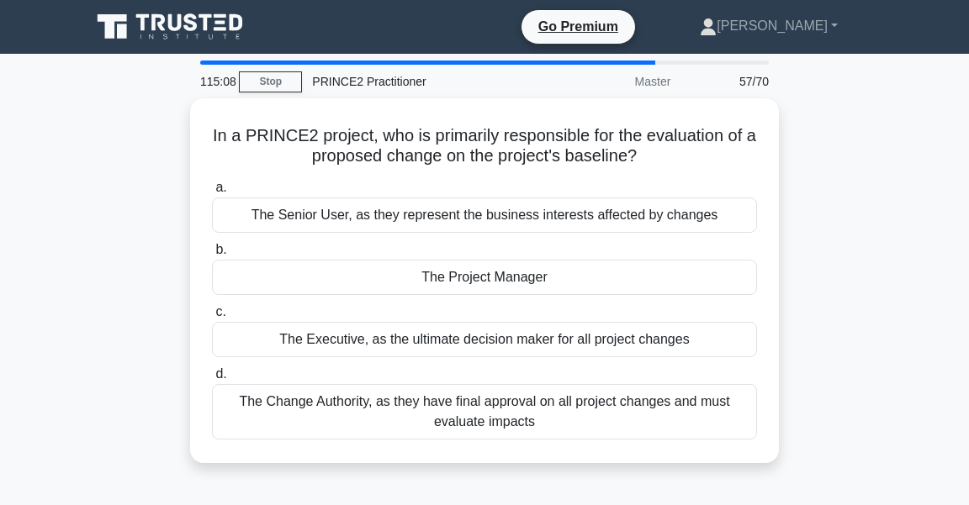
click at [834, 263] on div "In a PRINCE2 project, who is primarily responsible for the evaluation of a prop…" at bounding box center [484, 290] width 807 height 385
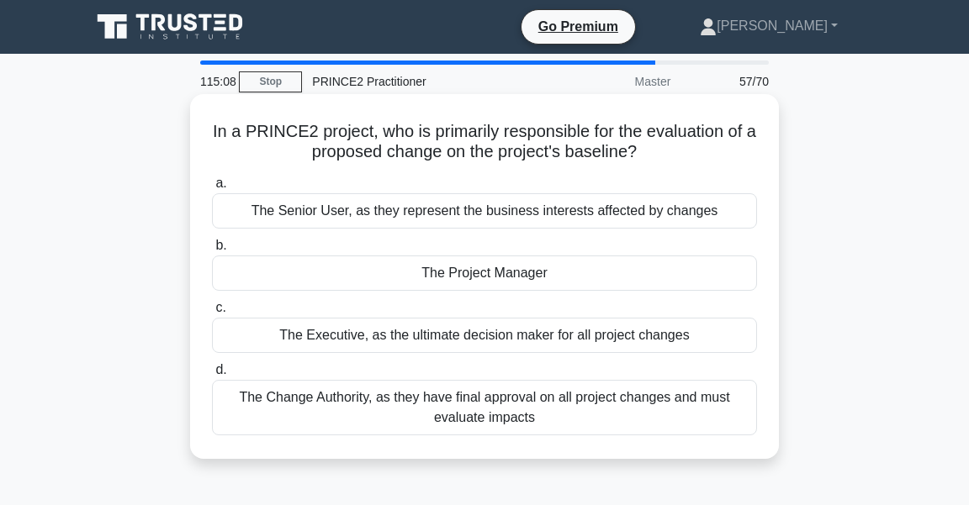
click at [616, 263] on div "The Project Manager" at bounding box center [484, 273] width 545 height 35
click at [212, 251] on input "b. The Project Manager" at bounding box center [212, 245] width 0 height 11
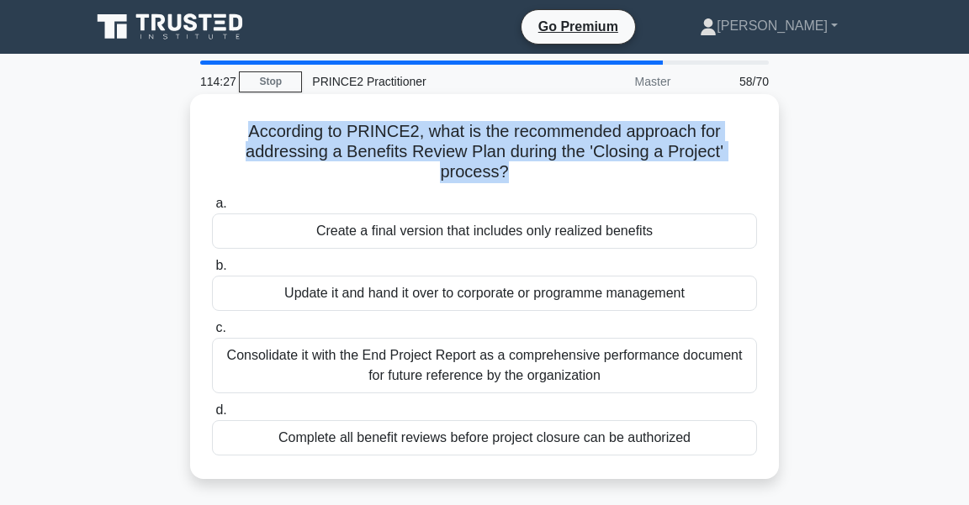
drag, startPoint x: 763, startPoint y: 458, endPoint x: 216, endPoint y: 127, distance: 639.8
click at [216, 127] on div "According to PRINCE2, what is the recommended approach for addressing a Benefit…" at bounding box center [484, 287] width 575 height 372
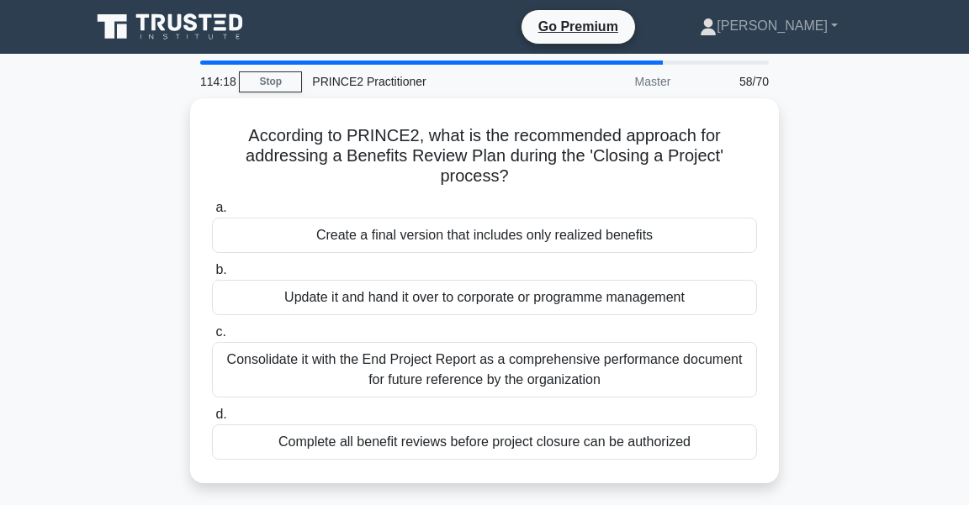
click at [869, 270] on div "According to PRINCE2, what is the recommended approach for addressing a Benefit…" at bounding box center [484, 300] width 807 height 405
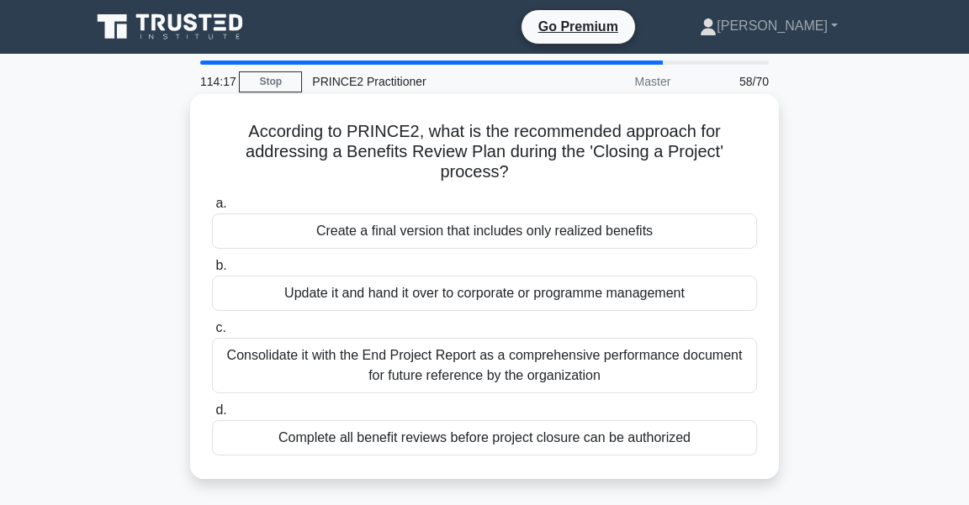
click at [550, 292] on div "Update it and hand it over to corporate or programme management" at bounding box center [484, 293] width 545 height 35
click at [212, 272] on input "b. Update it and hand it over to corporate or programme management" at bounding box center [212, 266] width 0 height 11
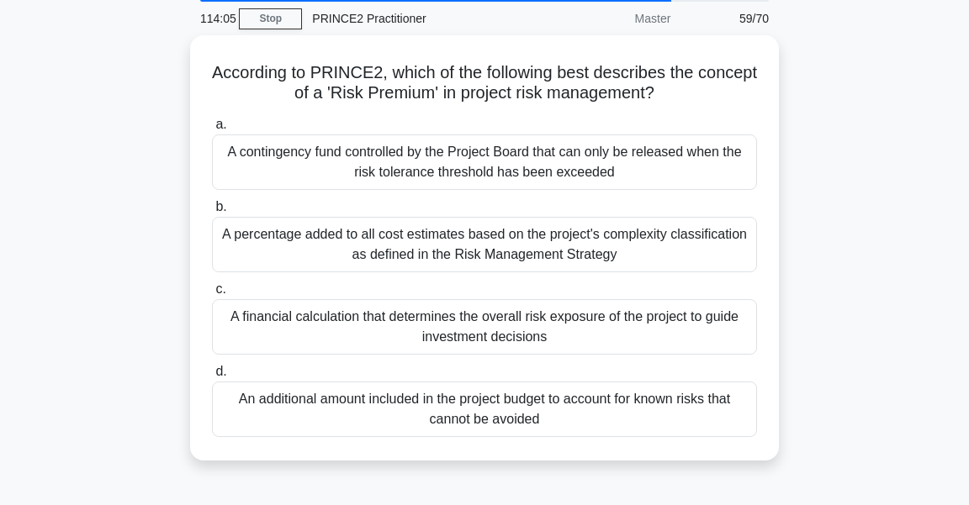
scroll to position [91, 0]
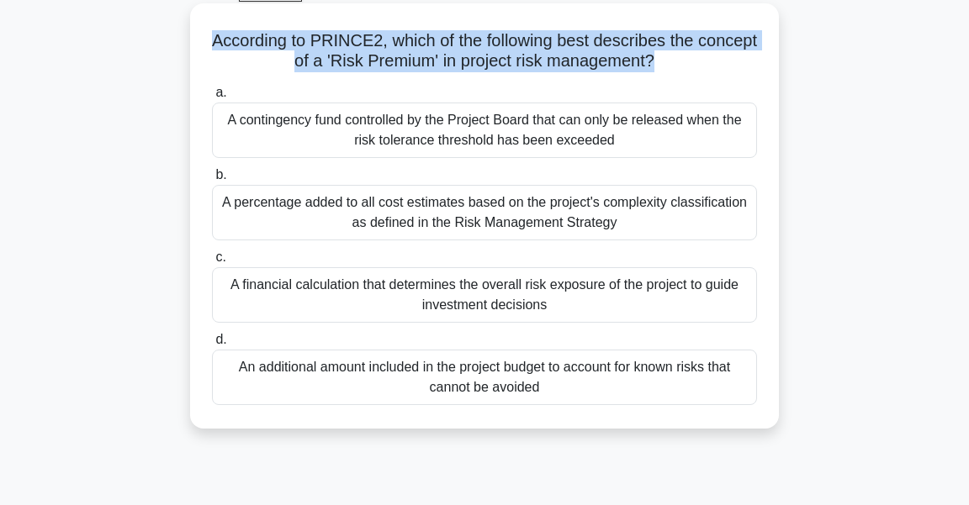
drag, startPoint x: 742, startPoint y: 415, endPoint x: 205, endPoint y: 37, distance: 656.4
click at [205, 37] on div "According to PRINCE2, which of the following best describes the concept of a 'R…" at bounding box center [484, 216] width 575 height 412
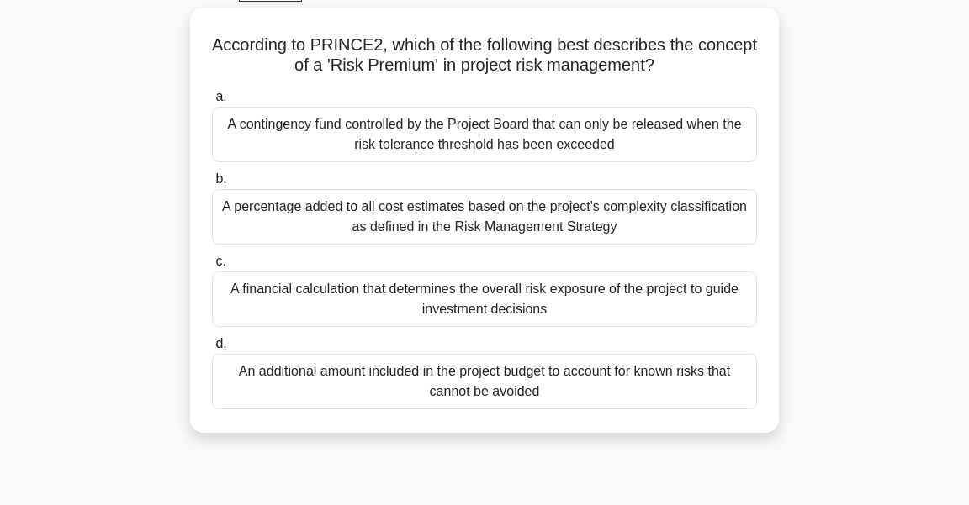
click at [840, 292] on div "According to PRINCE2, which of the following best describes the concept of a 'R…" at bounding box center [484, 231] width 807 height 446
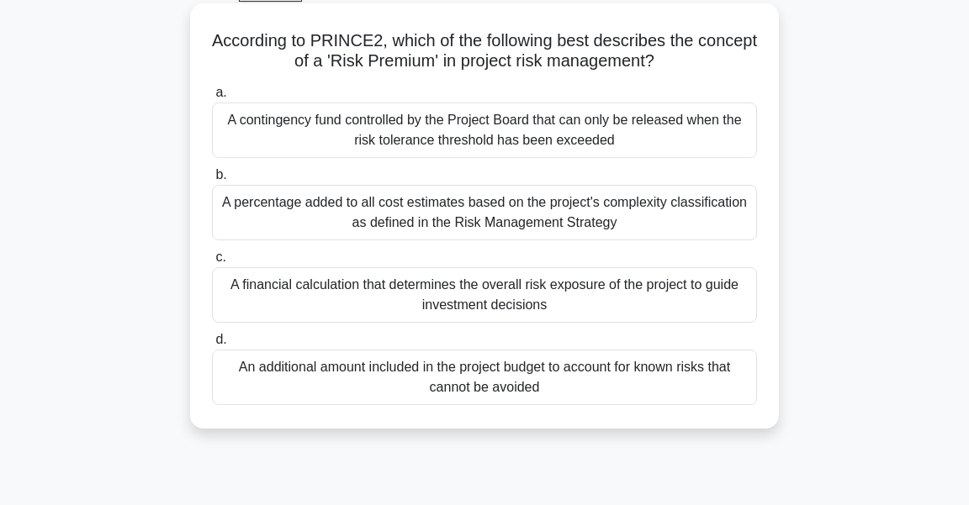
click at [640, 380] on div "An additional amount included in the project budget to account for known risks …" at bounding box center [484, 377] width 545 height 55
click at [212, 346] on input "d. An additional amount included in the project budget to account for known ris…" at bounding box center [212, 340] width 0 height 11
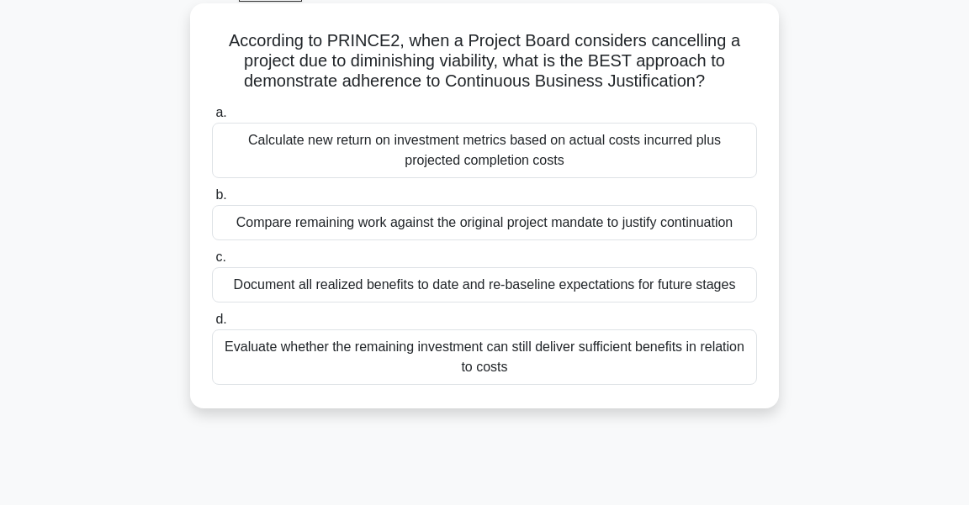
click at [372, 352] on div "Evaluate whether the remaining investment can still deliver sufficient benefits…" at bounding box center [484, 357] width 545 height 55
click at [212, 325] on input "d. Evaluate whether the remaining investment can still deliver sufficient benef…" at bounding box center [212, 319] width 0 height 11
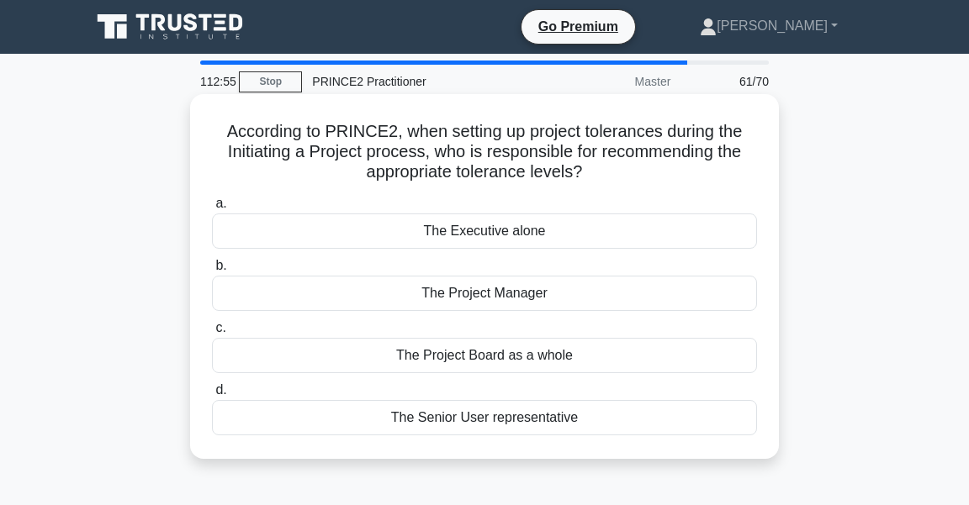
scroll to position [0, 0]
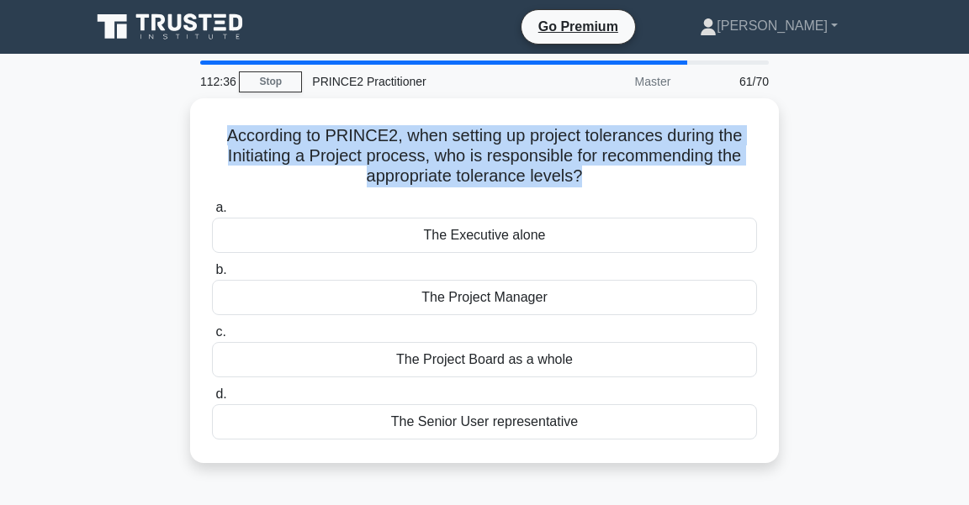
drag, startPoint x: 713, startPoint y: 446, endPoint x: 183, endPoint y: 123, distance: 620.3
click at [183, 123] on div "According to PRINCE2, when setting up project tolerances during the Initiating …" at bounding box center [484, 290] width 807 height 385
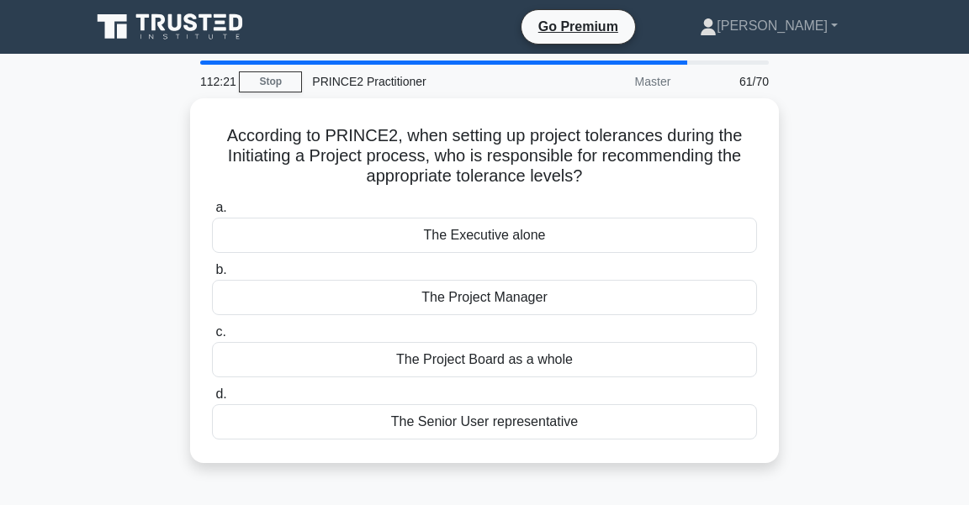
click at [868, 182] on div "According to PRINCE2, when setting up project tolerances during the Initiating …" at bounding box center [484, 290] width 807 height 385
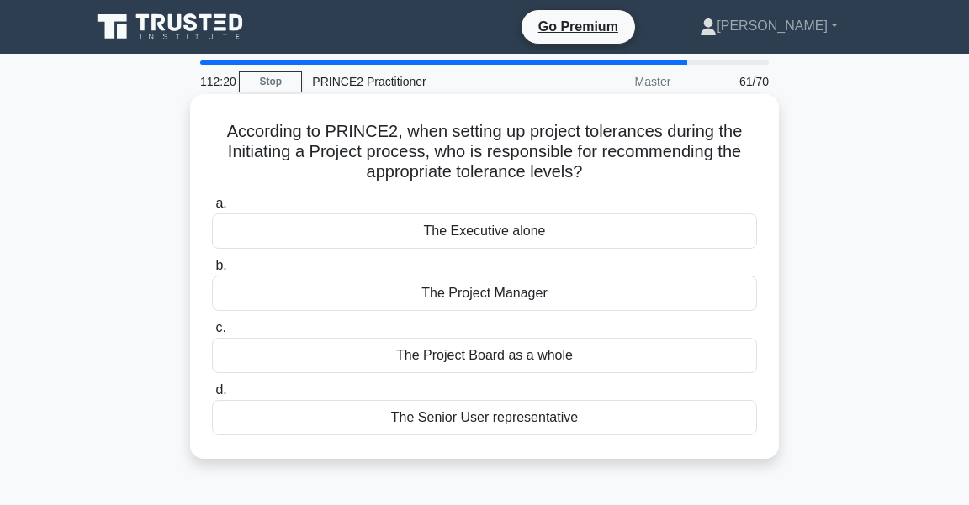
click at [515, 296] on div "The Project Manager" at bounding box center [484, 293] width 545 height 35
click at [212, 272] on input "b. The Project Manager" at bounding box center [212, 266] width 0 height 11
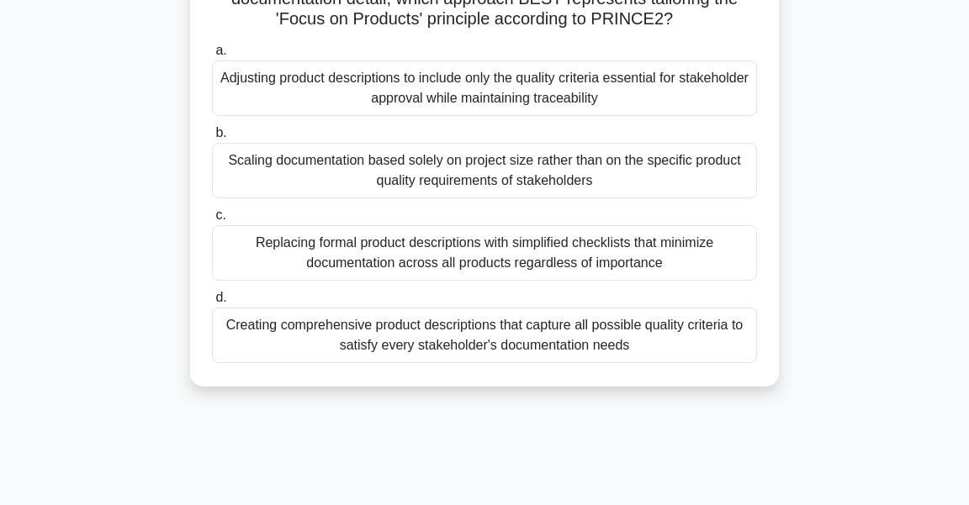
scroll to position [182, 0]
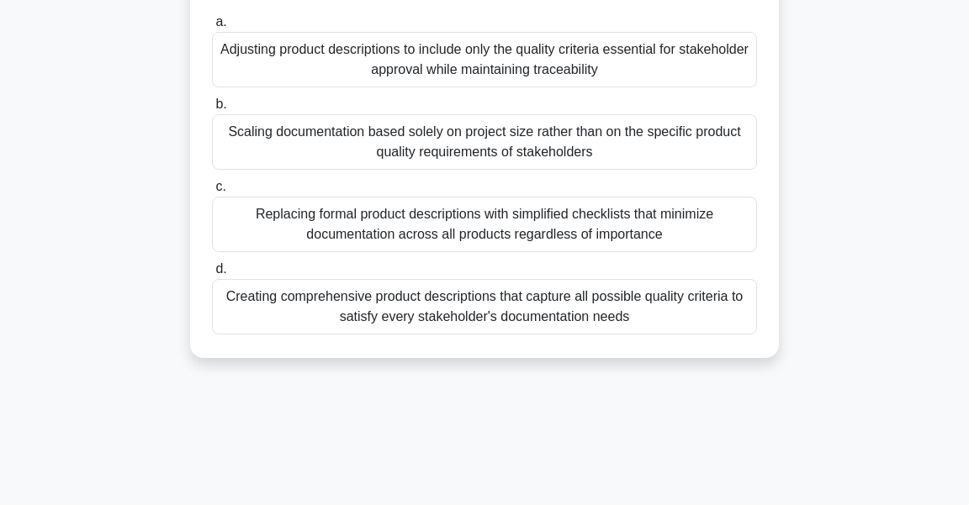
click at [518, 299] on div "Creating comprehensive product descriptions that capture all possible quality c…" at bounding box center [484, 306] width 545 height 55
click at [212, 275] on input "d. Creating comprehensive product descriptions that capture all possible qualit…" at bounding box center [212, 269] width 0 height 11
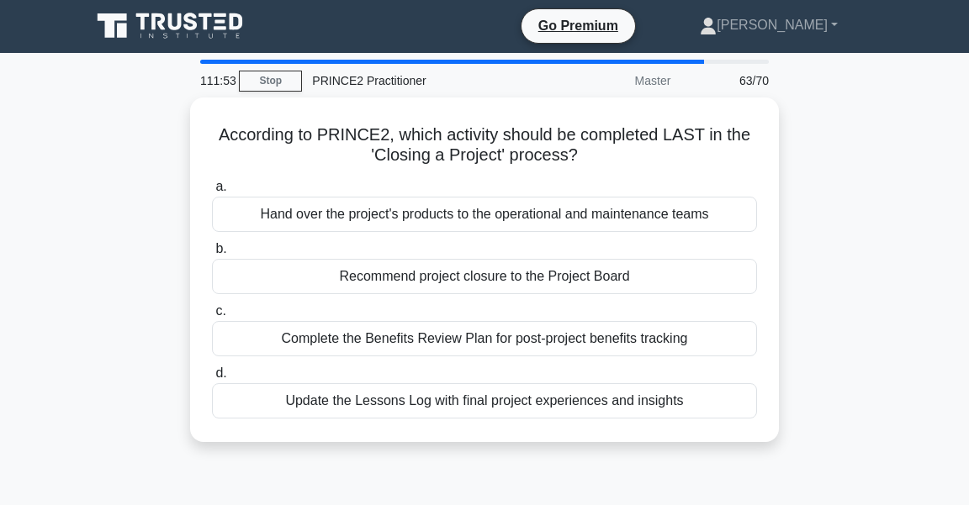
scroll to position [0, 0]
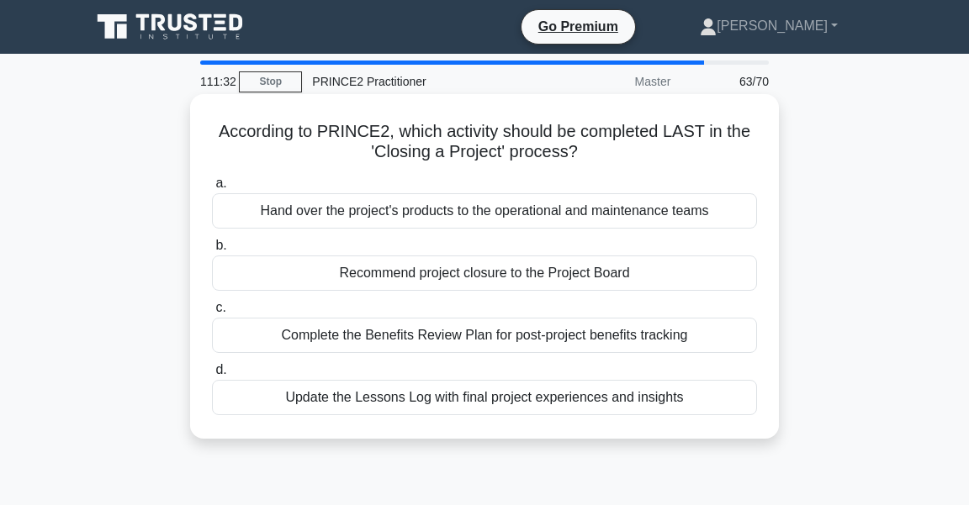
click at [590, 337] on div "Complete the Benefits Review Plan for post-project benefits tracking" at bounding box center [484, 335] width 545 height 35
click at [212, 314] on input "c. Complete the Benefits Review Plan for post-project benefits tracking" at bounding box center [212, 308] width 0 height 11
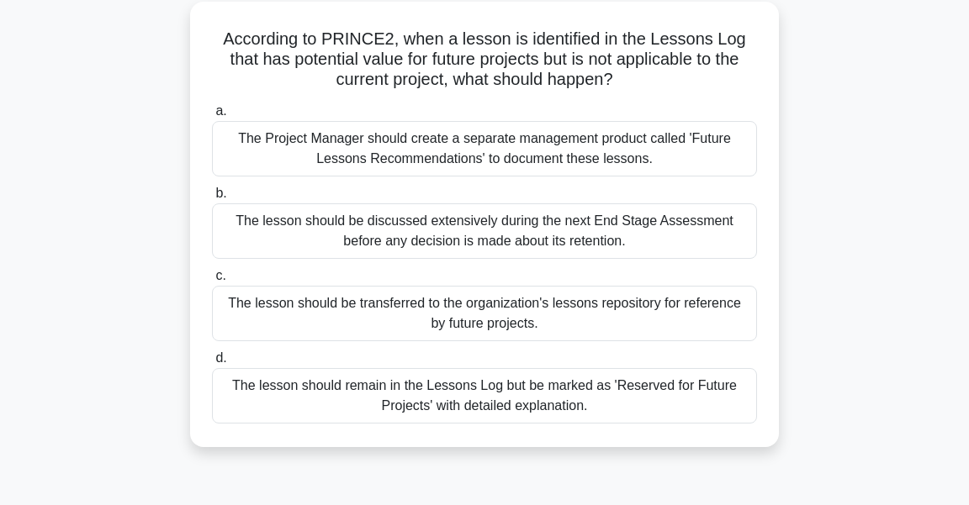
scroll to position [96, 0]
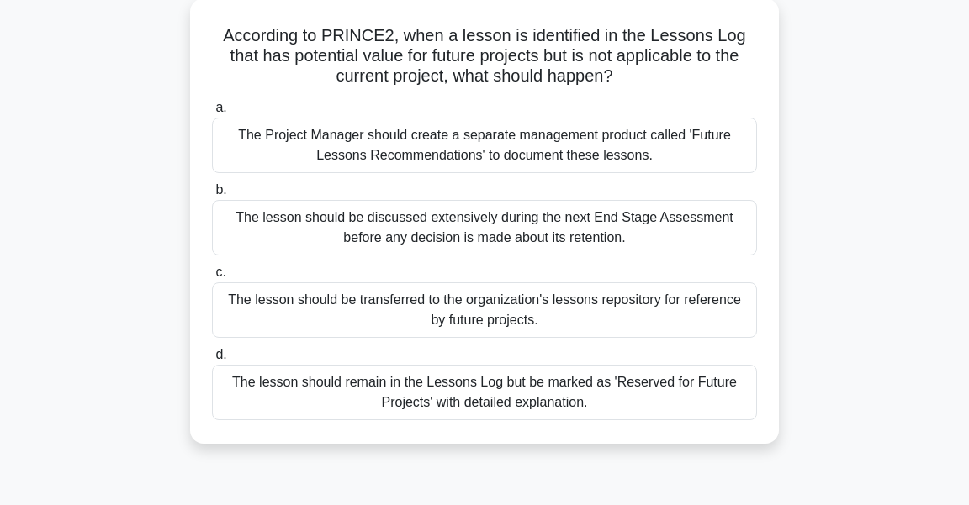
click at [700, 319] on div "The lesson should be transferred to the organization's lessons repository for r…" at bounding box center [484, 309] width 545 height 55
click at [212, 278] on input "c. The lesson should be transferred to the organization's lessons repository fo…" at bounding box center [212, 272] width 0 height 11
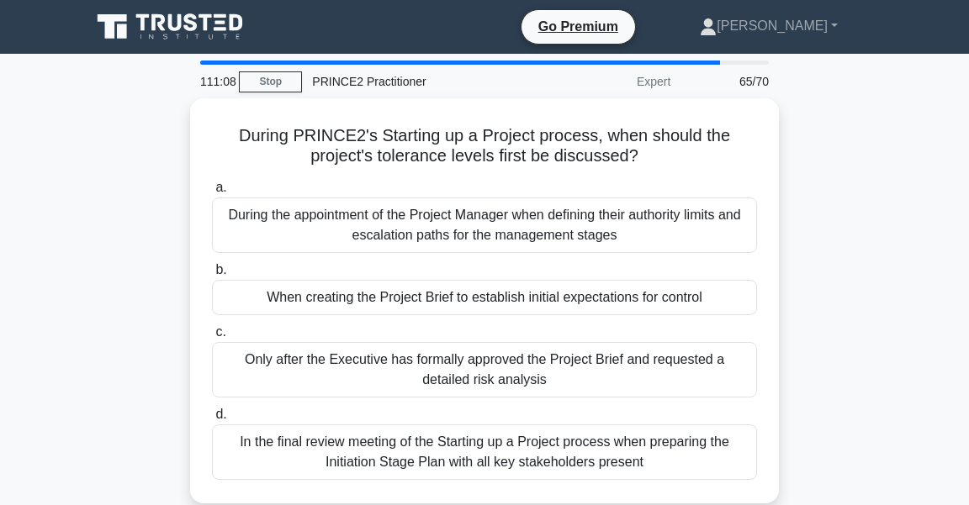
scroll to position [0, 0]
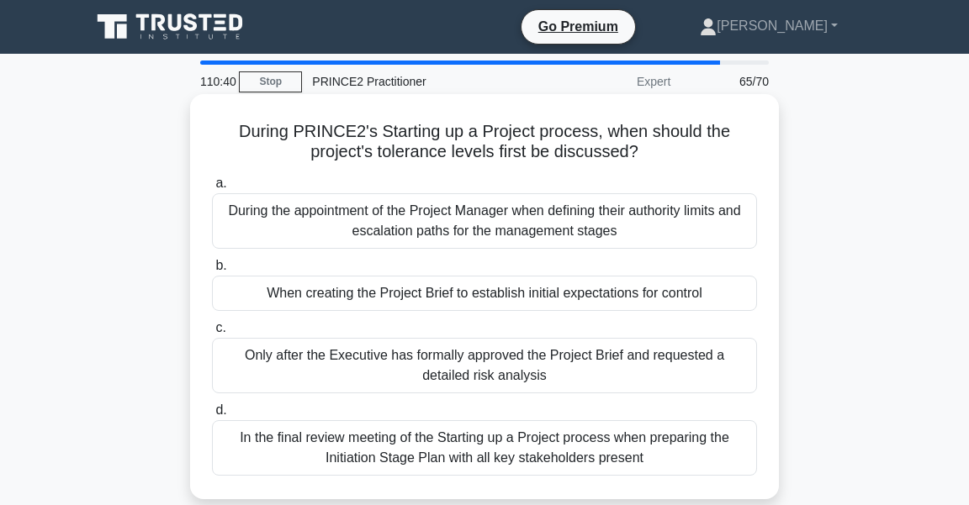
click at [441, 297] on div "When creating the Project Brief to establish initial expectations for control" at bounding box center [484, 293] width 545 height 35
click at [212, 272] on input "b. When creating the Project Brief to establish initial expectations for control" at bounding box center [212, 266] width 0 height 11
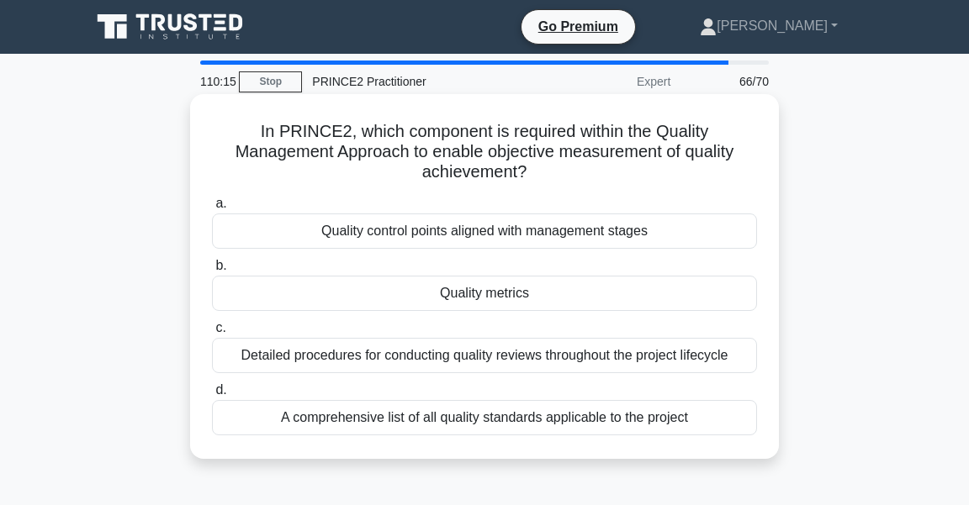
click at [550, 276] on div "Quality metrics" at bounding box center [484, 293] width 545 height 35
click at [212, 272] on input "b. Quality metrics" at bounding box center [212, 266] width 0 height 11
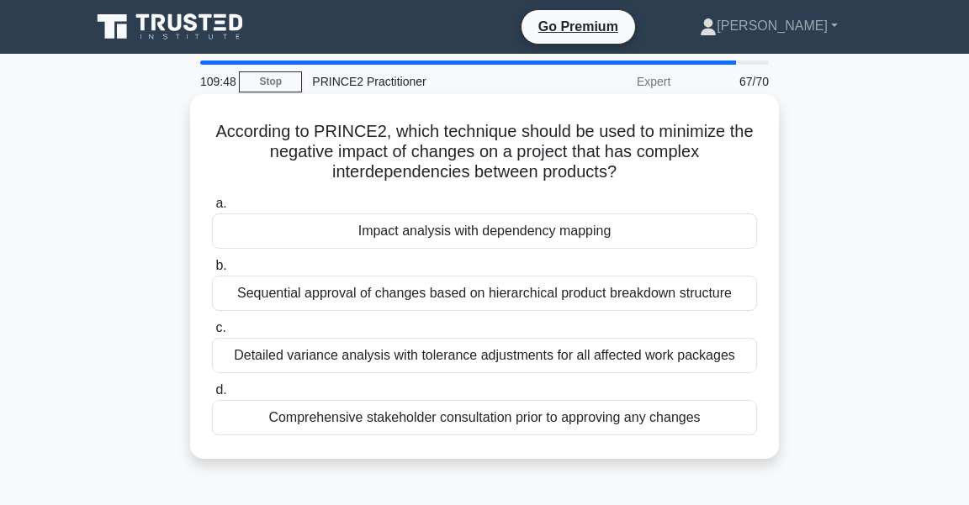
click at [509, 231] on div "Impact analysis with dependency mapping" at bounding box center [484, 231] width 545 height 35
click at [212, 209] on input "a. Impact analysis with dependency mapping" at bounding box center [212, 203] width 0 height 11
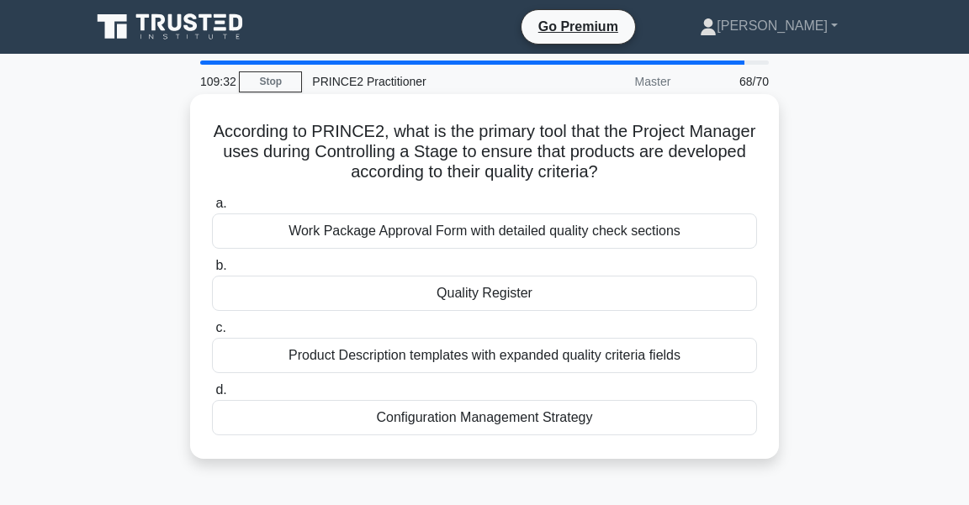
click at [465, 293] on div "Quality Register" at bounding box center [484, 293] width 545 height 35
click at [212, 272] on input "b. Quality Register" at bounding box center [212, 266] width 0 height 11
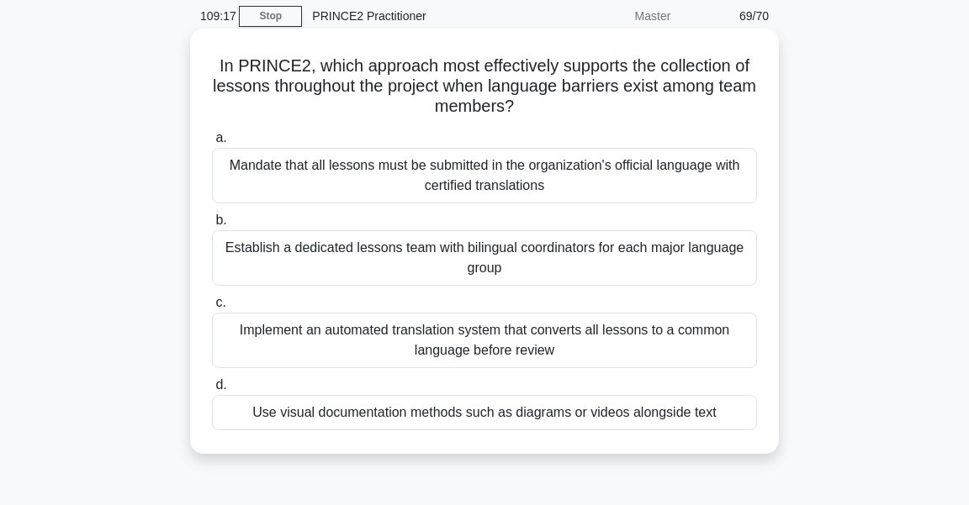
scroll to position [182, 0]
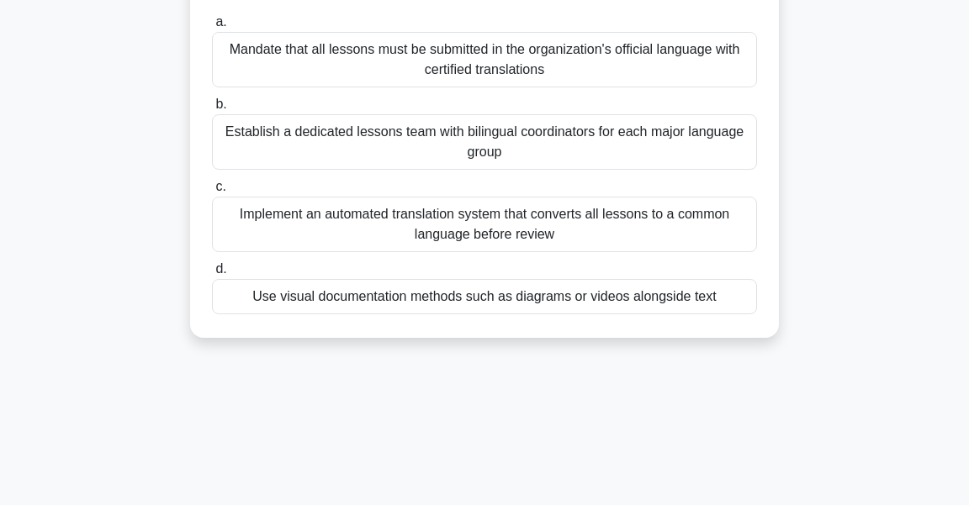
click at [388, 301] on div "Use visual documentation methods such as diagrams or videos alongside text" at bounding box center [484, 296] width 545 height 35
click at [212, 275] on input "d. Use visual documentation methods such as diagrams or videos alongside text" at bounding box center [212, 269] width 0 height 11
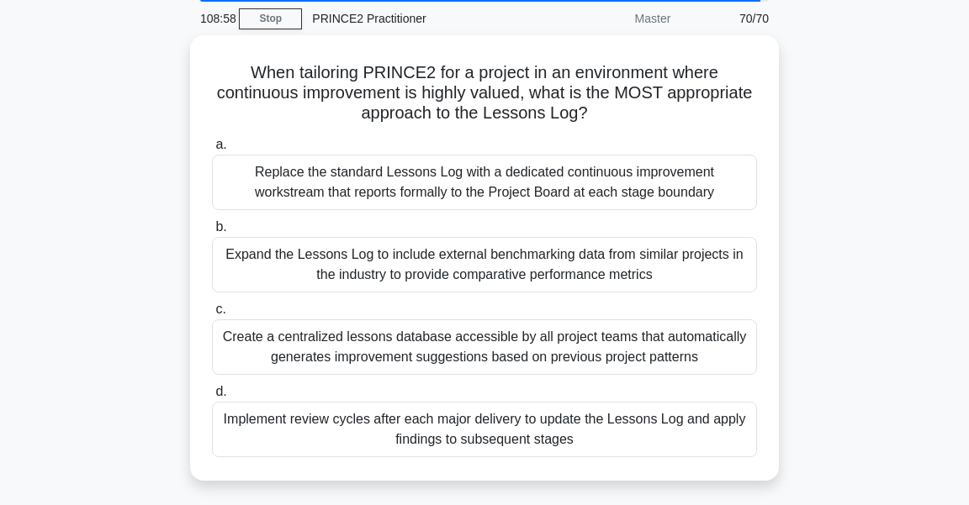
scroll to position [91, 0]
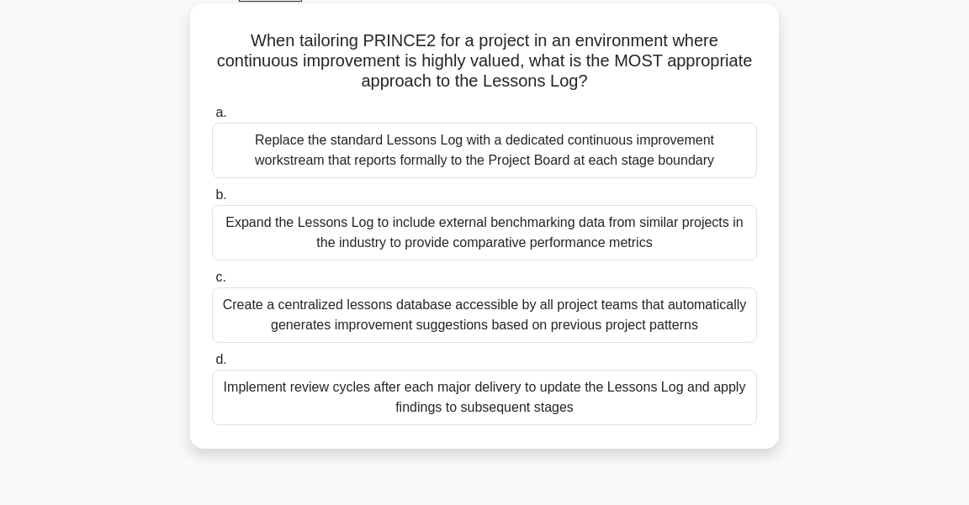
click at [611, 399] on div "Implement review cycles after each major delivery to update the Lessons Log and…" at bounding box center [484, 397] width 545 height 55
click at [212, 366] on input "d. Implement review cycles after each major delivery to update the Lessons Log …" at bounding box center [212, 360] width 0 height 11
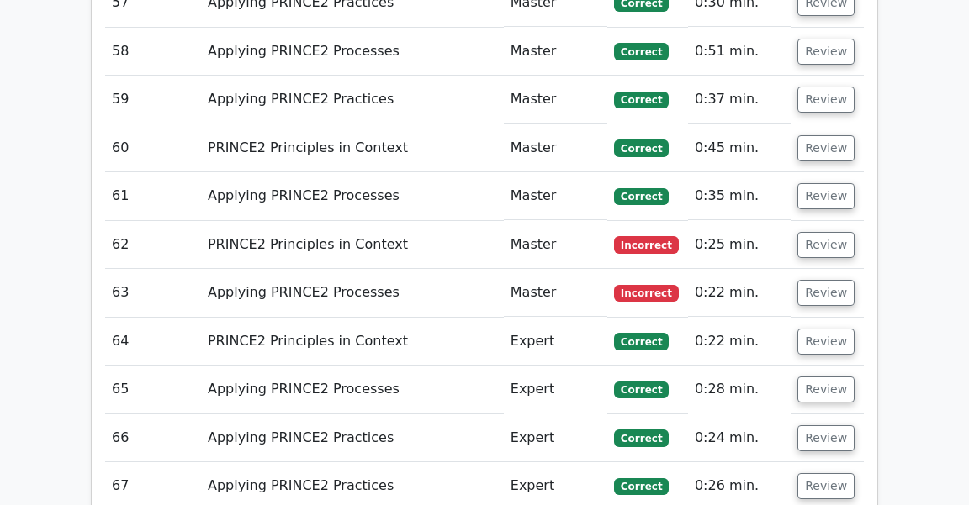
scroll to position [4855, 0]
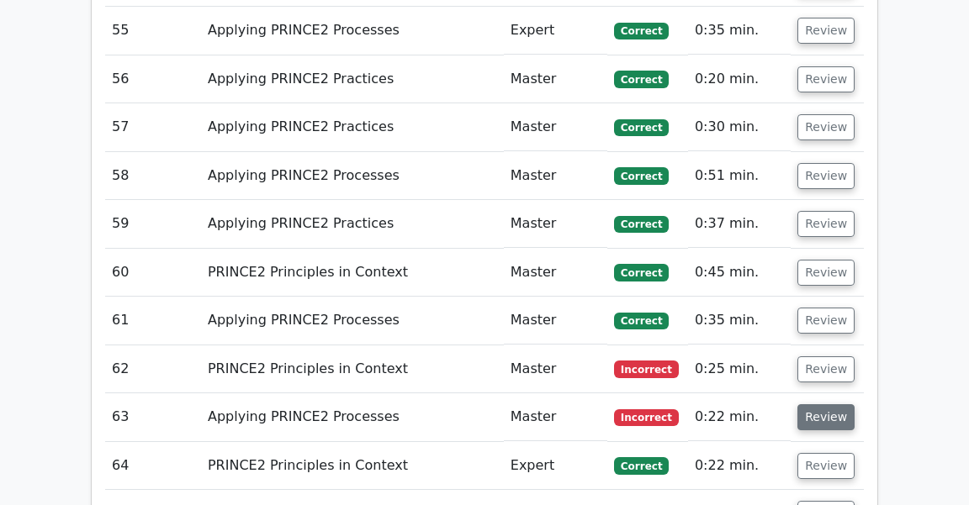
click at [811, 404] on button "Review" at bounding box center [825, 417] width 57 height 26
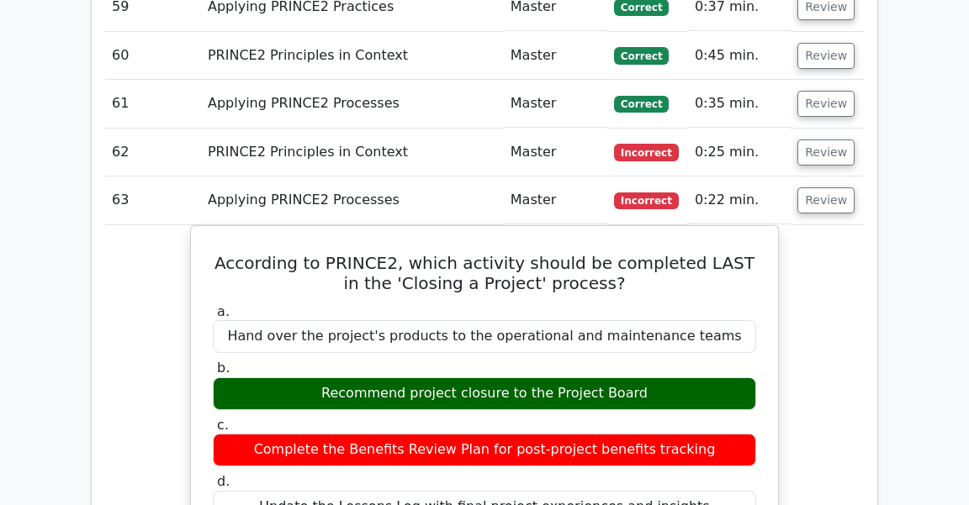
scroll to position [4946, 0]
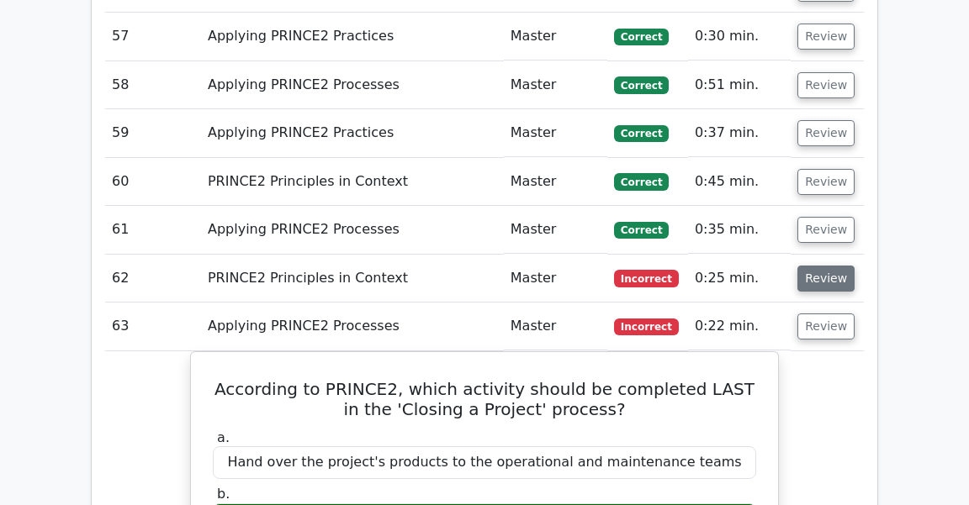
click at [814, 266] on button "Review" at bounding box center [825, 279] width 57 height 26
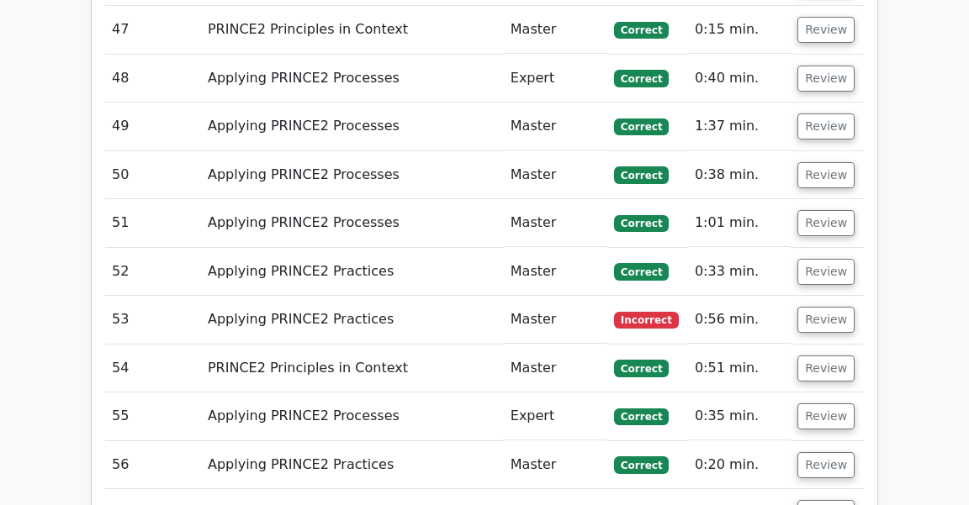
scroll to position [4401, 0]
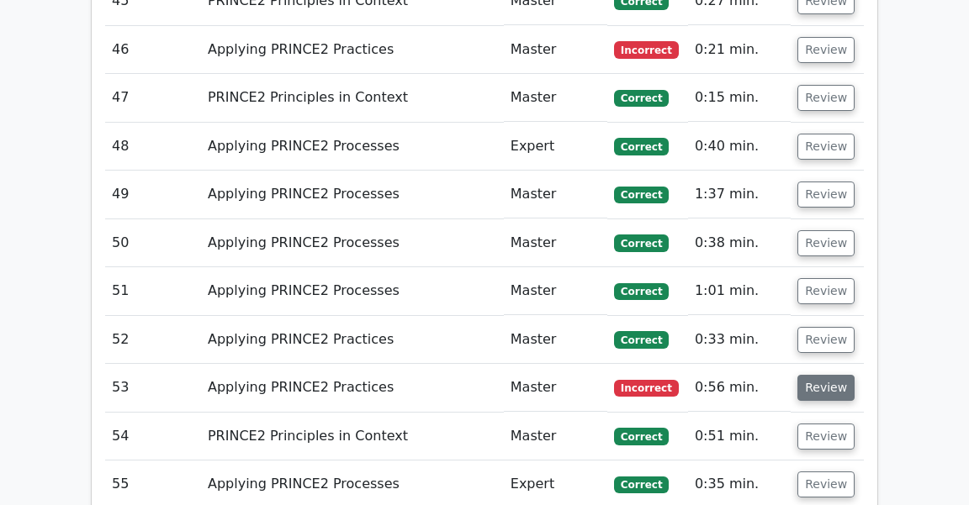
click at [823, 375] on button "Review" at bounding box center [825, 388] width 57 height 26
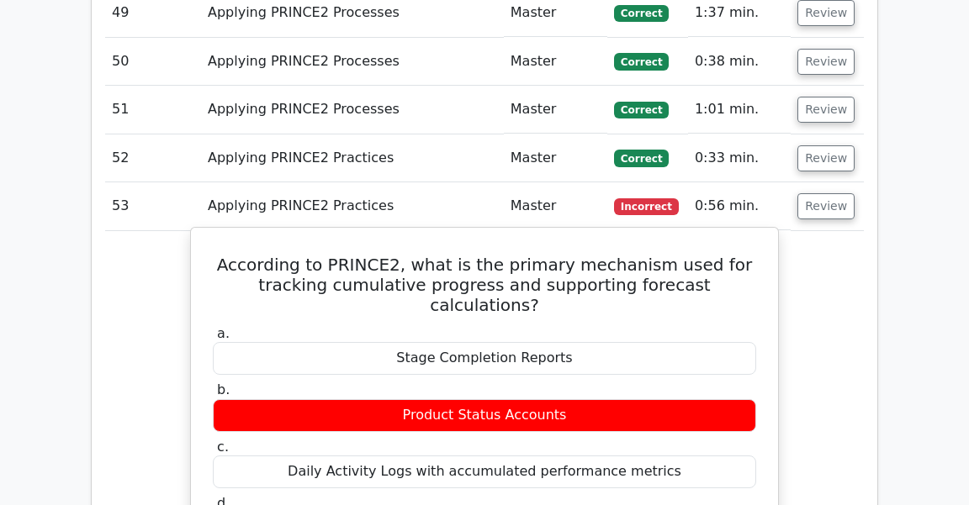
scroll to position [4674, 0]
